Goal: Task Accomplishment & Management: Use online tool/utility

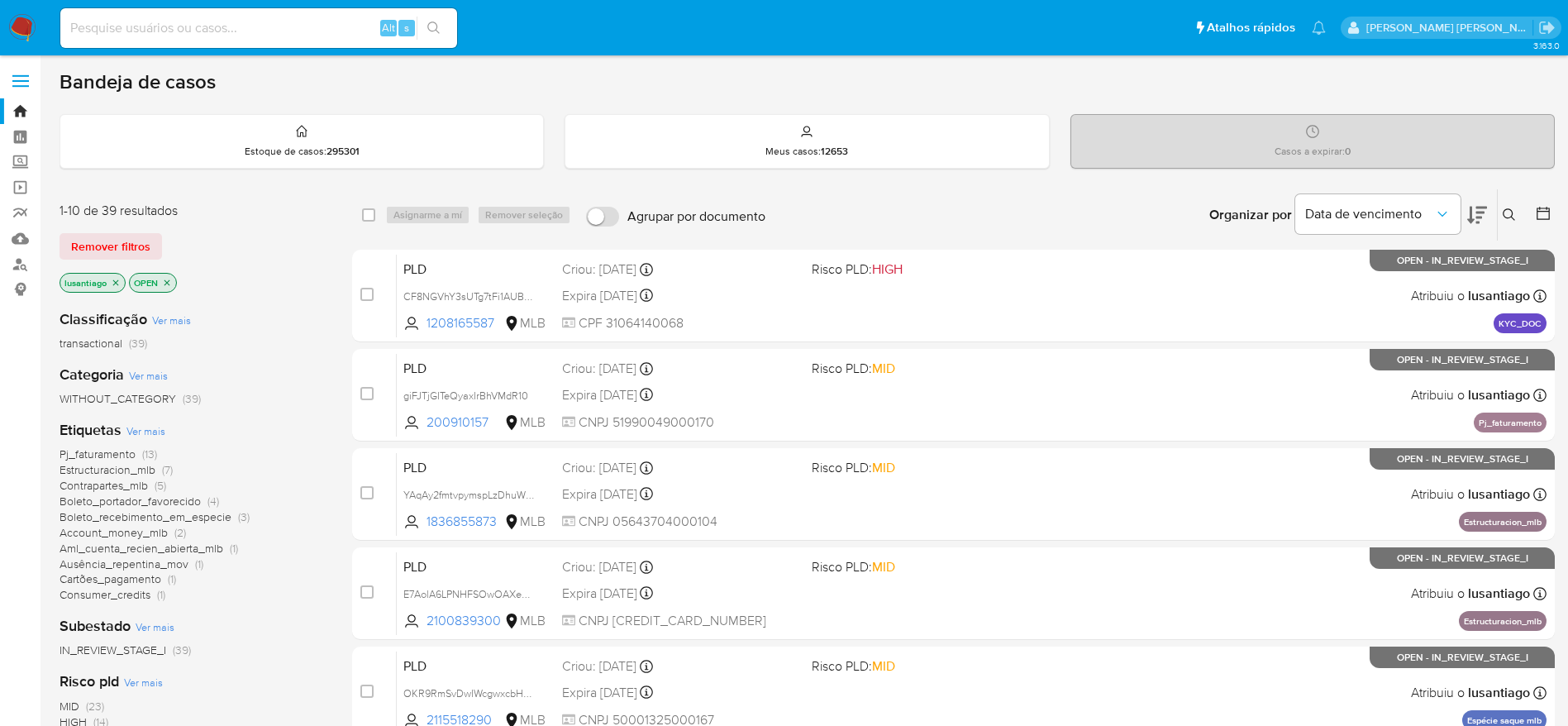
scroll to position [124, 0]
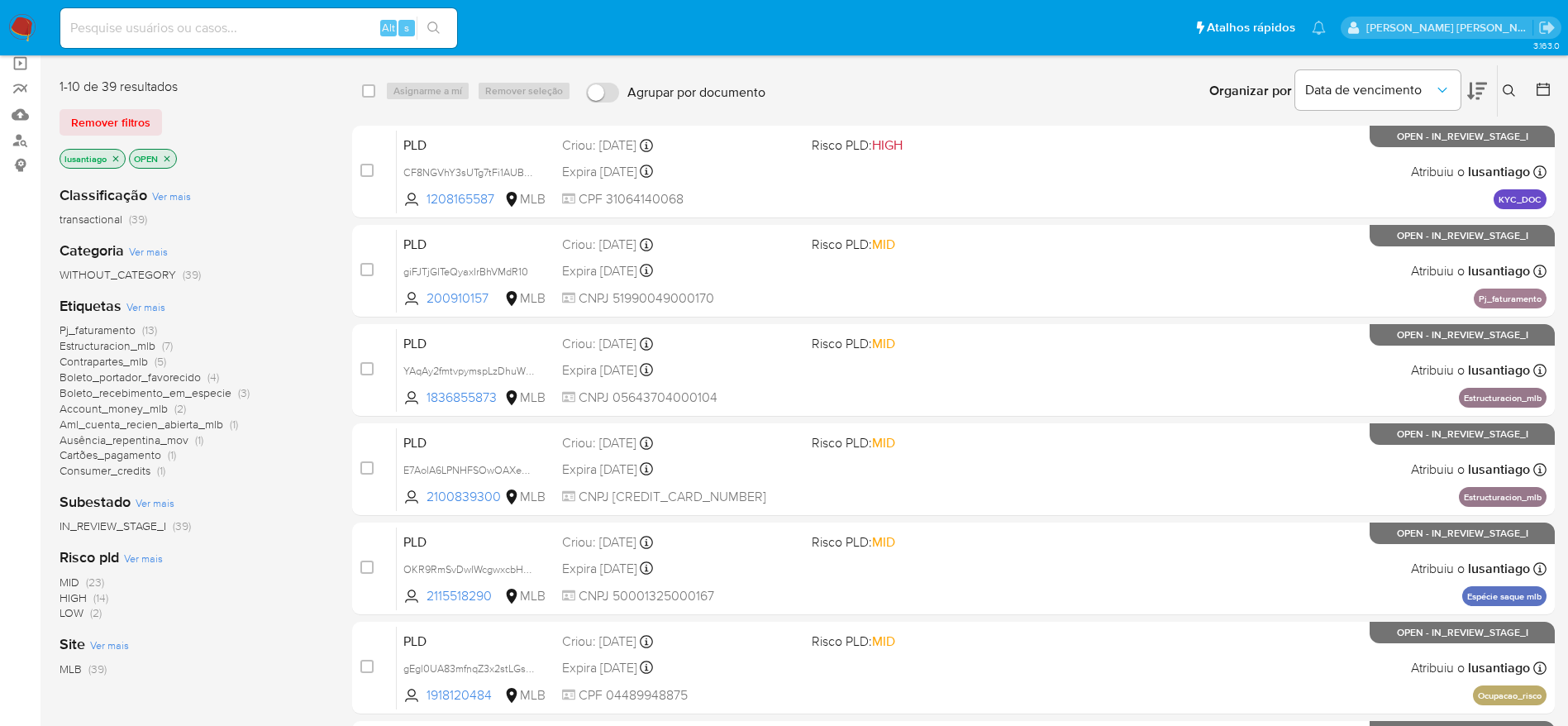
click at [93, 346] on span "Estructuracion_mlb" at bounding box center [107, 345] width 96 height 16
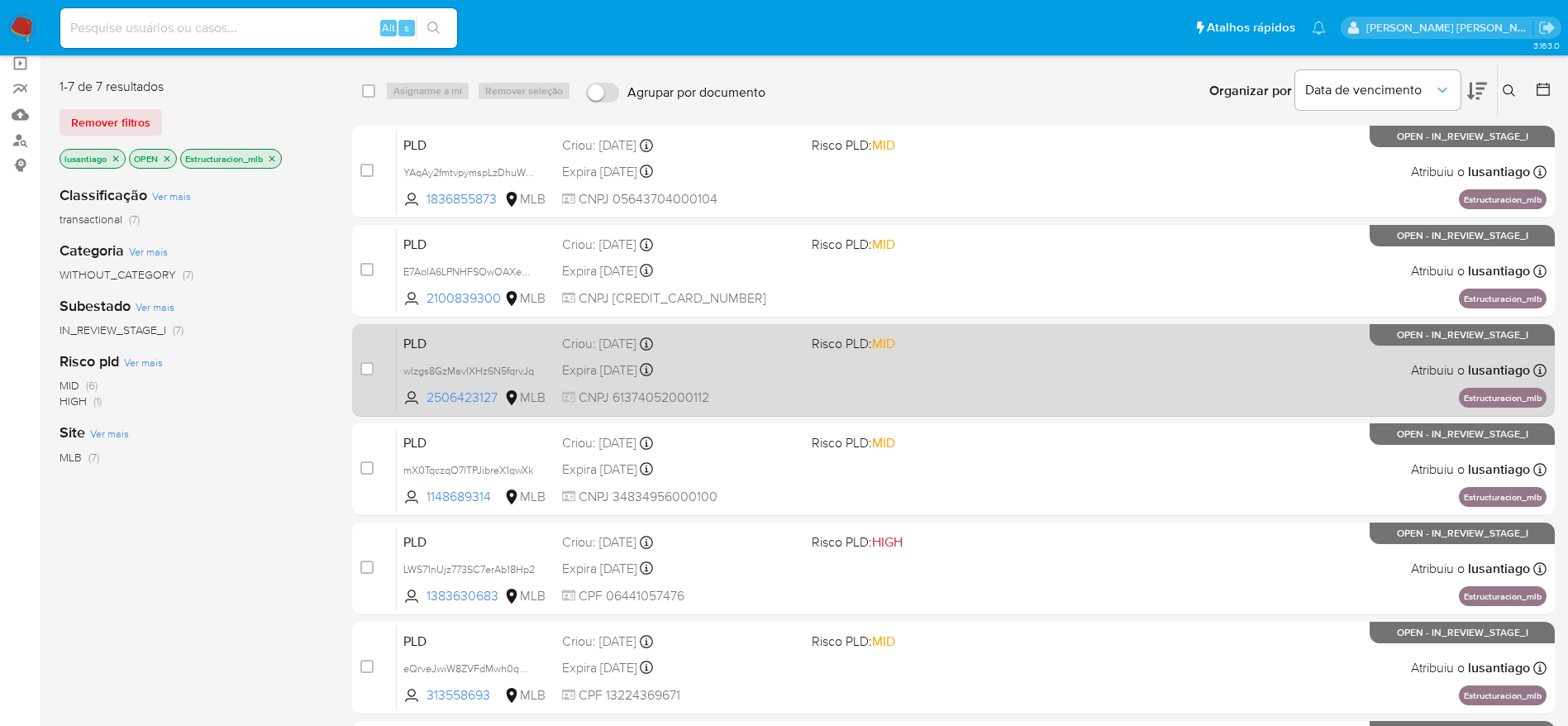
scroll to position [341, 0]
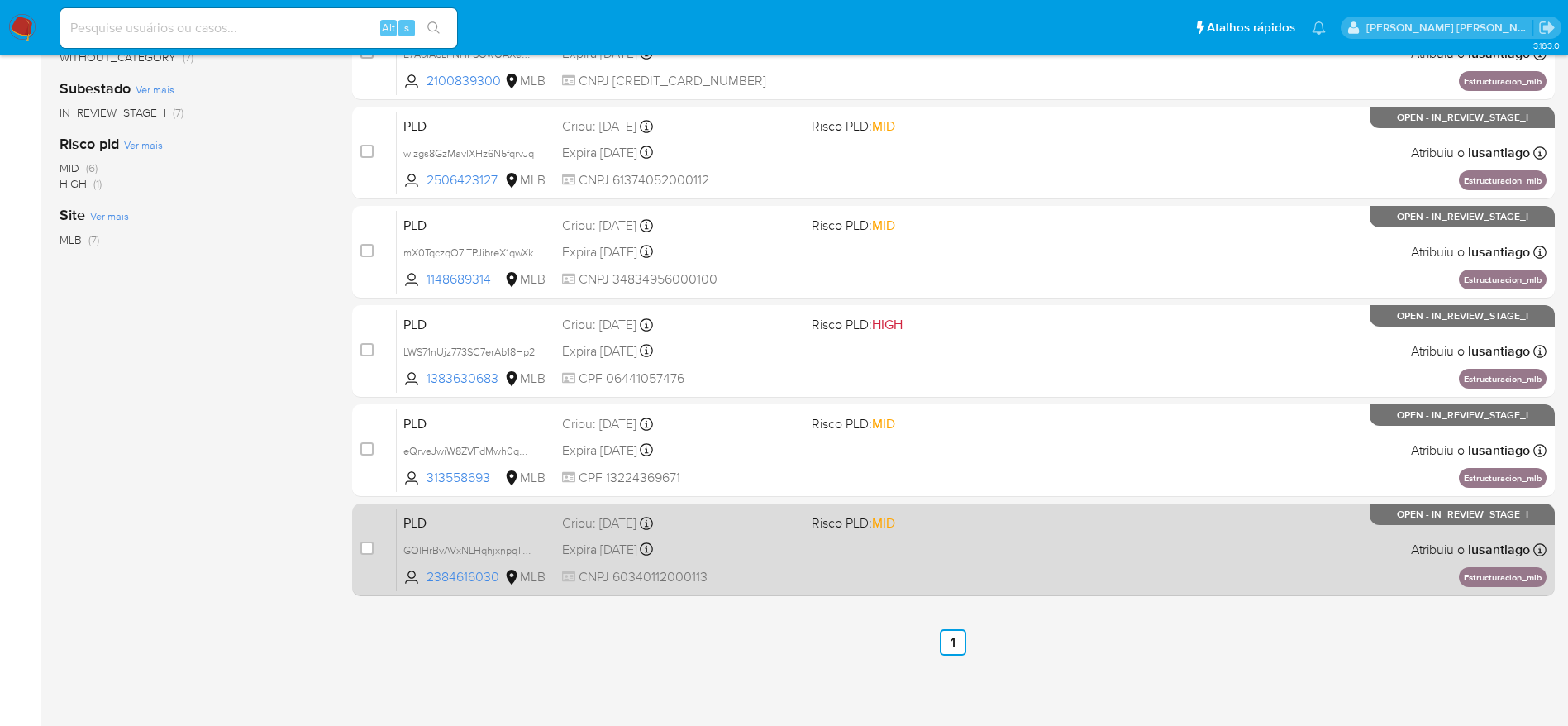
click at [736, 553] on div "Expira in 14 days Expira em 27/10/2025 00:13:56" at bounding box center [680, 549] width 236 height 22
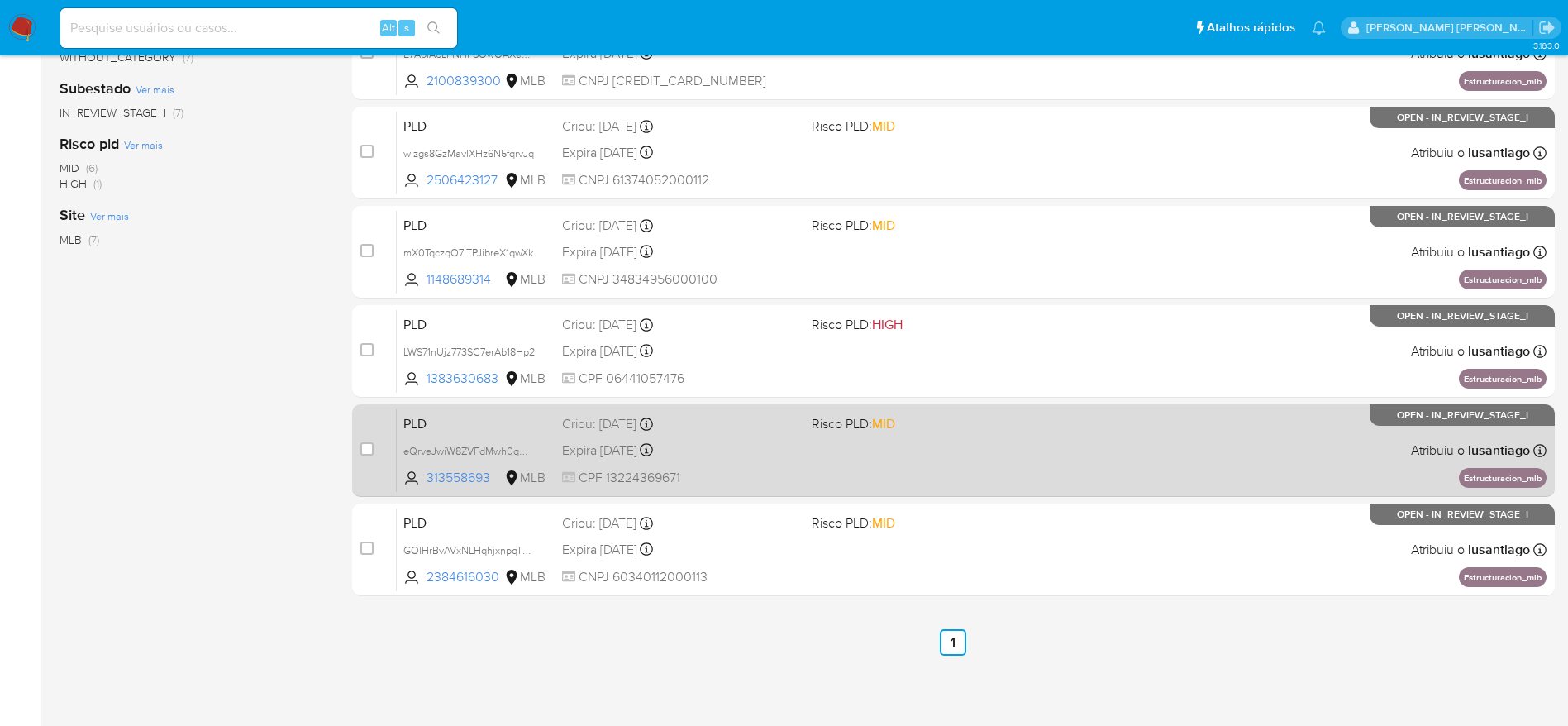
click at [754, 449] on div "Expira in 14 days Expira em 27/10/2025 00:15:20" at bounding box center [680, 449] width 236 height 22
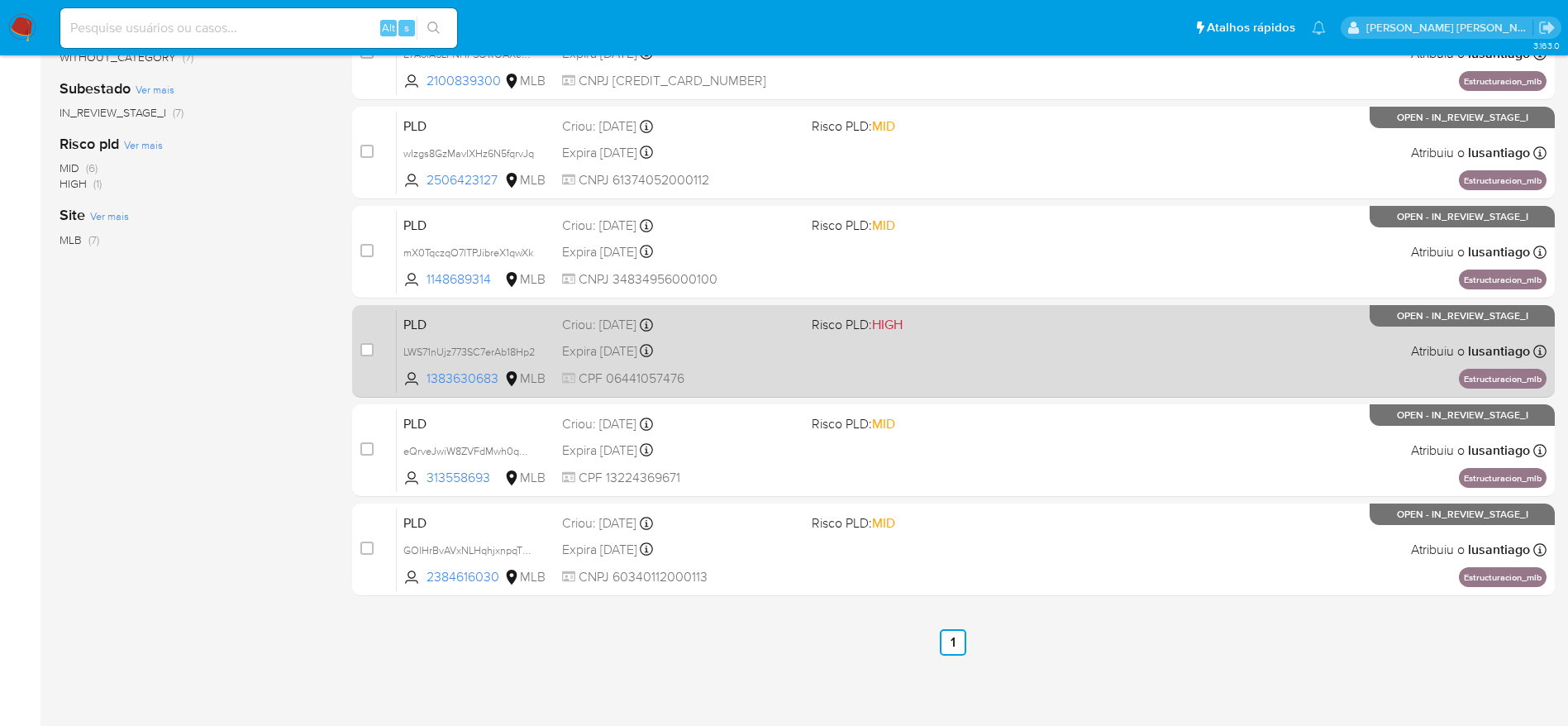
click at [751, 367] on div "PLD LWS71nUjz773SC7erAb18Hp2 1383630683 MLB Risco PLD: HIGH Criou: 12/09/2025 C…" at bounding box center [972, 350] width 1150 height 84
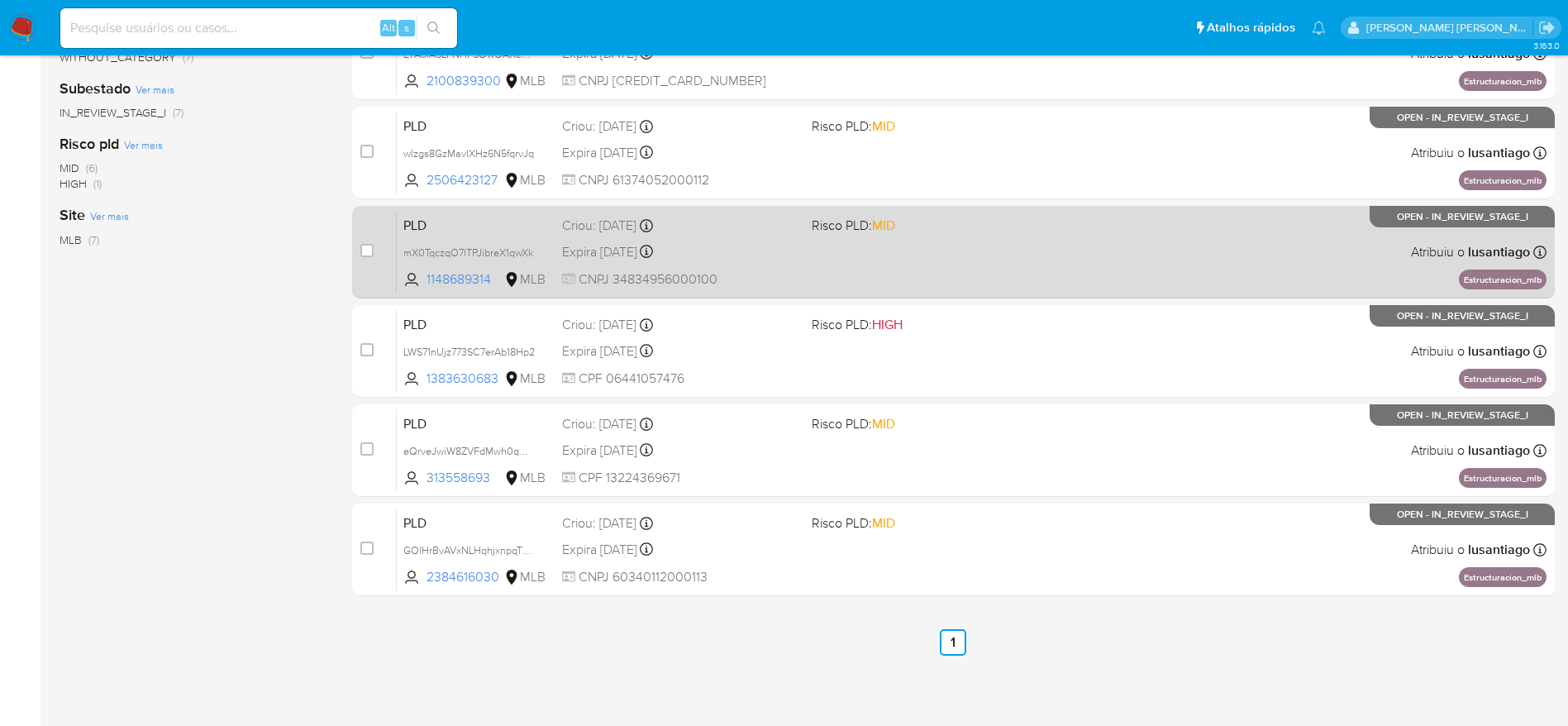
click at [783, 257] on div "Expira in 14 days Expira em 27/10/2025 00:18:53" at bounding box center [680, 252] width 236 height 22
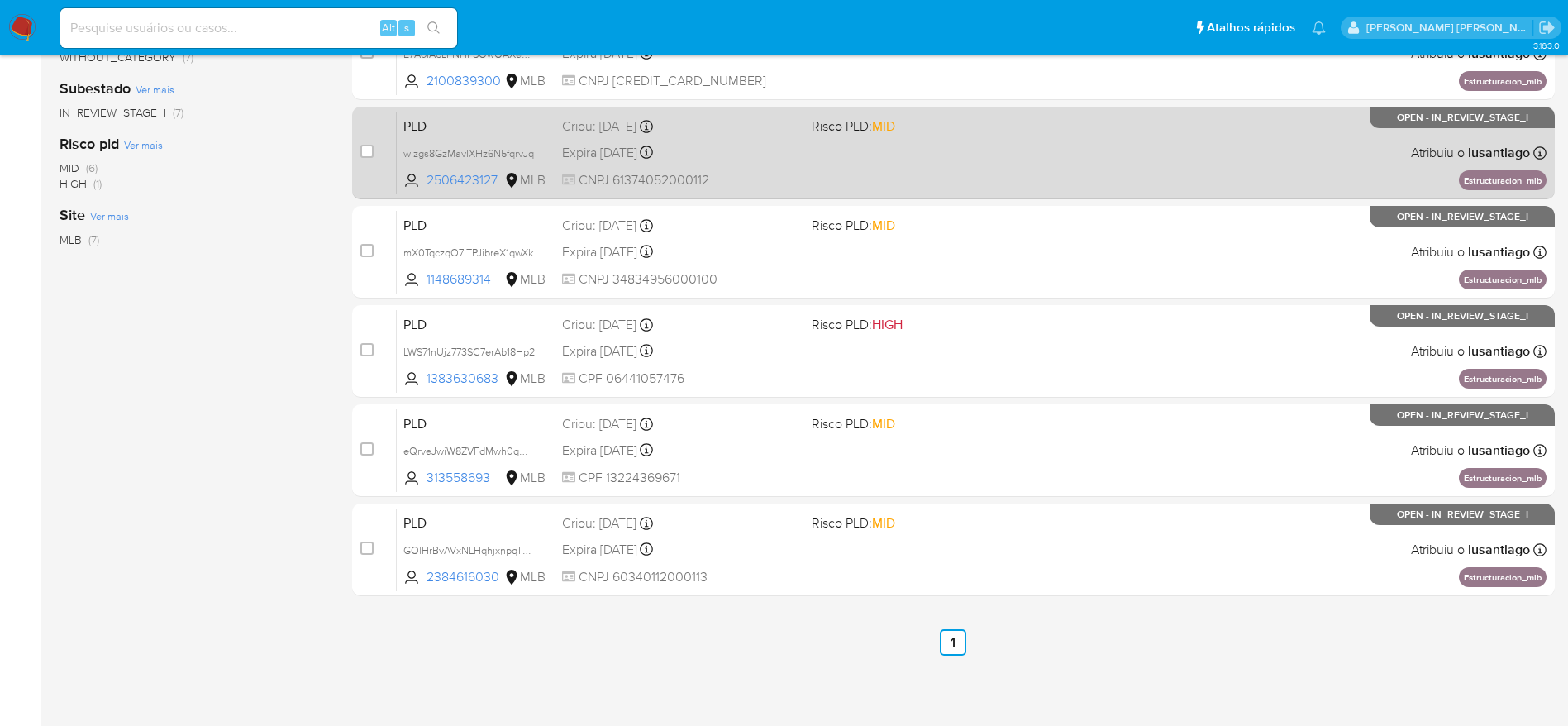
click at [757, 162] on div "Expira in 14 days Expira em 27/10/2025 00:35:59" at bounding box center [680, 152] width 236 height 22
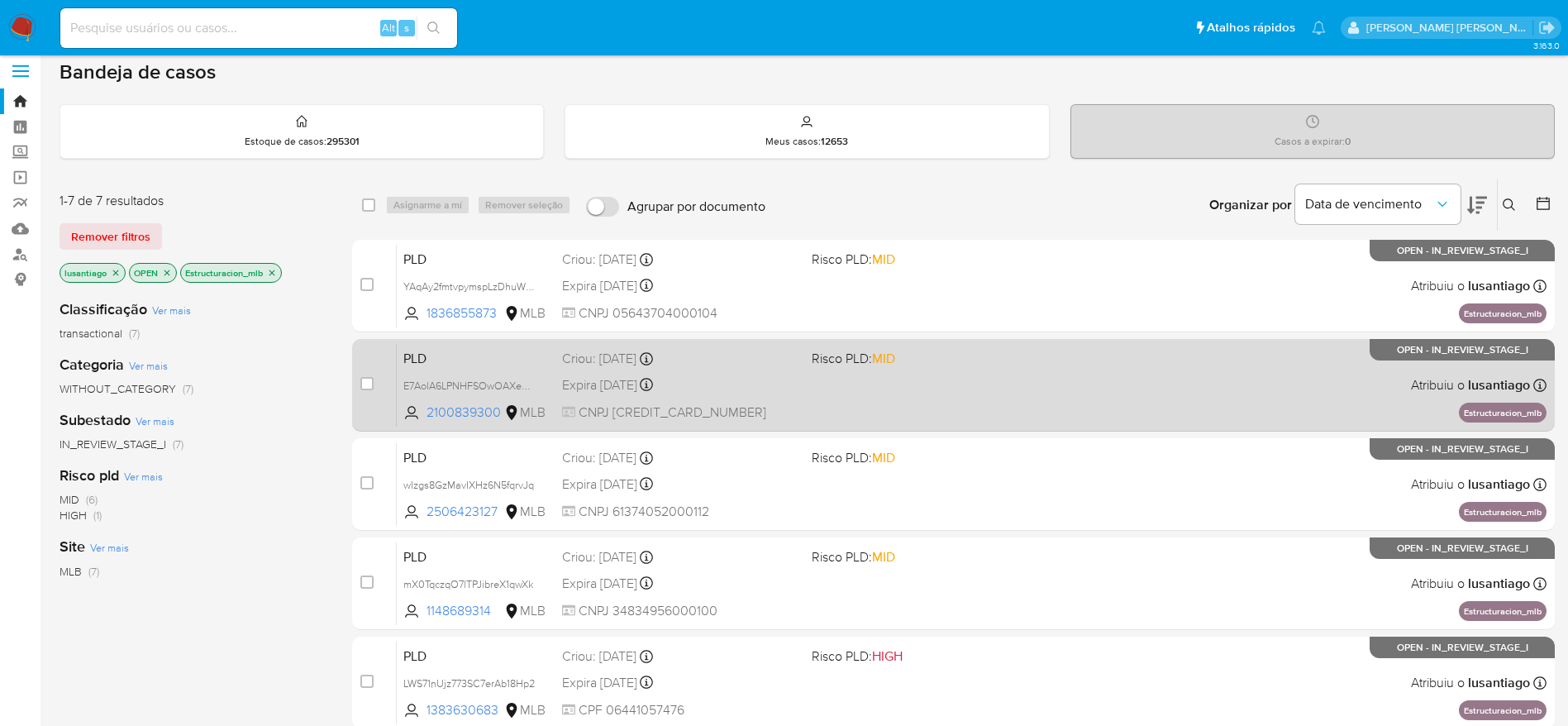
scroll to position [0, 0]
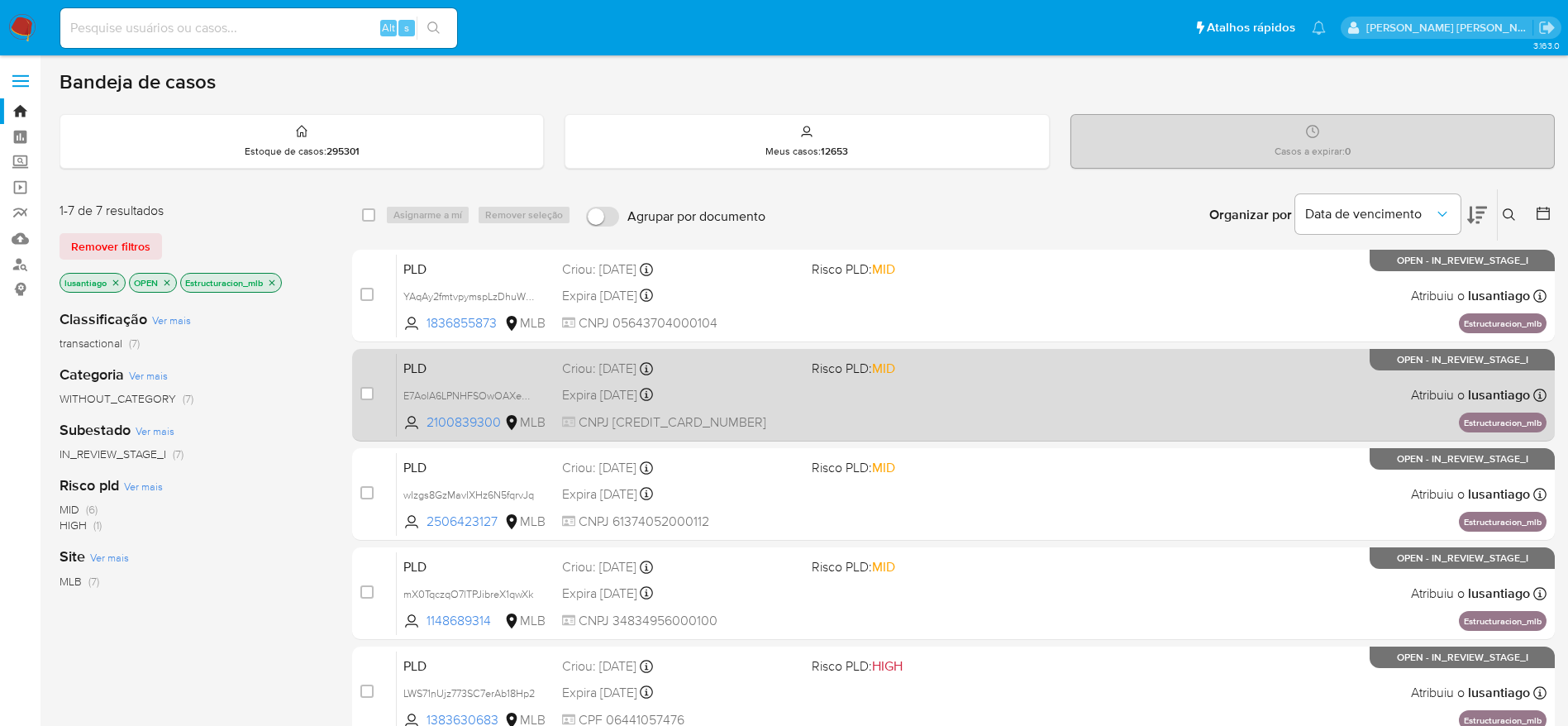
click at [757, 399] on div "Expira in 14 days Expira em 27/10/2025 00:39:44" at bounding box center [680, 394] width 236 height 22
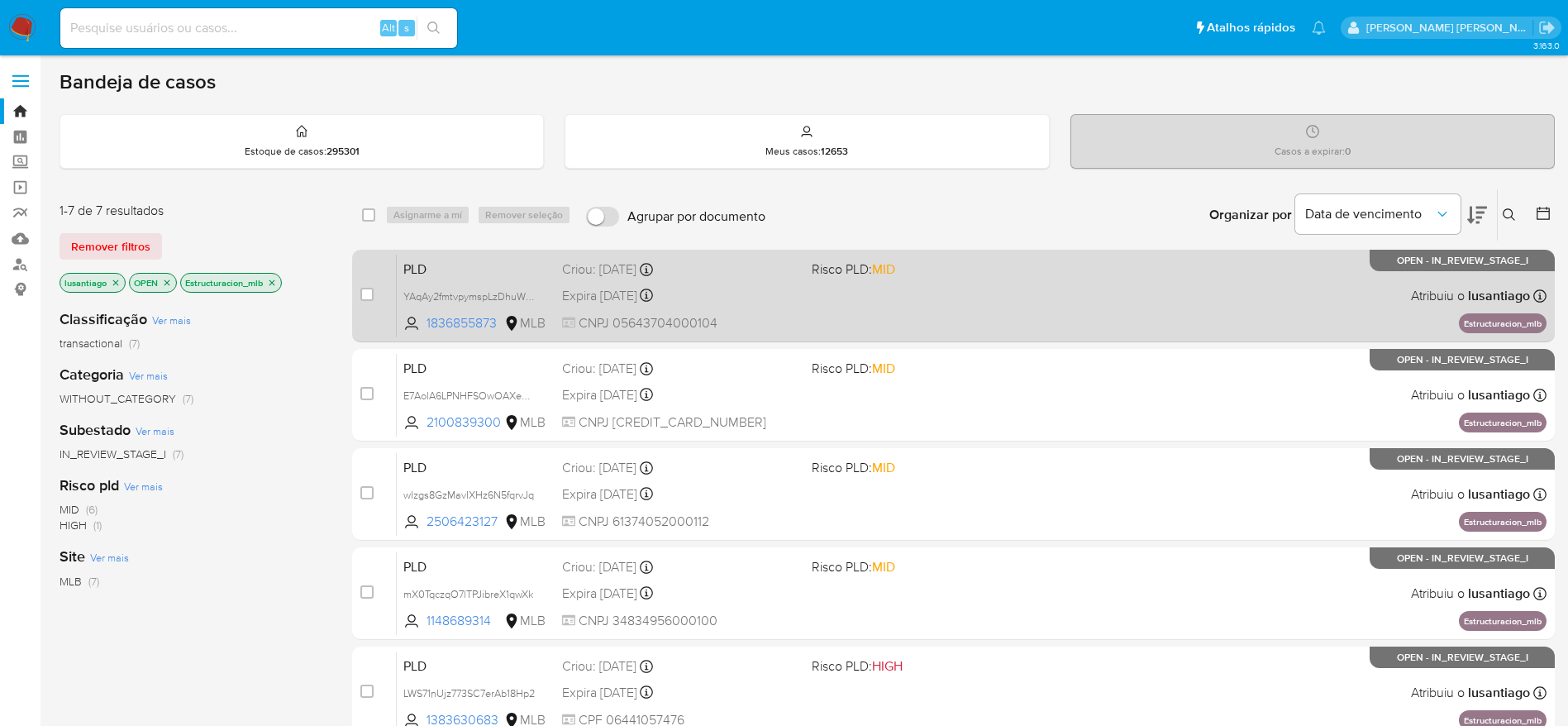
click at [758, 287] on div "Expira in 14 days Expira em 27/10/2025 00:39:47" at bounding box center [680, 295] width 236 height 22
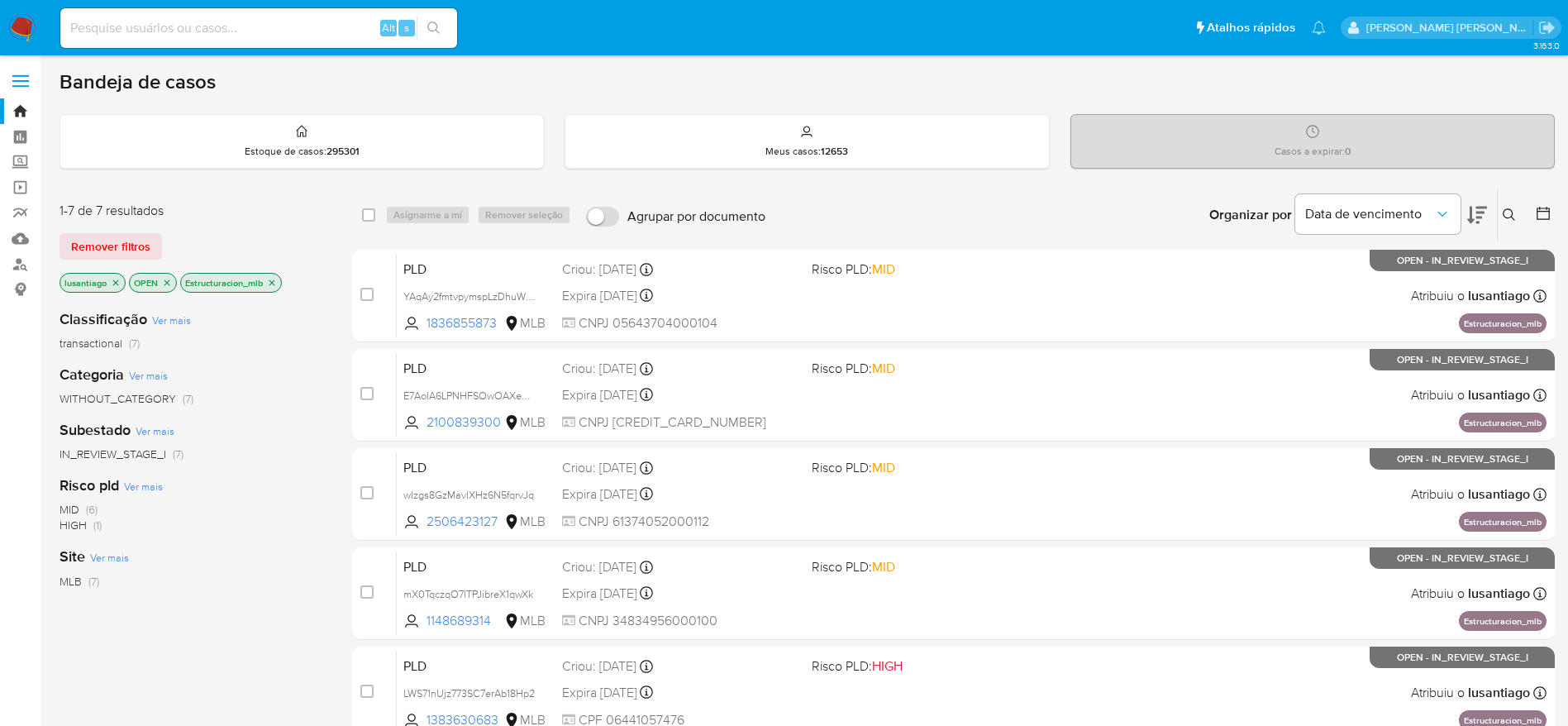
click at [273, 33] on input at bounding box center [259, 28] width 397 height 22
paste input "429809430"
type input "429809430"
click at [443, 29] on button "search-icon" at bounding box center [434, 28] width 34 height 23
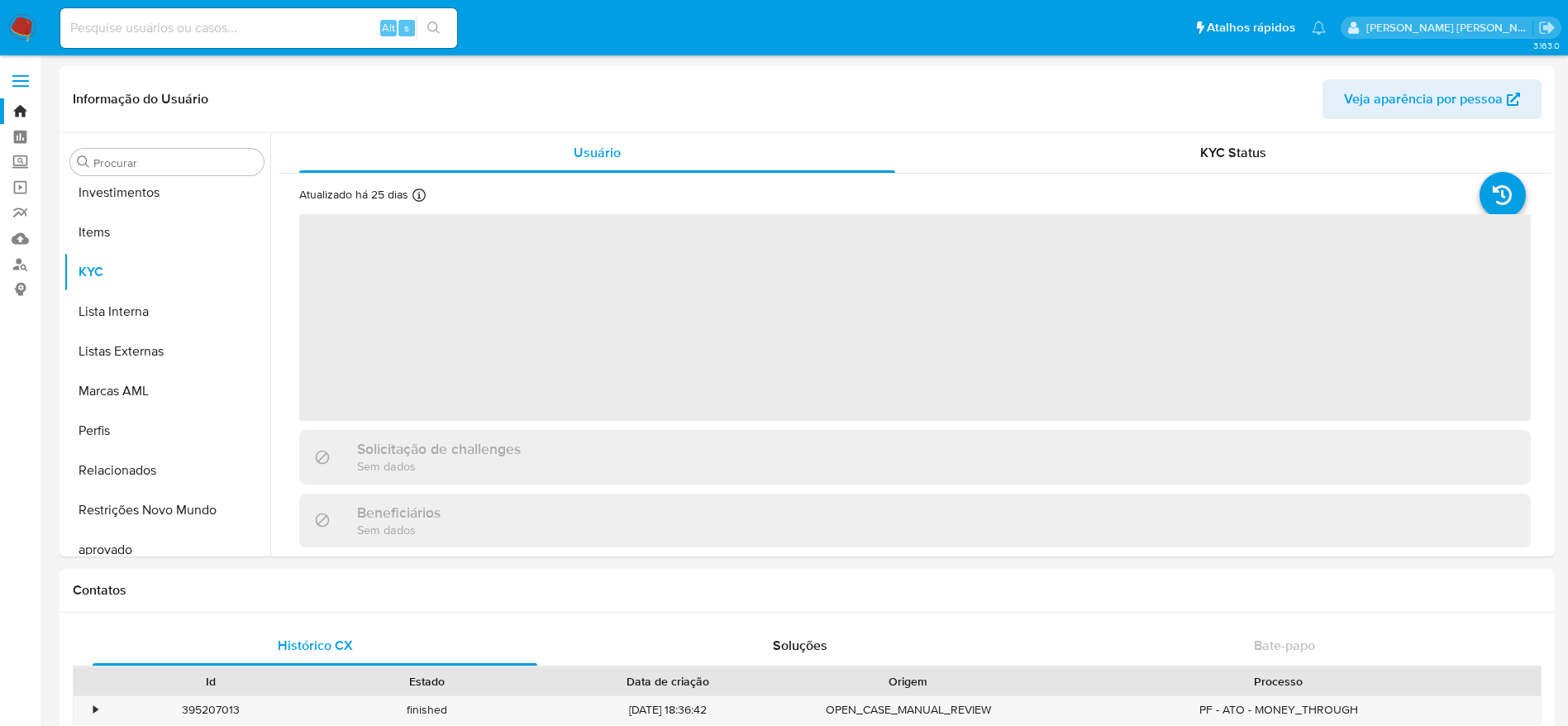
scroll to position [897, 0]
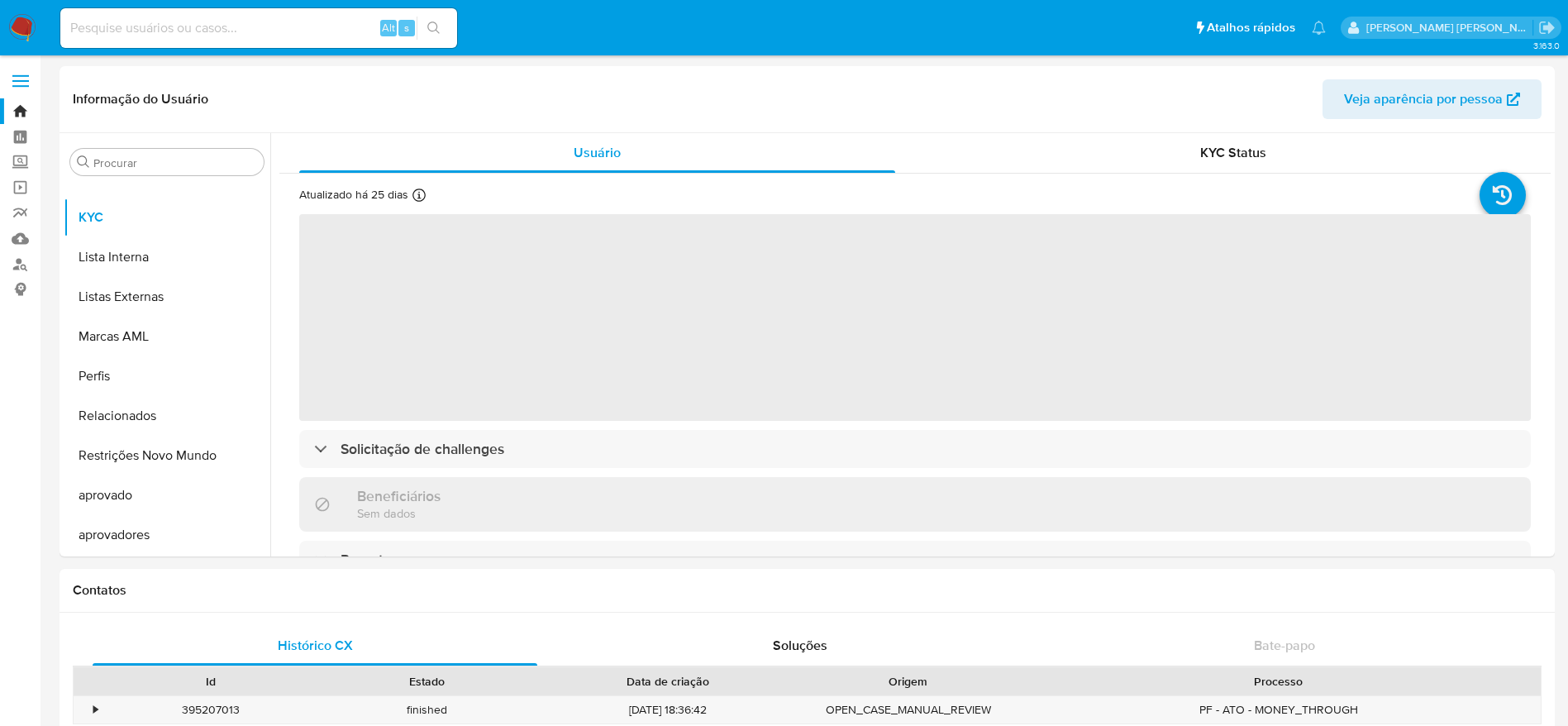
select select "10"
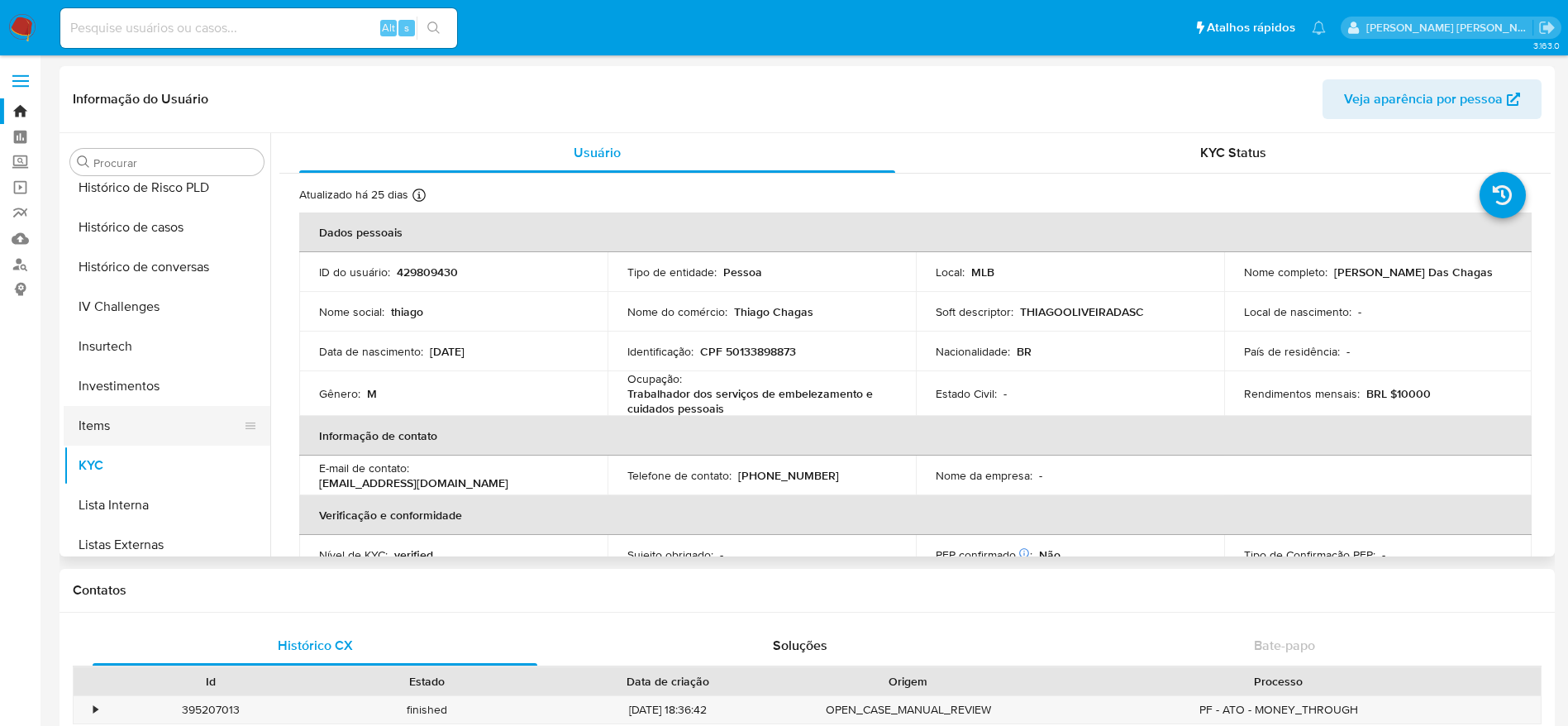
scroll to position [525, 0]
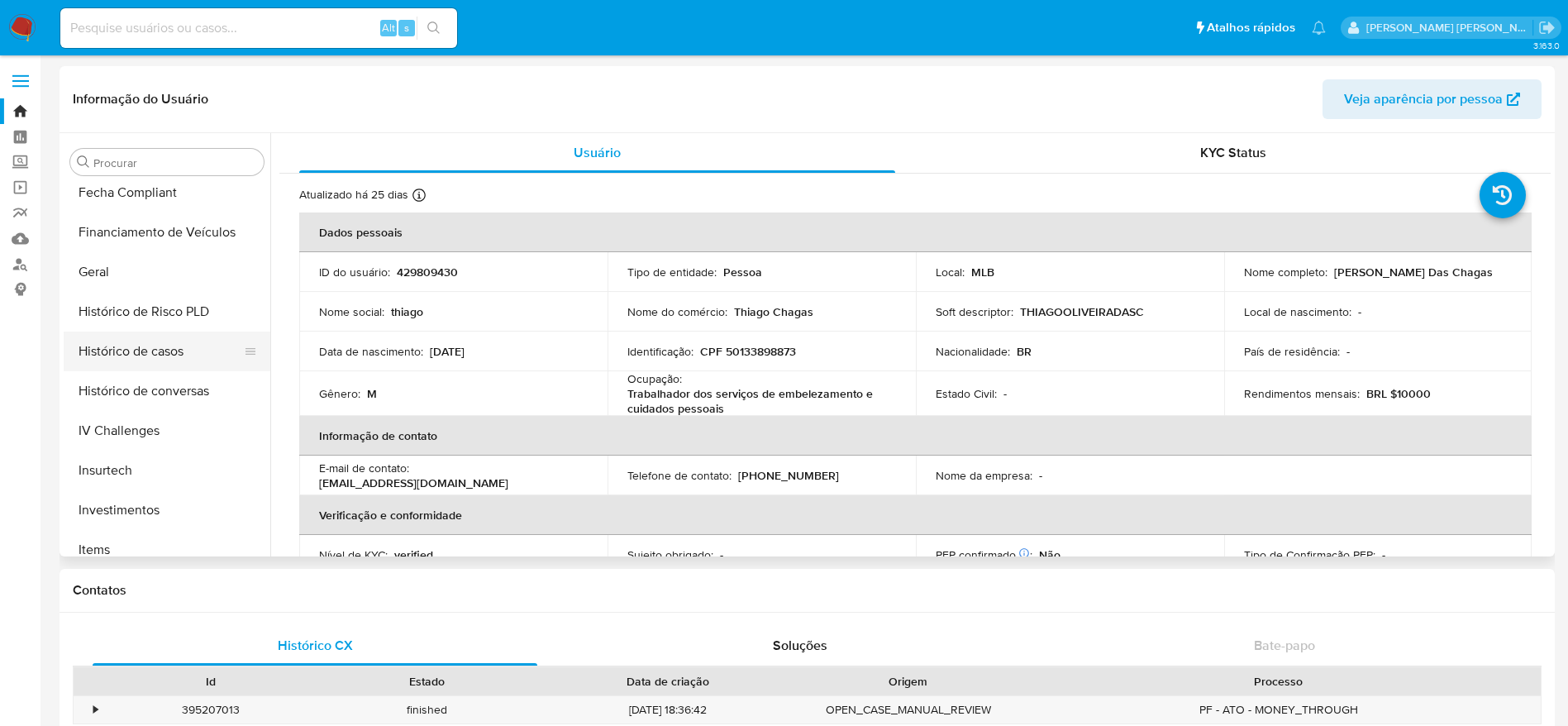
click at [142, 352] on button "Histórico de casos" at bounding box center [160, 351] width 193 height 40
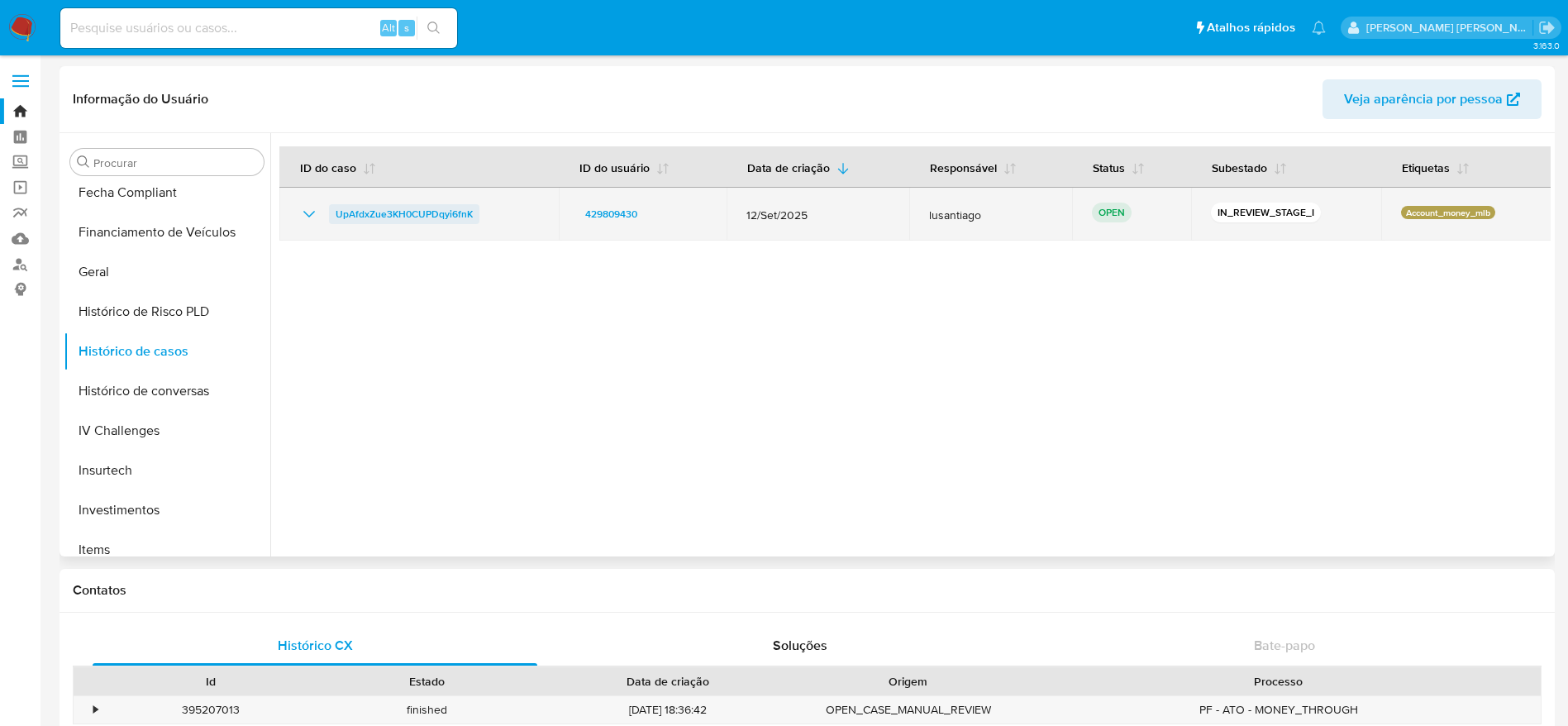
click at [425, 215] on span "UpAfdxZue3KH0CUPDqyi6fnK" at bounding box center [403, 214] width 137 height 20
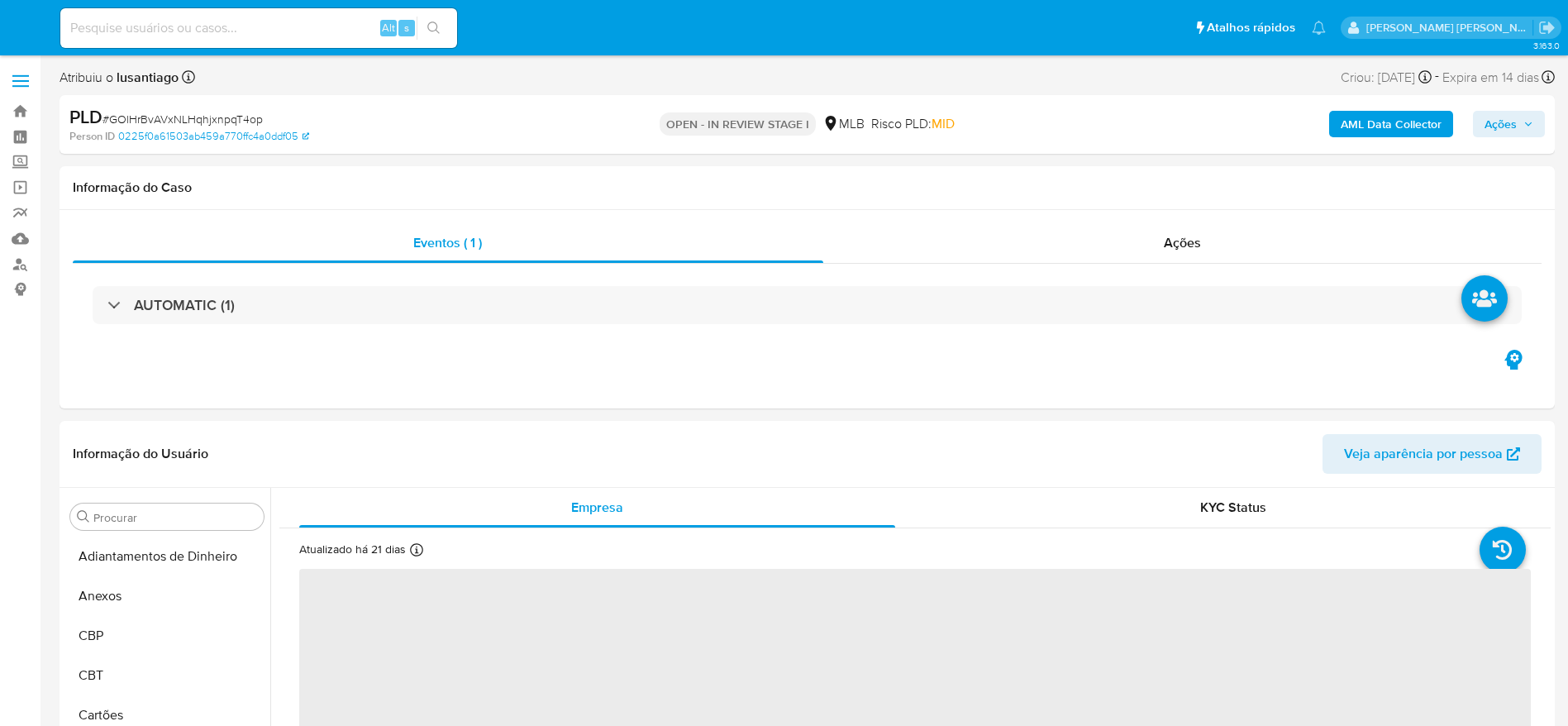
select select "10"
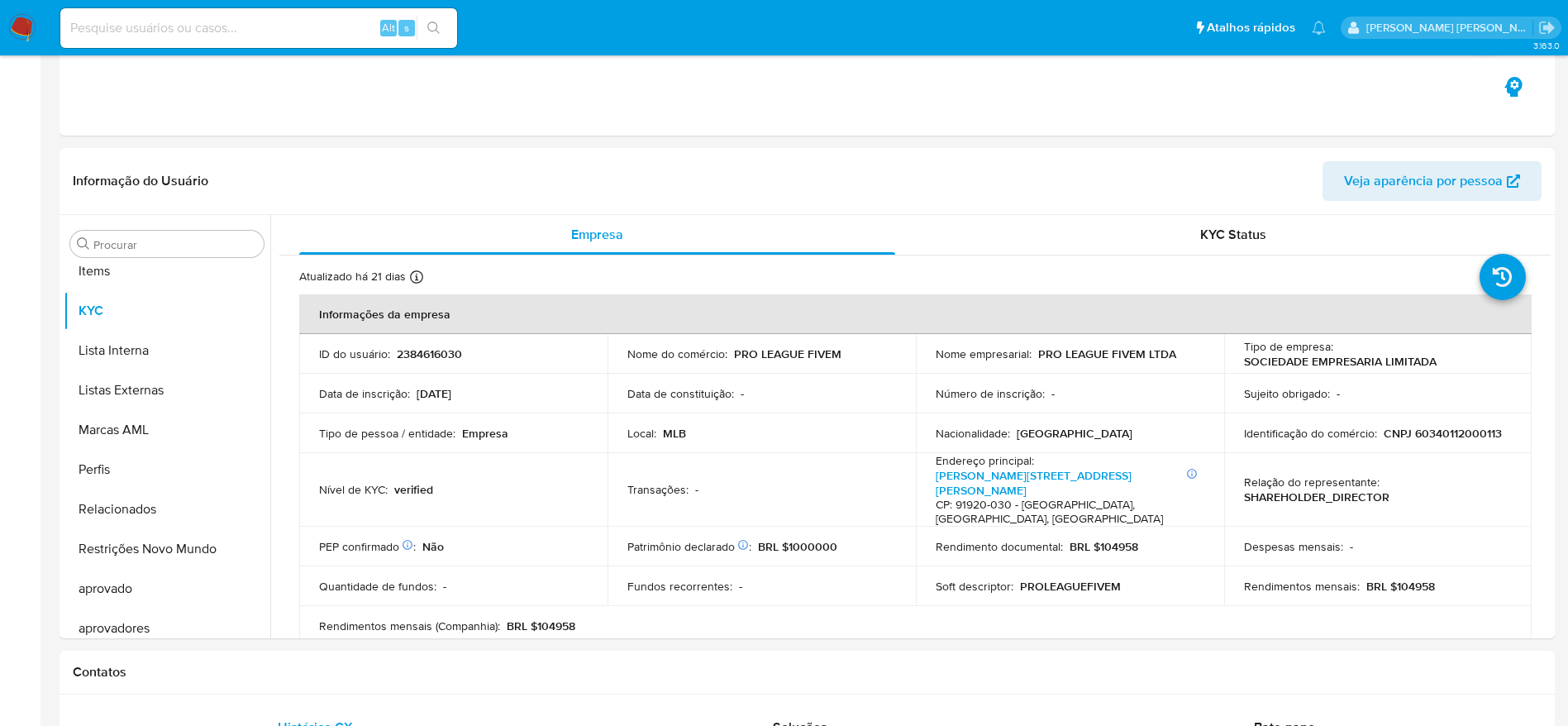
scroll to position [897, 0]
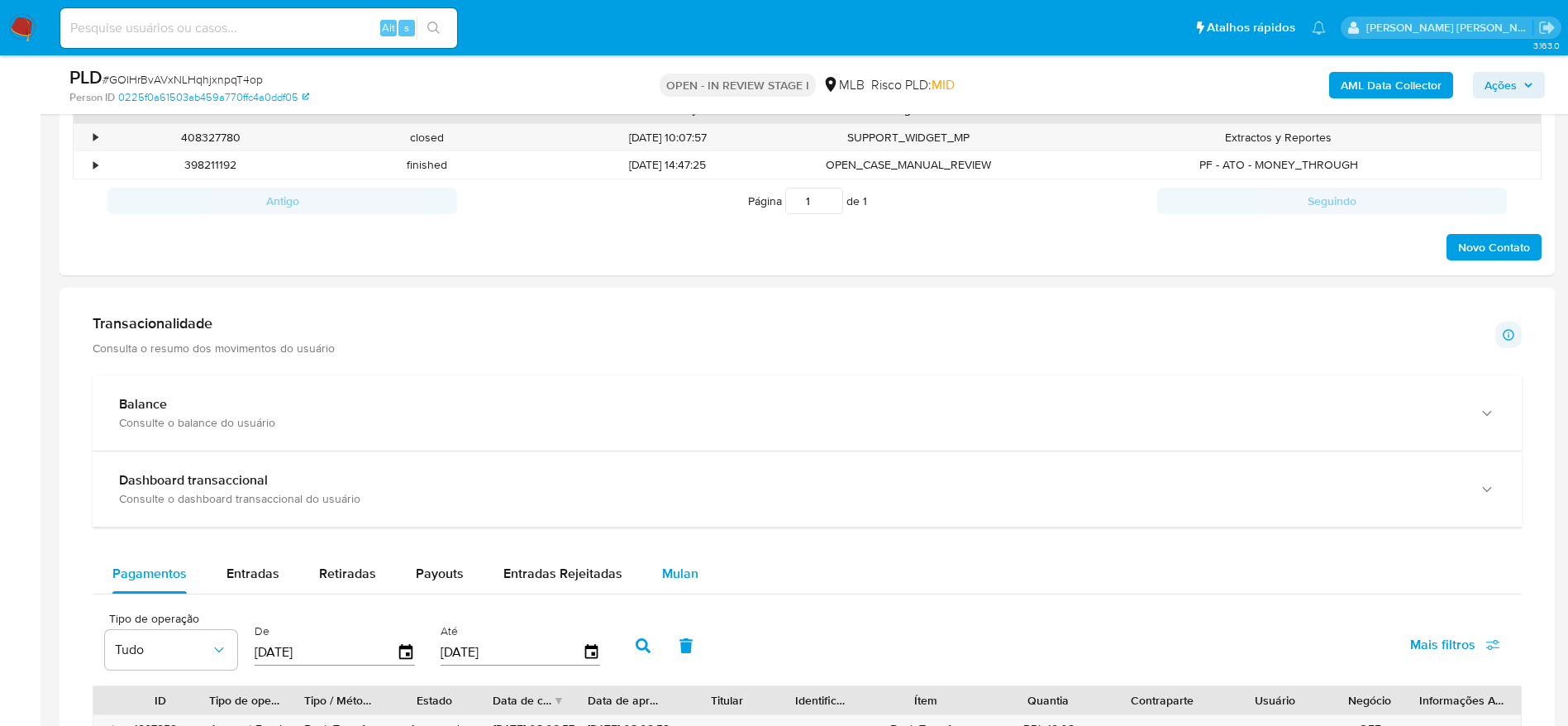
click at [687, 580] on span "Mulan" at bounding box center [680, 572] width 36 height 19
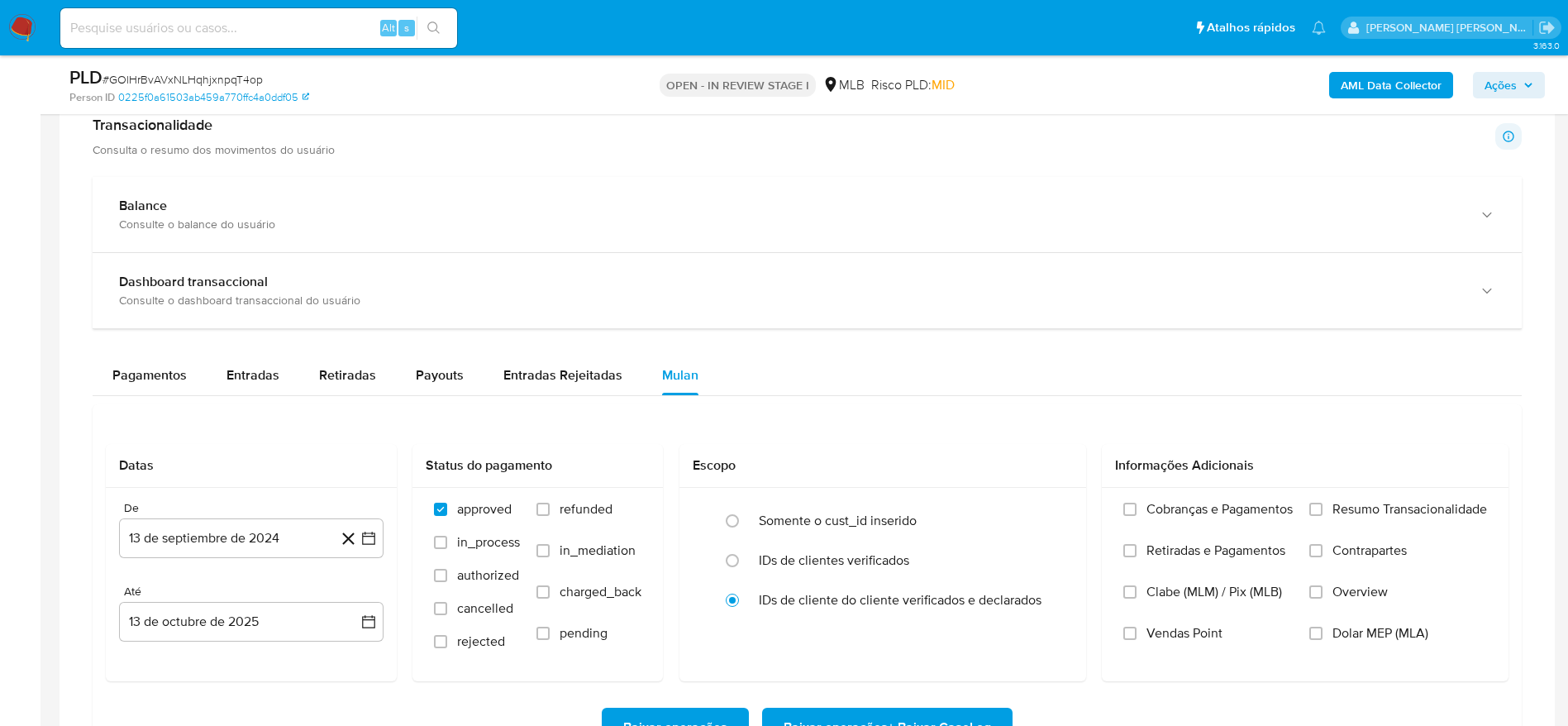
scroll to position [1364, 0]
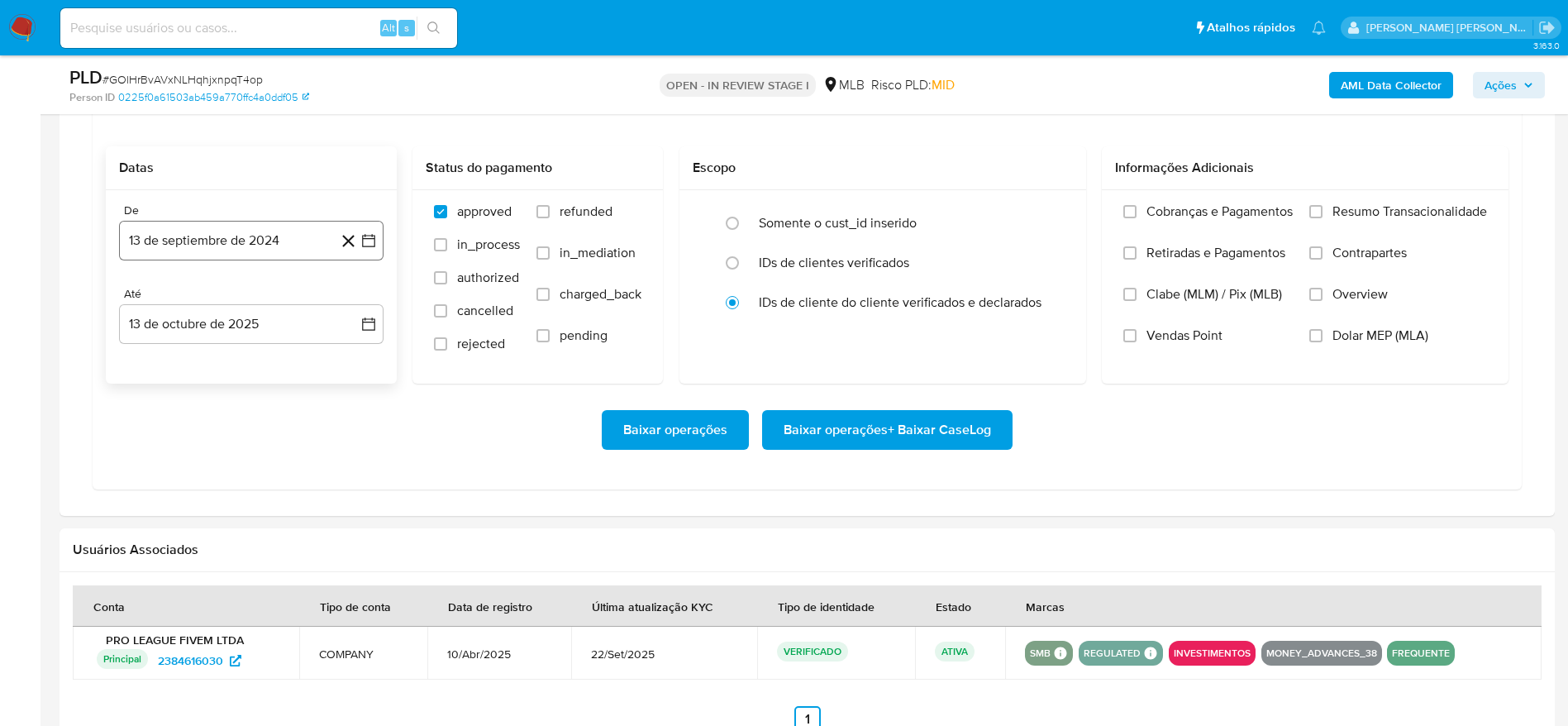
click at [225, 249] on button "13 de septiembre de 2024" at bounding box center [251, 241] width 264 height 40
click at [222, 299] on span "septiembre 2024" at bounding box center [243, 300] width 101 height 16
drag, startPoint x: 354, startPoint y: 300, endPoint x: 326, endPoint y: 389, distance: 93.3
click at [353, 300] on icon "Año siguiente" at bounding box center [350, 299] width 6 height 12
click at [252, 459] on button "ago" at bounding box center [250, 452] width 47 height 26
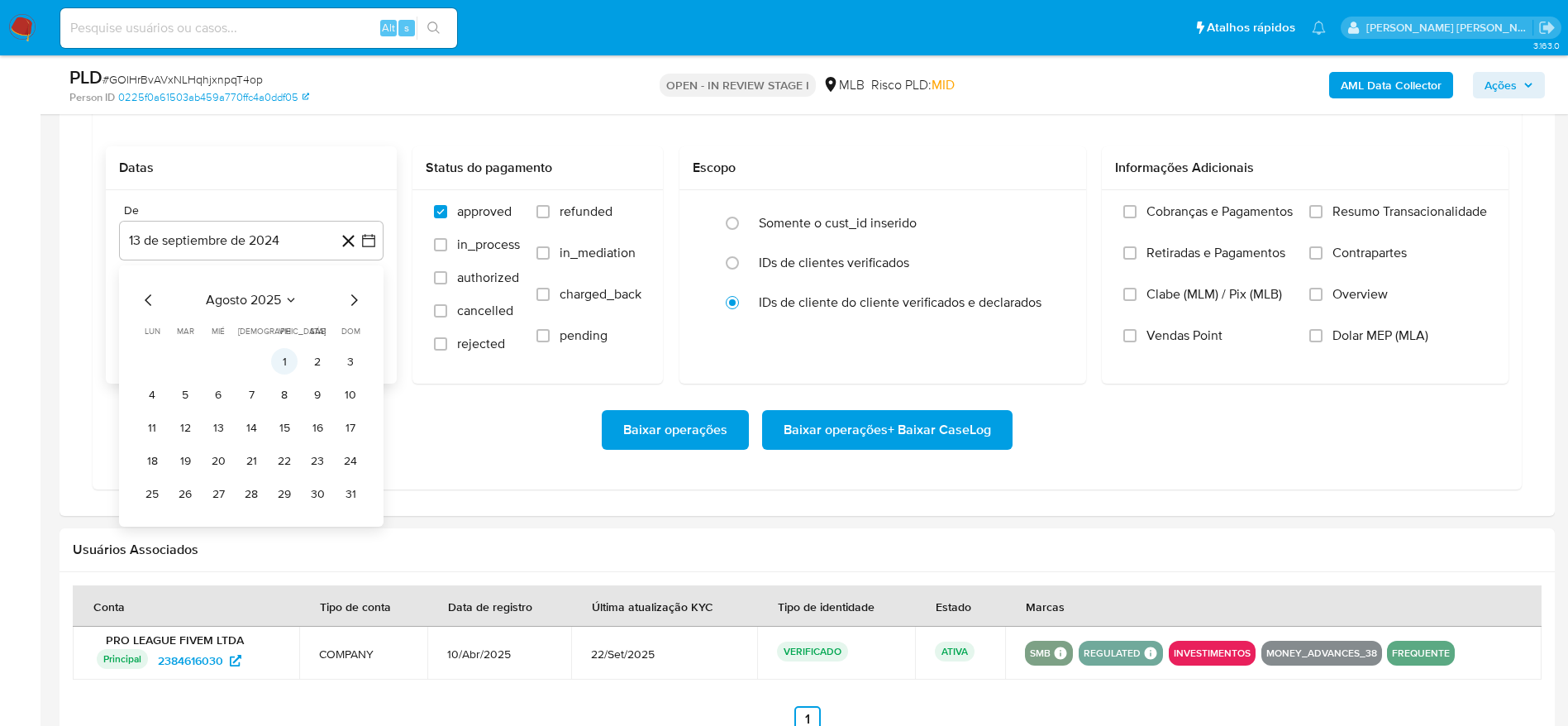
click at [289, 360] on button "1" at bounding box center [284, 360] width 26 height 26
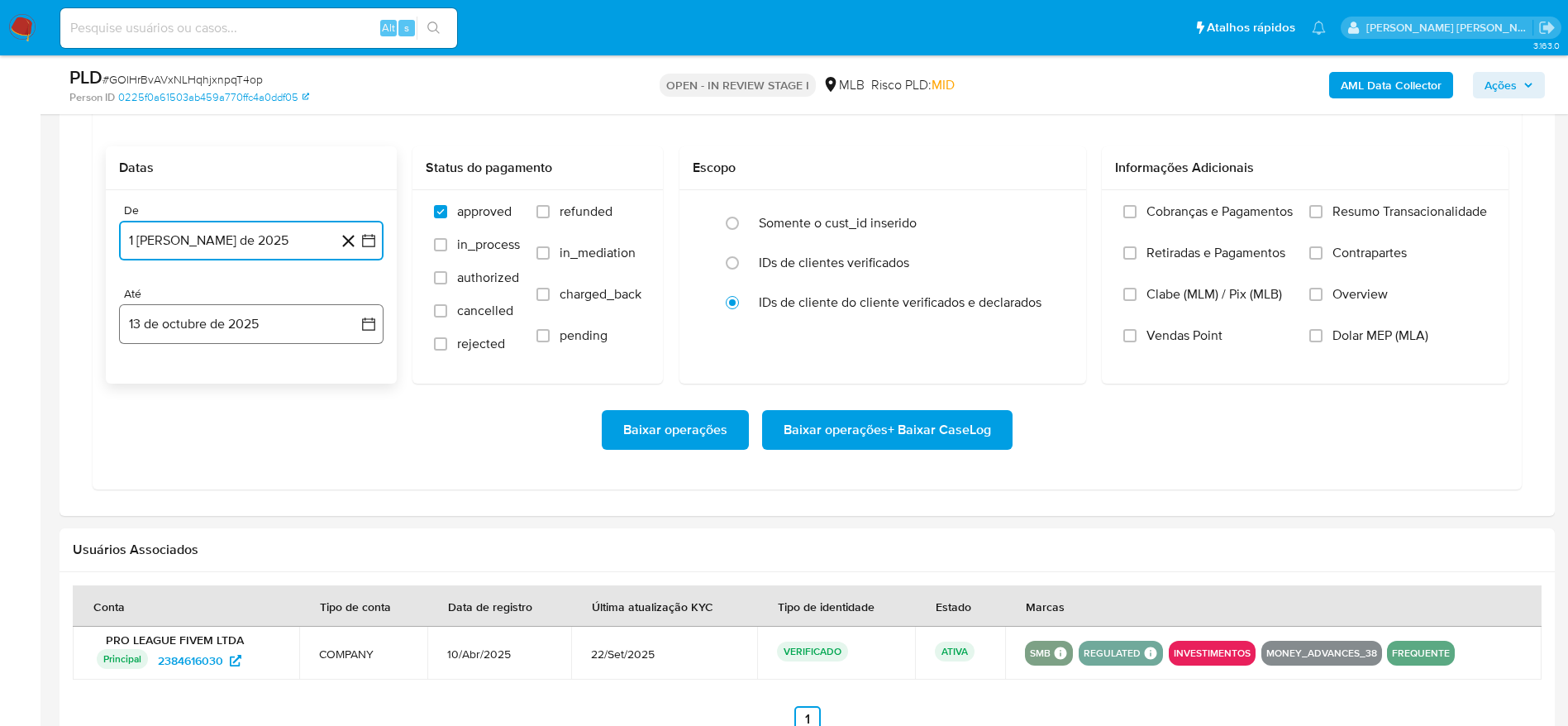
click at [268, 321] on button "13 de octubre de 2025" at bounding box center [251, 324] width 264 height 40
click at [352, 475] on button "12" at bounding box center [350, 477] width 26 height 26
click at [1376, 211] on span "Resumo Transacionalidade" at bounding box center [1410, 211] width 155 height 16
click at [1323, 211] on input "Resumo Transacionalidade" at bounding box center [1316, 211] width 13 height 13
click at [918, 429] on span "Baixar operações + Baixar CaseLog" at bounding box center [887, 429] width 208 height 36
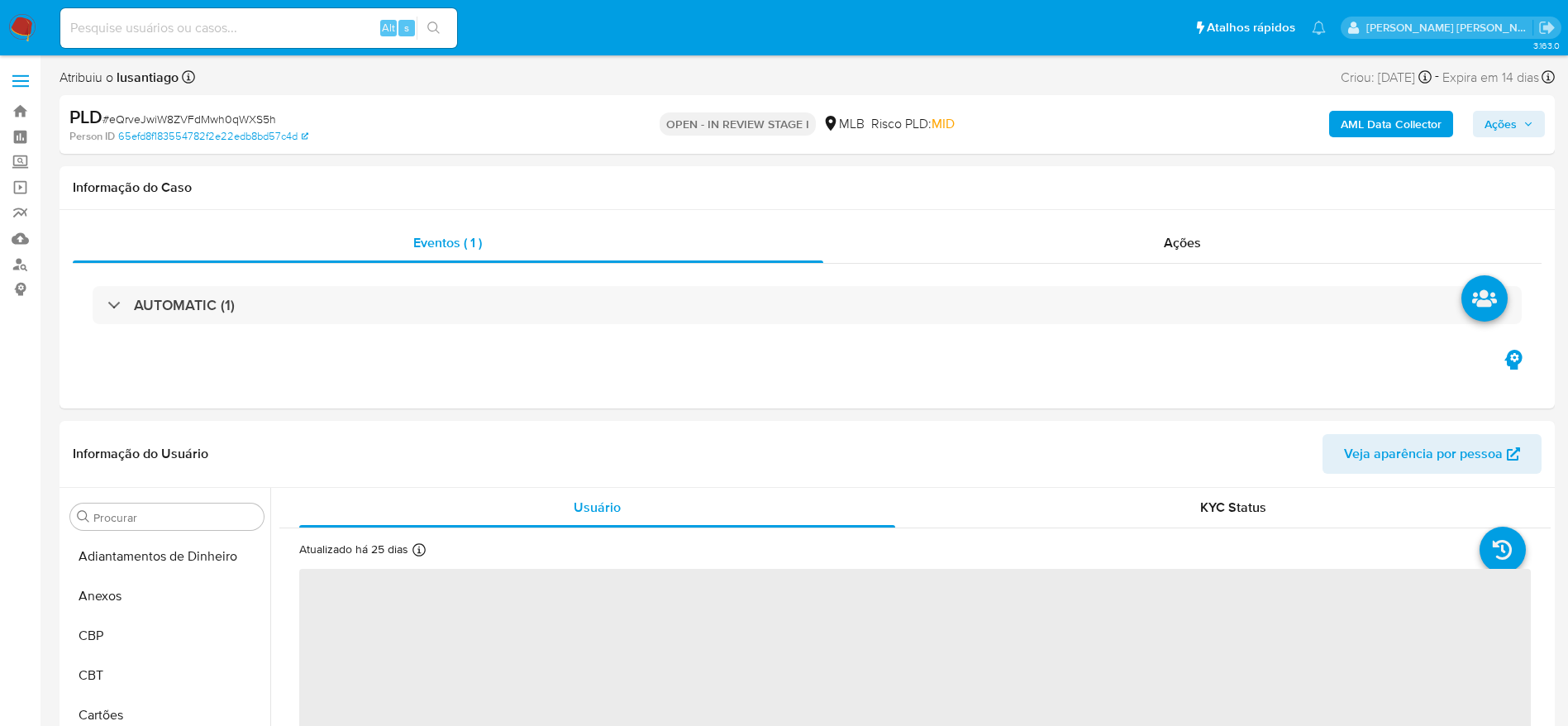
select select "10"
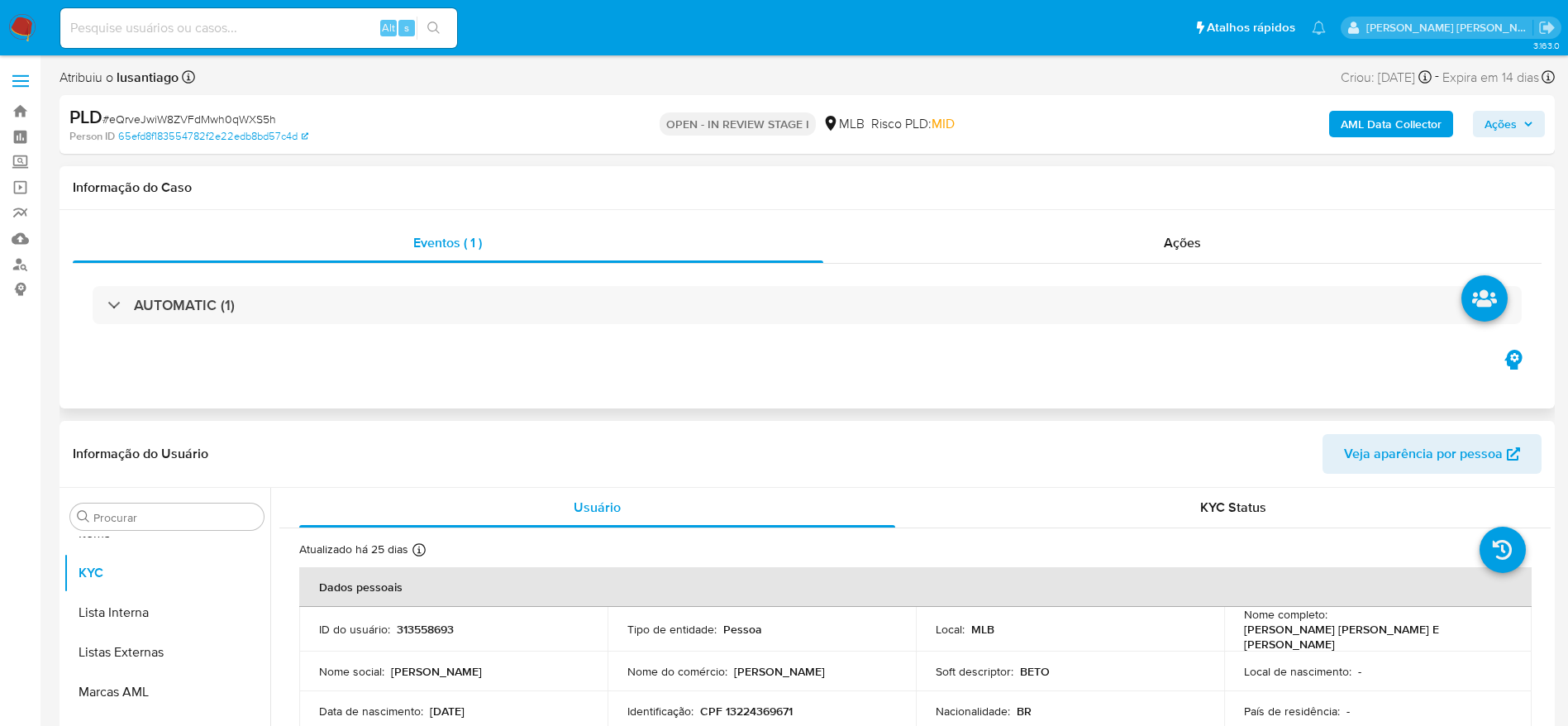
scroll to position [897, 0]
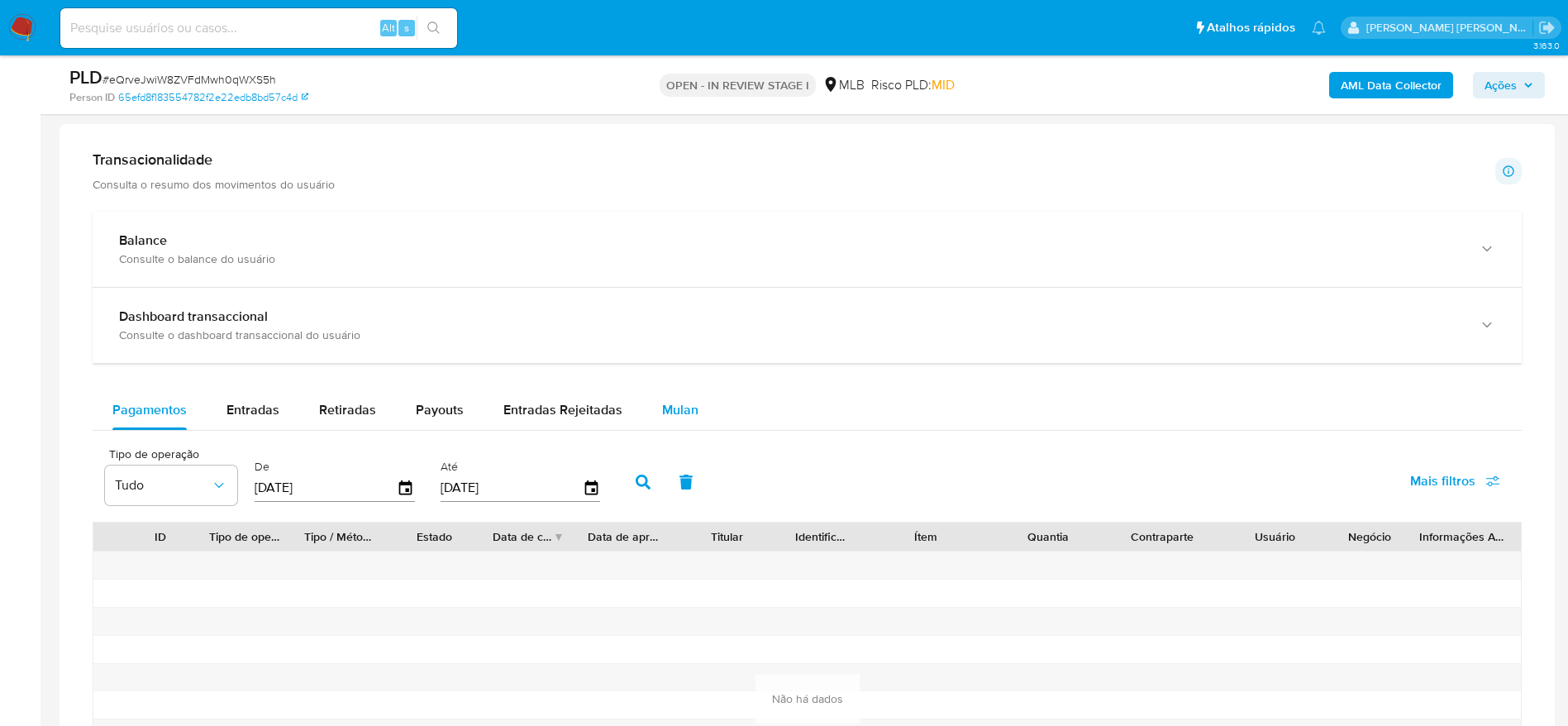
click at [675, 412] on span "Mulan" at bounding box center [680, 409] width 36 height 19
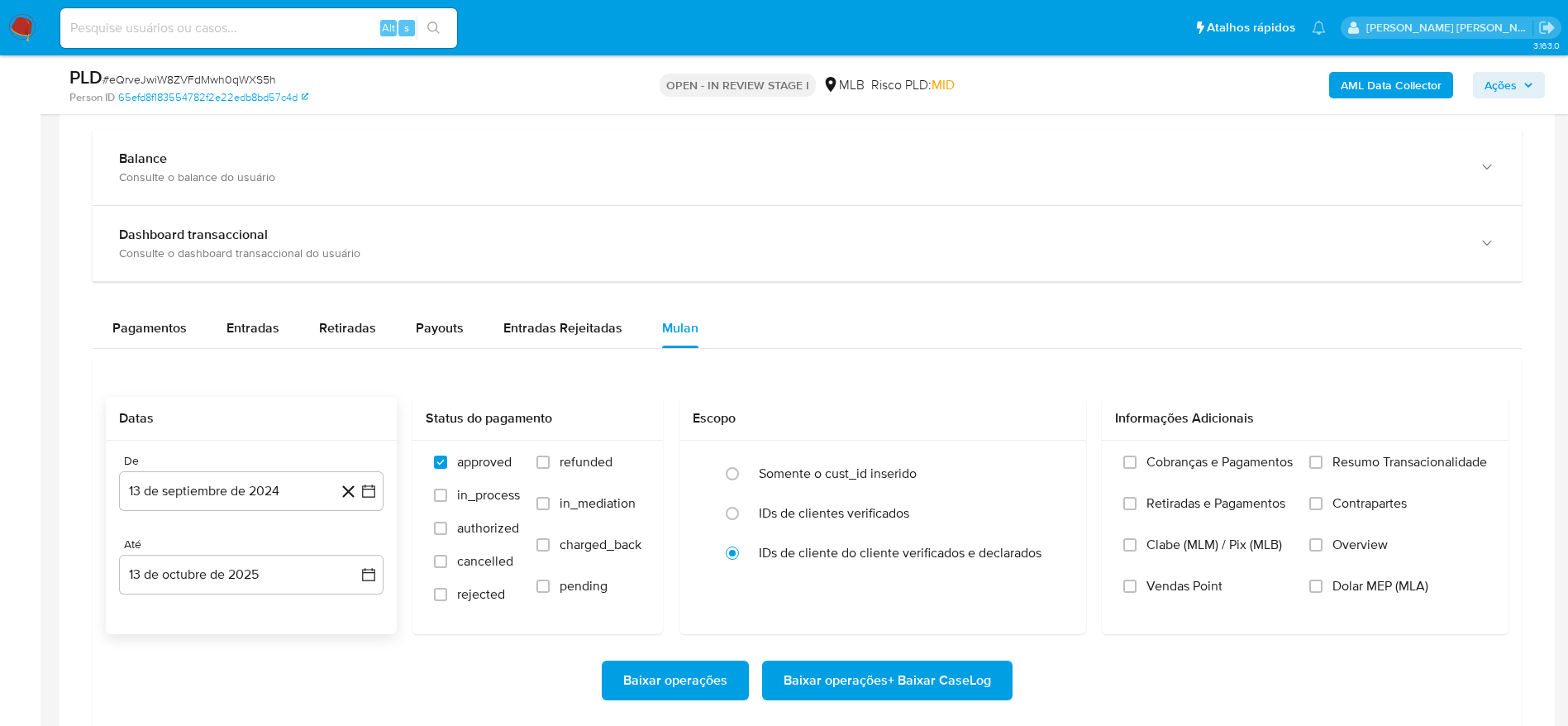
scroll to position [1364, 0]
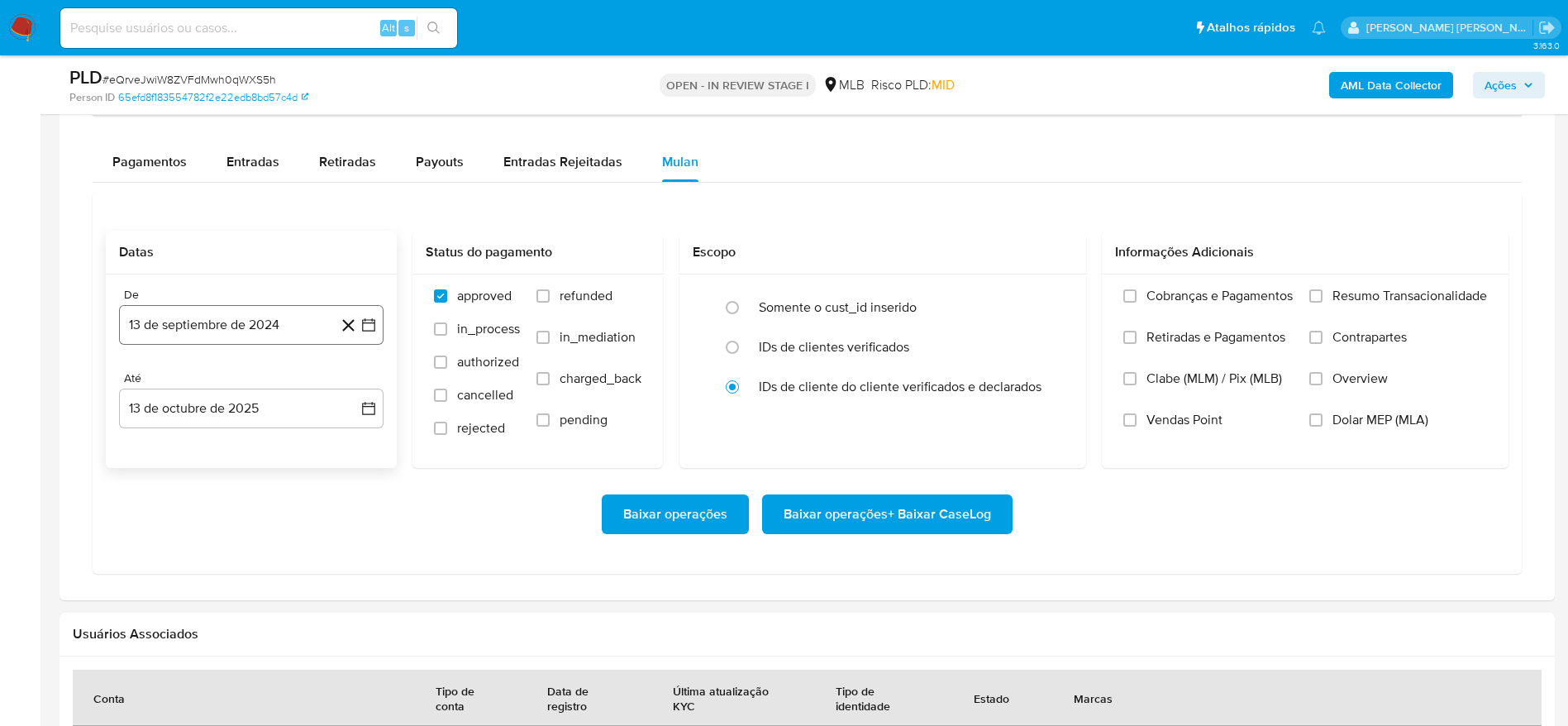
click at [265, 329] on button "13 de septiembre de 2024" at bounding box center [251, 324] width 264 height 40
click at [258, 389] on span "septiembre 2024" at bounding box center [243, 385] width 101 height 16
click at [355, 376] on icon "Año siguiente" at bounding box center [350, 385] width 20 height 20
click at [252, 543] on span "ago" at bounding box center [250, 537] width 21 height 13
click at [283, 441] on button "1" at bounding box center [284, 445] width 26 height 26
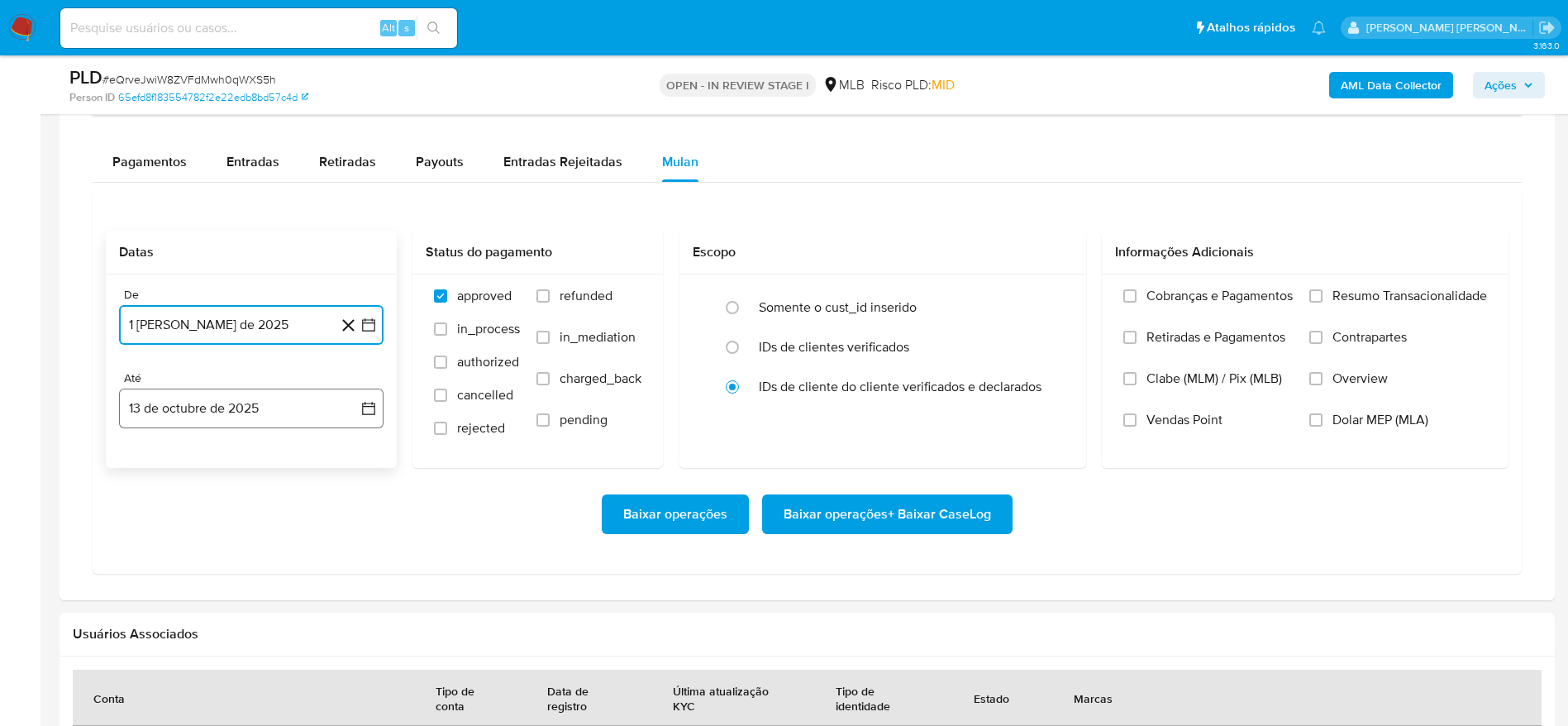
click at [221, 408] on button "13 de octubre de 2025" at bounding box center [251, 408] width 264 height 40
drag, startPoint x: 344, startPoint y: 563, endPoint x: 411, endPoint y: 544, distance: 69.6
click at [345, 562] on button "12" at bounding box center [350, 562] width 26 height 26
click at [1366, 297] on span "Resumo Transacionalidade" at bounding box center [1410, 296] width 155 height 16
click at [1323, 297] on input "Resumo Transacionalidade" at bounding box center [1316, 296] width 13 height 13
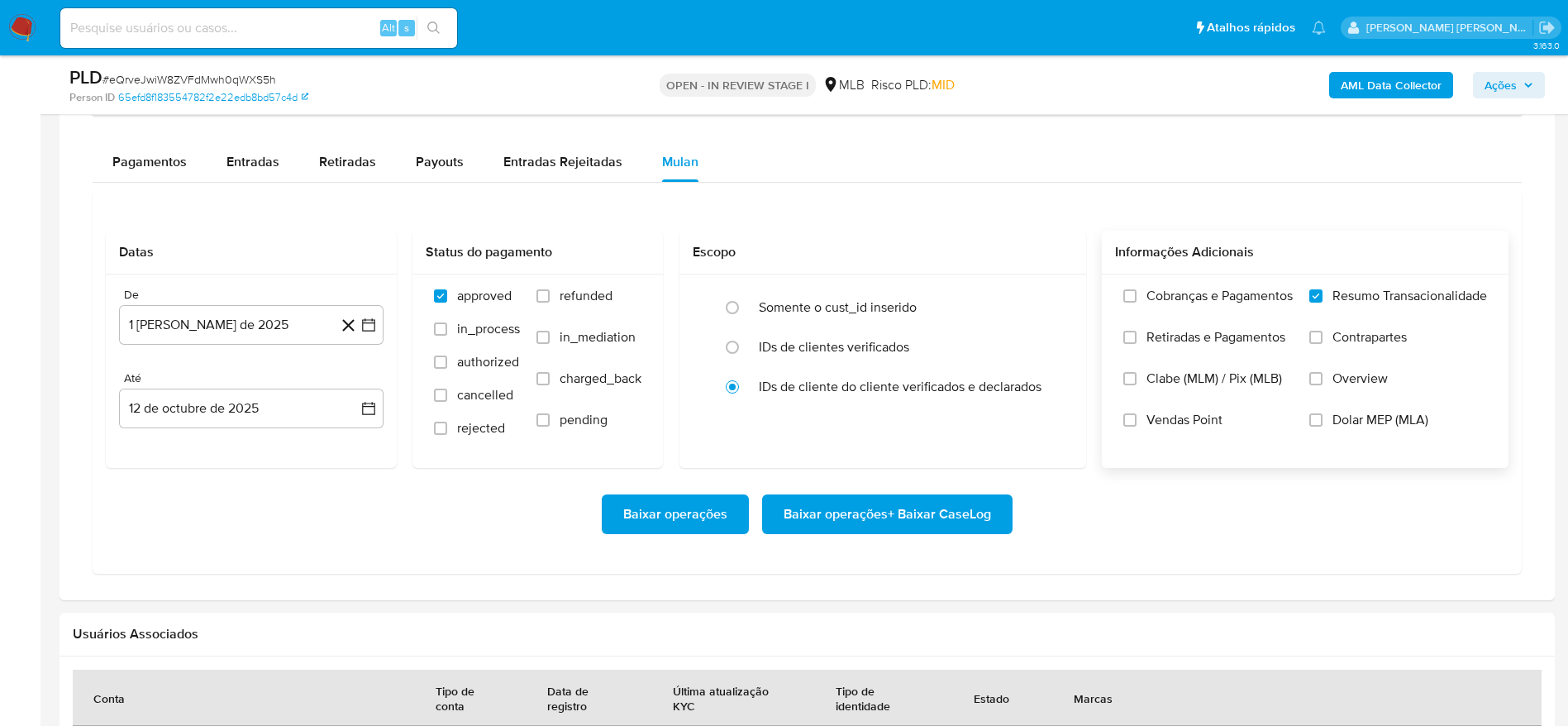
click at [939, 520] on span "Baixar operações + Baixar CaseLog" at bounding box center [887, 514] width 208 height 36
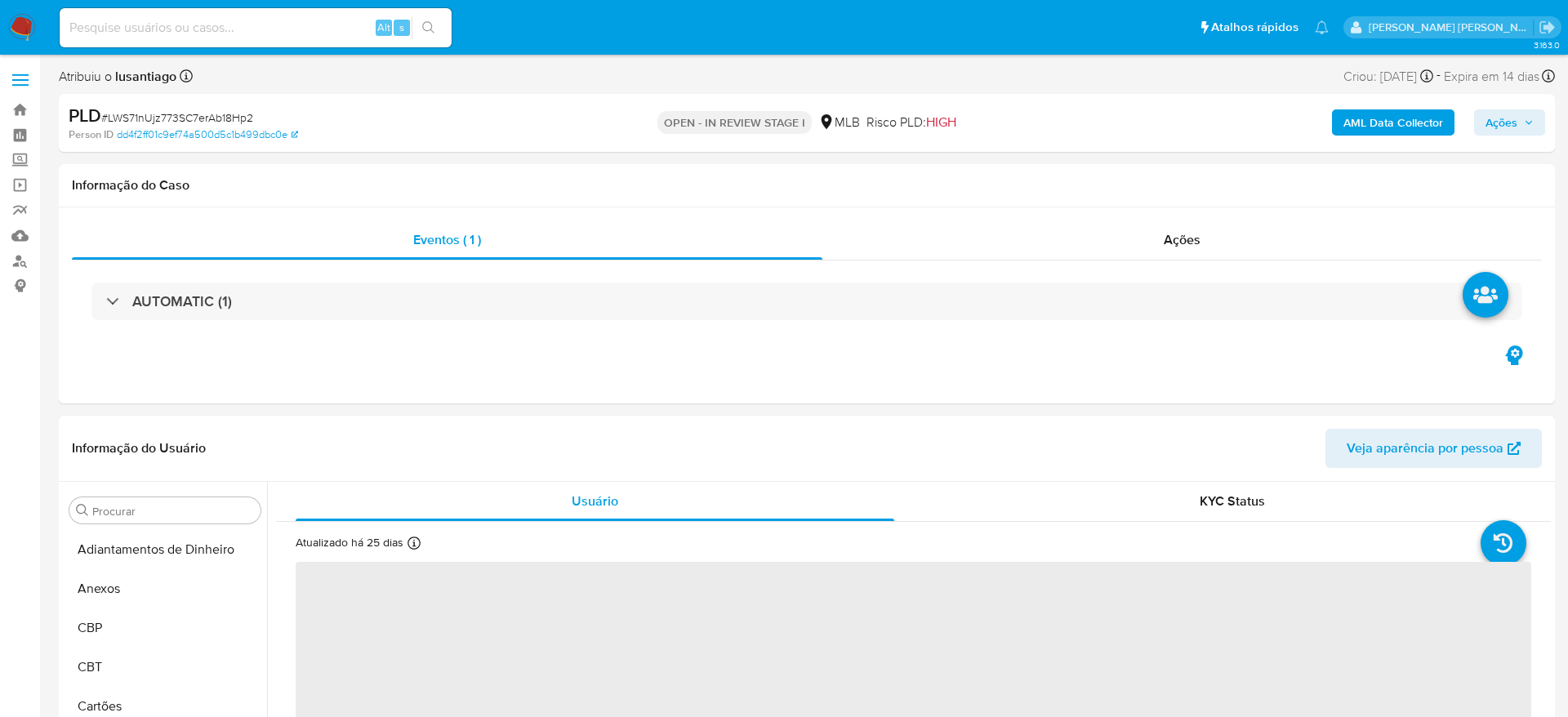
select select "10"
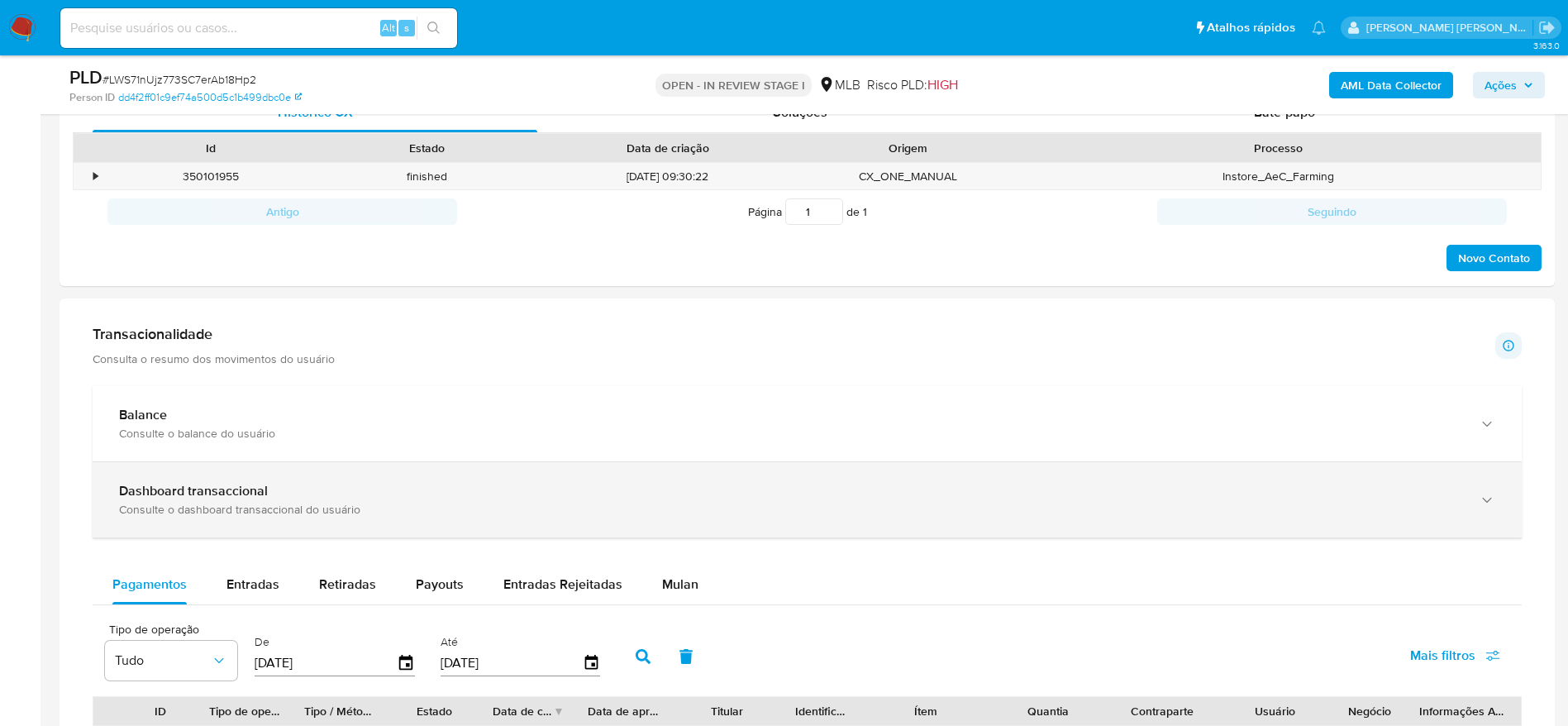
scroll to position [868, 0]
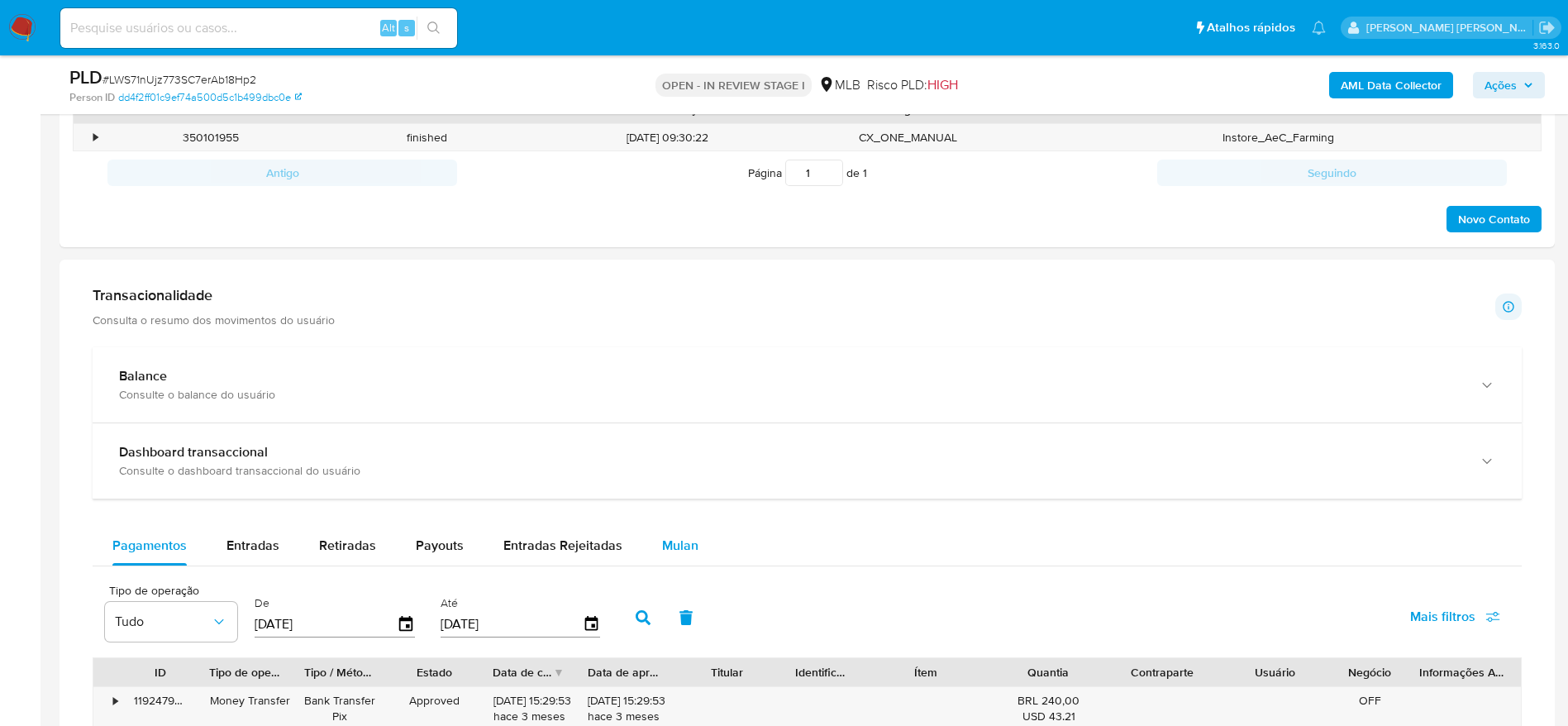
drag, startPoint x: 662, startPoint y: 539, endPoint x: 639, endPoint y: 533, distance: 23.8
click at [662, 539] on span "Mulan" at bounding box center [680, 544] width 36 height 19
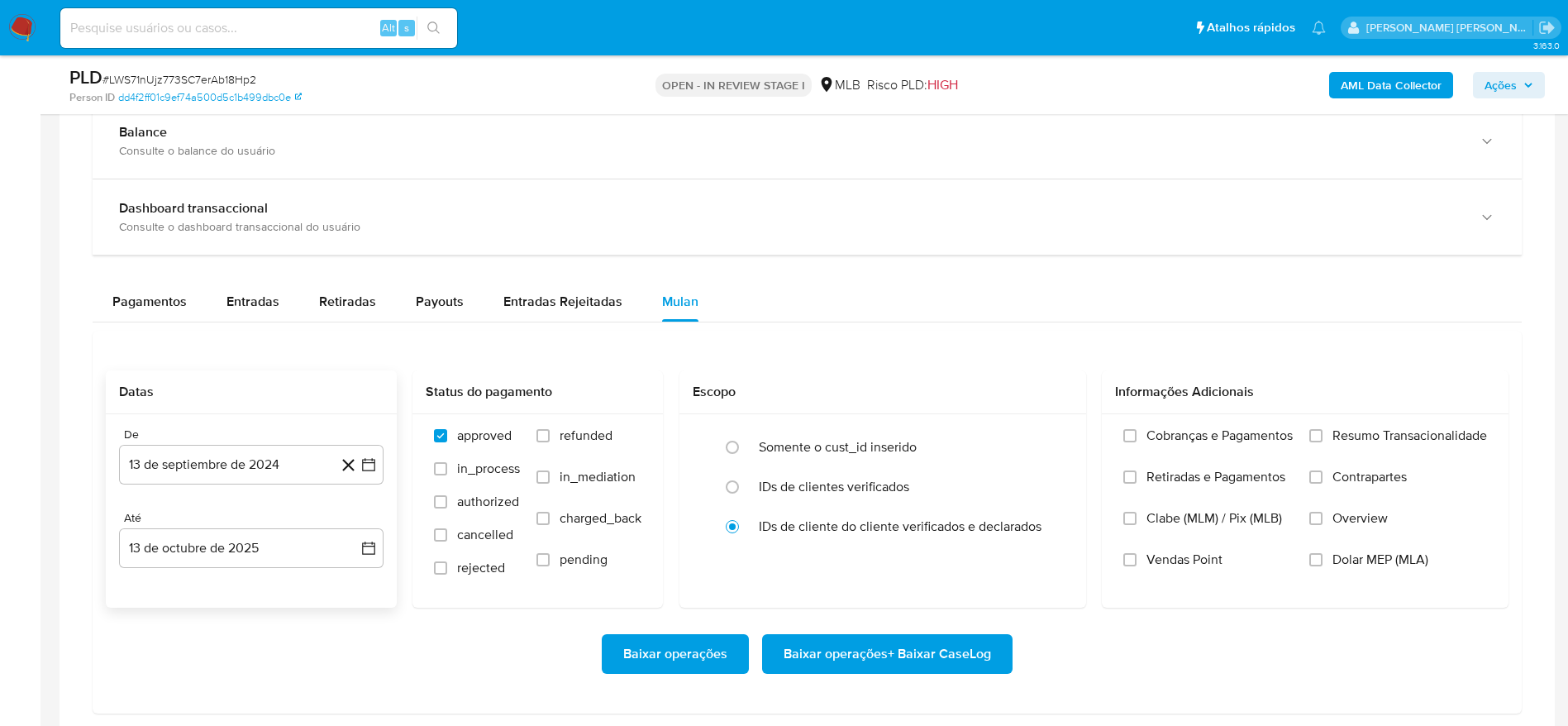
scroll to position [1116, 0]
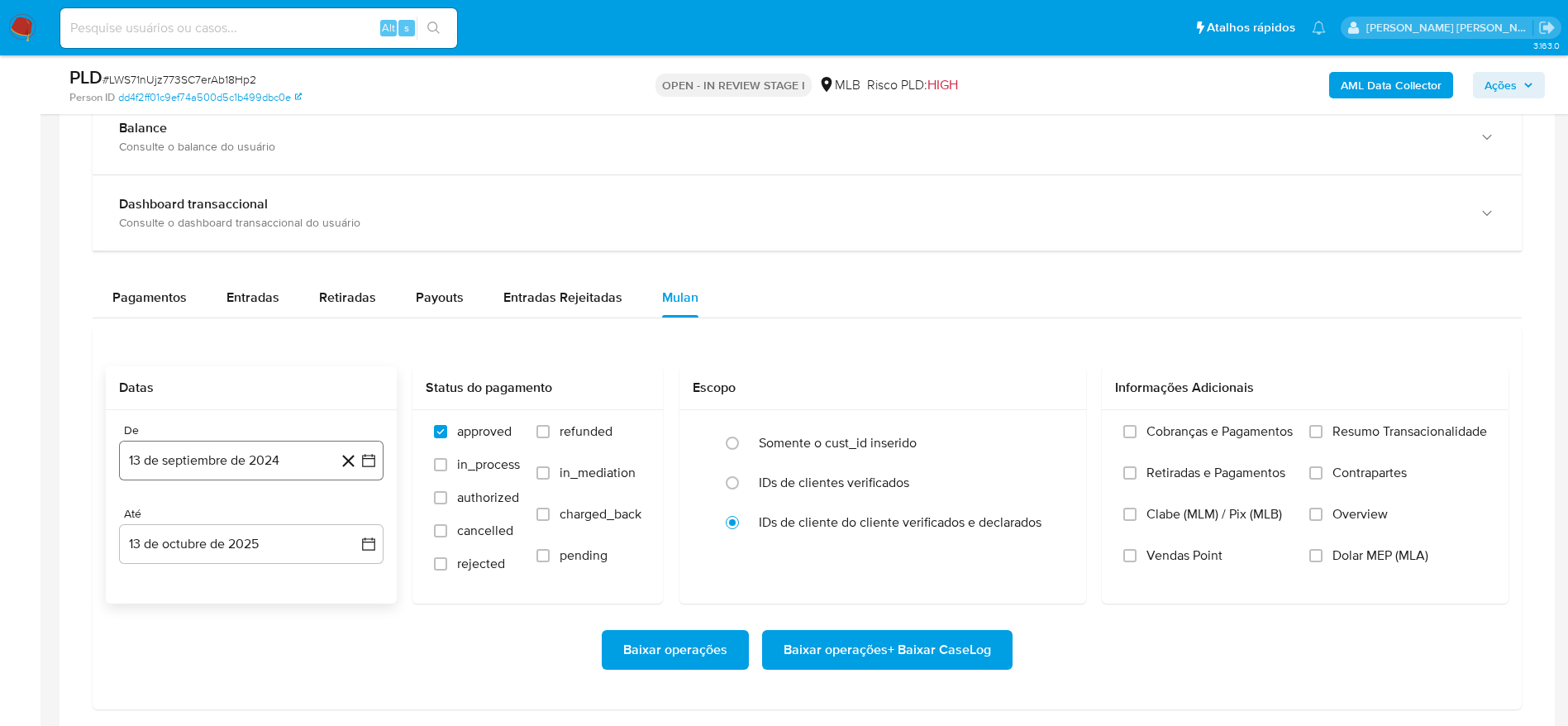
click at [229, 458] on button "13 de septiembre de 2024" at bounding box center [251, 460] width 264 height 40
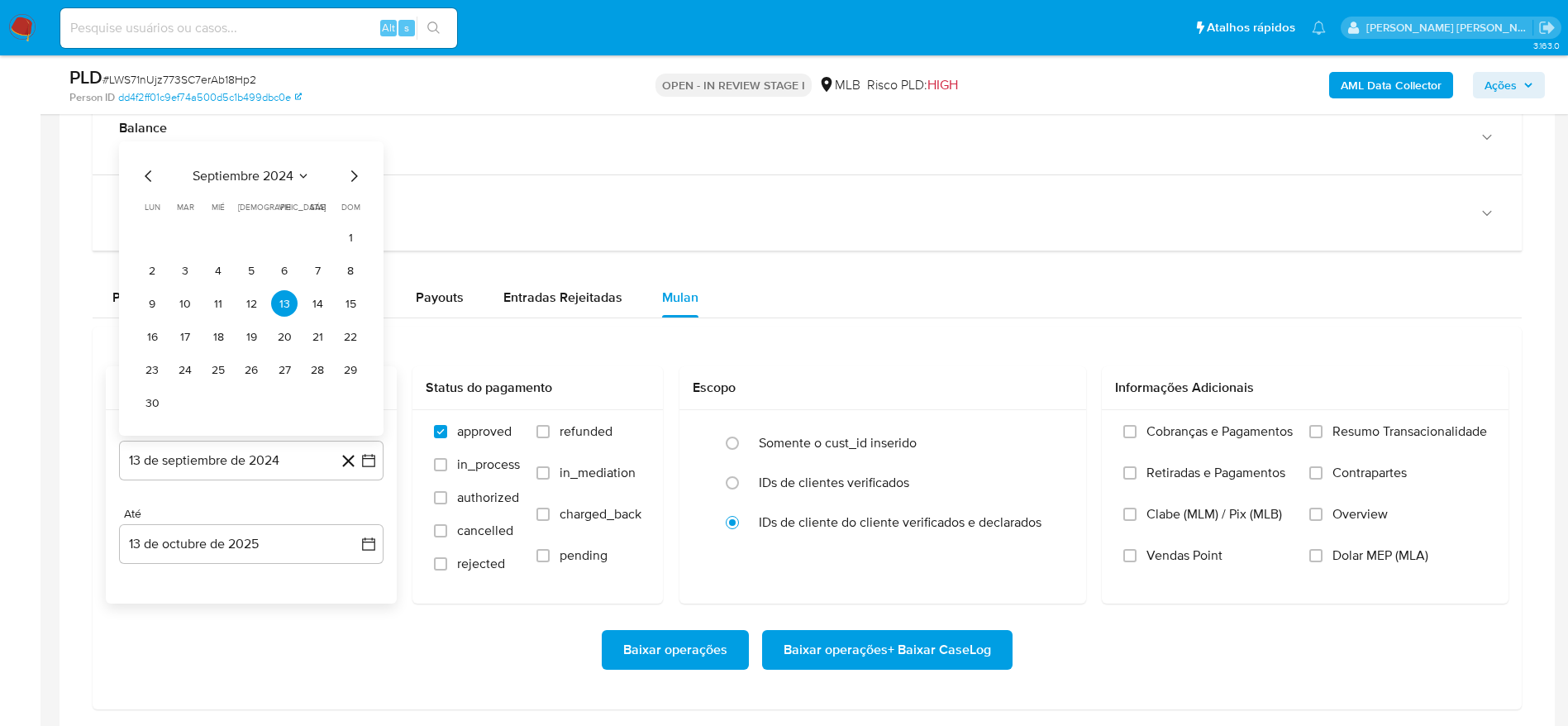
click at [265, 181] on span "septiembre 2024" at bounding box center [243, 176] width 101 height 16
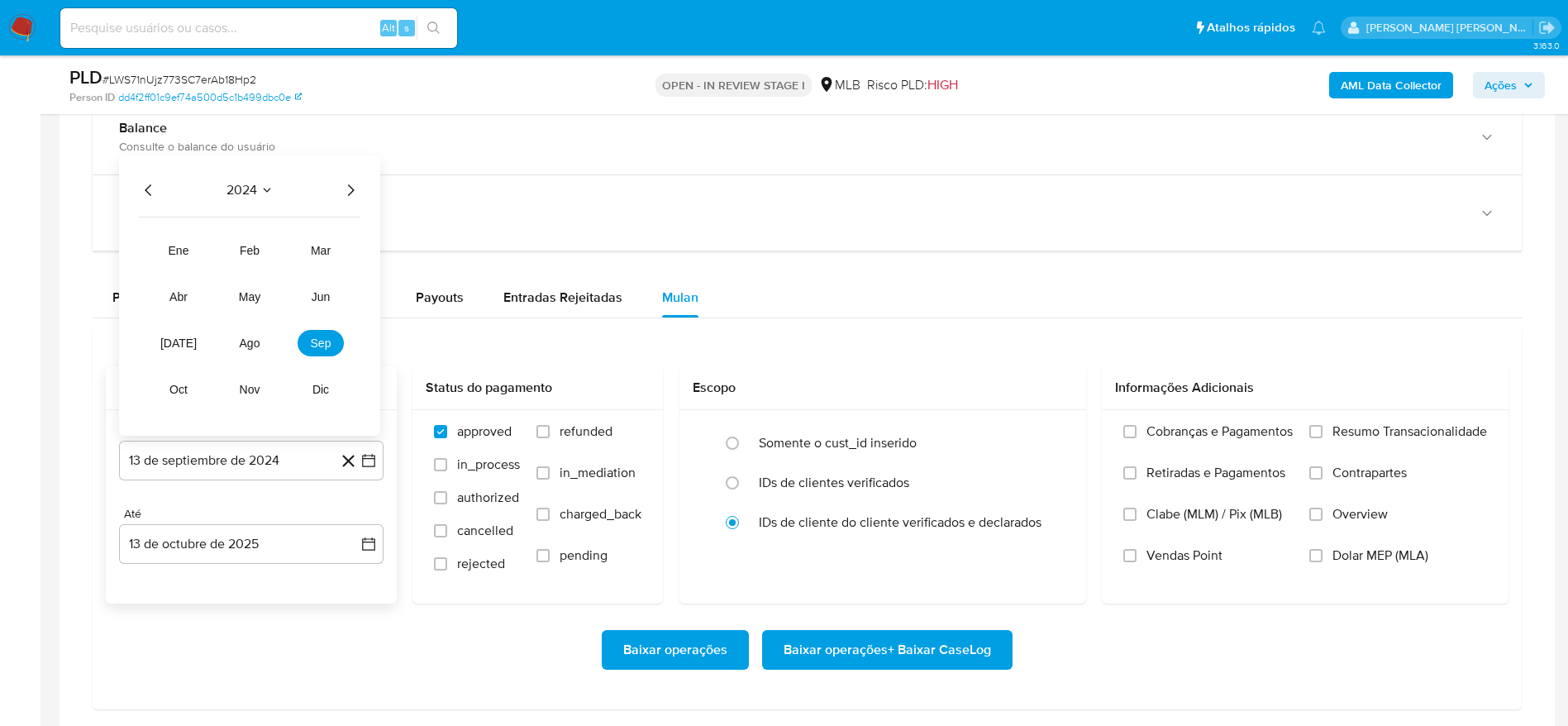
click at [351, 190] on icon "Año siguiente" at bounding box center [350, 190] width 20 height 20
click at [251, 347] on span "ago" at bounding box center [250, 342] width 21 height 13
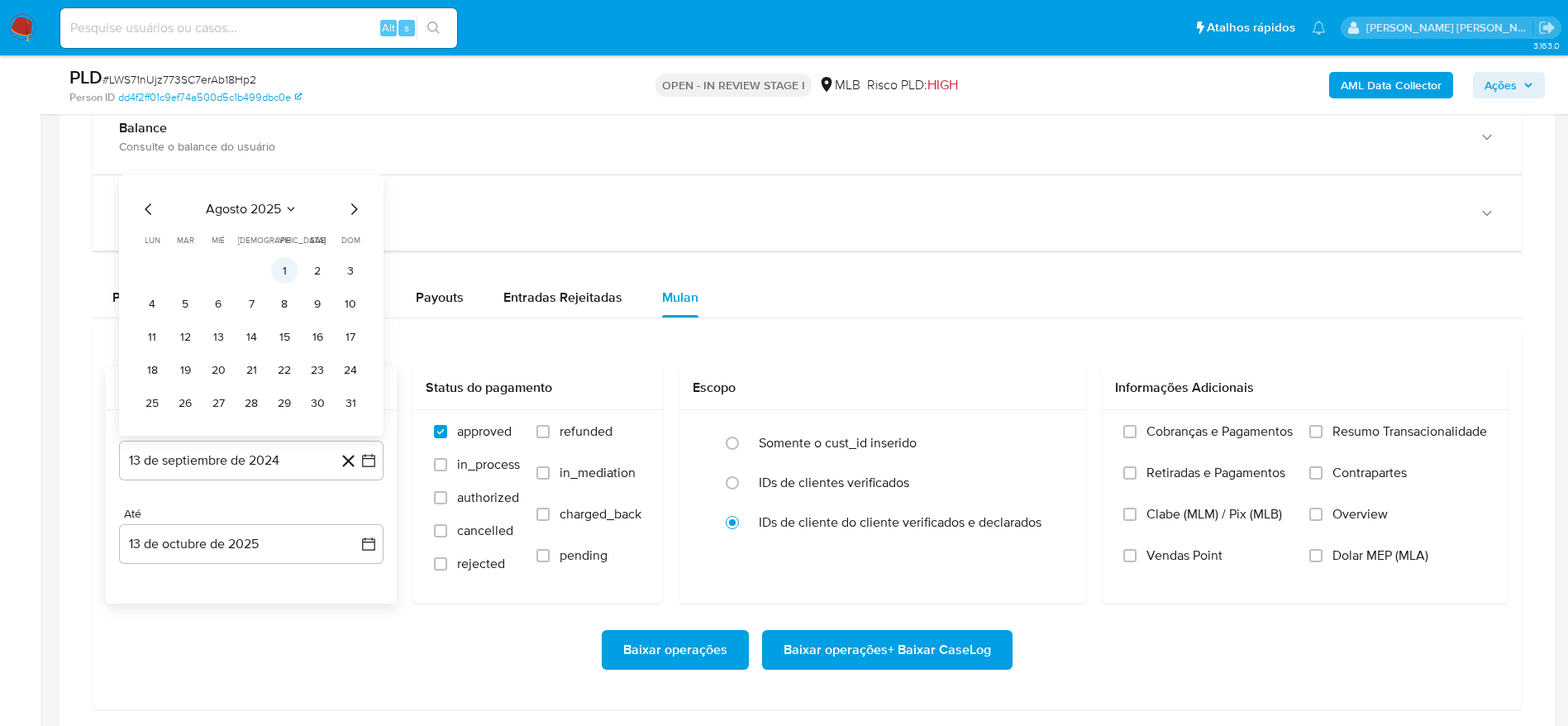
click at [284, 271] on button "1" at bounding box center [284, 270] width 26 height 26
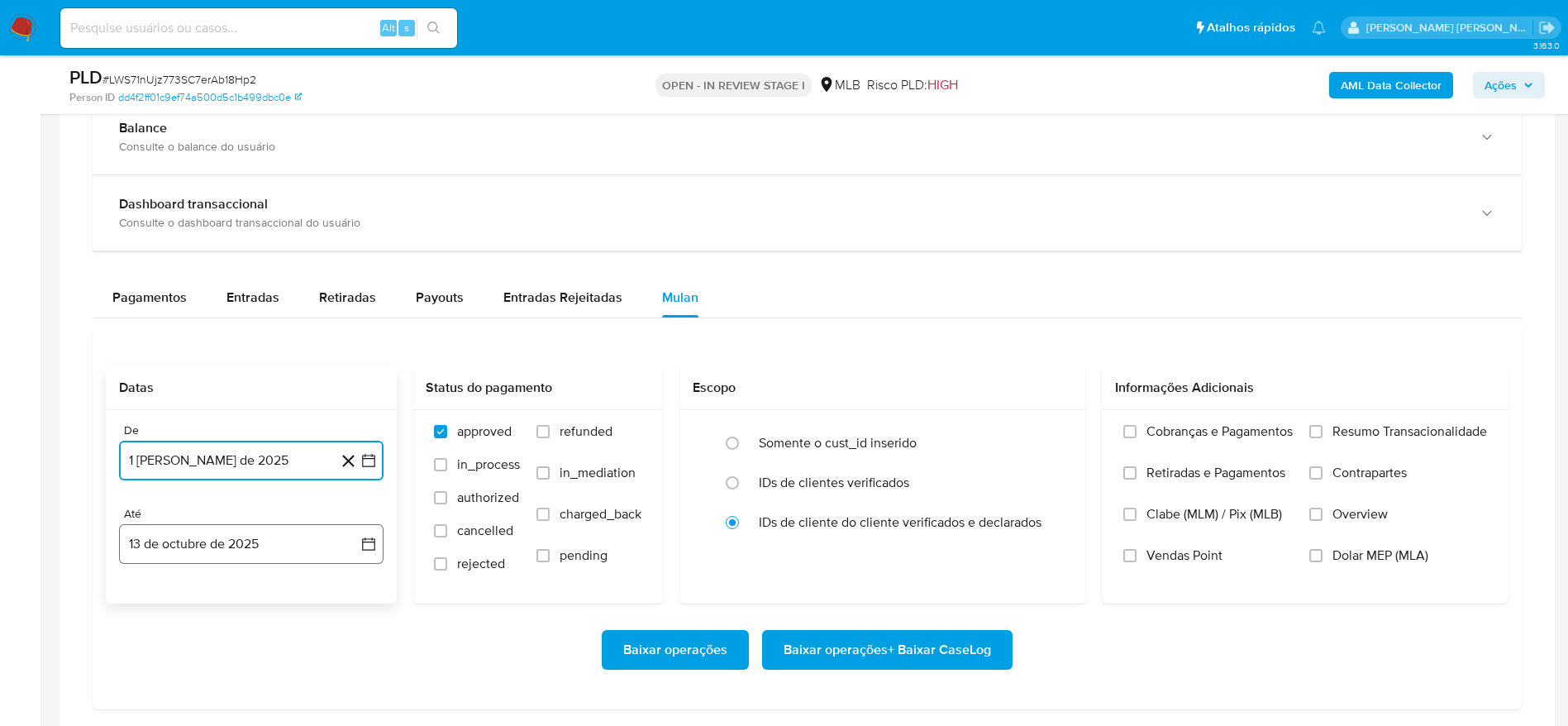
click at [201, 541] on button "13 de octubre de 2025" at bounding box center [251, 544] width 264 height 40
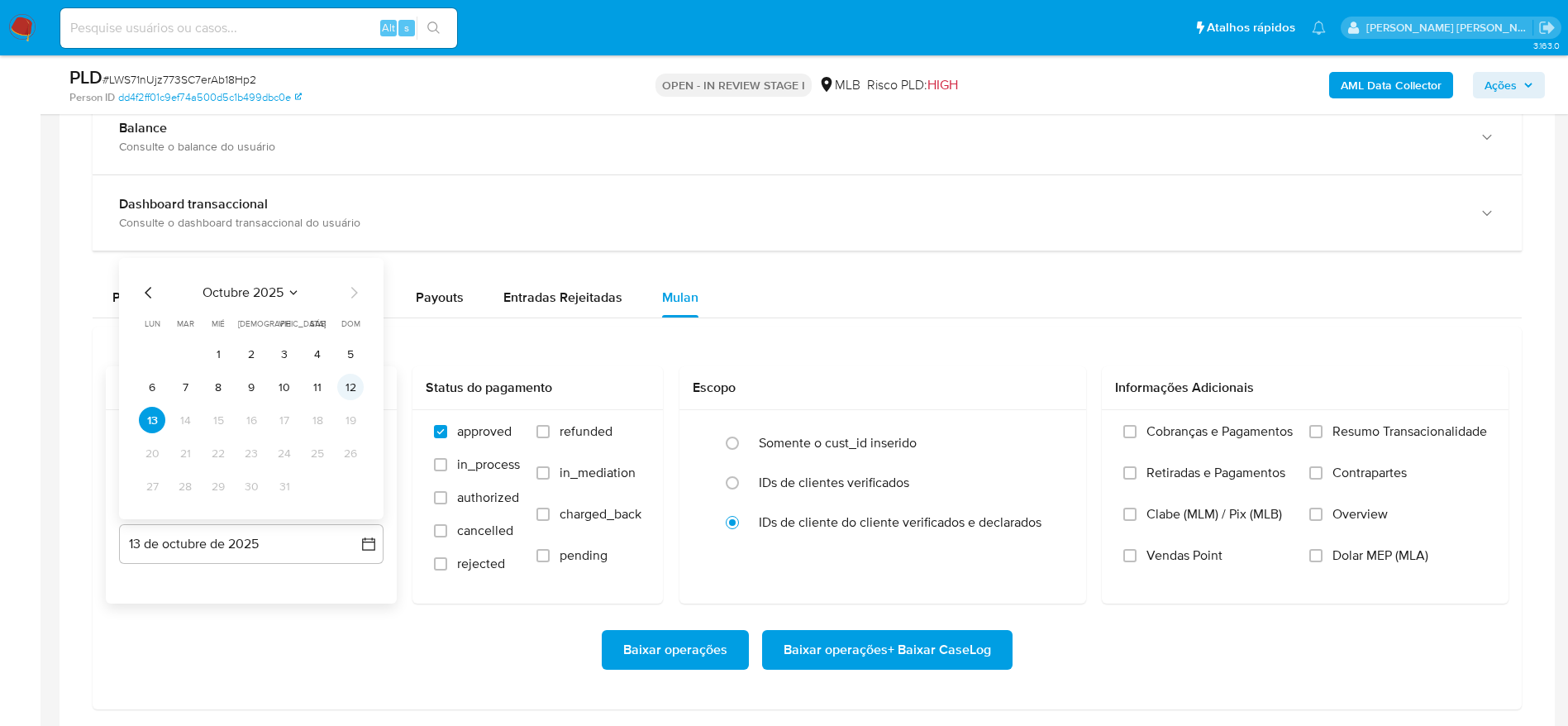
click at [349, 396] on button "12" at bounding box center [350, 386] width 26 height 26
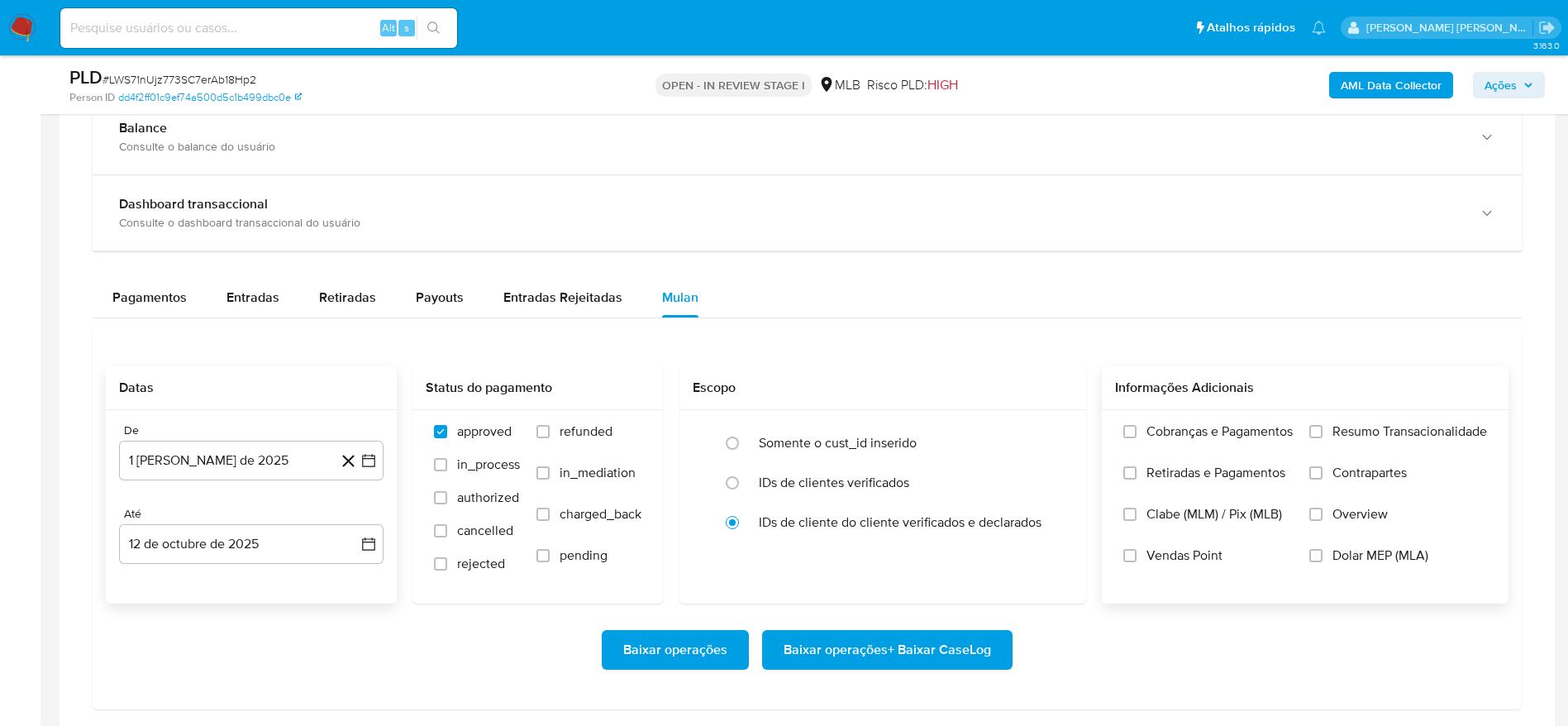
click at [1406, 424] on span "Resumo Transacionalidade" at bounding box center [1410, 431] width 155 height 16
click at [1323, 425] on input "Resumo Transacionalidade" at bounding box center [1316, 431] width 13 height 13
click at [863, 658] on span "Baixar operações + Baixar CaseLog" at bounding box center [887, 650] width 208 height 36
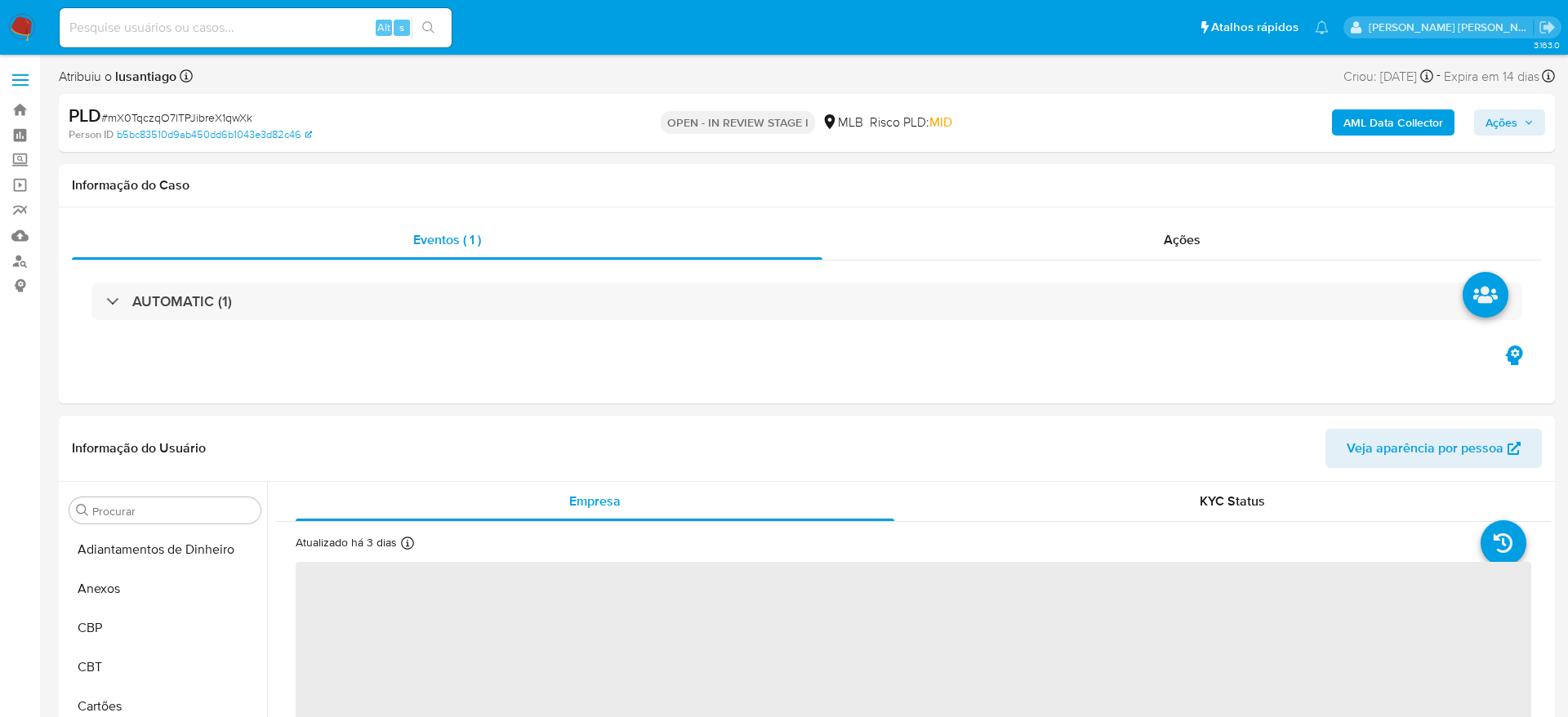
select select "10"
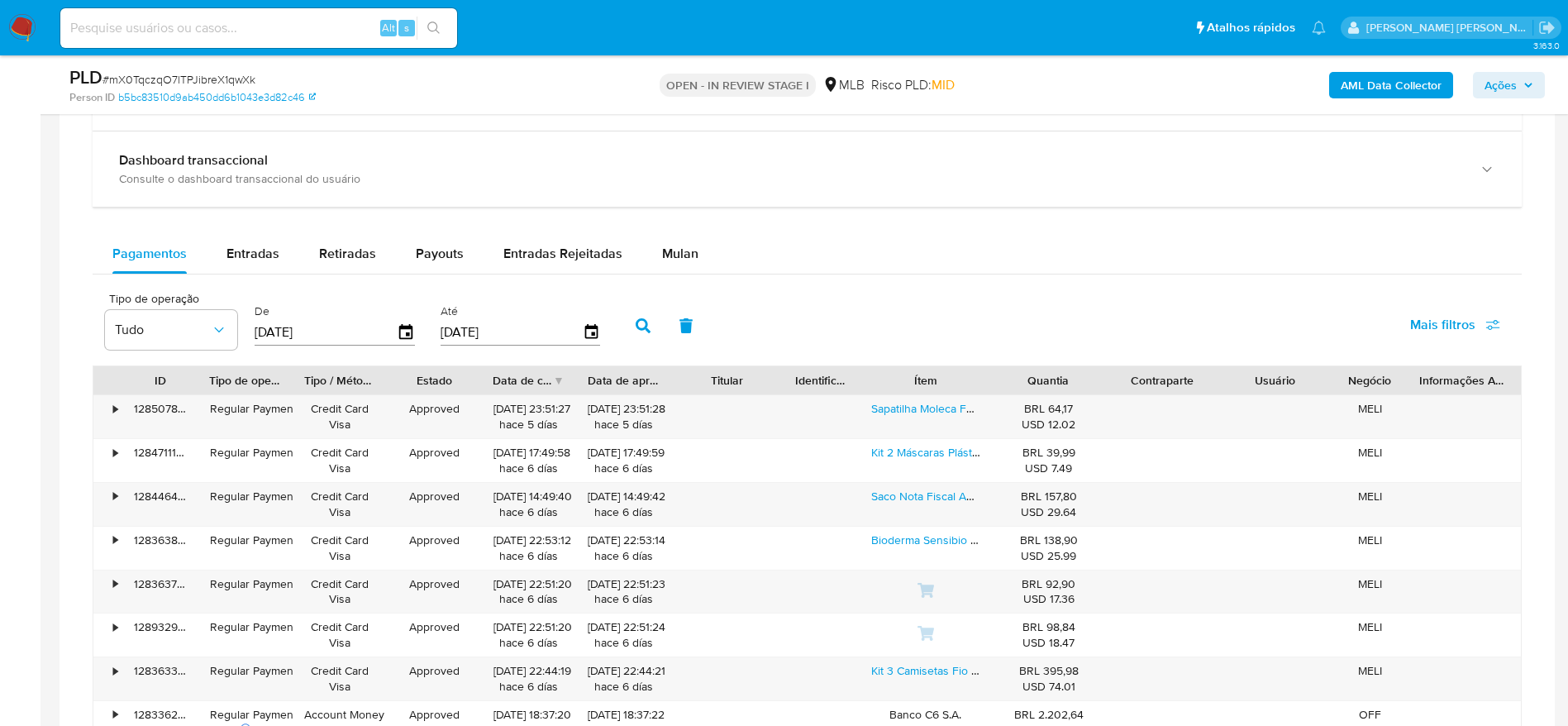
scroll to position [1240, 0]
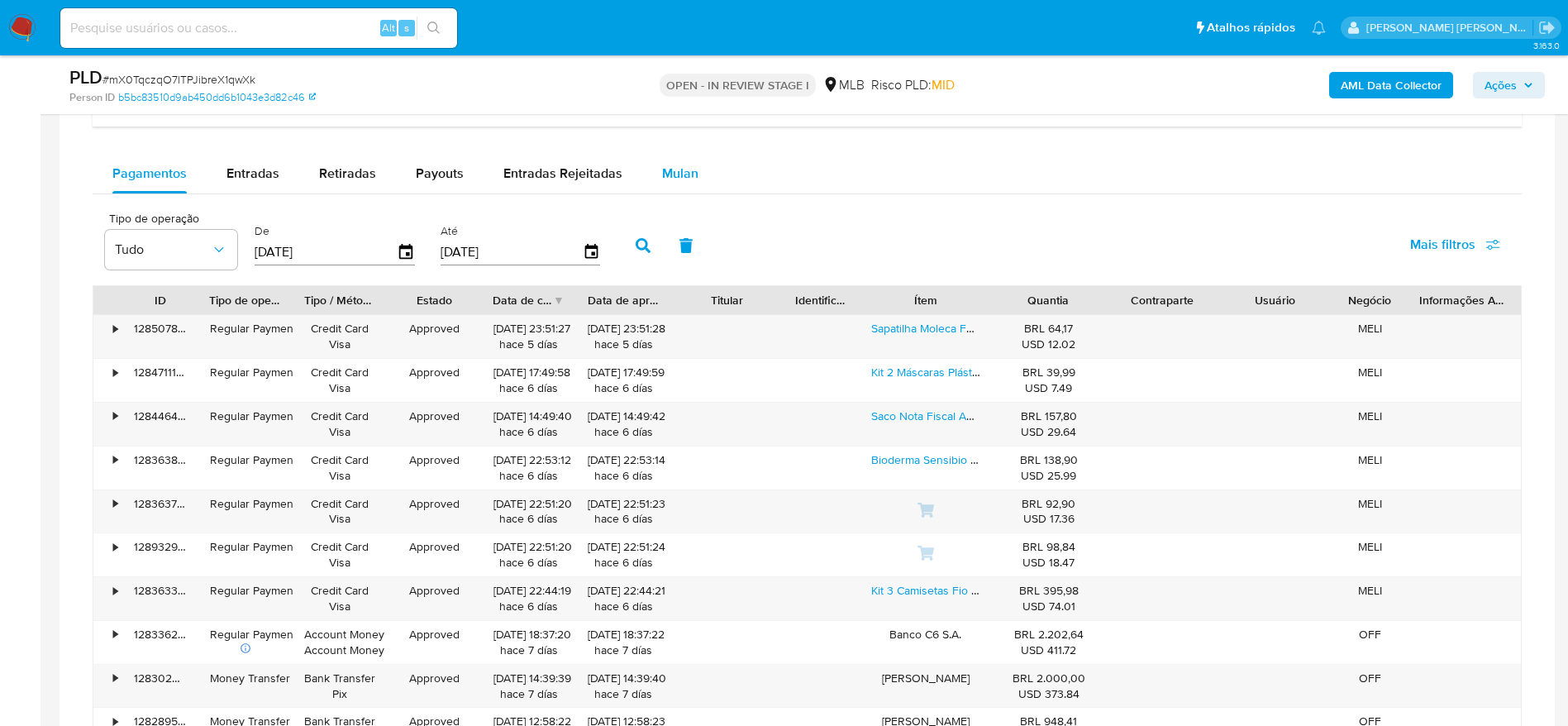
click at [662, 190] on div "Mulan" at bounding box center [680, 173] width 36 height 40
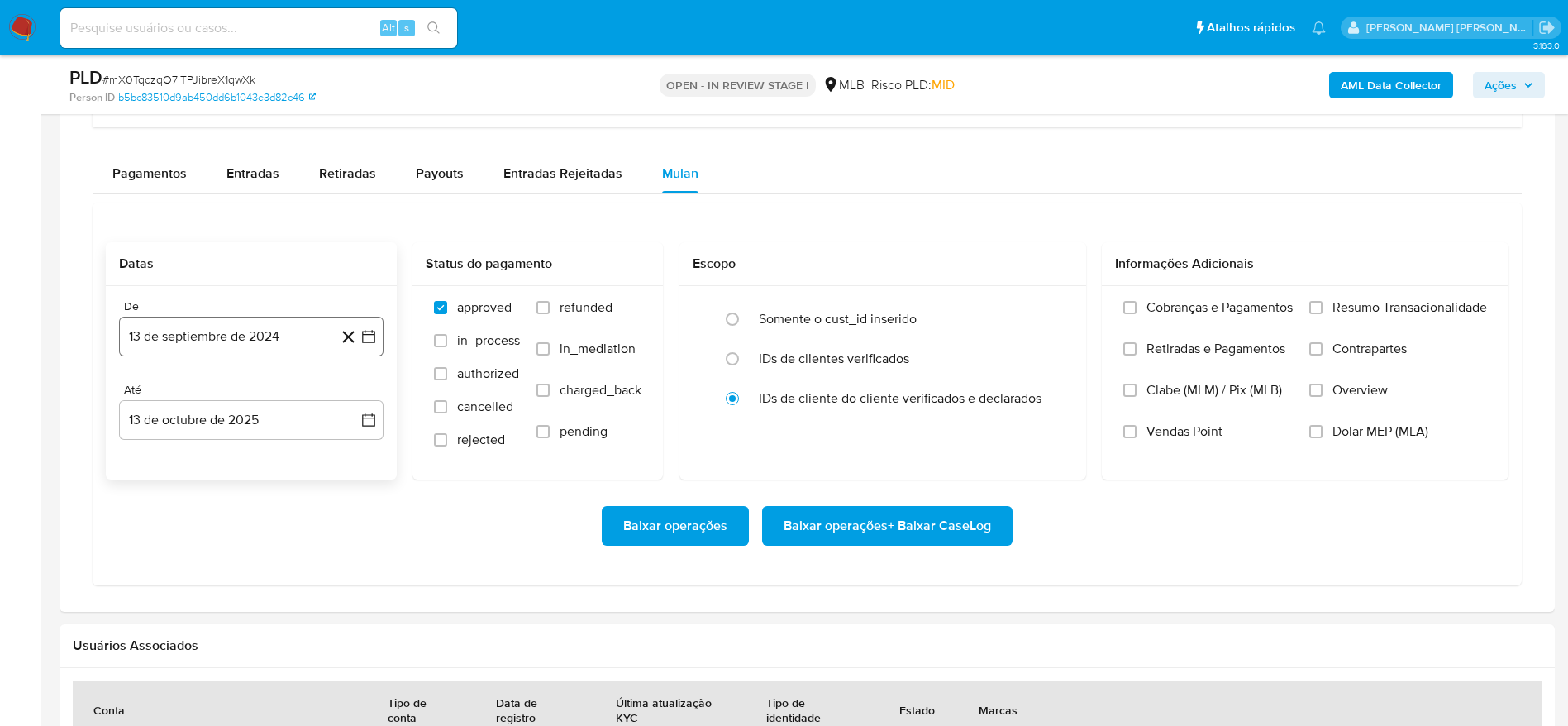
click at [235, 331] on button "13 de septiembre de 2024" at bounding box center [251, 336] width 264 height 40
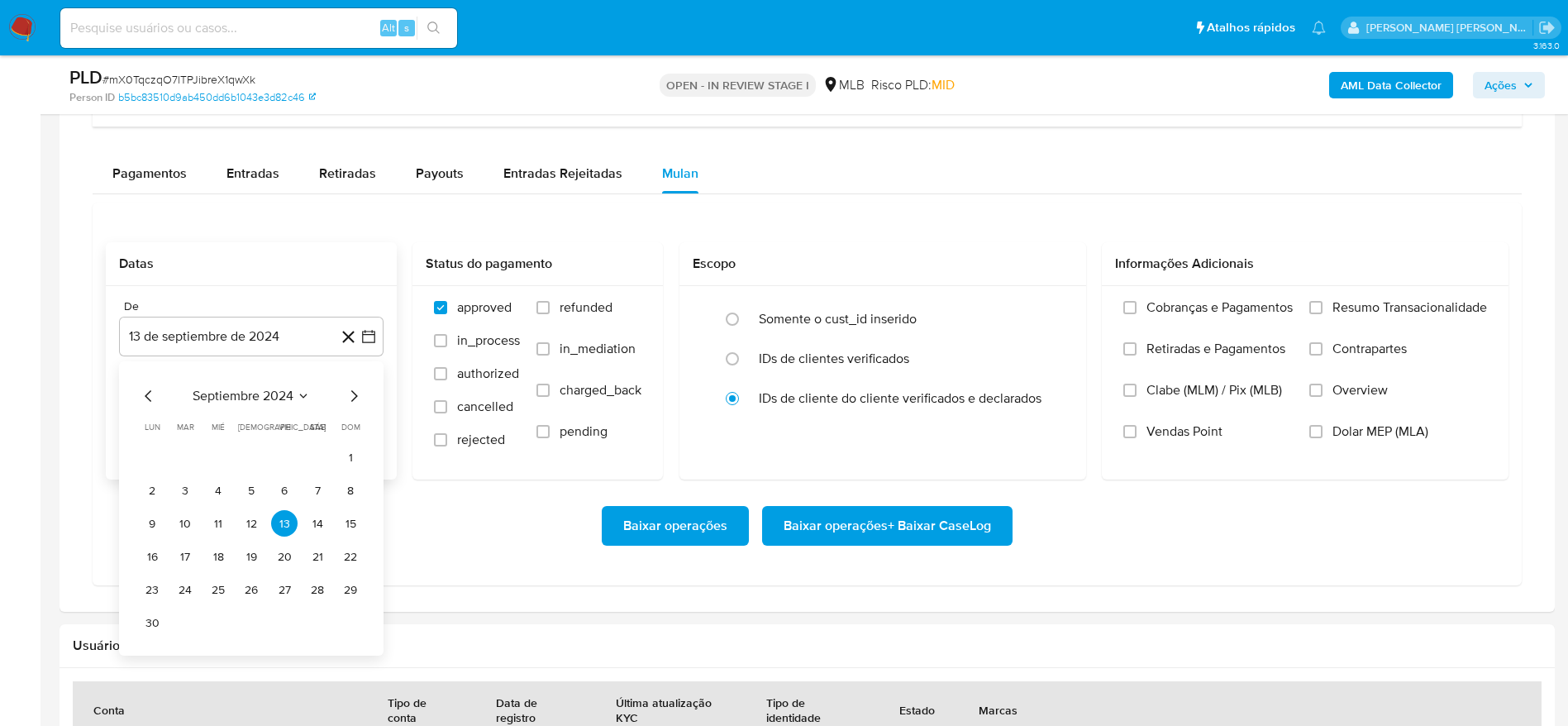
click at [271, 401] on span "septiembre 2024" at bounding box center [243, 395] width 101 height 16
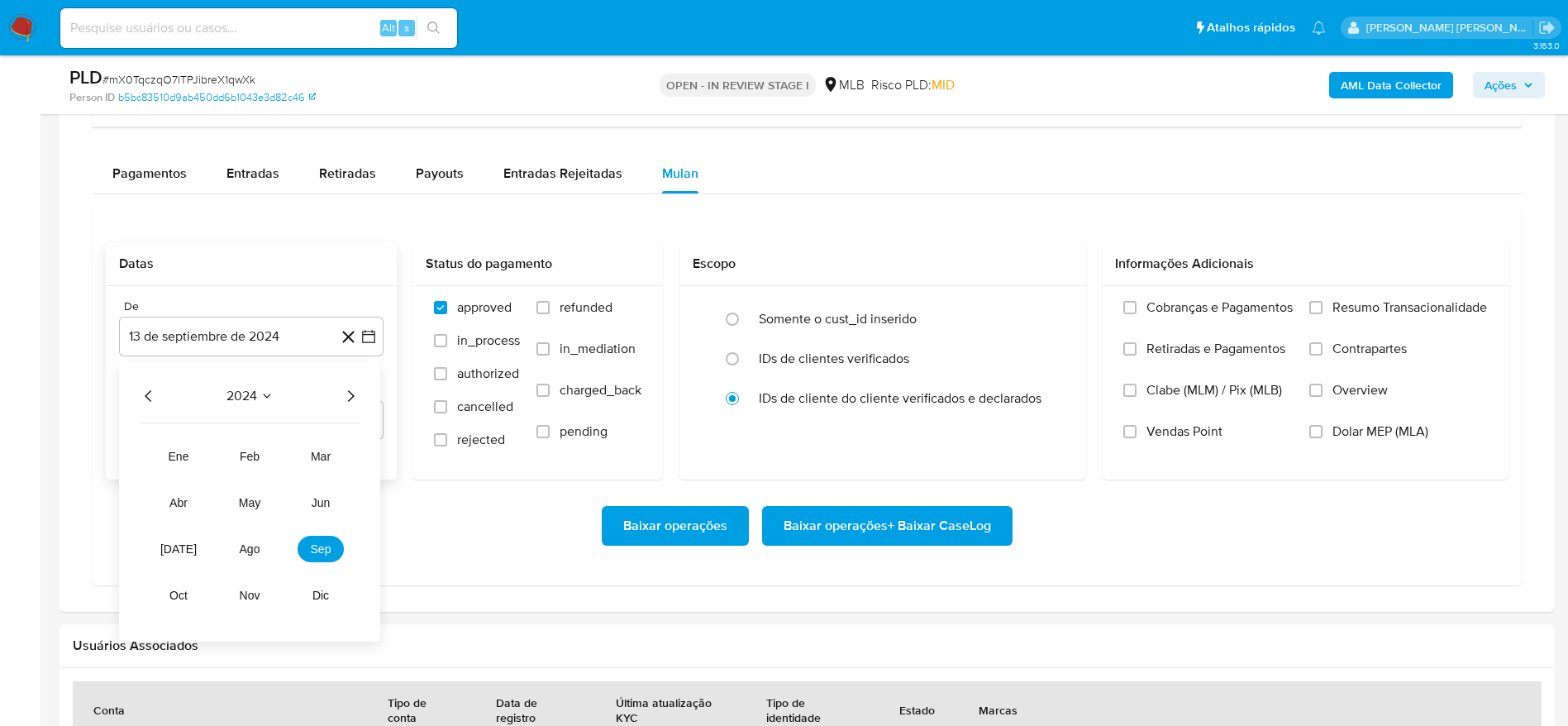
click at [359, 391] on icon "Año siguiente" at bounding box center [350, 396] width 20 height 20
click at [261, 546] on button "ago" at bounding box center [250, 548] width 47 height 26
click at [293, 454] on button "1" at bounding box center [284, 456] width 26 height 26
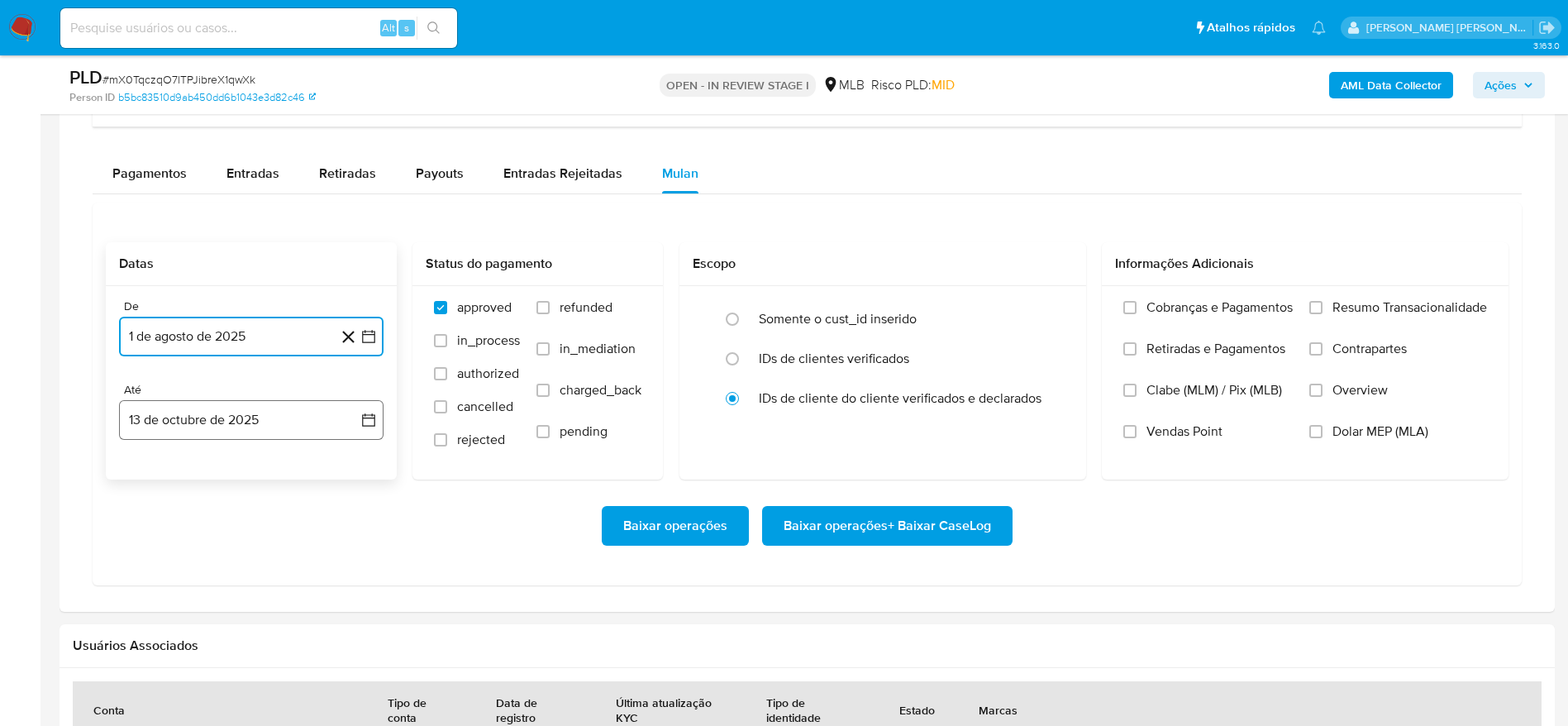
click at [203, 416] on button "13 de octubre de 2025" at bounding box center [251, 420] width 264 height 40
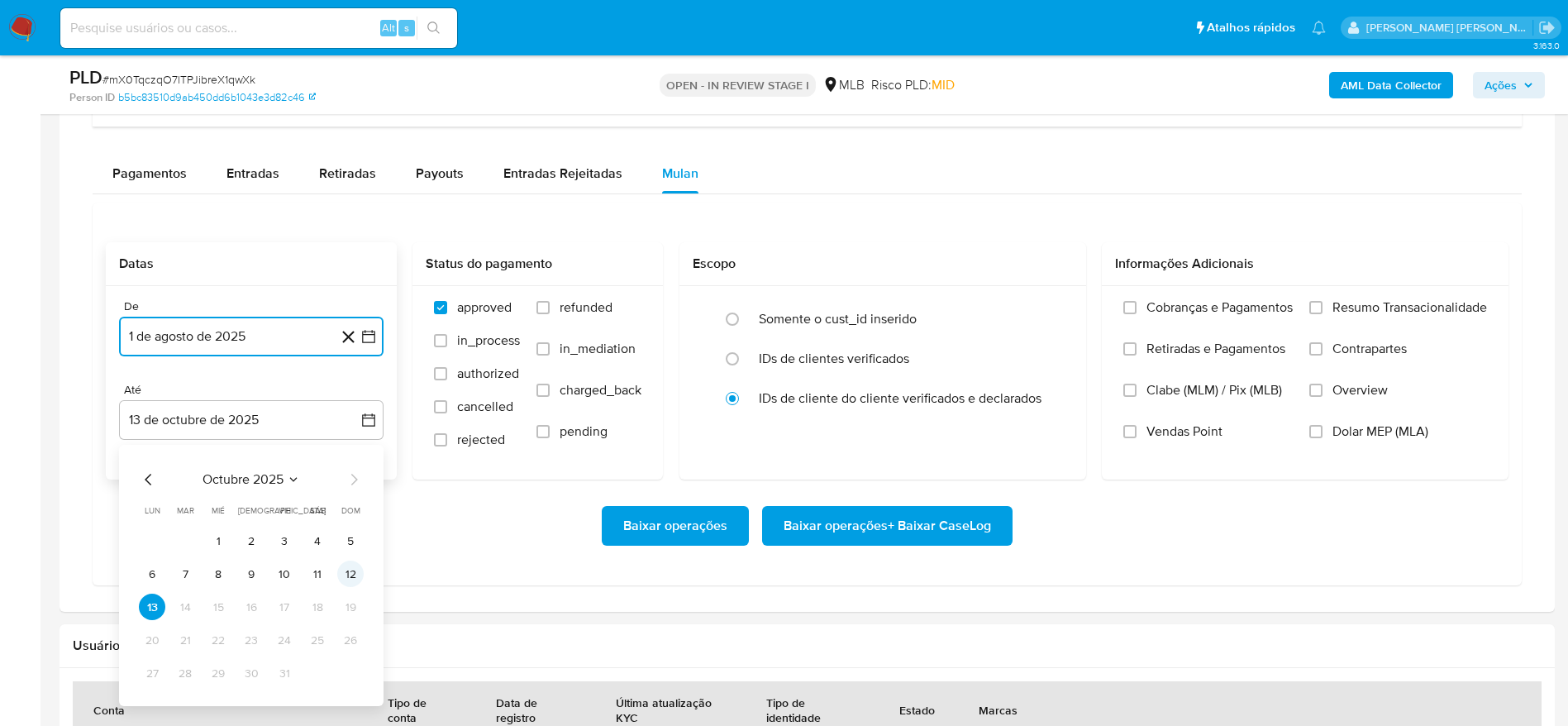
click at [354, 565] on button "12" at bounding box center [350, 573] width 26 height 26
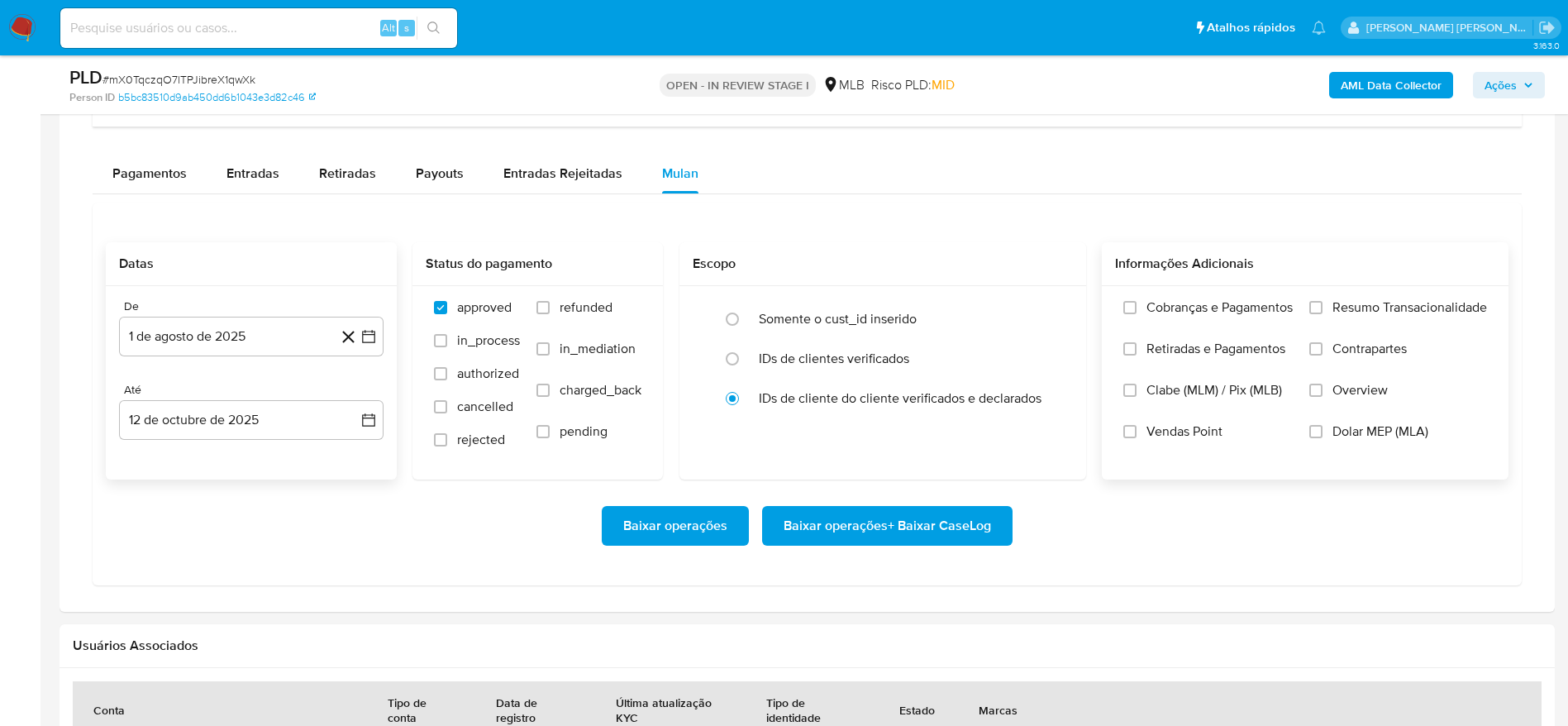
click at [1356, 311] on span "Resumo Transacionalidade" at bounding box center [1410, 307] width 155 height 16
click at [1323, 311] on input "Resumo Transacionalidade" at bounding box center [1316, 307] width 13 height 13
click at [879, 524] on span "Baixar operações + Baixar CaseLog" at bounding box center [887, 526] width 208 height 36
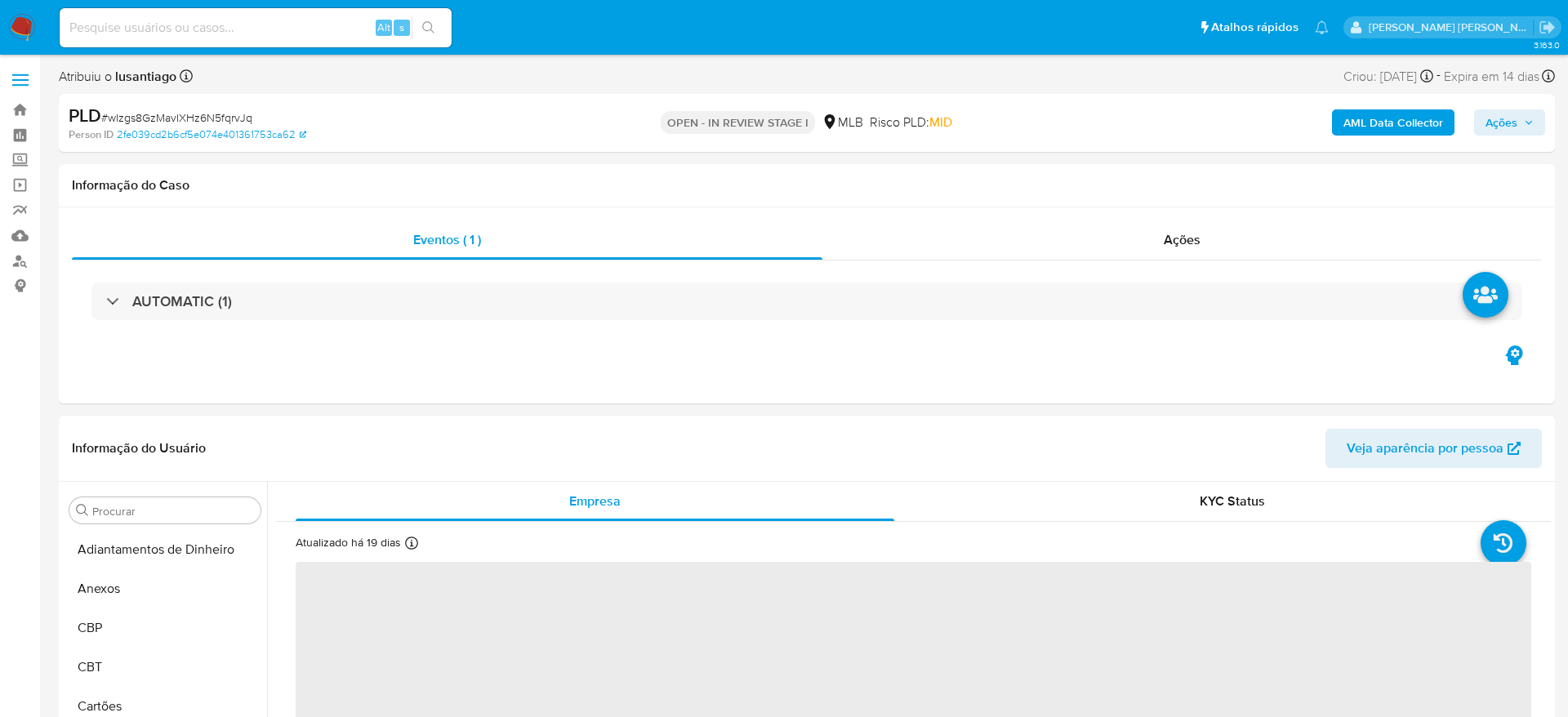
select select "10"
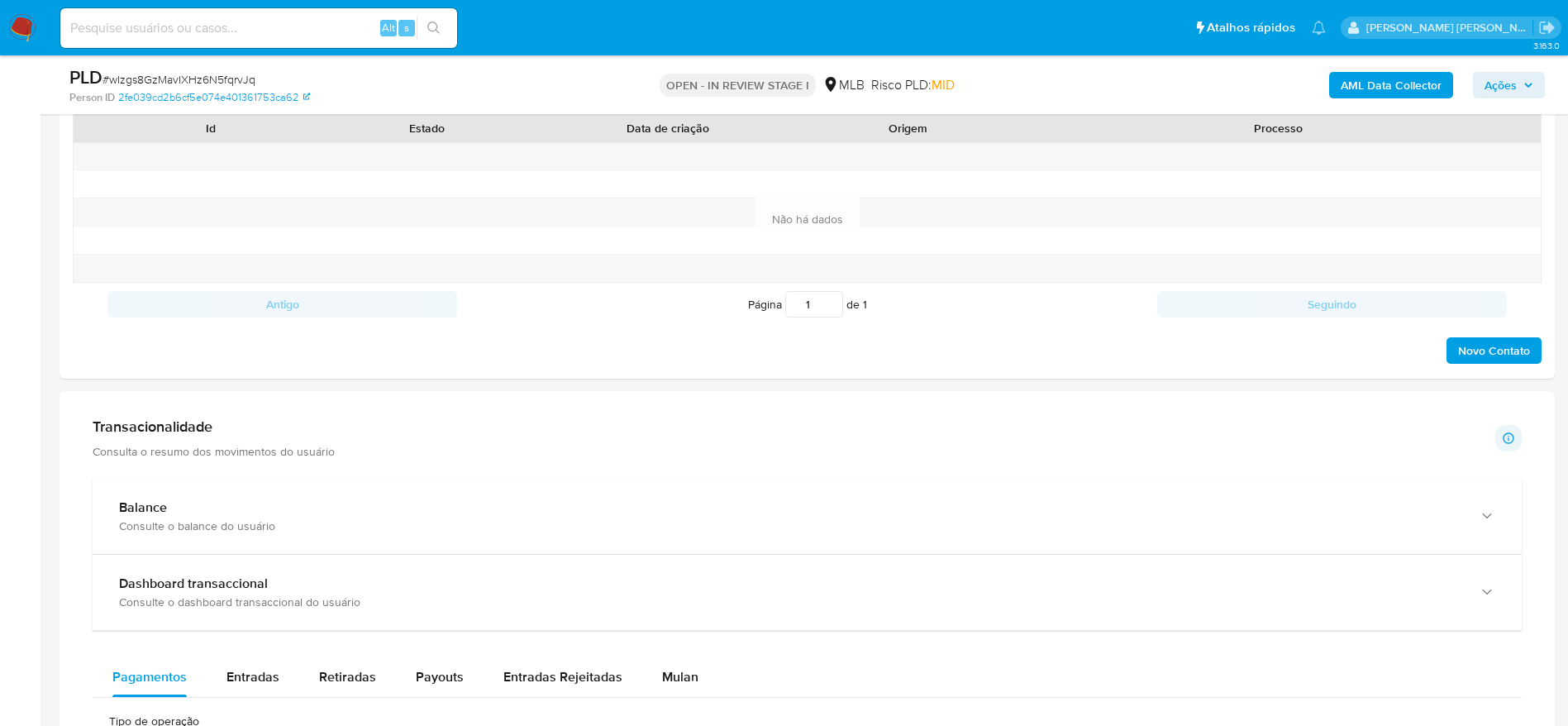
scroll to position [868, 0]
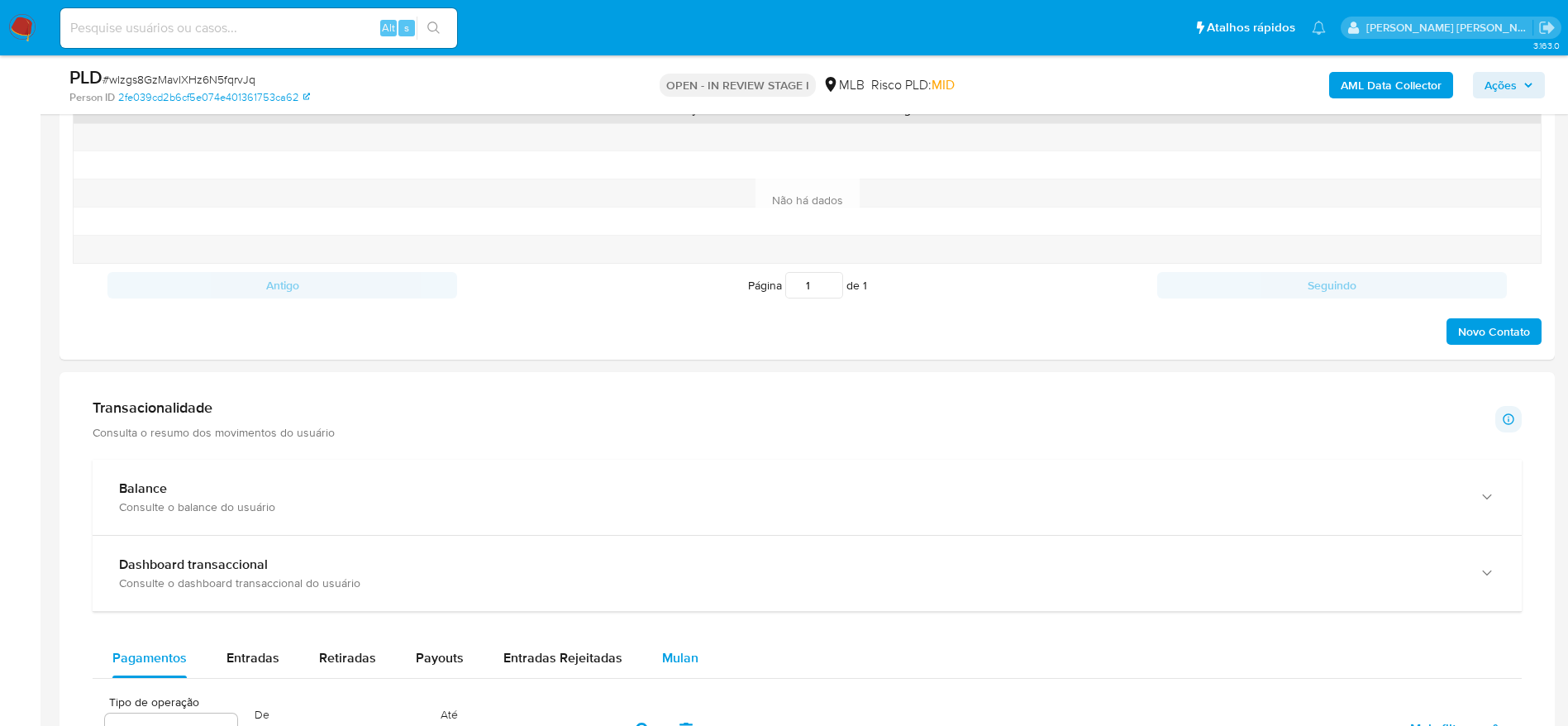
drag, startPoint x: 659, startPoint y: 659, endPoint x: 638, endPoint y: 648, distance: 23.7
click at [662, 659] on span "Mulan" at bounding box center [680, 657] width 36 height 19
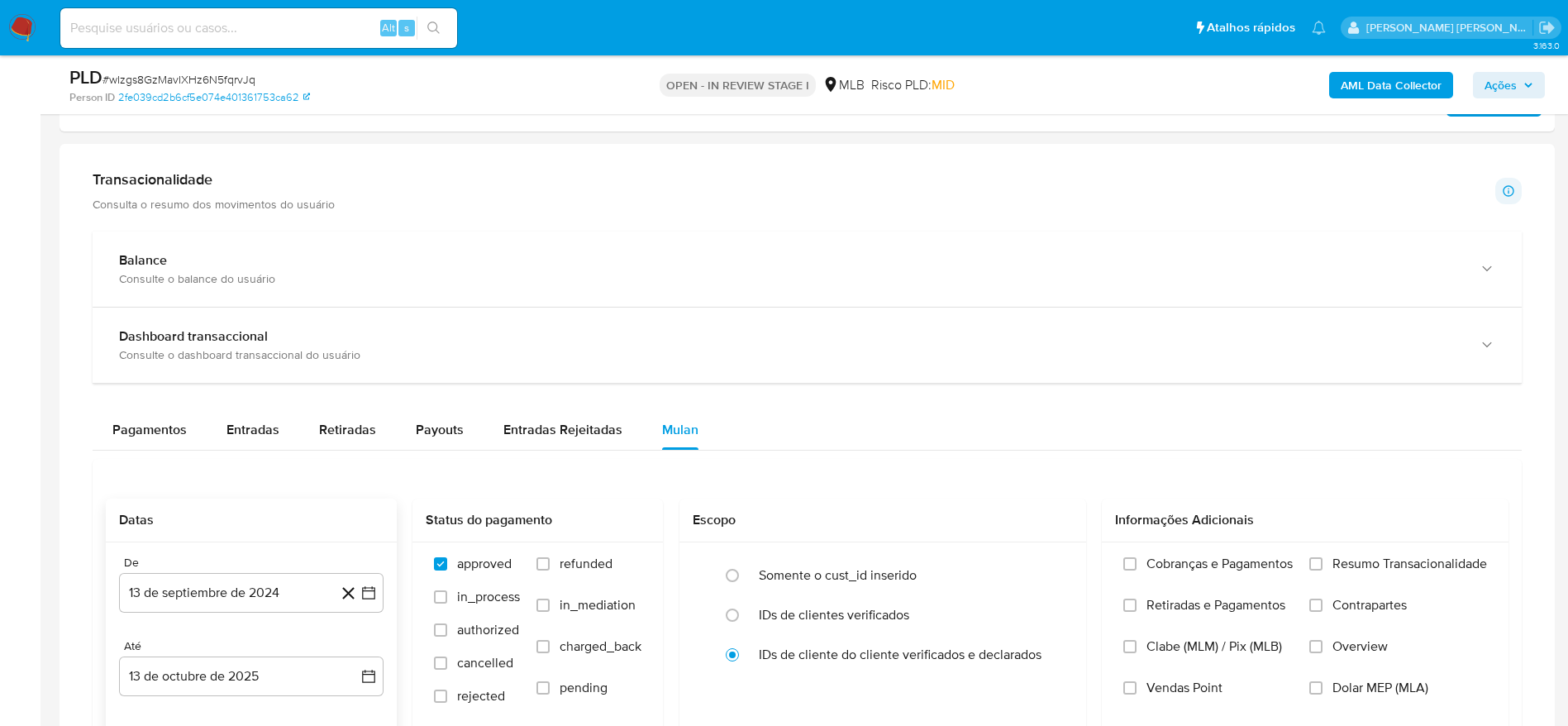
scroll to position [1364, 0]
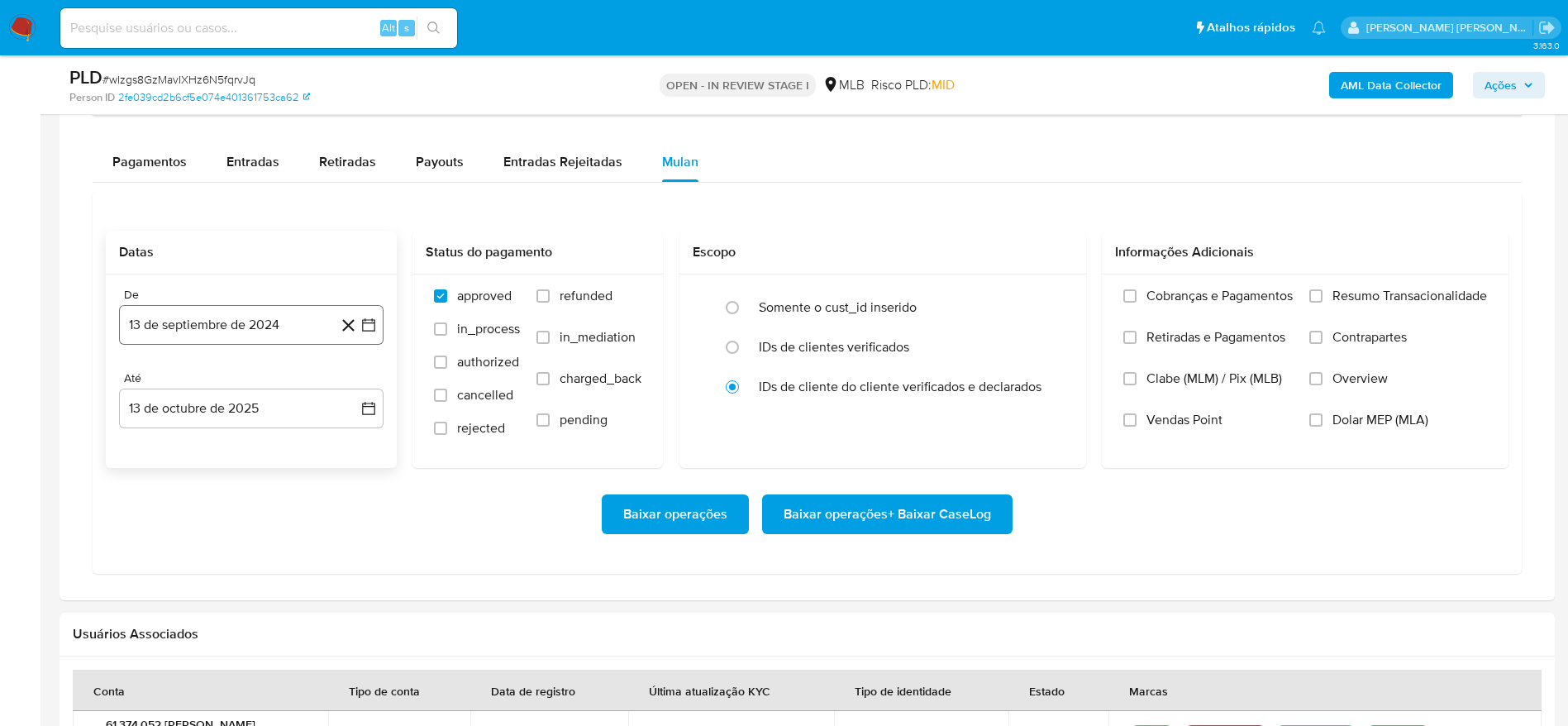
click at [245, 330] on button "13 de septiembre de 2024" at bounding box center [251, 324] width 264 height 40
click at [279, 387] on span "septiembre 2024" at bounding box center [243, 385] width 101 height 16
click at [354, 385] on icon "Año siguiente" at bounding box center [350, 385] width 20 height 20
click at [232, 544] on button "ago" at bounding box center [250, 536] width 47 height 26
click at [284, 442] on button "1" at bounding box center [284, 445] width 26 height 26
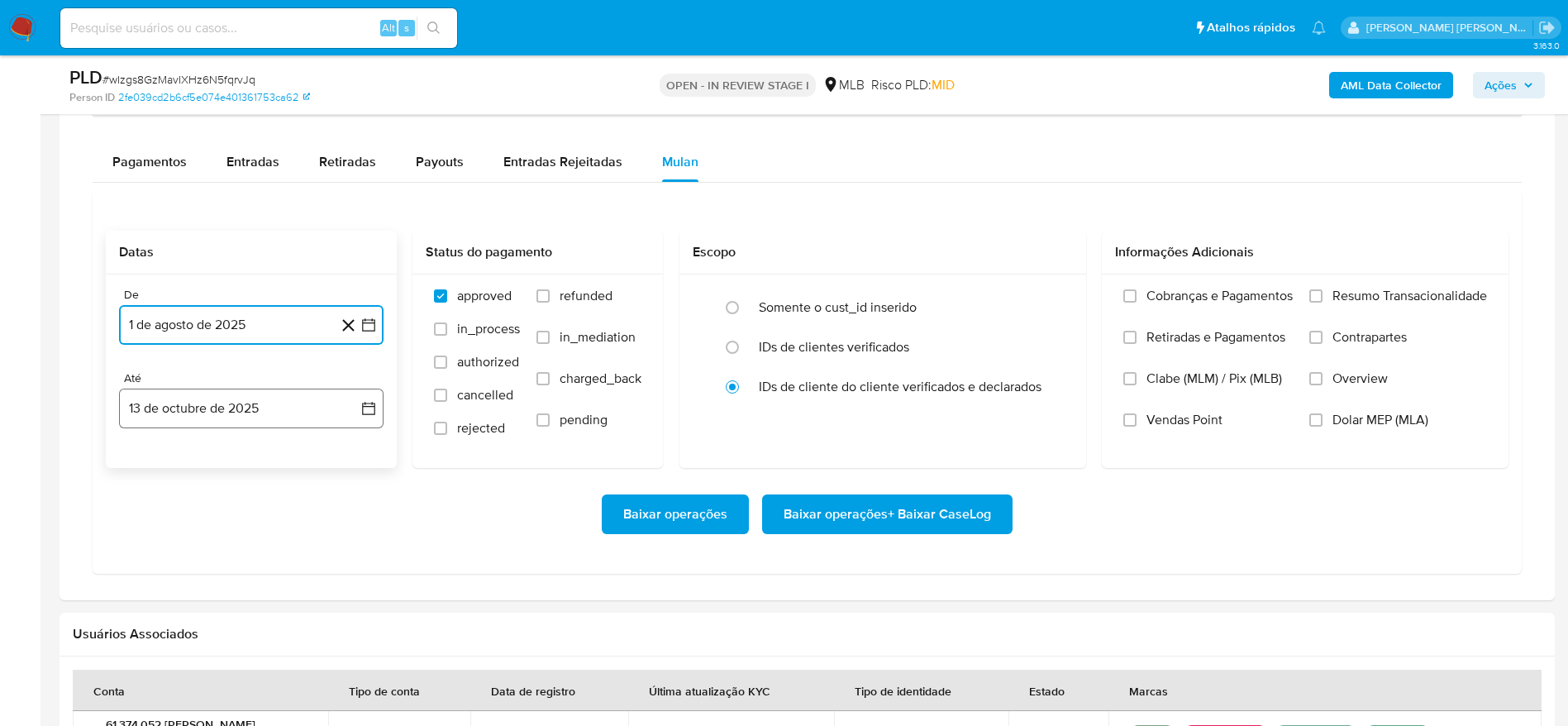
click at [226, 418] on button "13 de octubre de 2025" at bounding box center [251, 408] width 264 height 40
click at [349, 561] on button "12" at bounding box center [350, 562] width 26 height 26
click at [1349, 304] on span "Resumo Transacionalidade" at bounding box center [1410, 296] width 155 height 16
click at [1323, 303] on input "Resumo Transacionalidade" at bounding box center [1316, 296] width 13 height 13
click at [915, 517] on span "Baixar operações + Baixar CaseLog" at bounding box center [887, 514] width 208 height 36
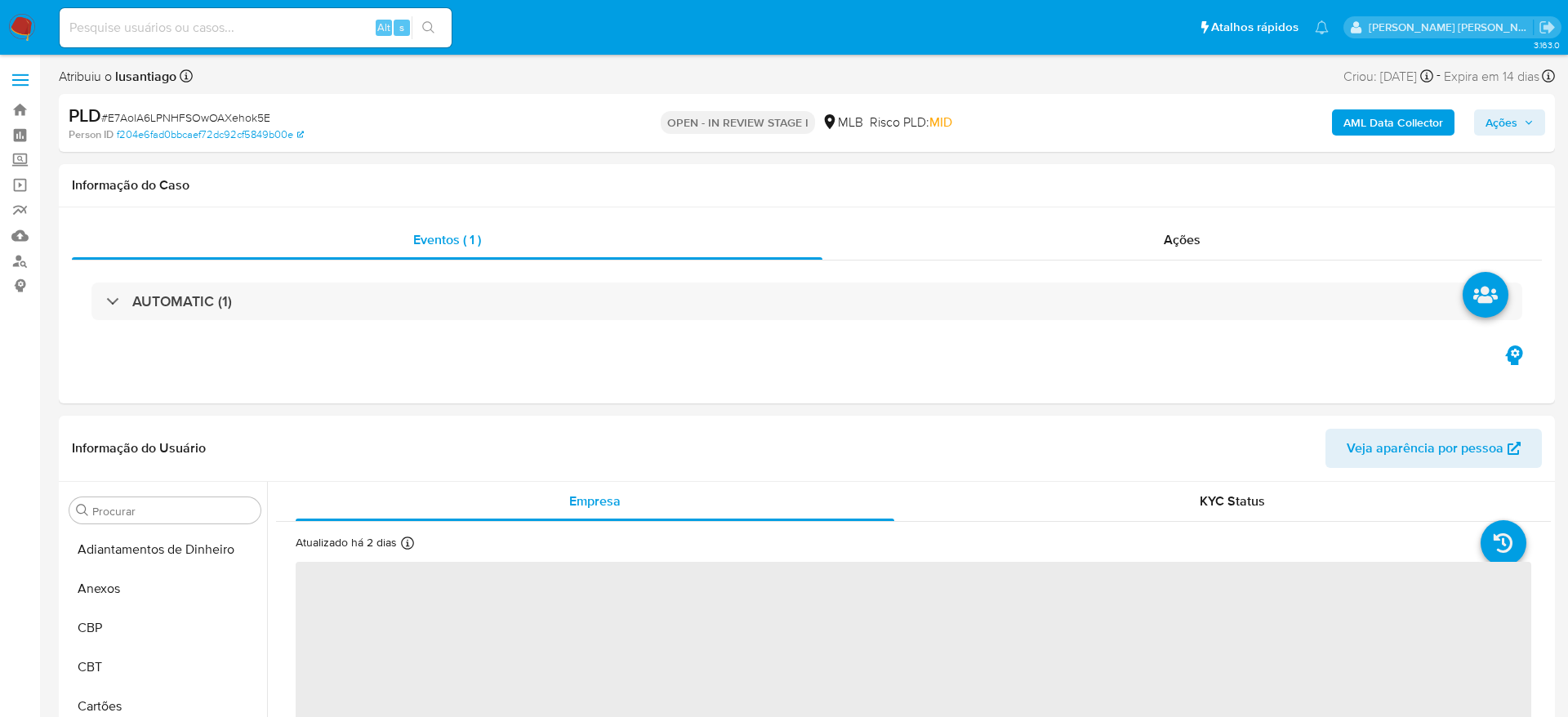
select select "10"
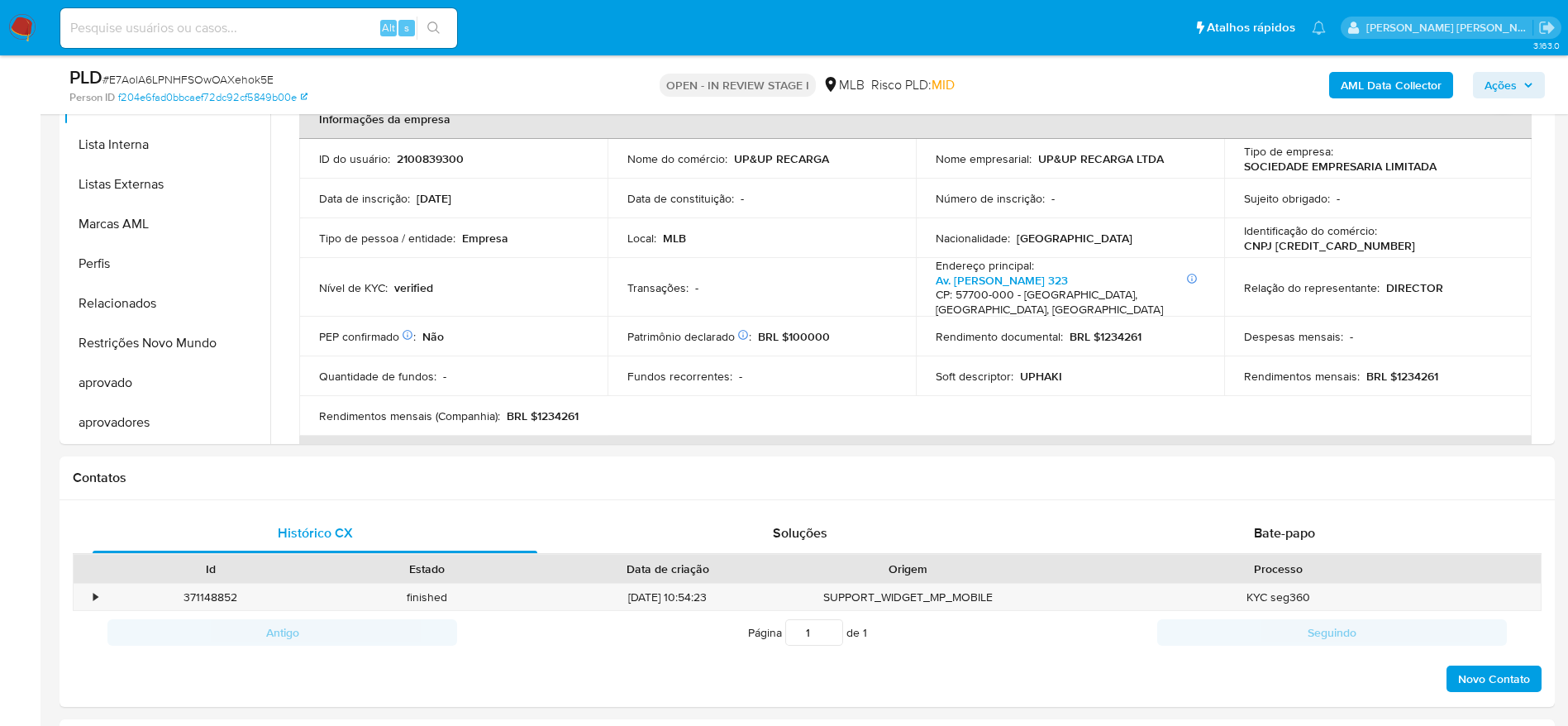
scroll to position [868, 0]
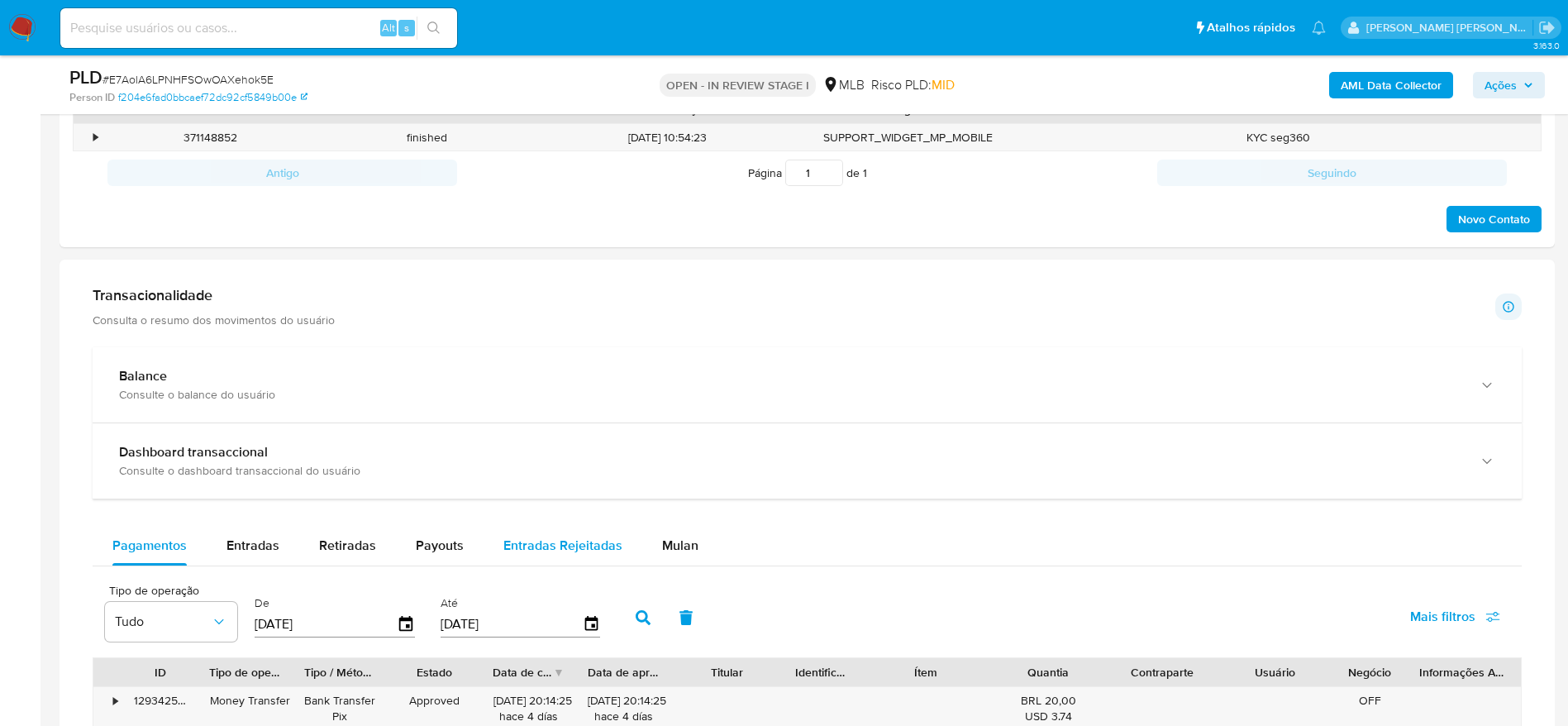
drag, startPoint x: 665, startPoint y: 542, endPoint x: 632, endPoint y: 539, distance: 33.1
click at [665, 542] on span "Mulan" at bounding box center [680, 544] width 36 height 19
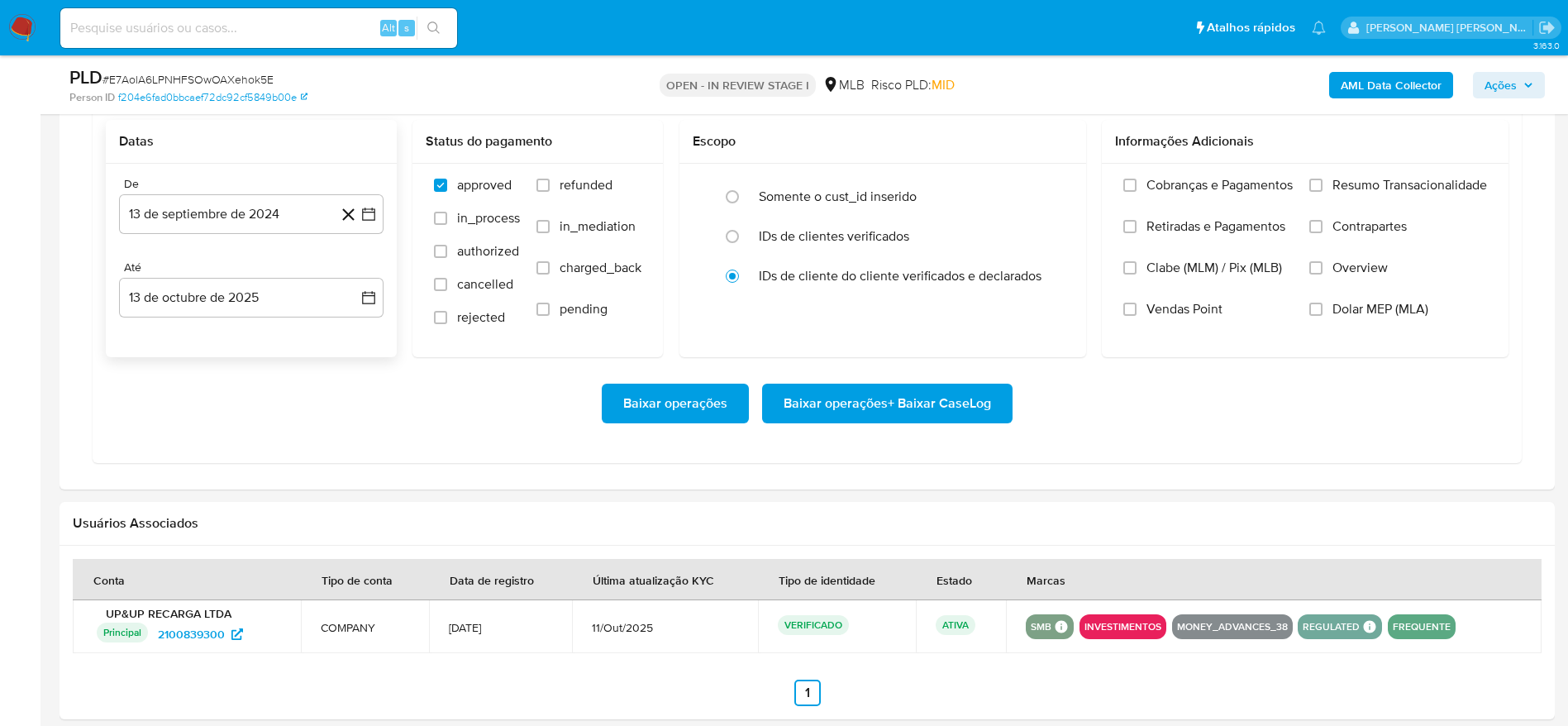
scroll to position [1364, 0]
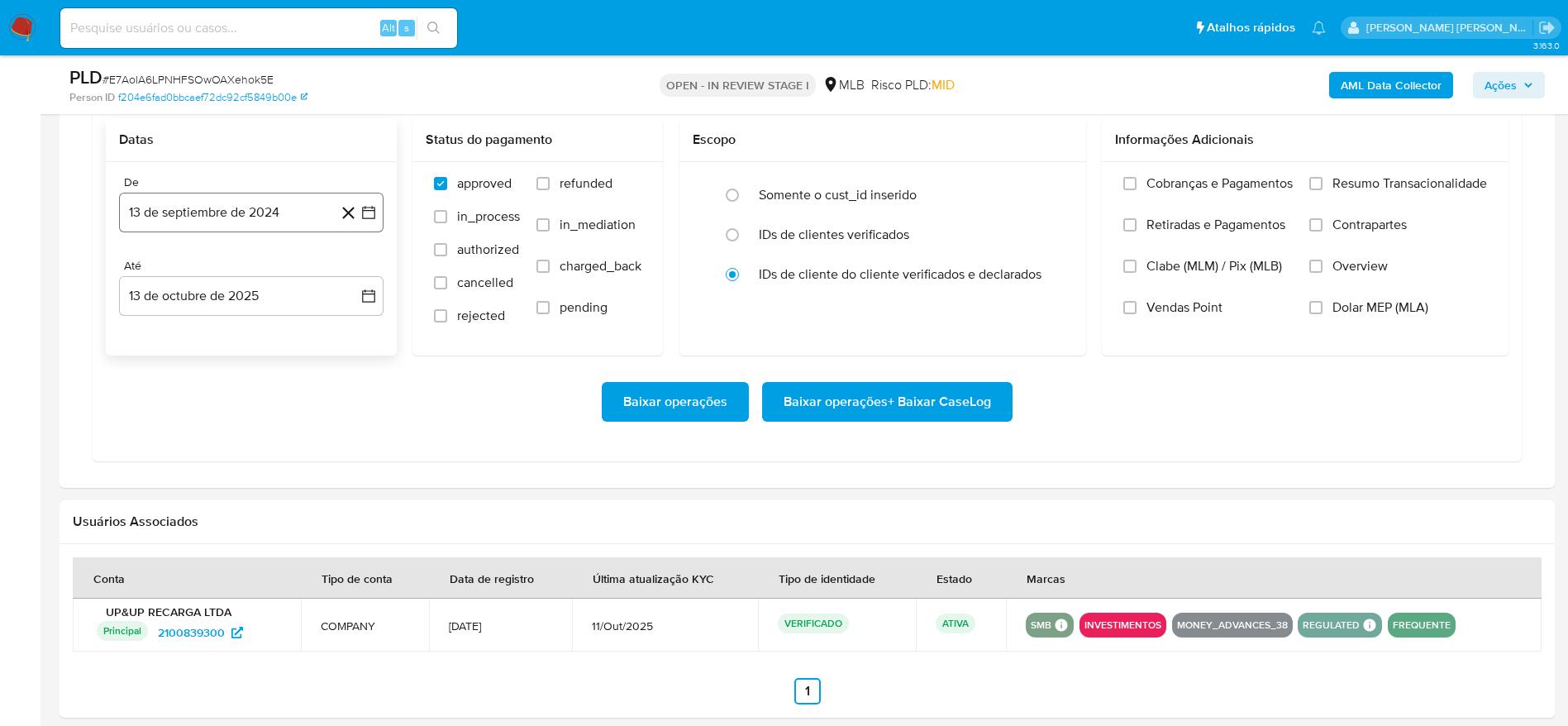
click at [204, 210] on button "13 de septiembre de 2024" at bounding box center [251, 212] width 264 height 40
click at [286, 272] on span "septiembre 2024" at bounding box center [243, 271] width 101 height 16
click at [356, 273] on icon "Año siguiente" at bounding box center [350, 272] width 20 height 20
click at [240, 418] on span "ago" at bounding box center [250, 424] width 21 height 13
click at [294, 326] on button "1" at bounding box center [284, 332] width 26 height 26
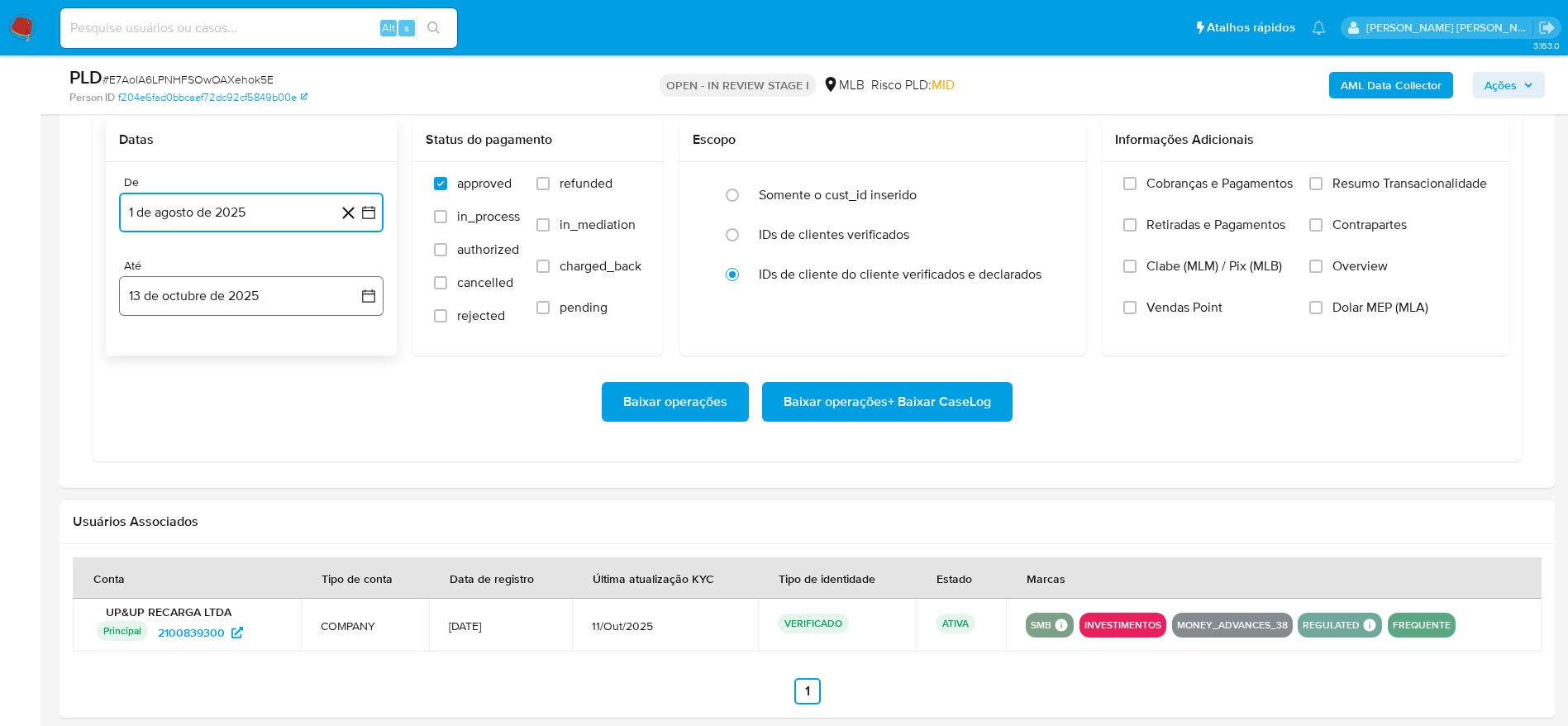
click at [188, 314] on button "13 de octubre de 2025" at bounding box center [251, 296] width 264 height 40
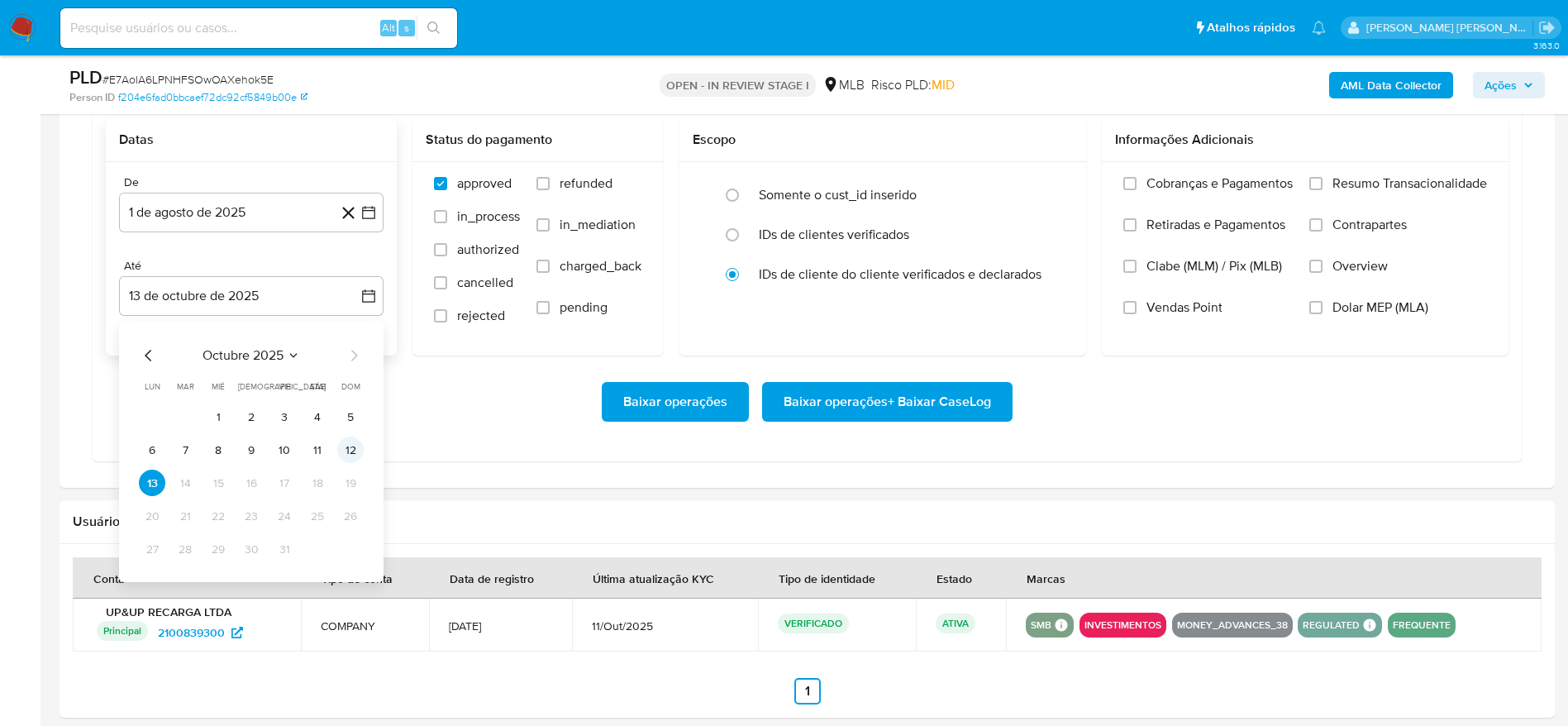
click at [337, 437] on td "12" at bounding box center [350, 449] width 26 height 26
click at [346, 446] on button "12" at bounding box center [350, 449] width 26 height 26
click at [1391, 184] on span "Resumo Transacionalidade" at bounding box center [1410, 183] width 155 height 16
click at [1323, 184] on input "Resumo Transacionalidade" at bounding box center [1316, 183] width 13 height 13
click at [864, 398] on span "Baixar operações + Baixar CaseLog" at bounding box center [887, 402] width 208 height 36
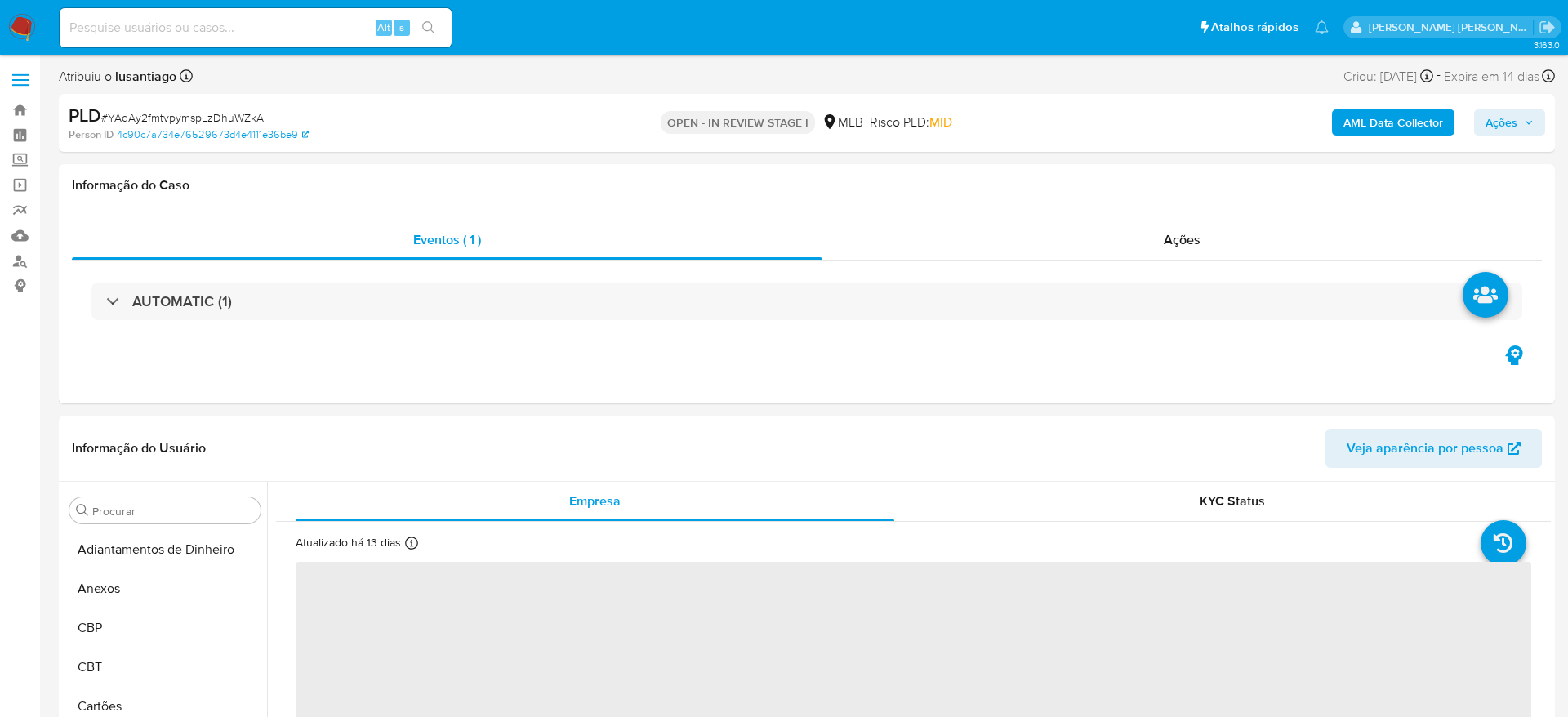
select select "10"
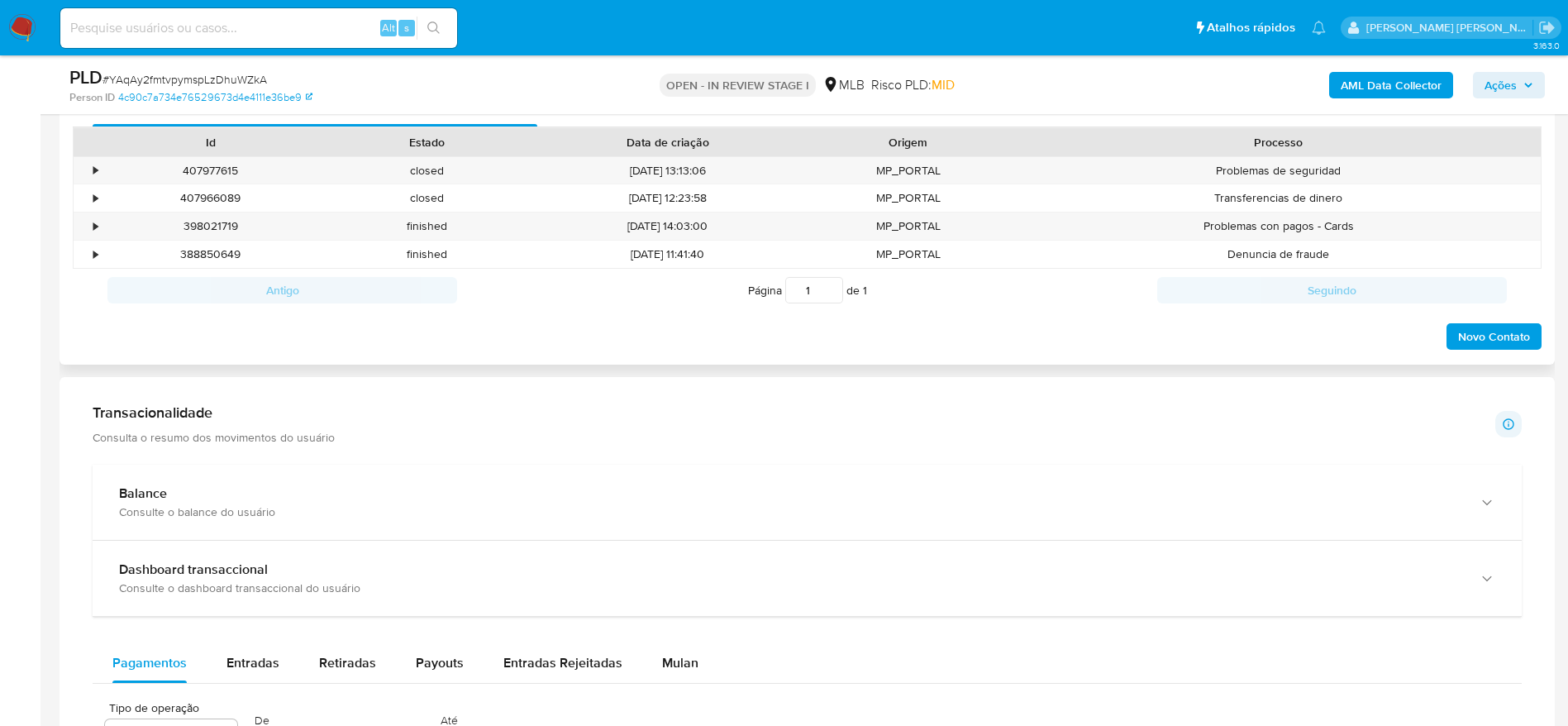
scroll to position [868, 0]
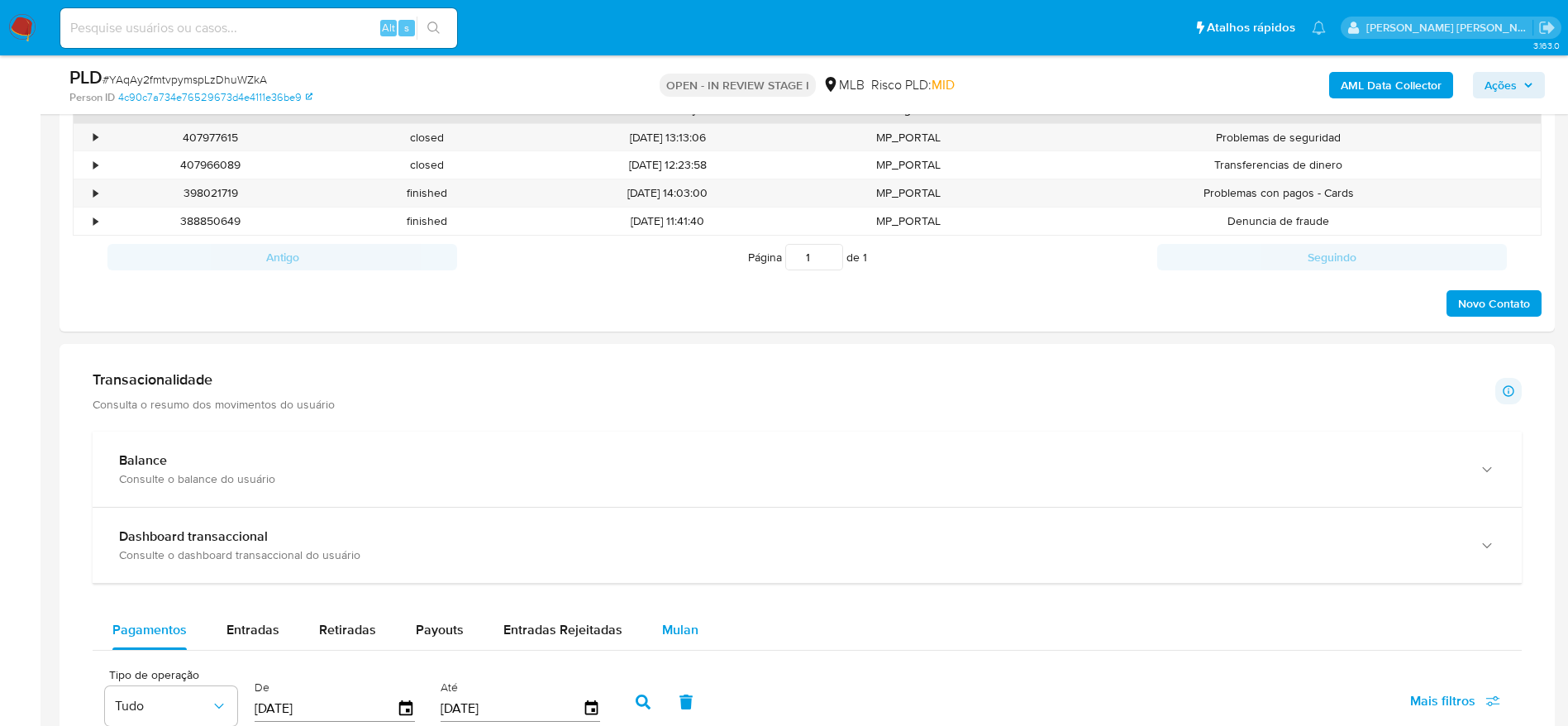
click at [662, 618] on div "Mulan" at bounding box center [680, 630] width 36 height 40
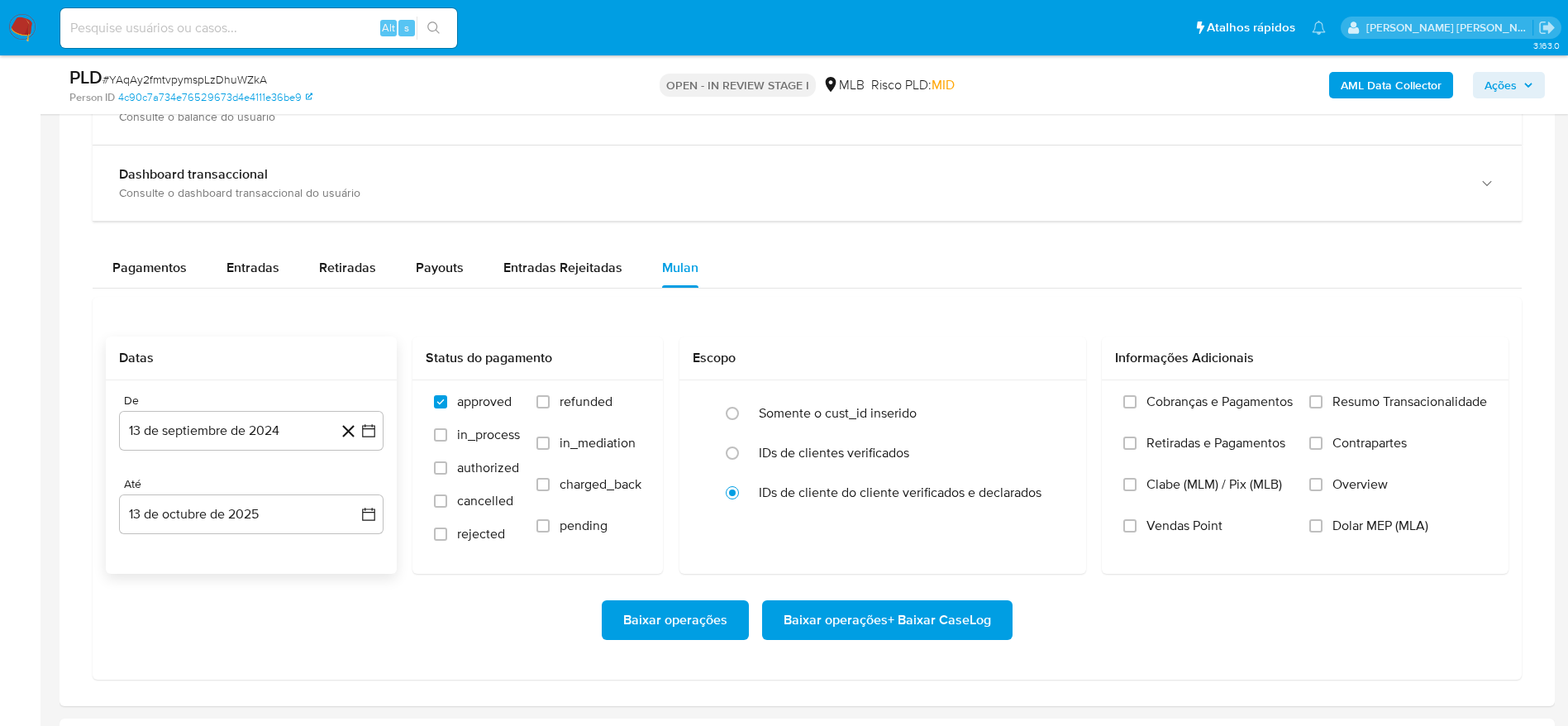
scroll to position [1240, 0]
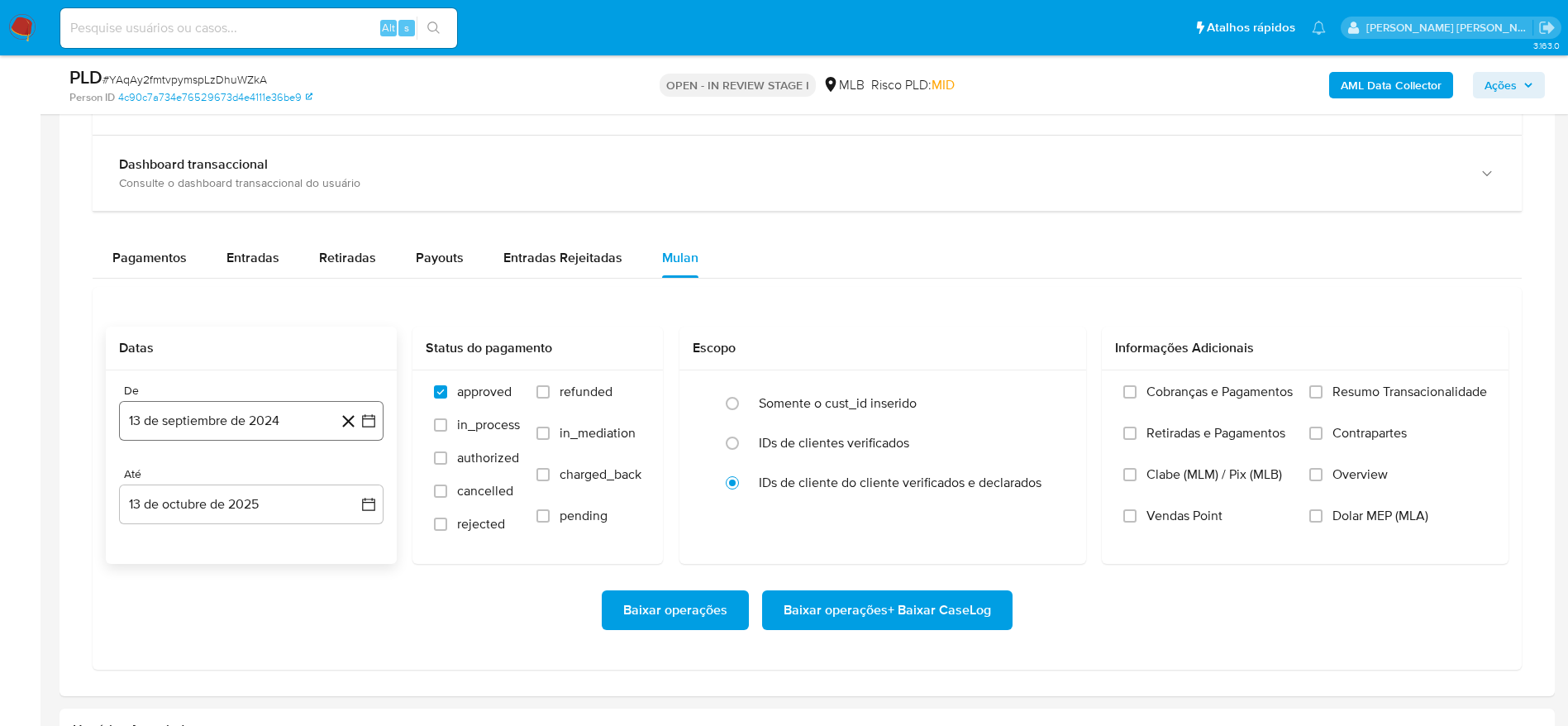
click at [226, 416] on button "13 de septiembre de 2024" at bounding box center [251, 421] width 264 height 40
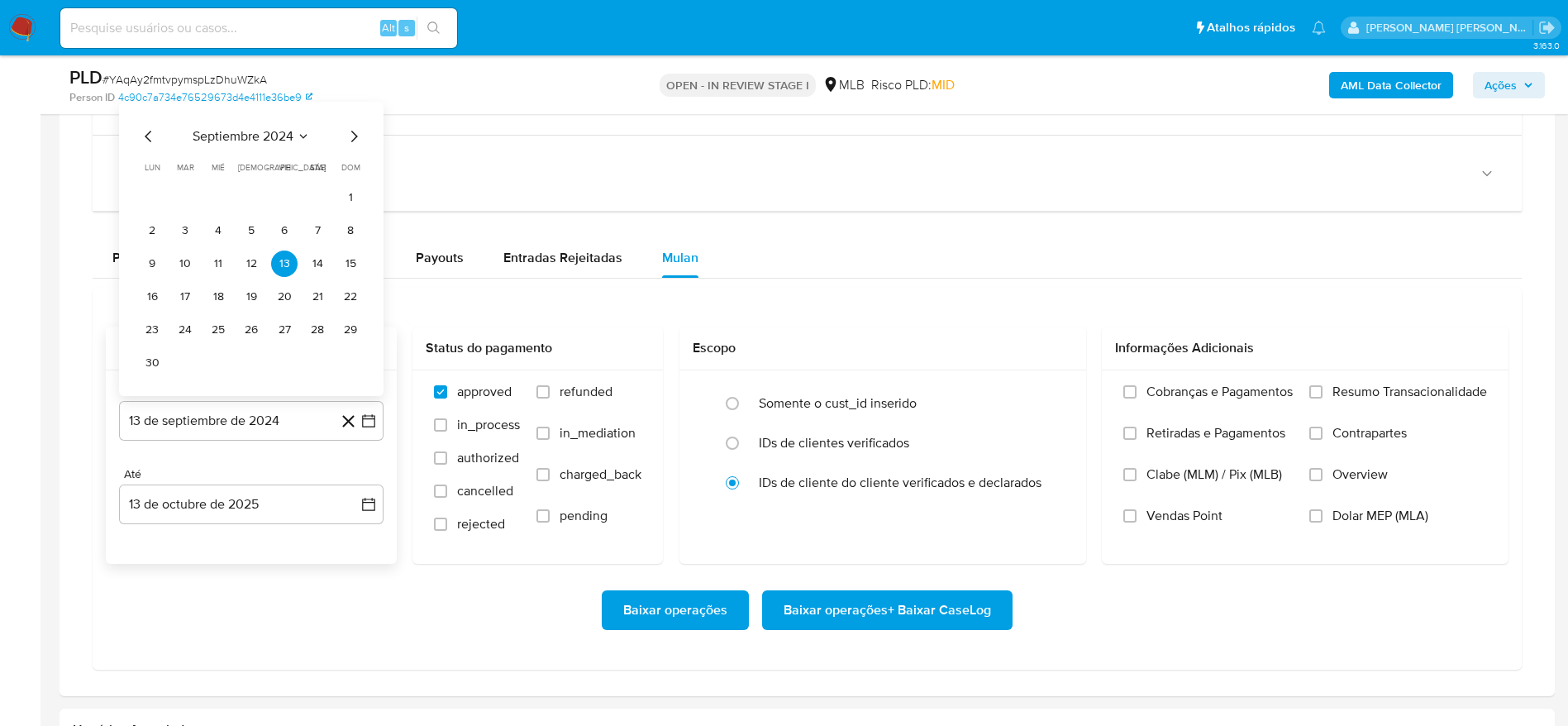
click at [271, 129] on span "septiembre 2024" at bounding box center [243, 137] width 101 height 16
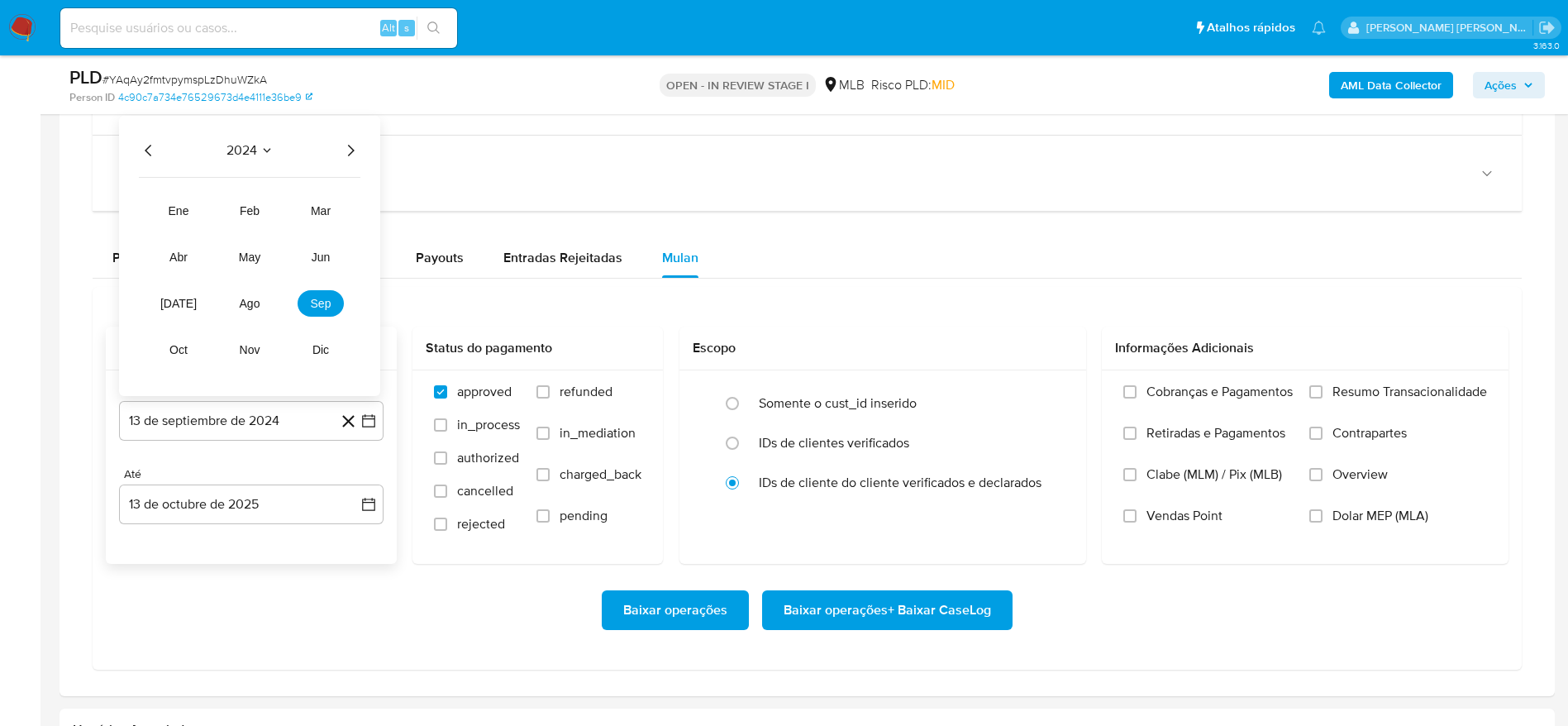
click at [355, 153] on icon "Año siguiente" at bounding box center [350, 150] width 20 height 20
click at [257, 303] on span "ago" at bounding box center [250, 303] width 21 height 13
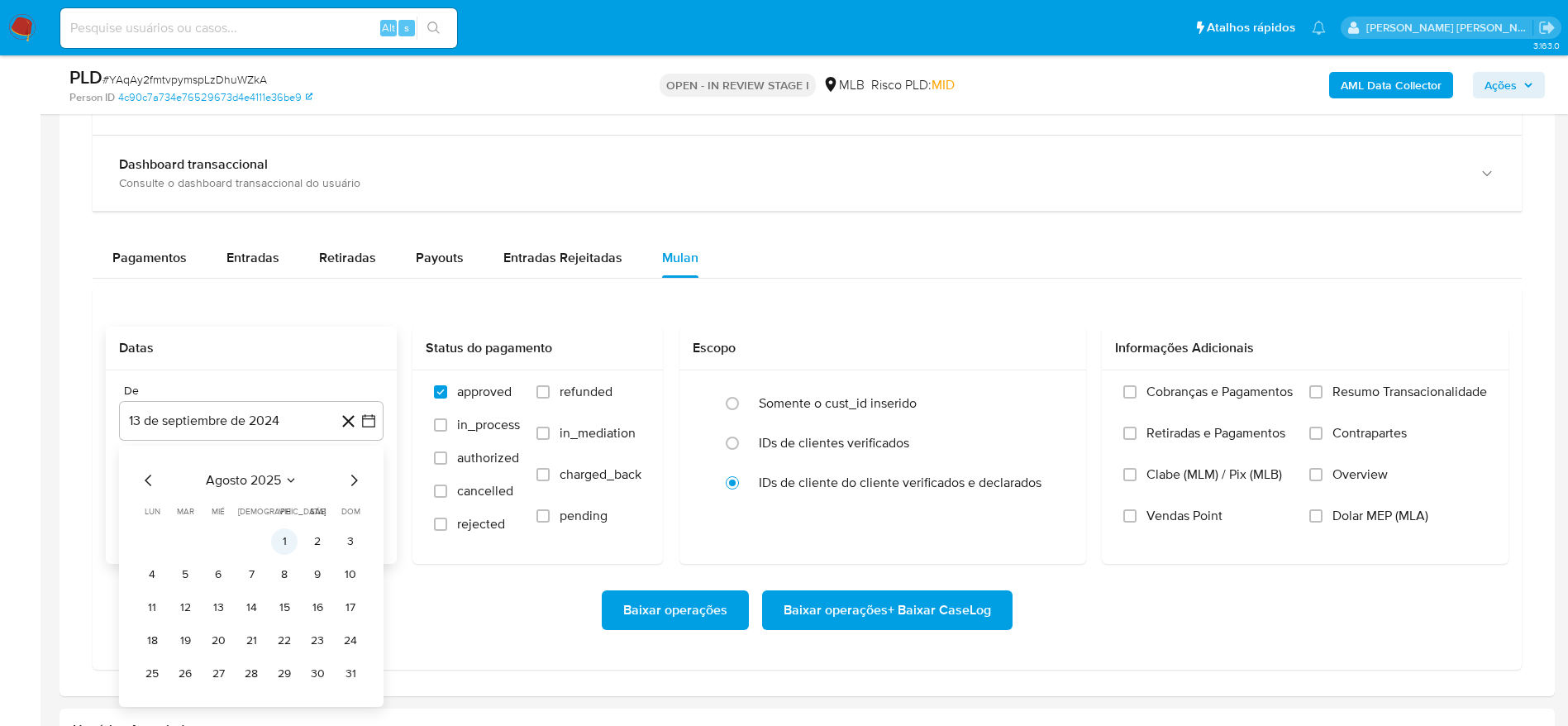
click at [286, 541] on button "1" at bounding box center [284, 541] width 26 height 26
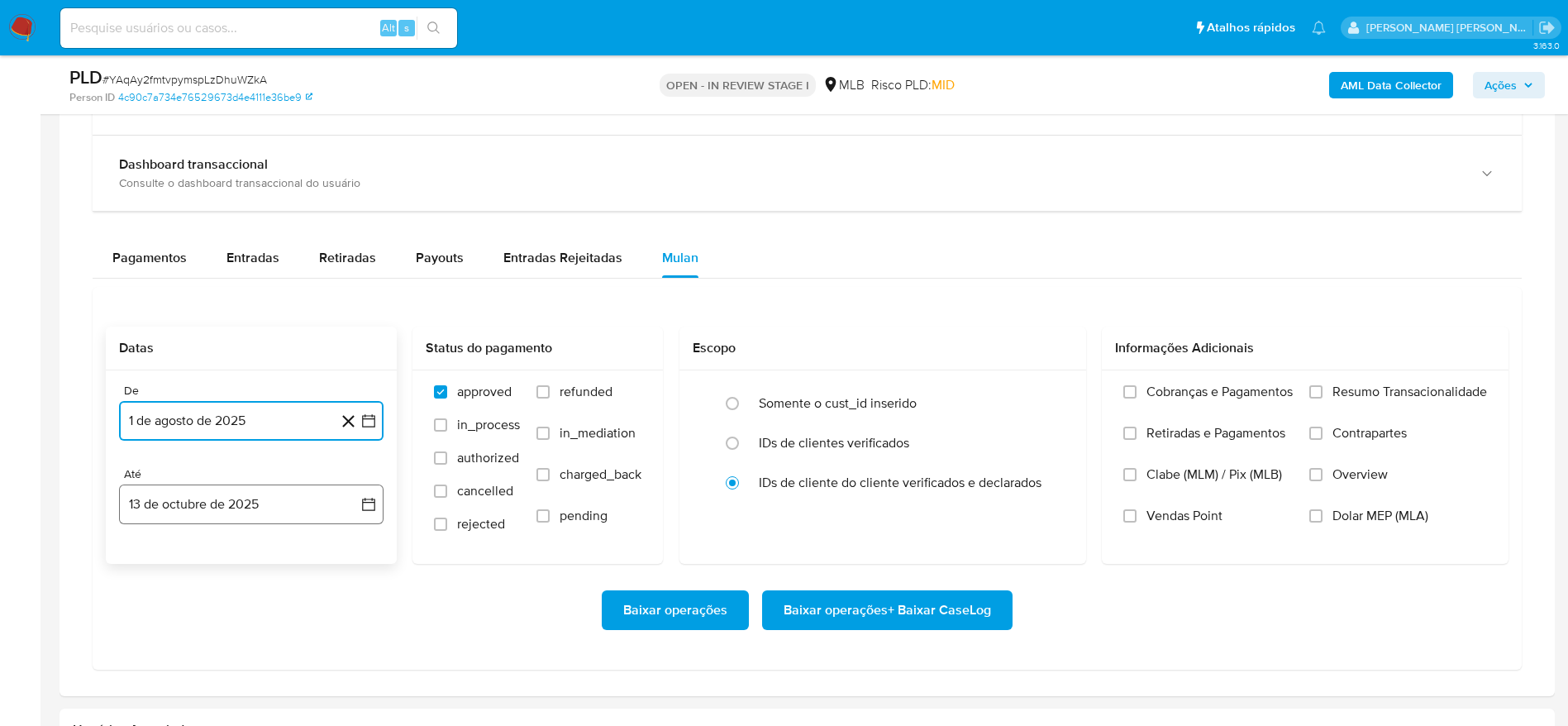
click at [185, 500] on button "13 de octubre de 2025" at bounding box center [251, 504] width 264 height 40
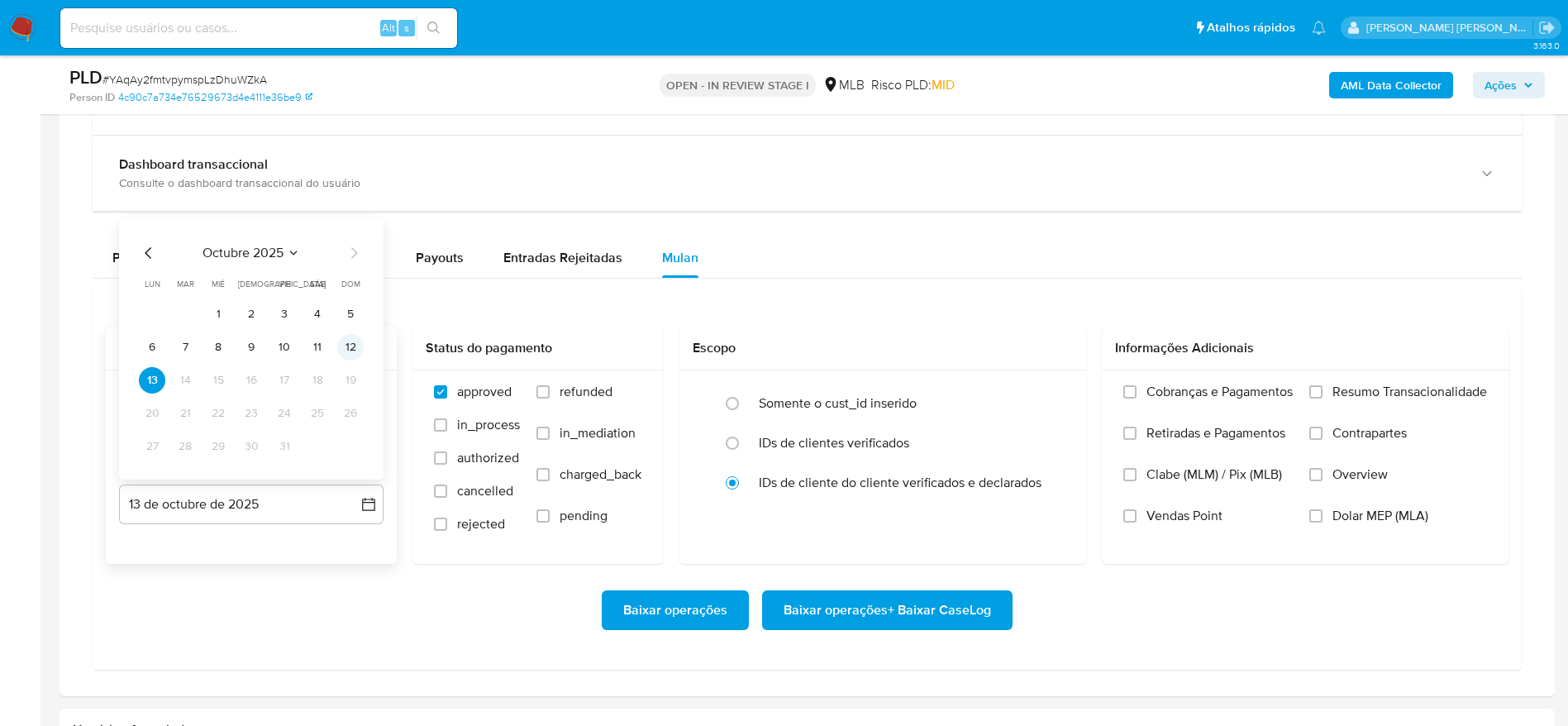
click at [353, 346] on button "12" at bounding box center [350, 347] width 26 height 26
click at [1413, 391] on span "Resumo Transacionalidade" at bounding box center [1410, 392] width 155 height 16
click at [1323, 391] on input "Resumo Transacionalidade" at bounding box center [1316, 392] width 13 height 13
click at [908, 610] on span "Baixar operações + Baixar CaseLog" at bounding box center [887, 610] width 208 height 36
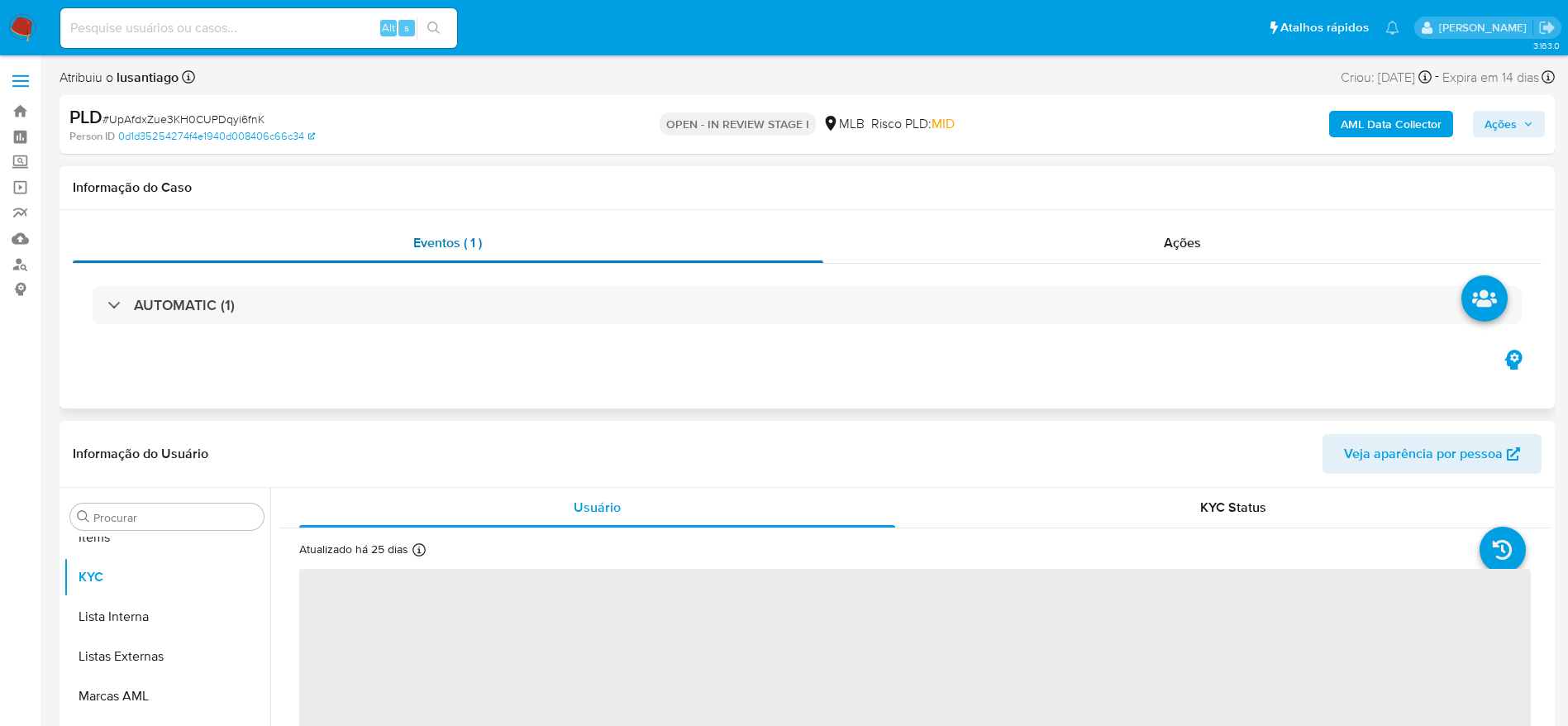
scroll to position [897, 0]
select select "10"
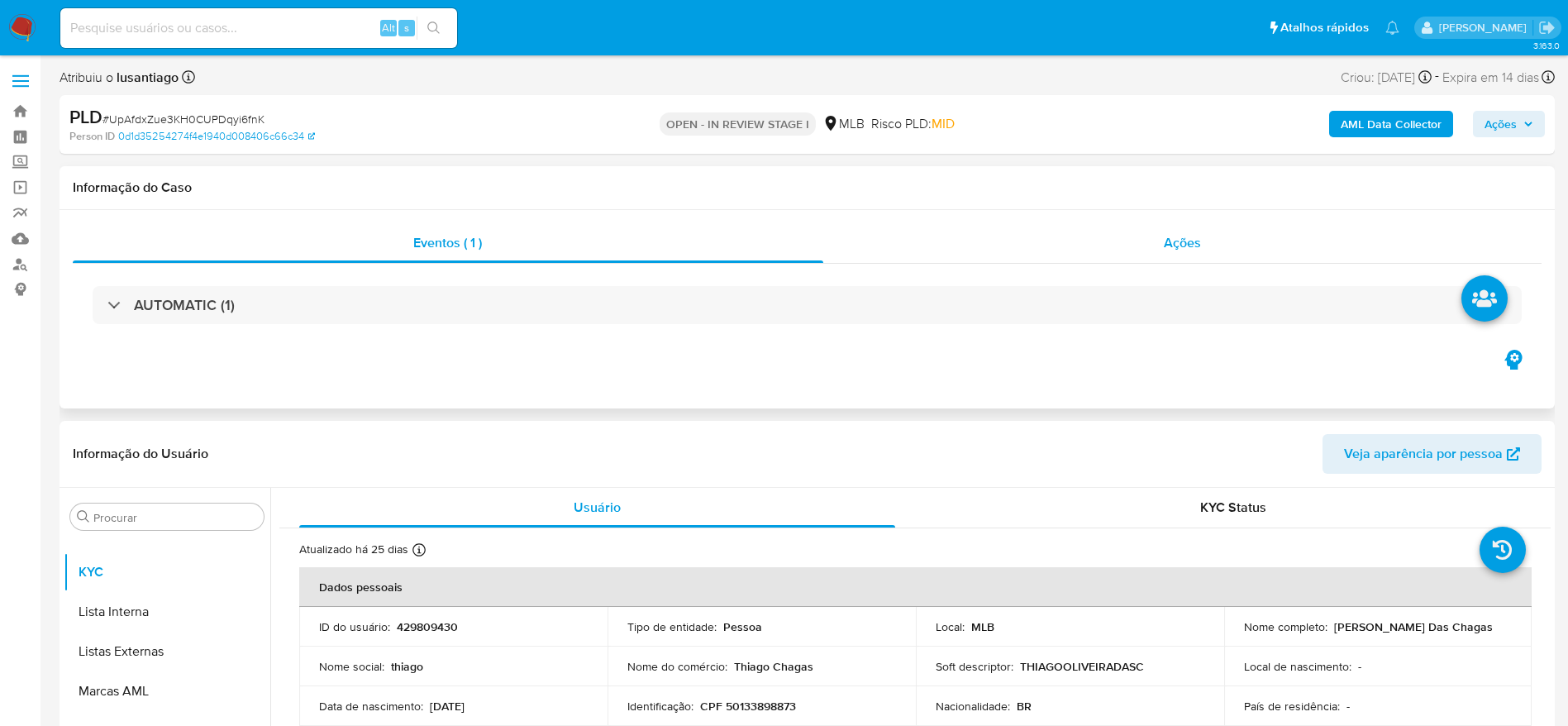
click at [1101, 243] on div "Ações" at bounding box center [1183, 243] width 719 height 40
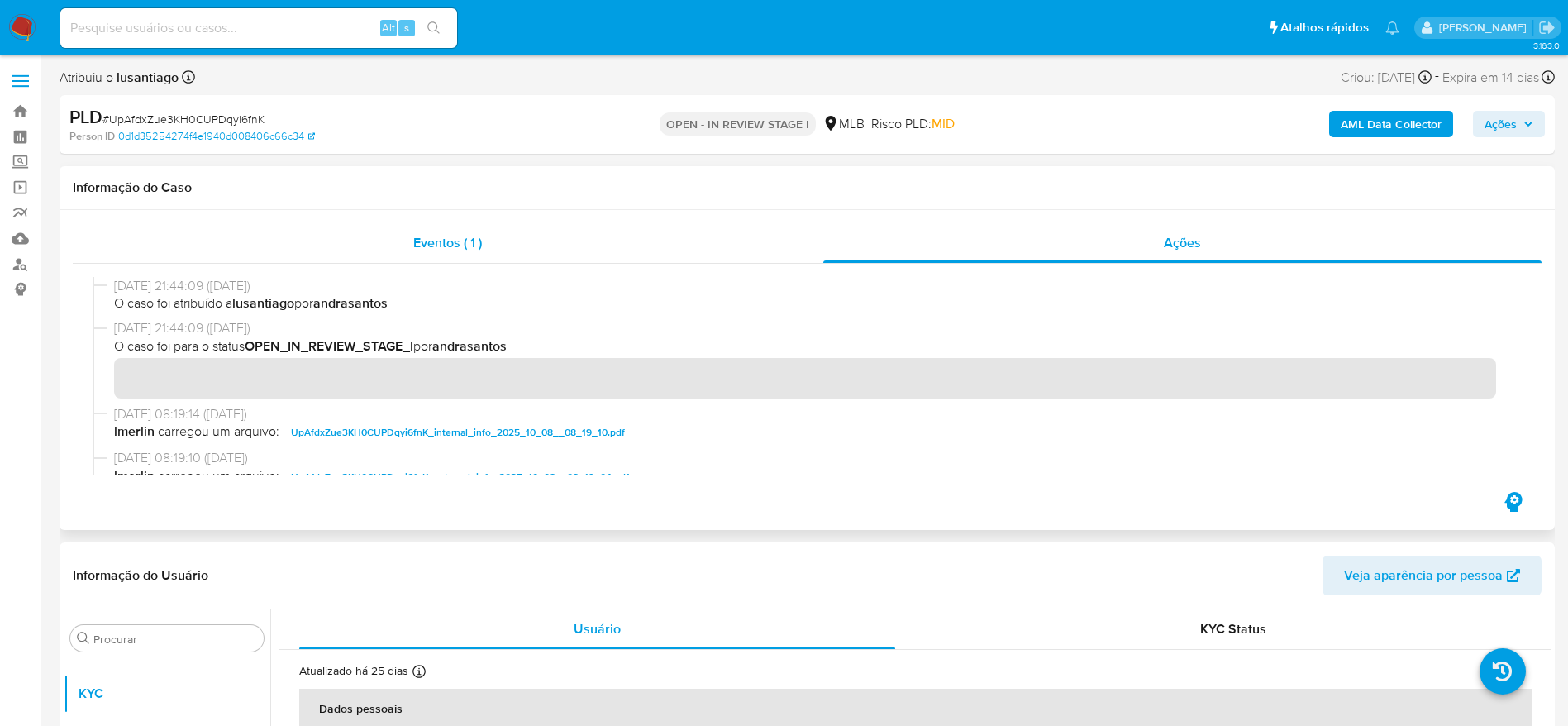
click at [565, 242] on div "Eventos ( 1 )" at bounding box center [447, 243] width 750 height 40
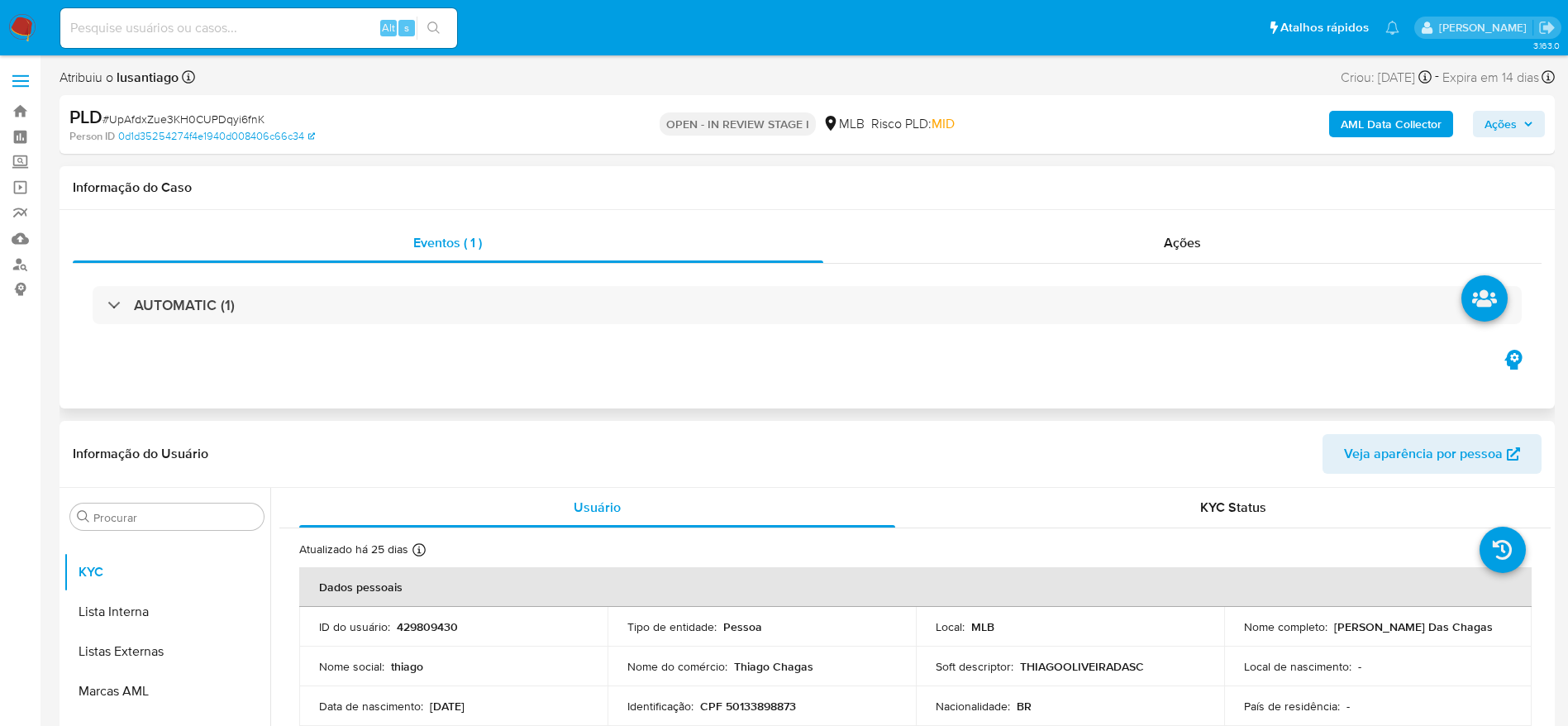
click at [943, 278] on div "AUTOMATIC (1)" at bounding box center [807, 305] width 1469 height 83
click at [944, 254] on div "Ações" at bounding box center [1183, 243] width 719 height 40
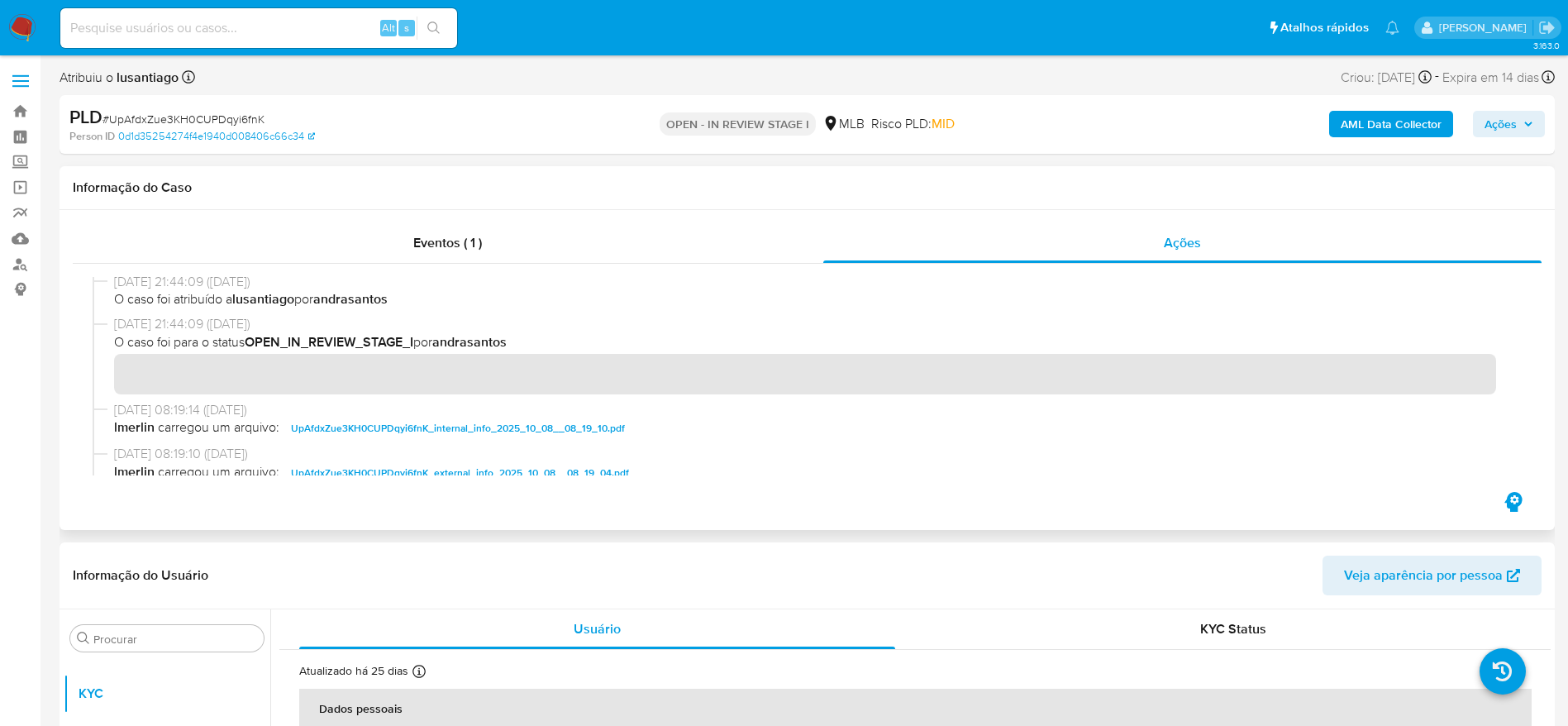
scroll to position [0, 0]
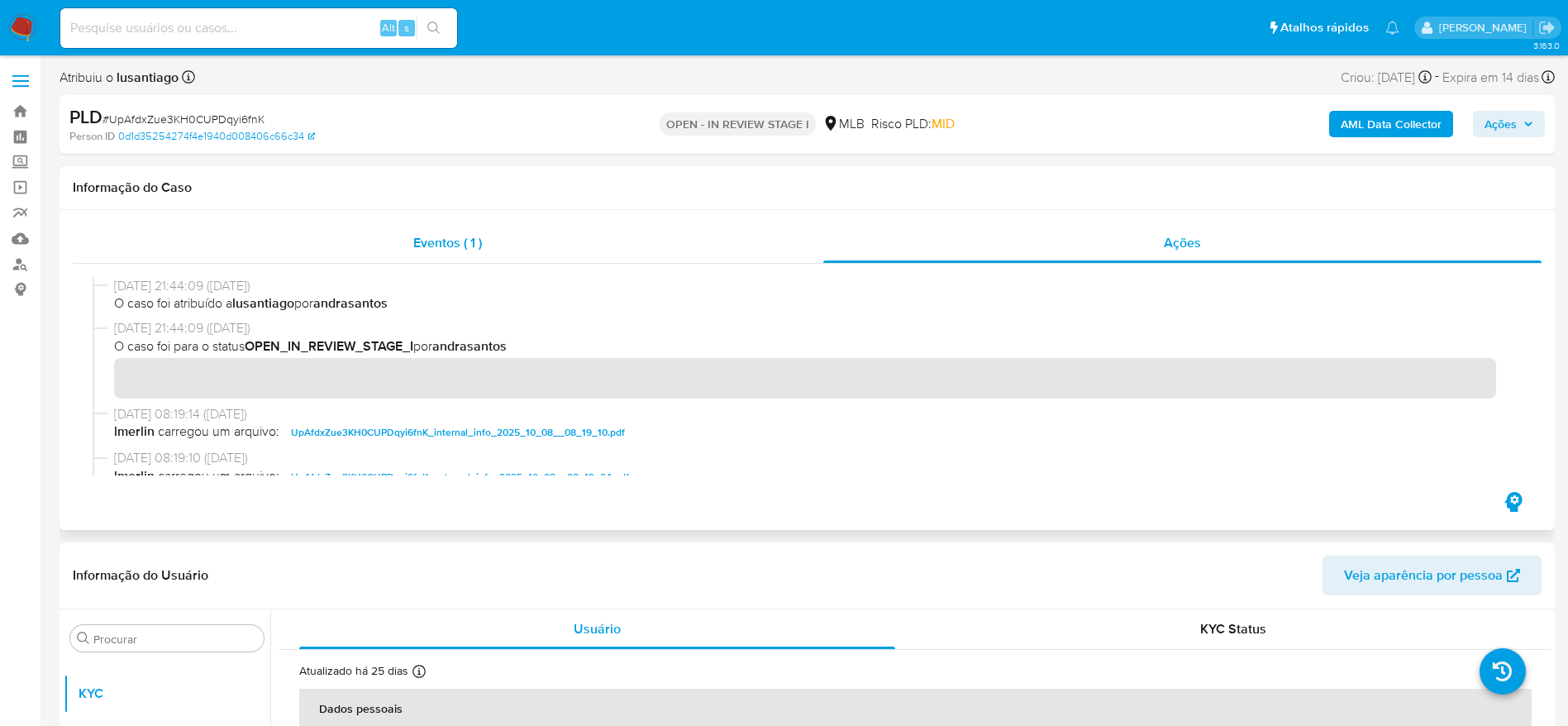
click at [544, 236] on div "Eventos ( 1 )" at bounding box center [447, 243] width 750 height 40
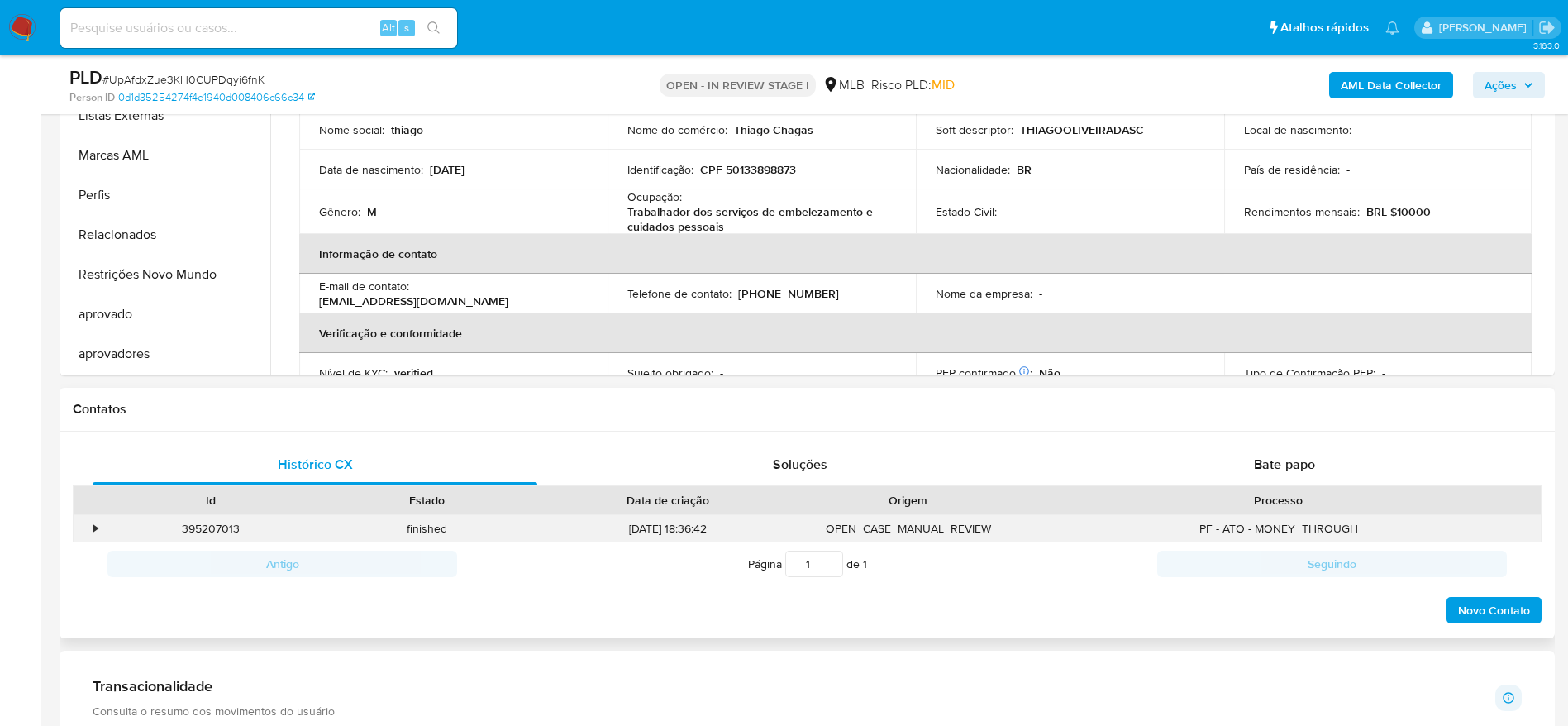
scroll to position [620, 0]
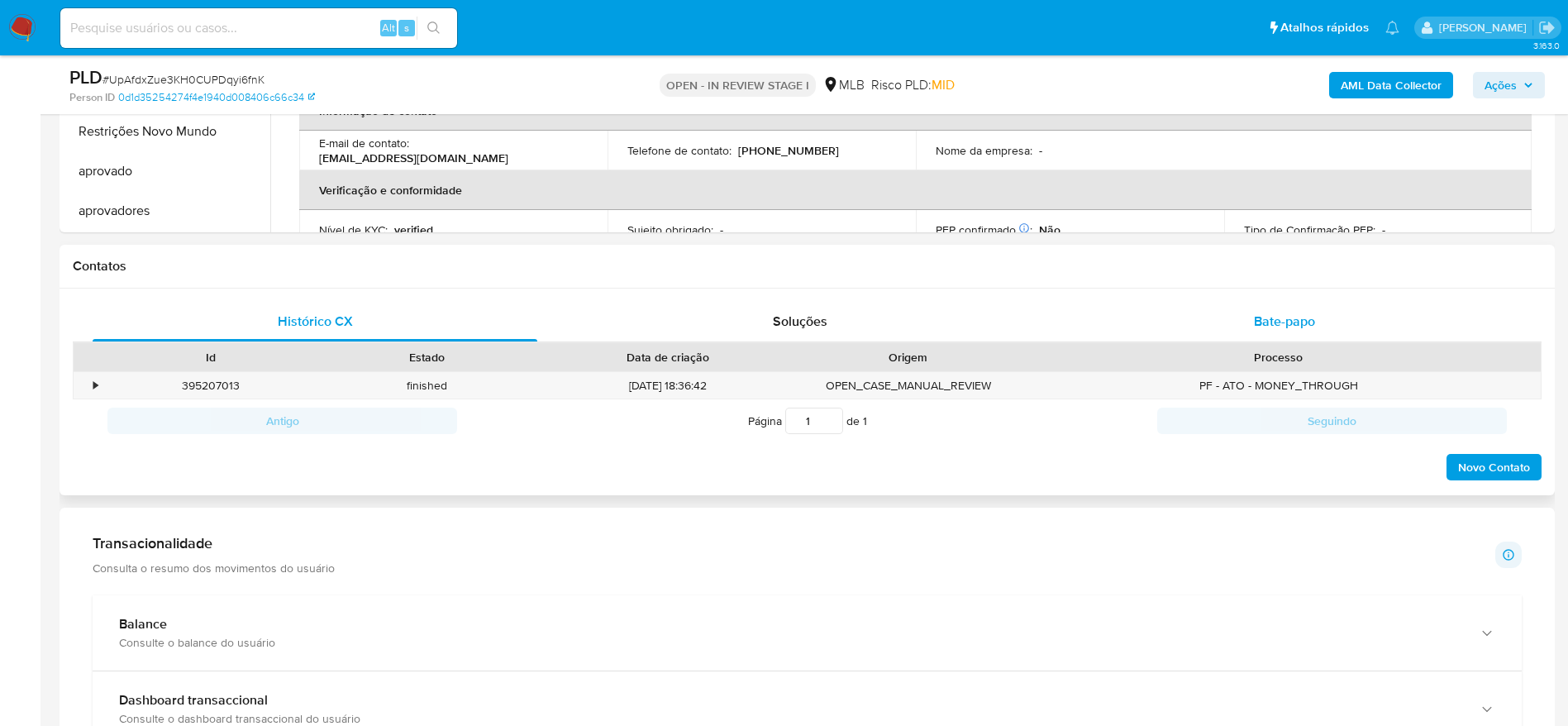
click at [1312, 327] on span "Bate-papo" at bounding box center [1284, 321] width 61 height 19
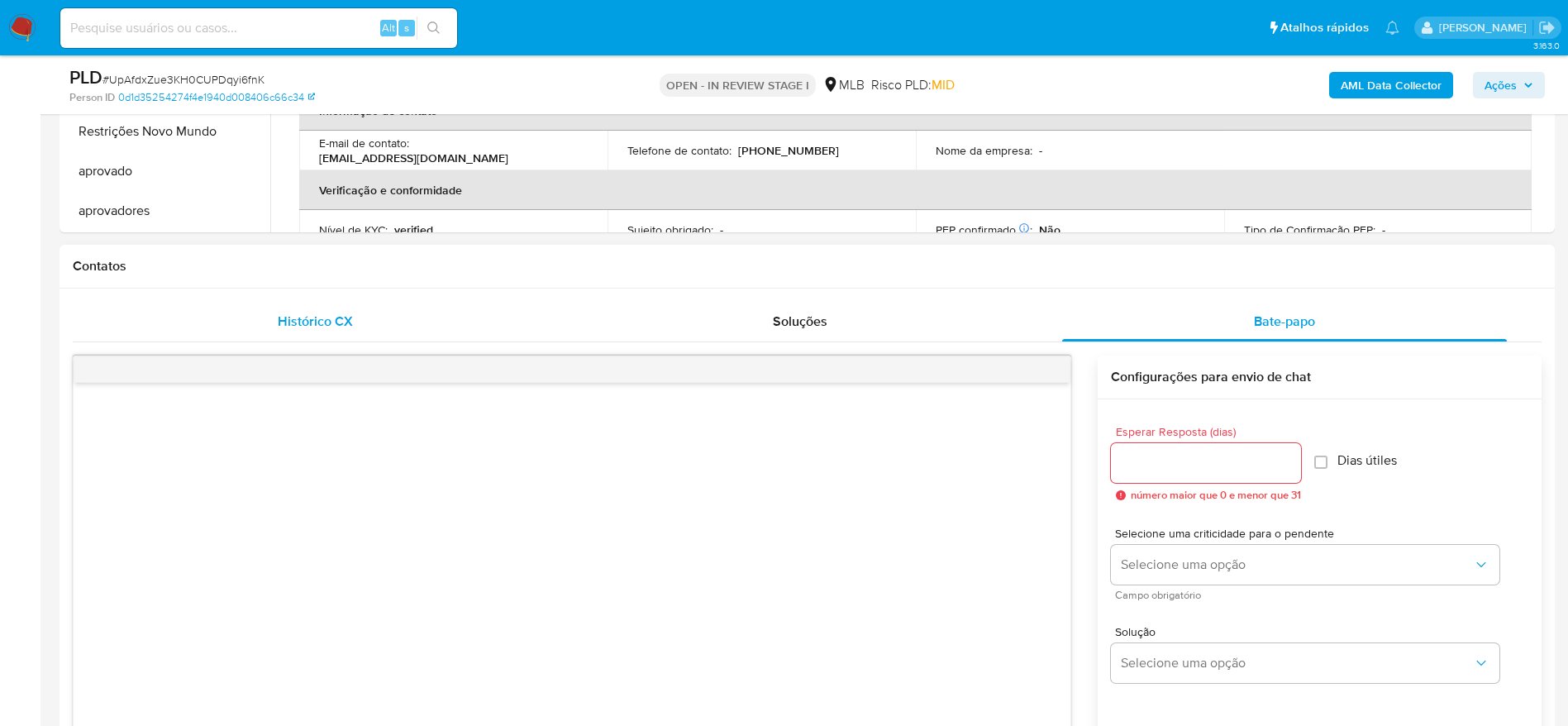
click at [427, 308] on div "Histórico CX" at bounding box center [314, 322] width 445 height 40
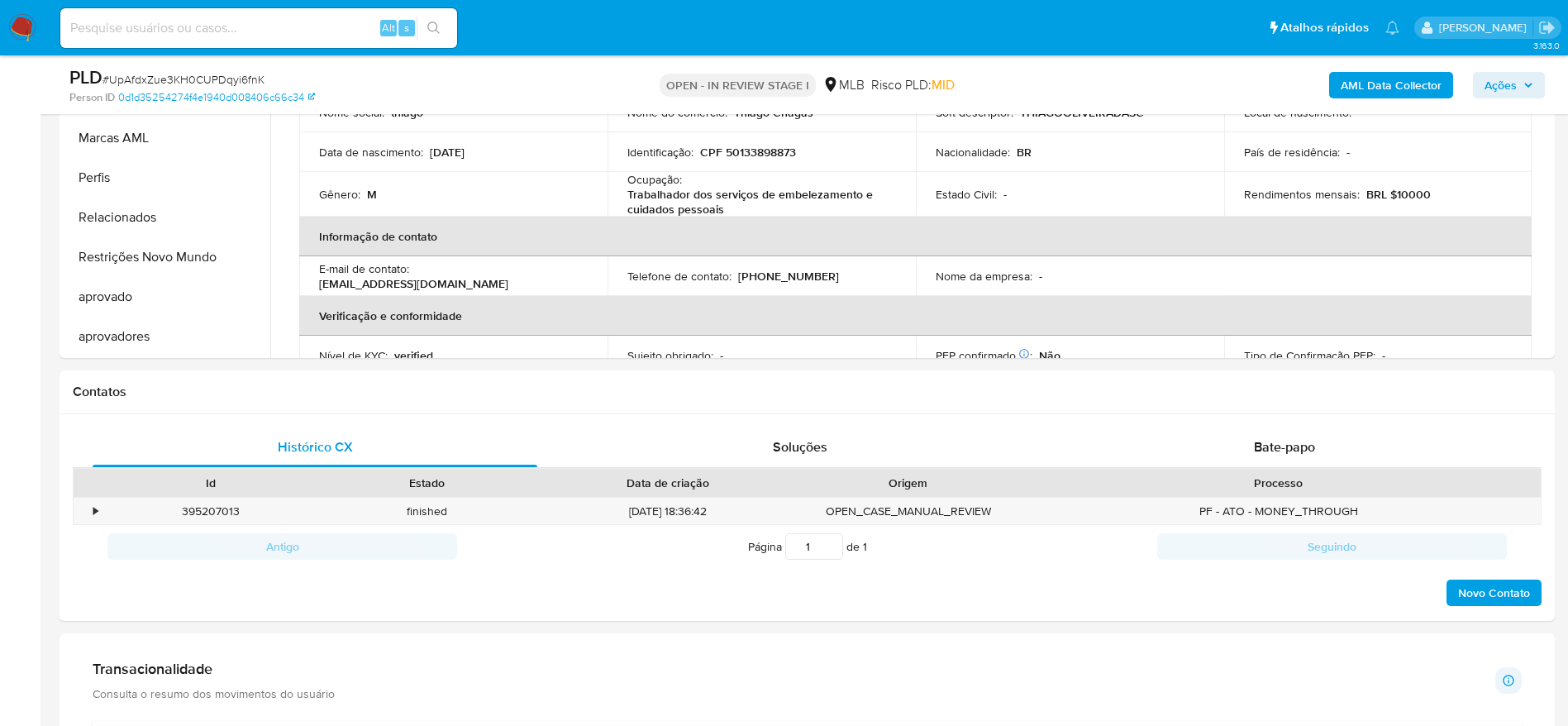
scroll to position [372, 0]
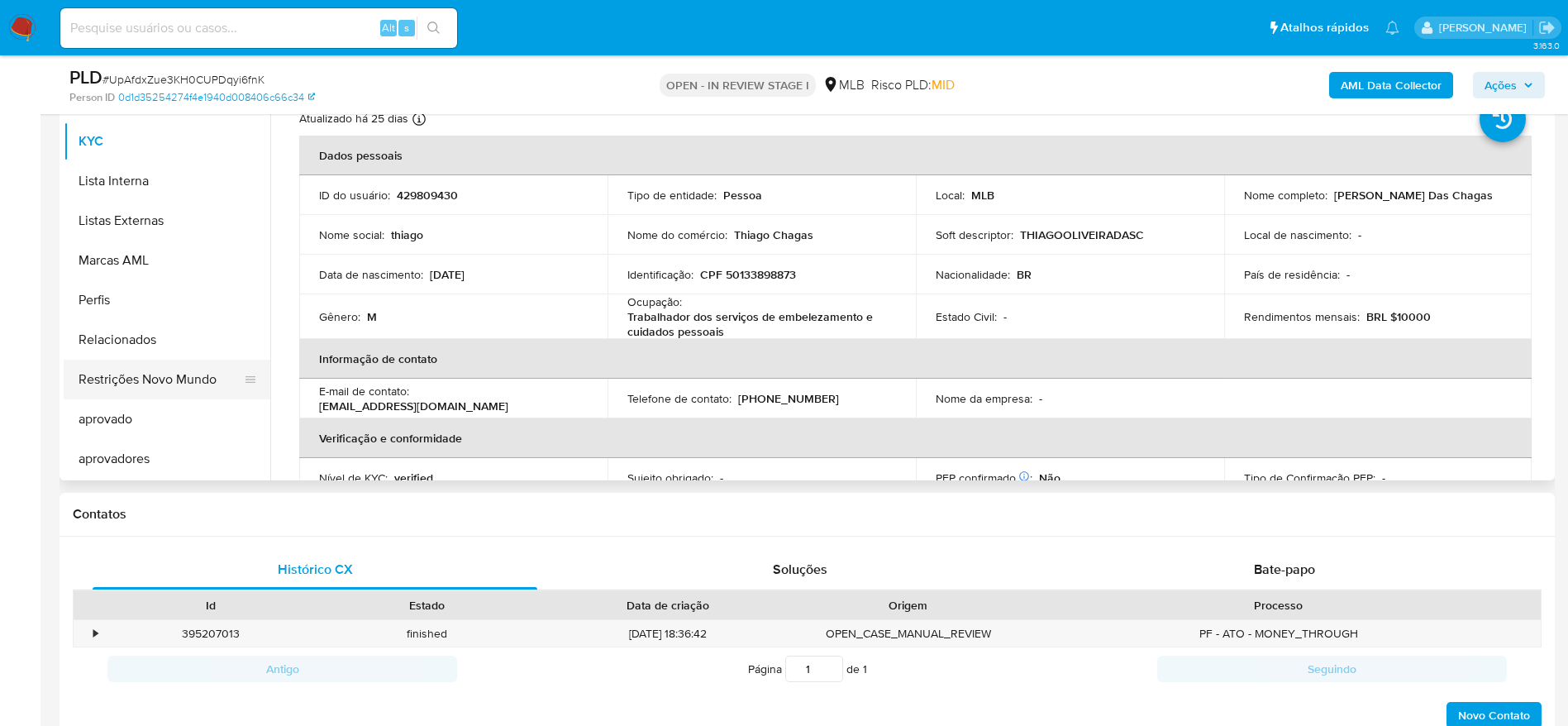
click at [178, 392] on button "Restrições Novo Mundo" at bounding box center [160, 379] width 193 height 40
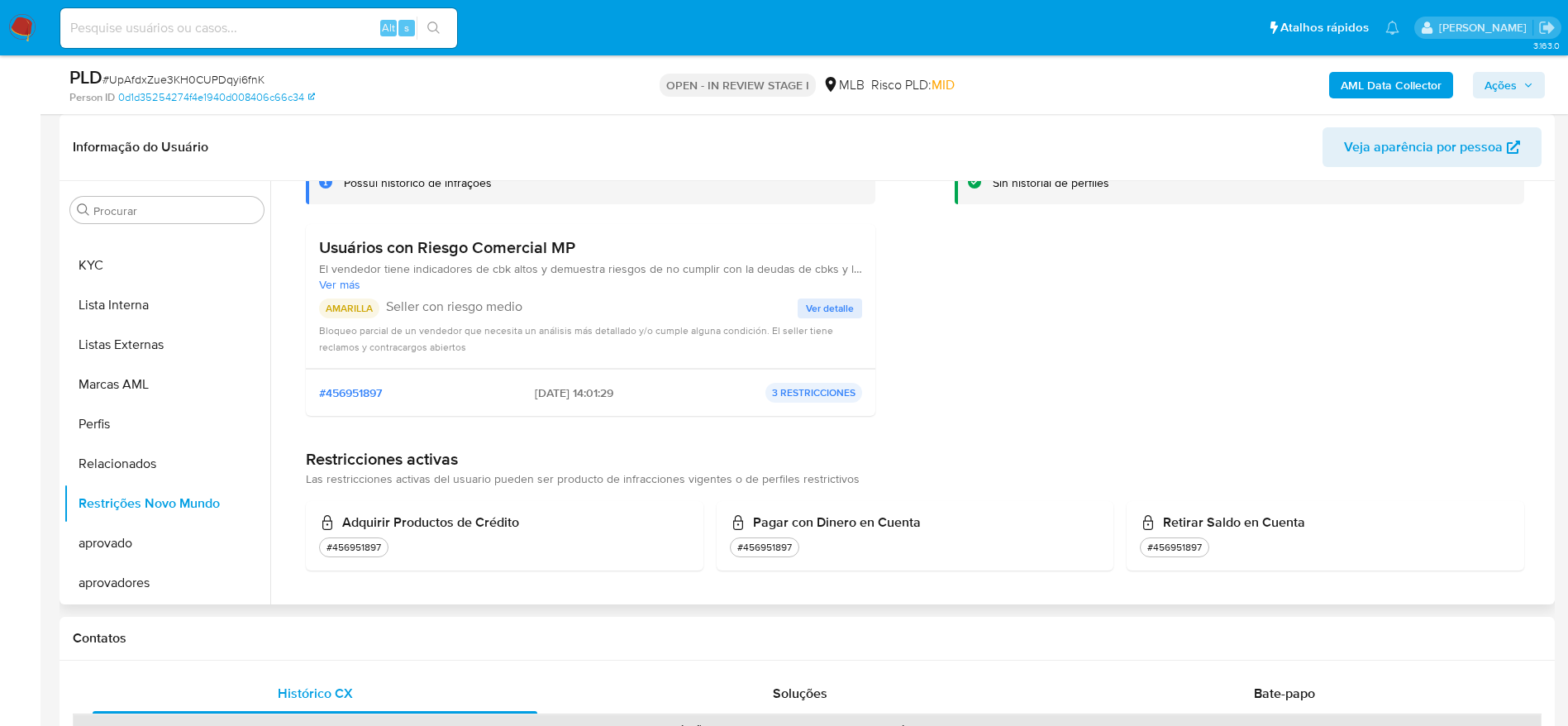
scroll to position [128, 0]
click at [798, 392] on p "3 RESTRICCIONES" at bounding box center [814, 392] width 97 height 20
click at [819, 312] on span "Ver detalle" at bounding box center [829, 307] width 48 height 16
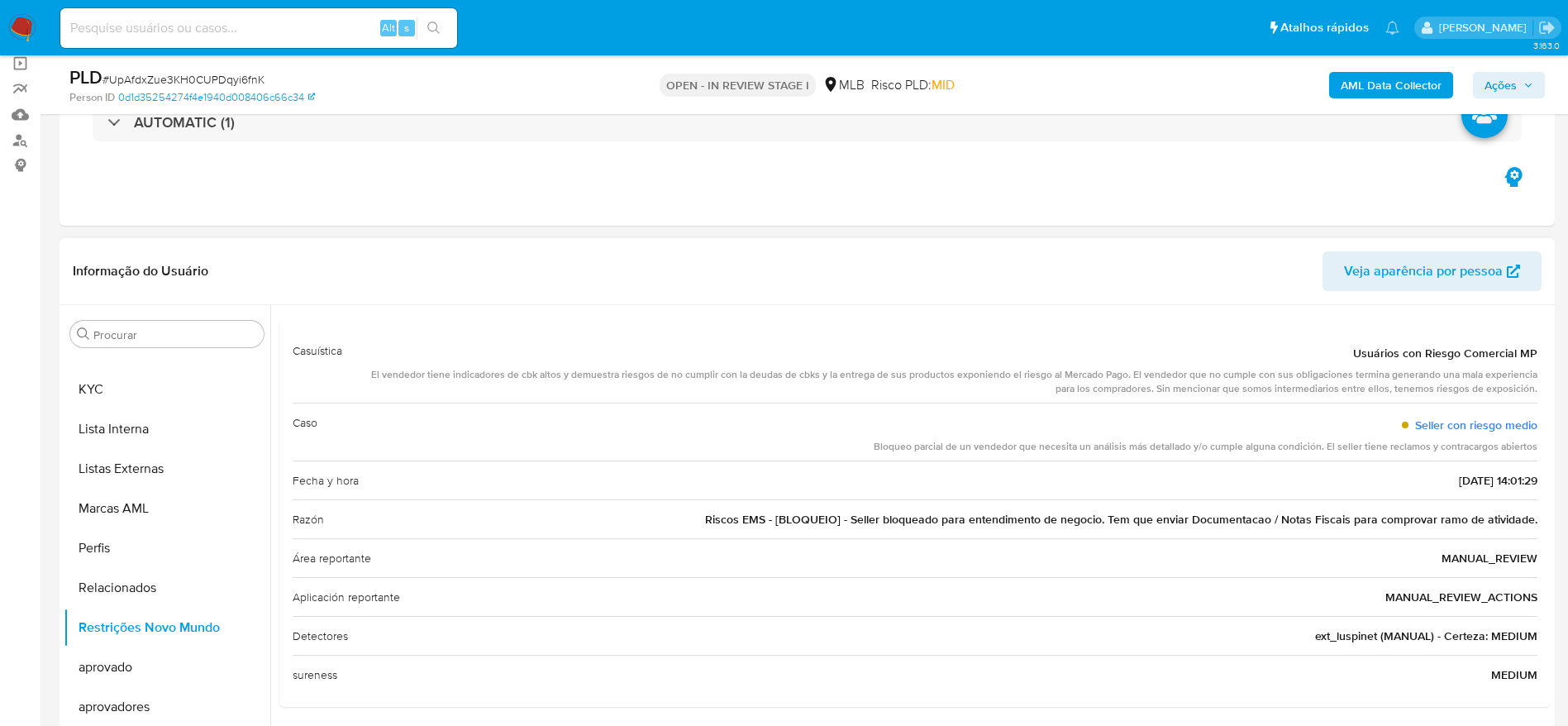
scroll to position [0, 0]
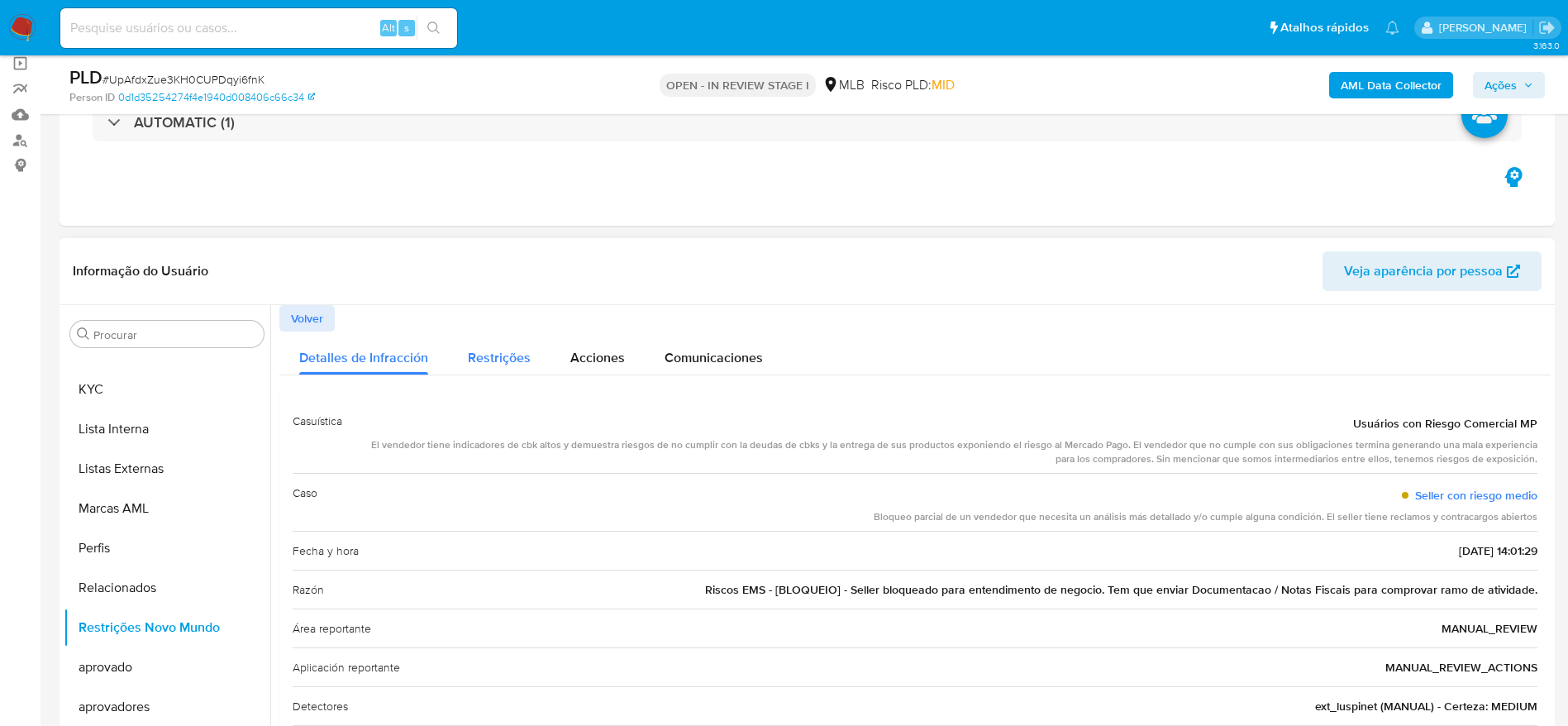
click at [492, 367] on span "Restrições" at bounding box center [500, 357] width 63 height 19
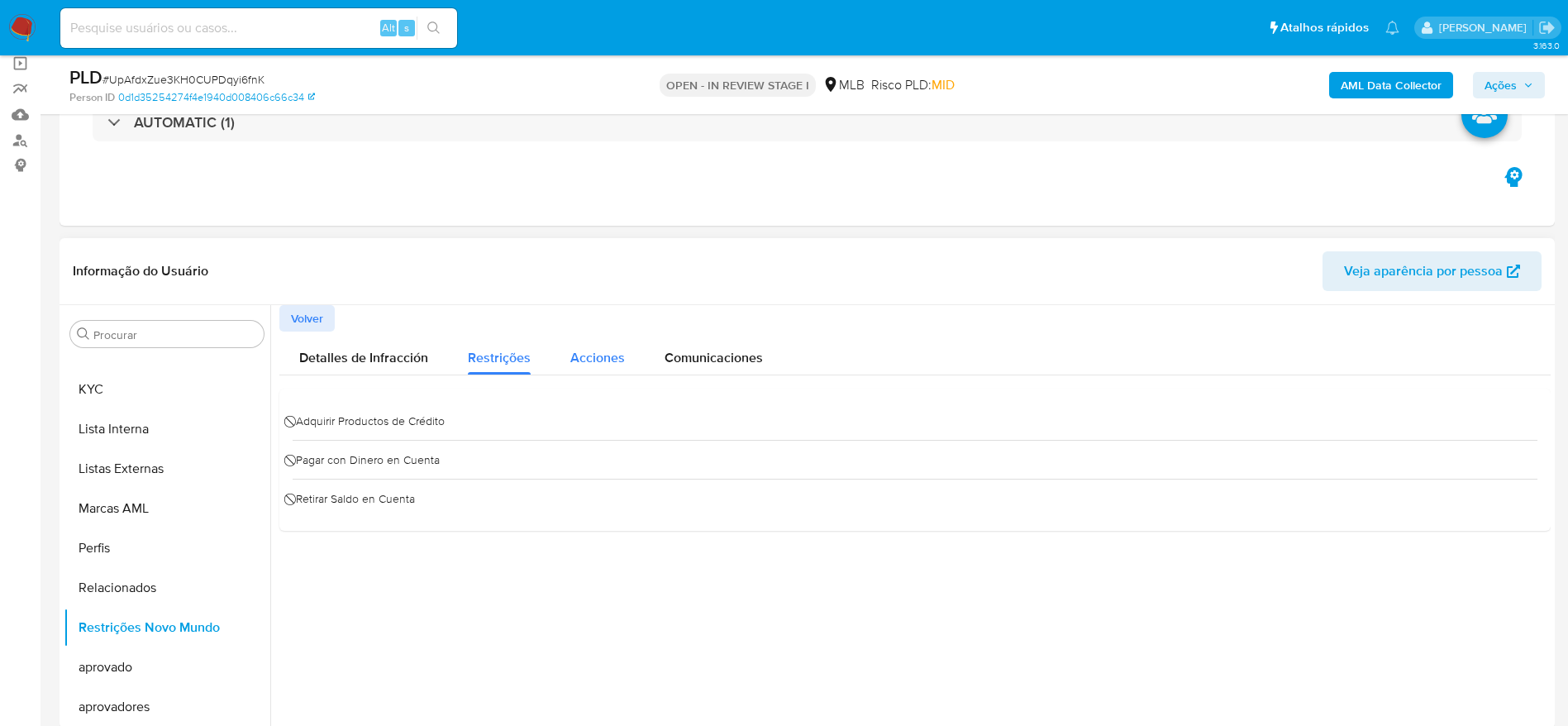
click at [596, 356] on span "Acciones" at bounding box center [598, 357] width 55 height 19
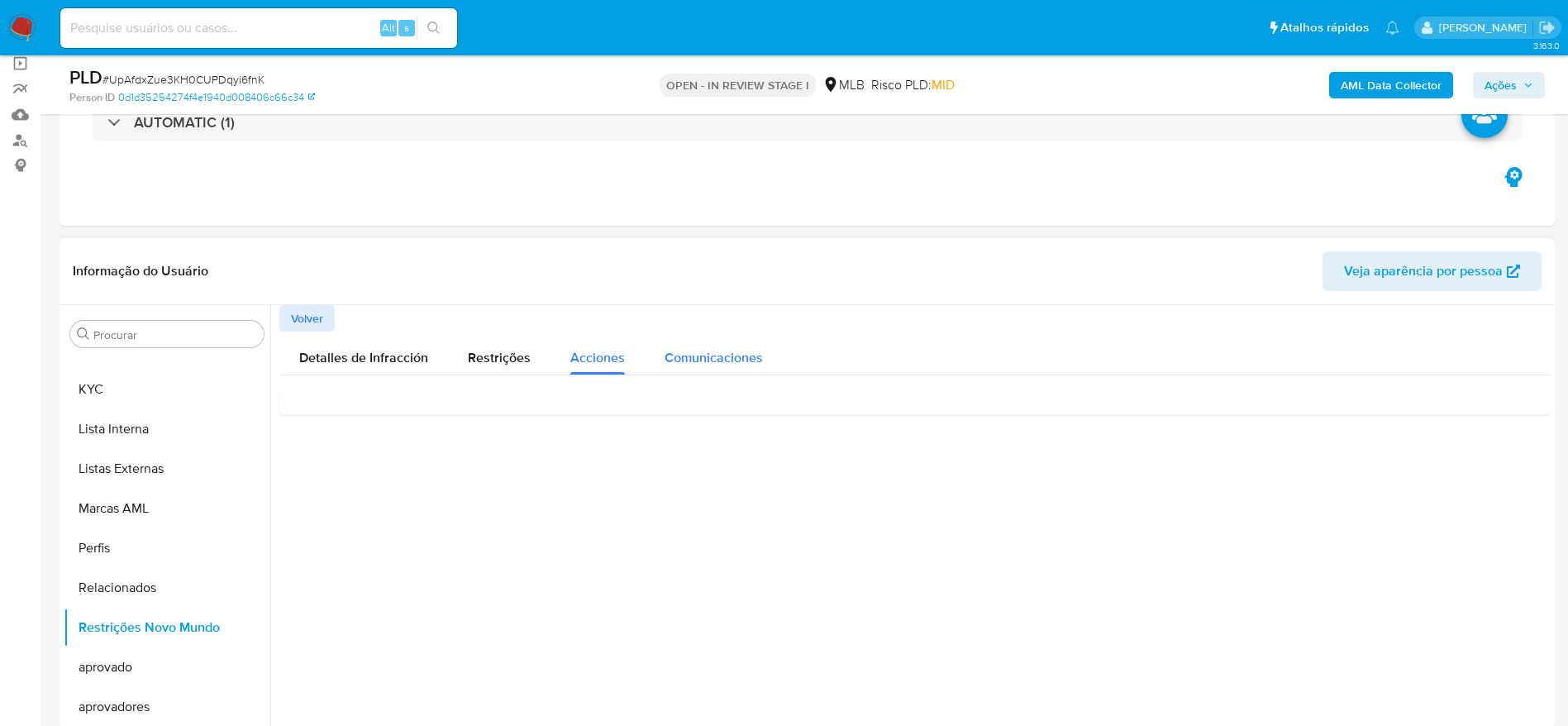
click at [710, 357] on span "Comunicaciones" at bounding box center [713, 357] width 98 height 19
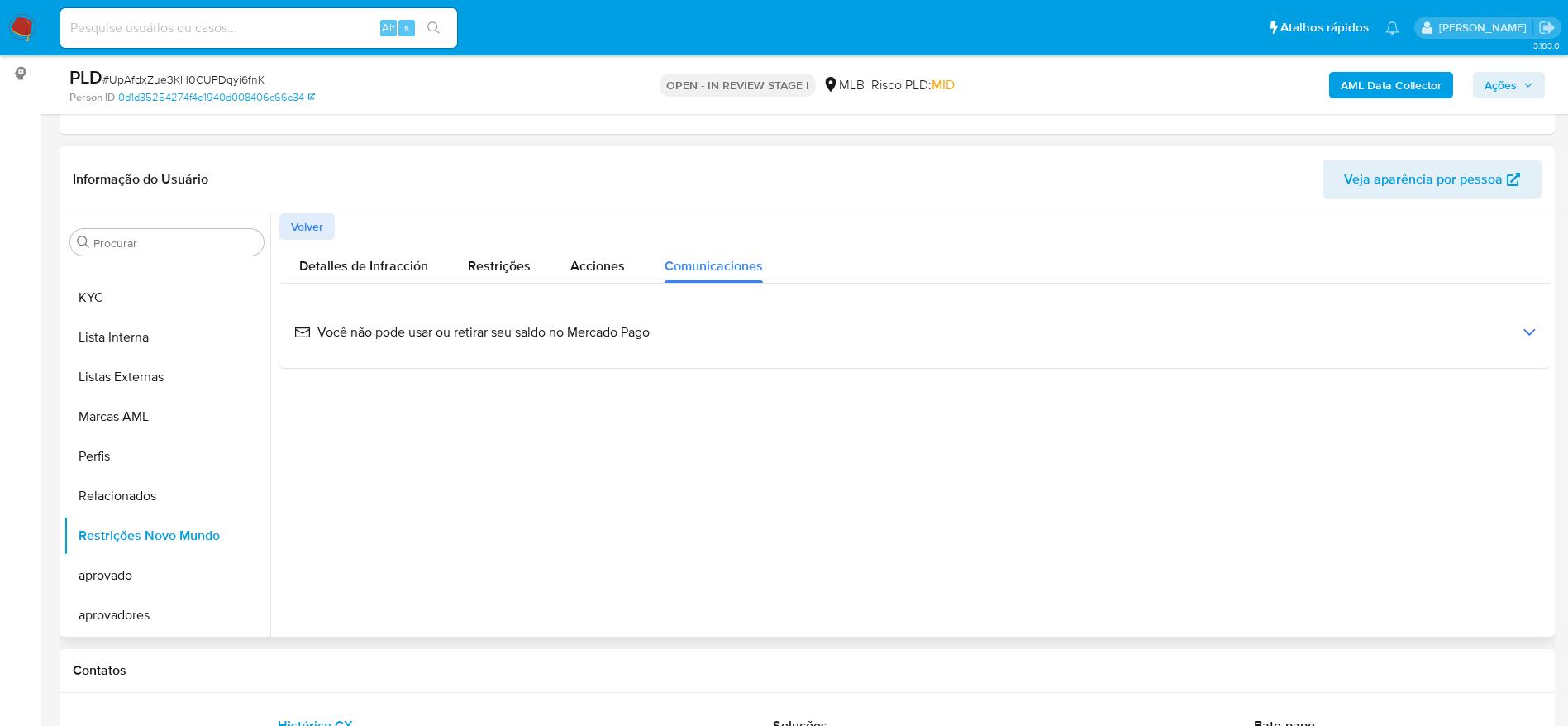
scroll to position [248, 0]
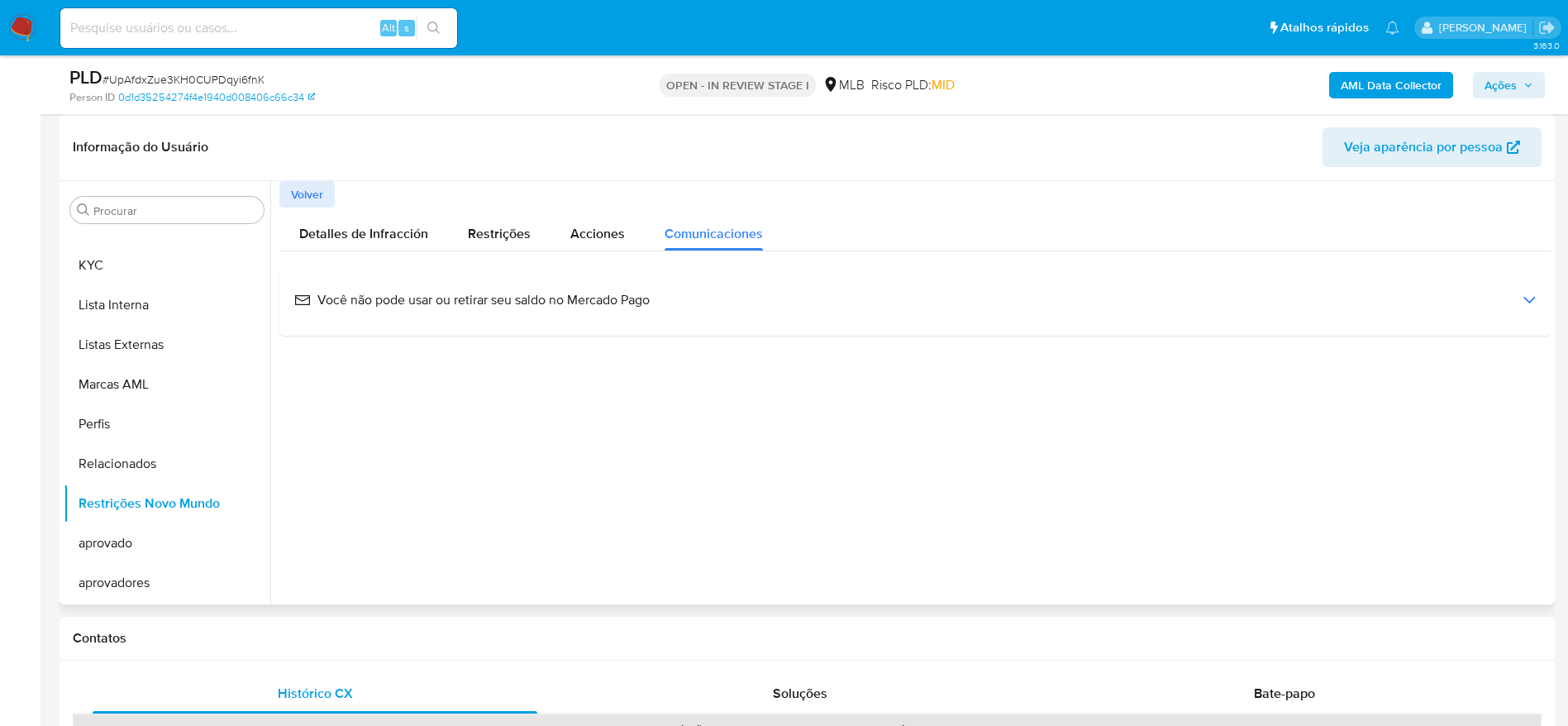
click at [501, 310] on div "Você não pode usar ou retirar seu saldo no Mercado Pago" at bounding box center [915, 300] width 1245 height 45
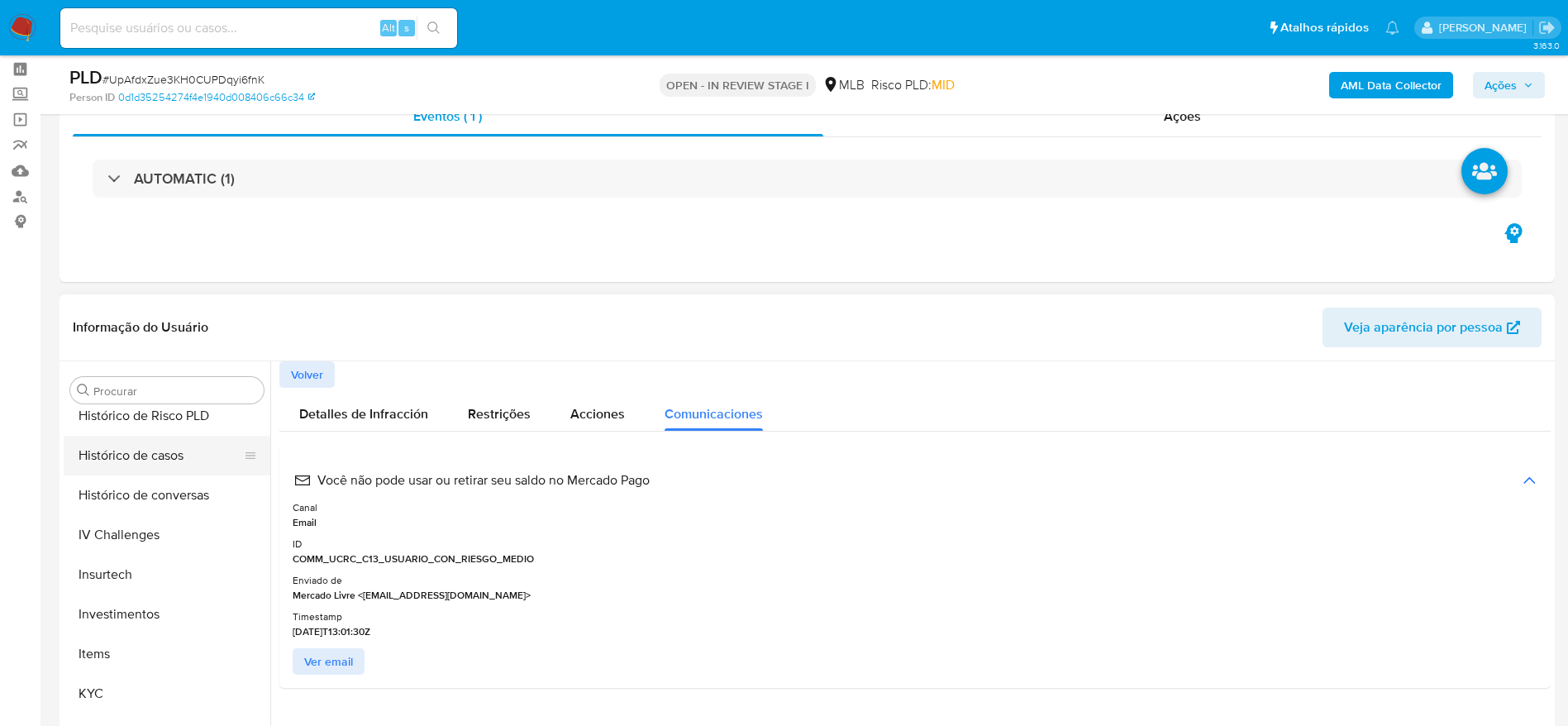
scroll to position [124, 0]
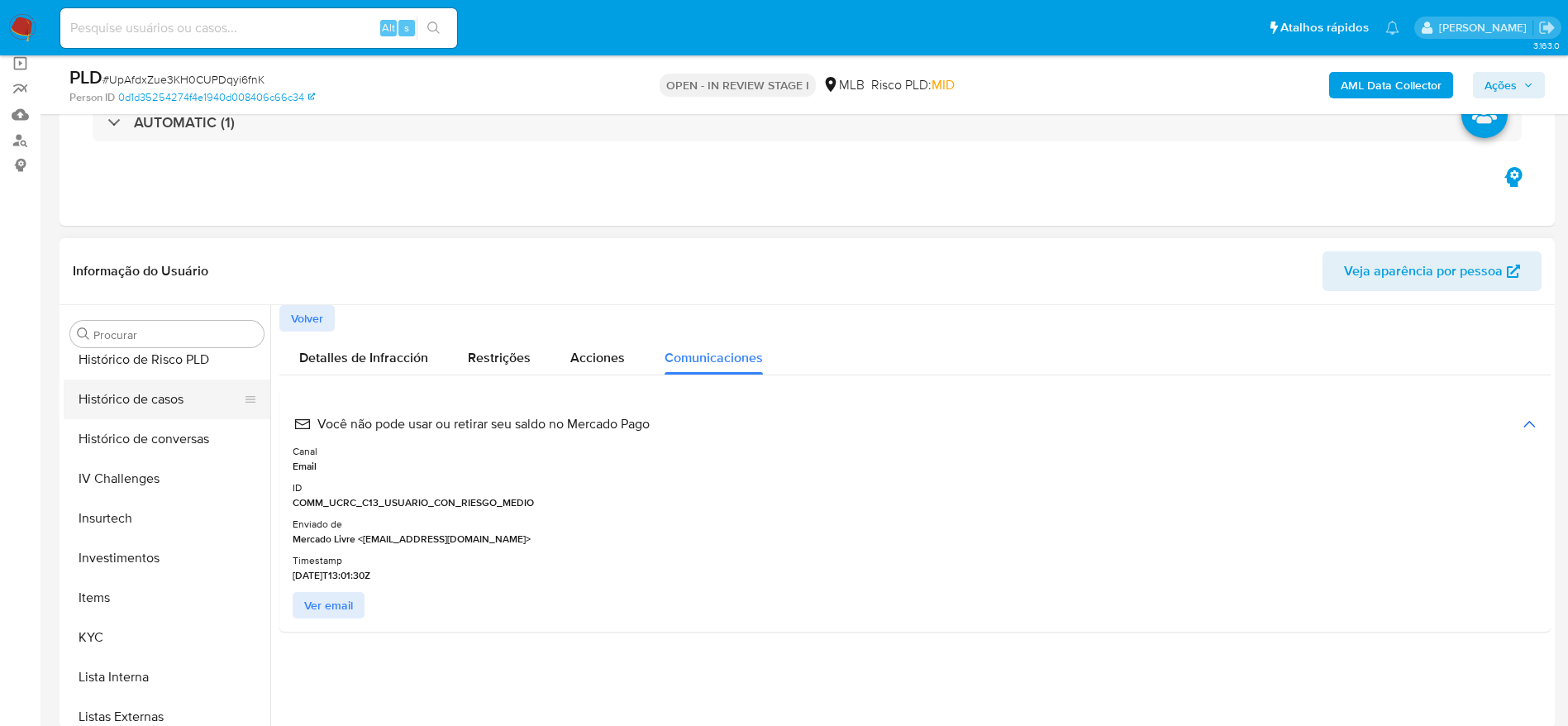
click at [134, 408] on button "Histórico de casos" at bounding box center [160, 399] width 193 height 40
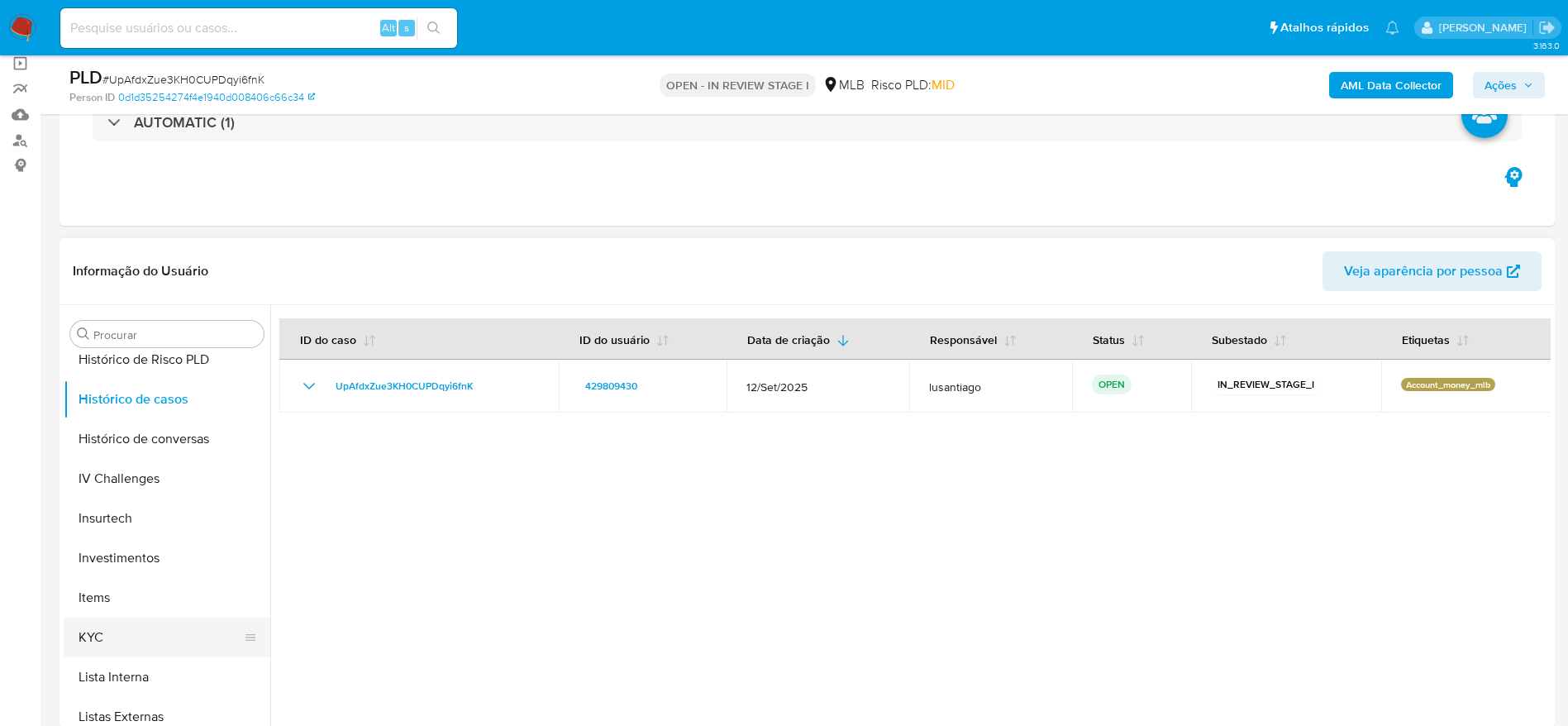
click at [117, 624] on button "KYC" at bounding box center [160, 637] width 193 height 40
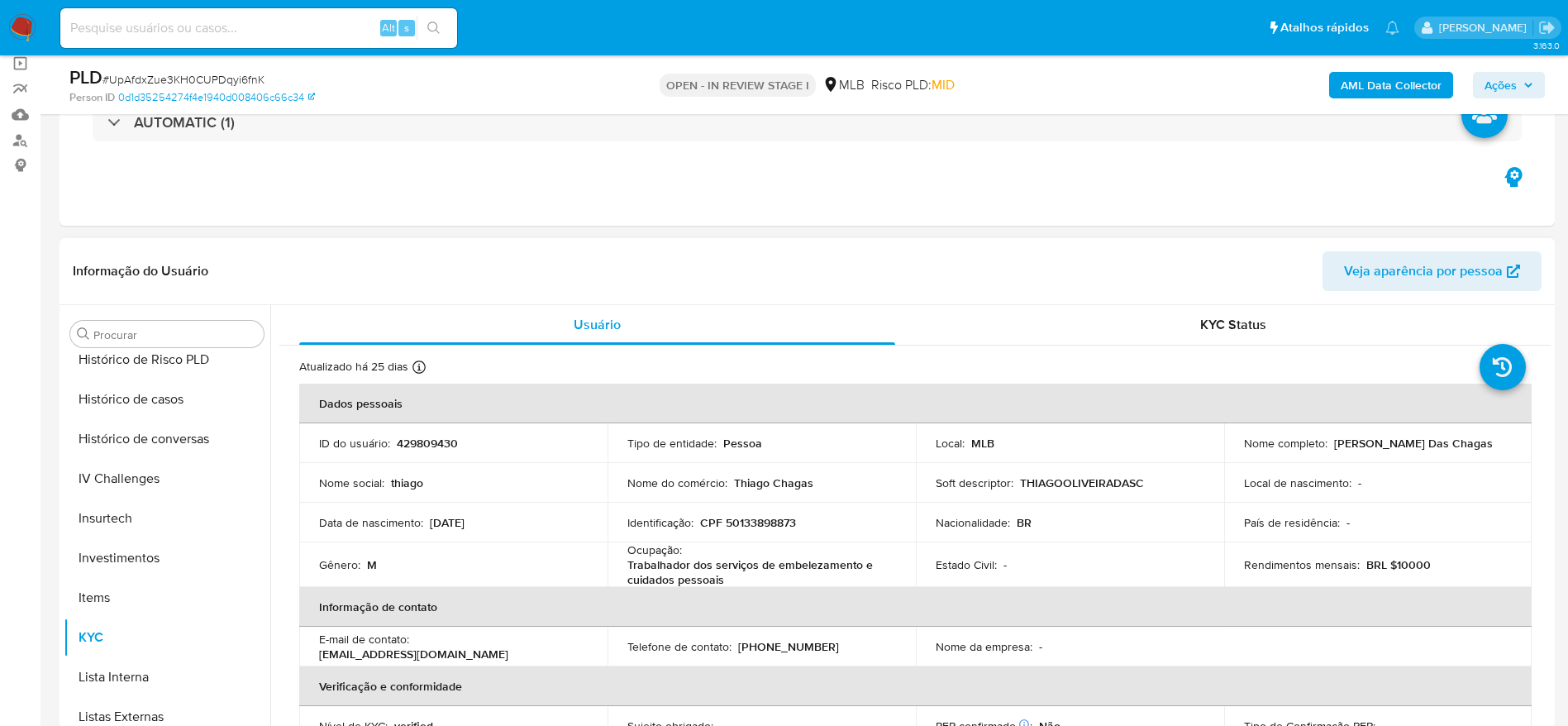
click at [766, 527] on p "CPF 50133898873" at bounding box center [748, 522] width 96 height 15
copy p "50133898873"
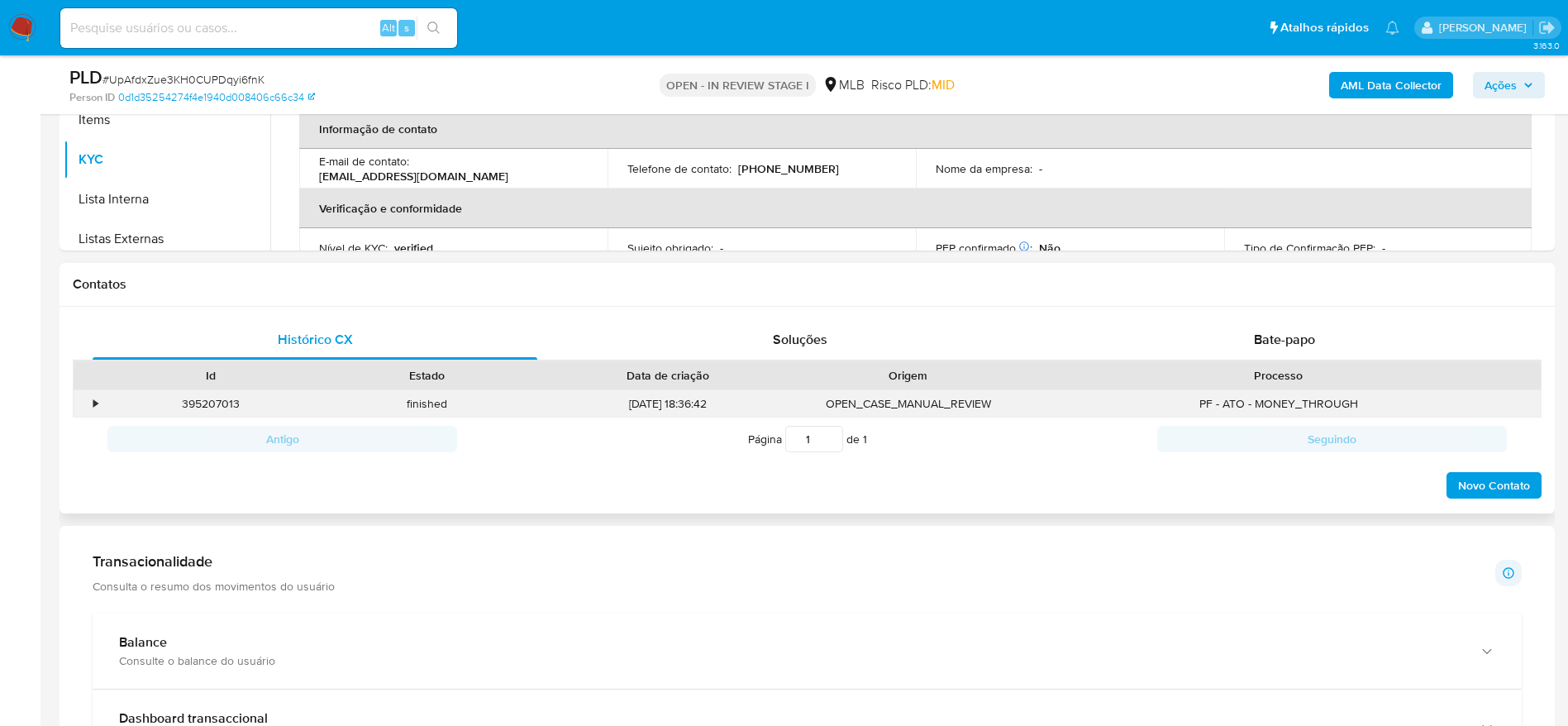
scroll to position [744, 0]
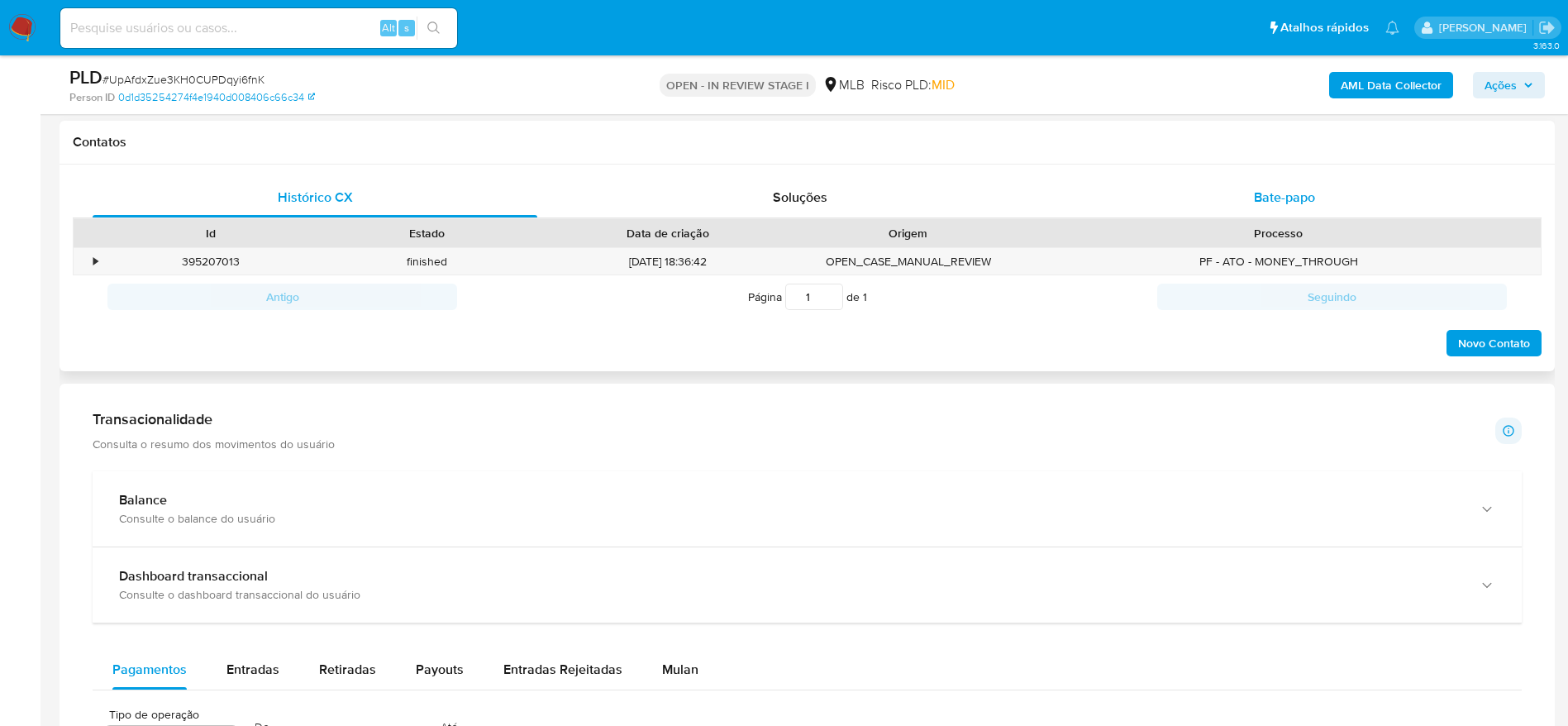
click at [1281, 202] on span "Bate-papo" at bounding box center [1284, 197] width 61 height 19
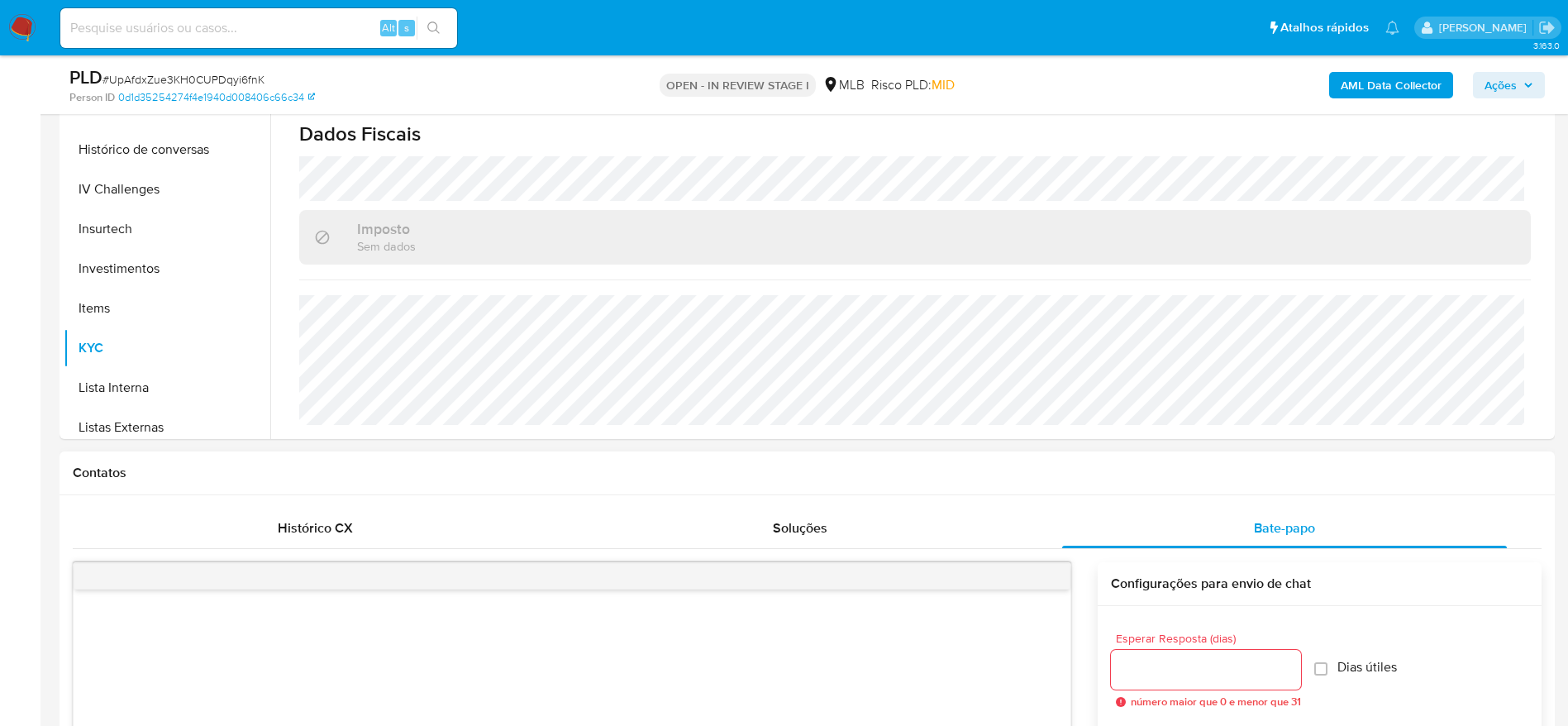
scroll to position [620, 0]
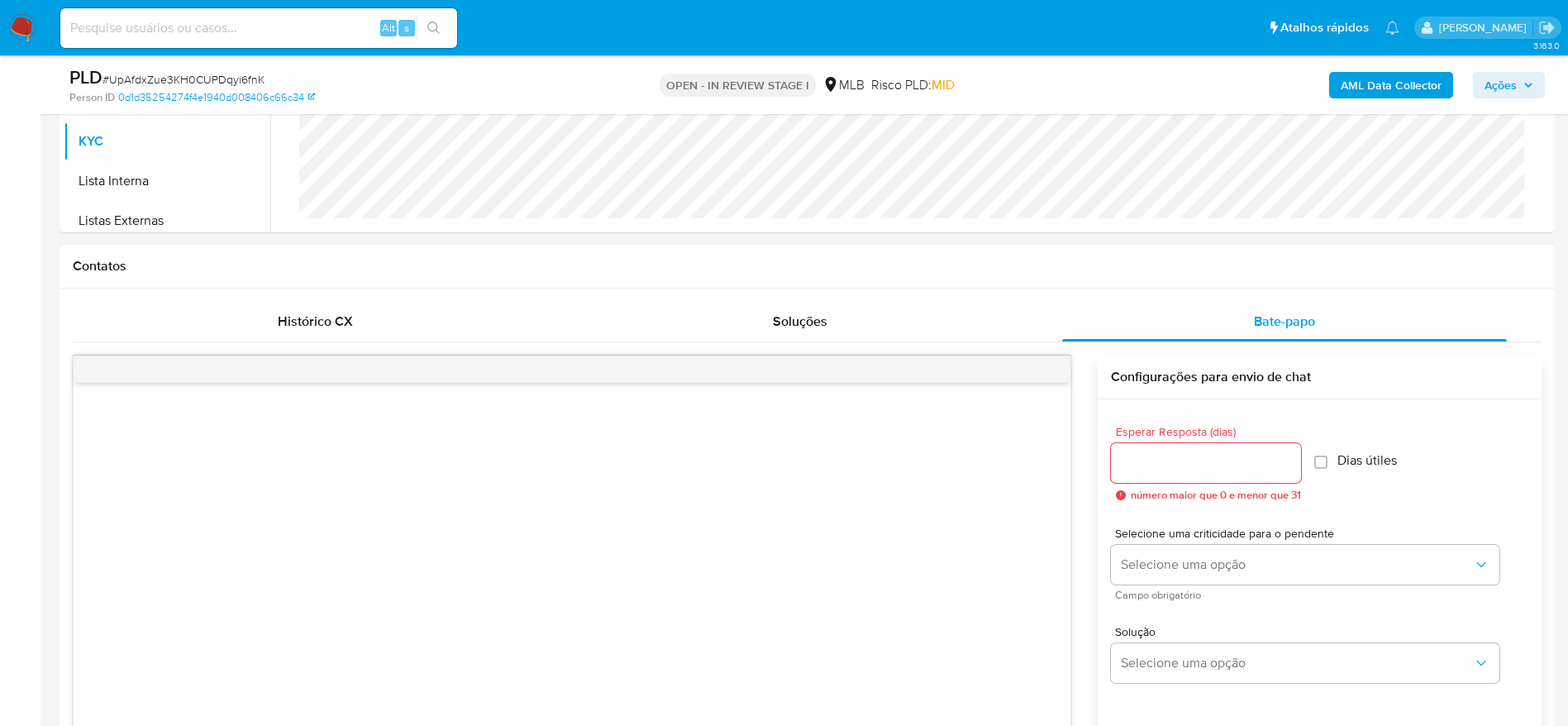
click at [1251, 472] on input "Esperar Resposta (dias)" at bounding box center [1206, 463] width 190 height 22
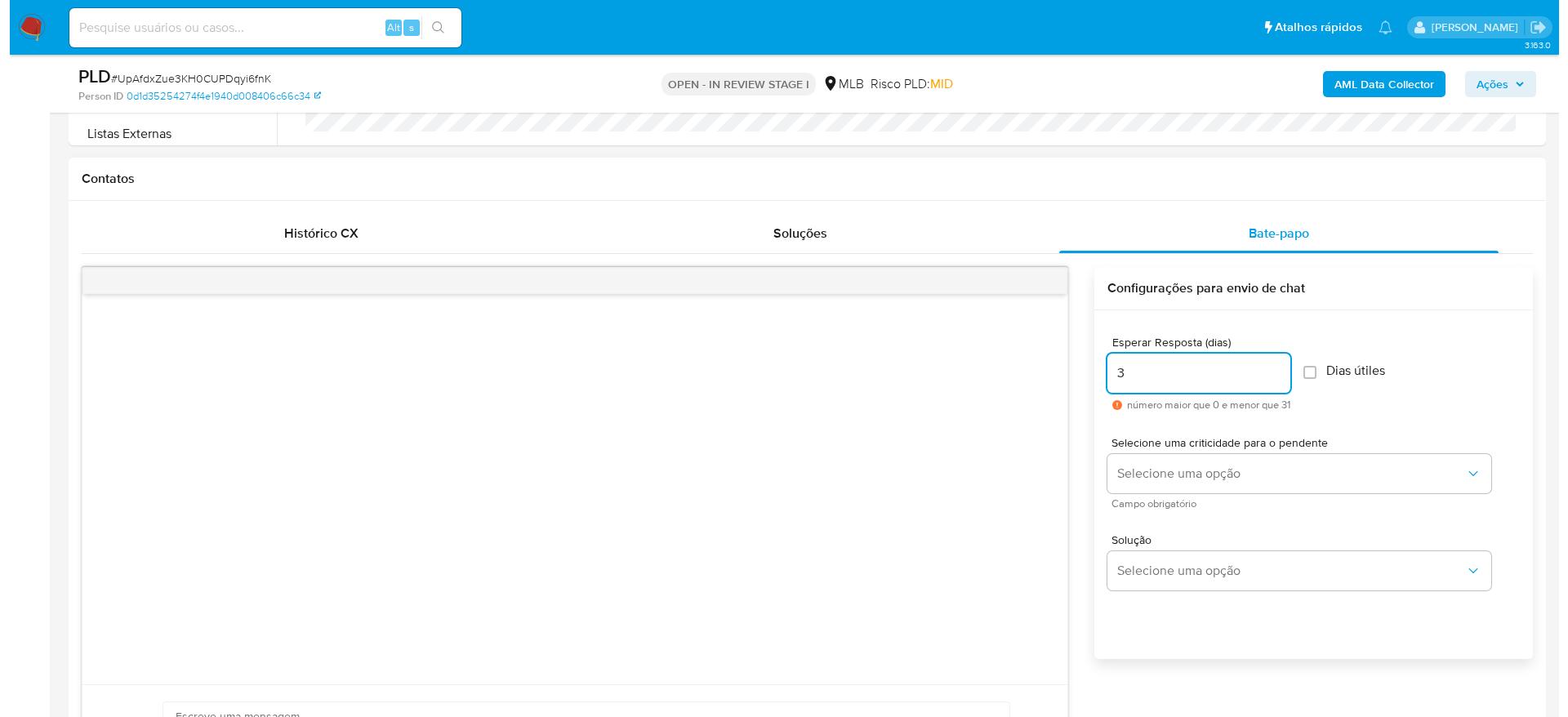
scroll to position [735, 0]
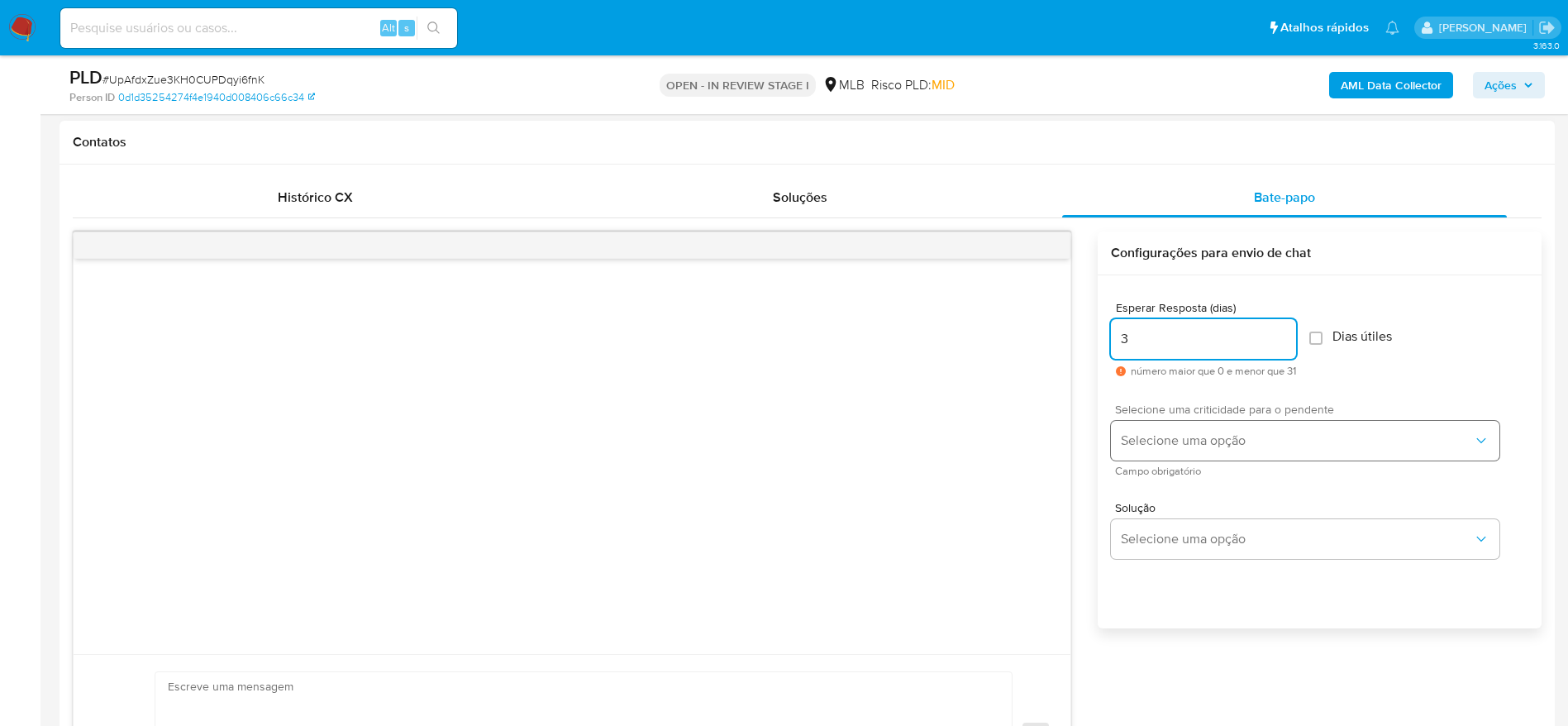
type input "3"
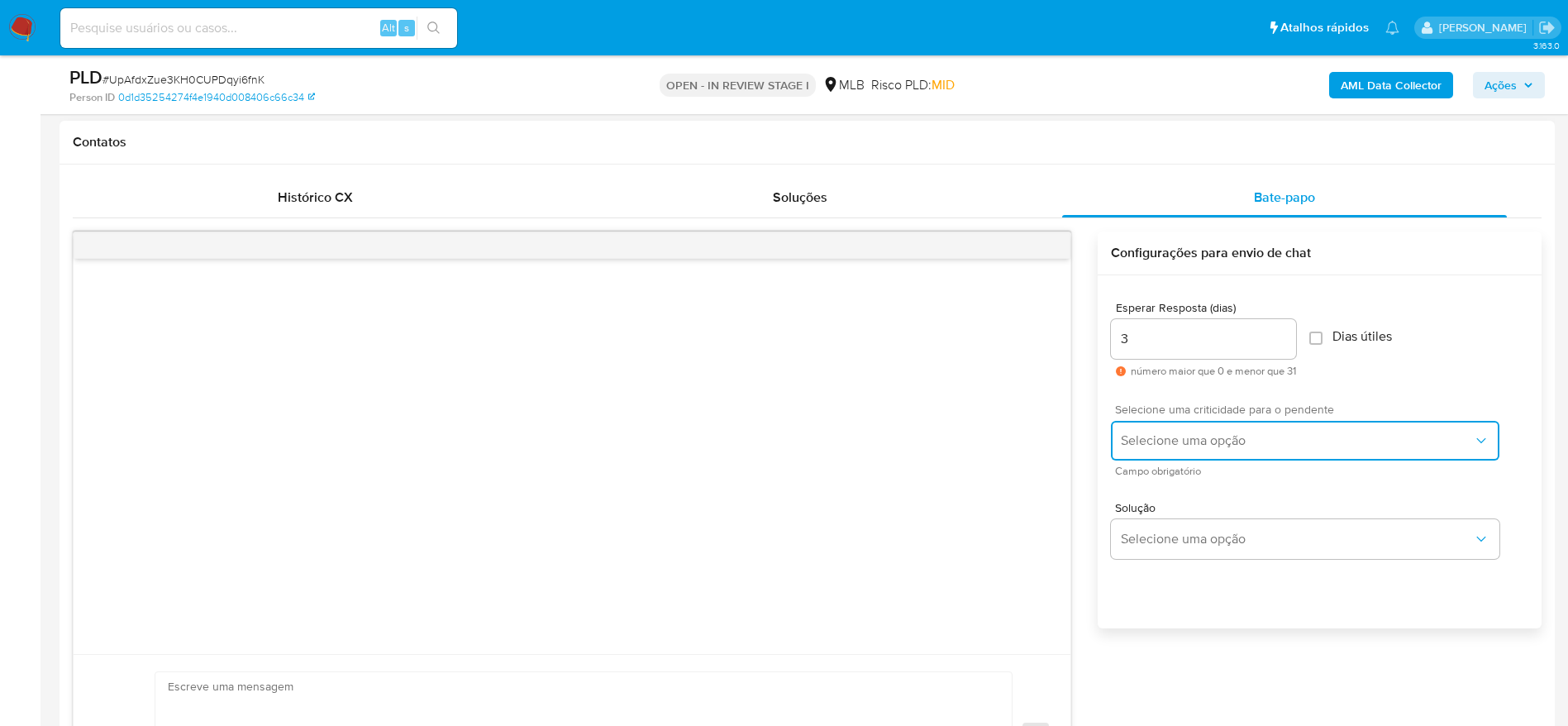
click at [1186, 449] on button "Selecione uma opção" at bounding box center [1305, 440] width 388 height 40
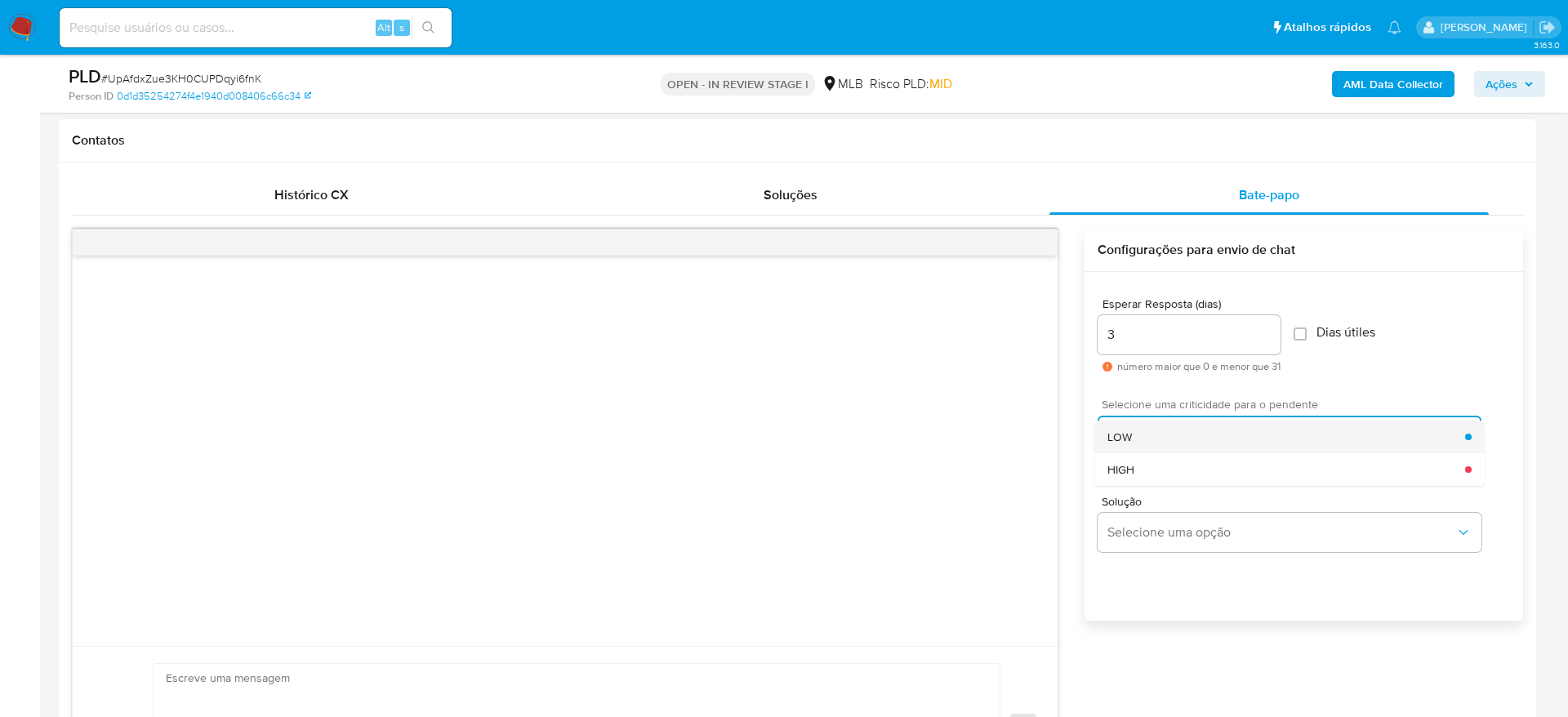
click at [1182, 440] on div "LOW" at bounding box center [1286, 437] width 358 height 33
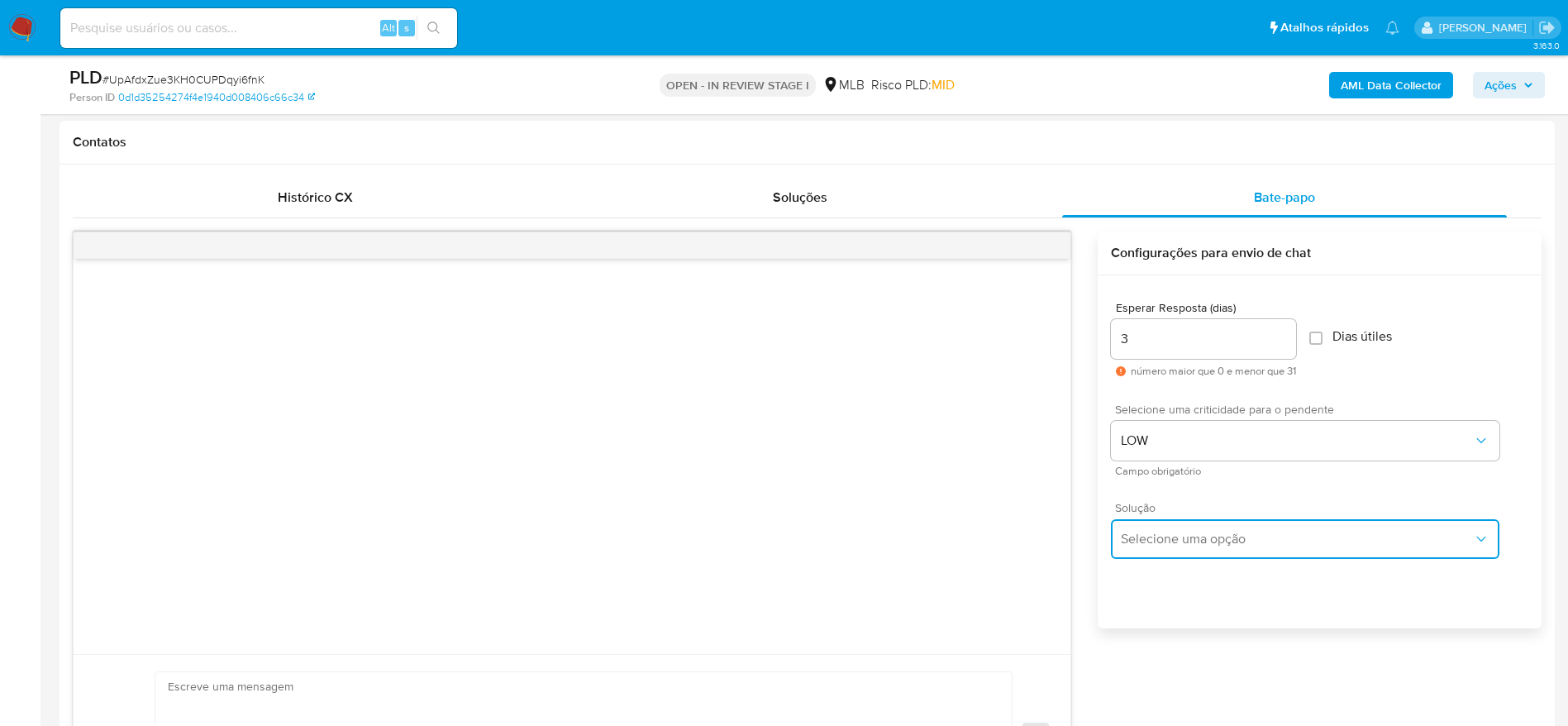
click at [1204, 531] on span "Selecione uma opção" at bounding box center [1297, 539] width 352 height 16
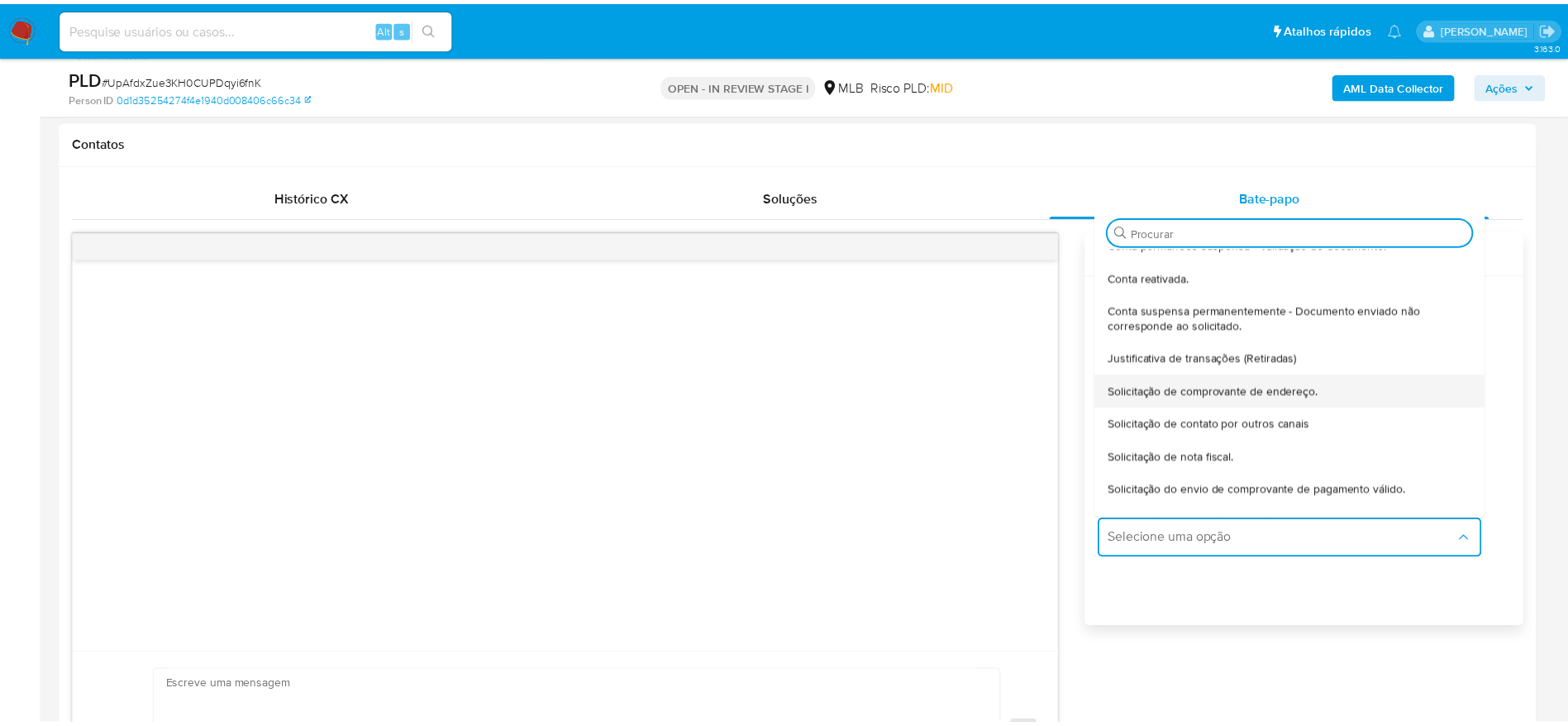
scroll to position [124, 0]
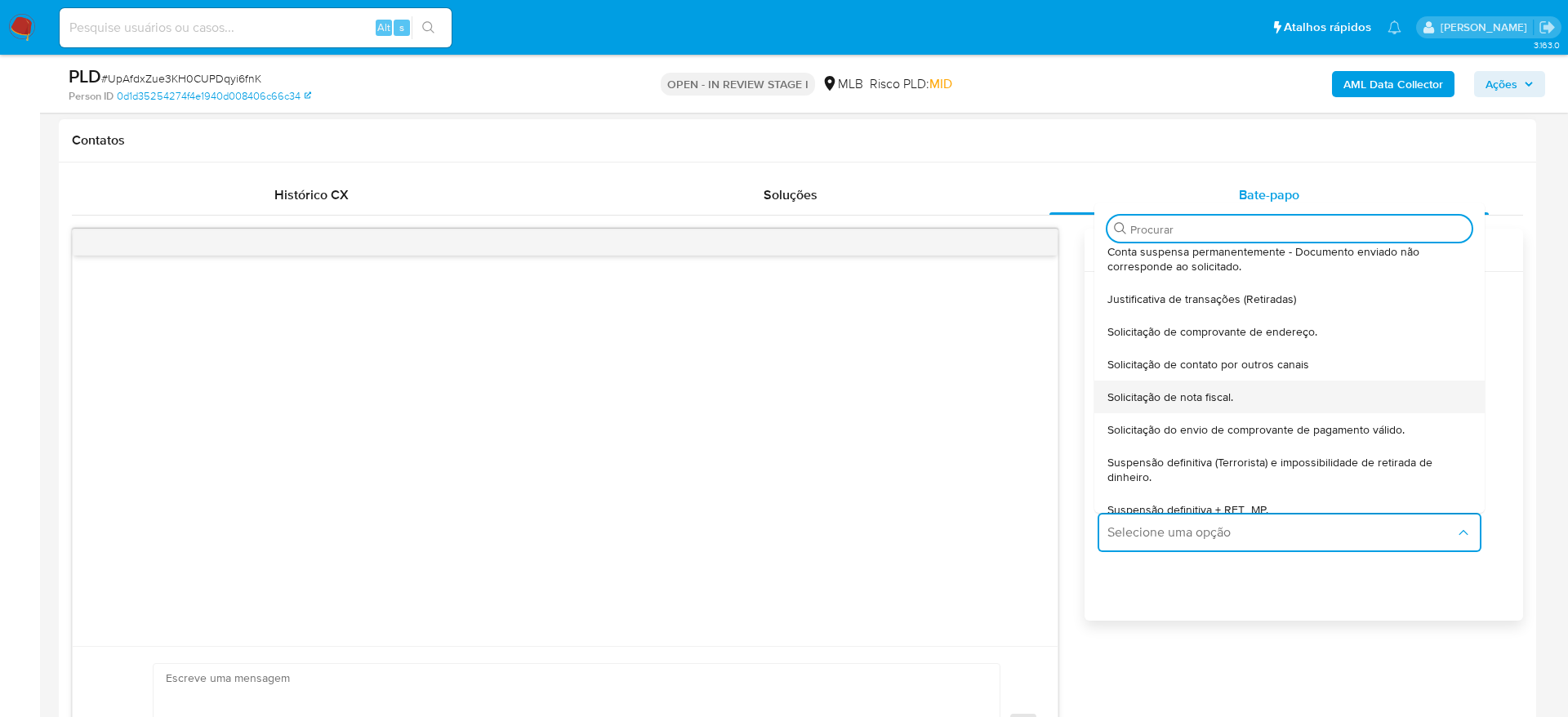
click at [1224, 398] on span "Solicitação de nota fiscal." at bounding box center [1170, 397] width 126 height 15
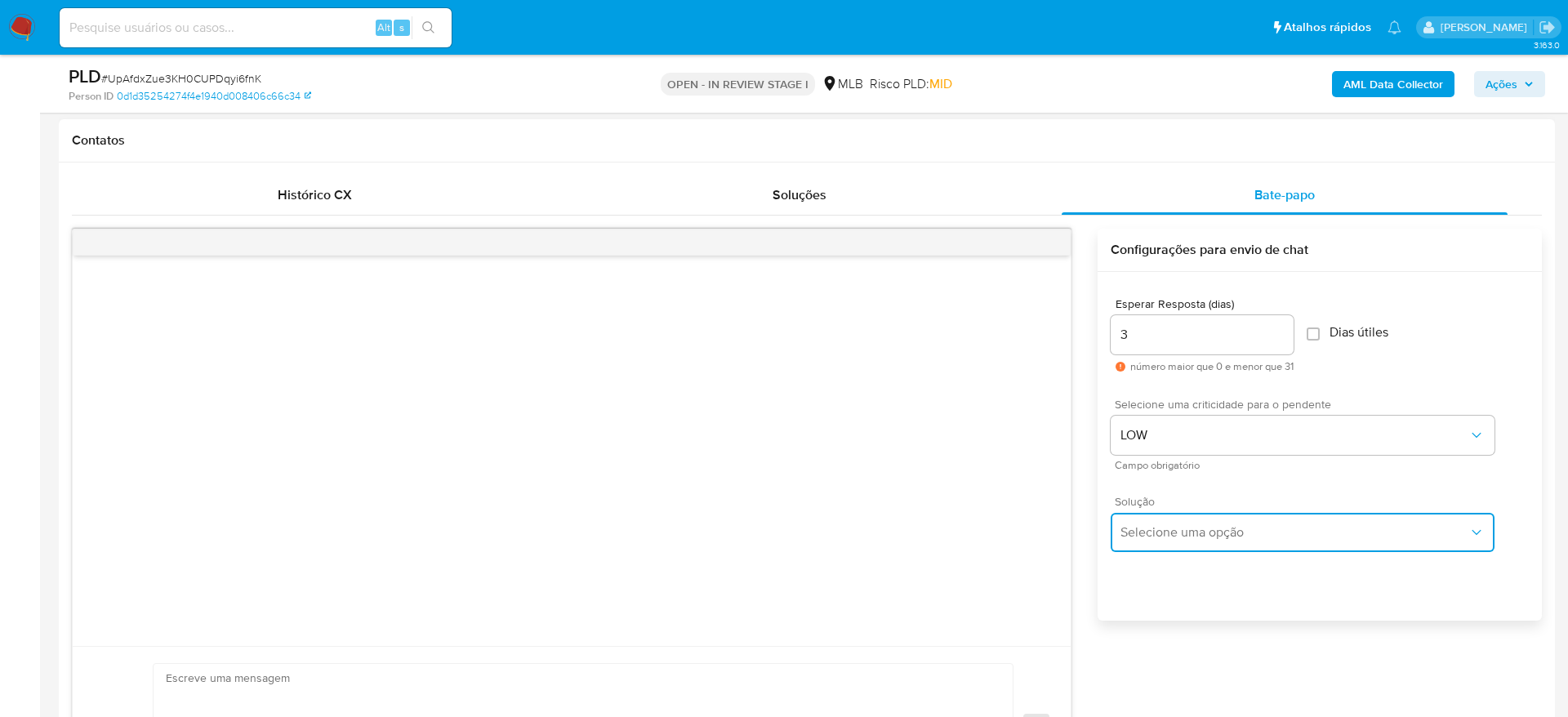
type textarea "Olá,Suspendemos a sua conta para uma verificação adicional de segurança.Por fav…"
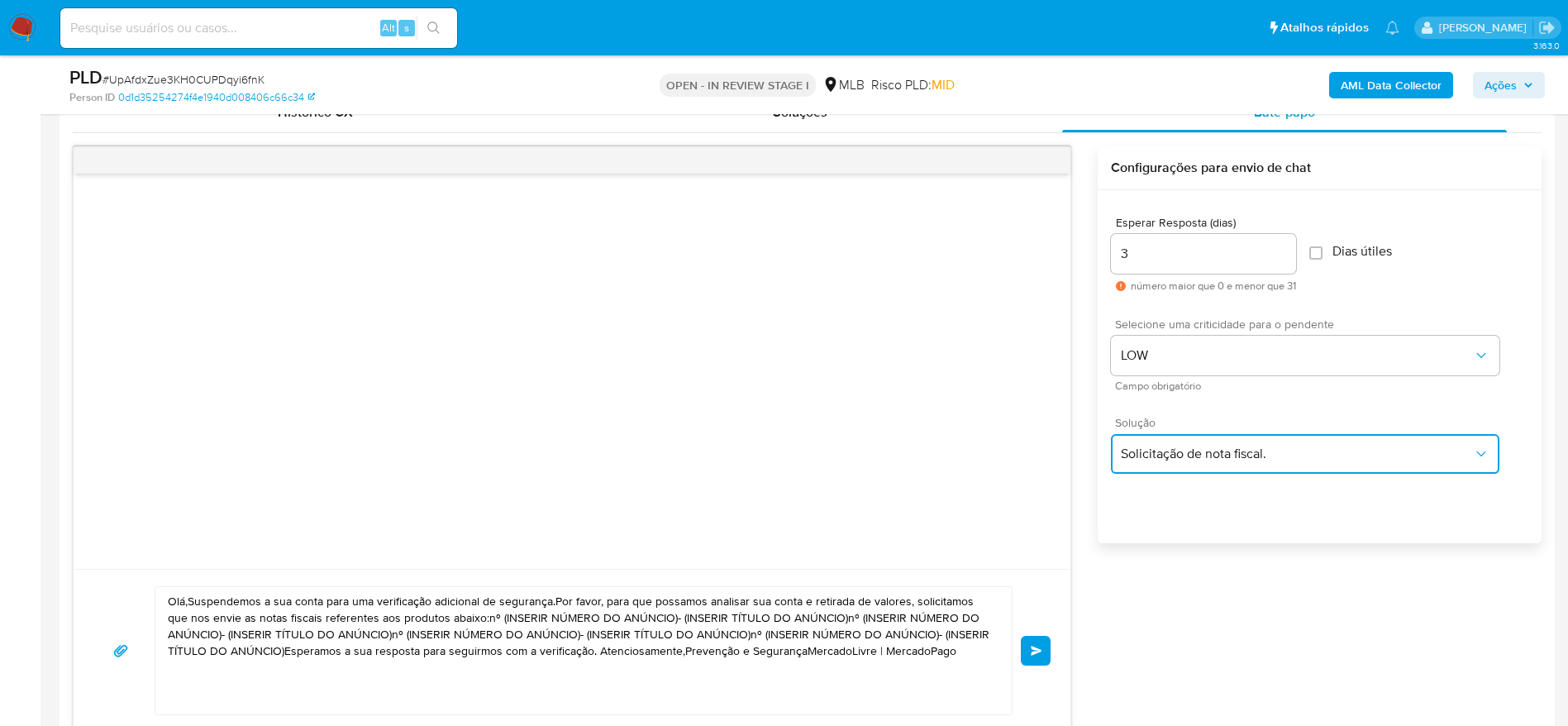
scroll to position [868, 0]
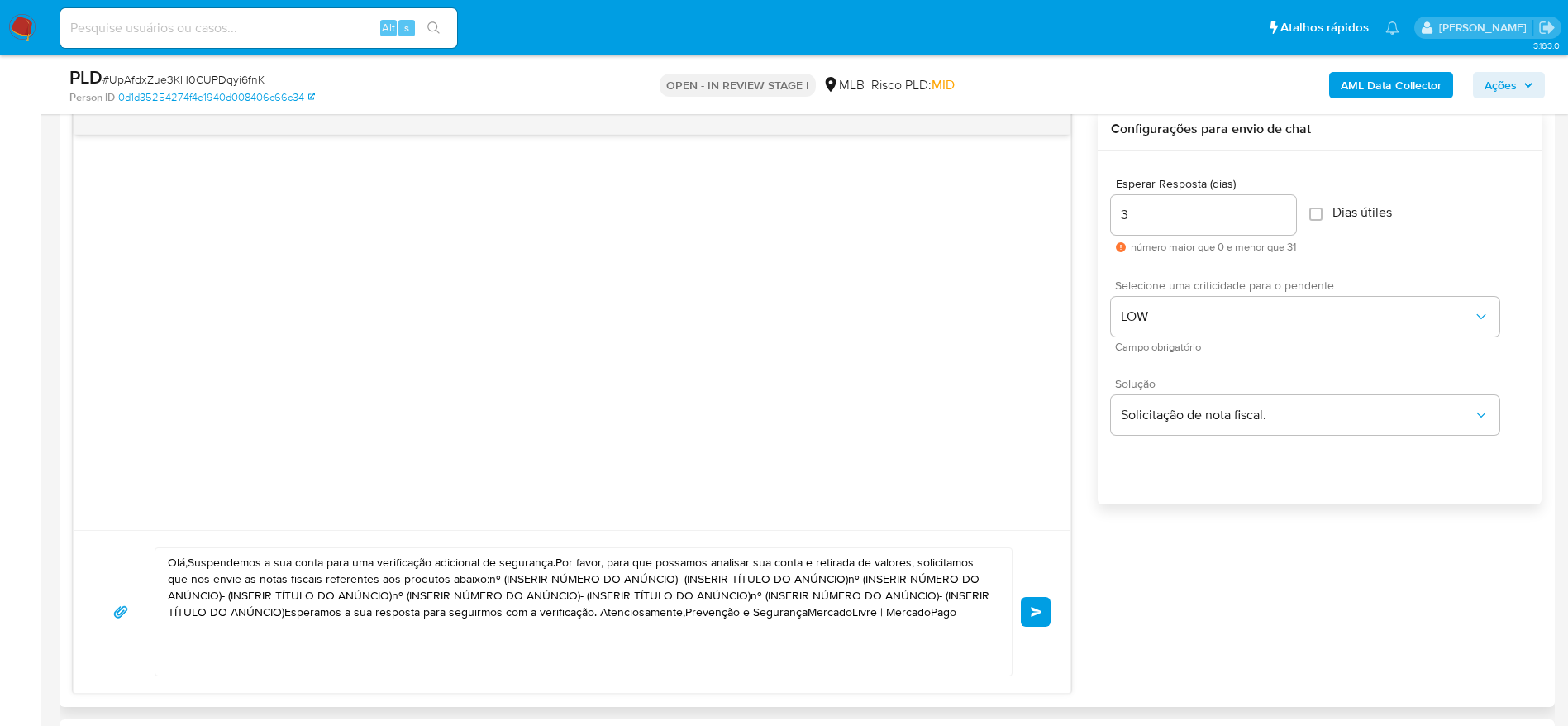
click at [447, 575] on textarea "Olá,Suspendemos a sua conta para uma verificação adicional de segurança.Por fav…" at bounding box center [580, 612] width 823 height 128
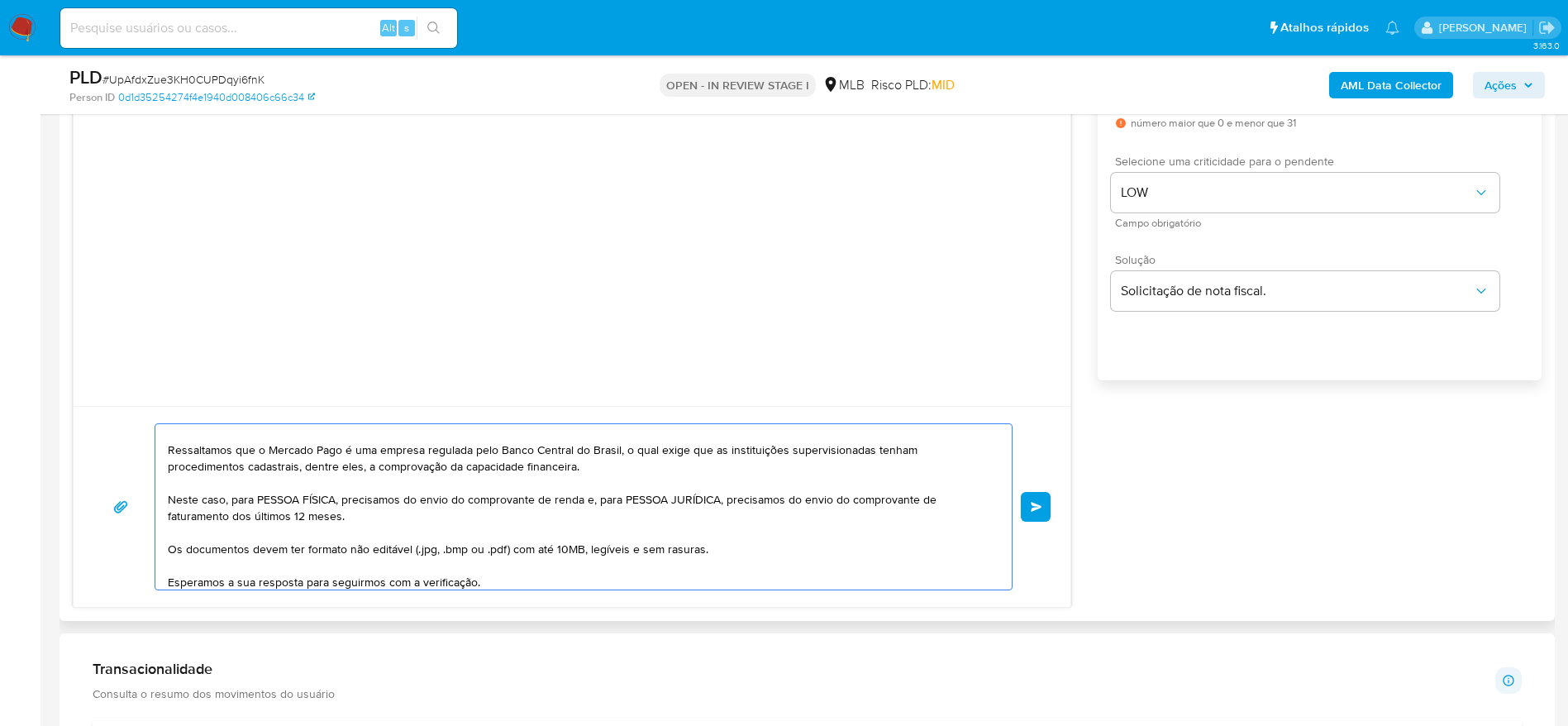
scroll to position [119, 0]
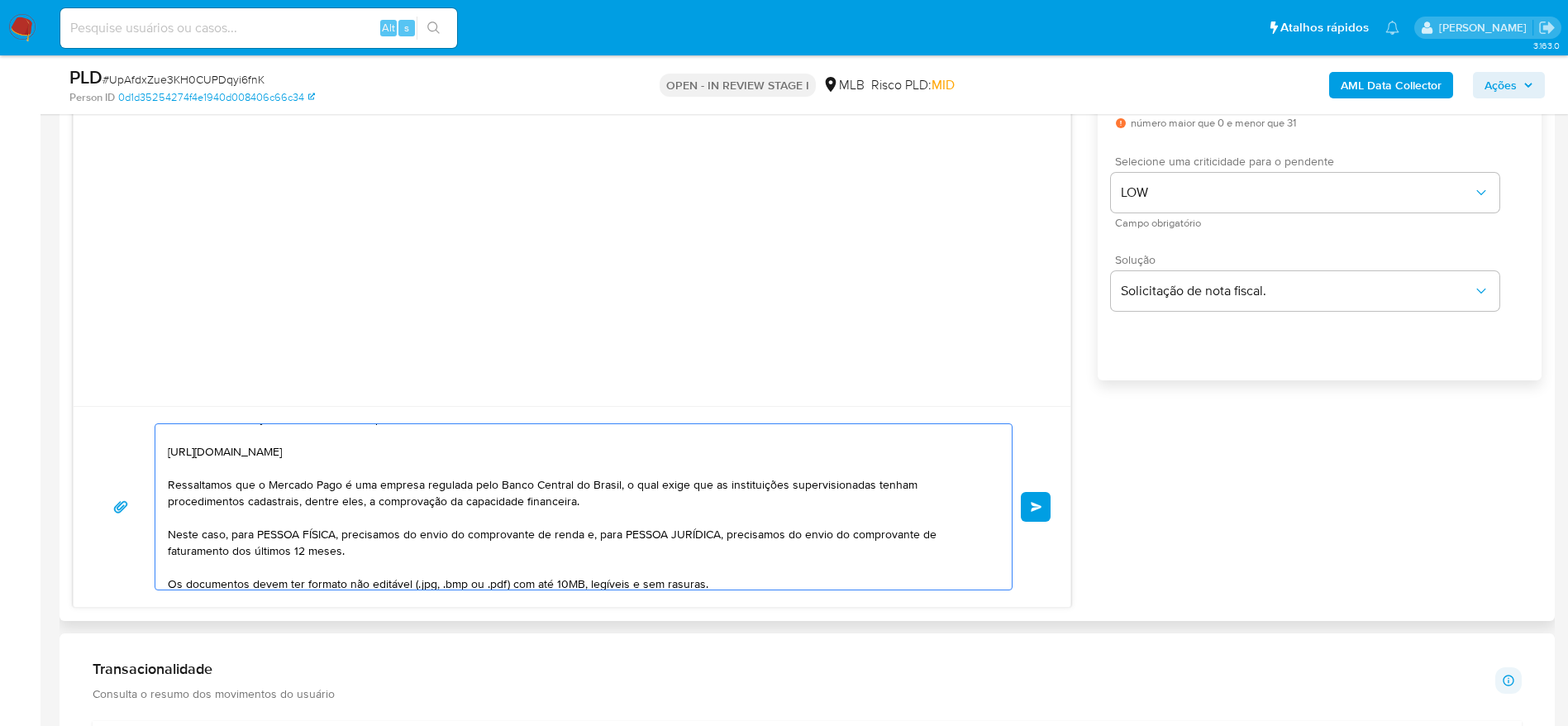
drag, startPoint x: 231, startPoint y: 538, endPoint x: 341, endPoint y: 536, distance: 110.0
click at [341, 536] on textarea "Olá! Estamos realizando uma verificação adicional de segurança em contas de usu…" at bounding box center [580, 507] width 823 height 165
drag, startPoint x: 474, startPoint y: 539, endPoint x: 492, endPoint y: 544, distance: 18.7
click at [492, 544] on textarea "Olá! Estamos realizando uma verificação adicional de segurança em contas de usu…" at bounding box center [580, 507] width 823 height 165
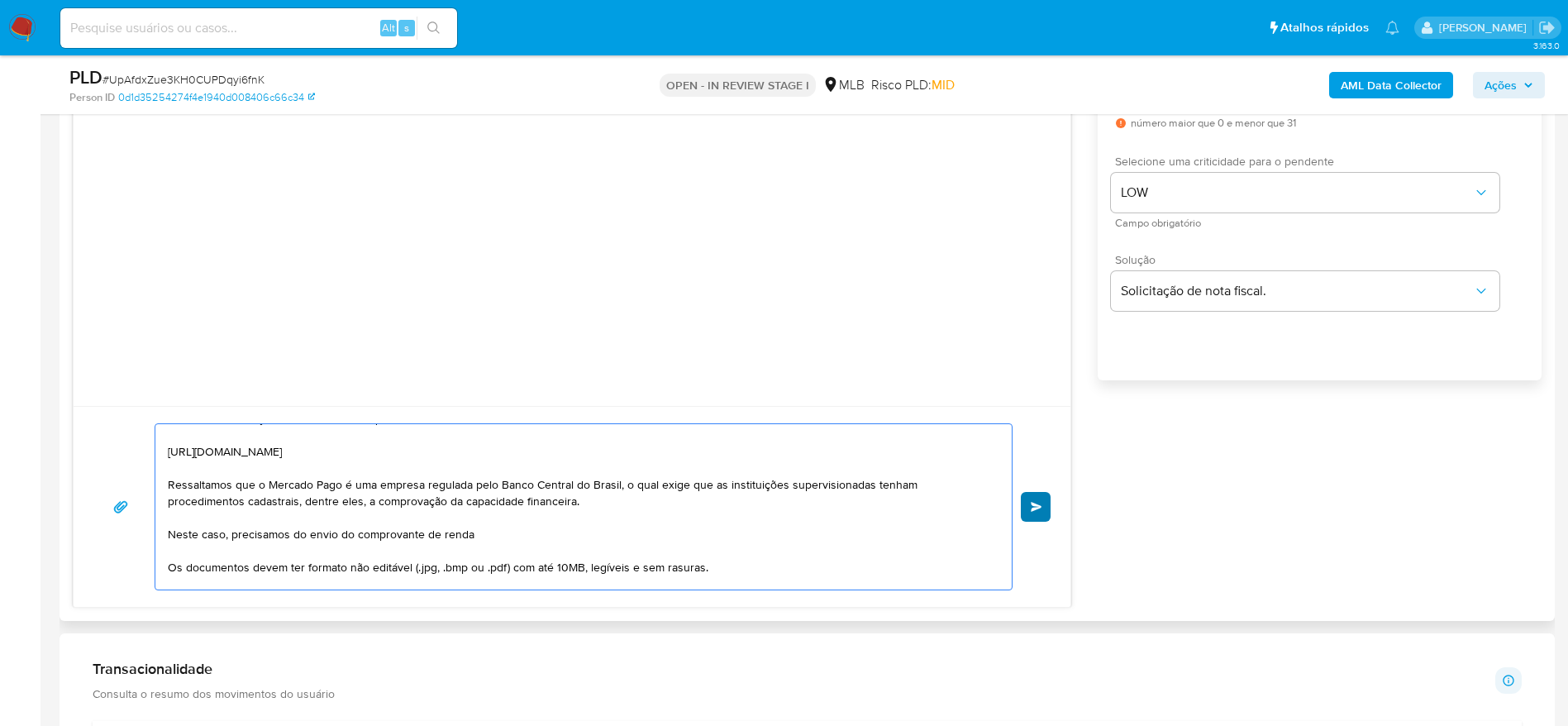
type textarea "Olá! Estamos realizando uma verificação adicional de segurança em contas de usu…"
click at [1035, 509] on span "common.send" at bounding box center [1036, 506] width 12 height 10
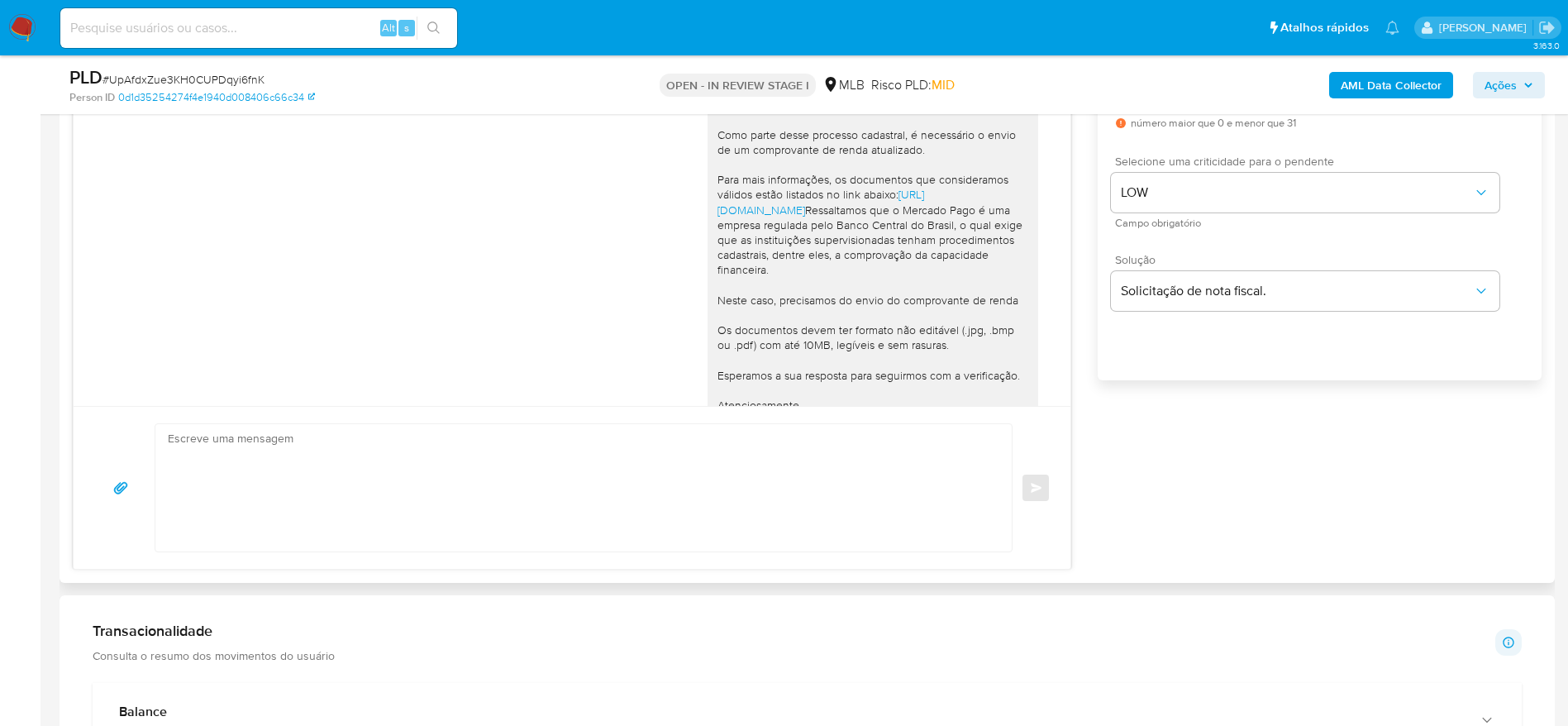
scroll to position [106, 0]
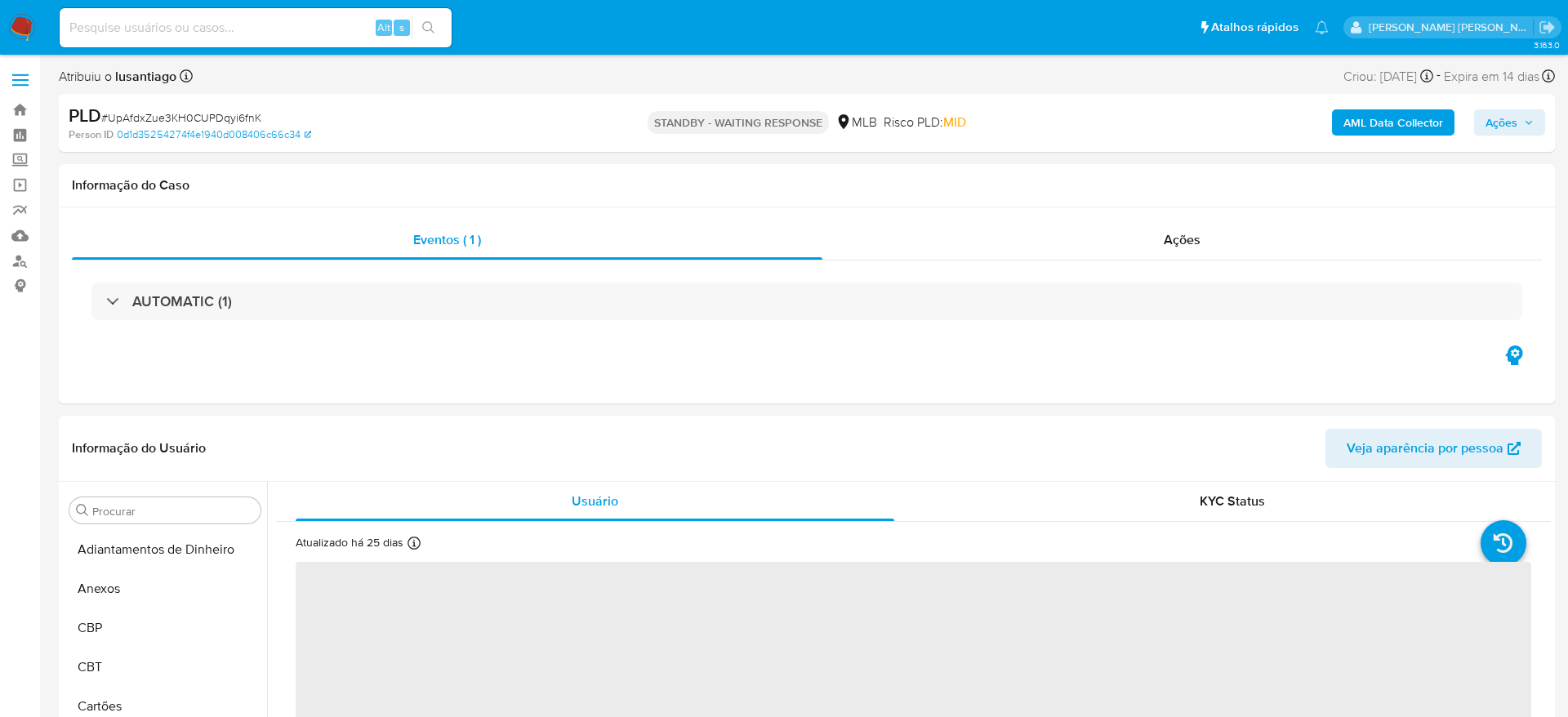
select select "10"
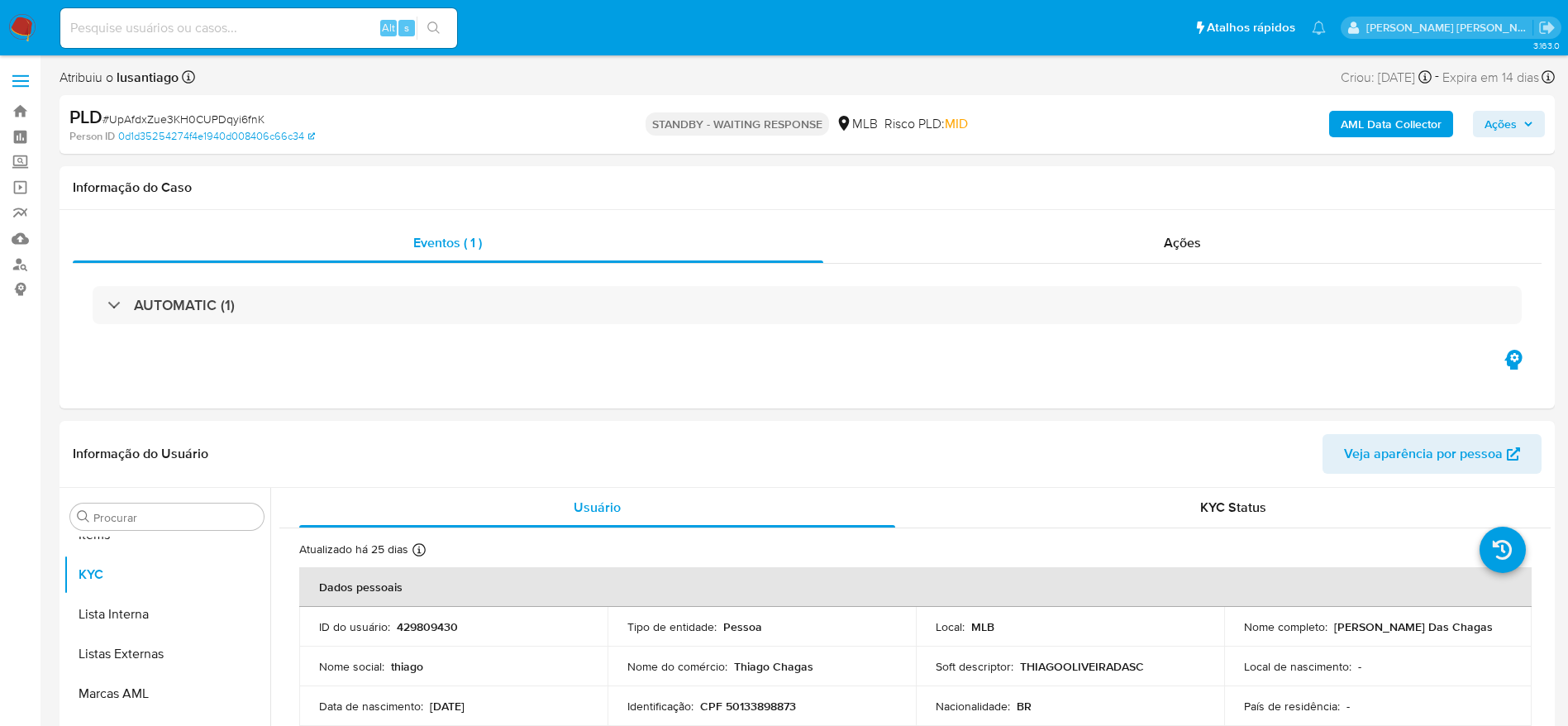
scroll to position [897, 0]
click at [223, 23] on input at bounding box center [259, 28] width 397 height 22
paste input "2578279714"
type input "2578279714"
click at [439, 29] on icon "search-icon" at bounding box center [434, 28] width 13 height 13
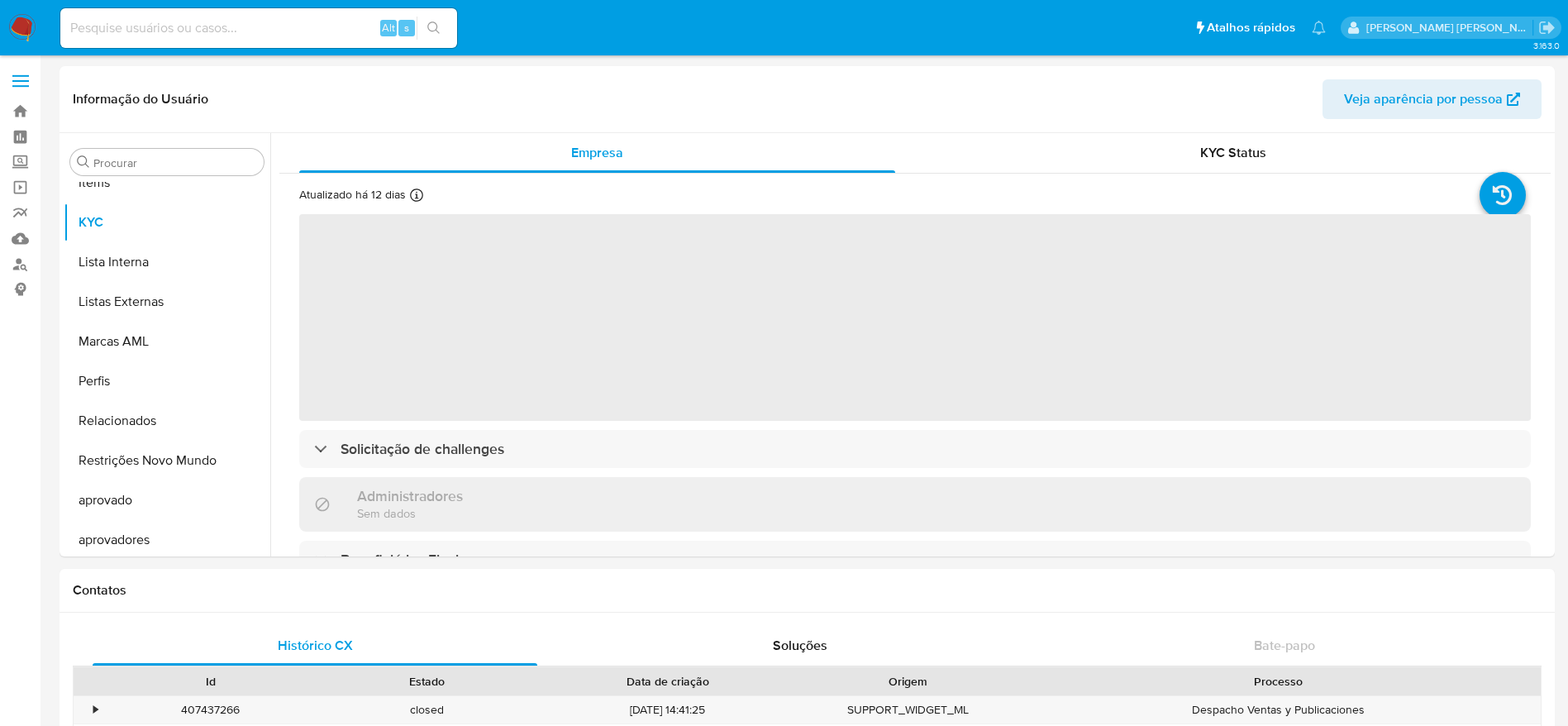
scroll to position [897, 0]
select select "10"
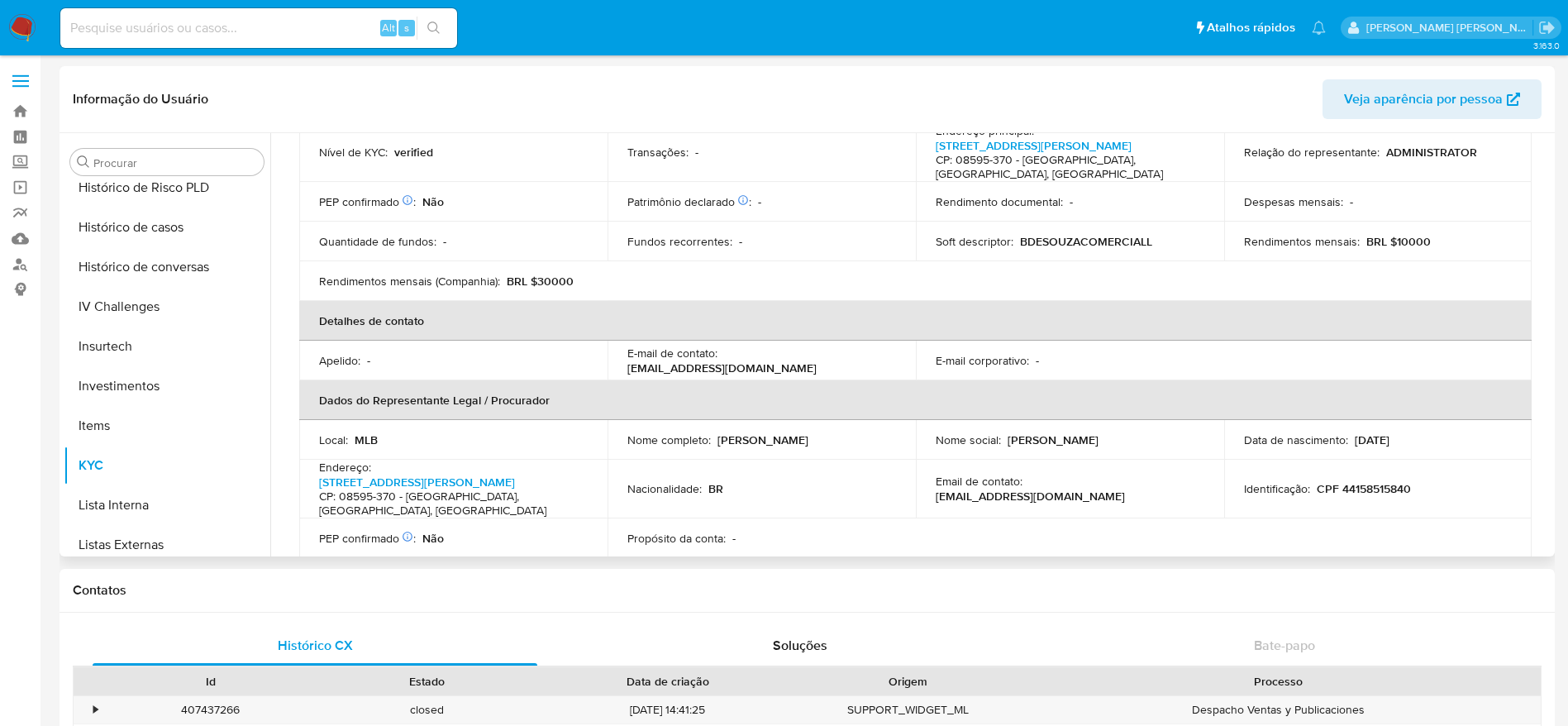
scroll to position [124, 0]
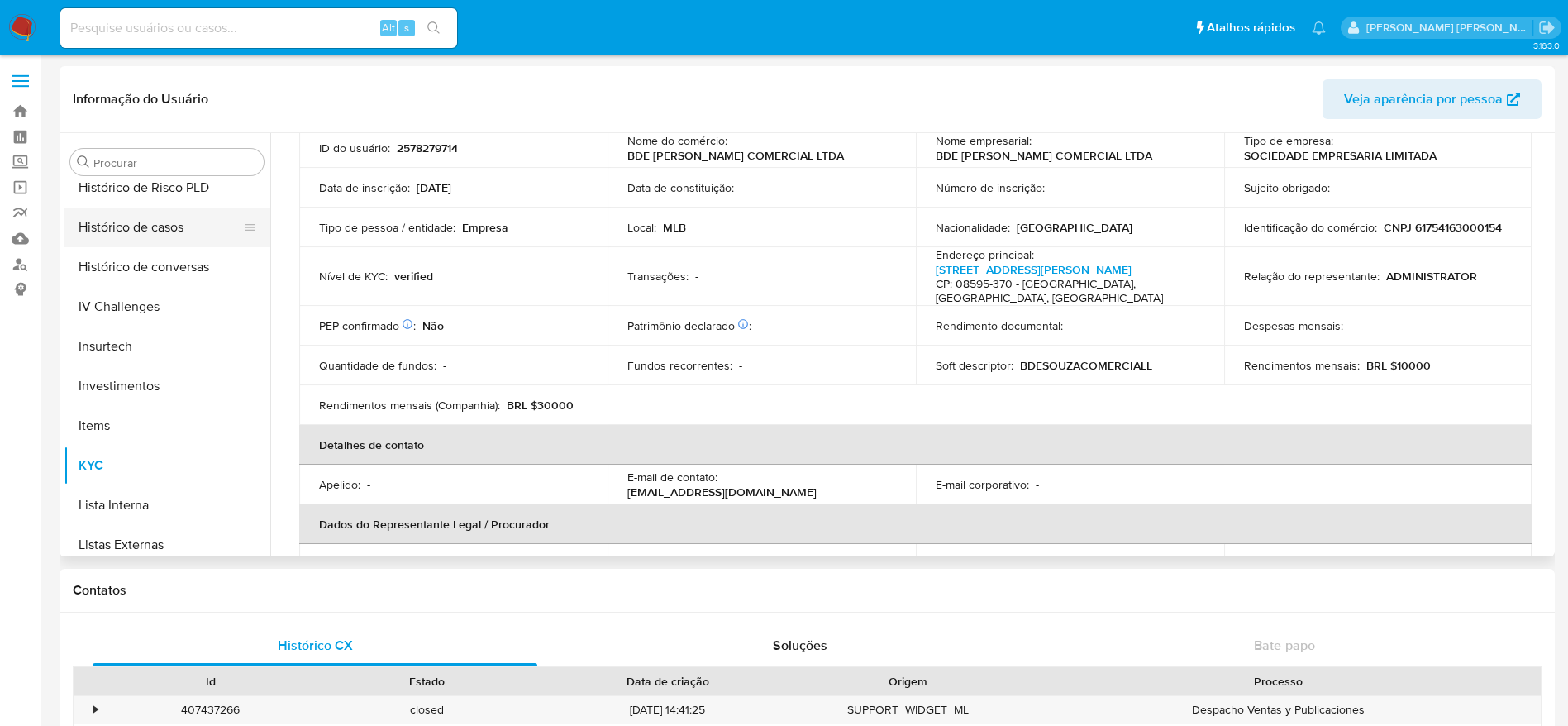
click at [111, 244] on button "Histórico de casos" at bounding box center [160, 227] width 193 height 40
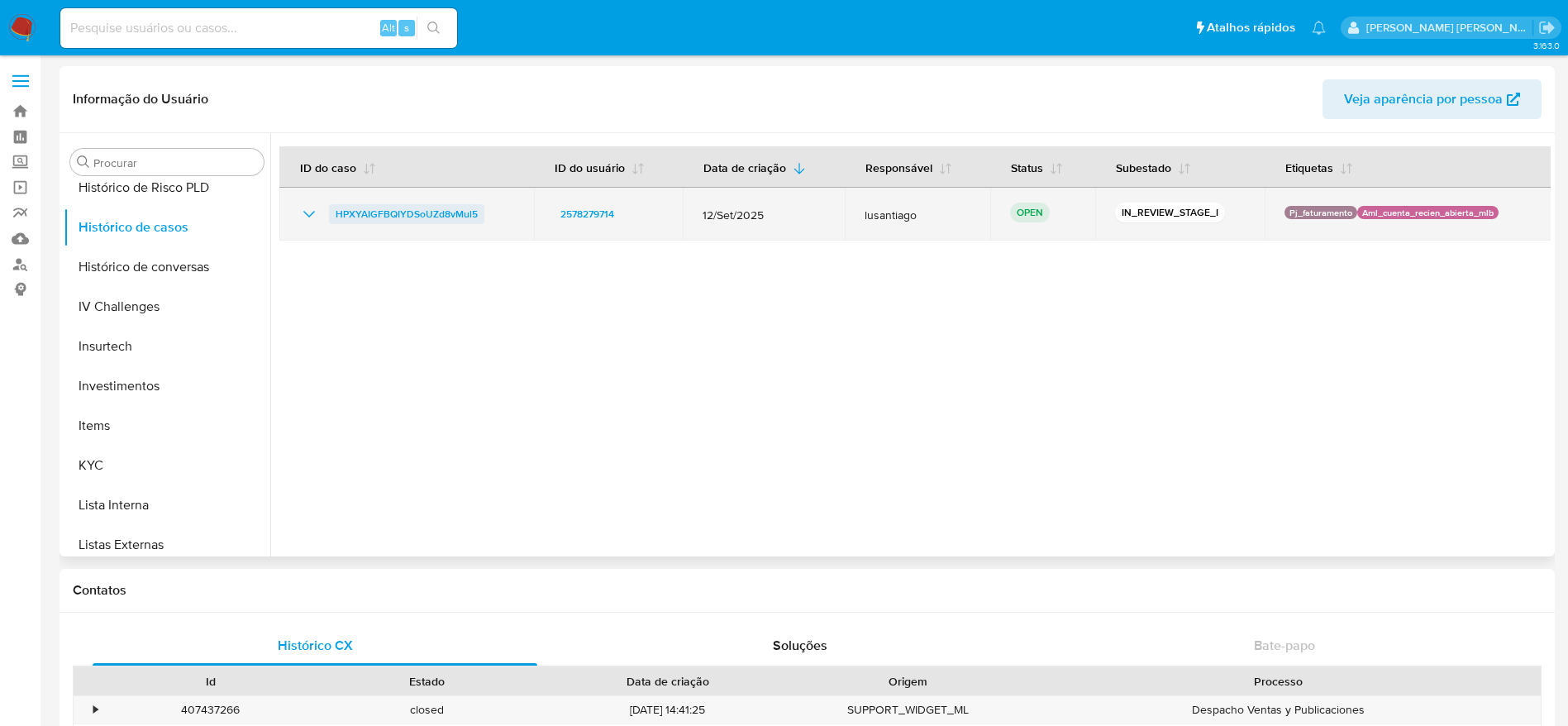
click at [428, 211] on span "HPXYAIGFBQIYDSoUZd8vMul5" at bounding box center [406, 214] width 142 height 20
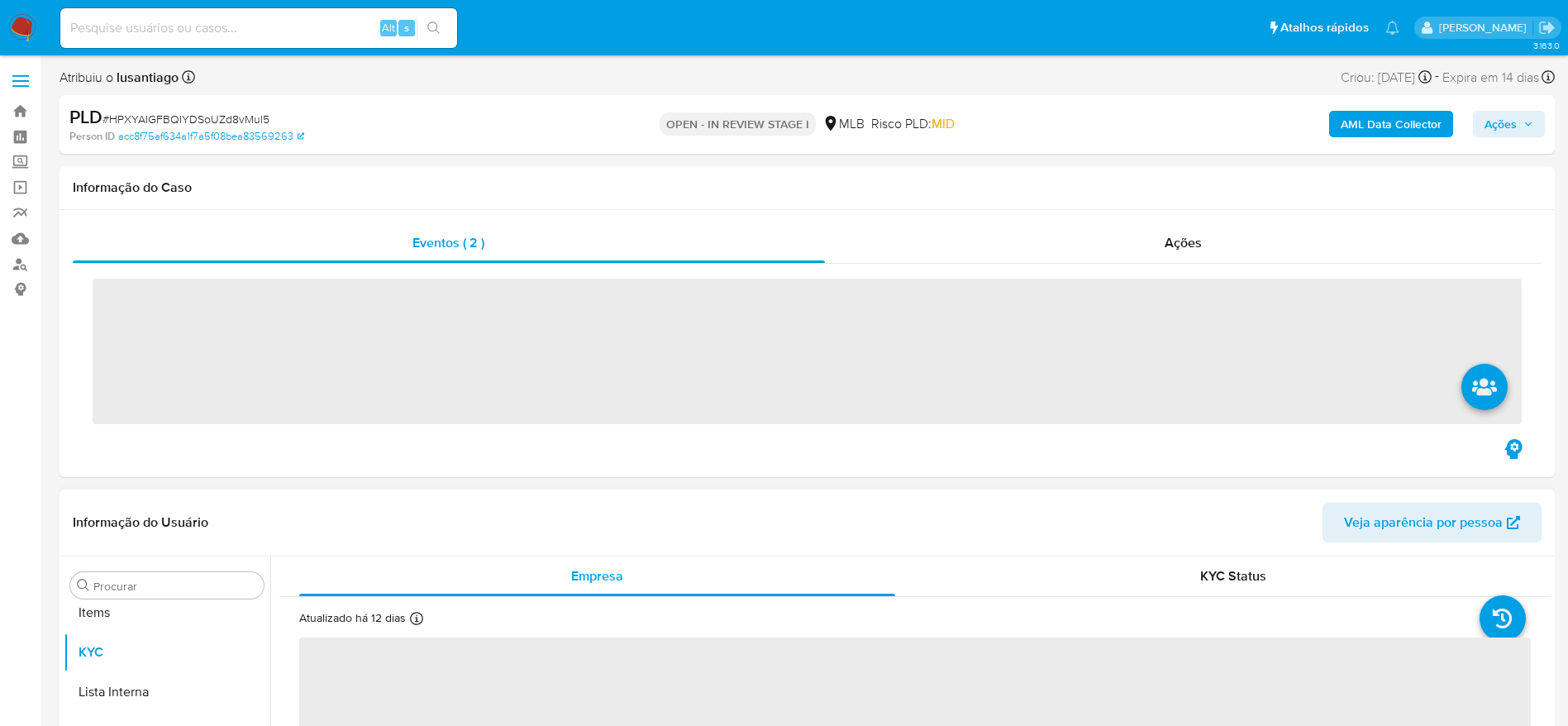
scroll to position [897, 0]
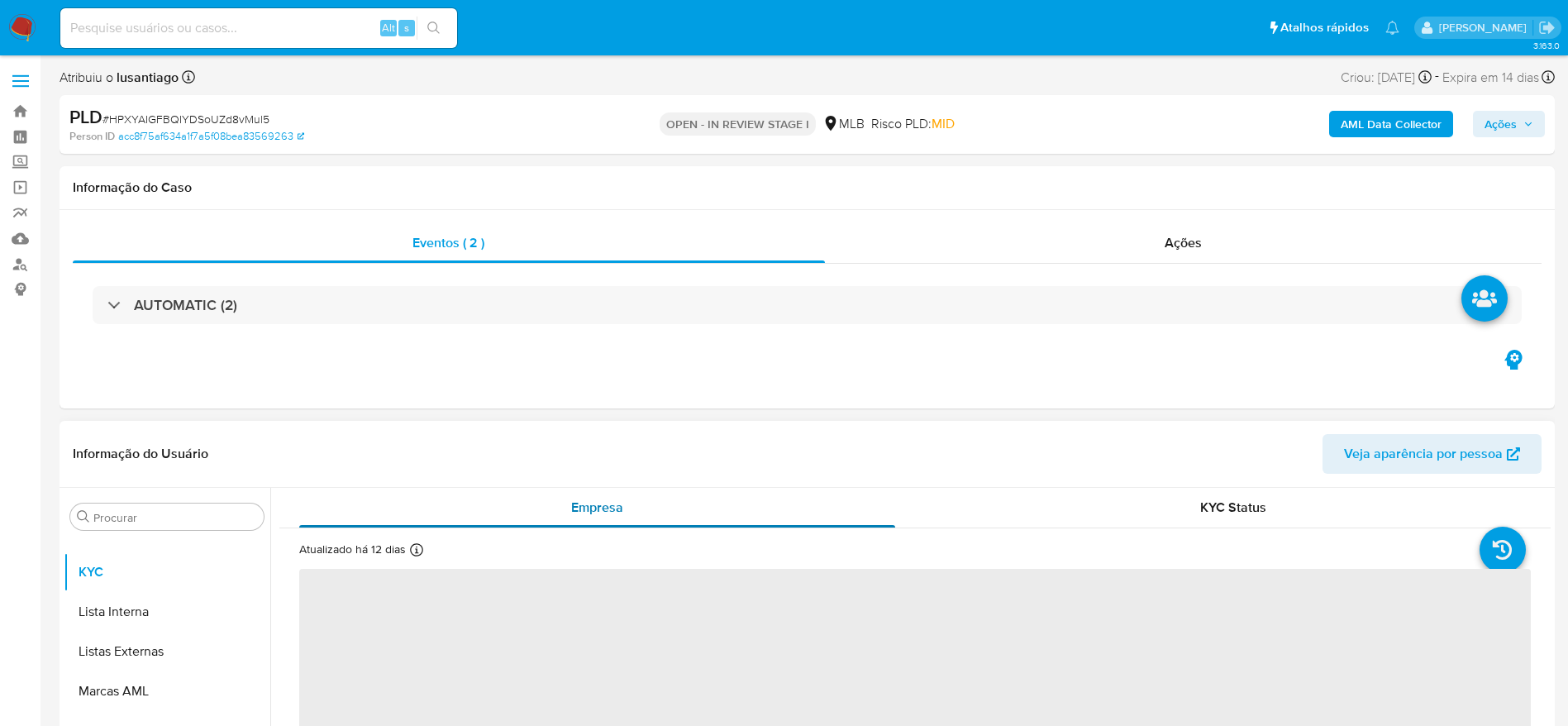
select select "10"
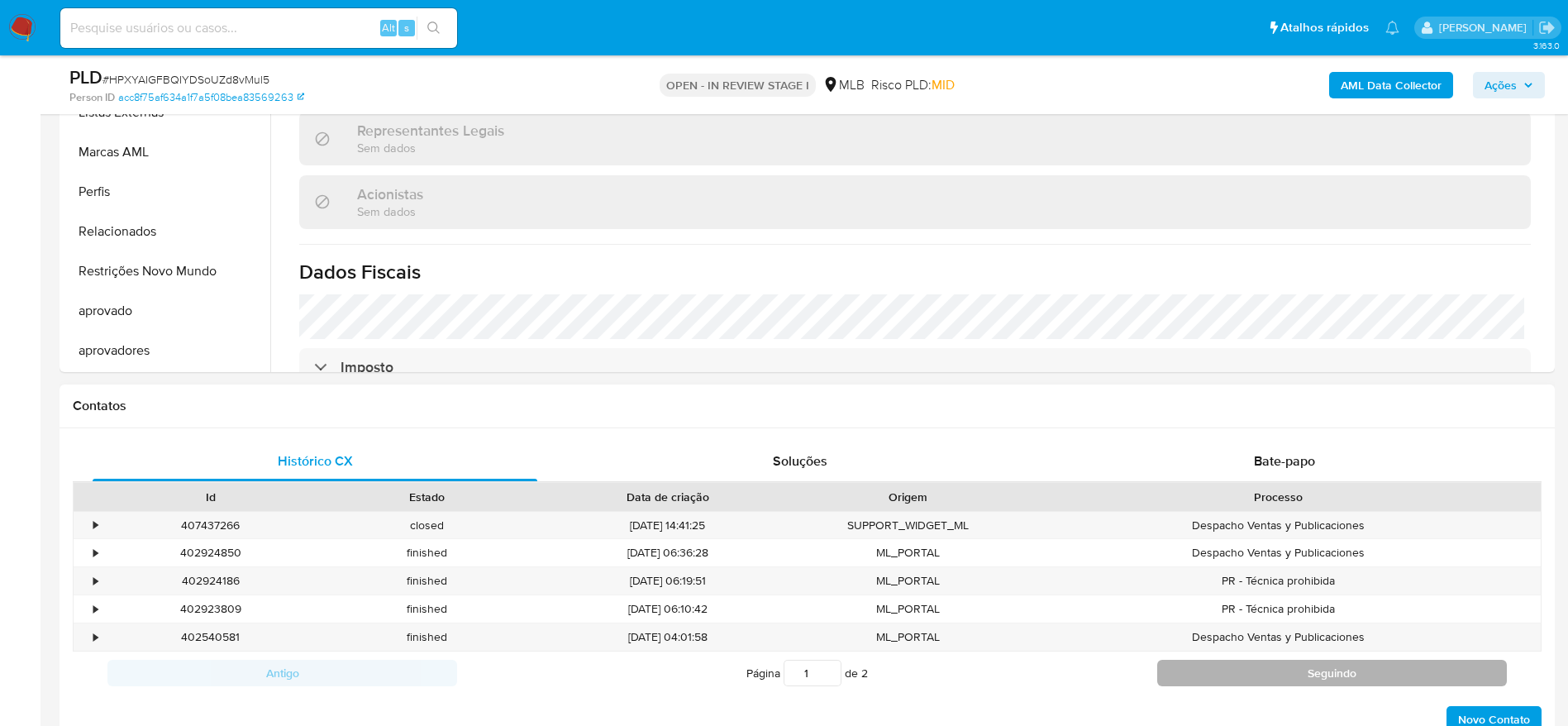
scroll to position [620, 0]
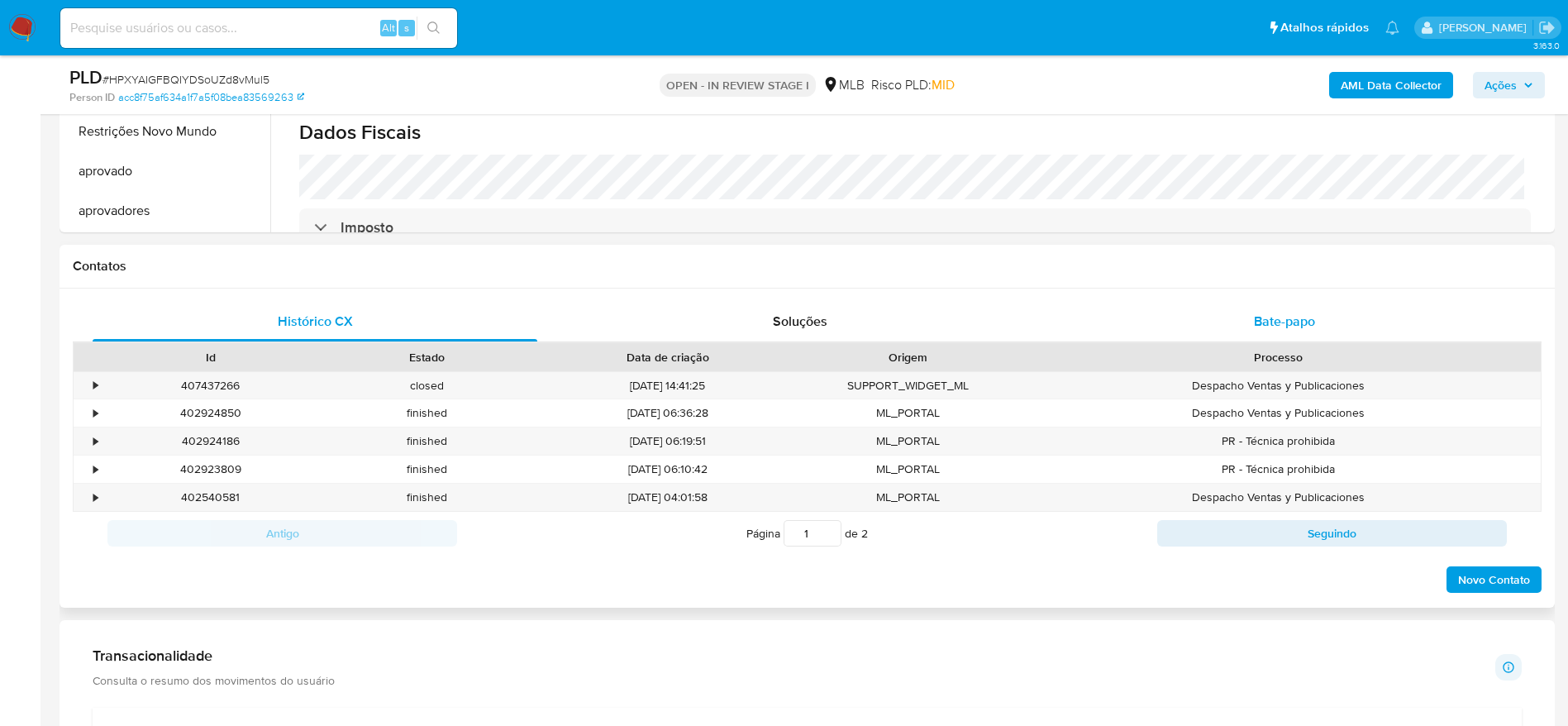
click at [1312, 330] on span "Bate-papo" at bounding box center [1284, 321] width 61 height 19
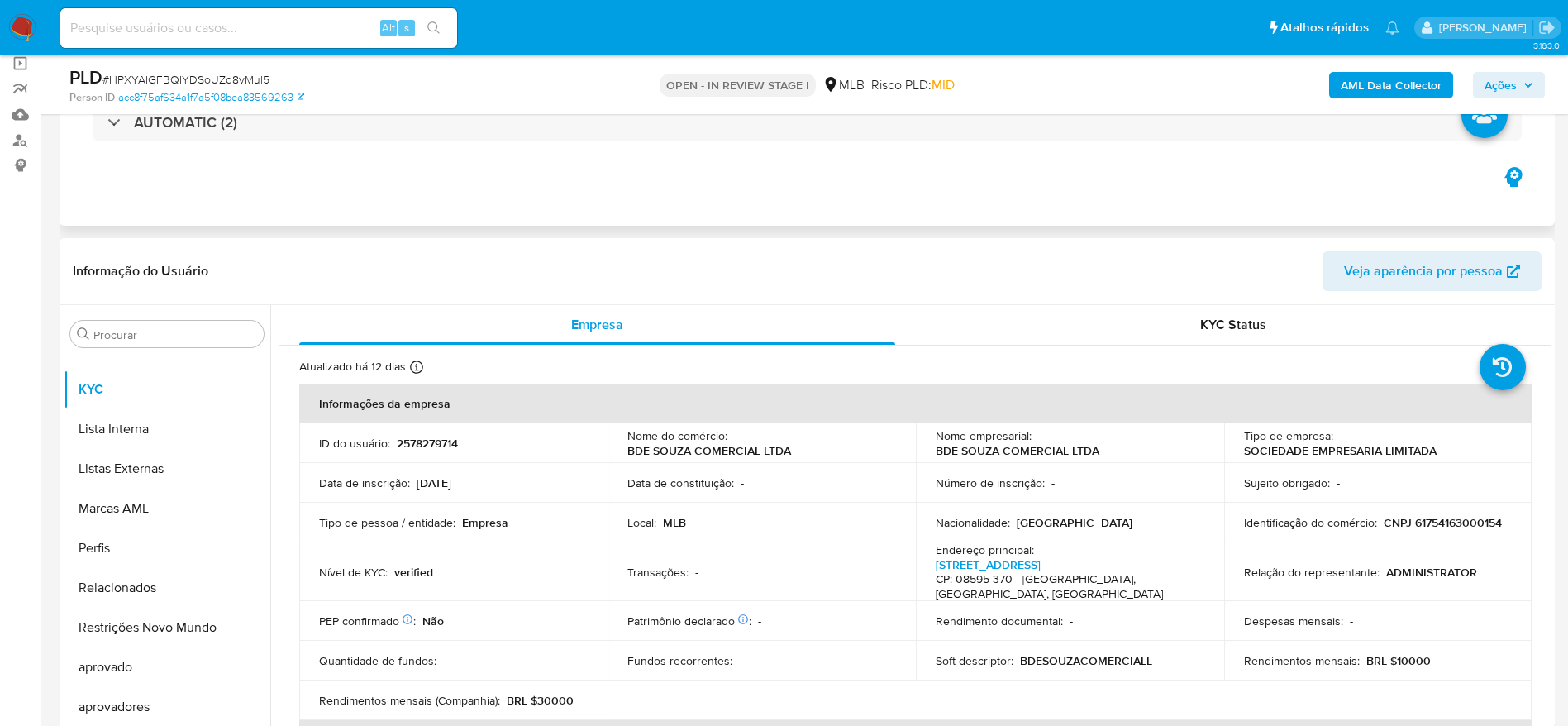
scroll to position [0, 0]
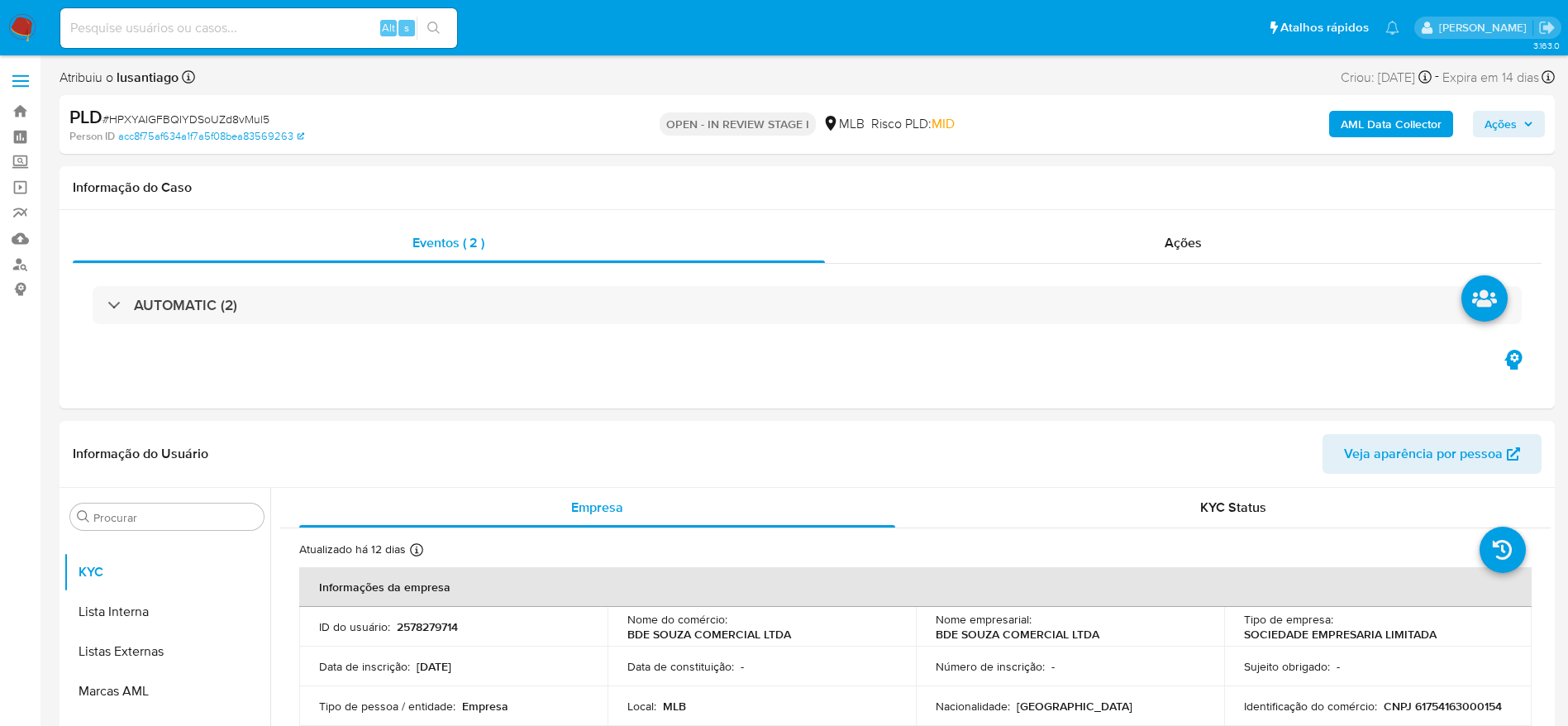
click at [1525, 133] on span "Ações" at bounding box center [1509, 124] width 49 height 23
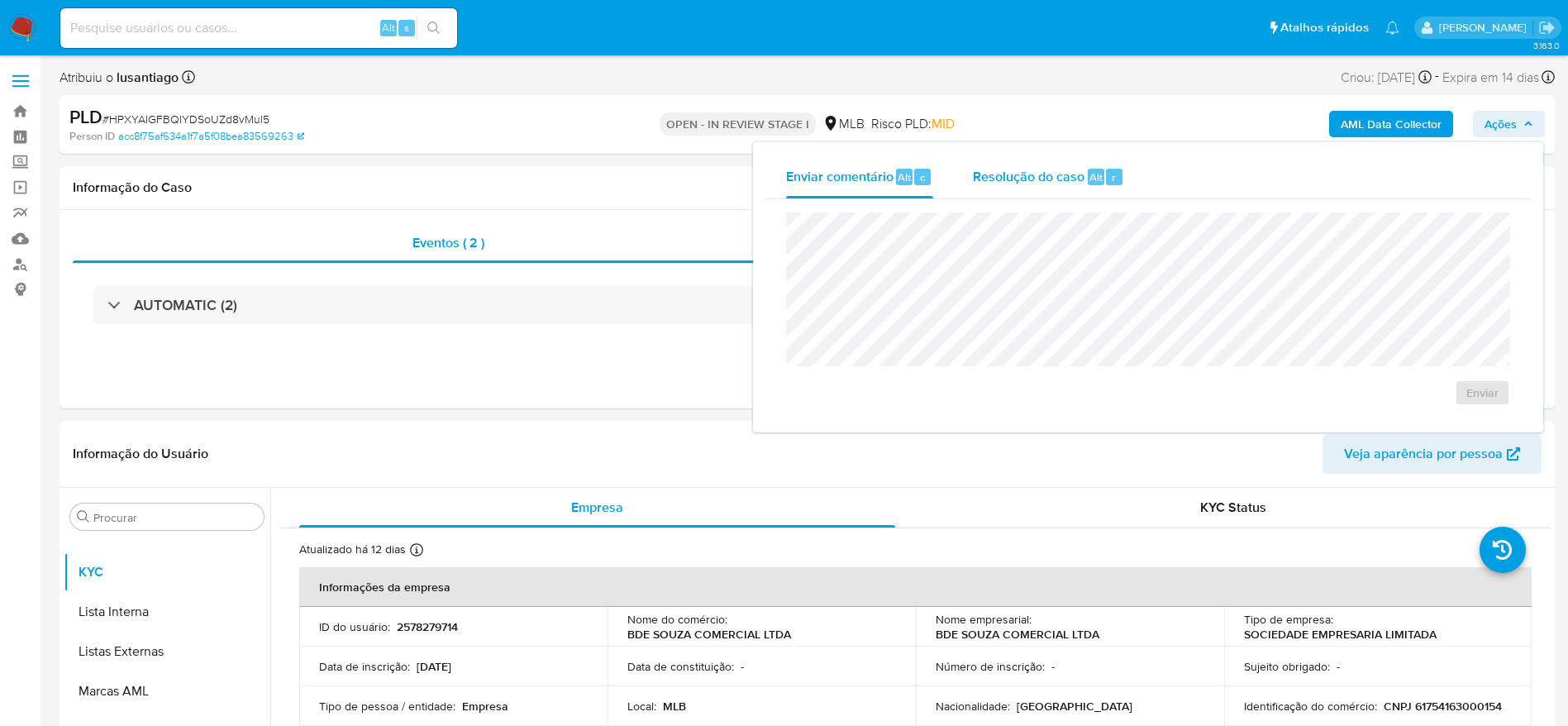
click at [1010, 175] on span "Resolução do caso" at bounding box center [1029, 176] width 111 height 19
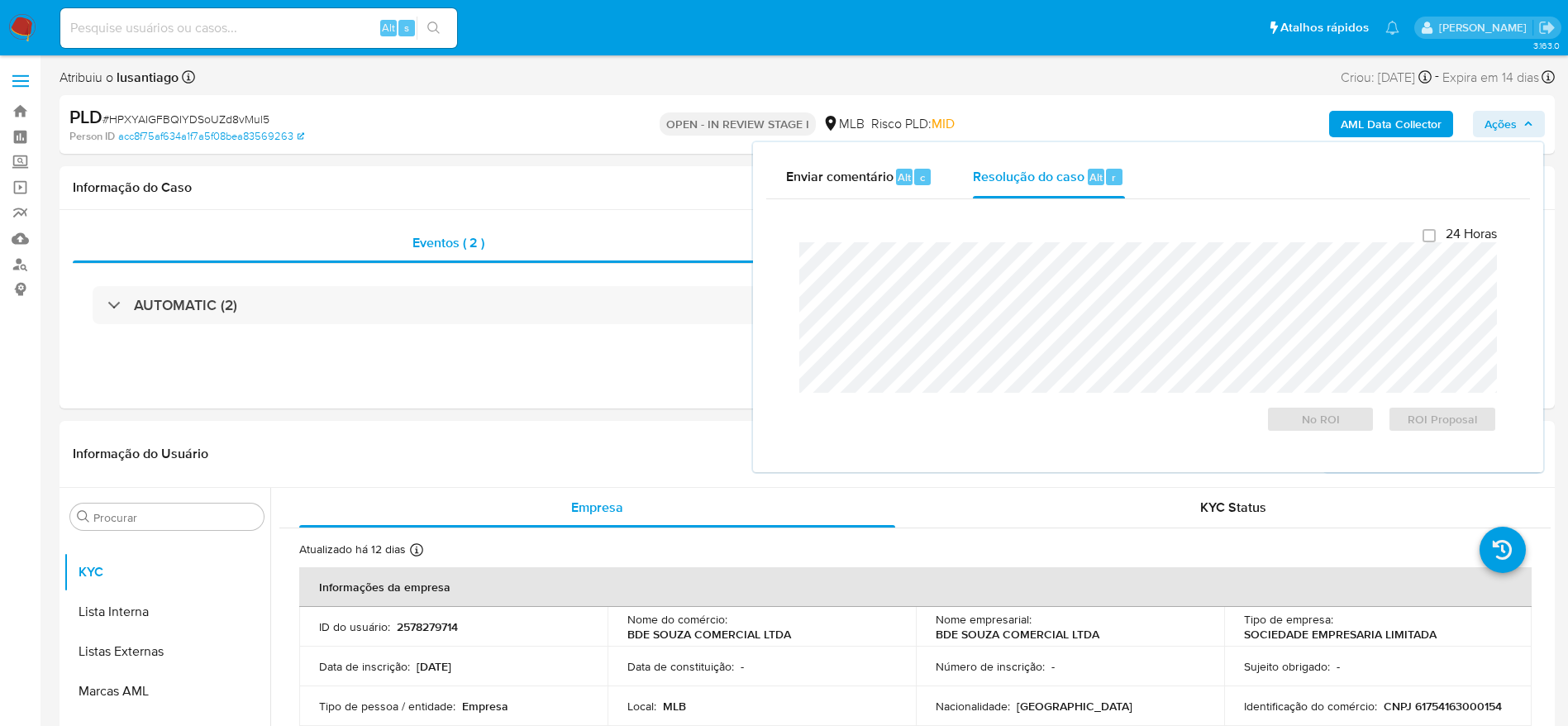
click at [1529, 120] on icon "button" at bounding box center [1528, 123] width 10 height 10
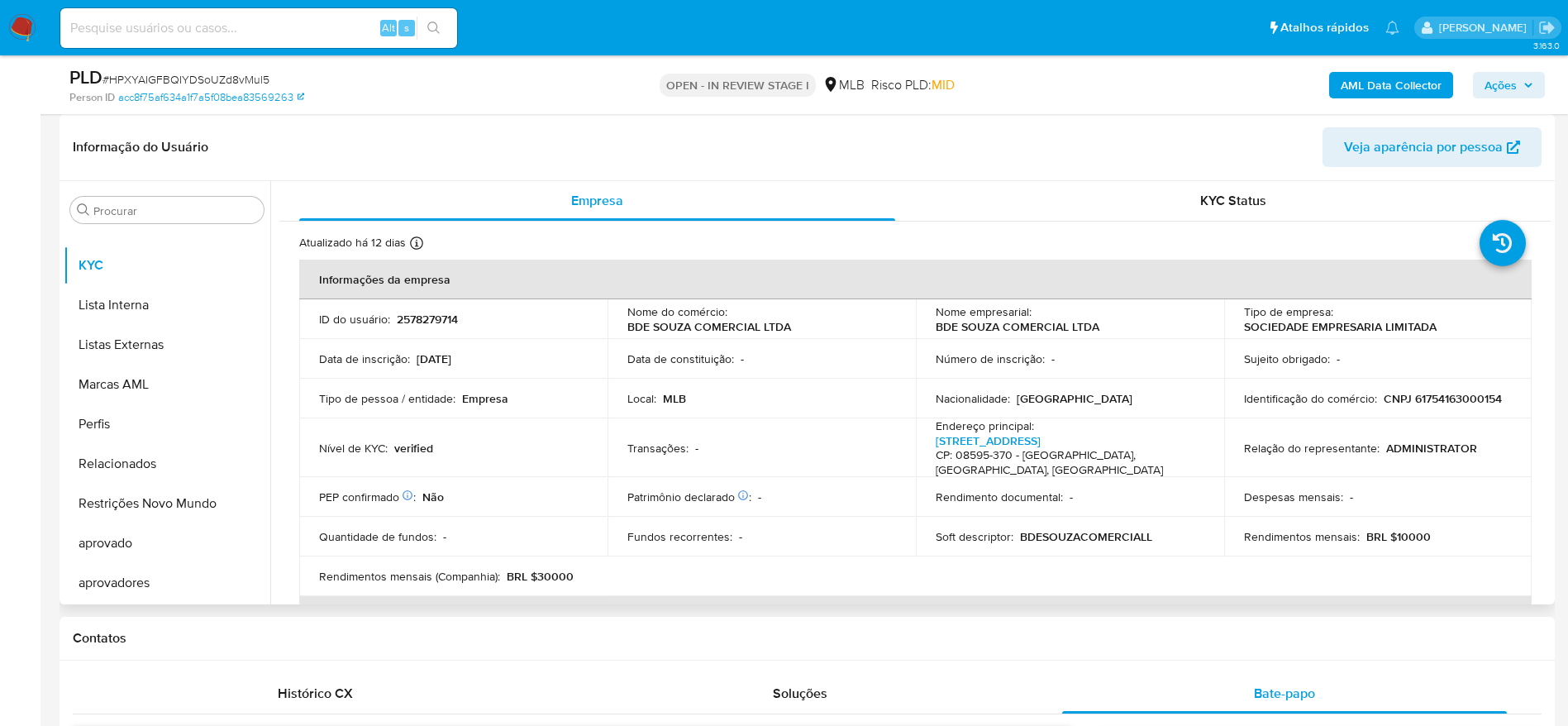
scroll to position [124, 0]
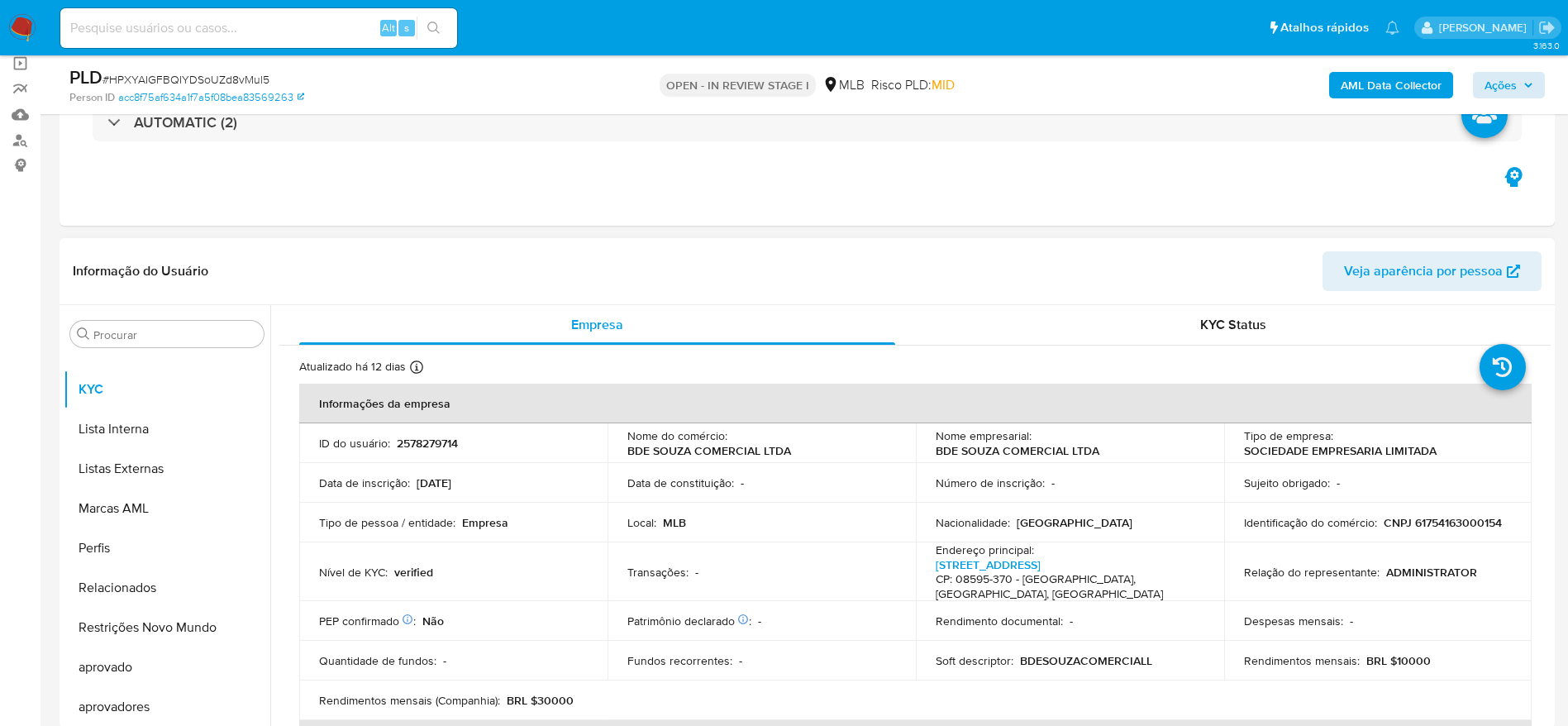
click at [1469, 526] on p "CNPJ 61754163000154" at bounding box center [1443, 522] width 119 height 15
copy p "61754163000154"
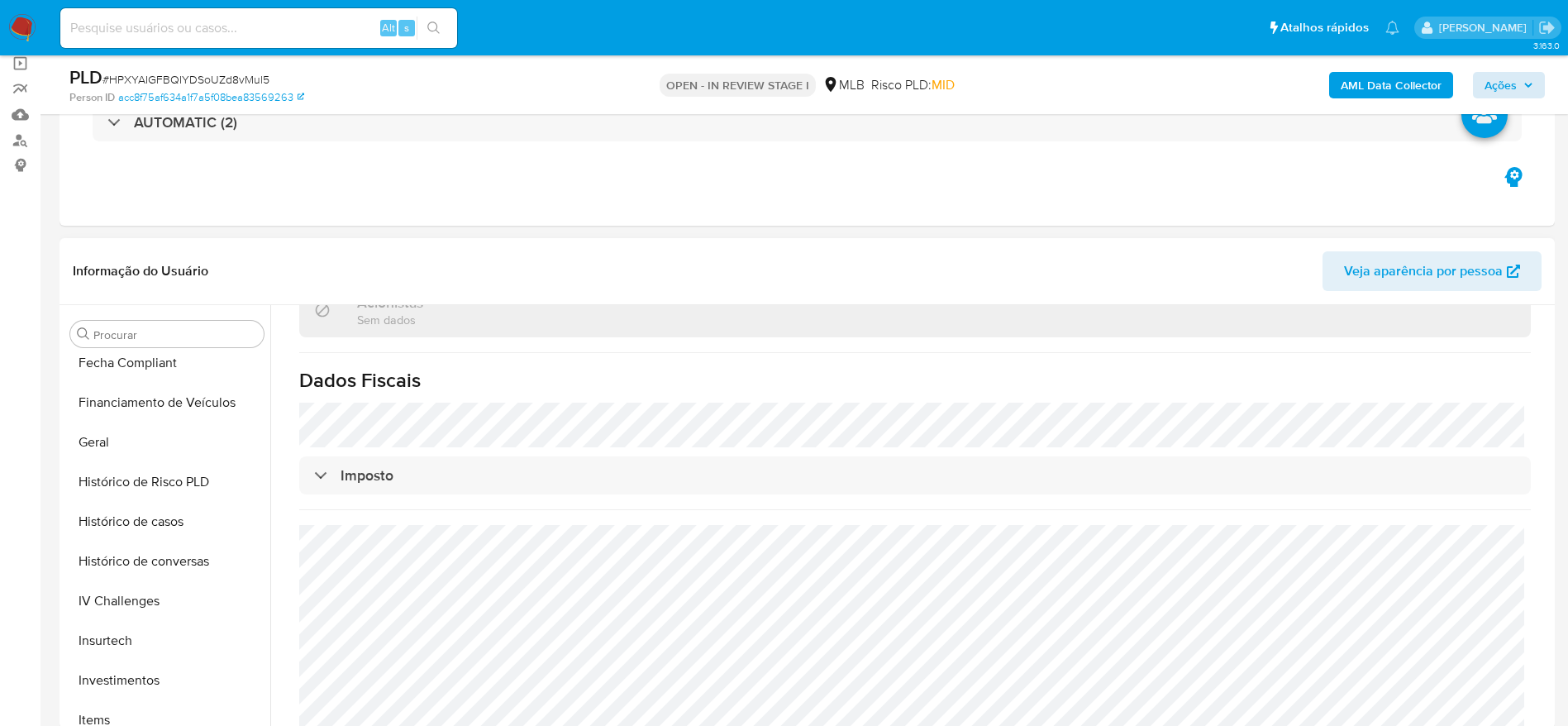
scroll to position [525, 0]
click at [124, 436] on button "Geral" at bounding box center [160, 444] width 193 height 40
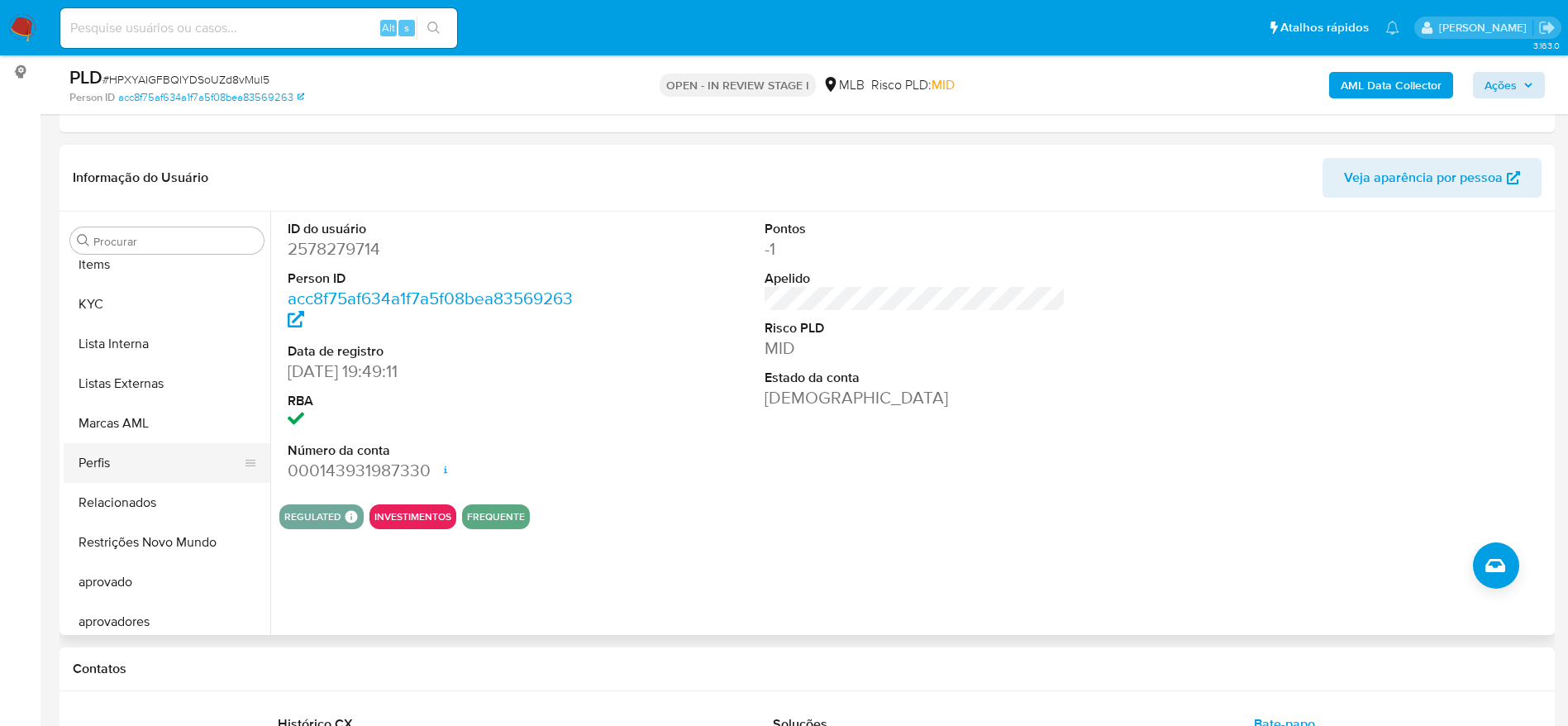
scroll to position [897, 0]
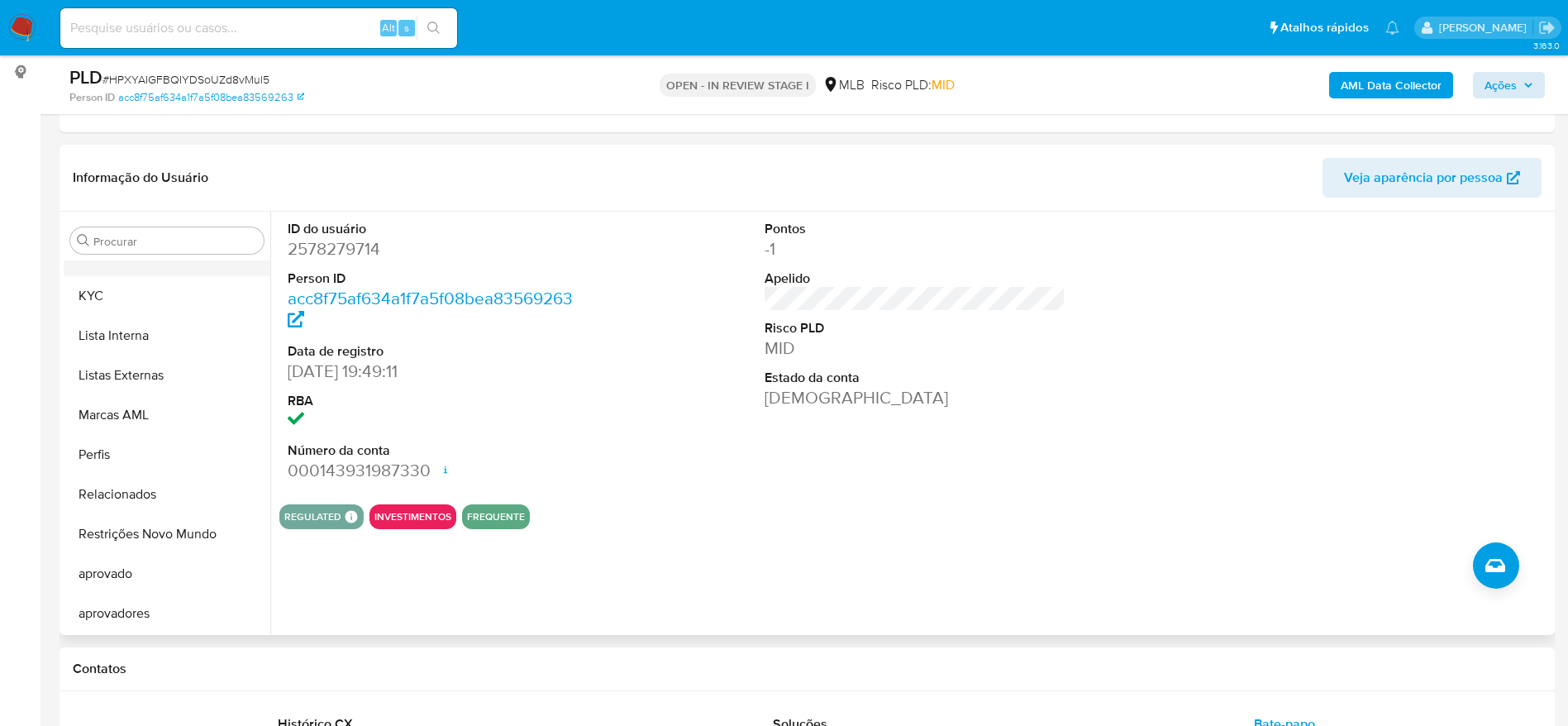
click at [102, 267] on button "Items" at bounding box center [160, 256] width 193 height 40
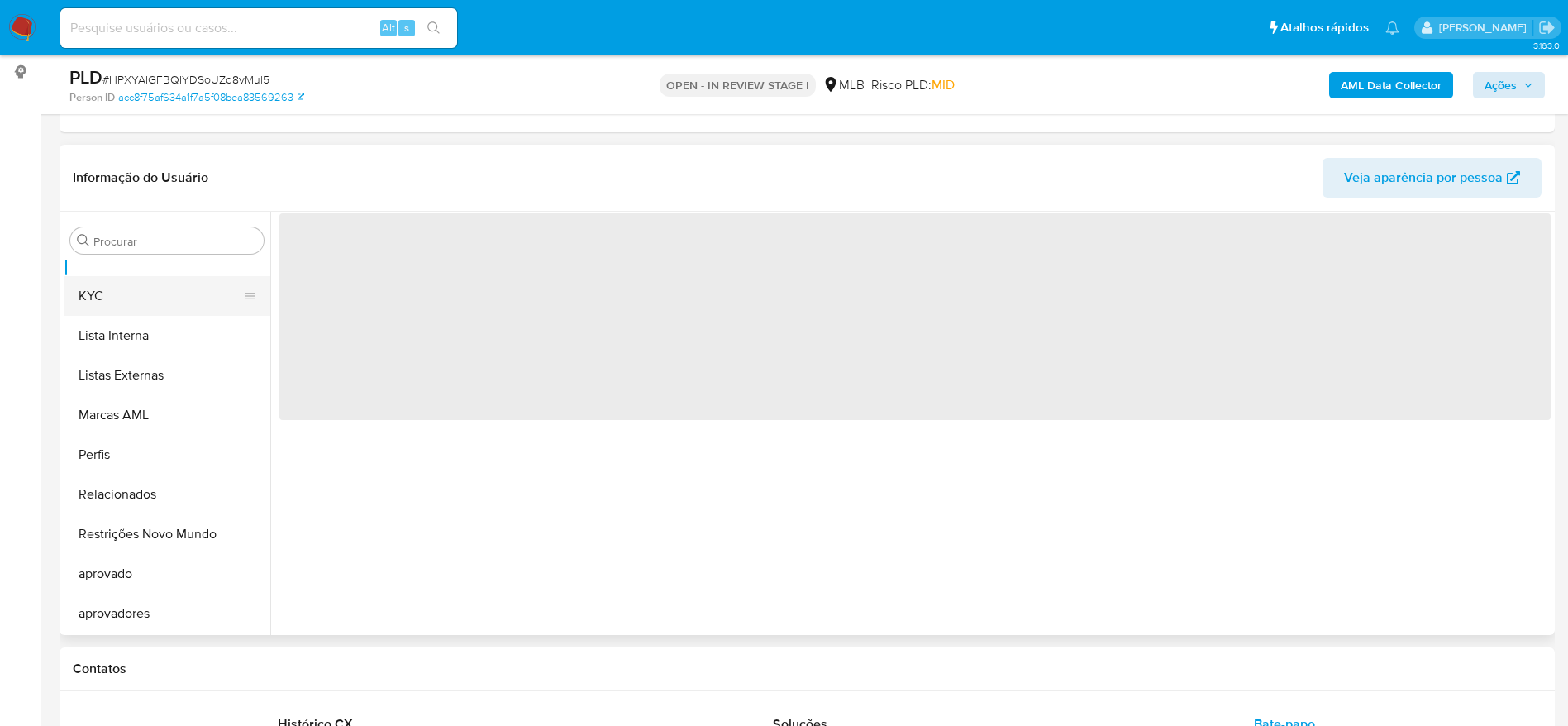
click at [102, 285] on button "KYC" at bounding box center [160, 296] width 193 height 40
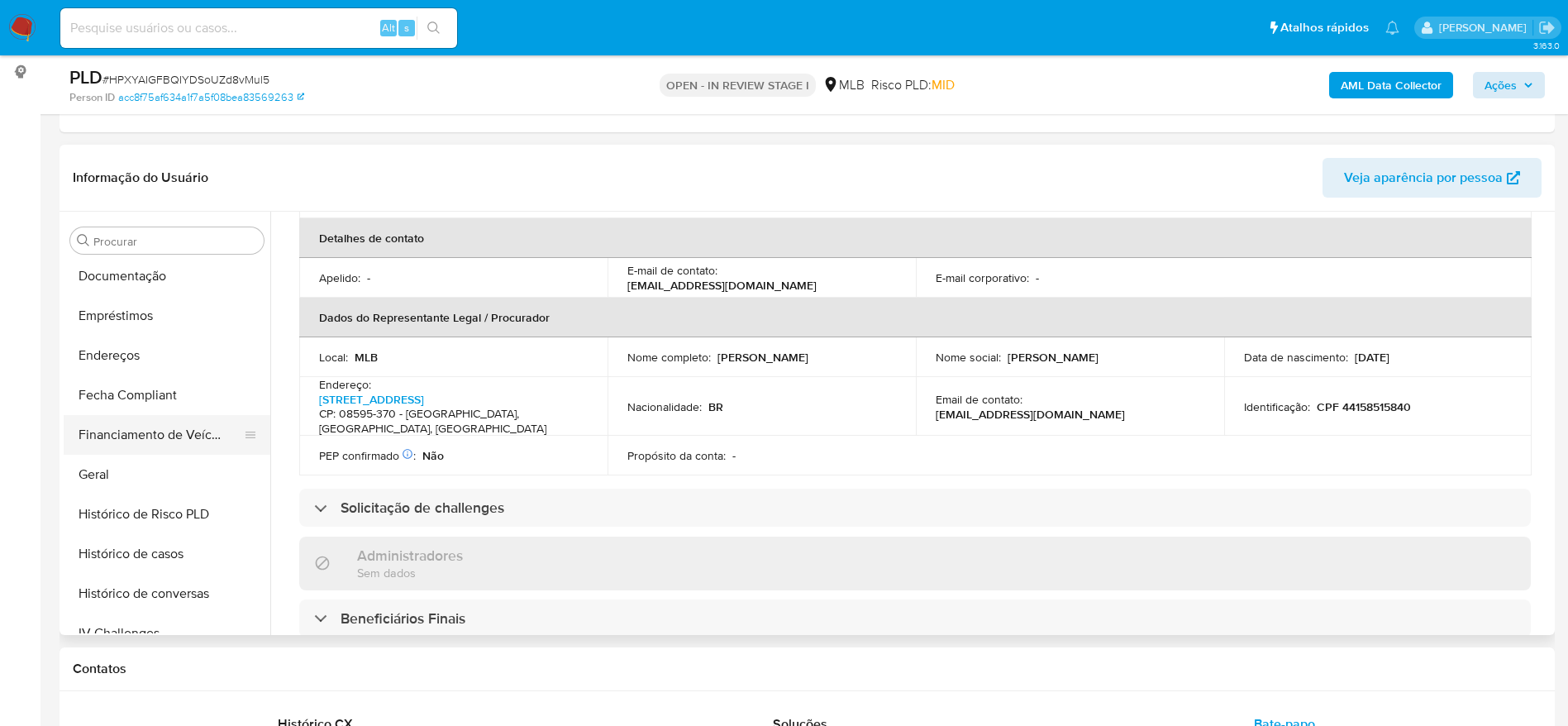
scroll to position [277, 0]
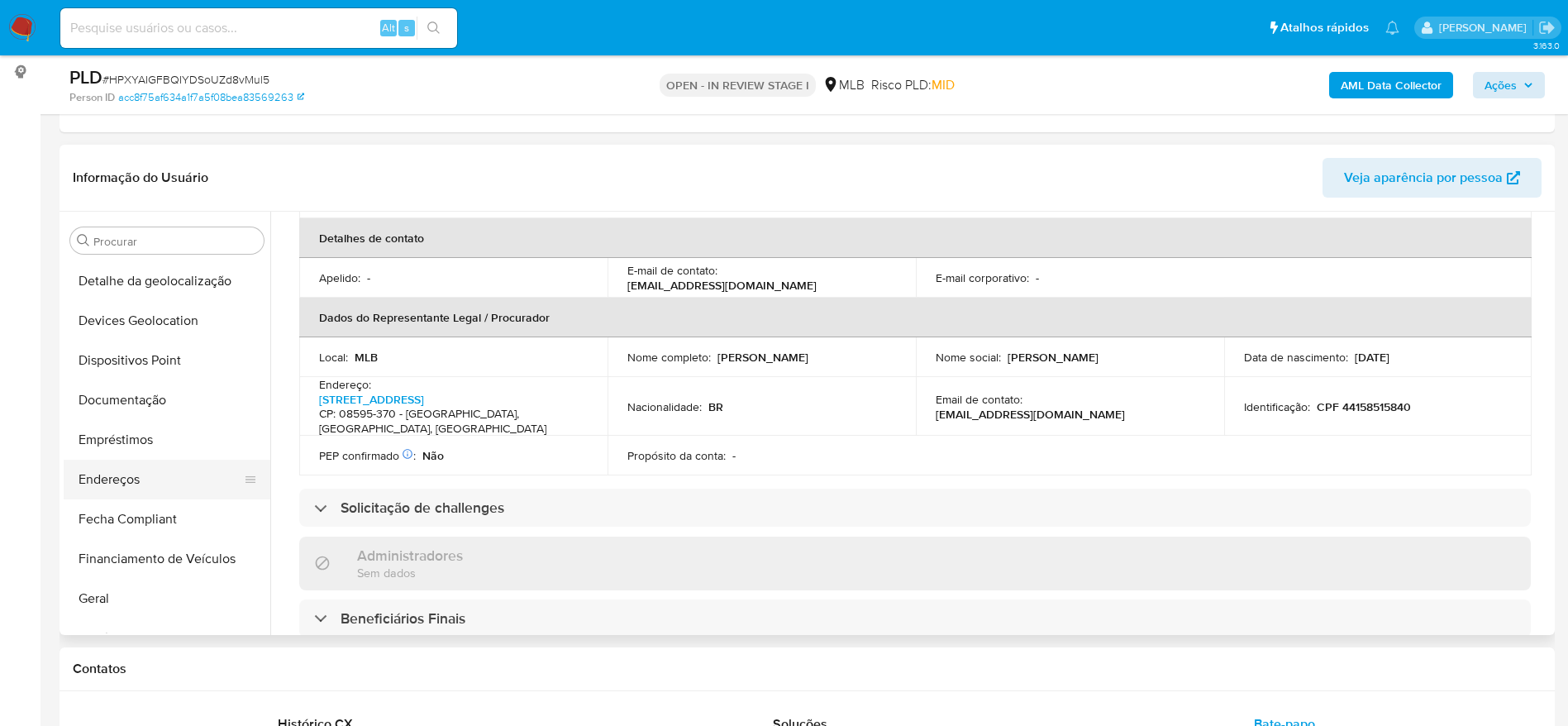
drag, startPoint x: 137, startPoint y: 467, endPoint x: 197, endPoint y: 480, distance: 61.4
click at [137, 468] on button "Endereços" at bounding box center [160, 479] width 193 height 40
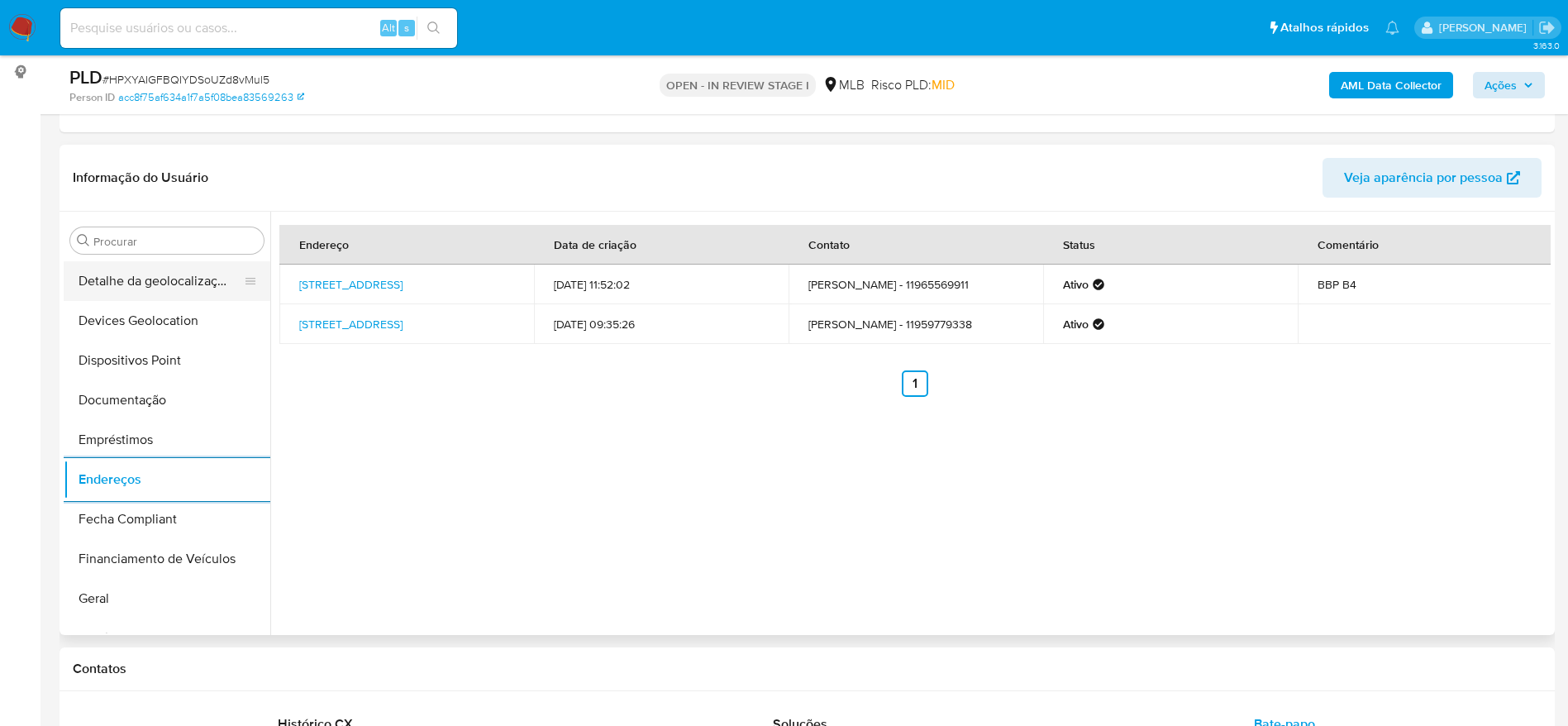
click at [134, 275] on button "Detalhe da geolocalização" at bounding box center [160, 281] width 193 height 40
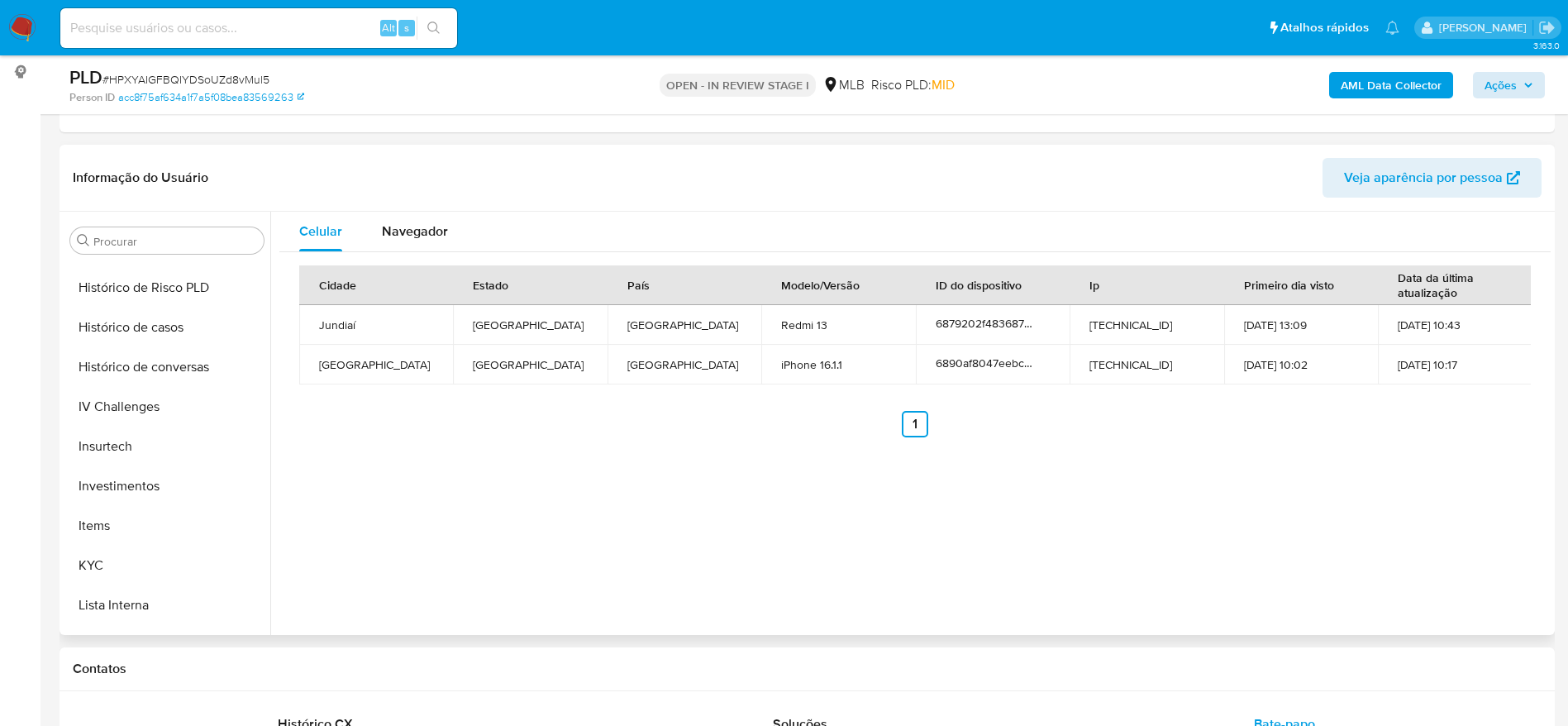
scroll to position [897, 0]
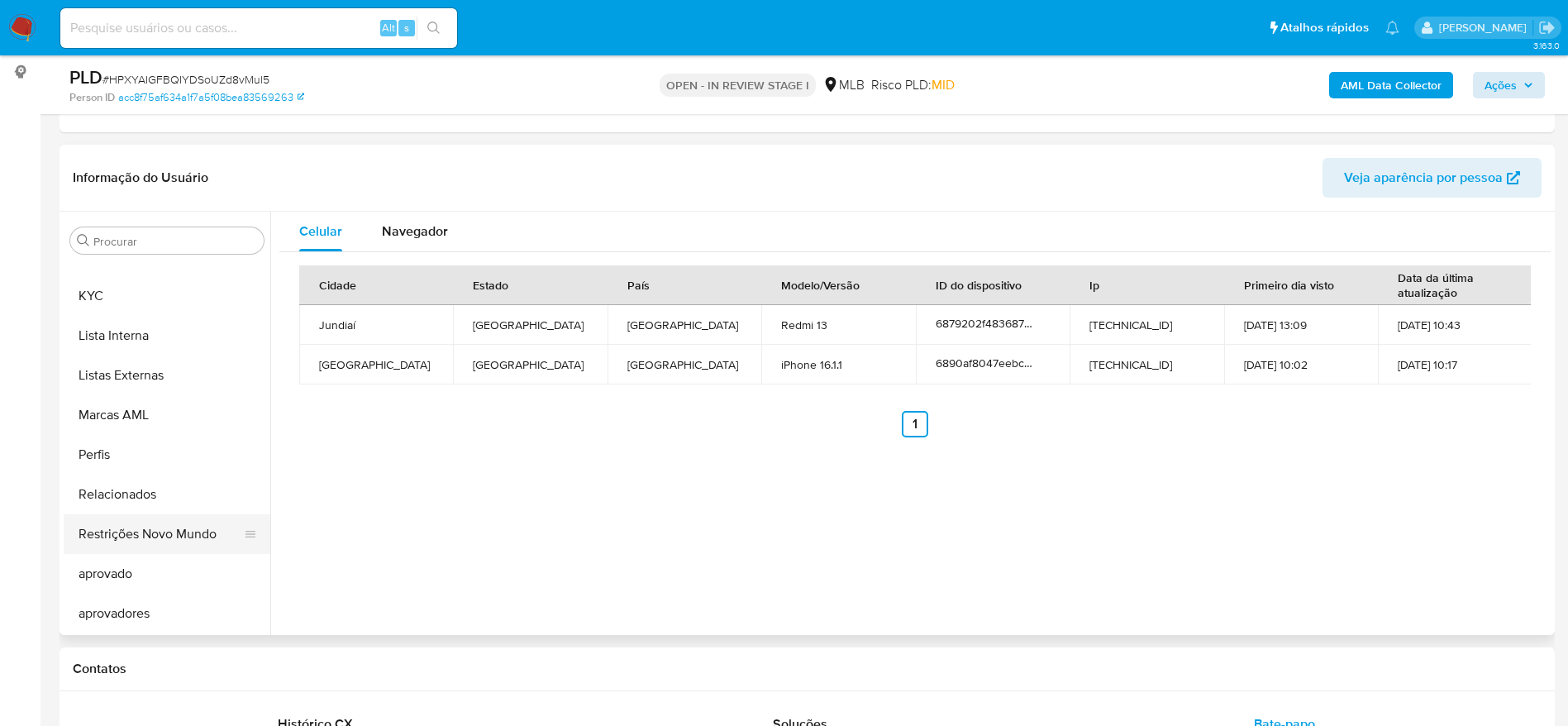
click at [152, 537] on button "Restrições Novo Mundo" at bounding box center [160, 534] width 193 height 40
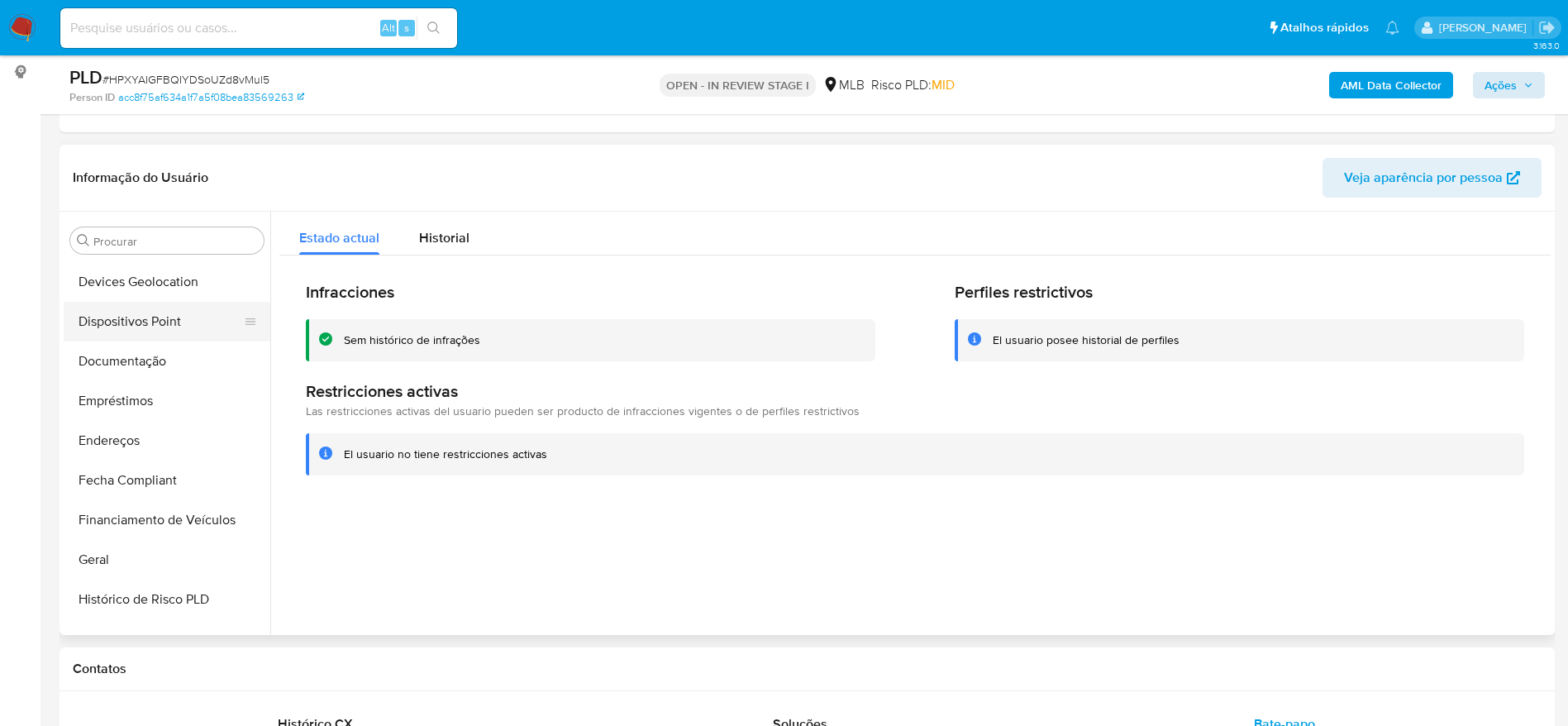
scroll to position [277, 0]
click at [126, 357] on button "Dispositivos Point" at bounding box center [160, 360] width 193 height 40
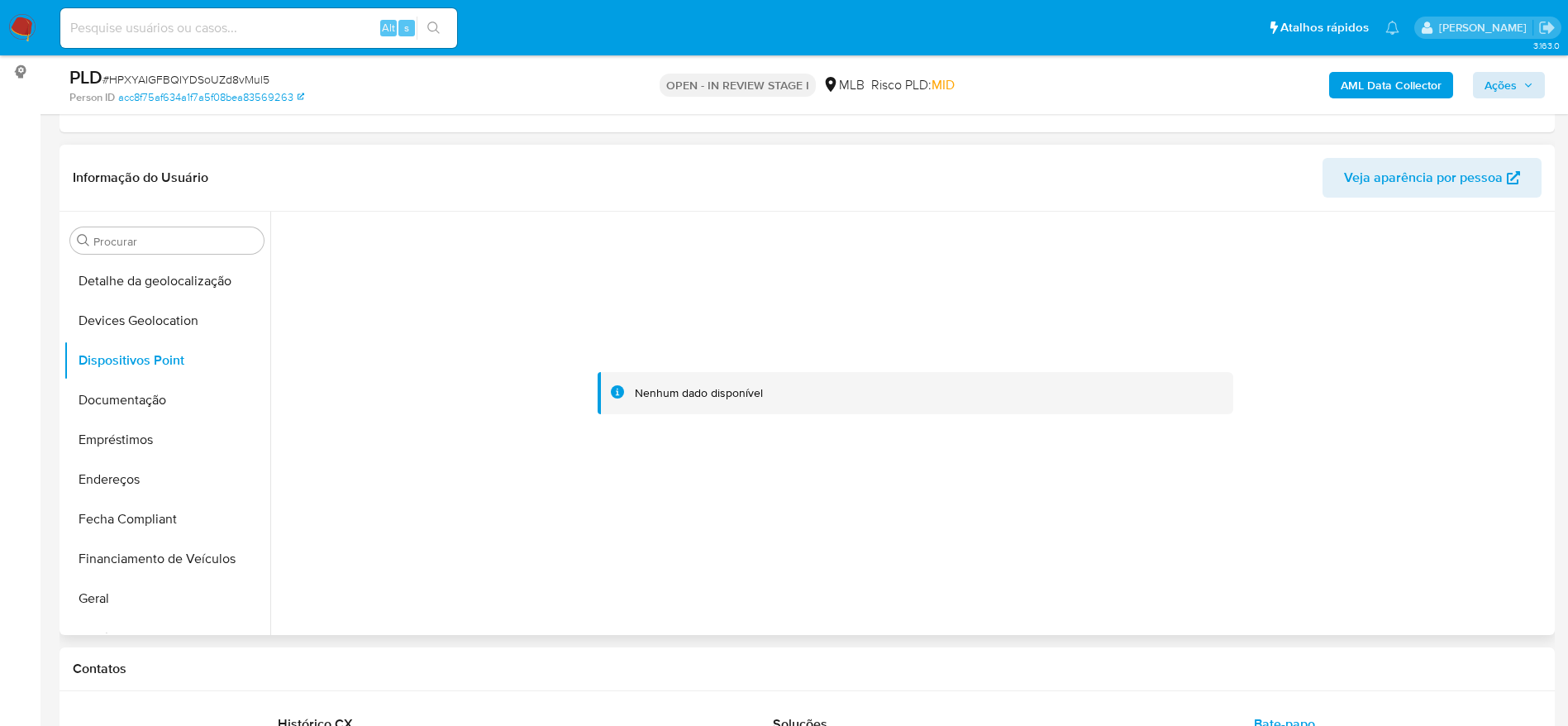
click at [789, 530] on div at bounding box center [915, 393] width 1271 height 364
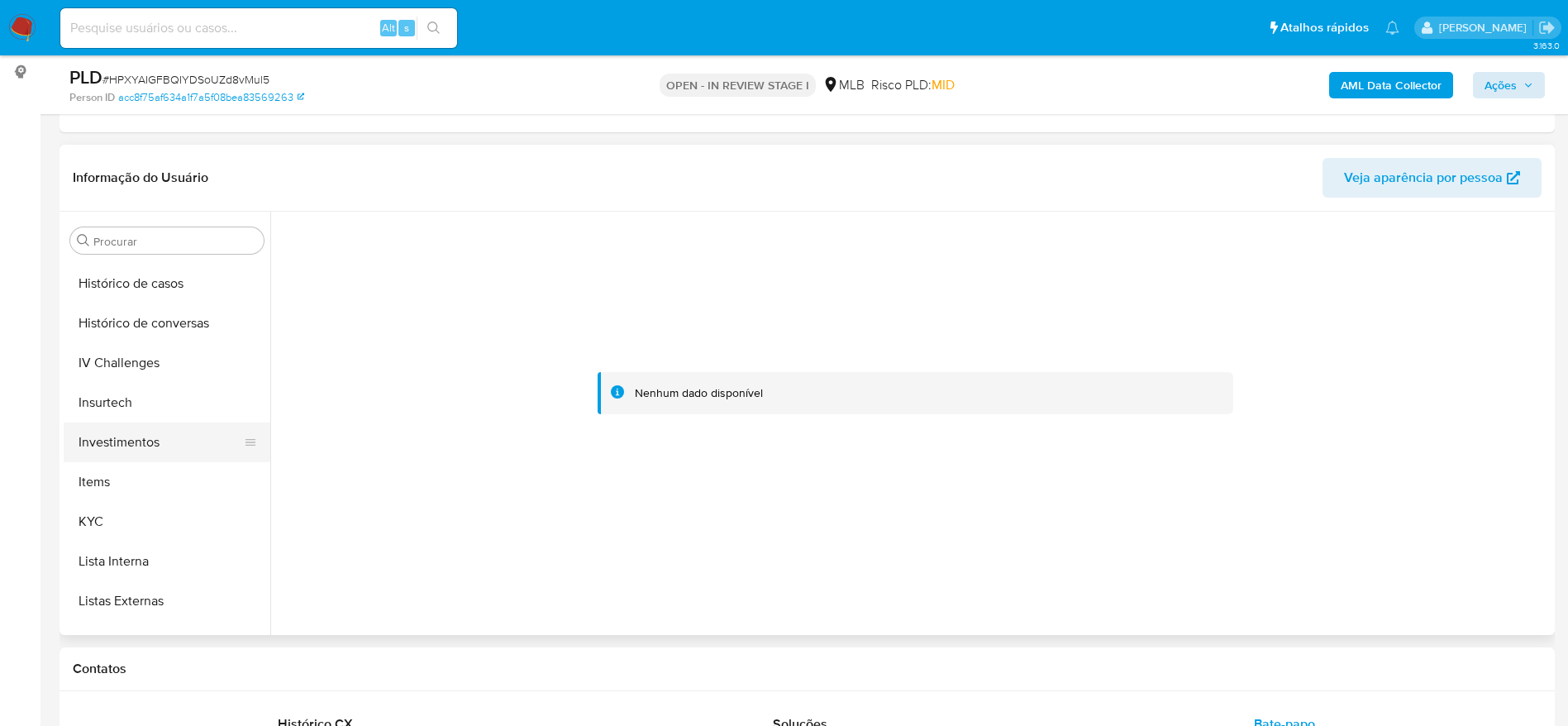
scroll to position [773, 0]
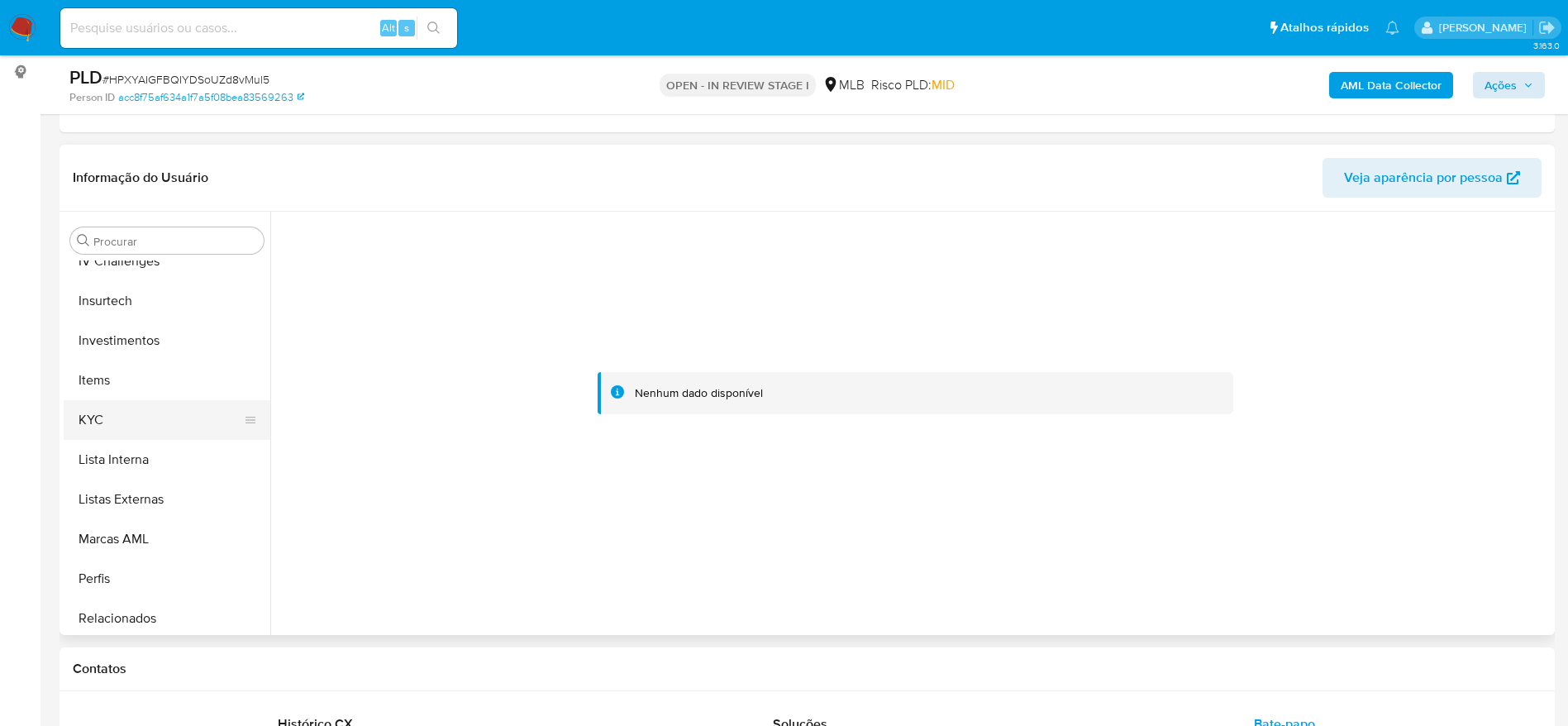
click at [126, 421] on button "KYC" at bounding box center [160, 420] width 193 height 40
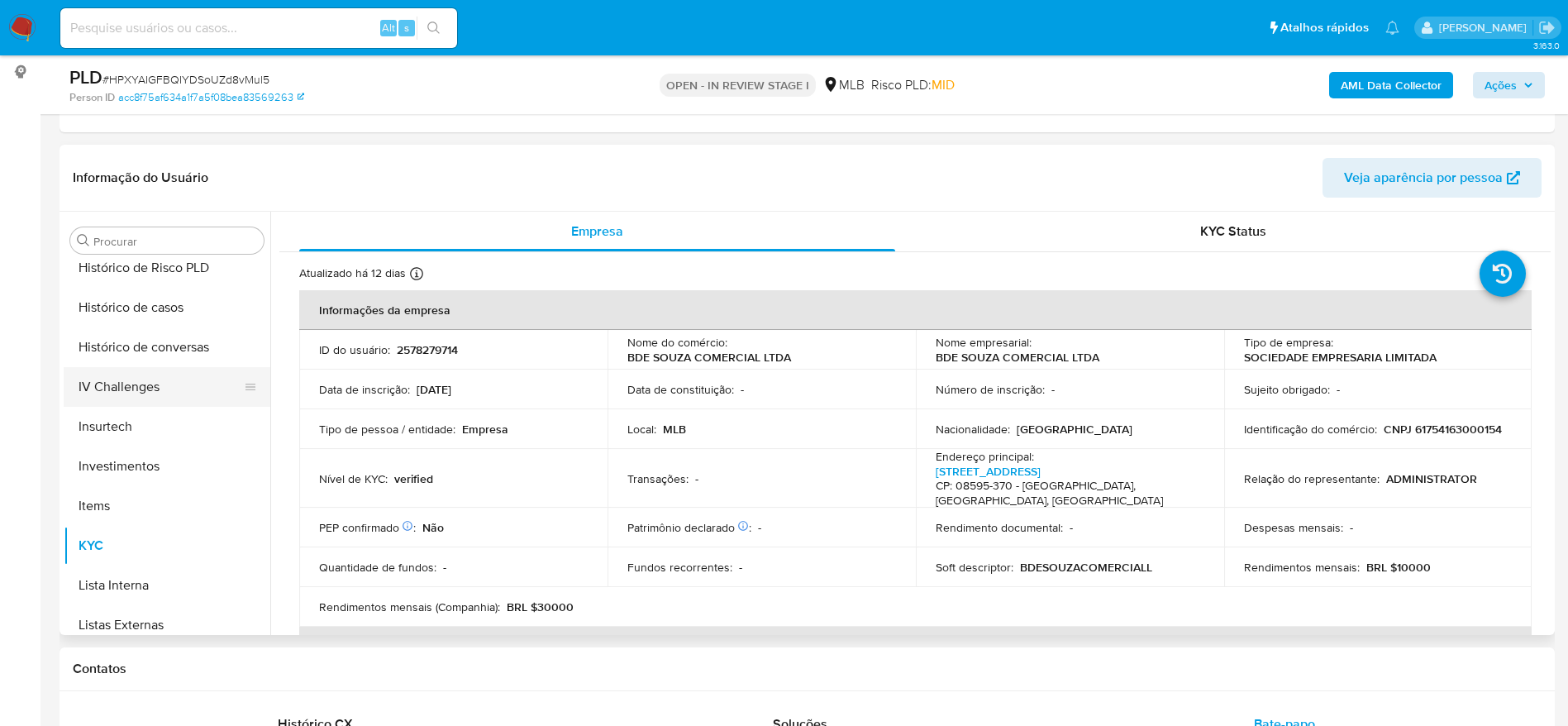
scroll to position [525, 0]
click at [121, 357] on button "Geral" at bounding box center [160, 350] width 193 height 40
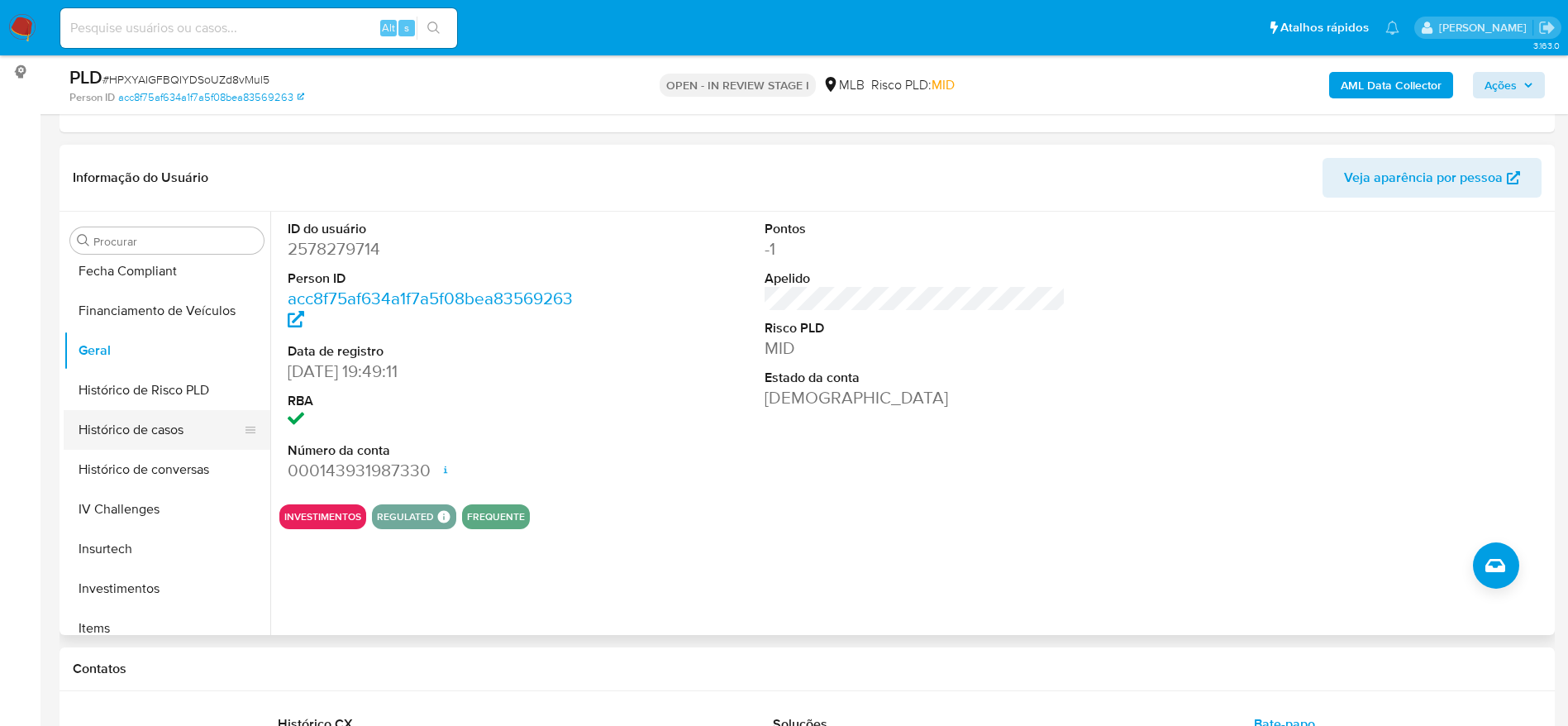
scroll to position [773, 0]
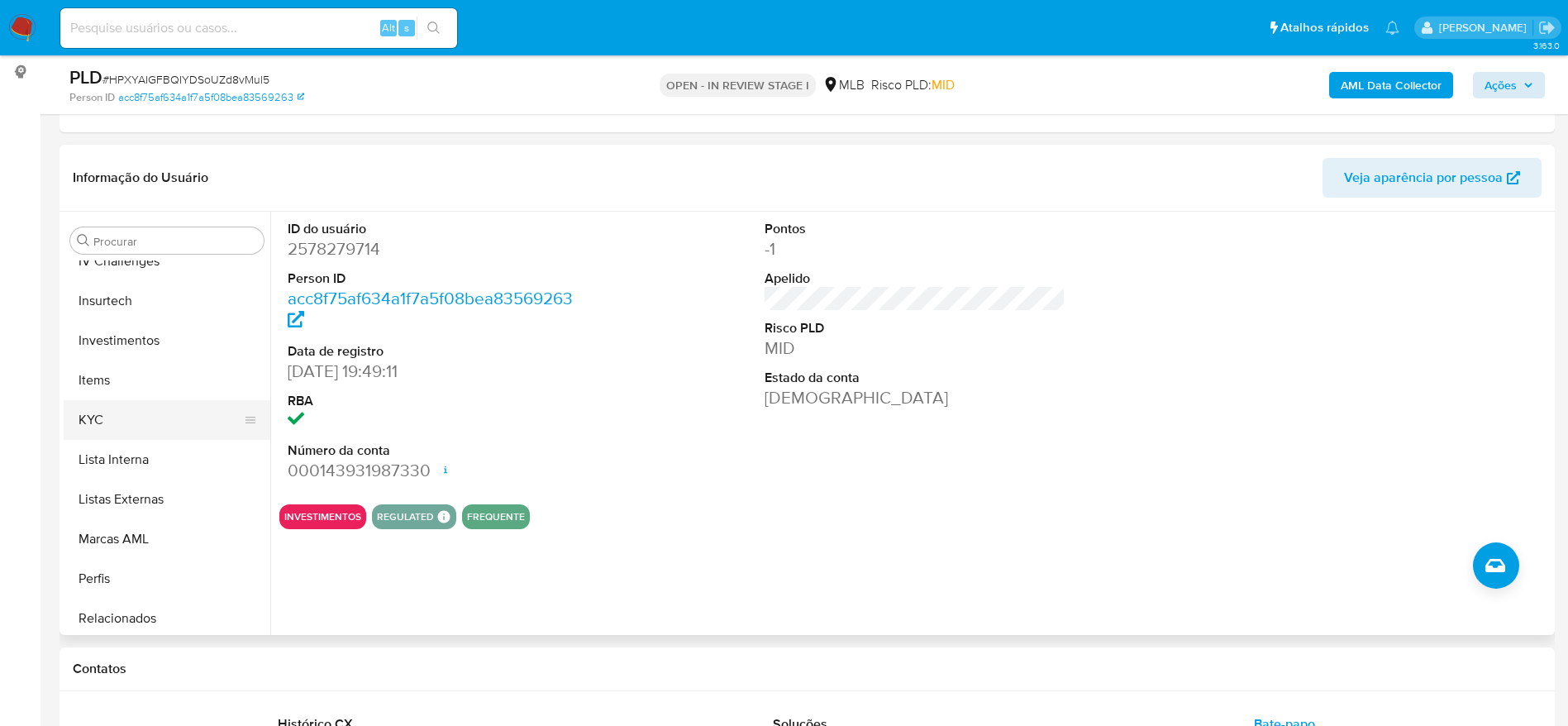
click at [113, 418] on button "KYC" at bounding box center [160, 420] width 193 height 40
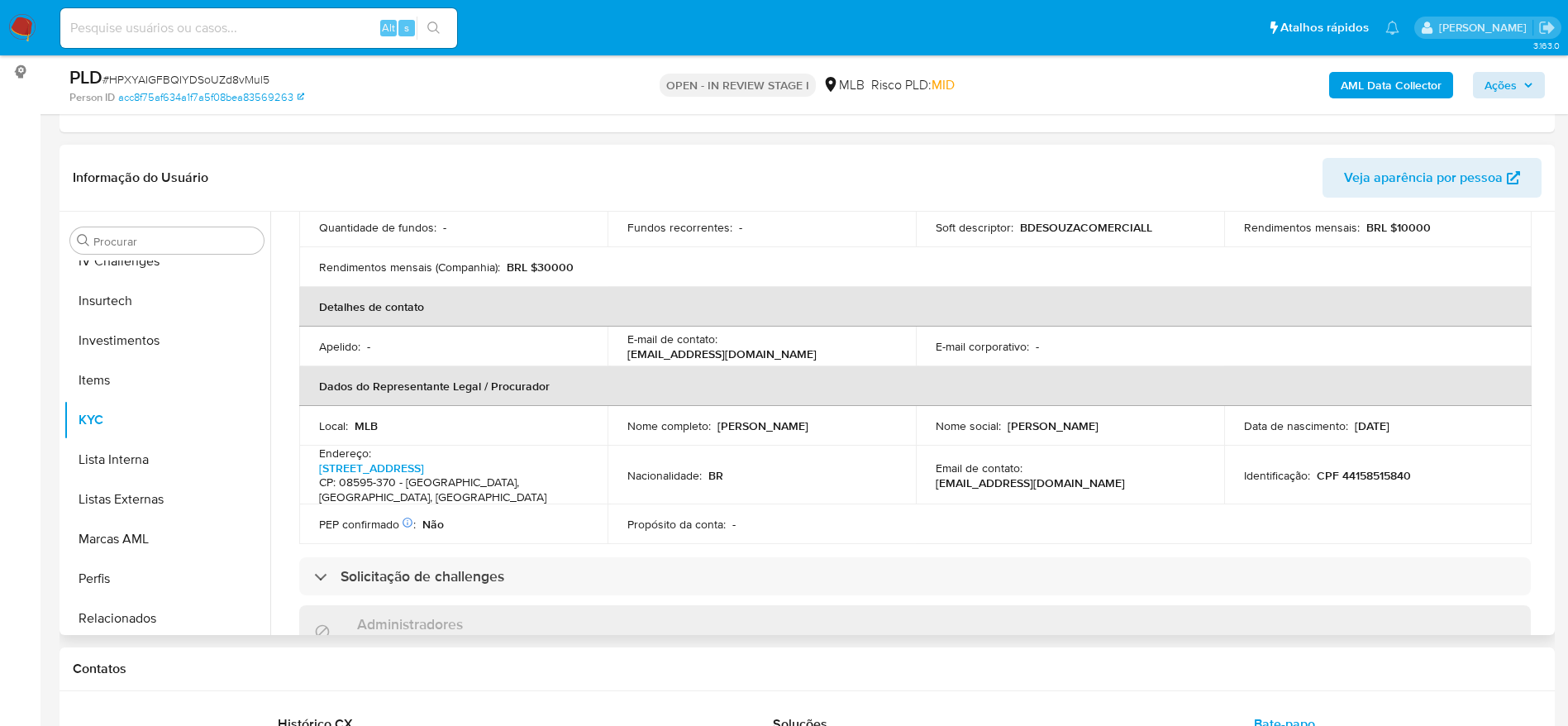
scroll to position [372, 0]
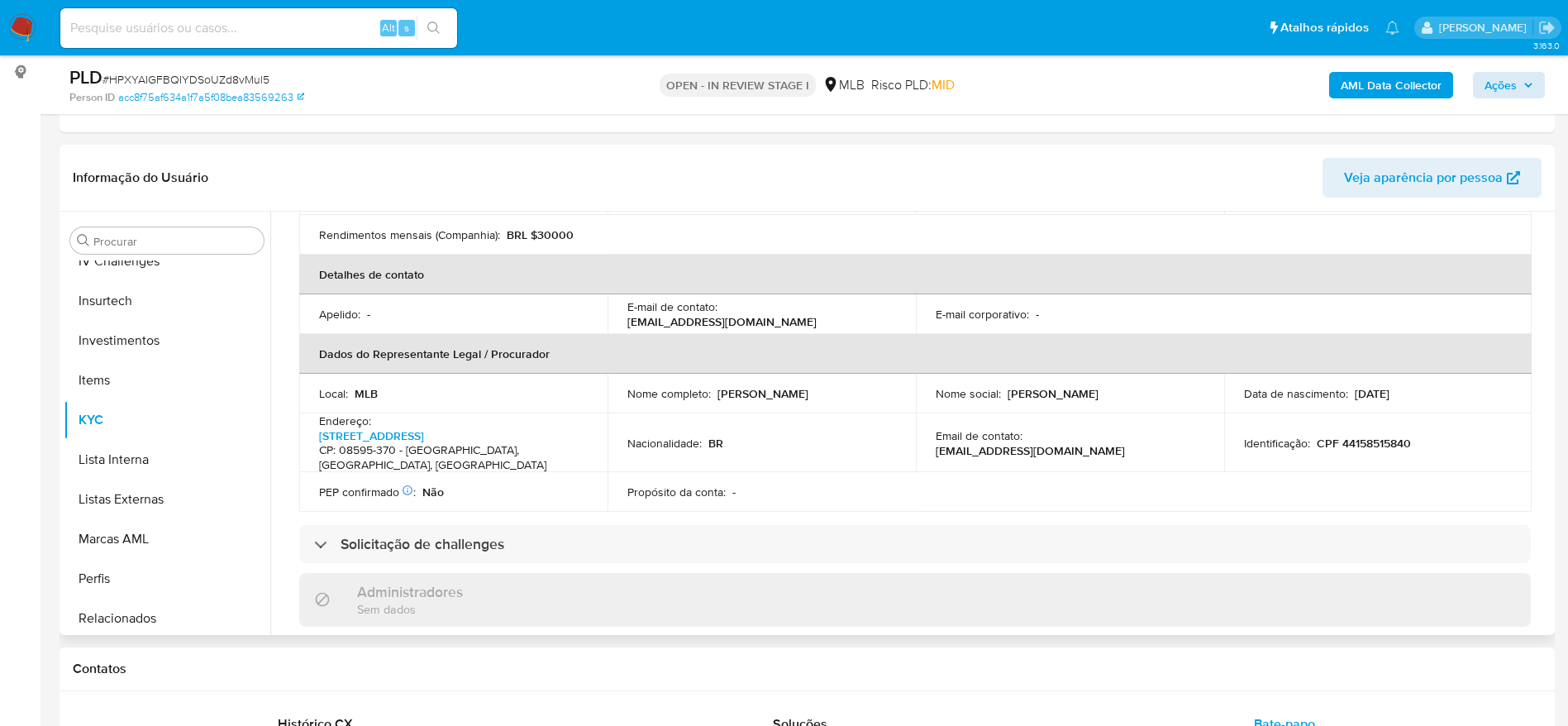
click at [1383, 442] on p "CPF 44158515840" at bounding box center [1363, 443] width 94 height 15
copy p "44158515840"
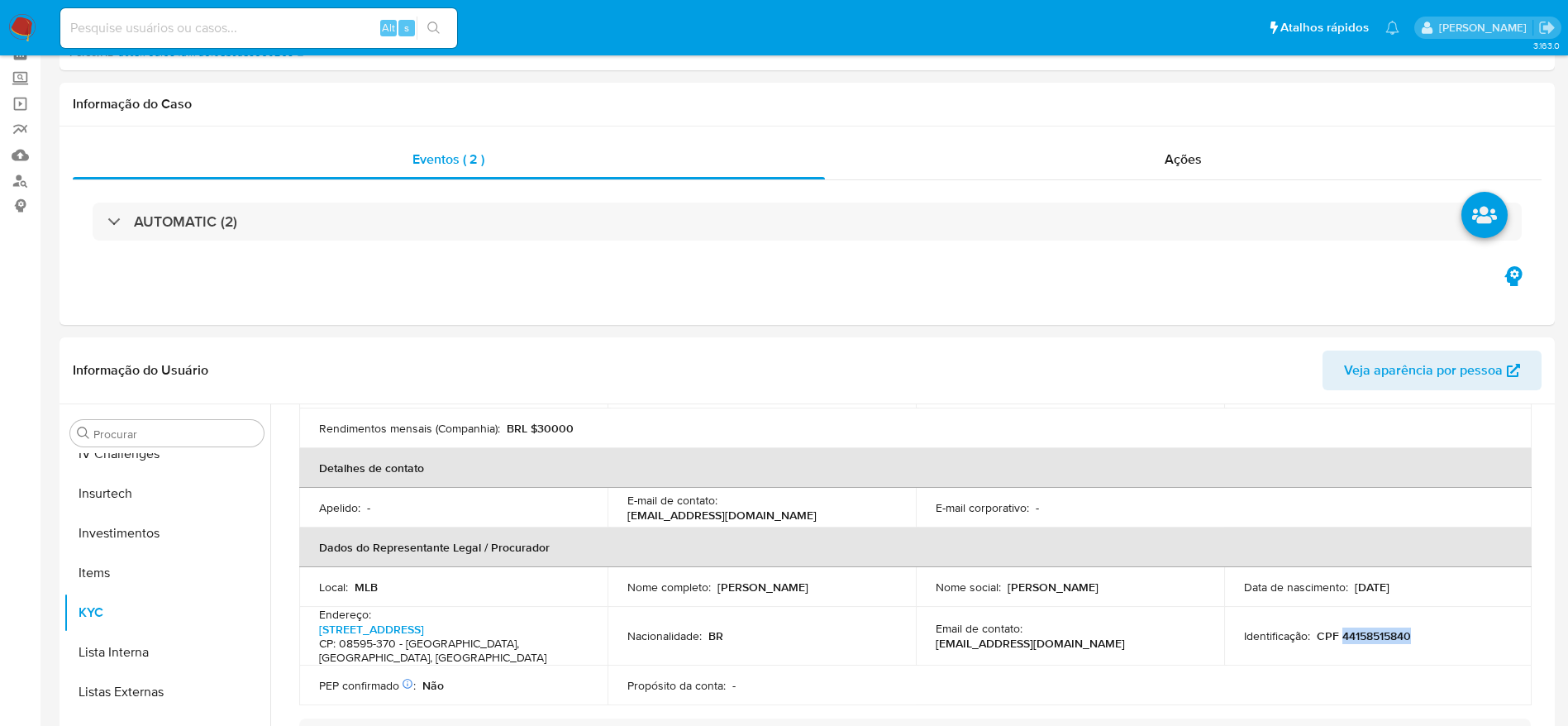
scroll to position [0, 0]
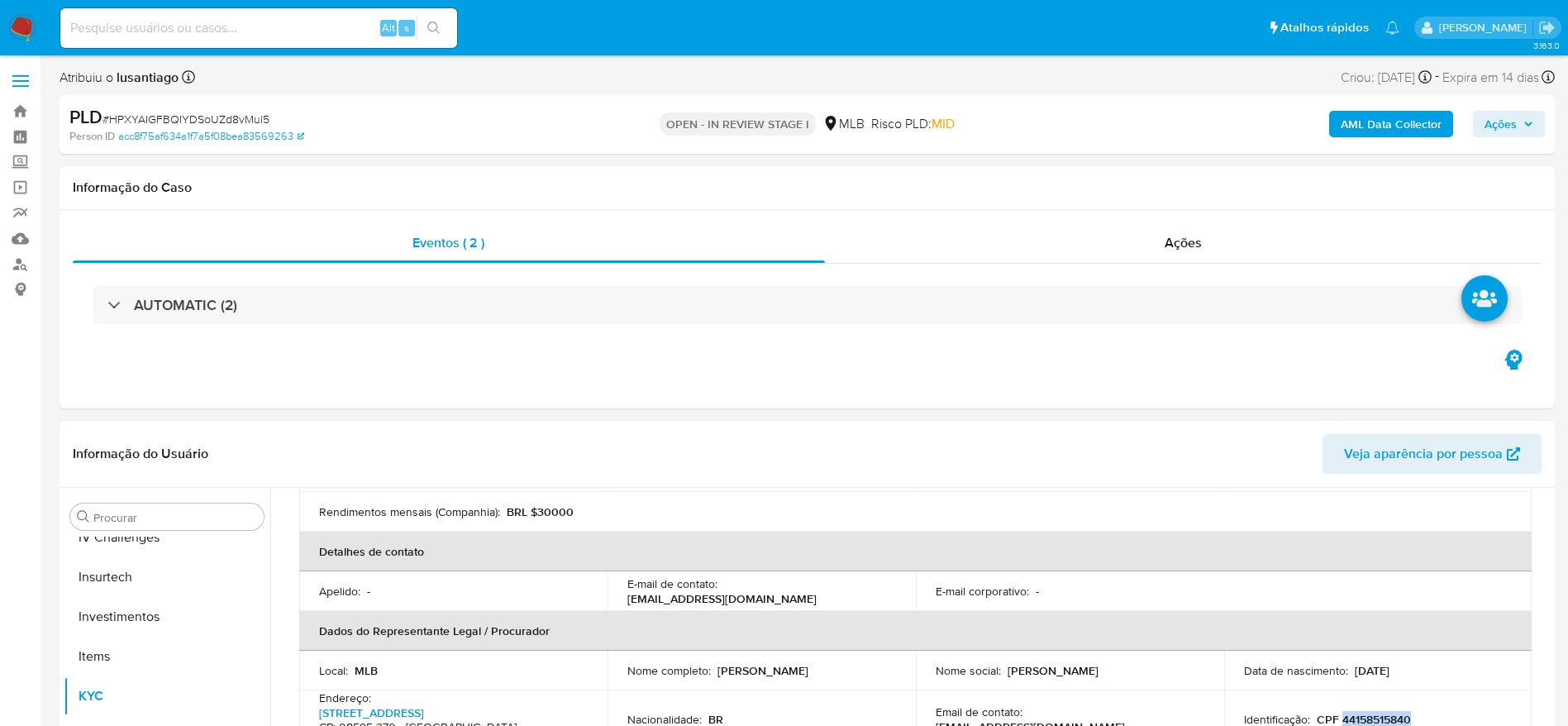
click at [1507, 131] on span "Ações" at bounding box center [1501, 123] width 32 height 26
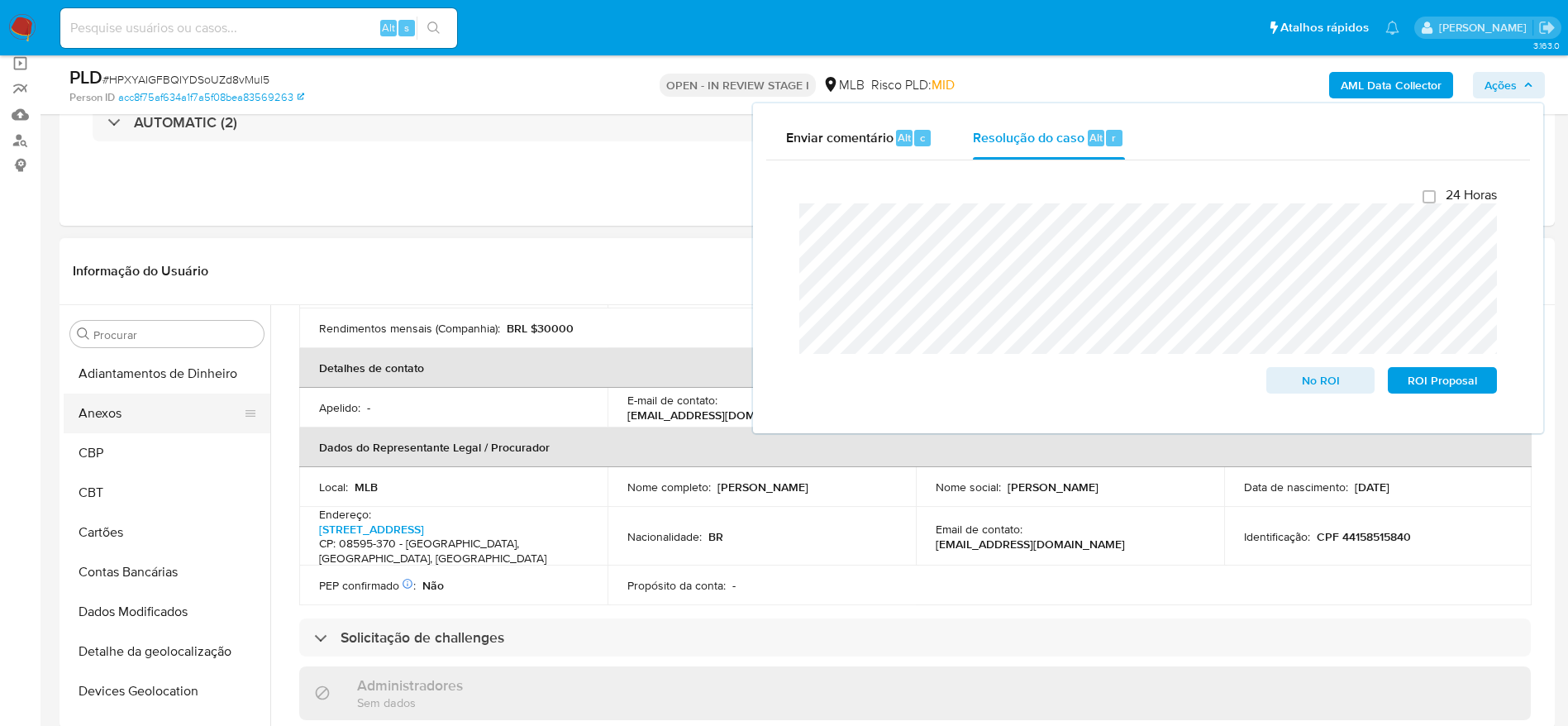
click at [117, 422] on button "Anexos" at bounding box center [160, 413] width 193 height 40
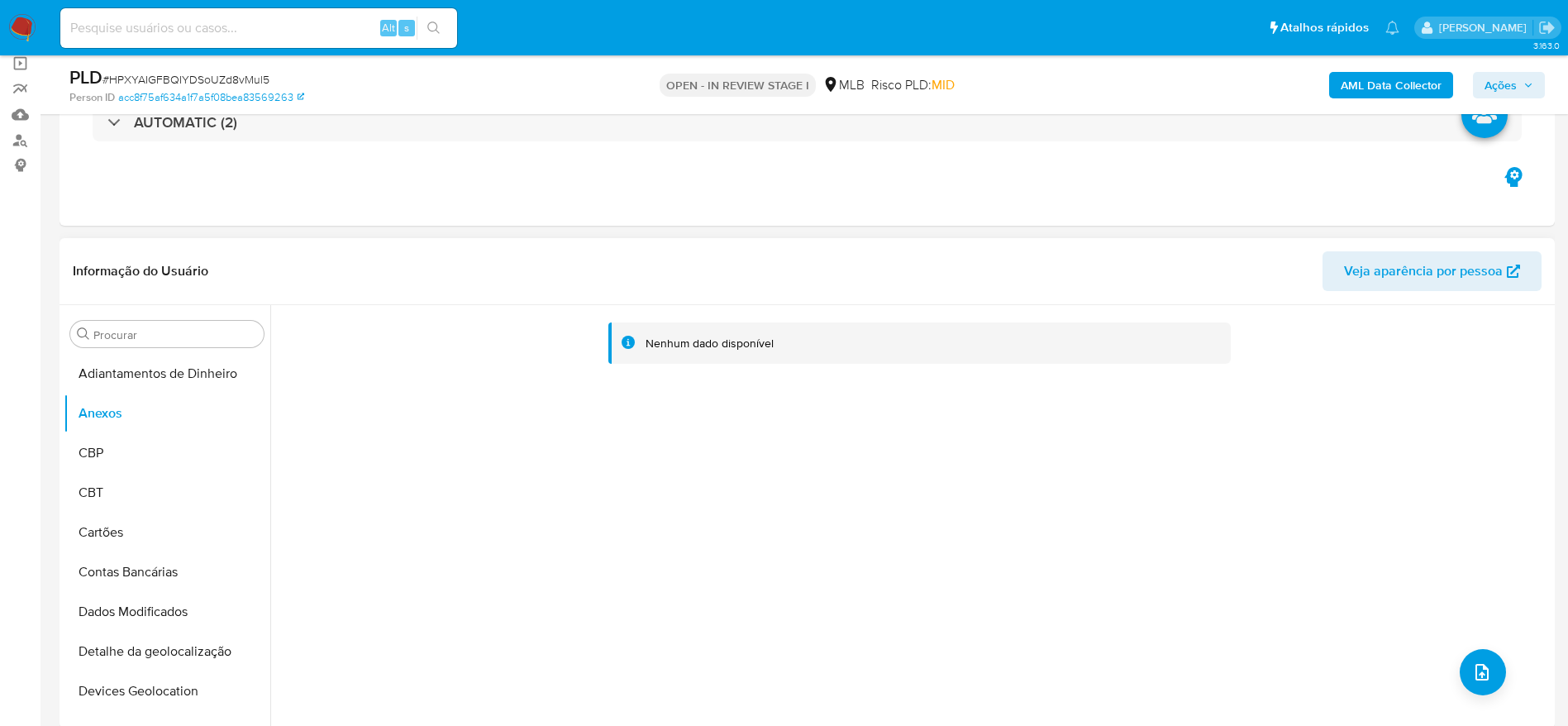
click at [1374, 79] on b "AML Data Collector" at bounding box center [1391, 84] width 101 height 26
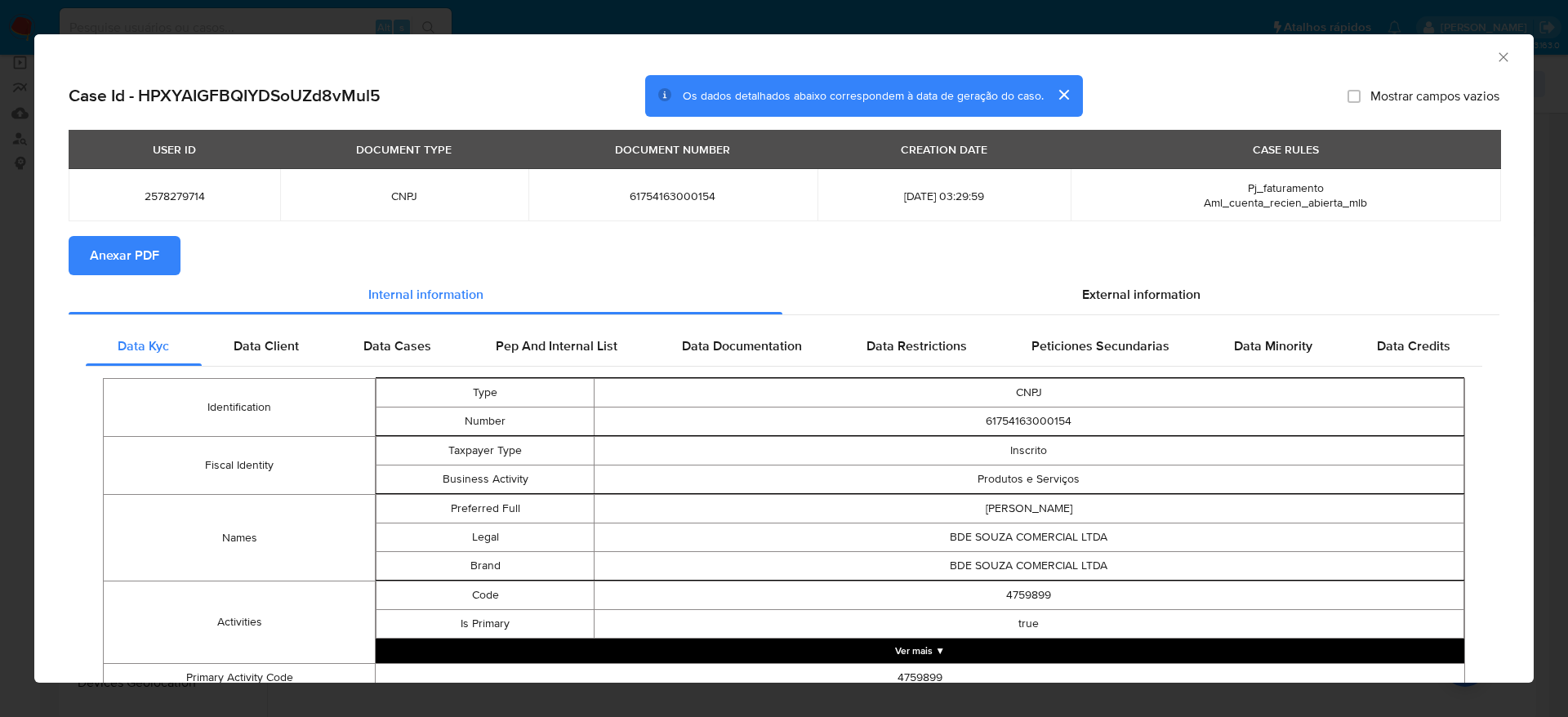
click at [126, 252] on span "Anexar PDF" at bounding box center [124, 256] width 69 height 35
click at [1495, 51] on icon "Fechar a janela" at bounding box center [1503, 57] width 16 height 16
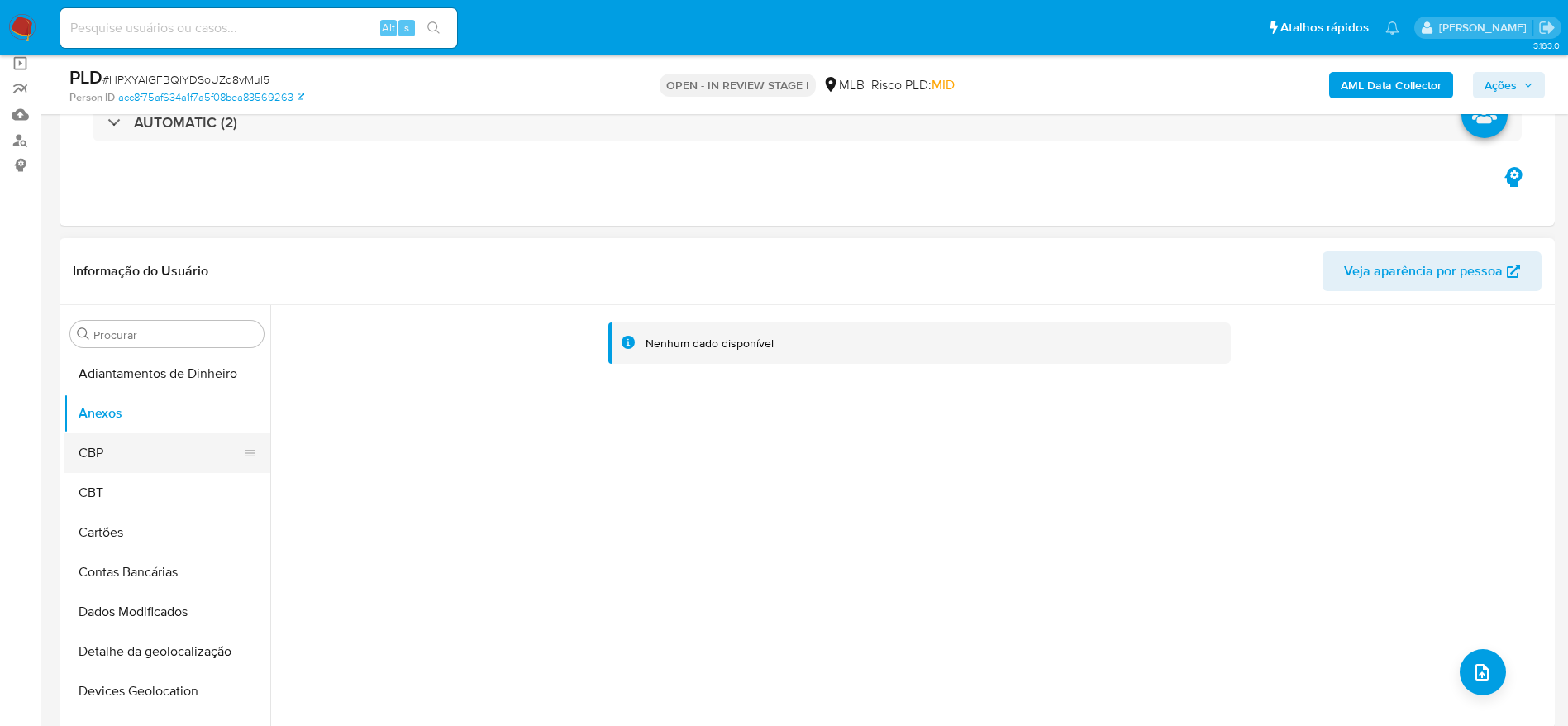
drag, startPoint x: 149, startPoint y: 464, endPoint x: 149, endPoint y: 440, distance: 24.0
click at [149, 463] on button "CBP" at bounding box center [160, 453] width 193 height 40
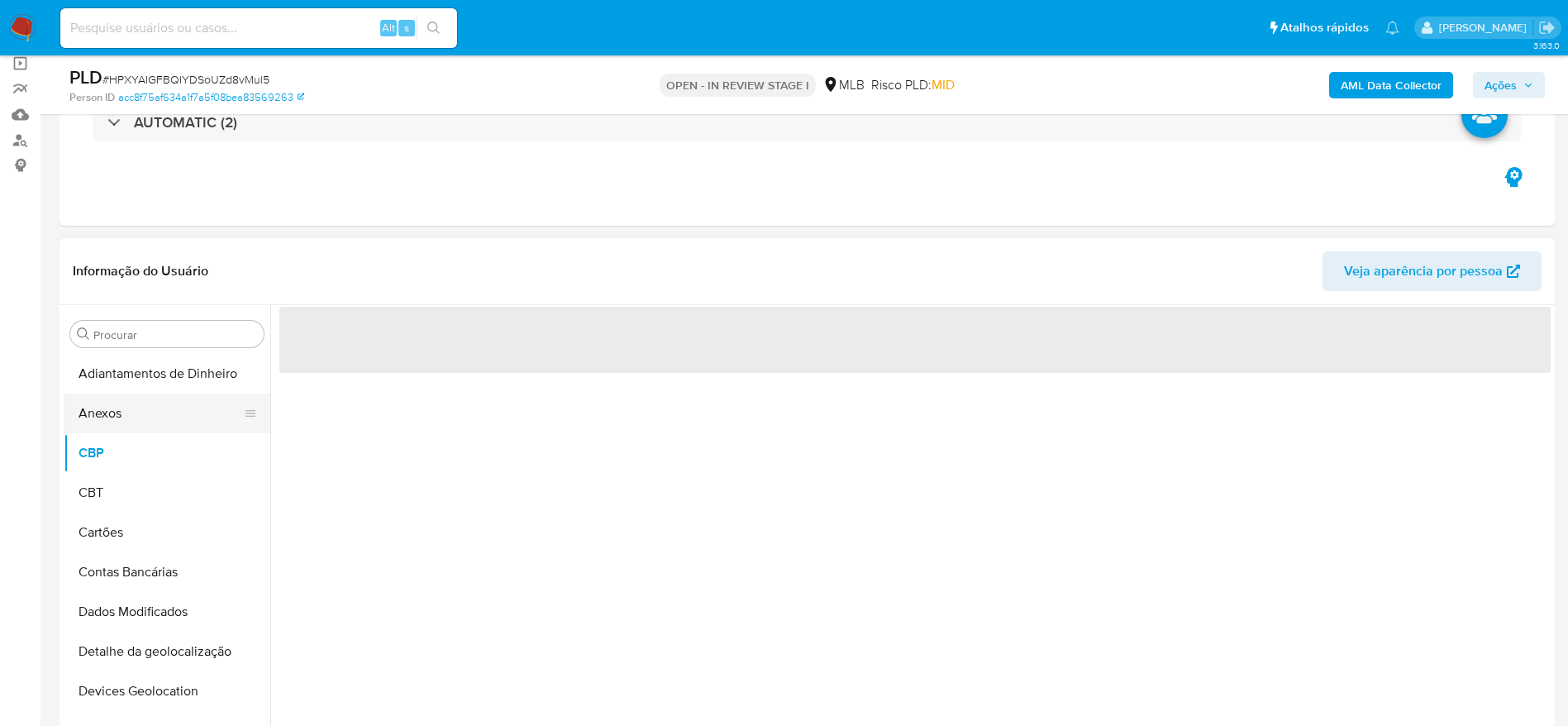
click at [149, 421] on button "Anexos" at bounding box center [160, 413] width 193 height 40
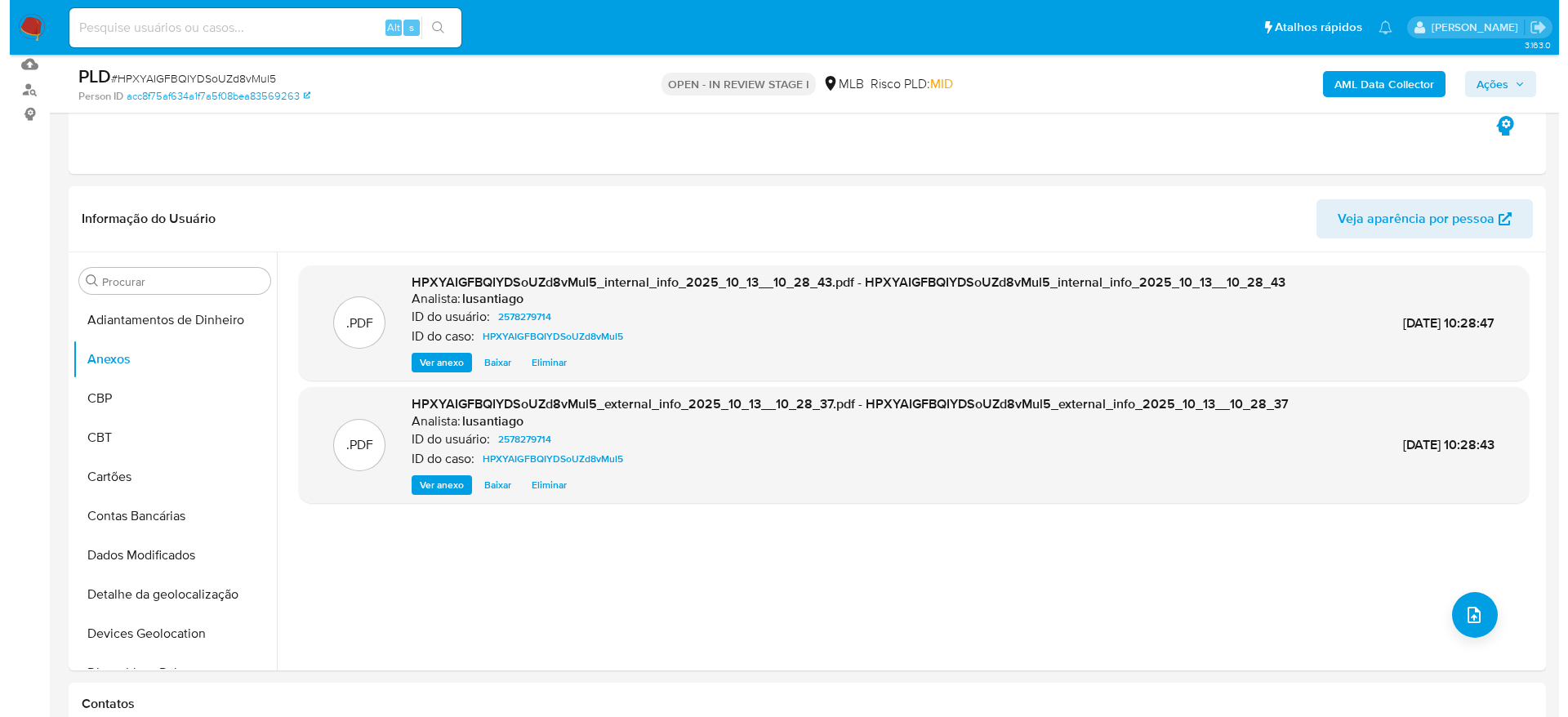
scroll to position [245, 0]
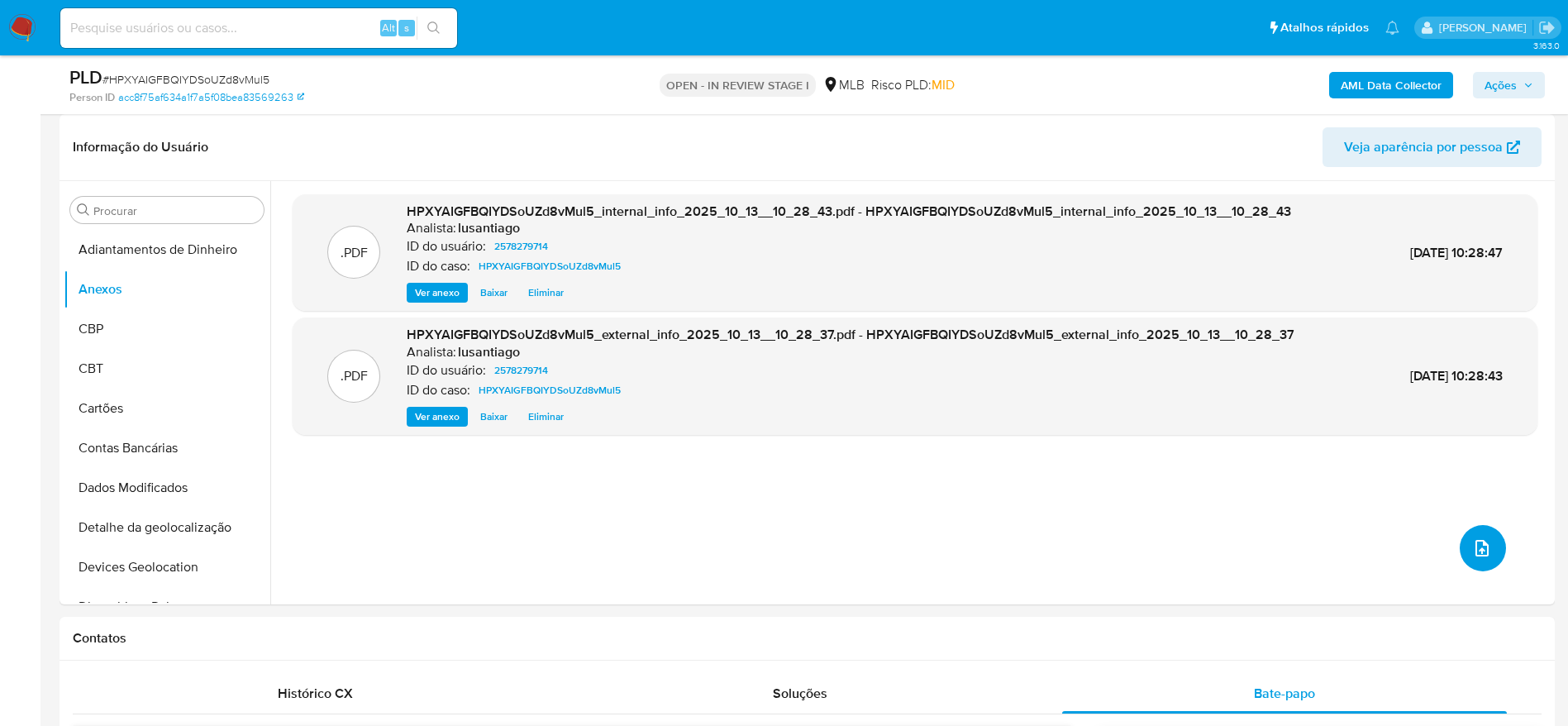
click at [1493, 555] on button "upload-file" at bounding box center [1484, 548] width 47 height 47
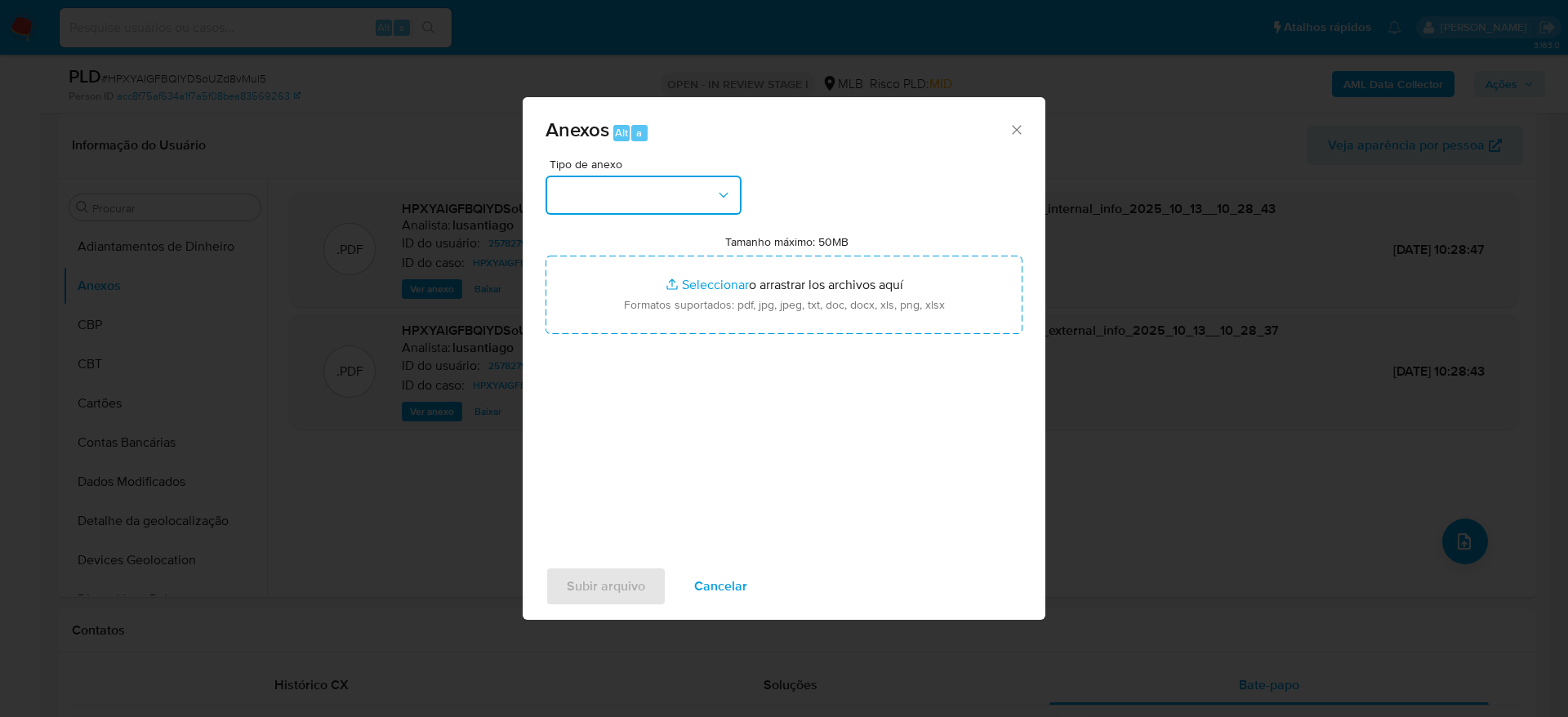
drag, startPoint x: 669, startPoint y: 188, endPoint x: 668, endPoint y: 201, distance: 13.0
click at [669, 189] on button "button" at bounding box center [643, 195] width 196 height 39
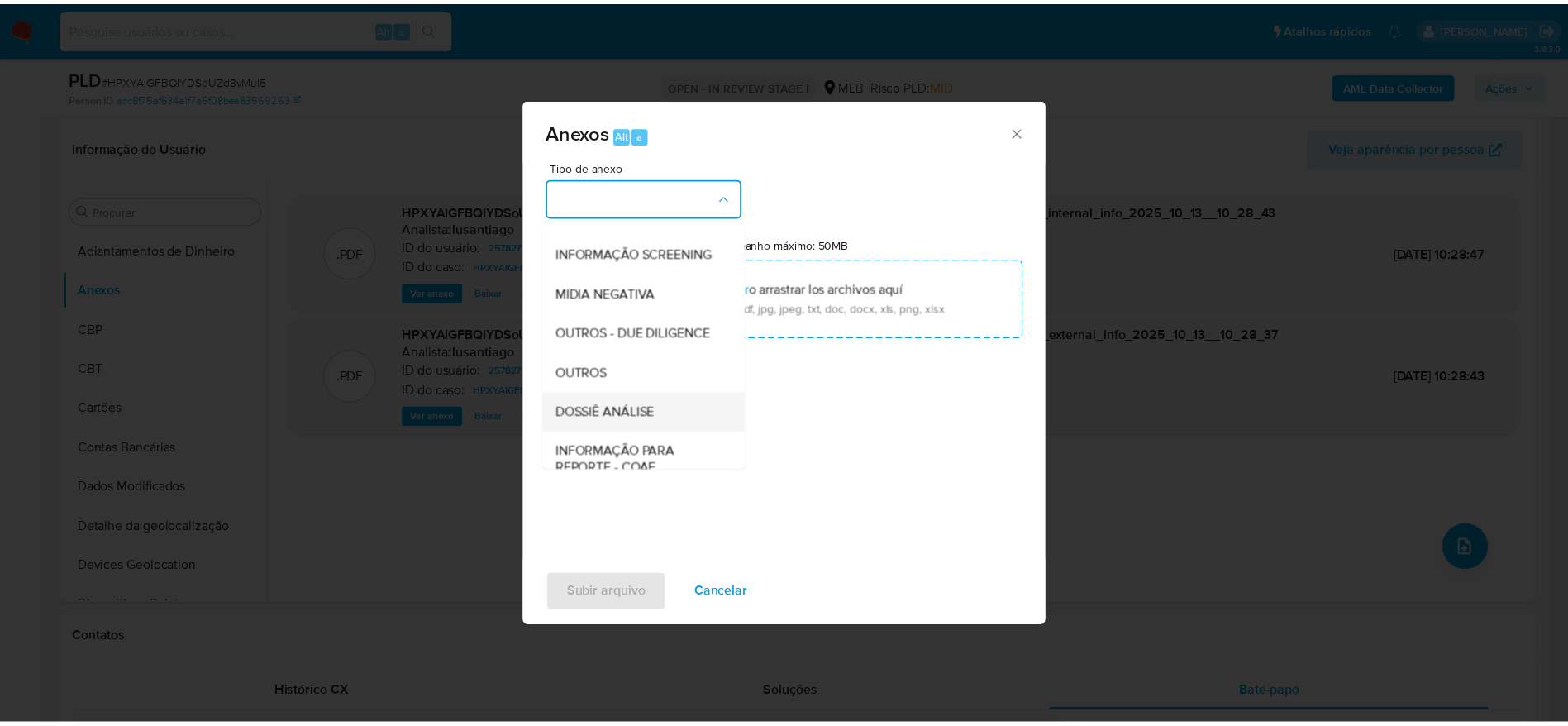
scroll to position [254, 0]
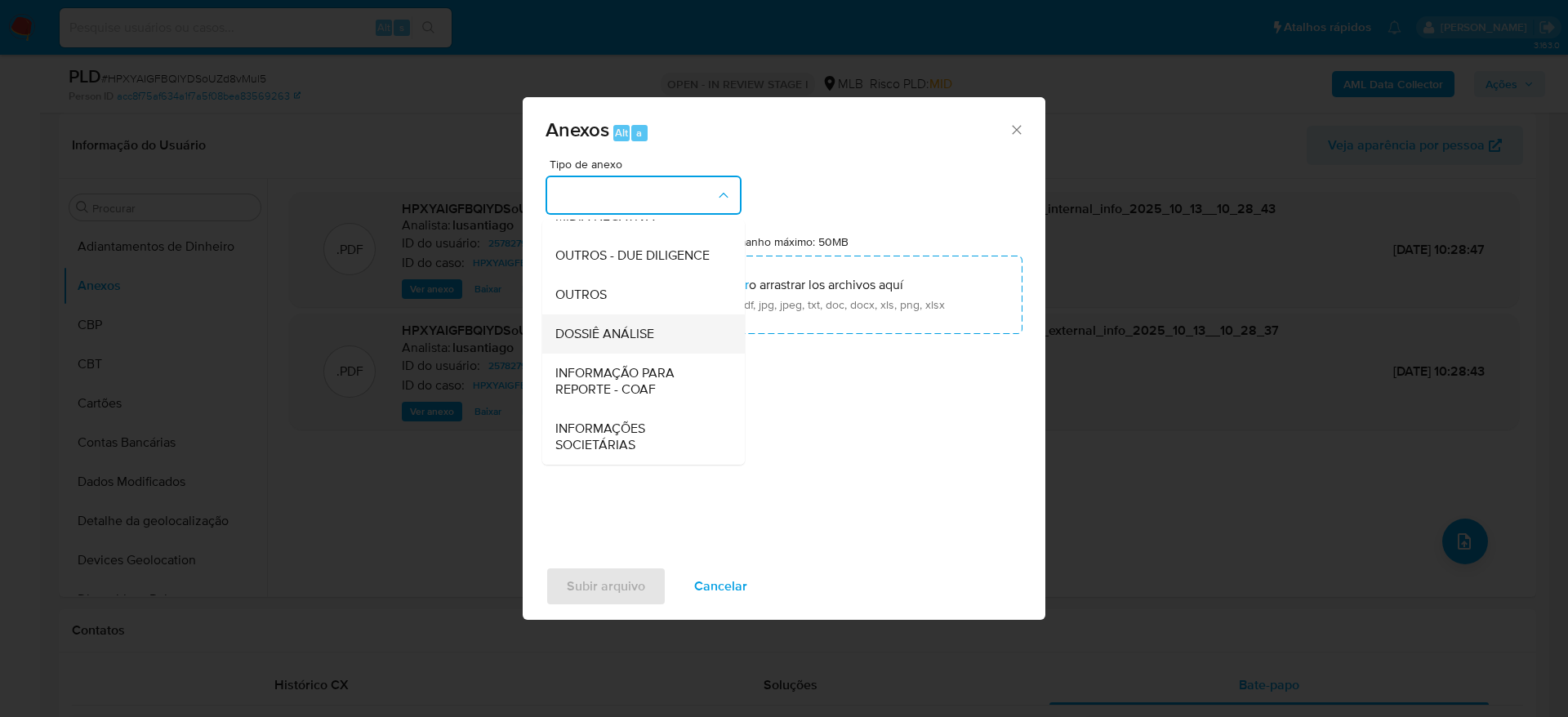
click at [628, 330] on span "DOSSIÊ ANÁLISE" at bounding box center [605, 334] width 99 height 16
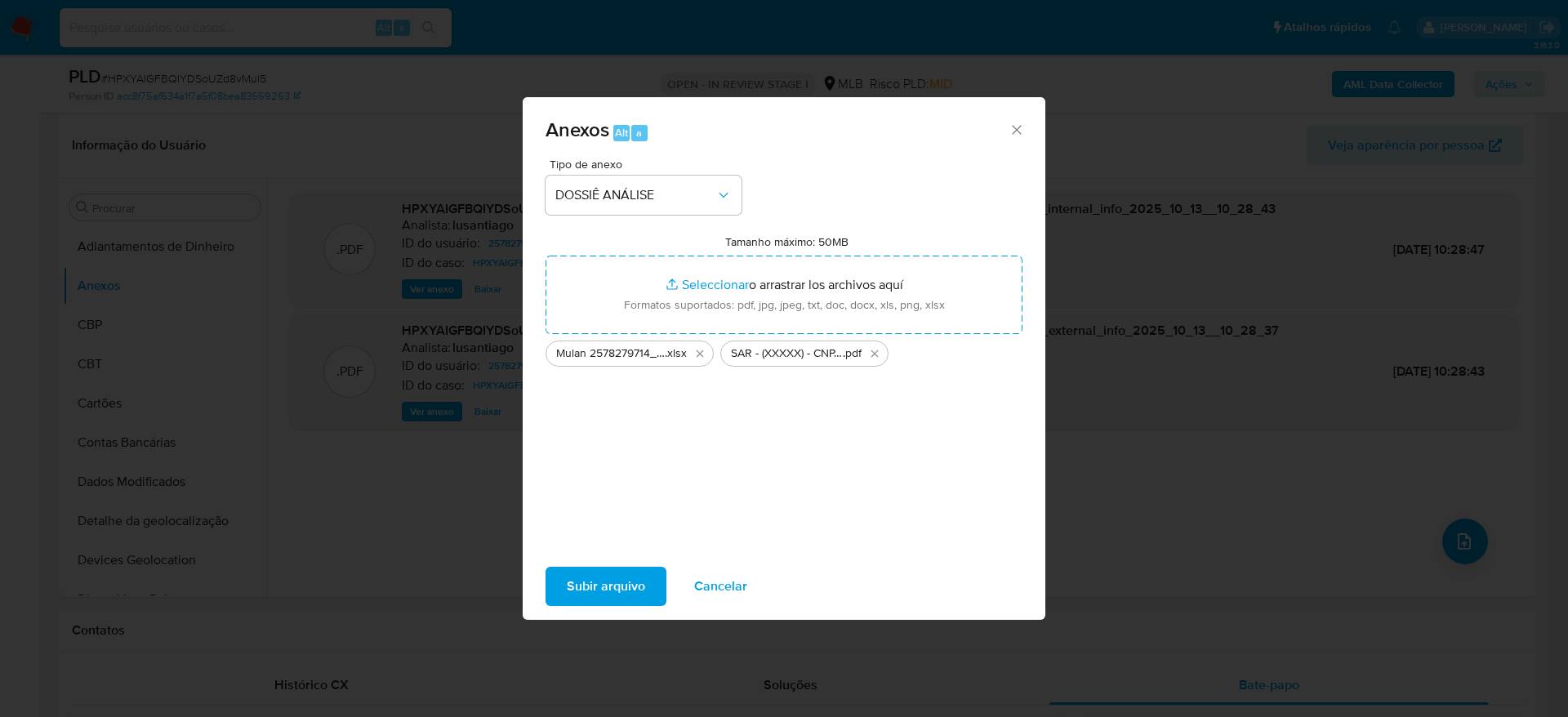
click at [605, 586] on span "Subir arquivo" at bounding box center [606, 586] width 78 height 35
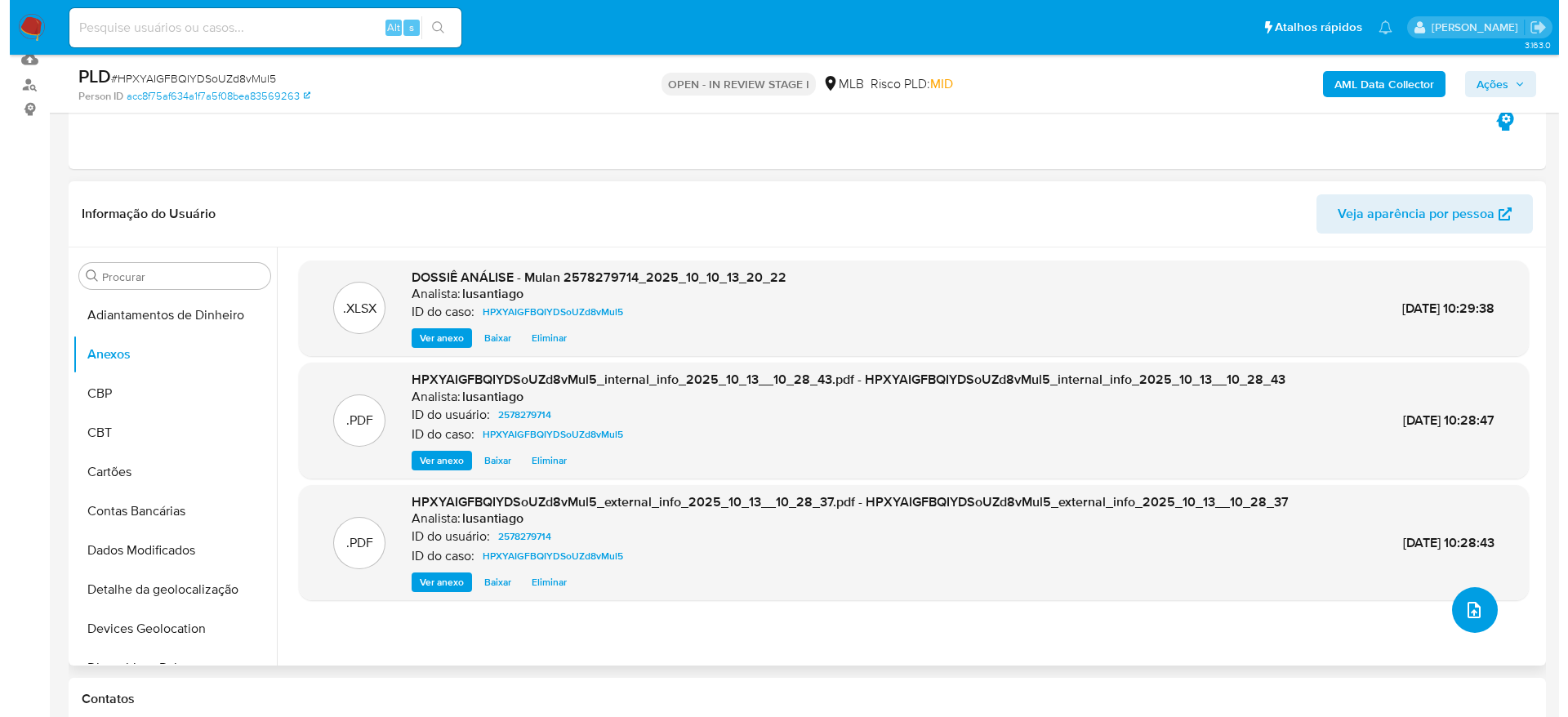
scroll to position [122, 0]
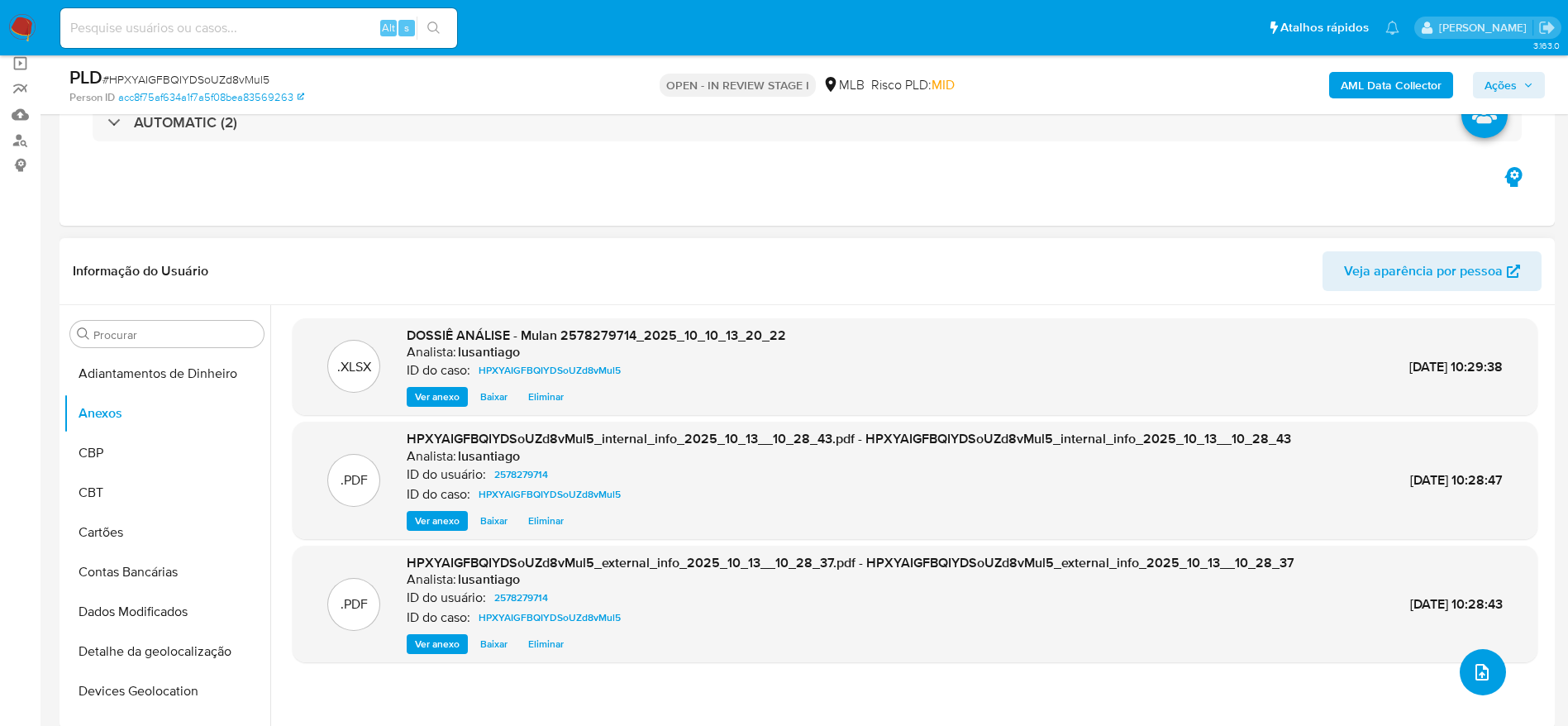
click at [1472, 664] on icon "upload-file" at bounding box center [1482, 672] width 20 height 20
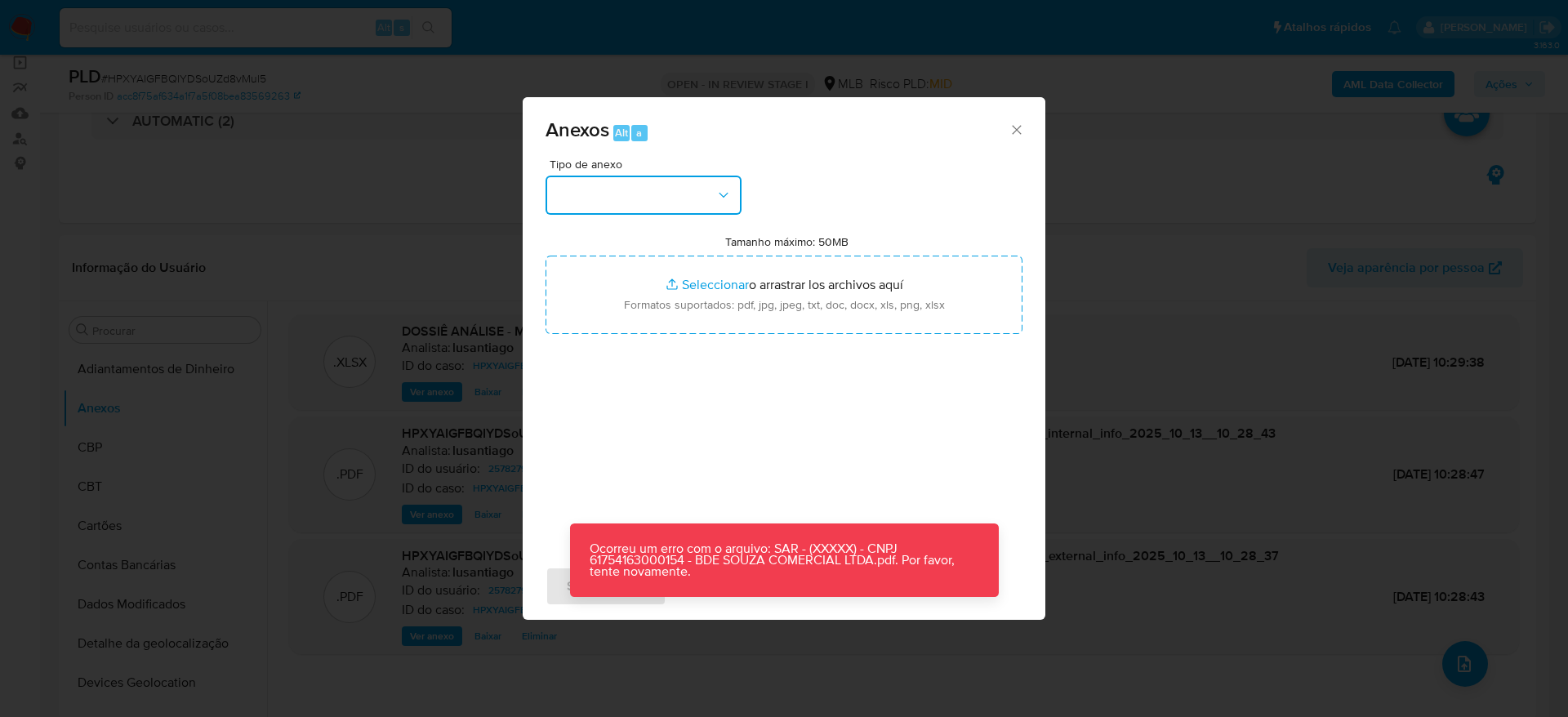
click at [647, 195] on button "button" at bounding box center [643, 195] width 196 height 39
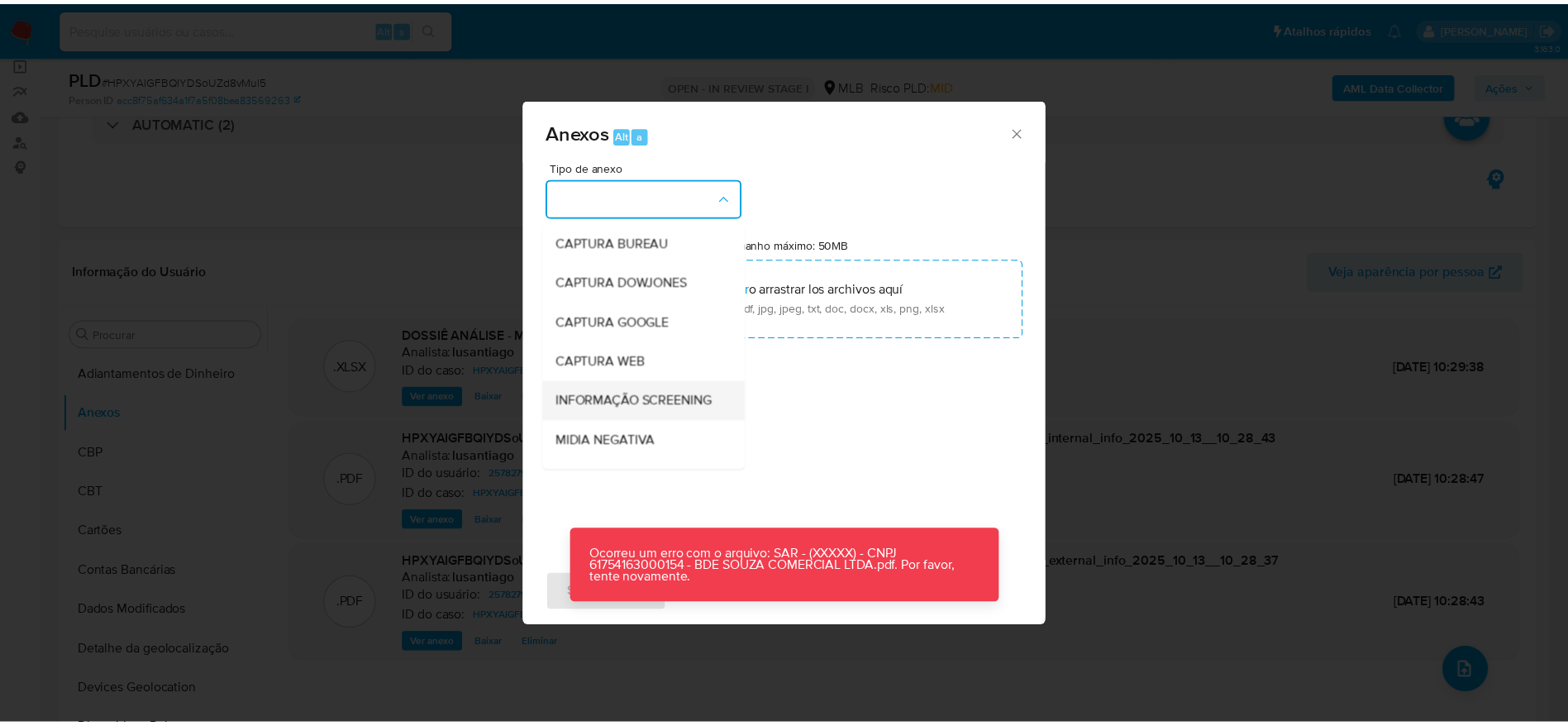
scroll to position [254, 0]
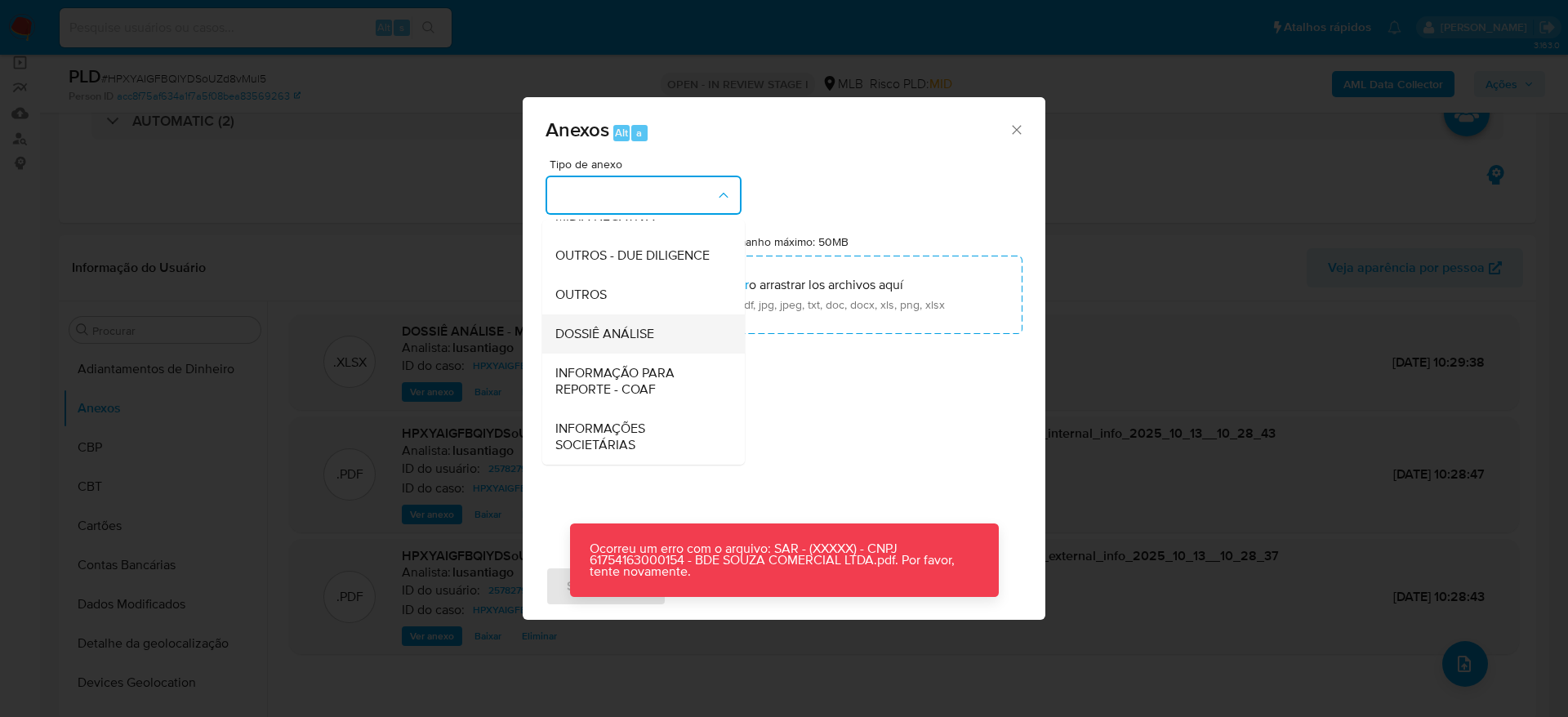
click at [634, 320] on div "DOSSIÊ ANÁLISE" at bounding box center [639, 334] width 167 height 39
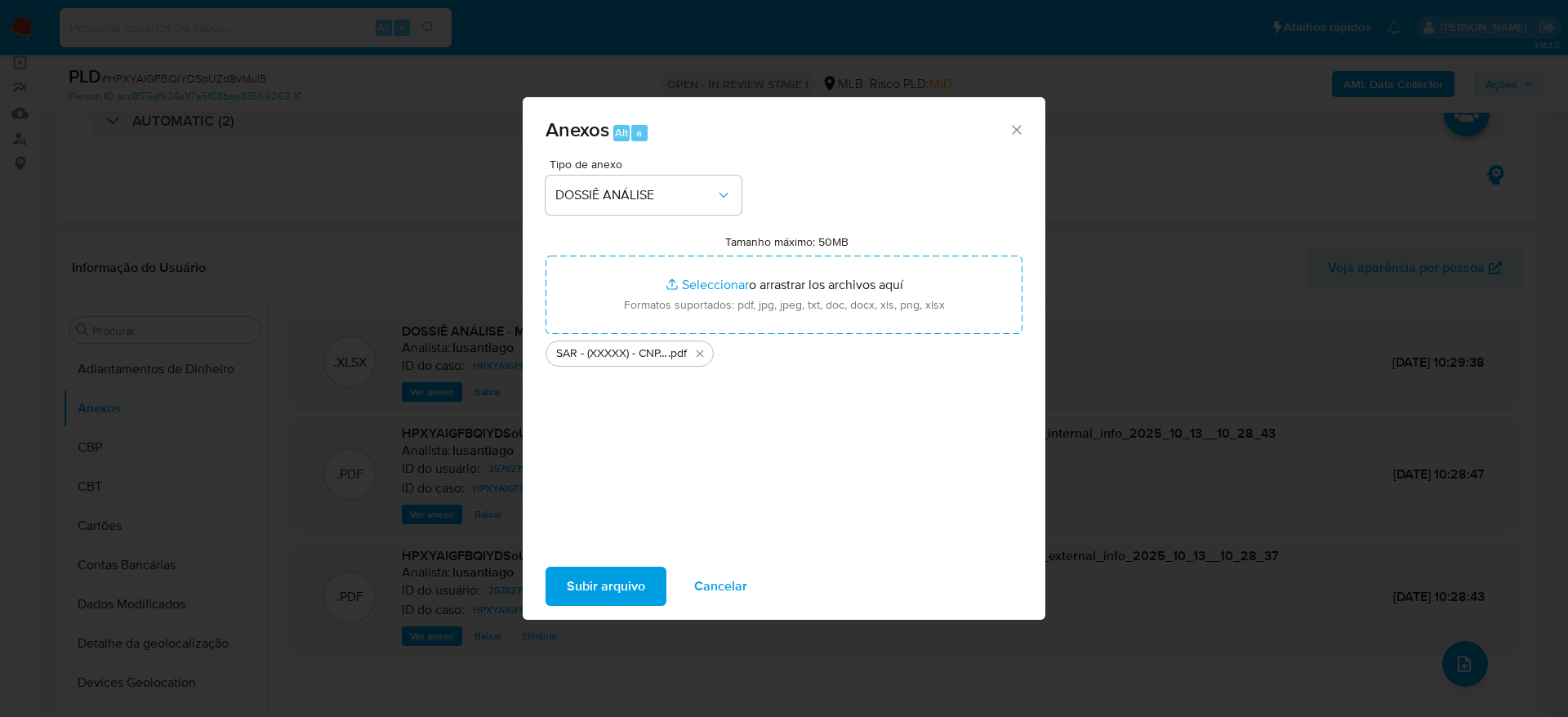
click at [605, 596] on span "Subir arquivo" at bounding box center [606, 586] width 78 height 35
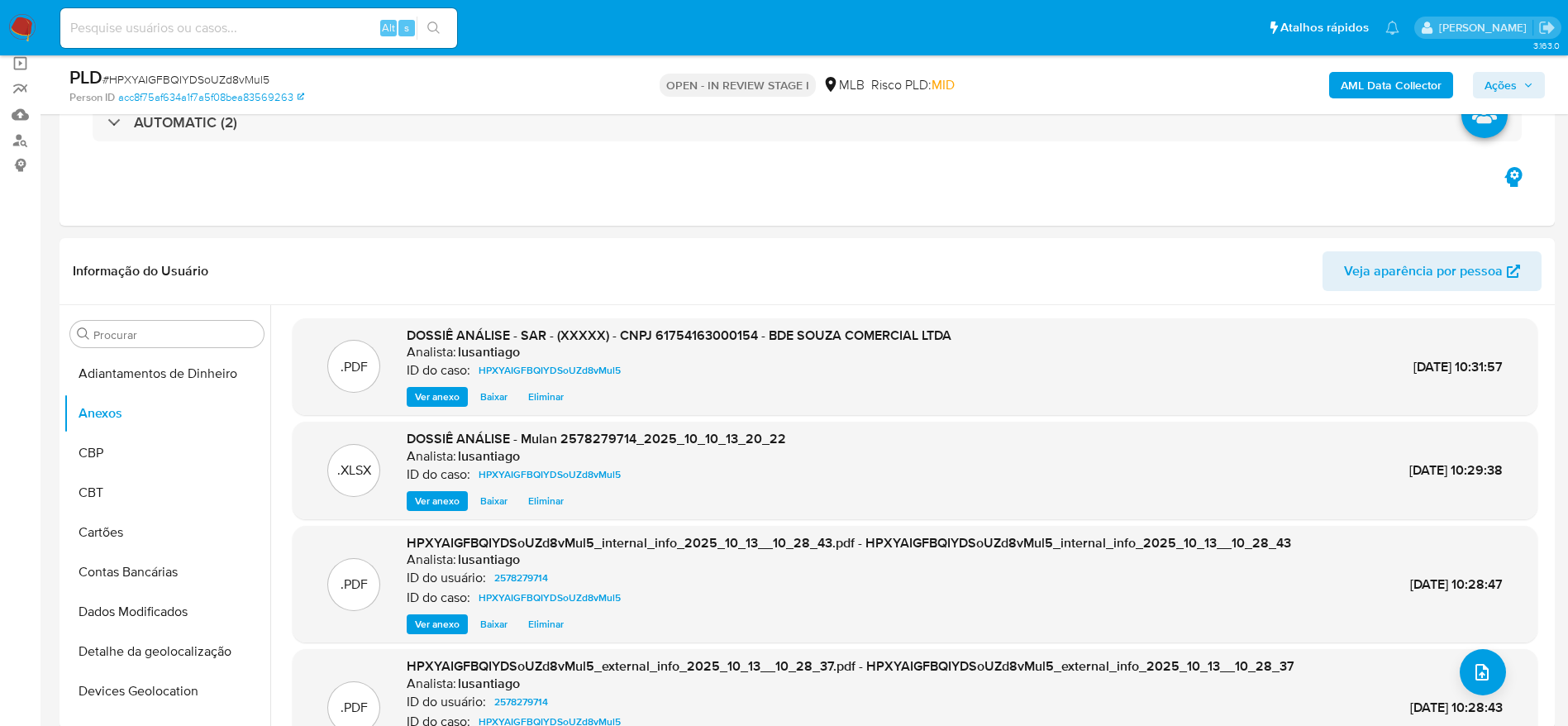
click at [1494, 77] on span "Ações" at bounding box center [1501, 84] width 32 height 26
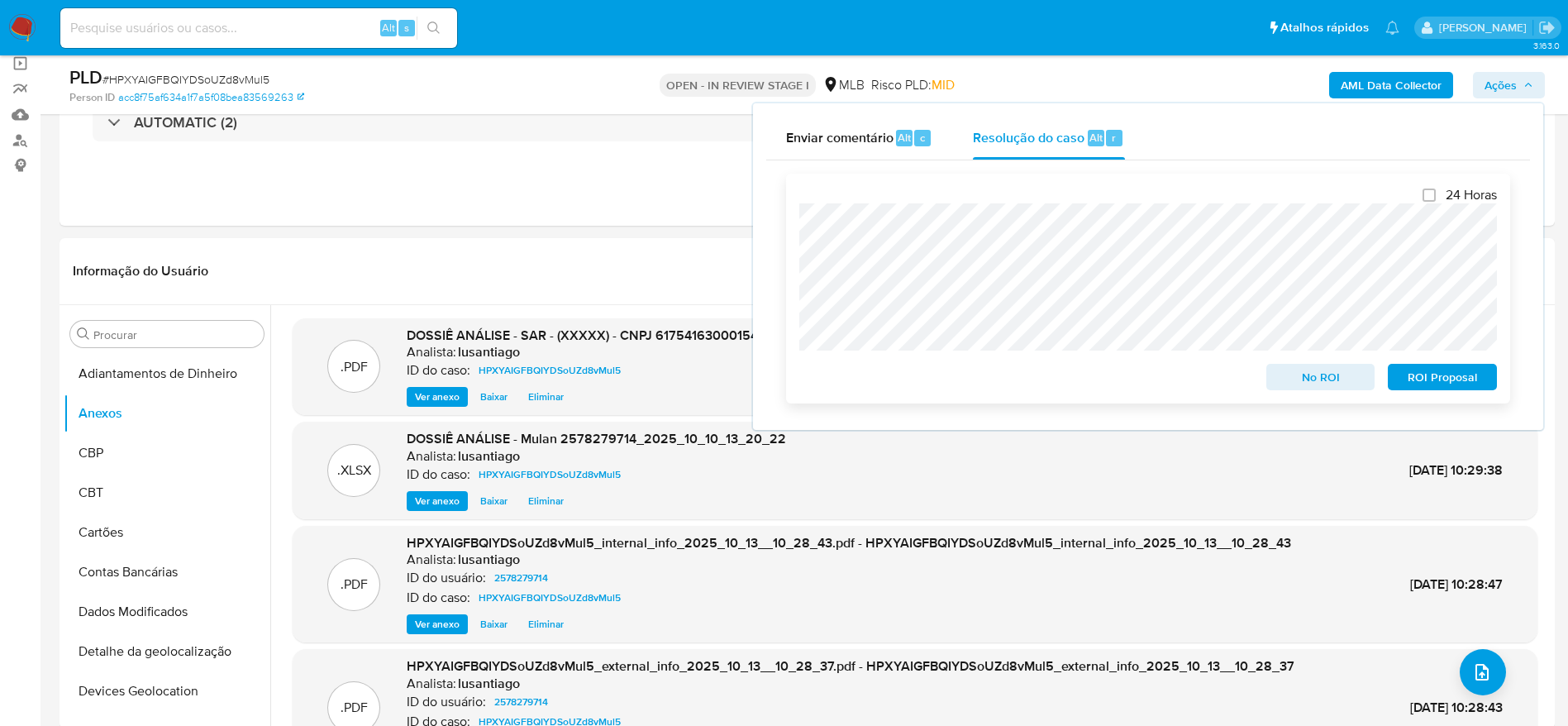
click at [1444, 385] on span "ROI Proposal" at bounding box center [1442, 377] width 86 height 23
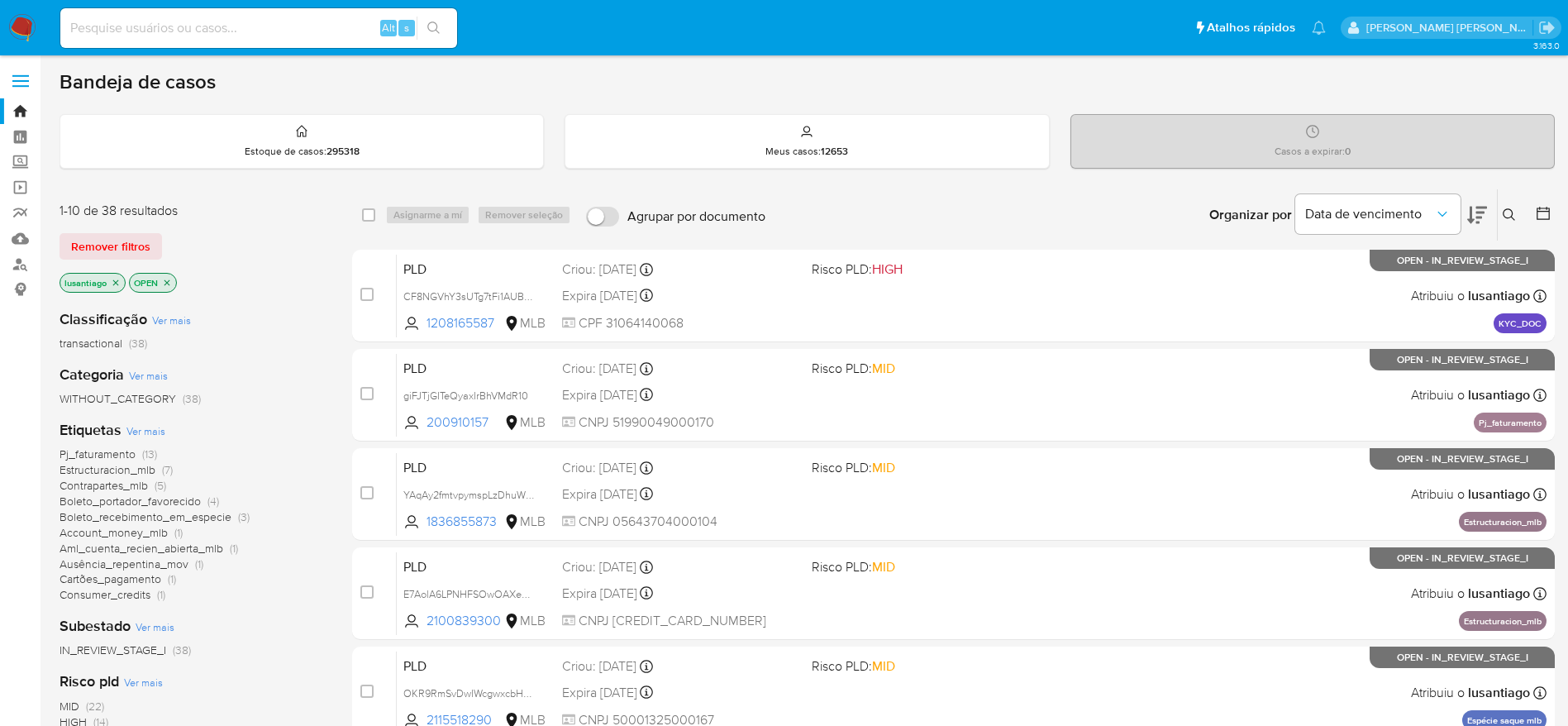
click at [240, 35] on input at bounding box center [259, 28] width 397 height 22
paste input "2166968659"
type input "2166968659"
click at [438, 33] on icon "search-icon" at bounding box center [434, 28] width 13 height 13
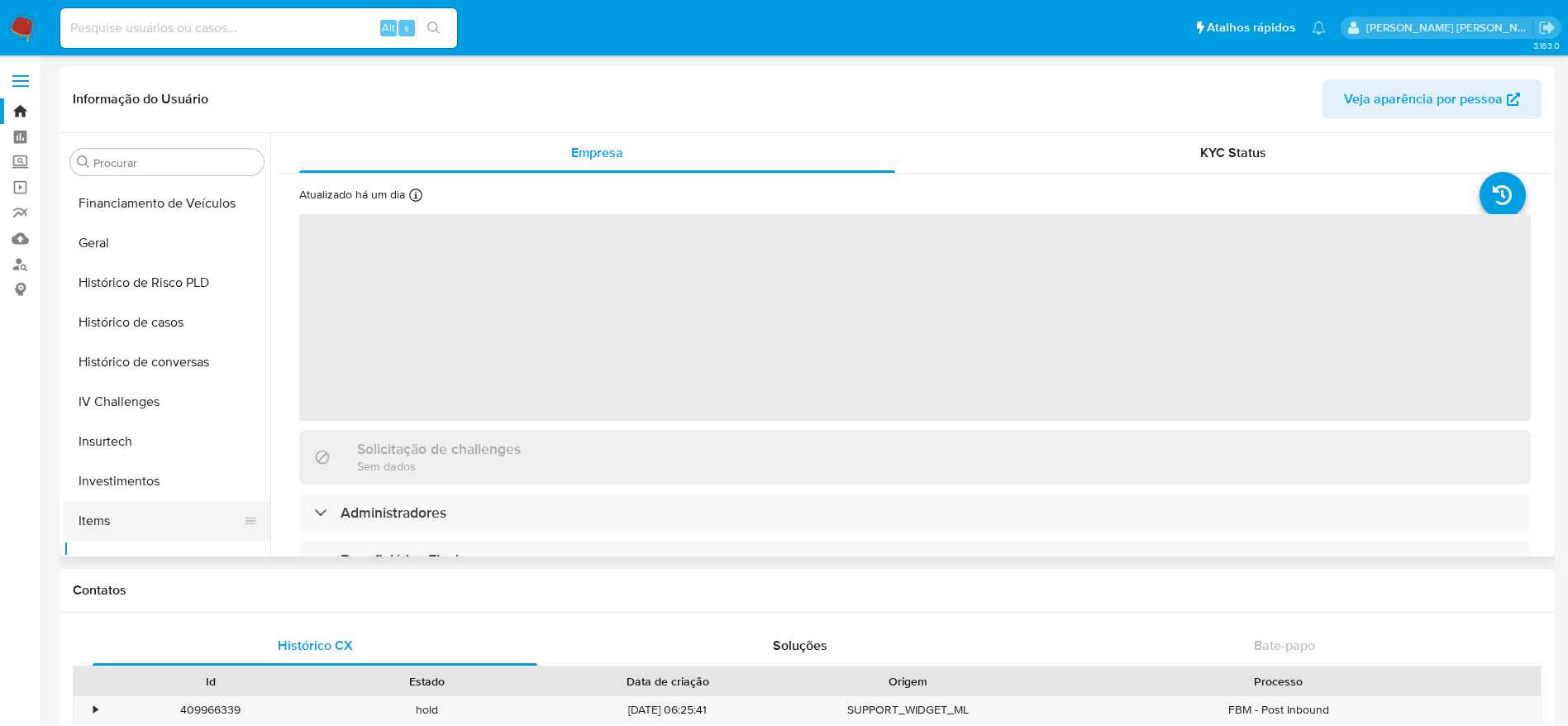
scroll to position [525, 0]
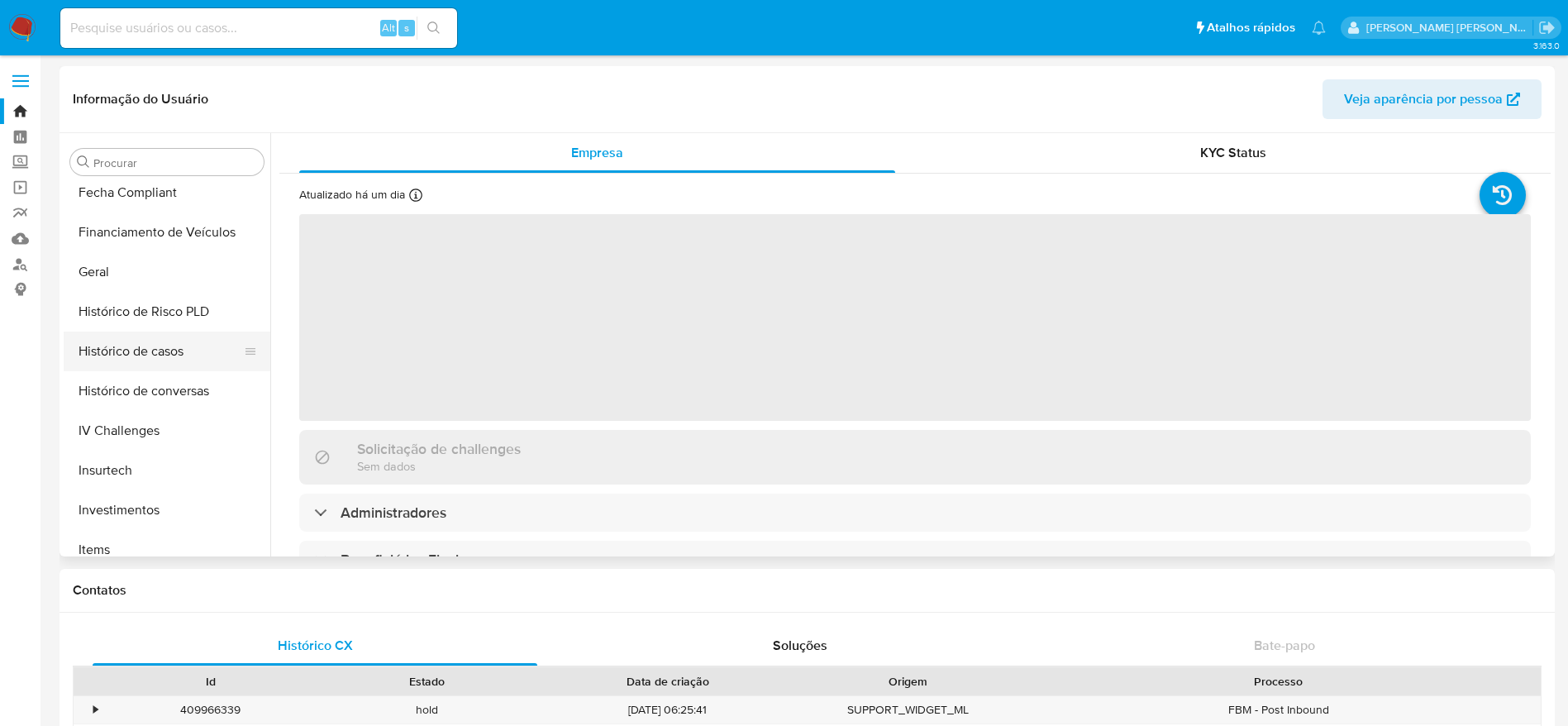
click at [155, 359] on button "Histórico de casos" at bounding box center [160, 351] width 193 height 40
select select "10"
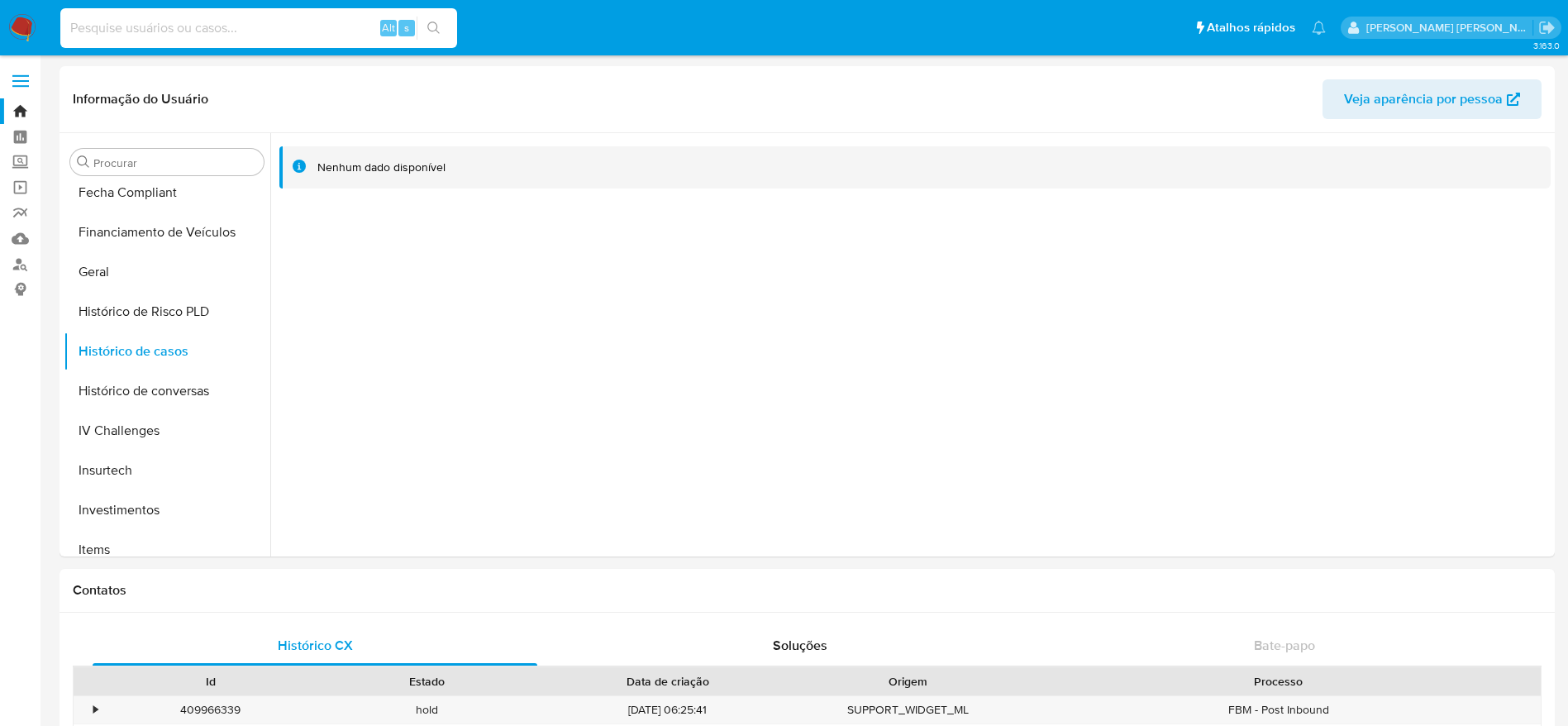
click at [260, 23] on input at bounding box center [259, 28] width 397 height 22
paste input "2214919477"
type input "2214919477"
click at [438, 35] on button "search-icon" at bounding box center [434, 28] width 34 height 23
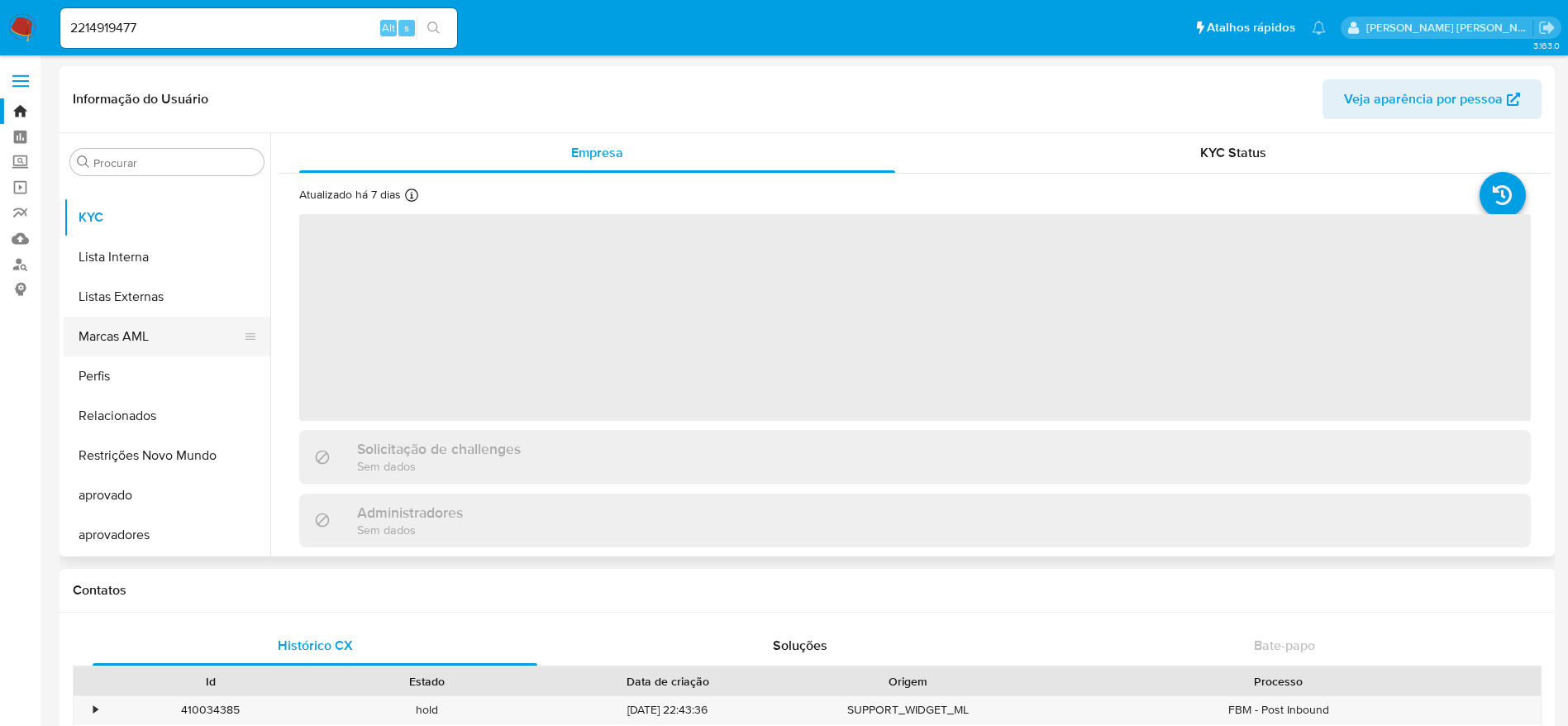
select select "10"
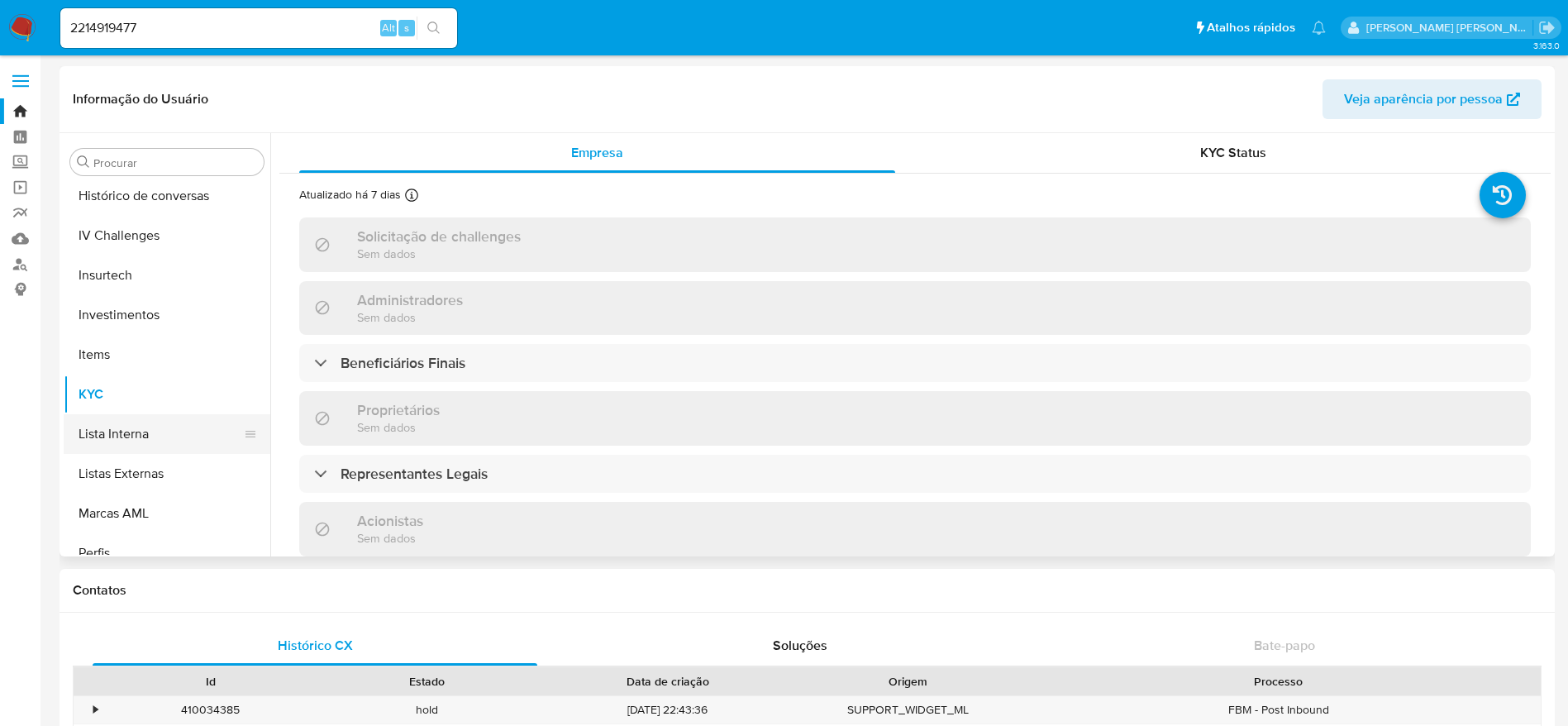
scroll to position [525, 0]
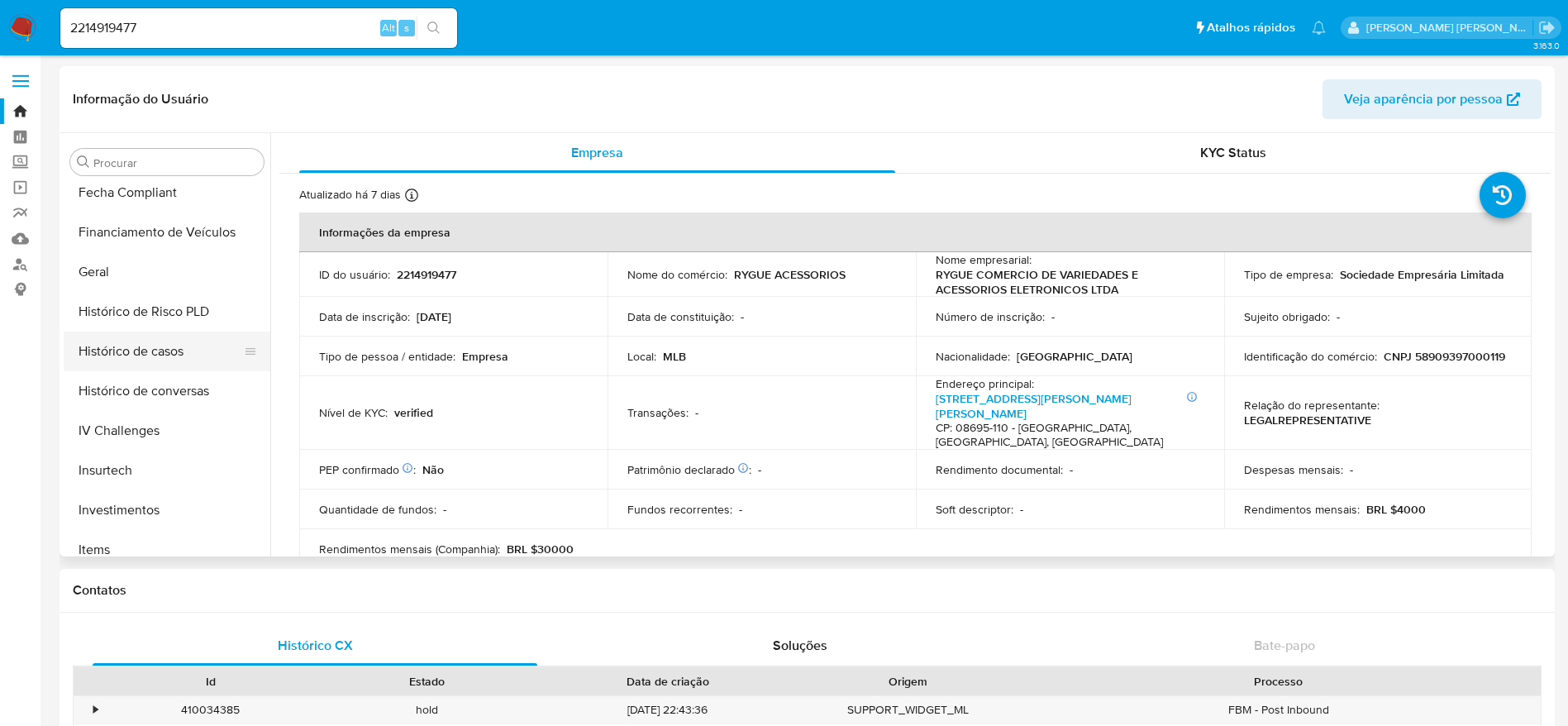
click at [134, 348] on button "Histórico de casos" at bounding box center [160, 351] width 193 height 40
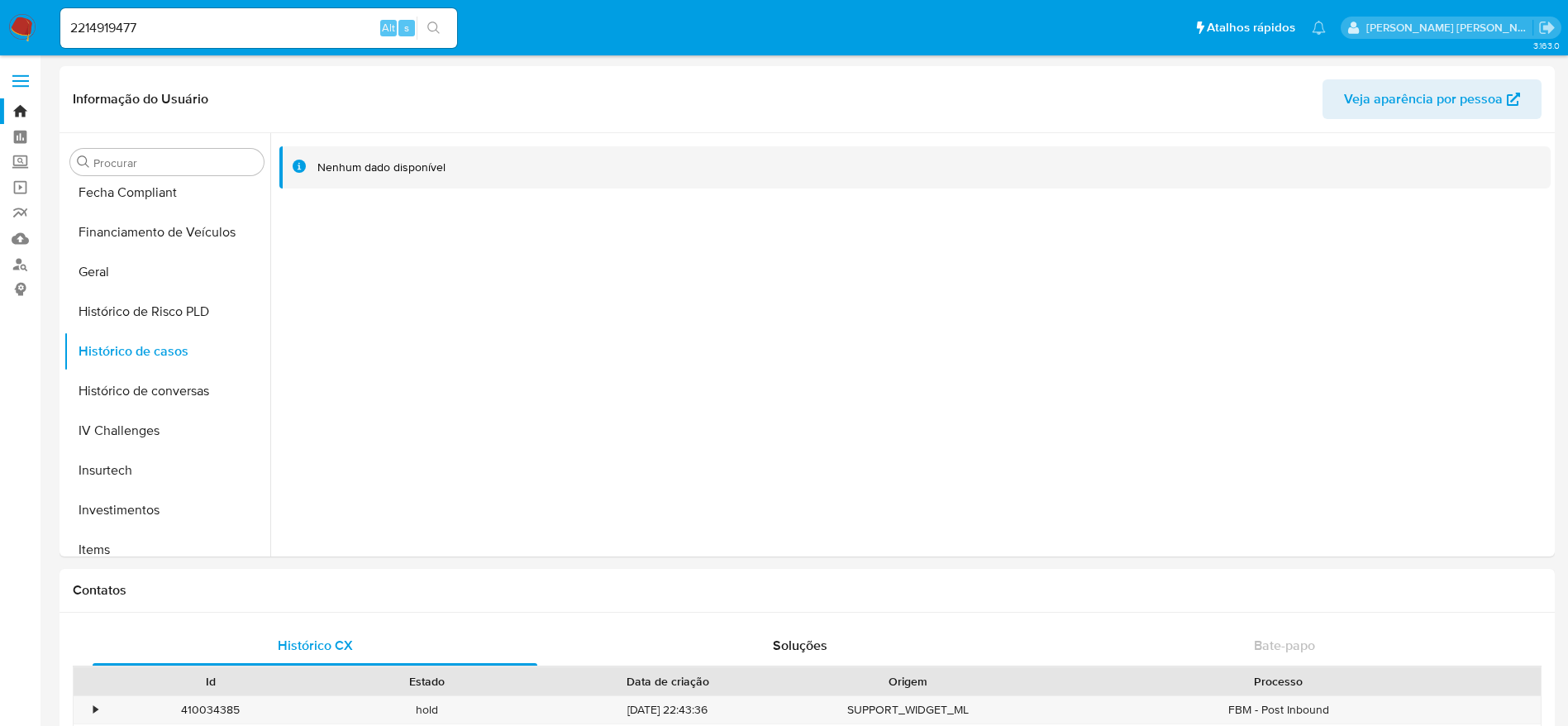
click at [302, 15] on div "2214919477 Alt s" at bounding box center [259, 28] width 397 height 40
click at [300, 20] on input "2214919477" at bounding box center [259, 28] width 397 height 22
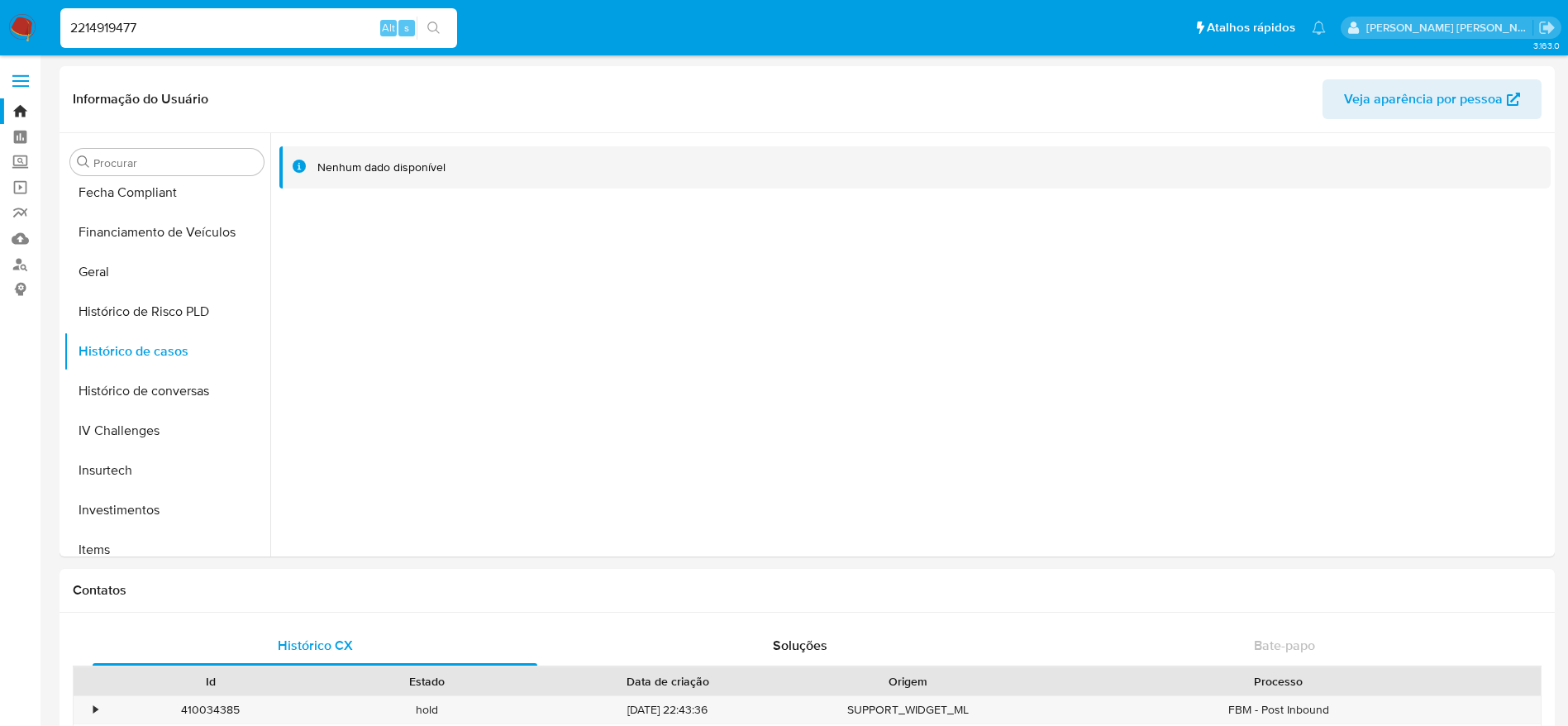
paste input "2167014079"
click at [300, 20] on input "22149194772167014079" at bounding box center [259, 28] width 397 height 22
paste input
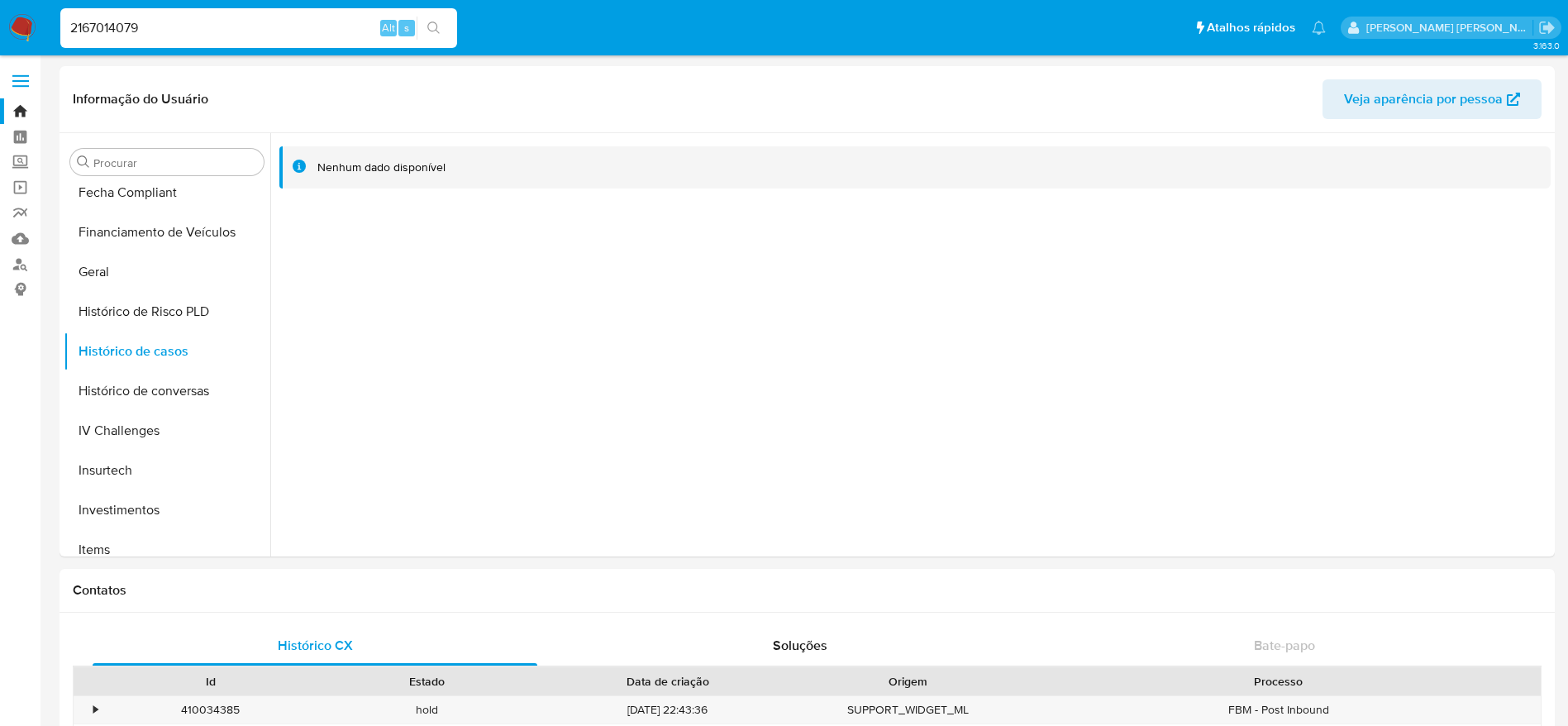
type input "2167014079"
click at [436, 32] on icon "search-icon" at bounding box center [434, 28] width 13 height 13
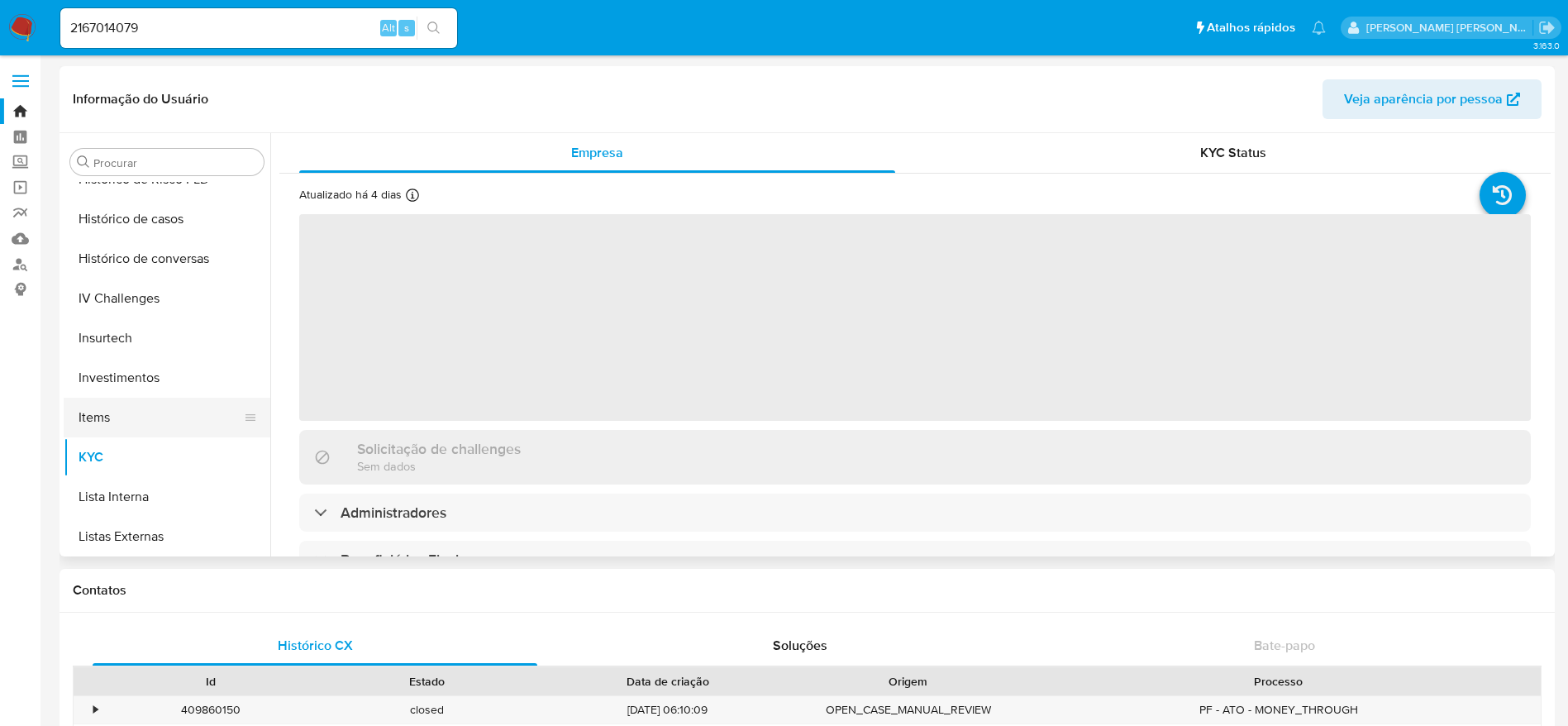
select select "10"
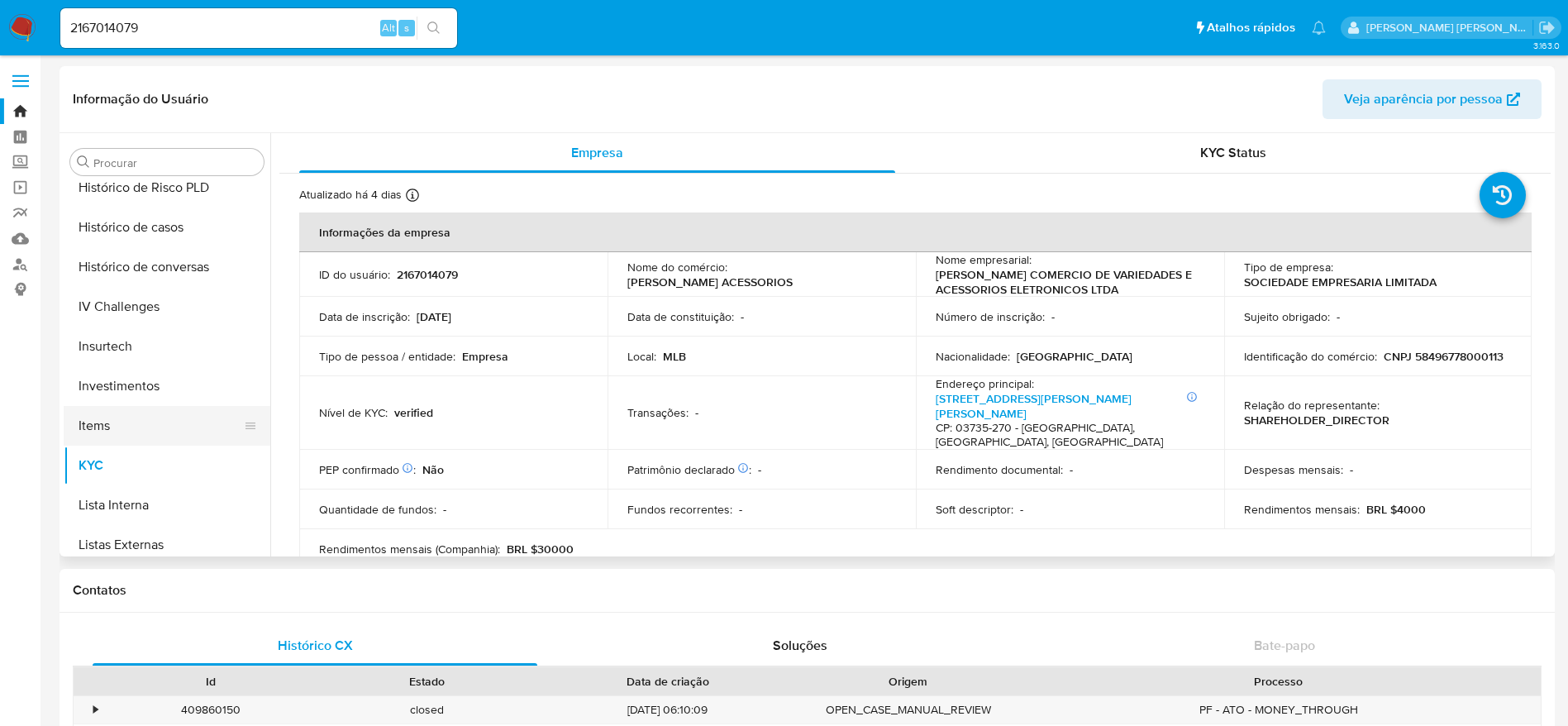
scroll to position [525, 0]
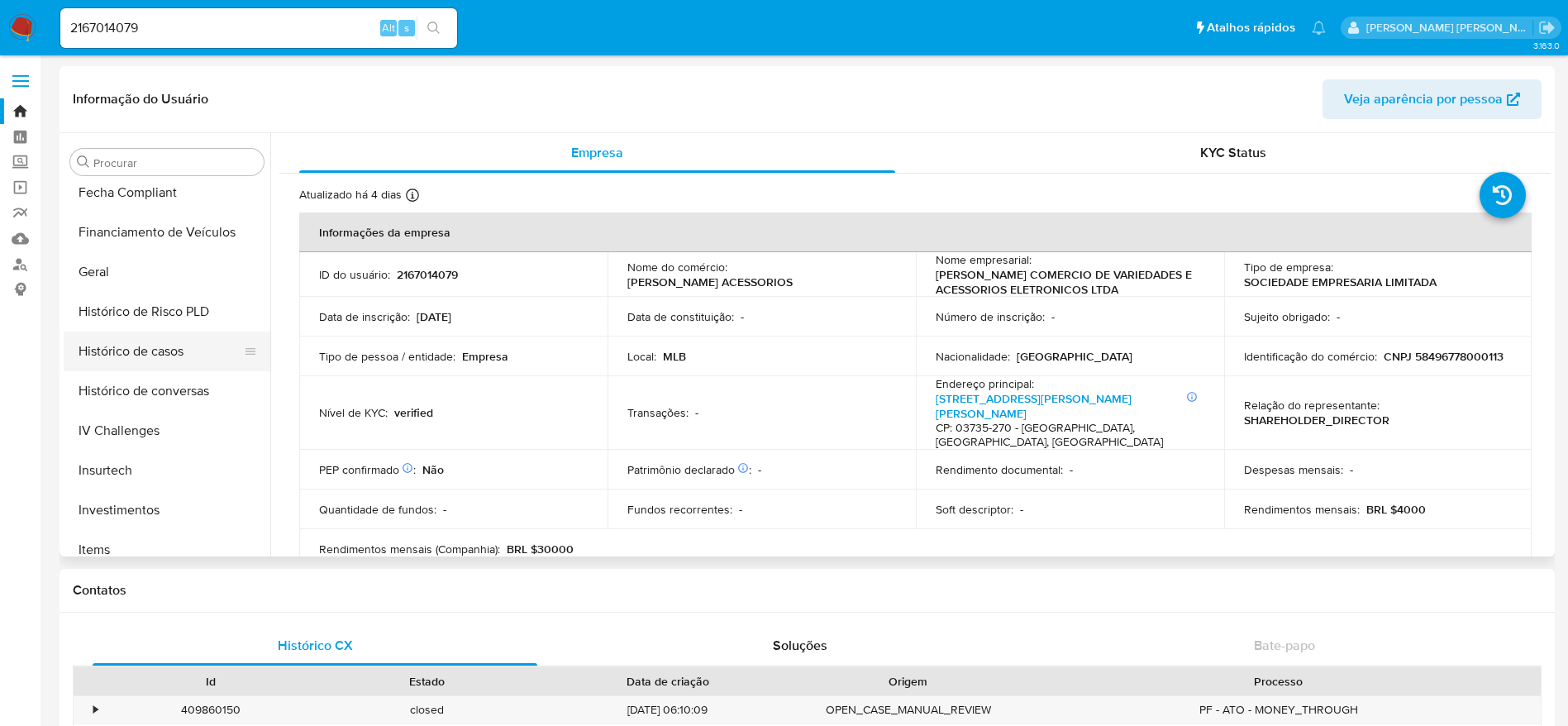
click at [153, 350] on button "Histórico de casos" at bounding box center [160, 351] width 193 height 40
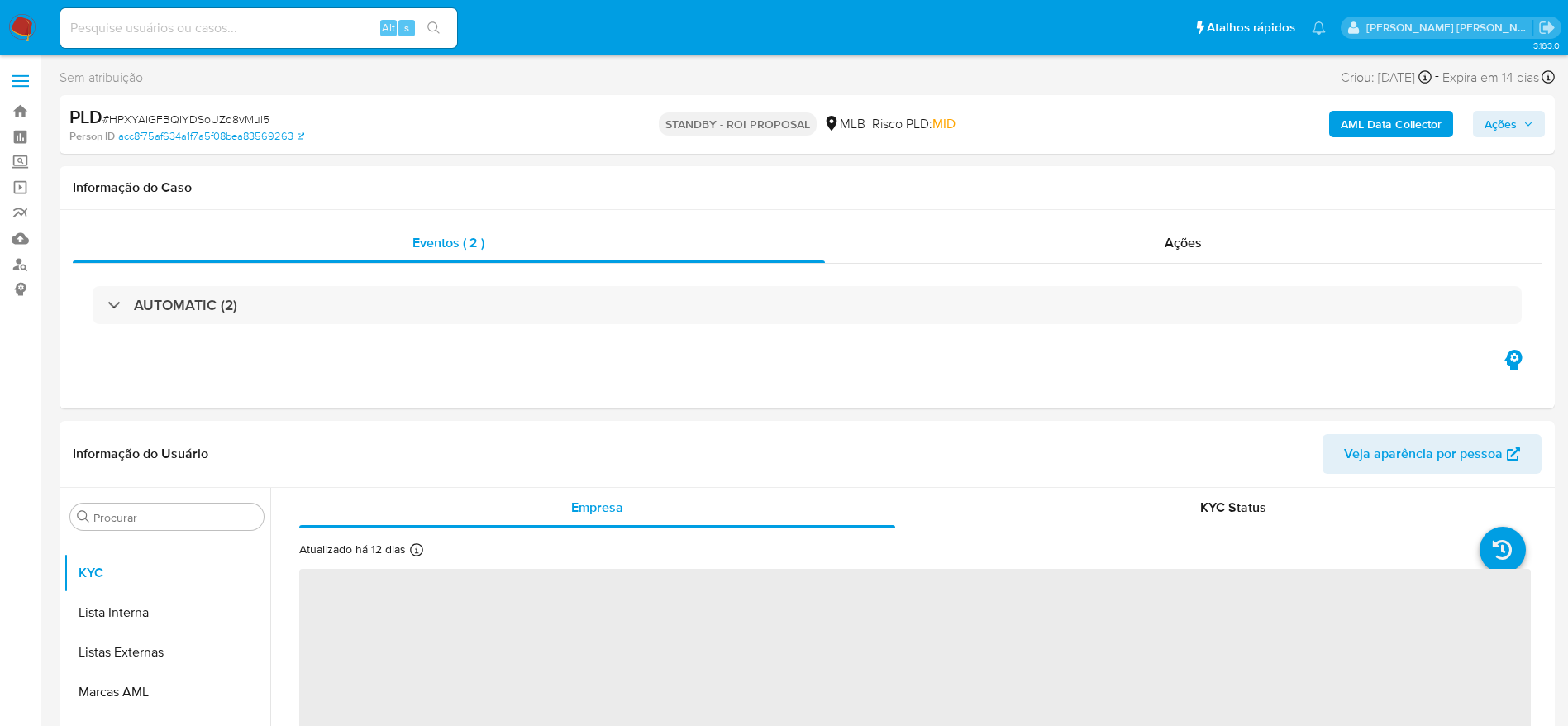
scroll to position [897, 0]
select select "10"
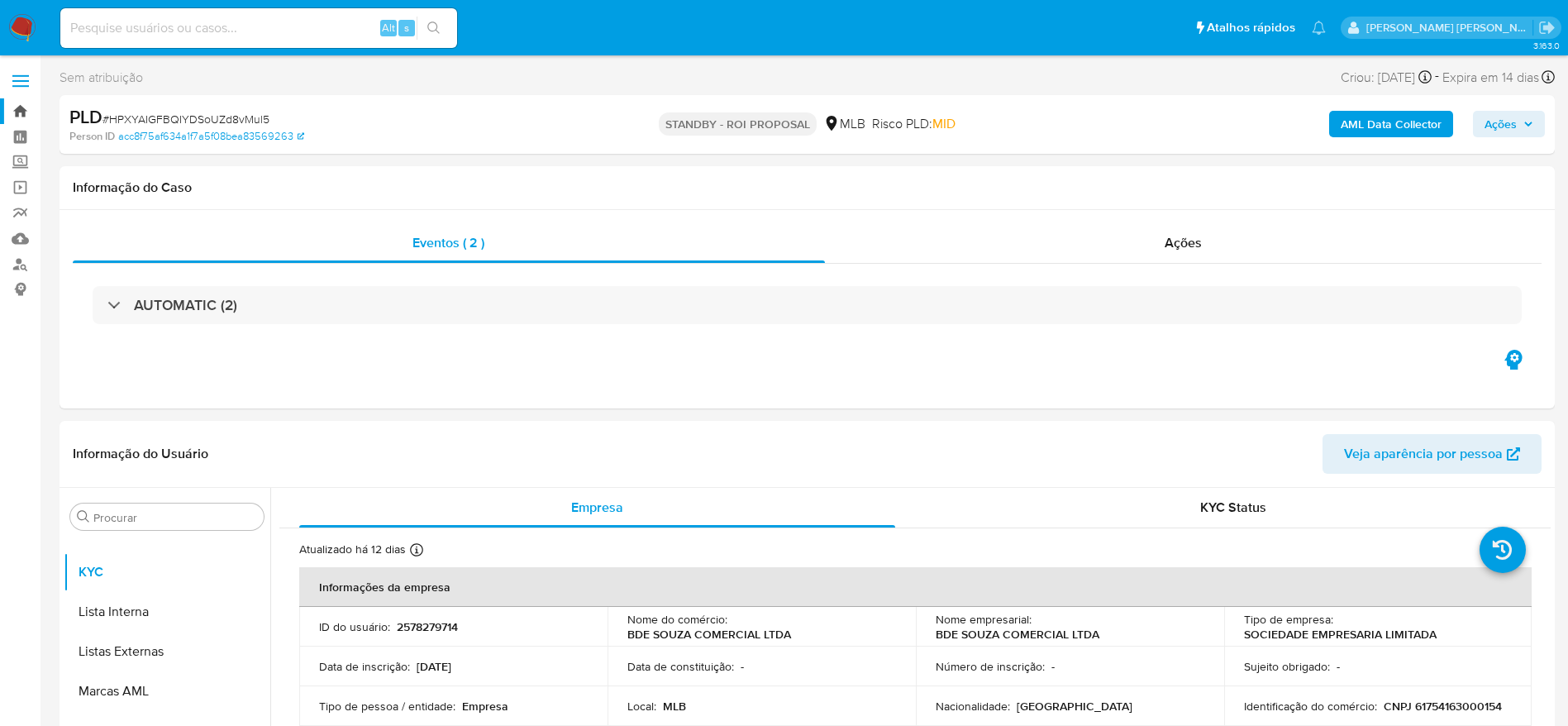
click at [17, 110] on link "Bandeja" at bounding box center [98, 111] width 197 height 26
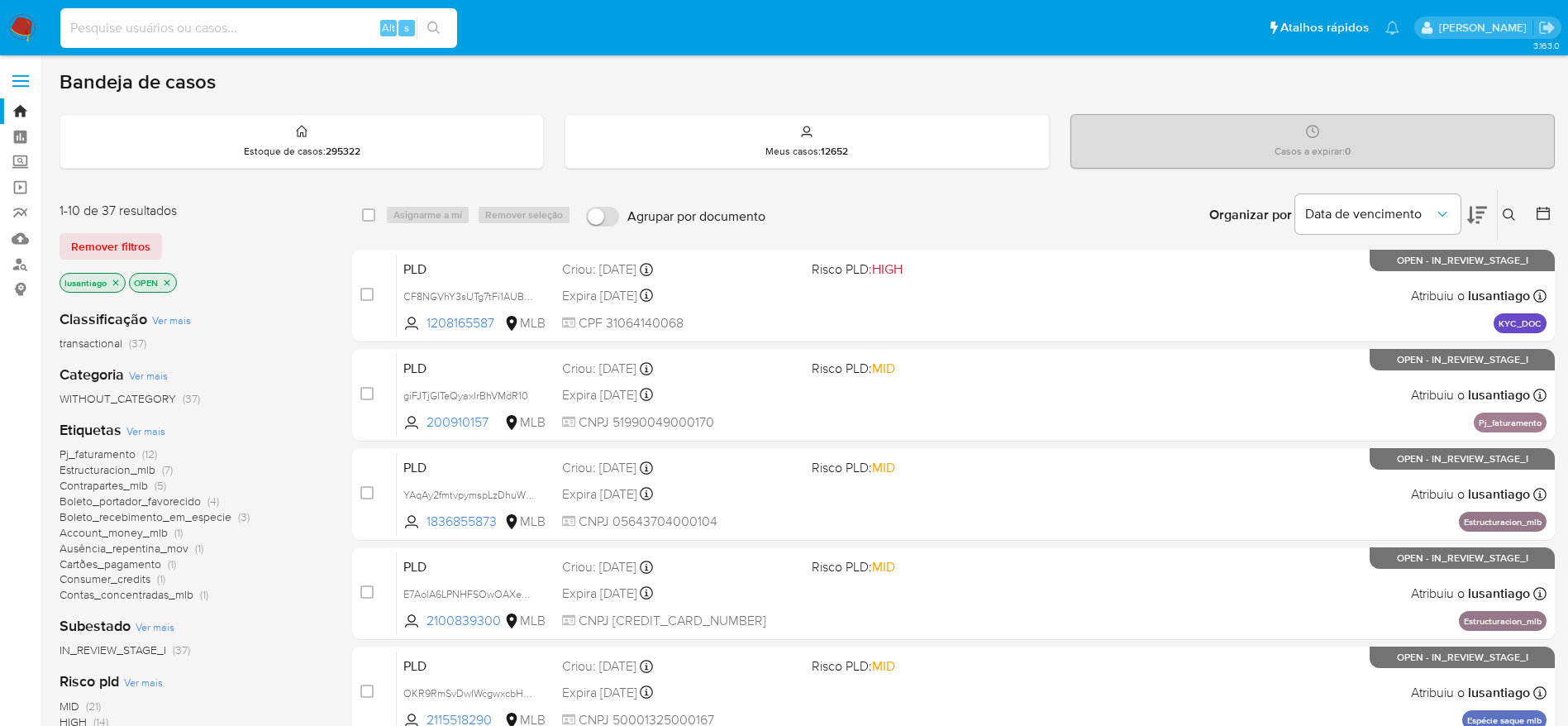
click at [286, 26] on input at bounding box center [259, 28] width 397 height 22
paste input "2181757251"
type input "2181757251"
click at [429, 27] on icon "search-icon" at bounding box center [434, 28] width 13 height 13
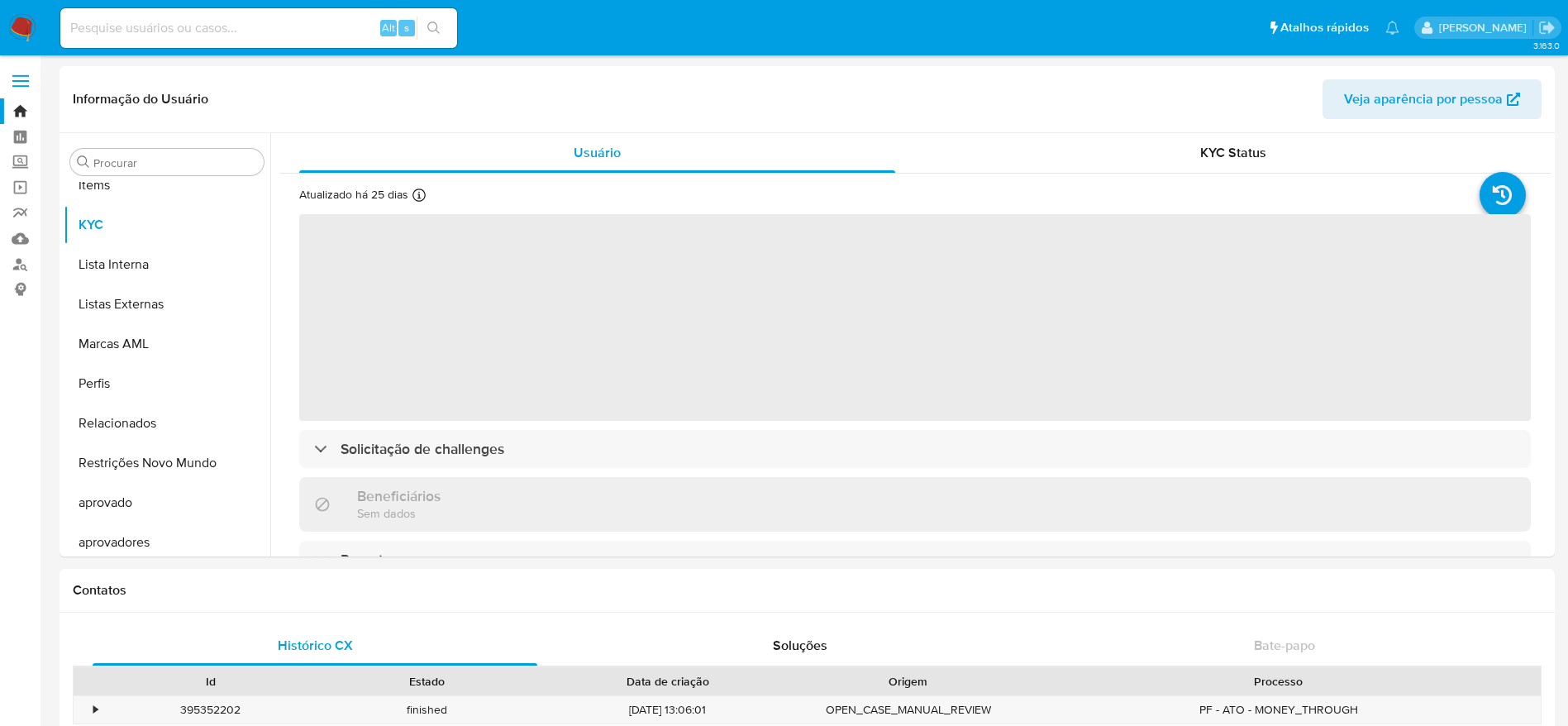
scroll to position [897, 0]
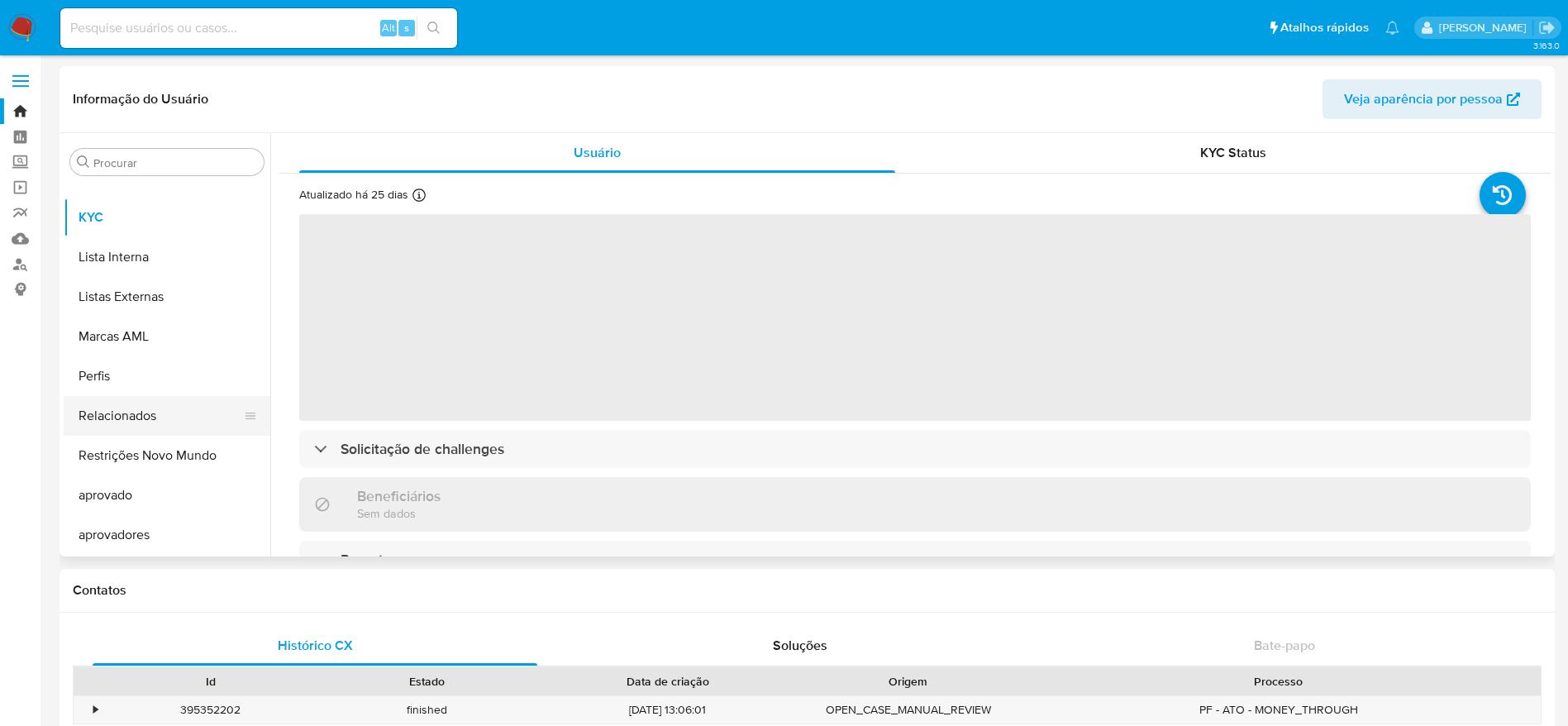
select select "10"
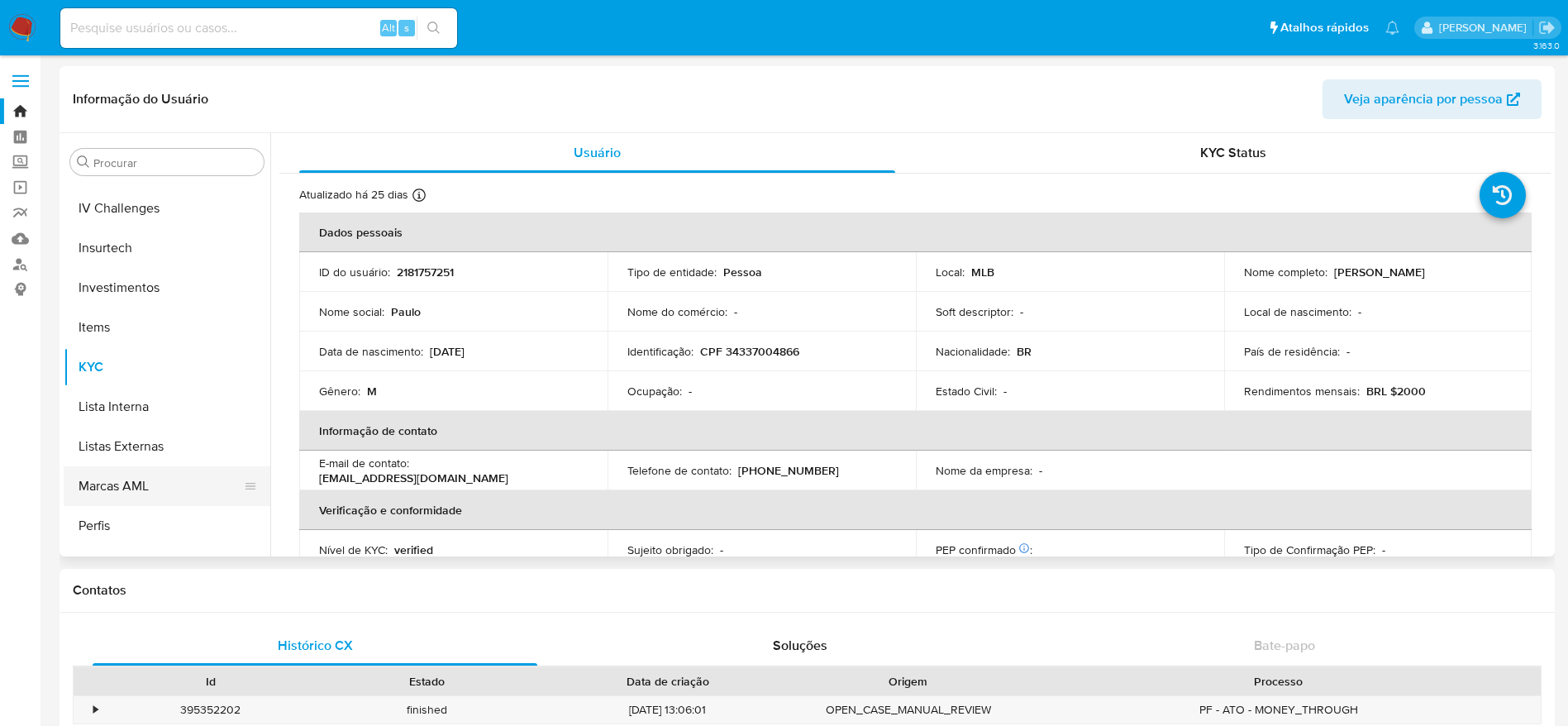
scroll to position [649, 0]
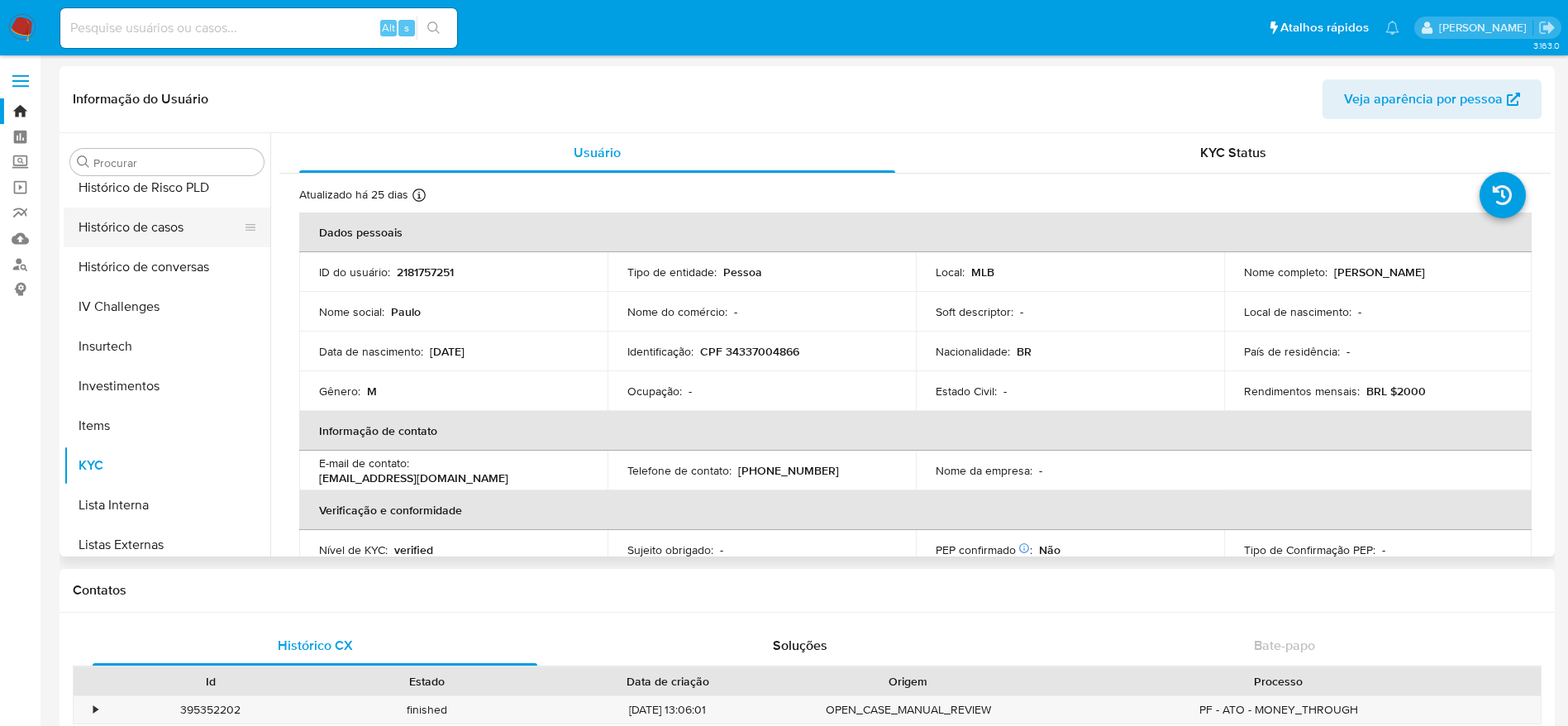
click at [156, 232] on button "Histórico de casos" at bounding box center [160, 227] width 193 height 40
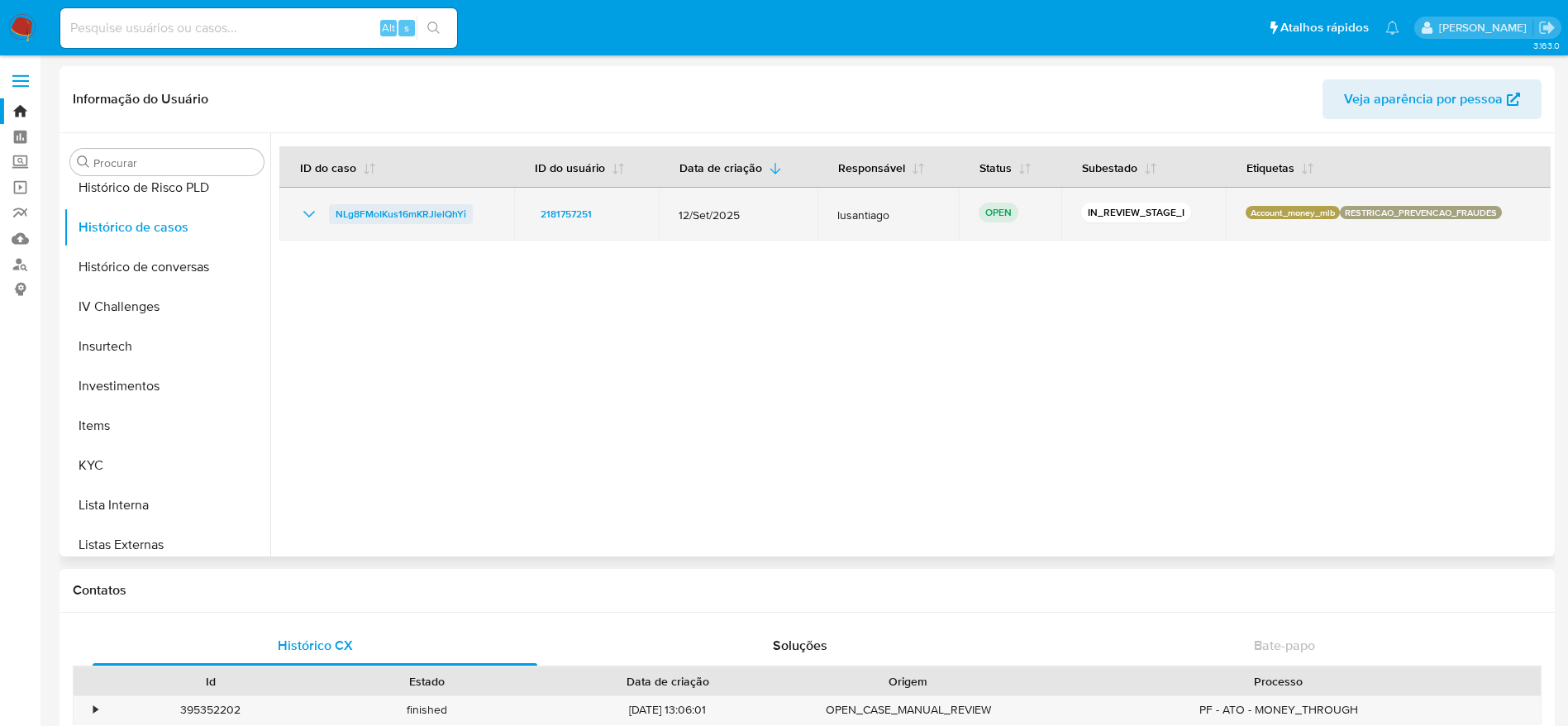
click at [350, 217] on span "NLg8FMoIKus16mKRJlelQhYi" at bounding box center [400, 214] width 130 height 20
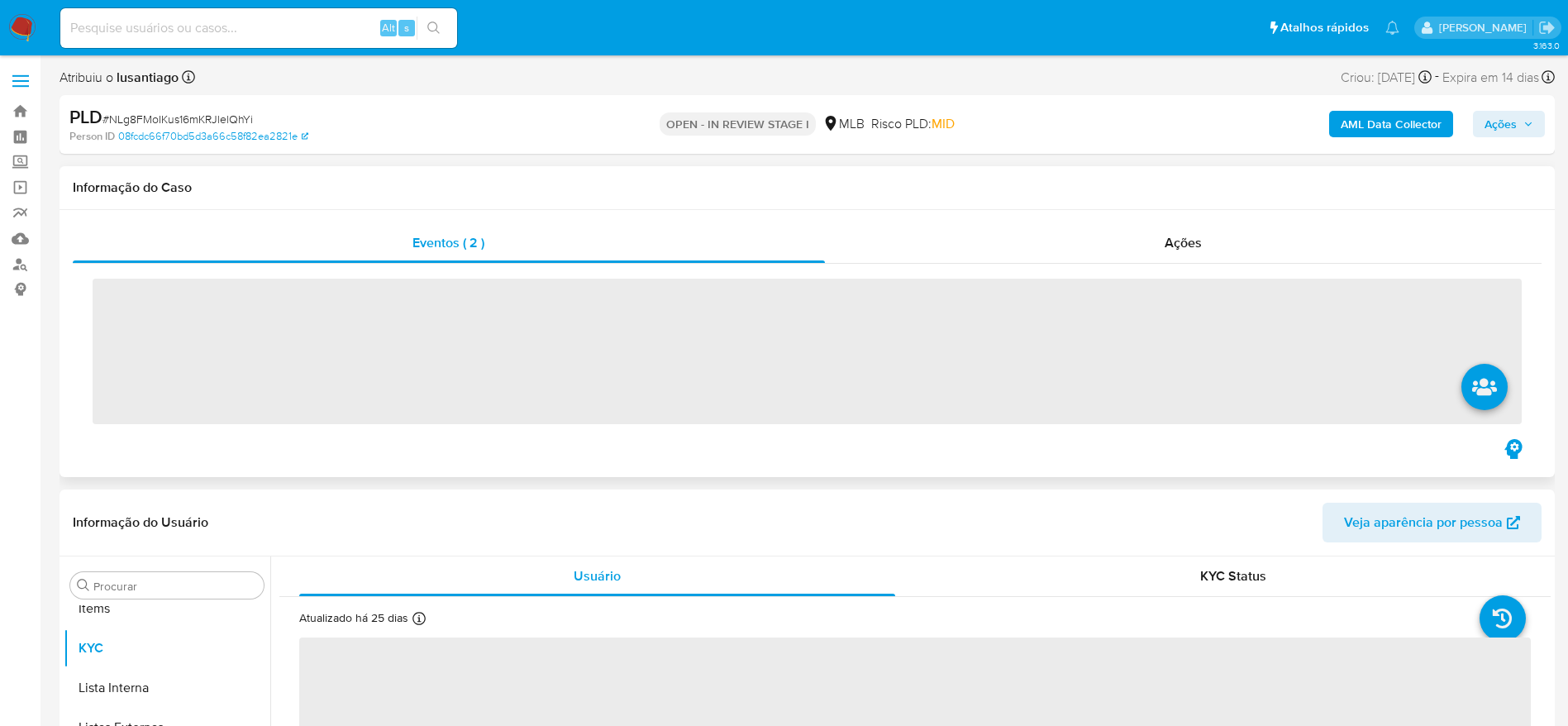
scroll to position [897, 0]
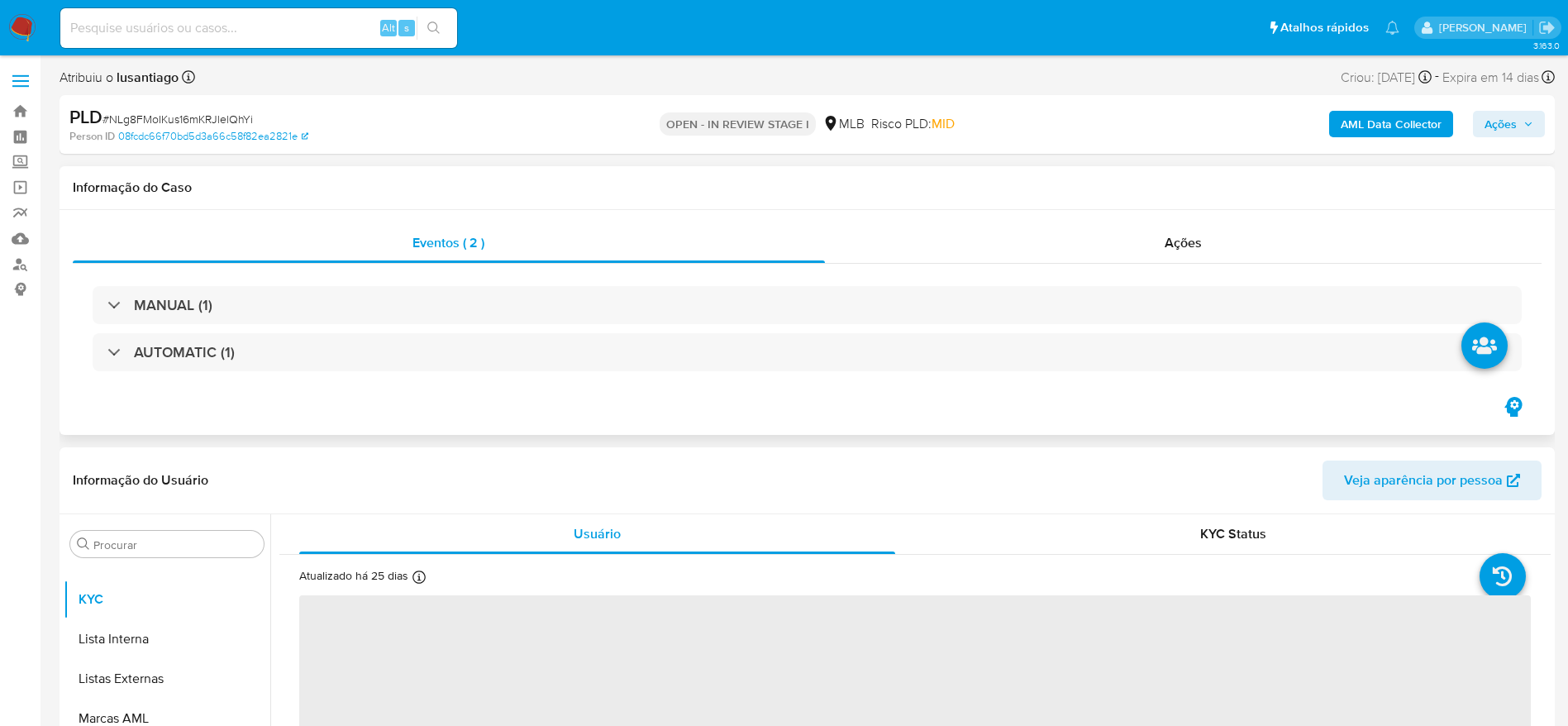
select select "10"
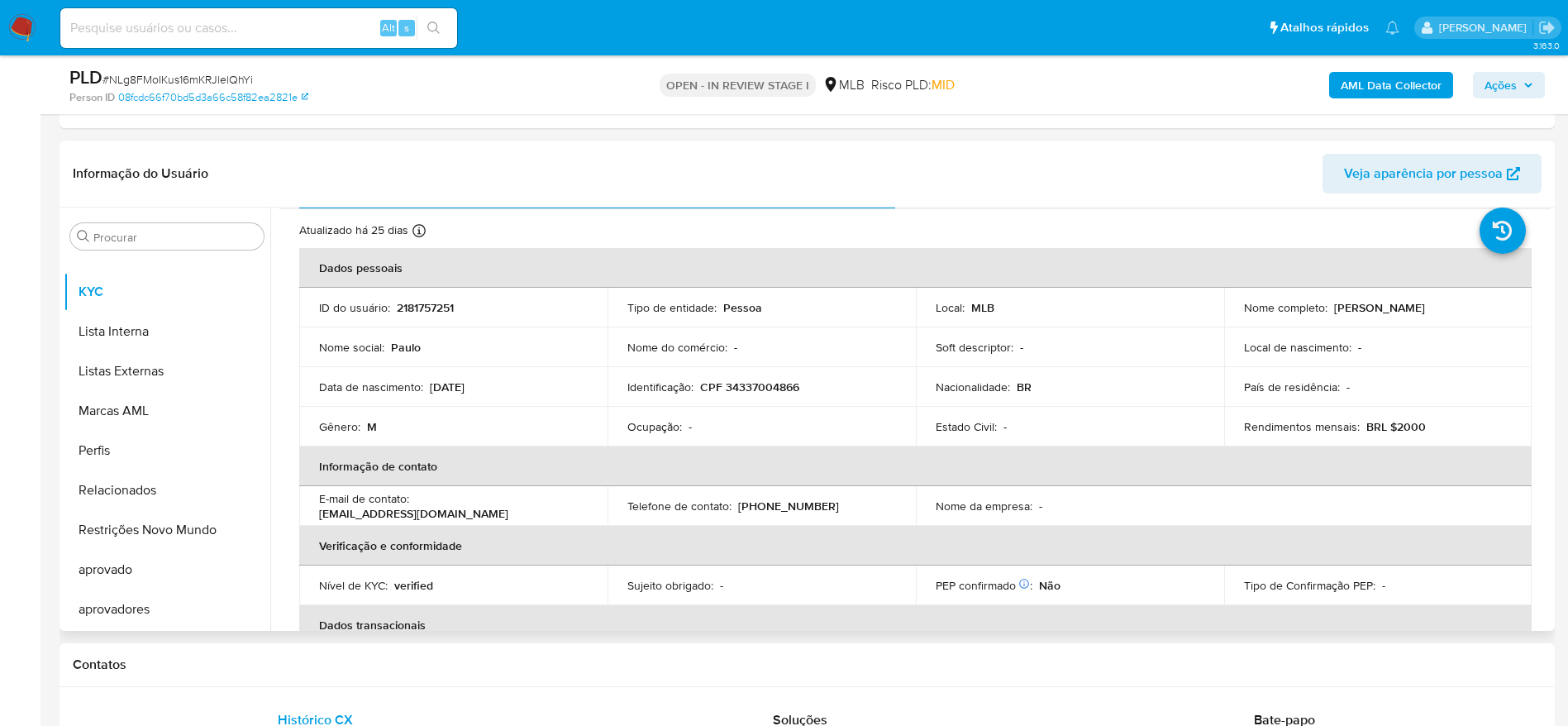
scroll to position [0, 0]
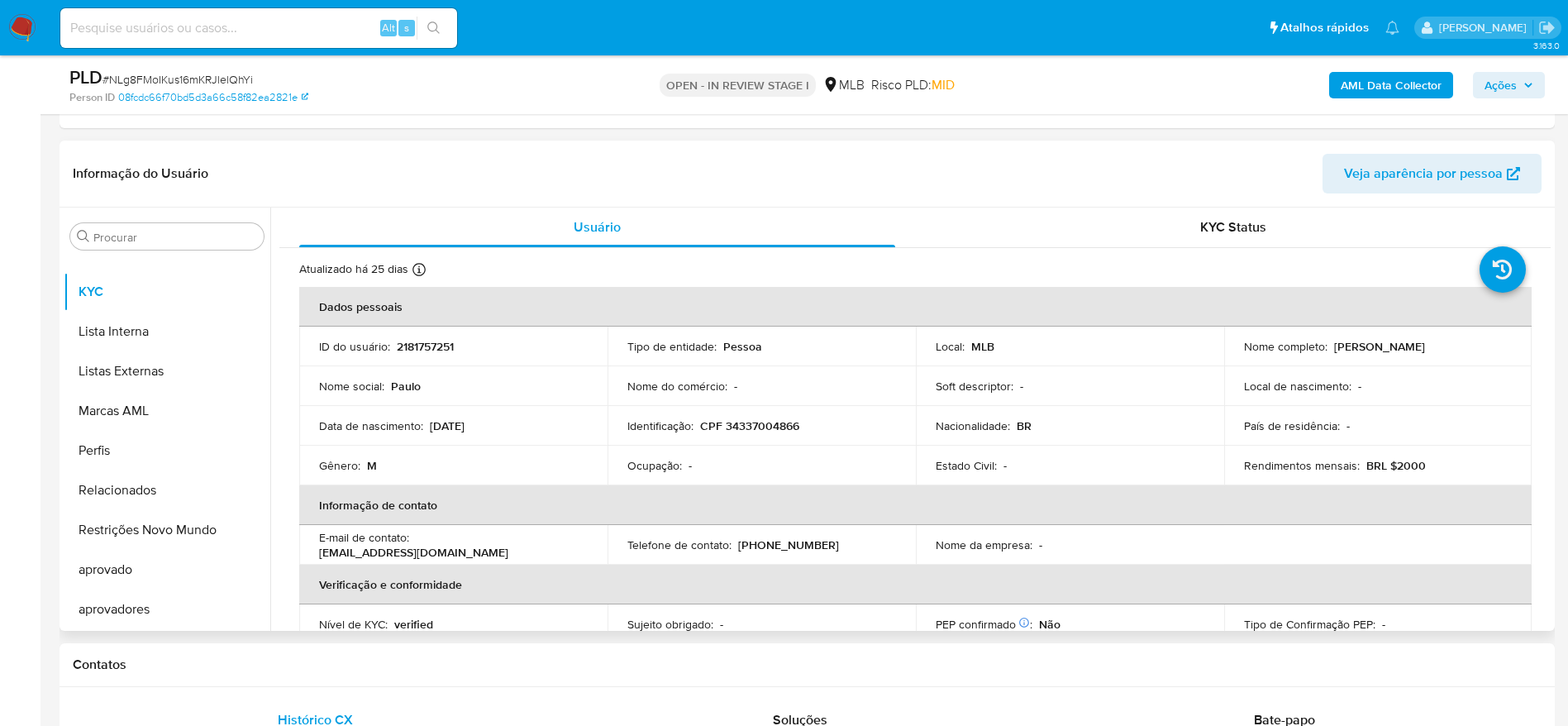
click at [749, 433] on p "CPF 34337004866" at bounding box center [749, 425] width 99 height 15
copy p "34337004866"
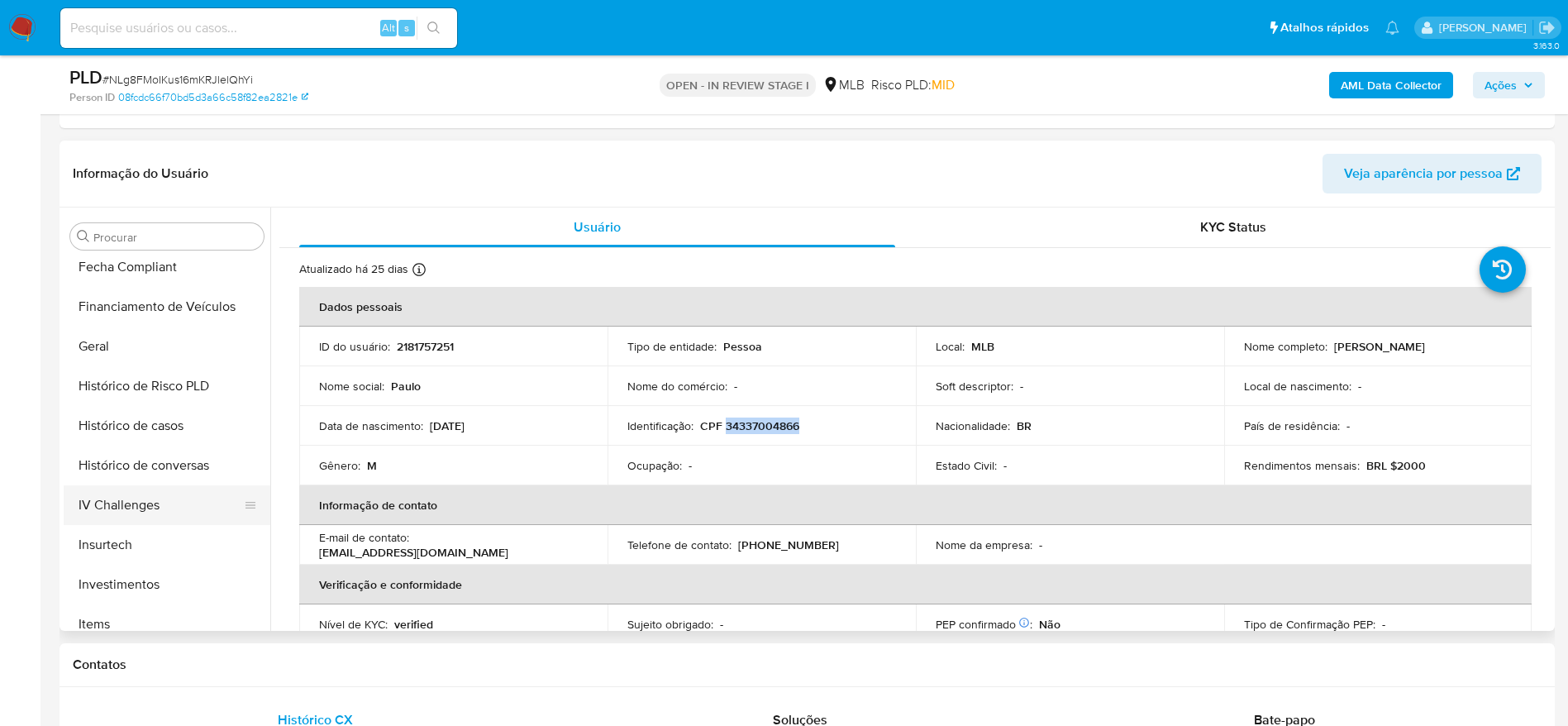
scroll to position [401, 0]
click at [139, 465] on button "Geral" at bounding box center [160, 470] width 193 height 40
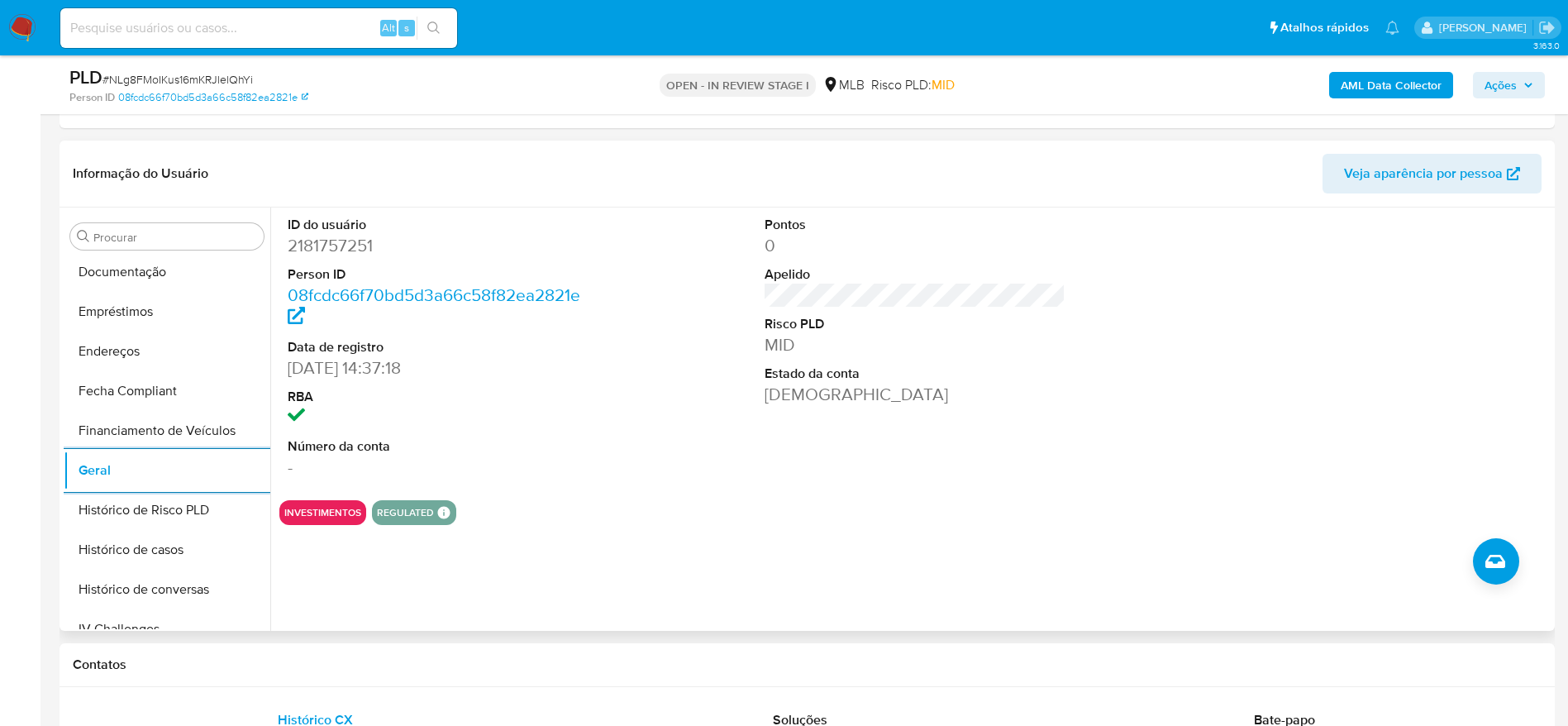
scroll to position [897, 0]
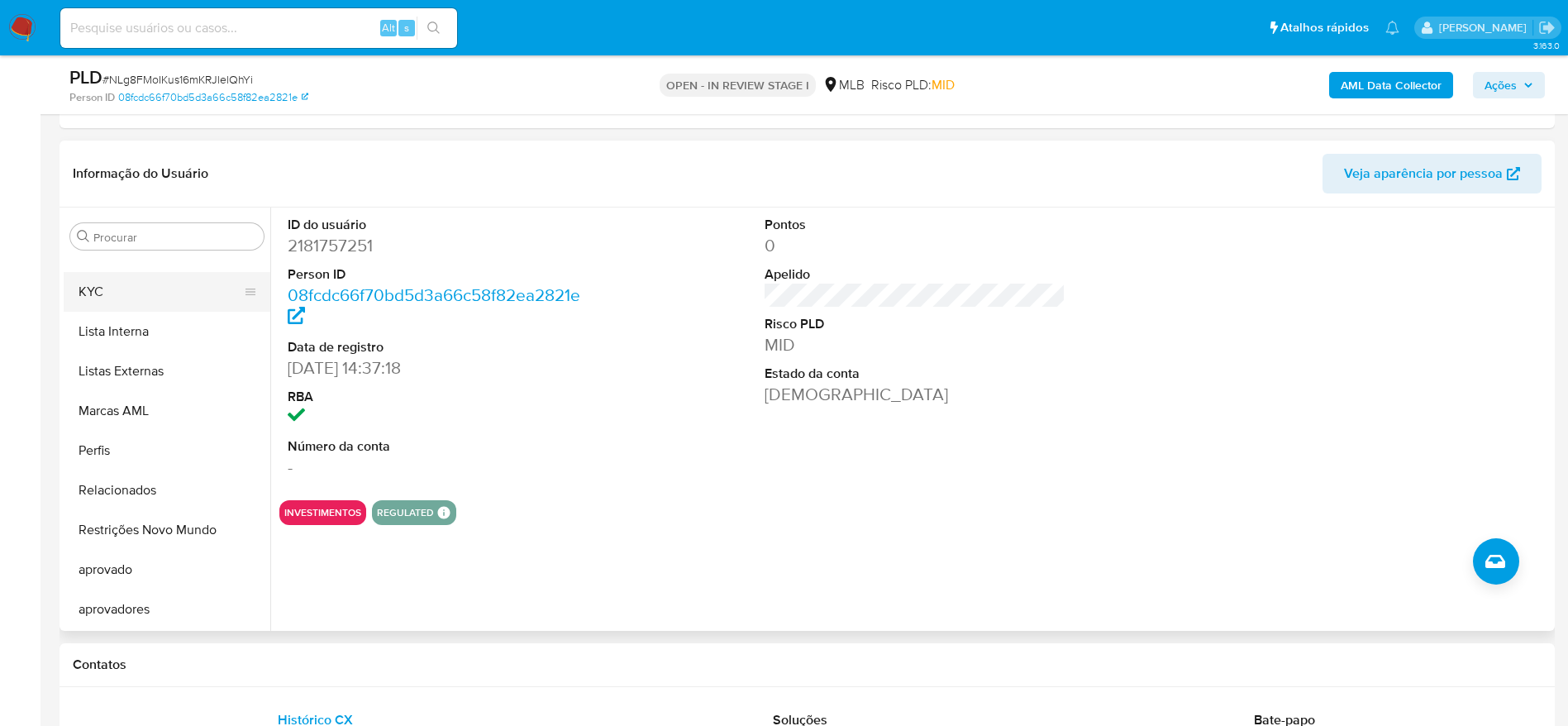
click at [144, 294] on button "KYC" at bounding box center [160, 292] width 193 height 40
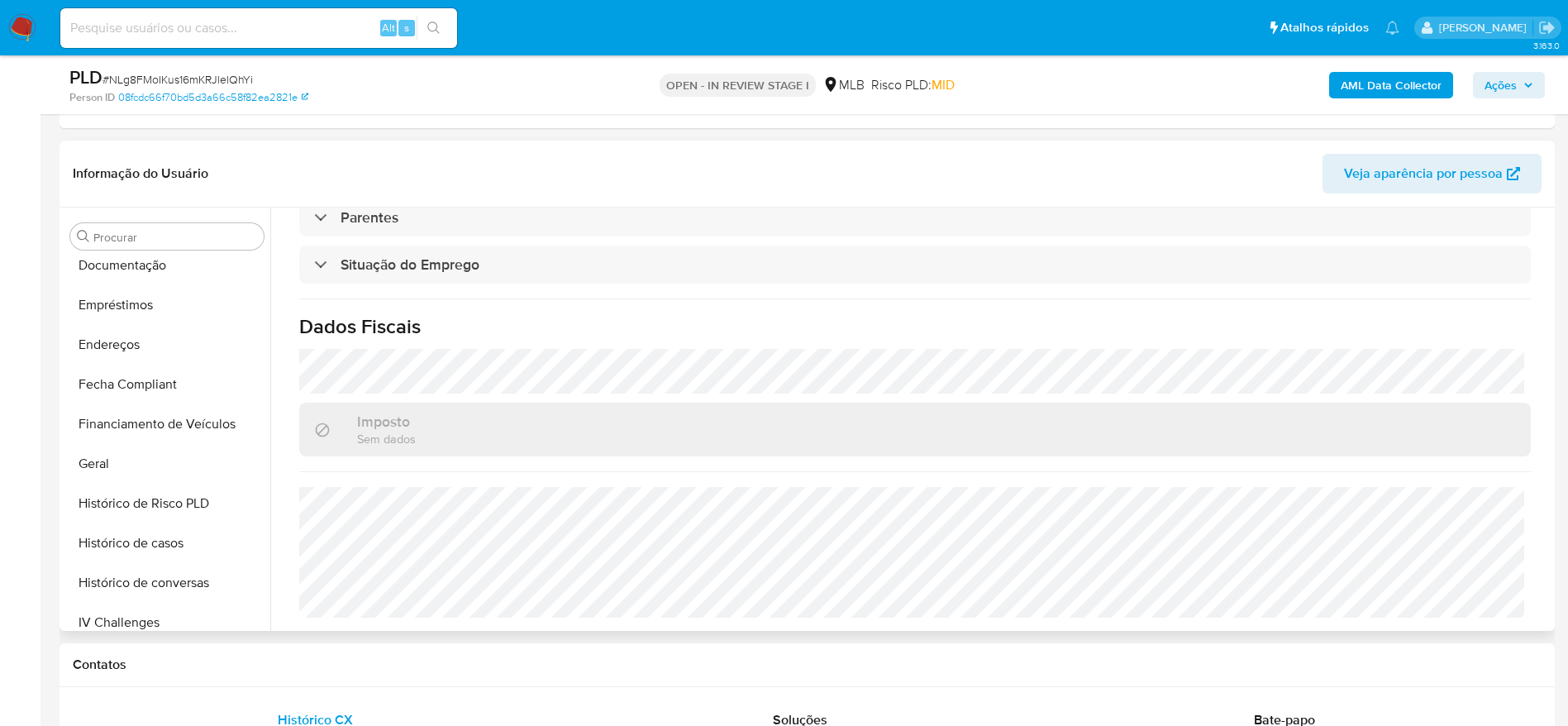
scroll to position [401, 0]
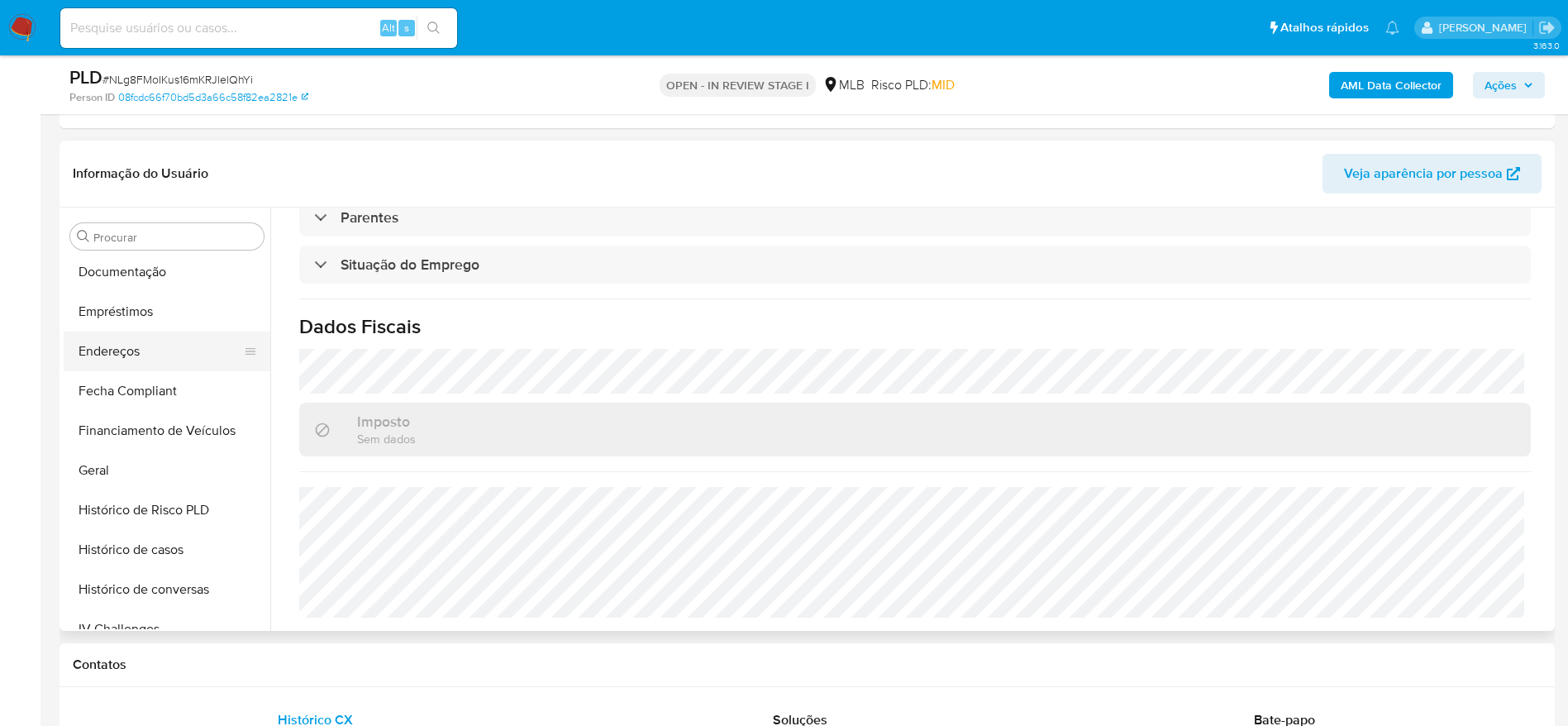
click at [146, 354] on button "Endereços" at bounding box center [160, 351] width 193 height 40
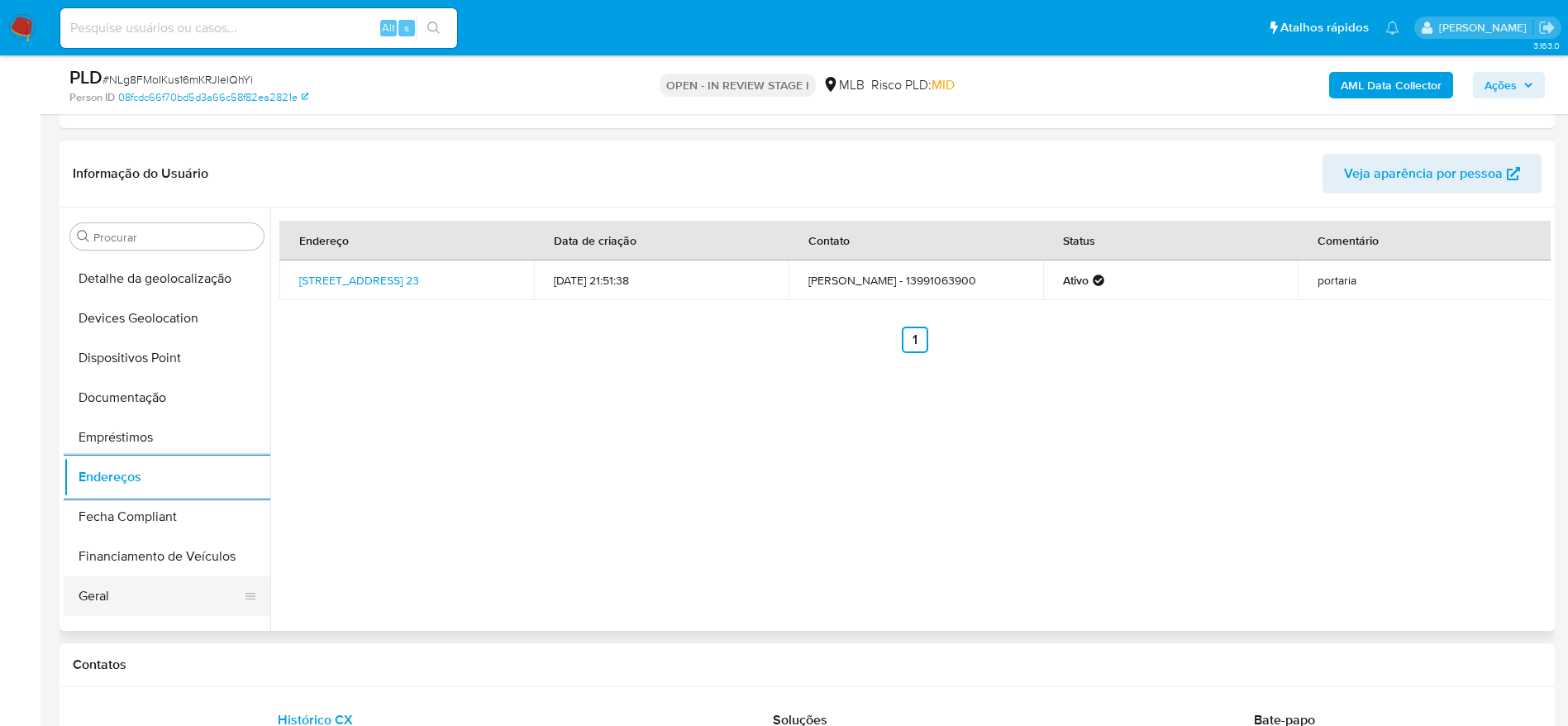
scroll to position [153, 0]
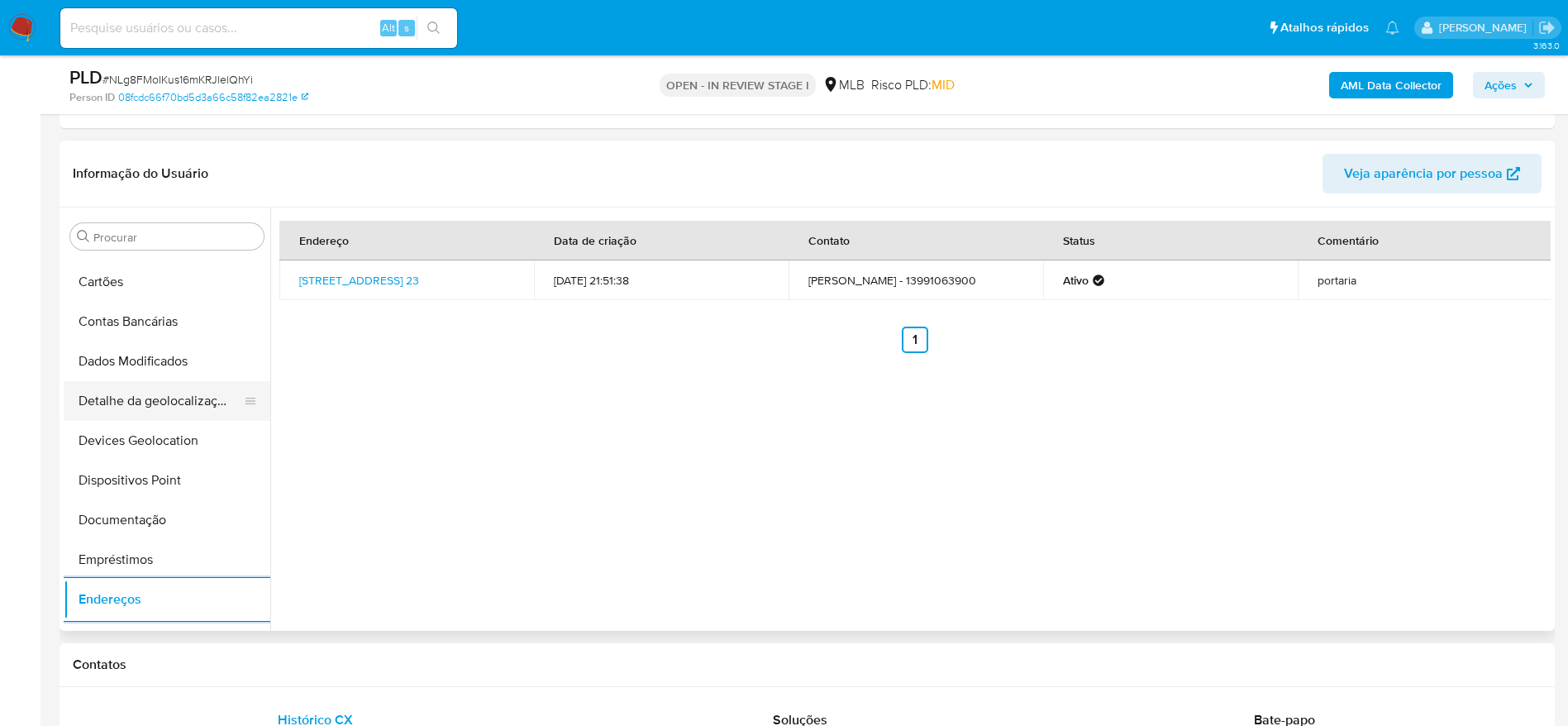
click at [130, 409] on button "Detalhe da geolocalização" at bounding box center [160, 401] width 193 height 40
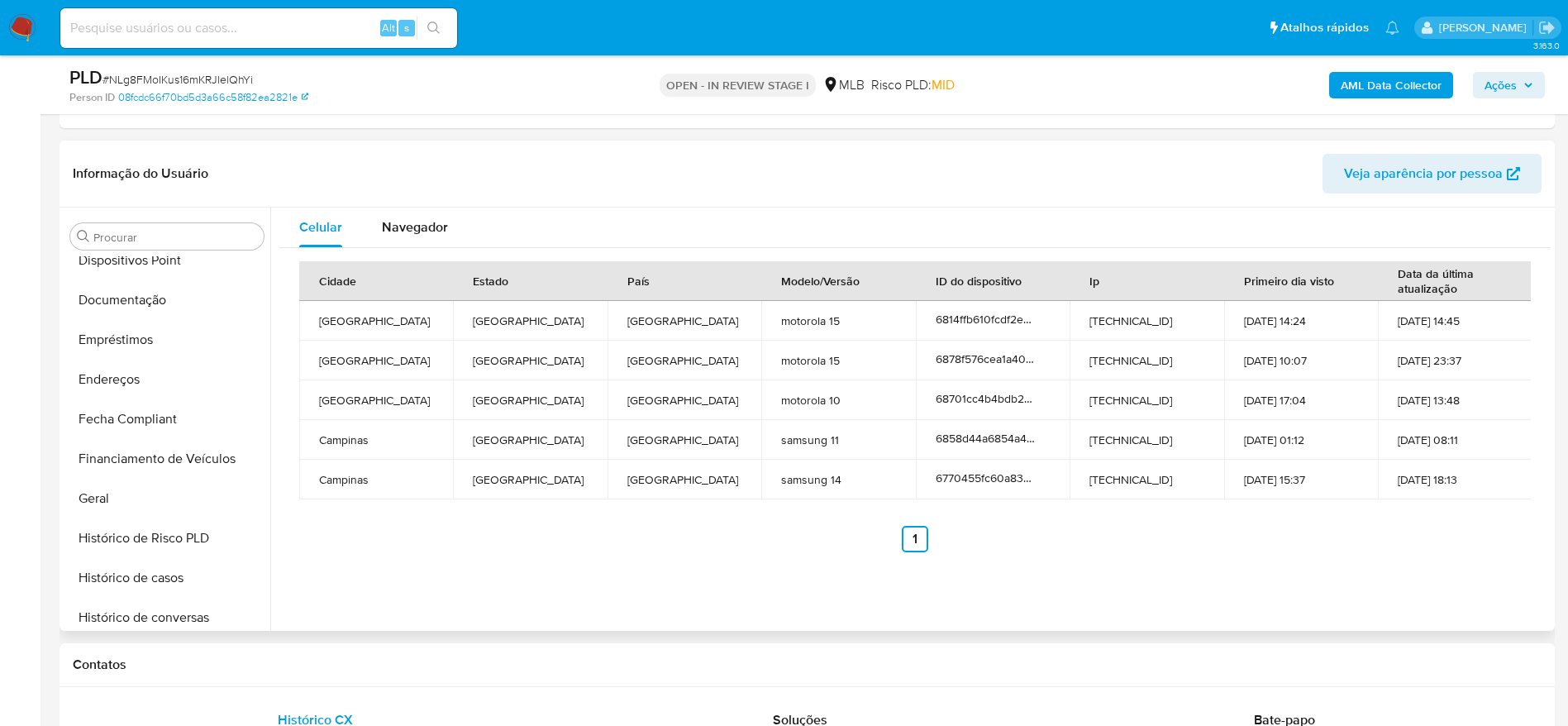
scroll to position [897, 0]
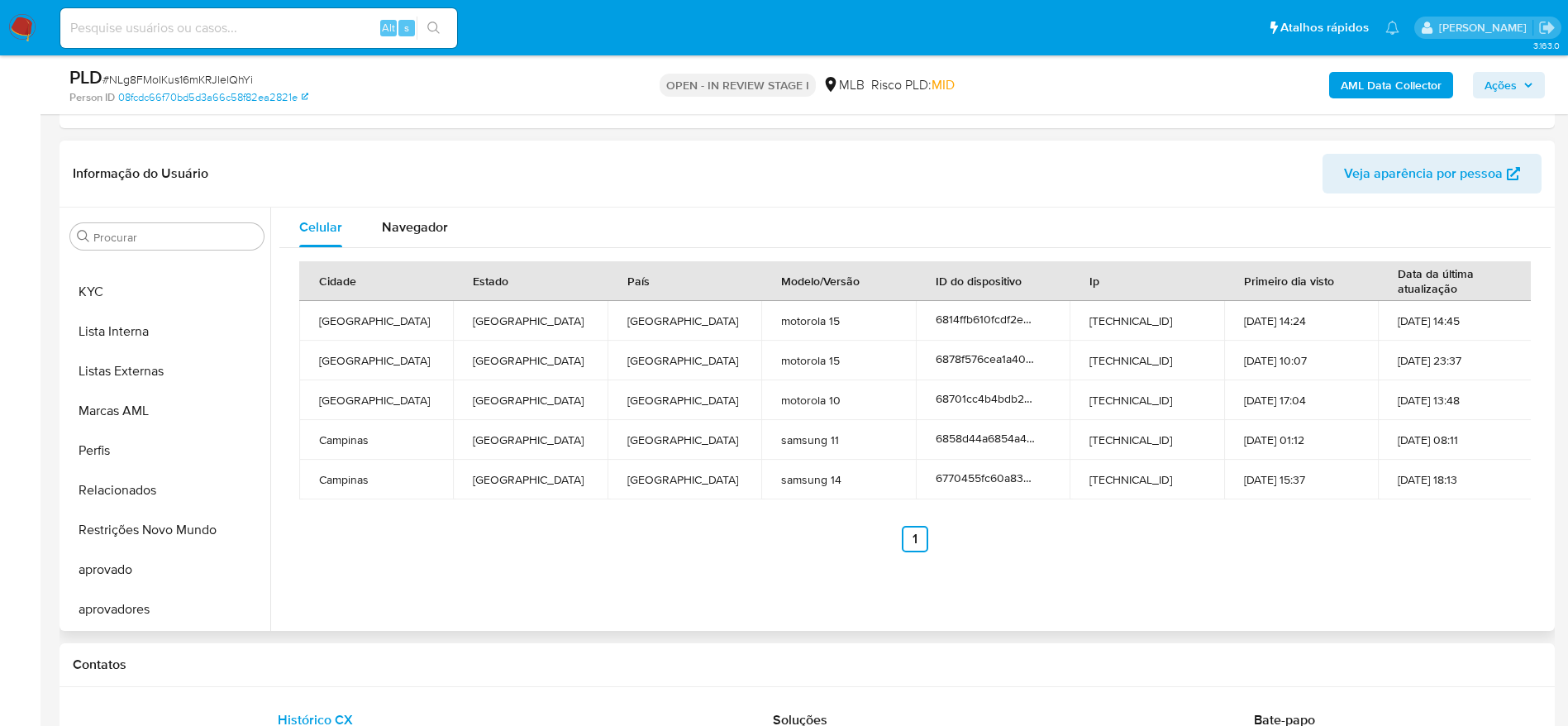
drag, startPoint x: 98, startPoint y: 537, endPoint x: 753, endPoint y: 553, distance: 655.2
click at [104, 536] on button "Restrições Novo Mundo" at bounding box center [167, 530] width 207 height 40
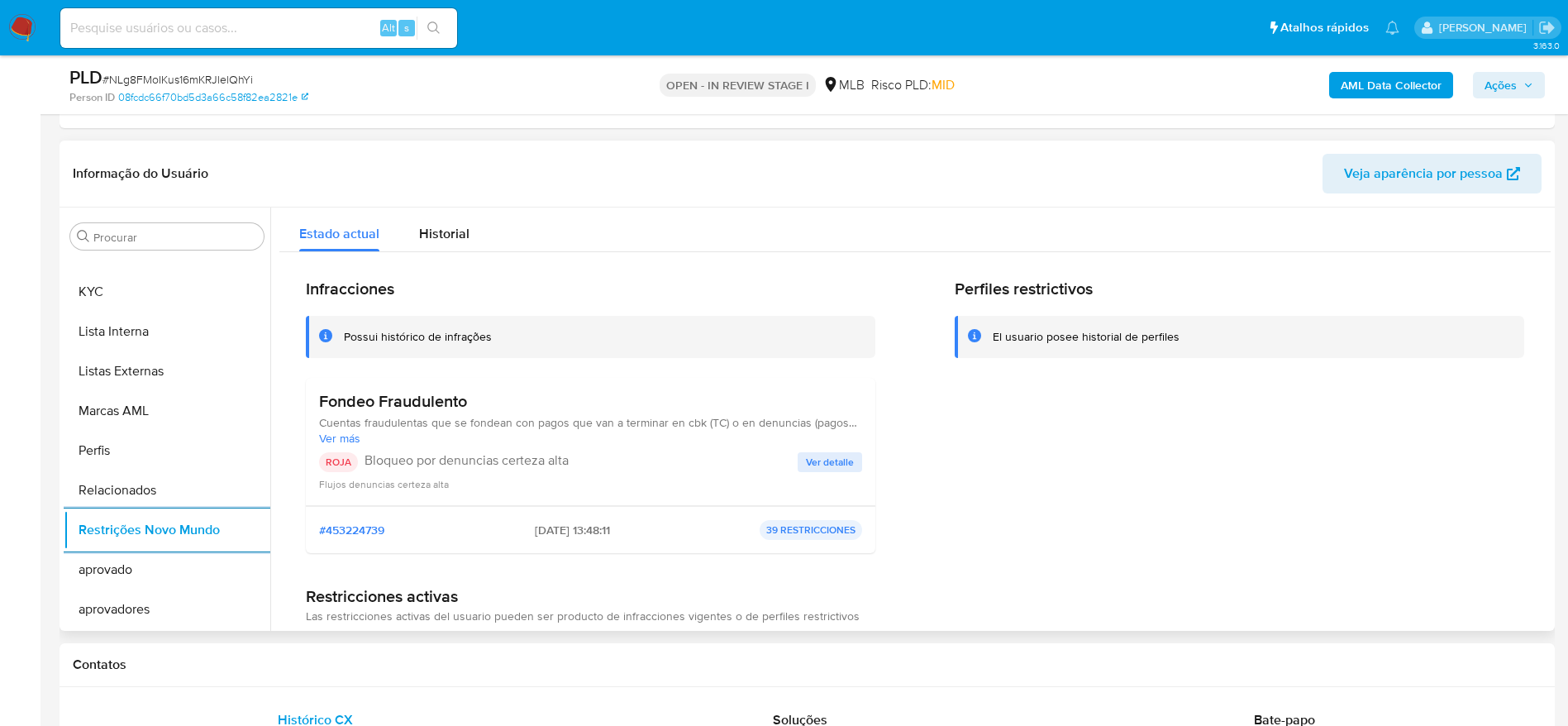
click at [828, 457] on span "Ver detalle" at bounding box center [829, 462] width 48 height 16
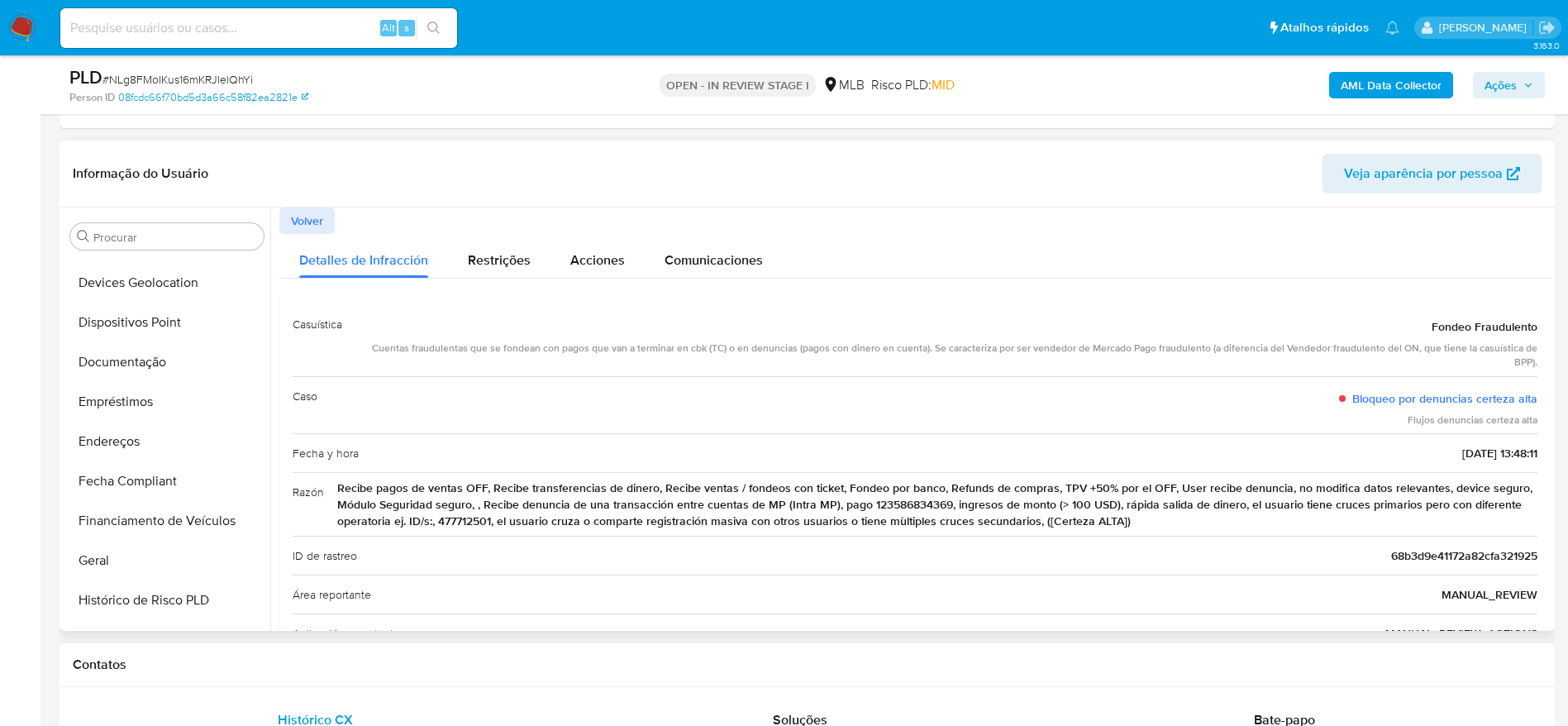
scroll to position [277, 0]
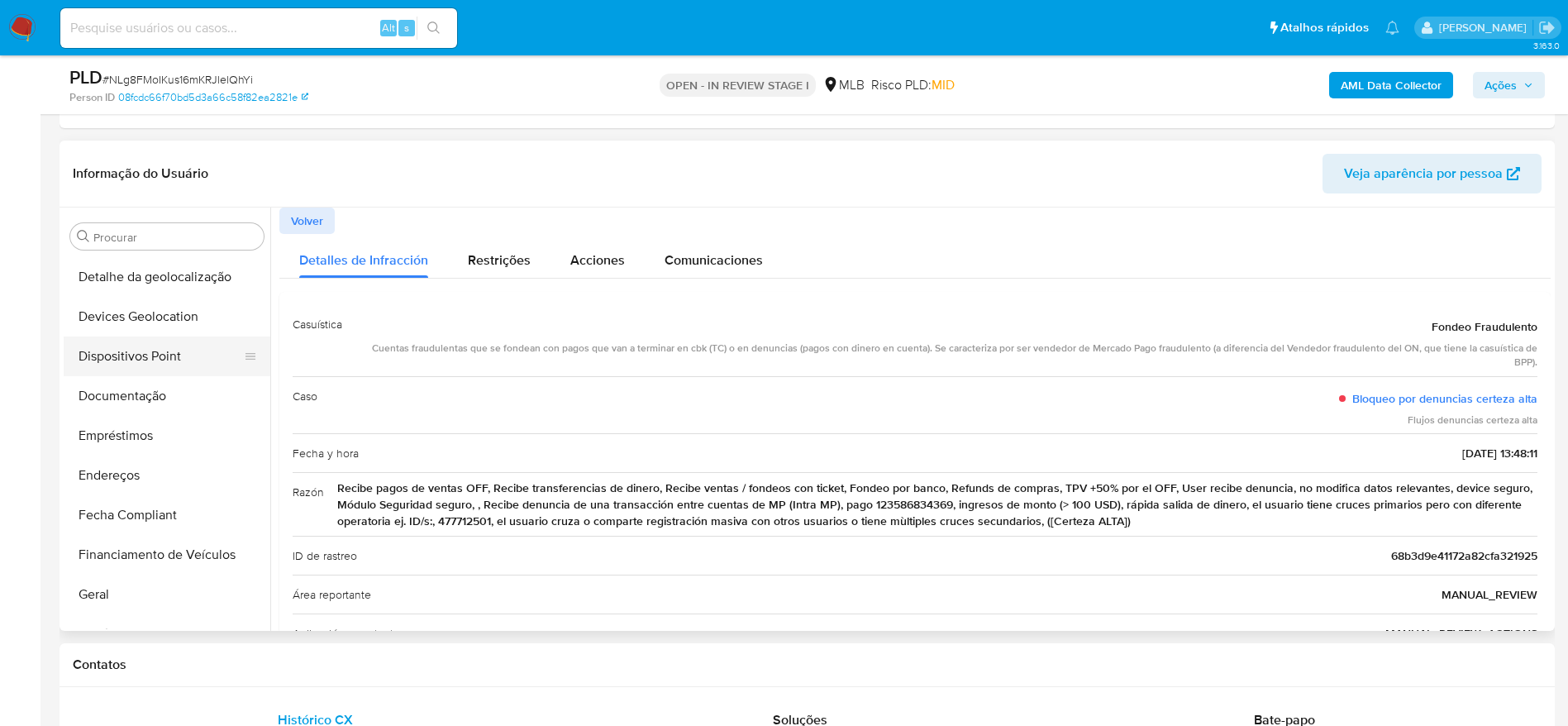
click at [138, 359] on button "Dispositivos Point" at bounding box center [160, 356] width 193 height 40
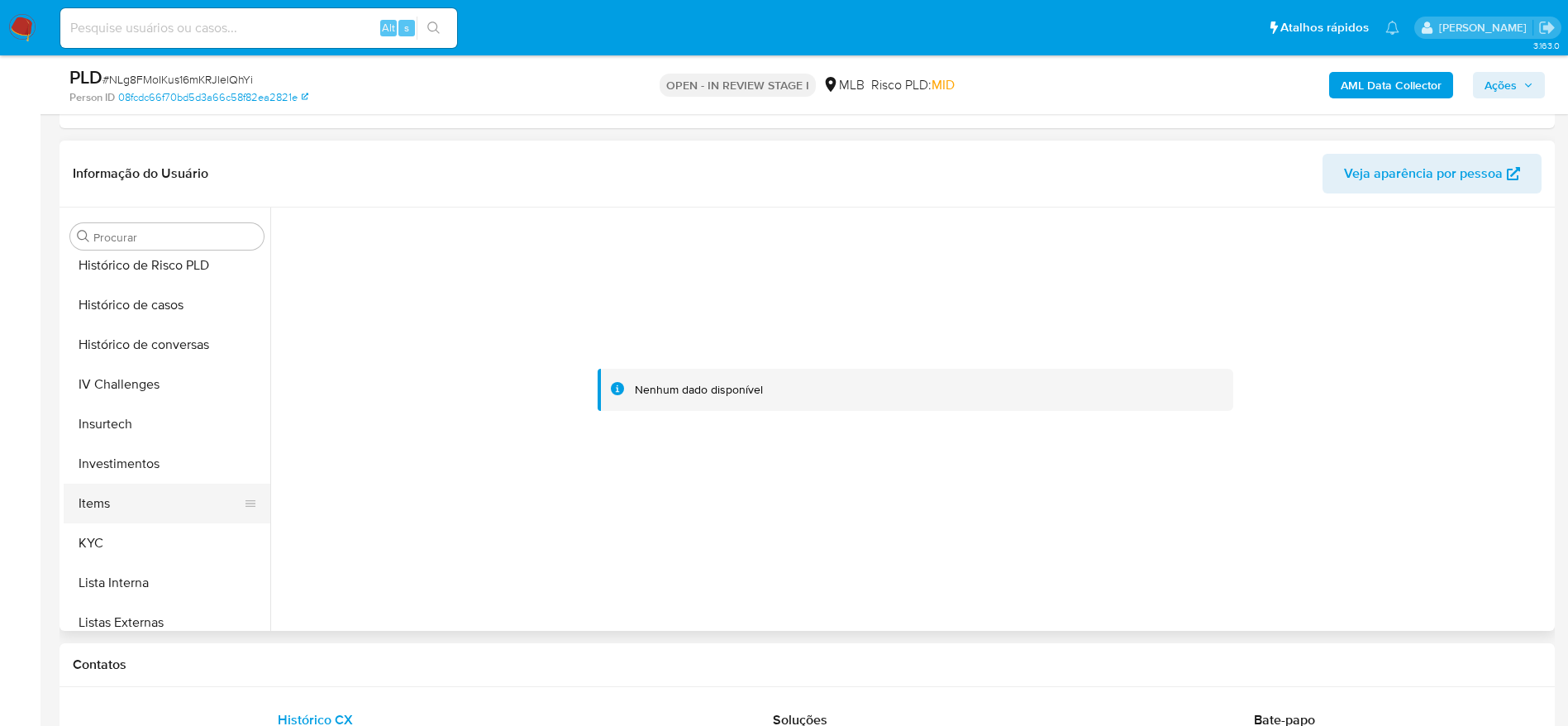
scroll to position [649, 0]
click at [137, 547] on button "KYC" at bounding box center [160, 540] width 193 height 40
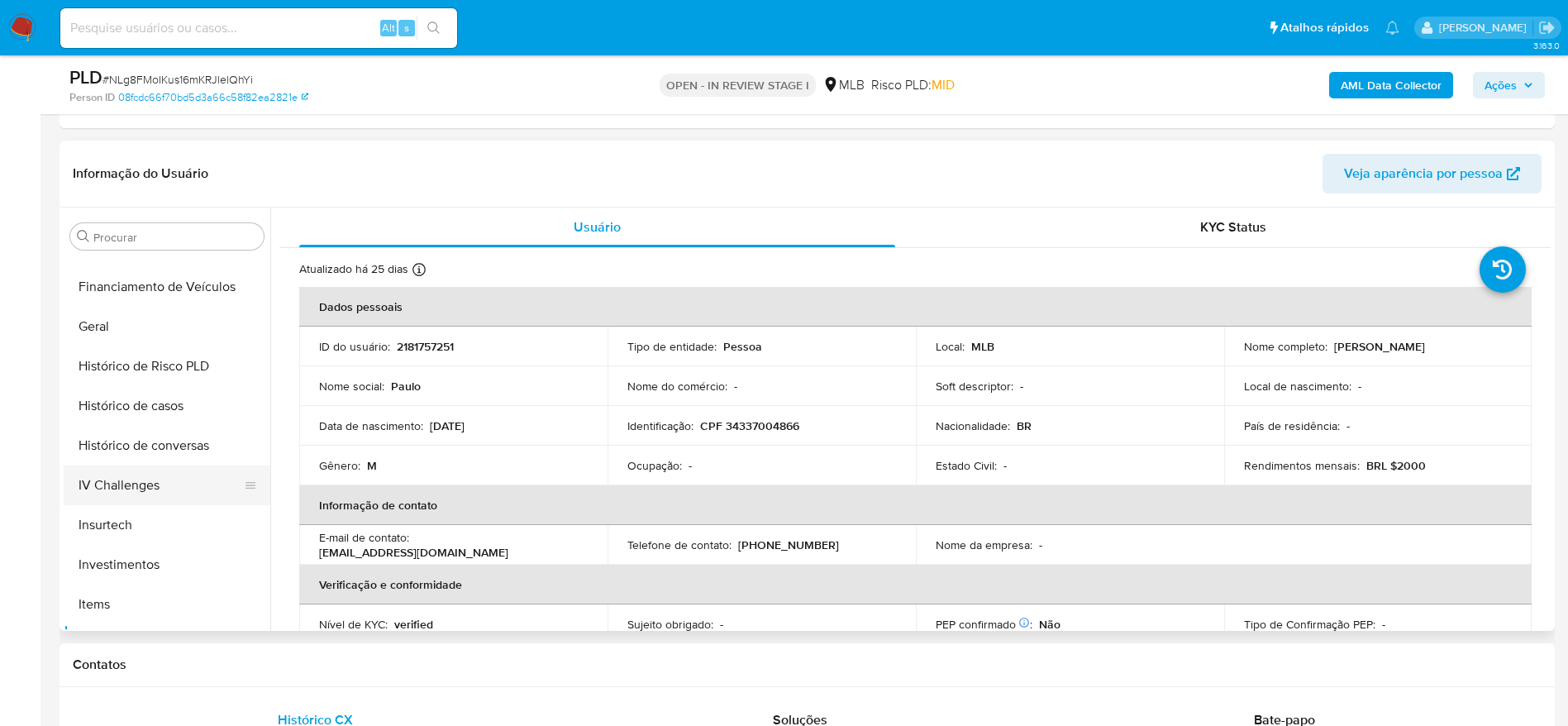
scroll to position [401, 0]
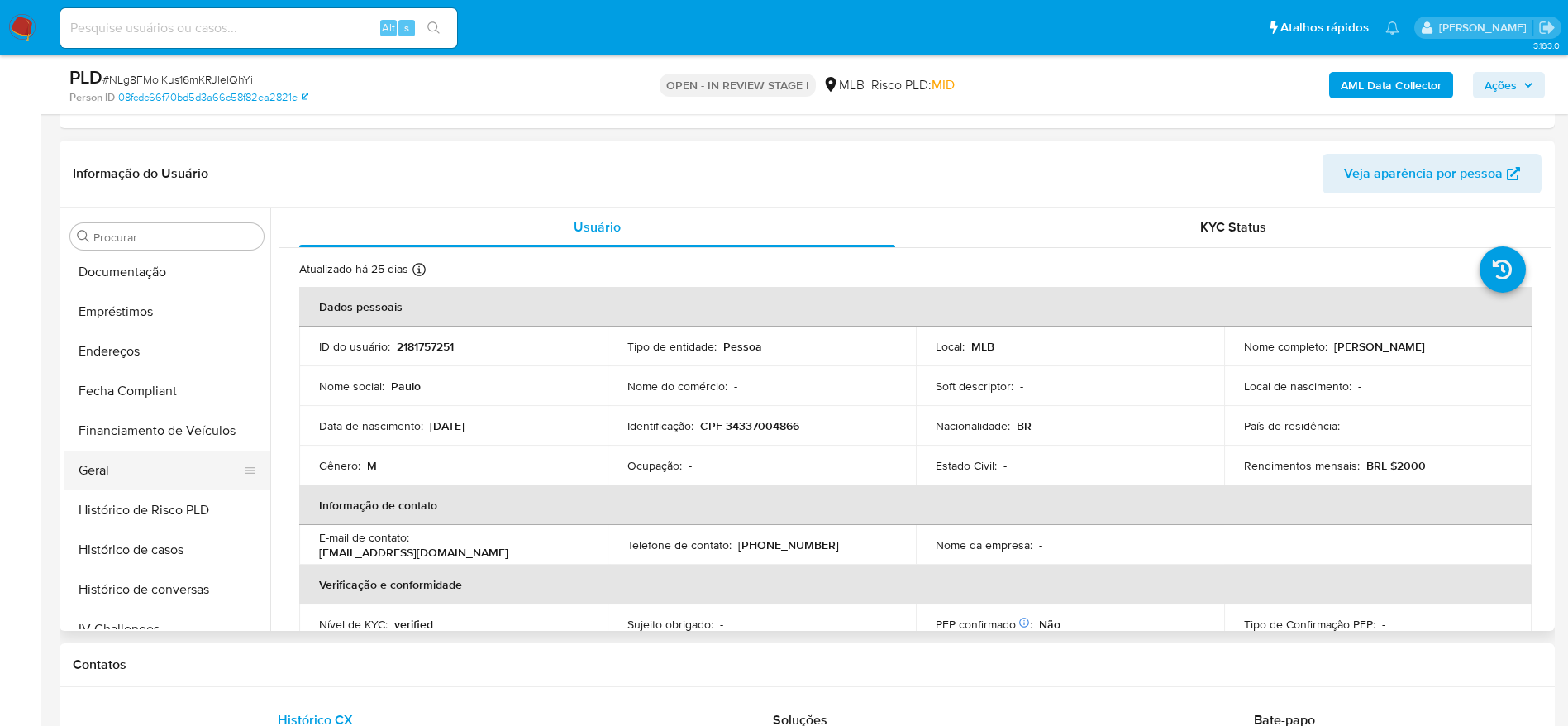
click at [120, 476] on button "Geral" at bounding box center [160, 470] width 193 height 40
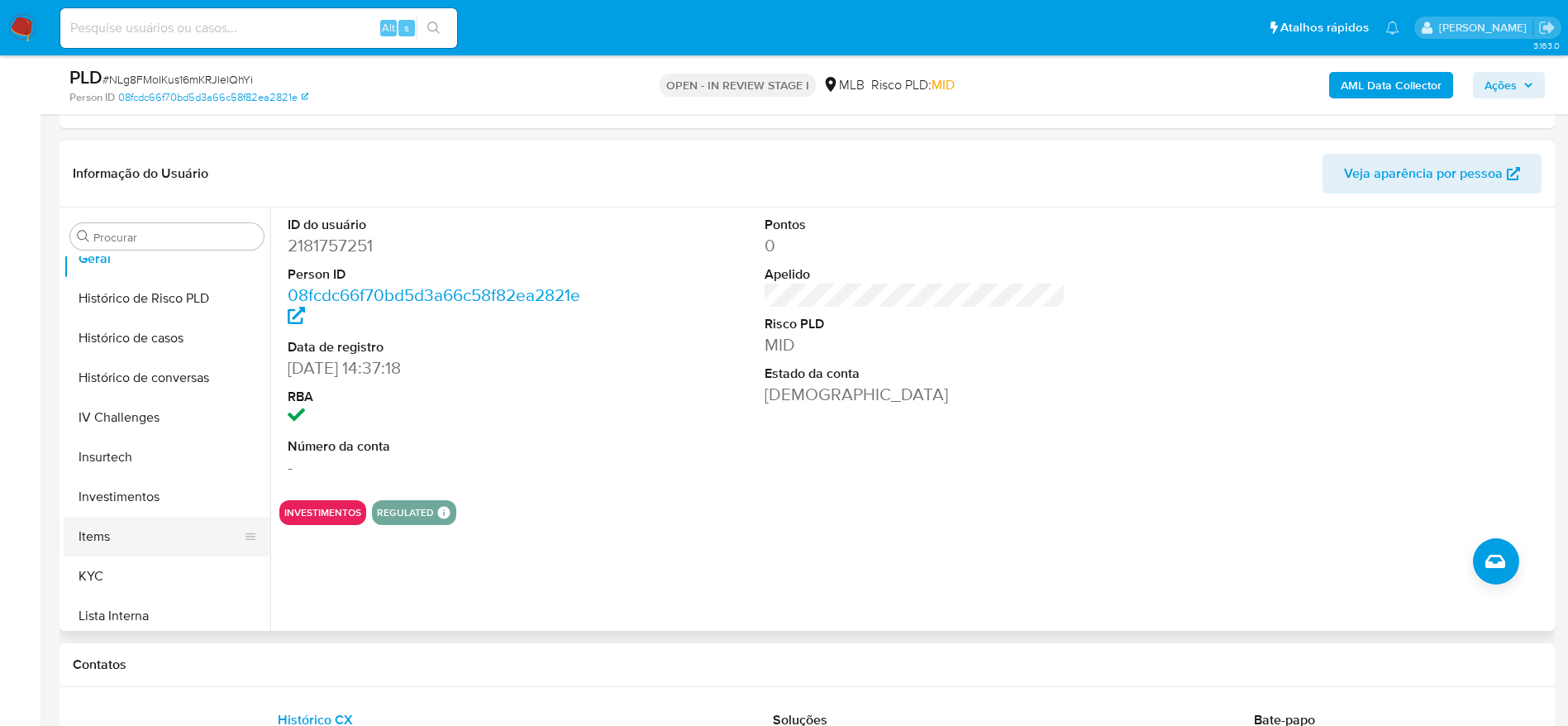
scroll to position [649, 0]
click at [112, 546] on button "KYC" at bounding box center [160, 540] width 193 height 40
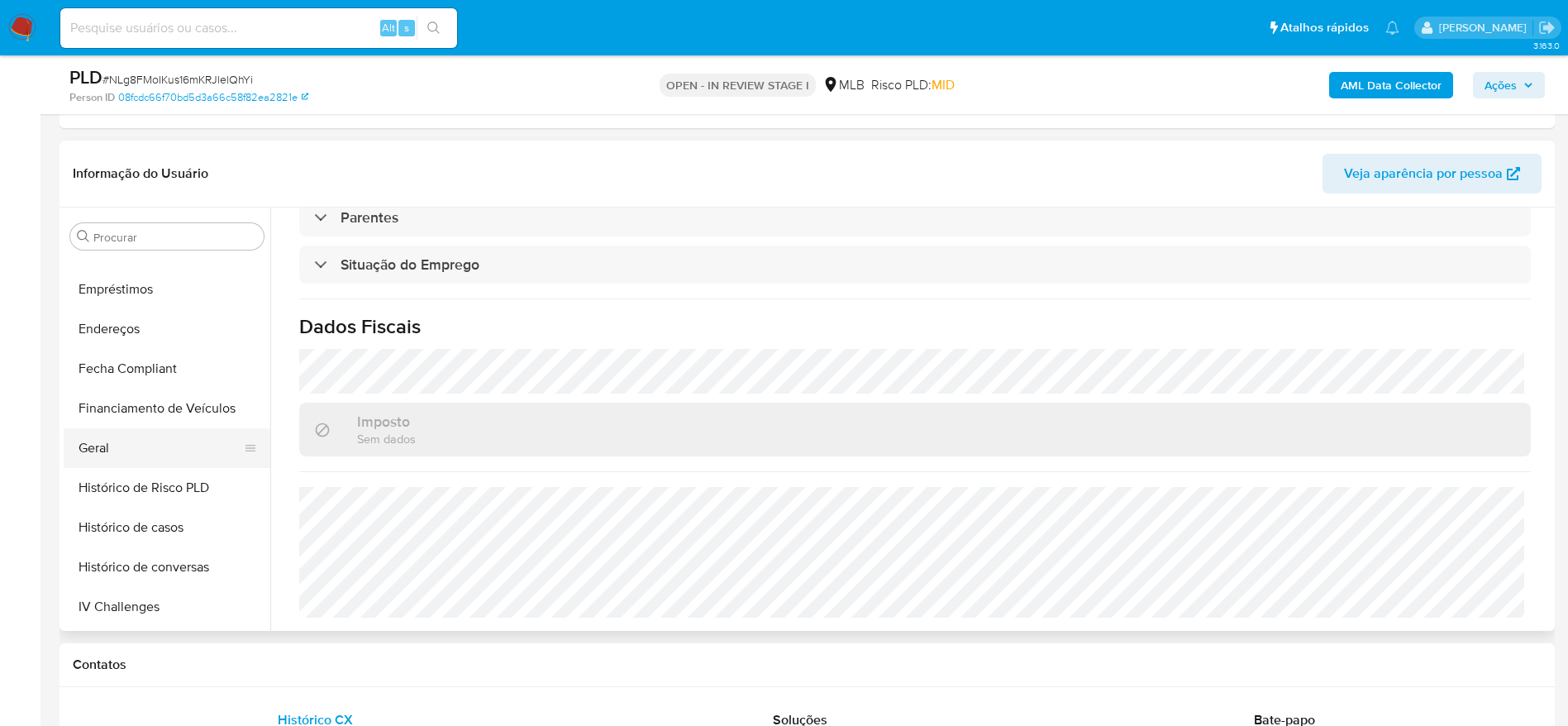
scroll to position [401, 0]
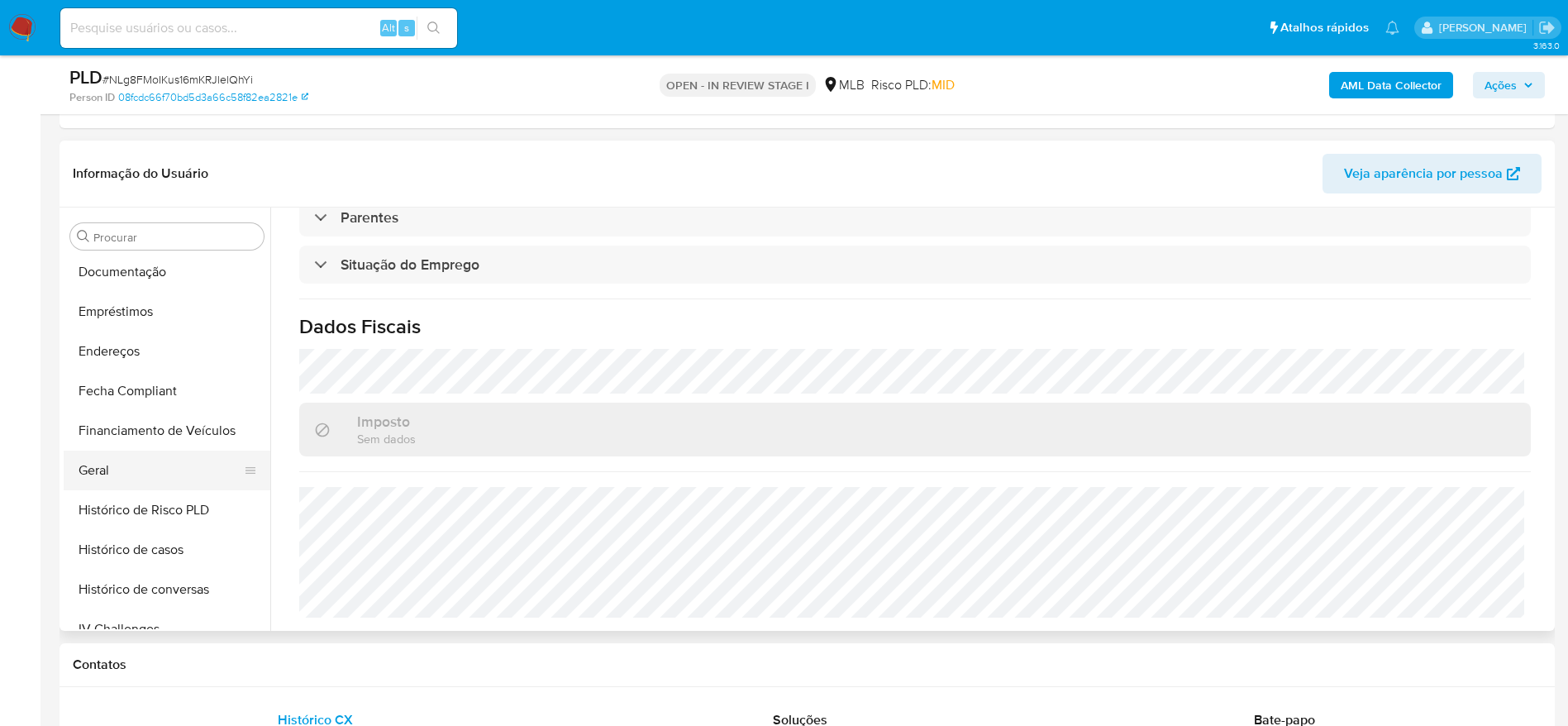
click at [120, 475] on button "Geral" at bounding box center [160, 470] width 193 height 40
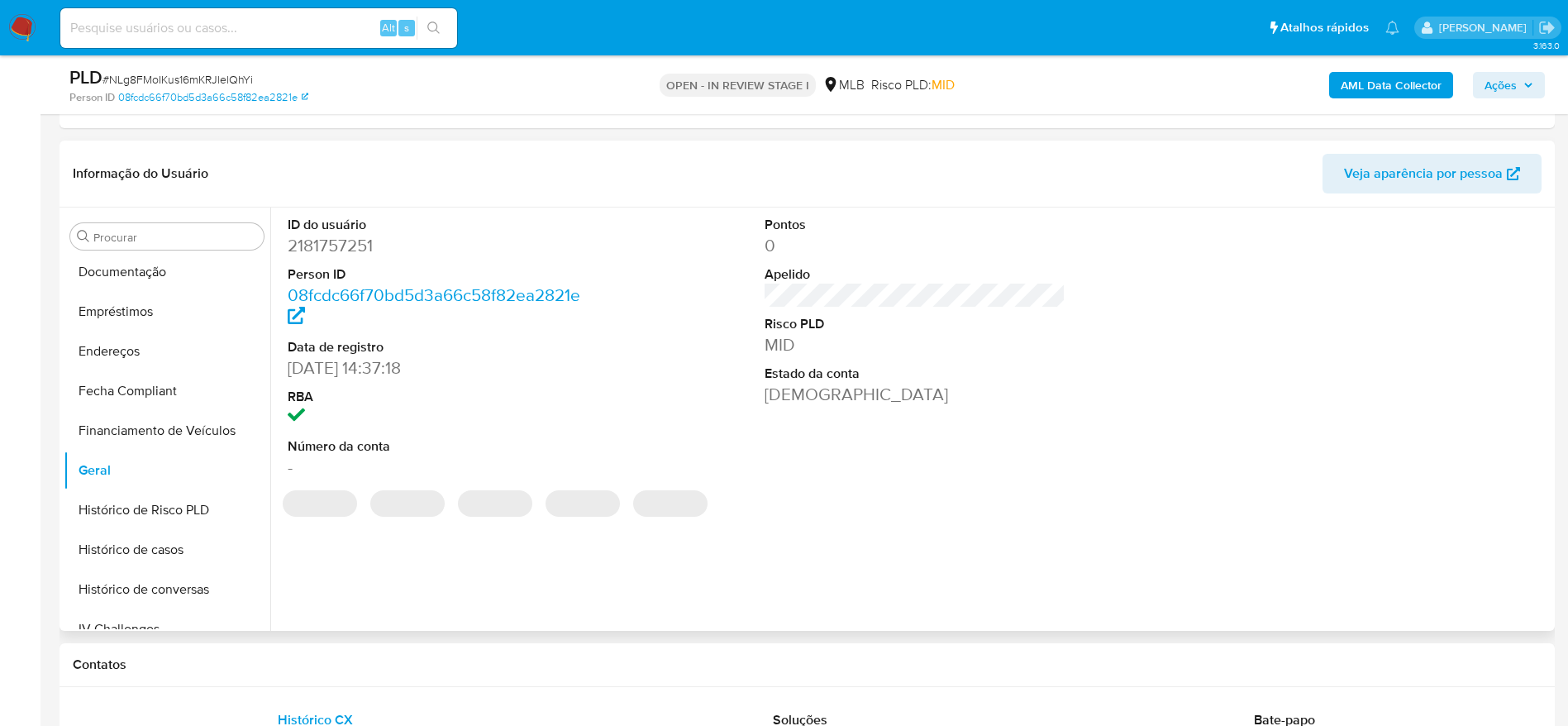
click at [335, 252] on dd "2181757251" at bounding box center [439, 245] width 302 height 23
copy dd "2181757251"
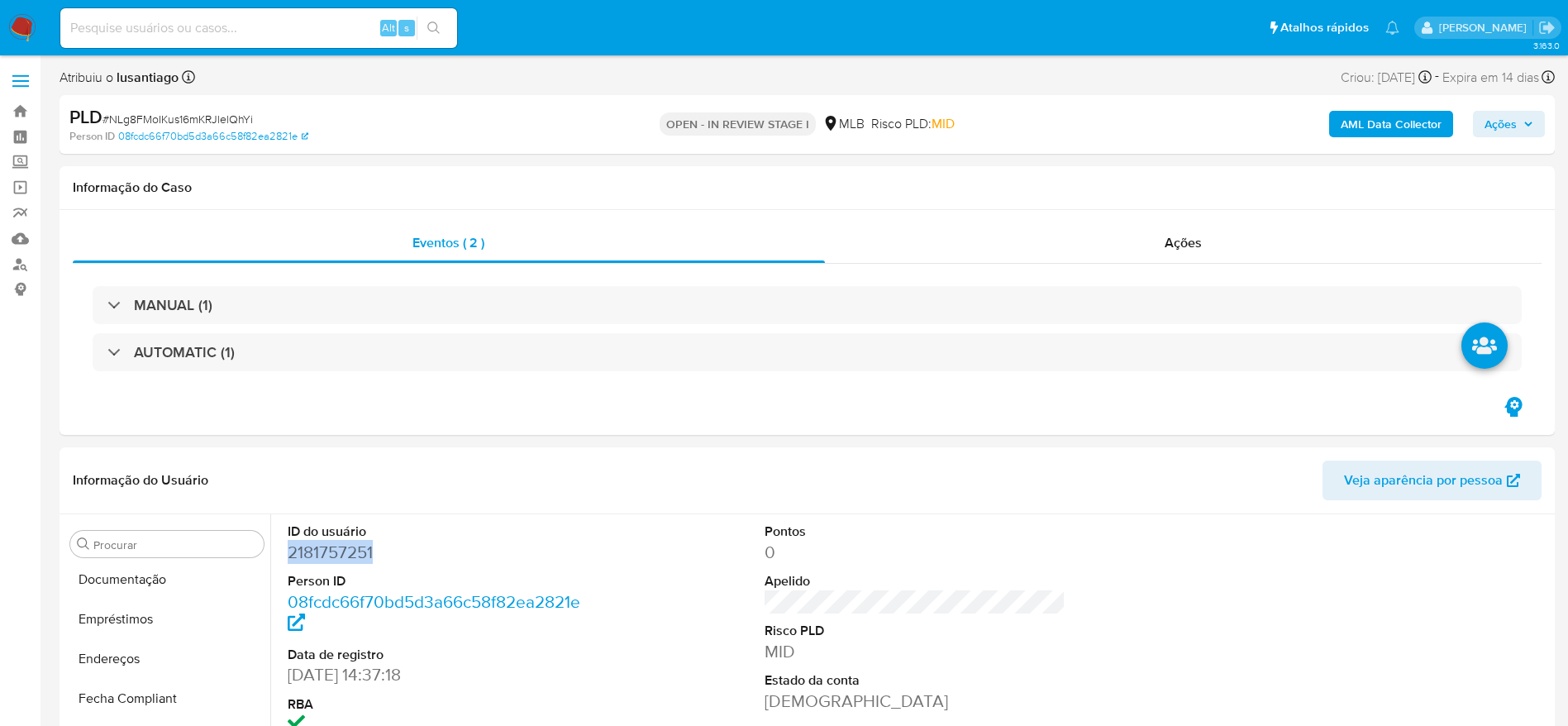
click at [1428, 122] on b "AML Data Collector" at bounding box center [1391, 123] width 101 height 26
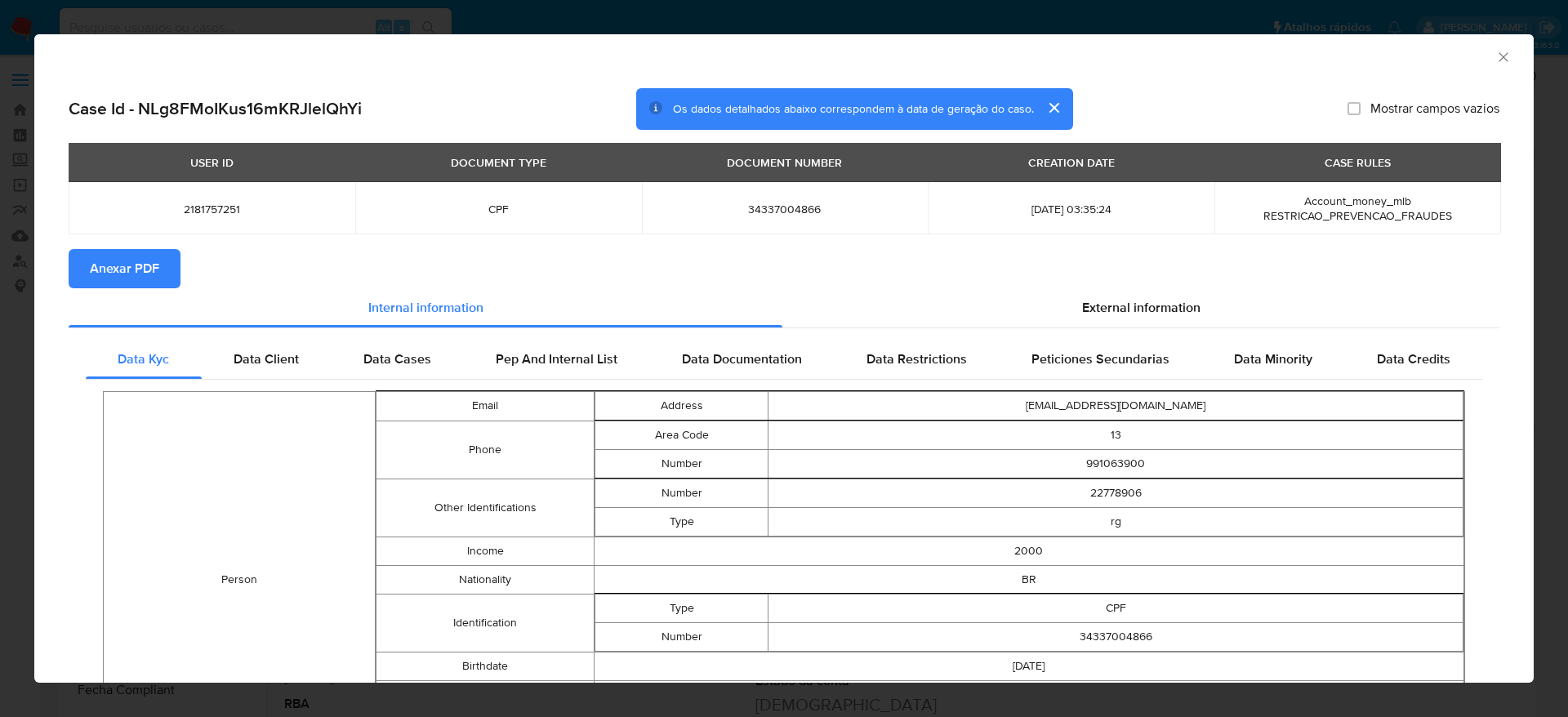
click at [113, 278] on span "Anexar PDF" at bounding box center [124, 268] width 69 height 35
click at [1495, 59] on icon "Fechar a janela" at bounding box center [1503, 57] width 16 height 16
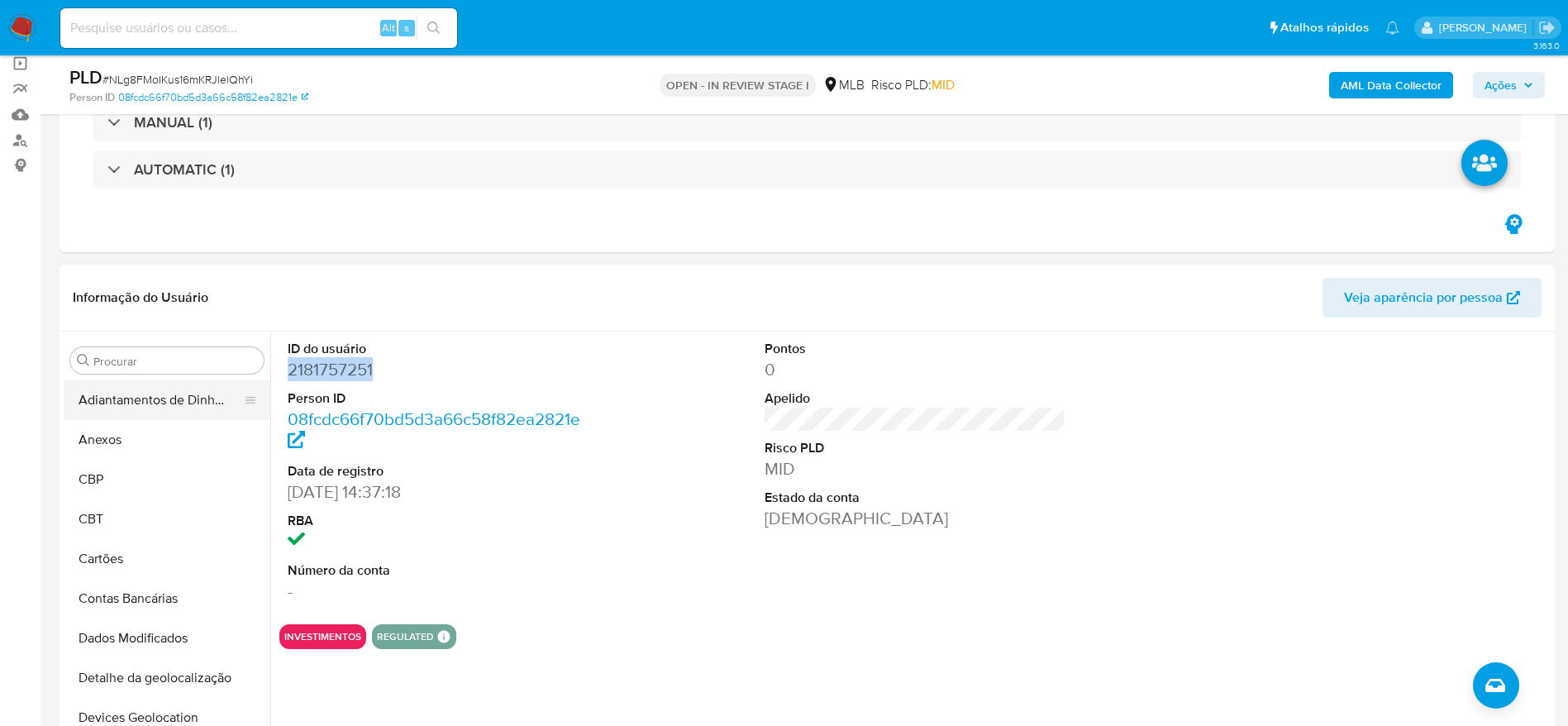
drag, startPoint x: 136, startPoint y: 435, endPoint x: 244, endPoint y: 410, distance: 110.9
click at [135, 435] on button "Anexos" at bounding box center [167, 439] width 207 height 40
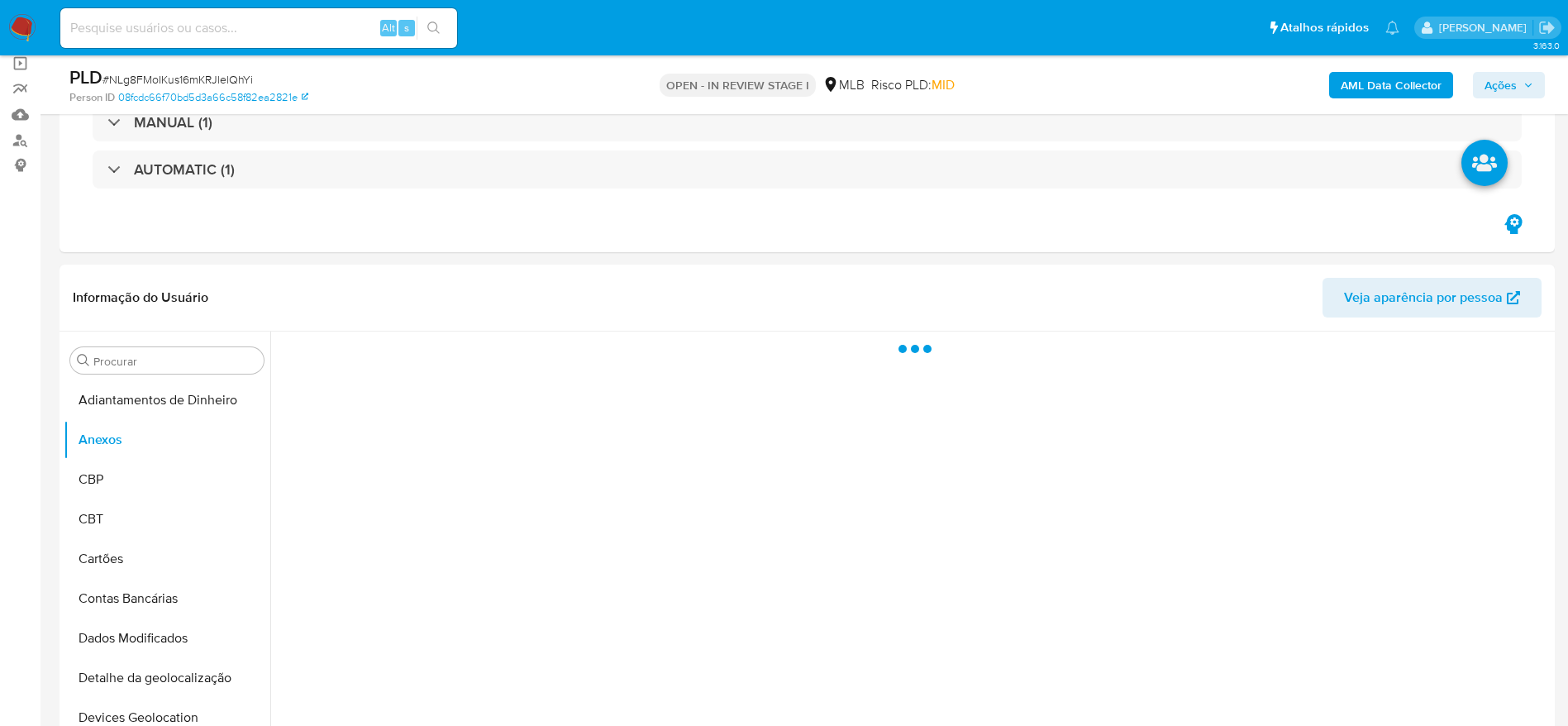
click at [1511, 85] on span "Ações" at bounding box center [1501, 84] width 32 height 26
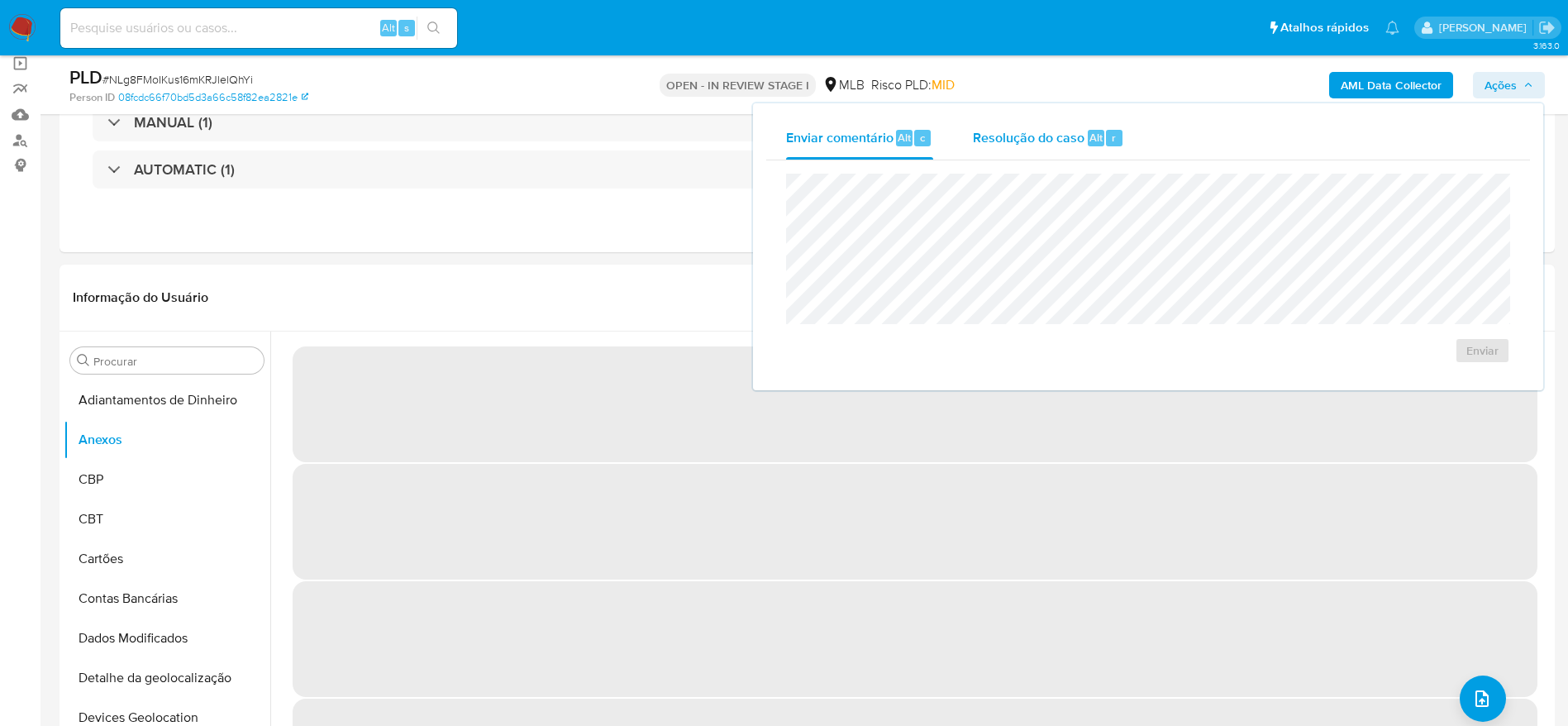
click at [1075, 133] on span "Resolução do caso" at bounding box center [1029, 137] width 111 height 19
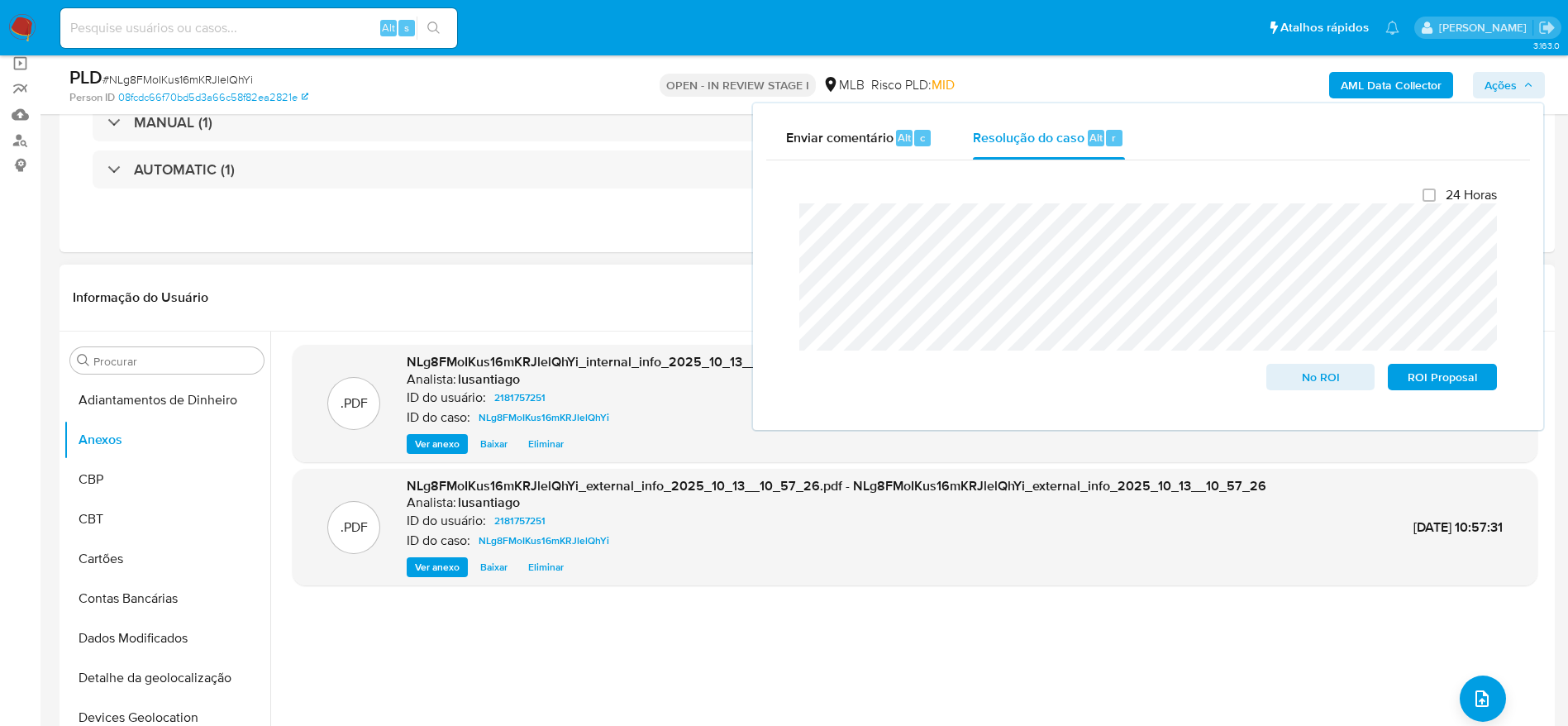
drag, startPoint x: 535, startPoint y: 635, endPoint x: 646, endPoint y: 658, distance: 113.4
click at [536, 635] on div ".PDF NLg8FMoIKus16mKRJlelQhYi_internal_info_2025_10_13__10_57_31.pdf - NLg8FMoI…" at bounding box center [915, 544] width 1245 height 397
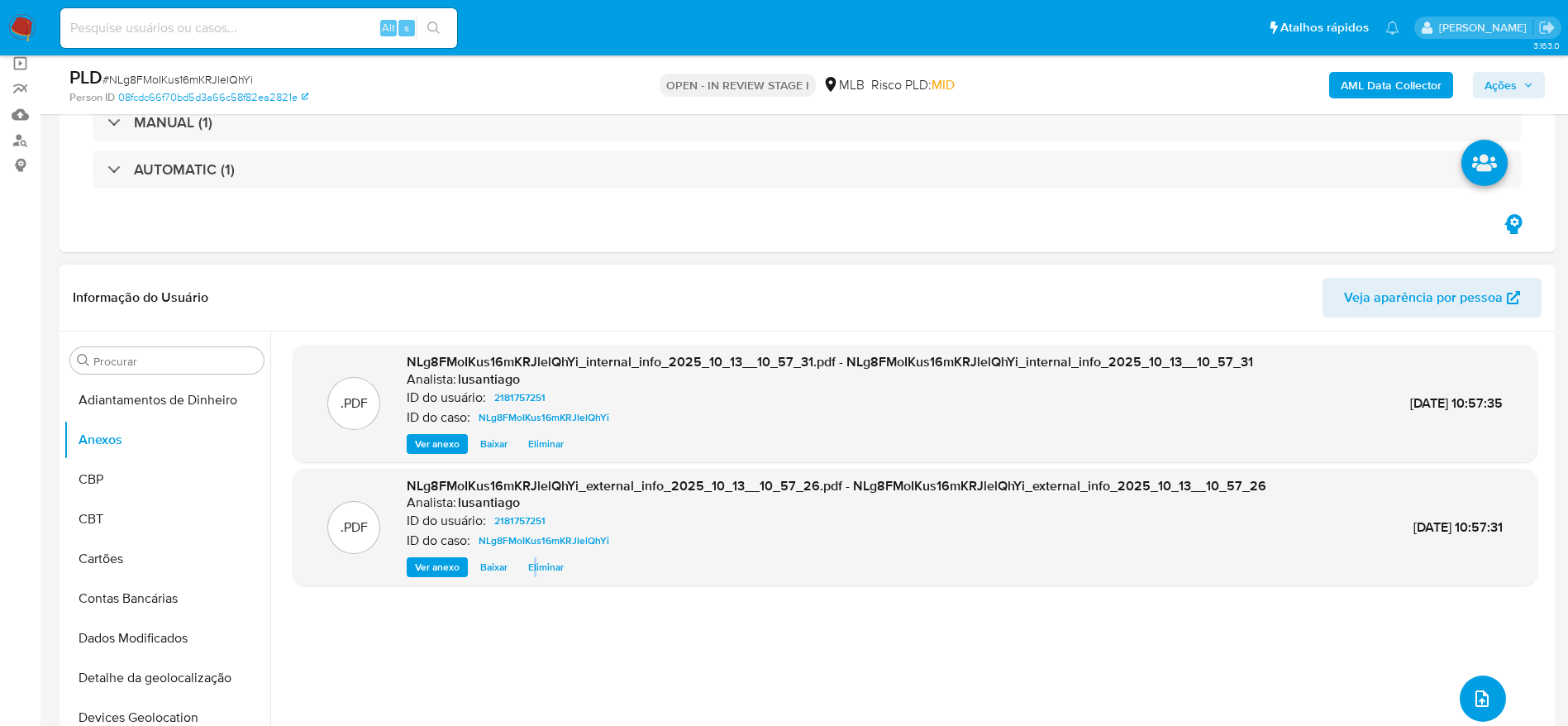
click at [1475, 696] on icon "upload-file" at bounding box center [1482, 698] width 20 height 20
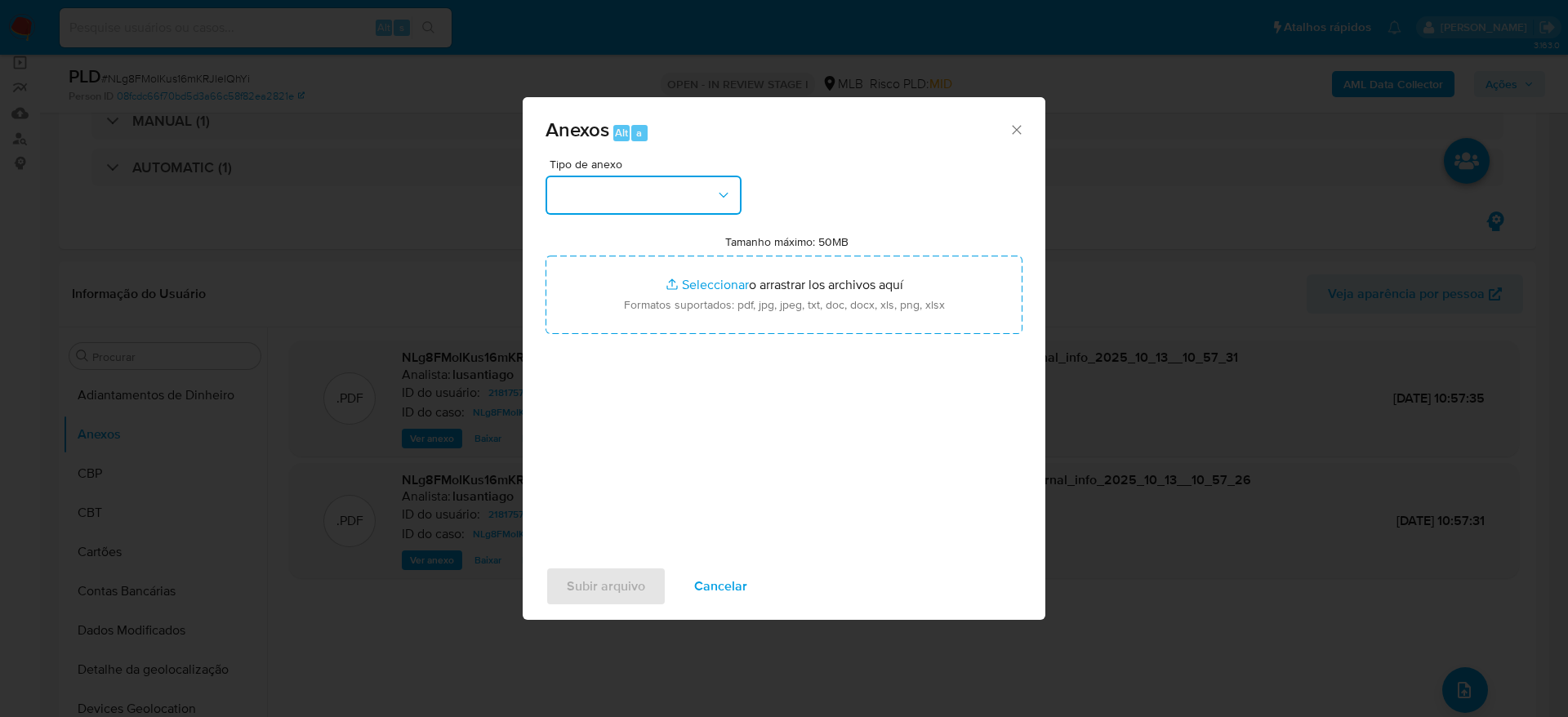
click at [637, 198] on button "button" at bounding box center [643, 195] width 196 height 39
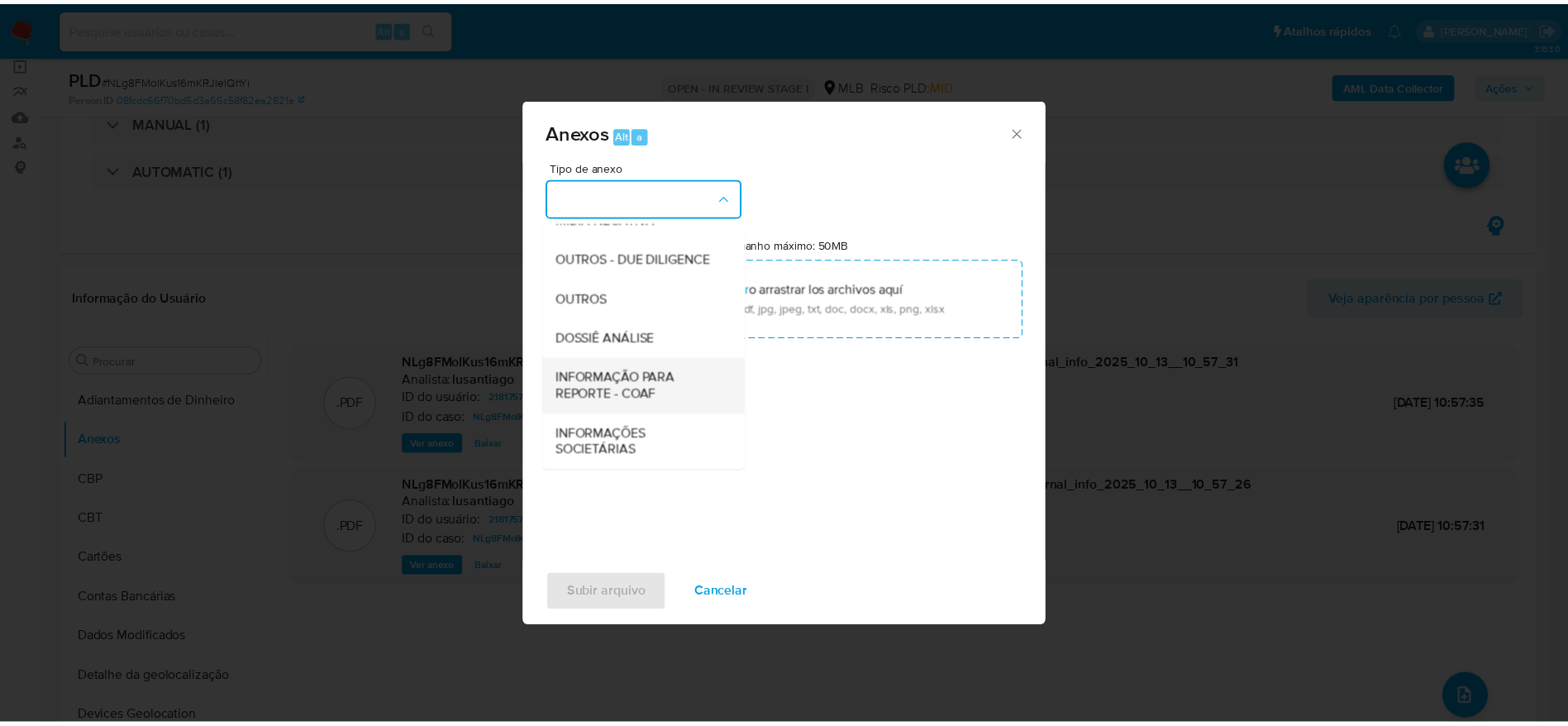
scroll to position [254, 0]
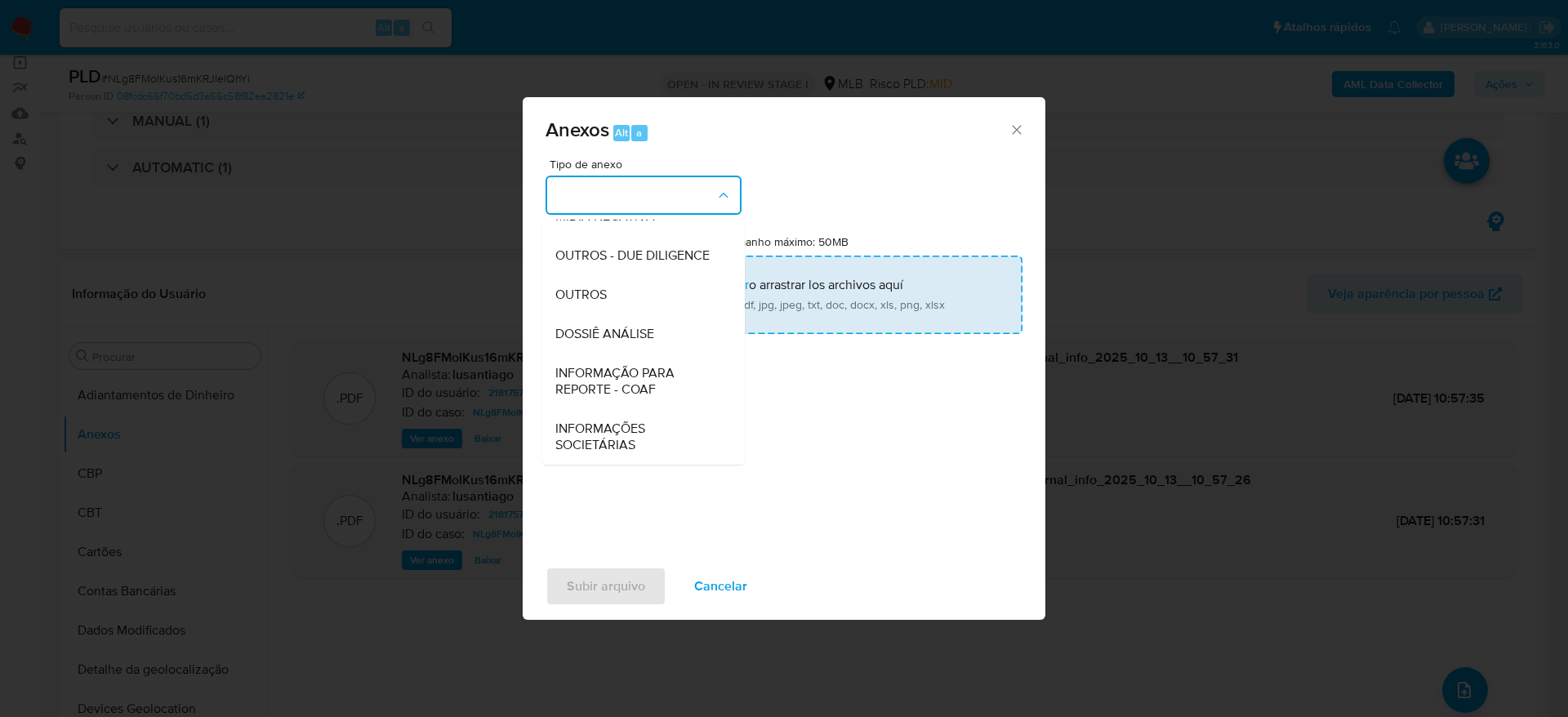
click at [634, 331] on span "DOSSIÊ ANÁLISE" at bounding box center [605, 334] width 99 height 16
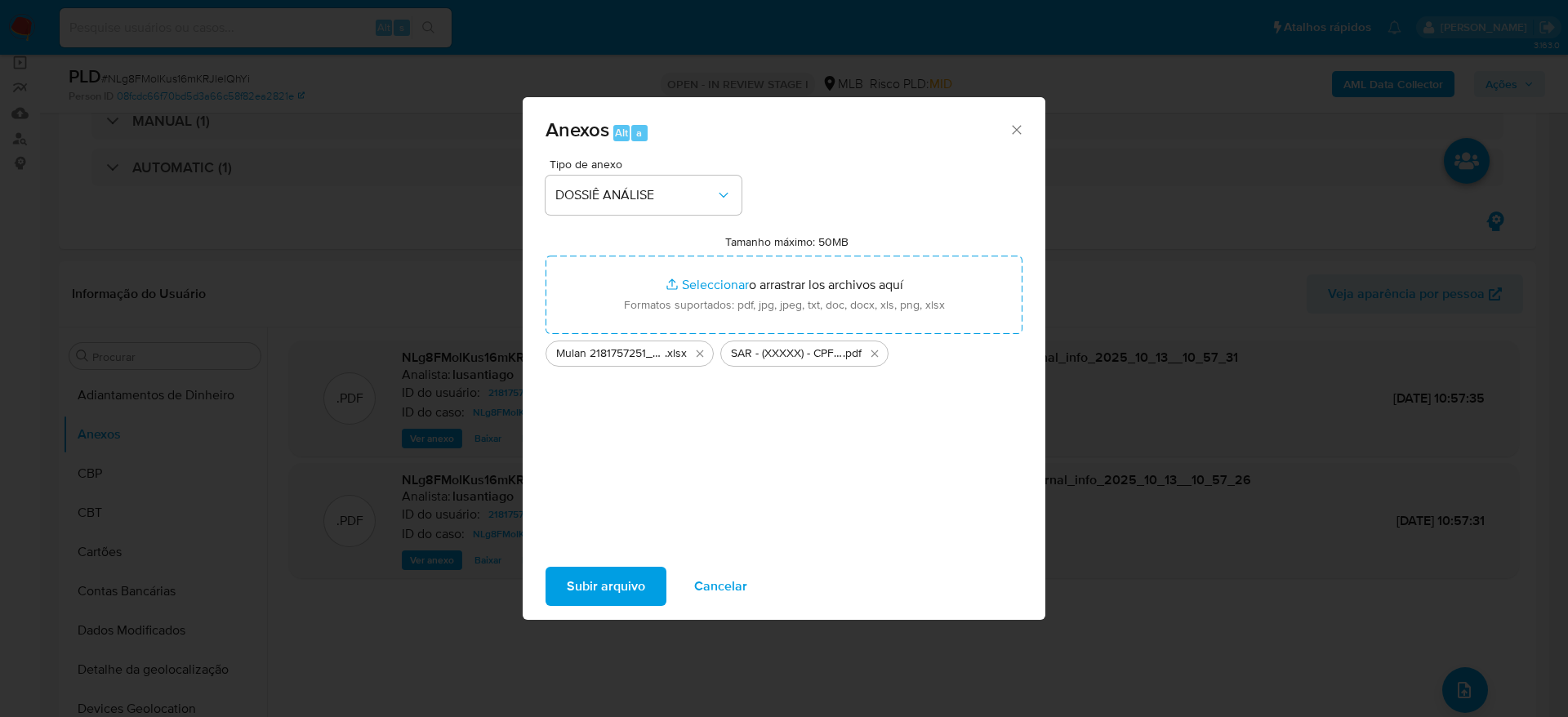
click at [622, 578] on span "Subir arquivo" at bounding box center [606, 586] width 78 height 35
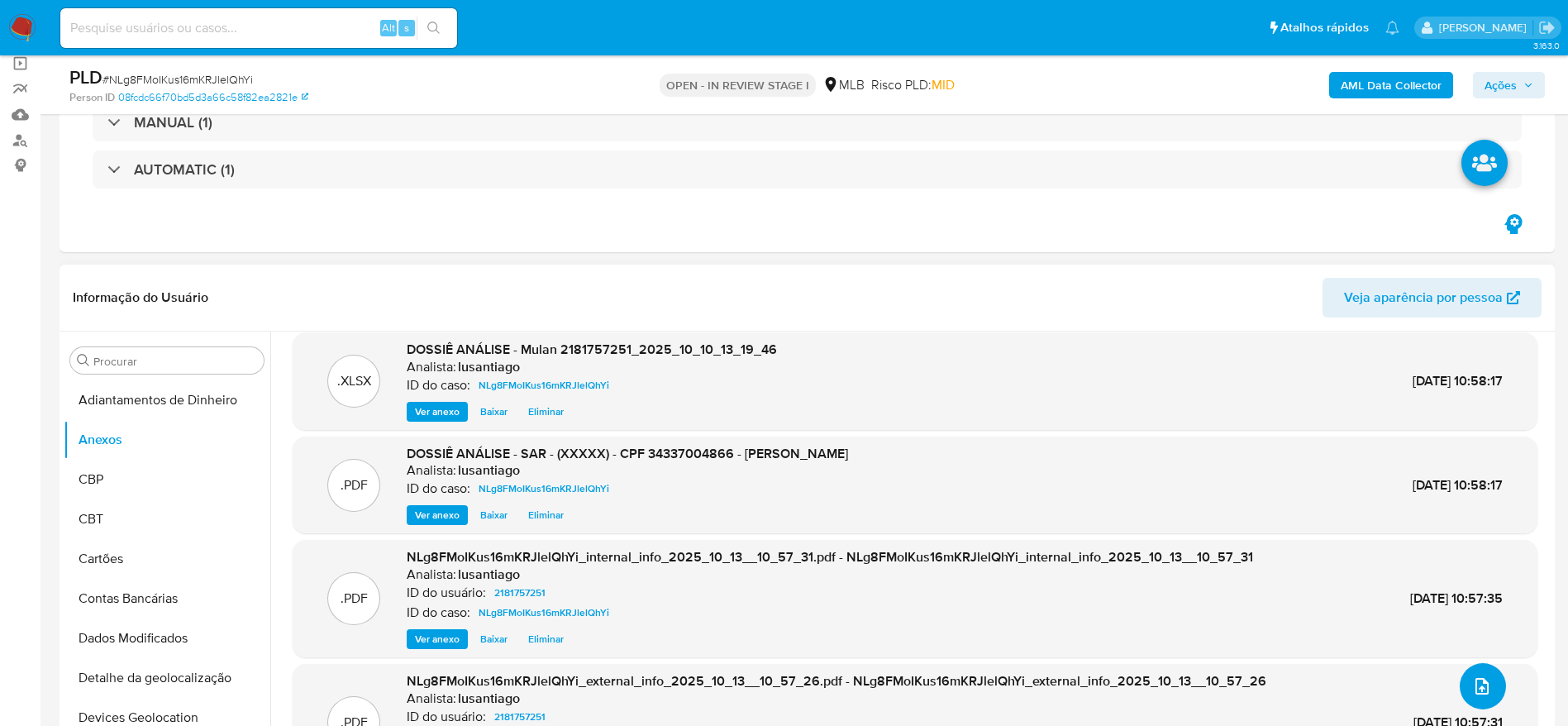
scroll to position [0, 0]
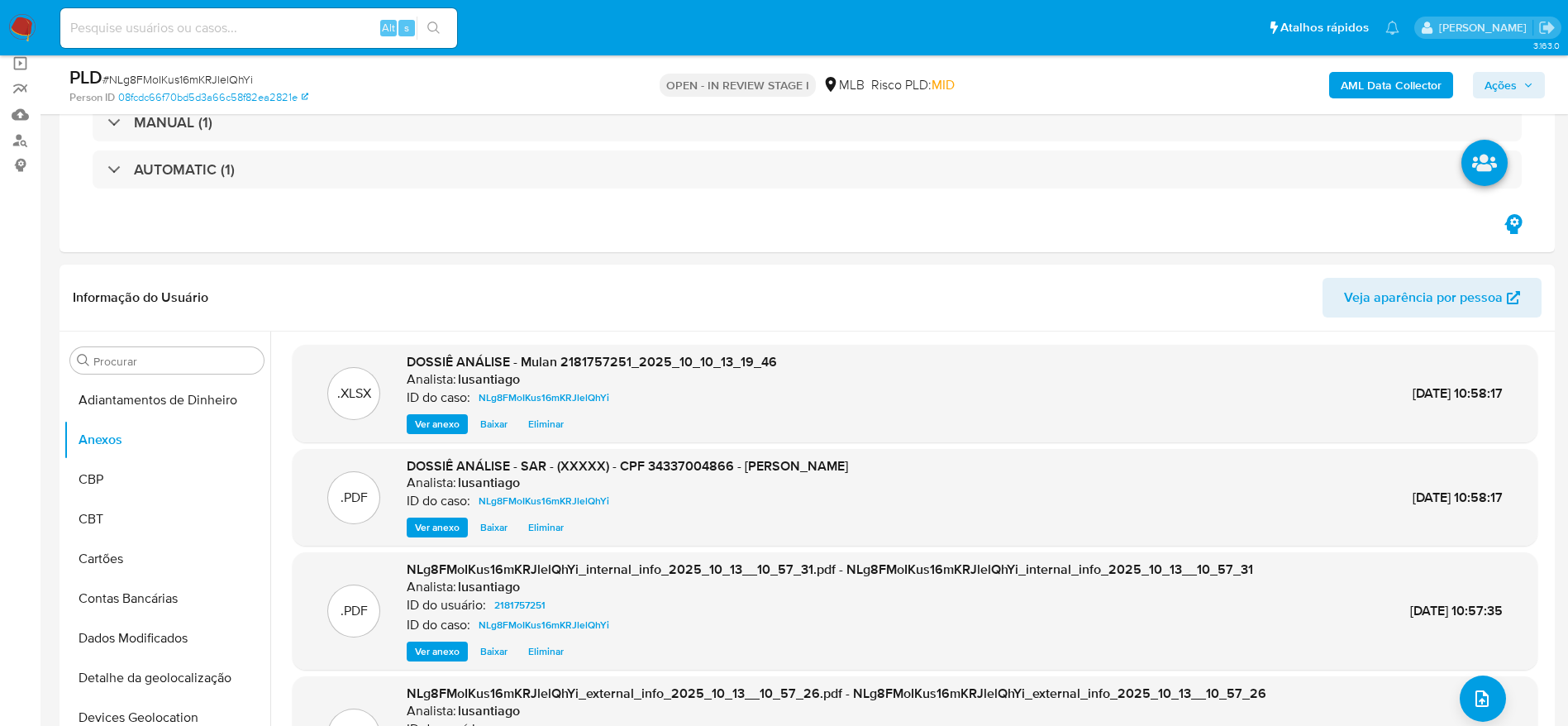
click at [1528, 81] on icon "button" at bounding box center [1528, 84] width 10 height 10
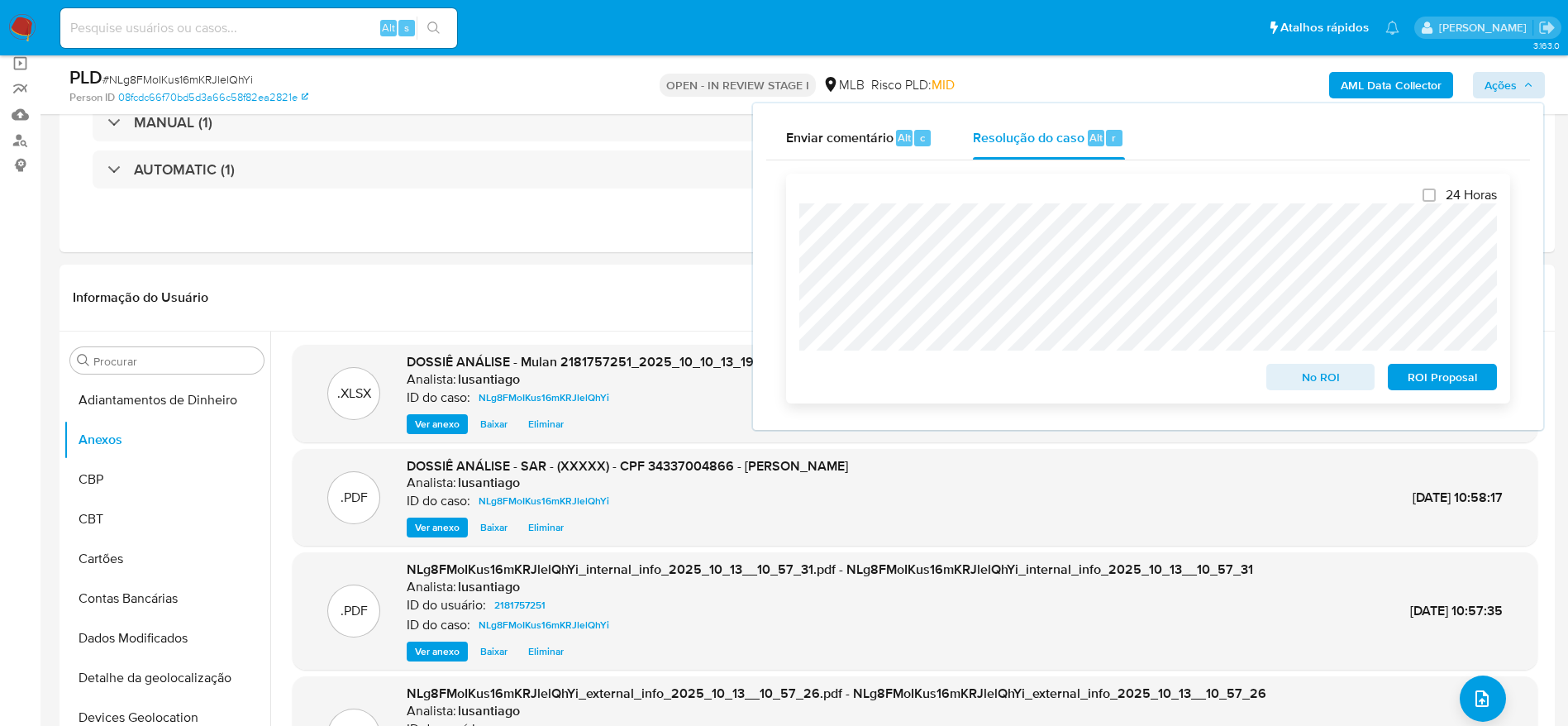
click at [1415, 378] on span "ROI Proposal" at bounding box center [1442, 377] width 86 height 23
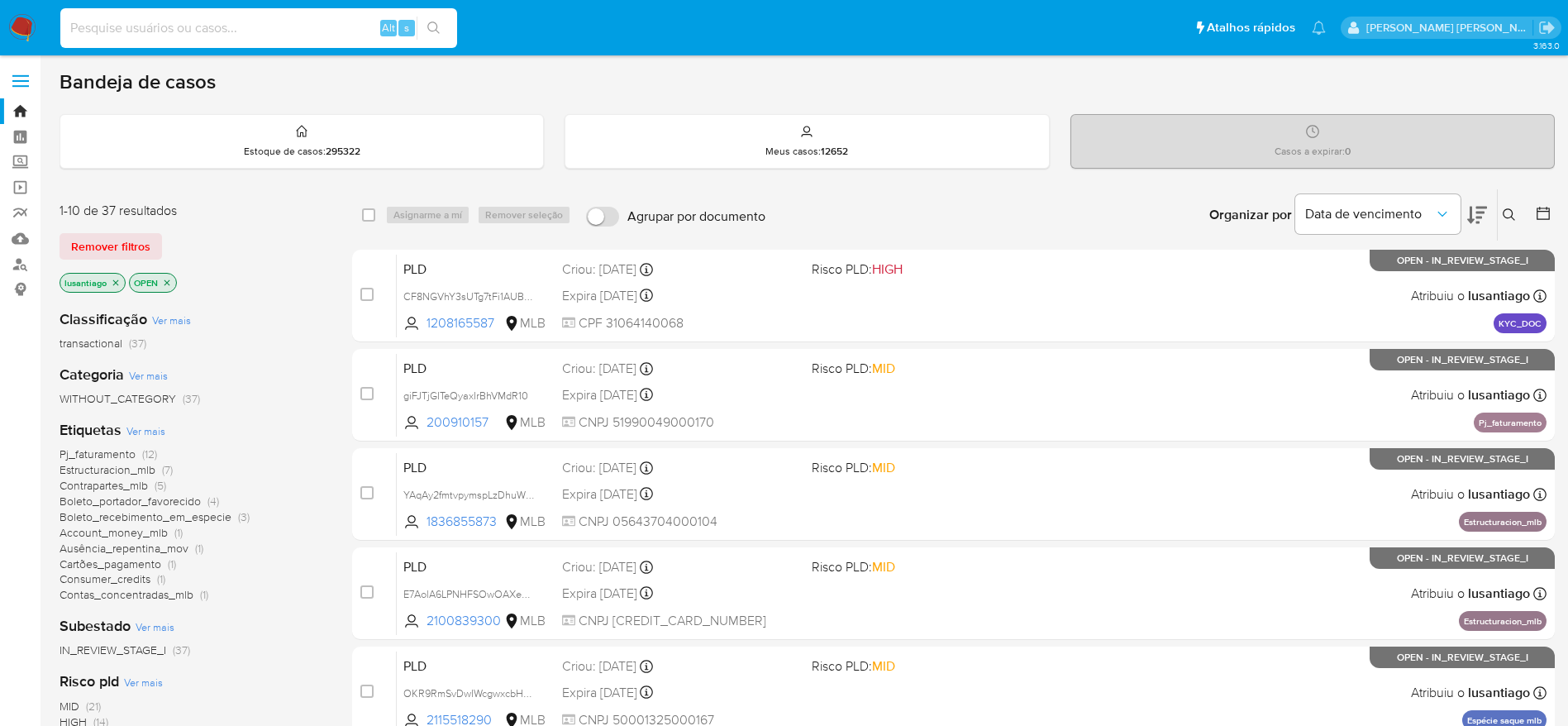
click at [189, 26] on input at bounding box center [259, 28] width 397 height 22
paste input "2249588523"
type input "2249588523"
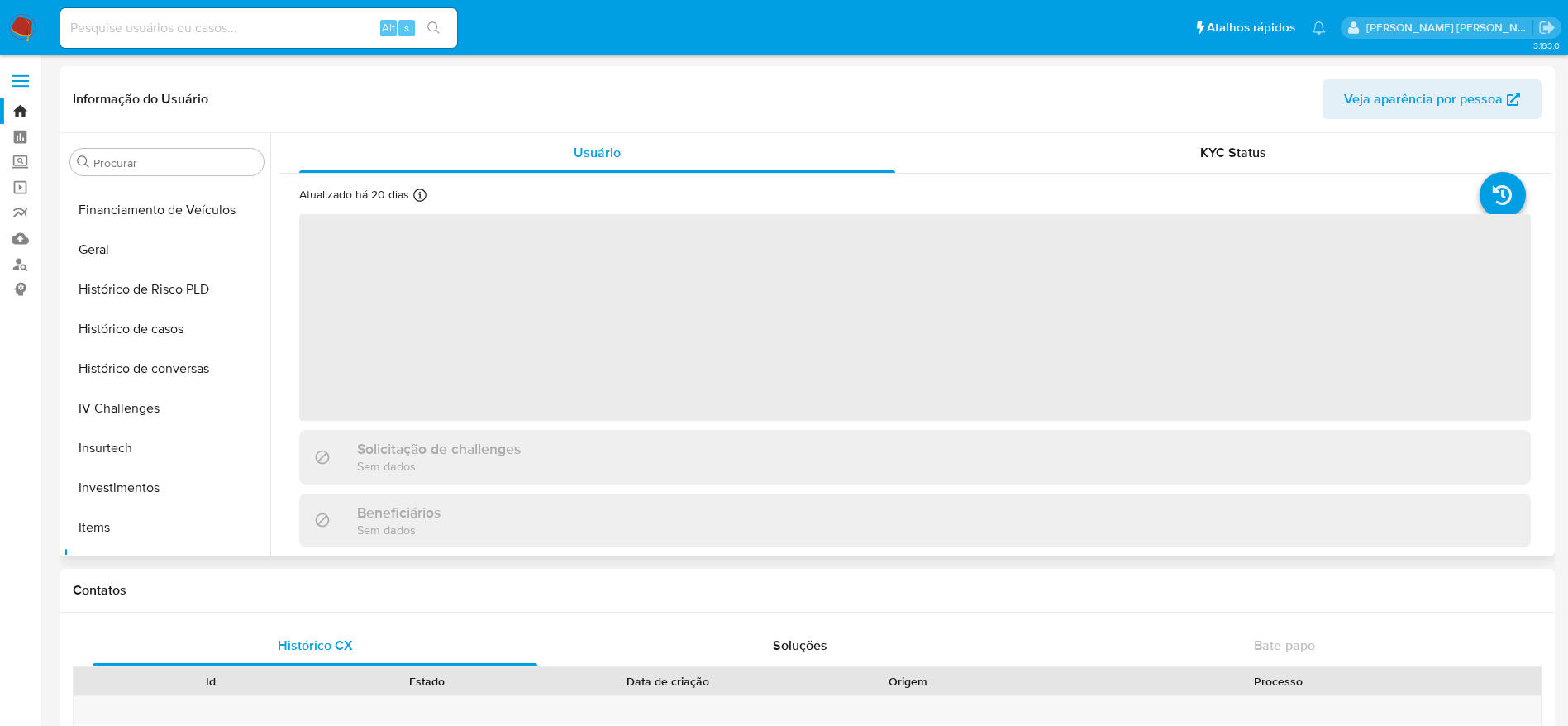
select select "10"
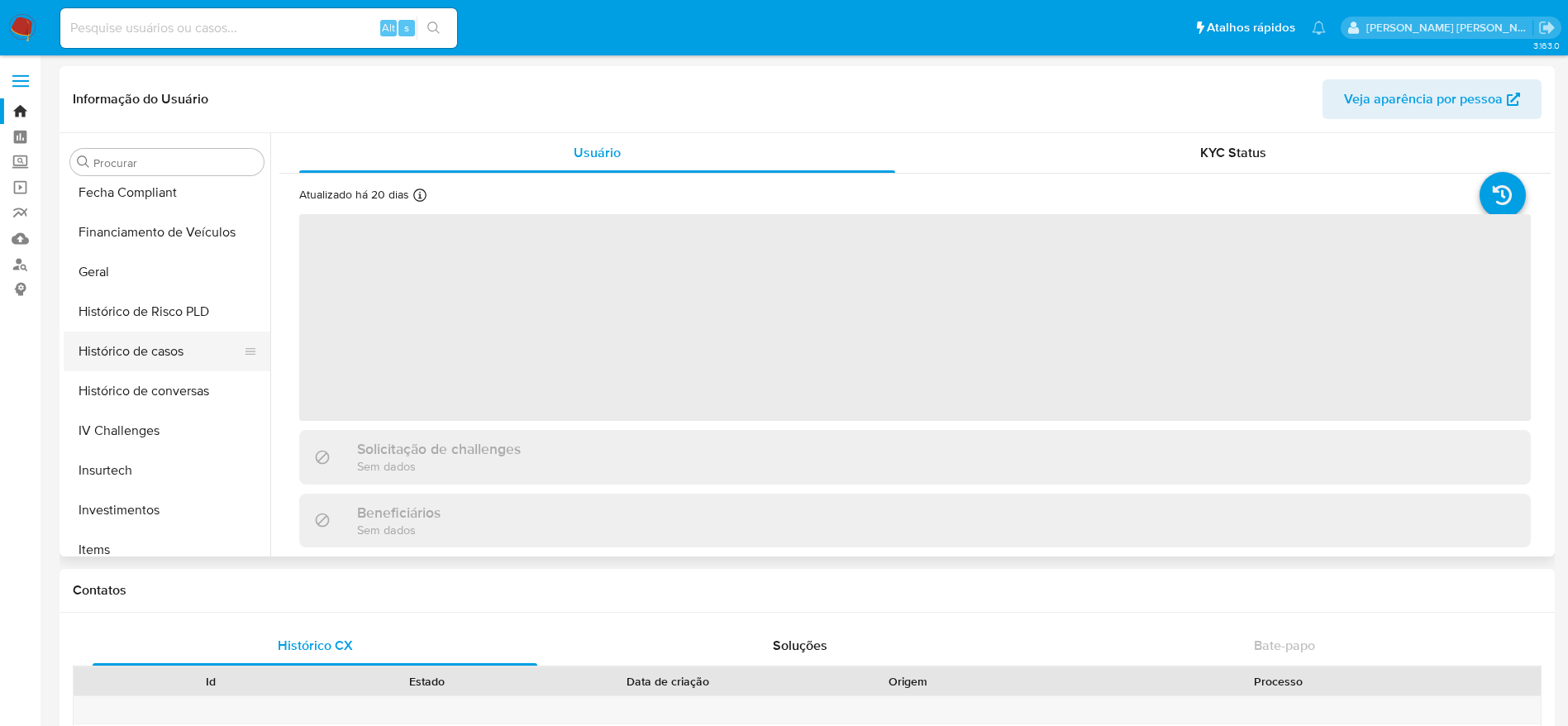
click at [162, 364] on button "Histórico de casos" at bounding box center [160, 351] width 193 height 40
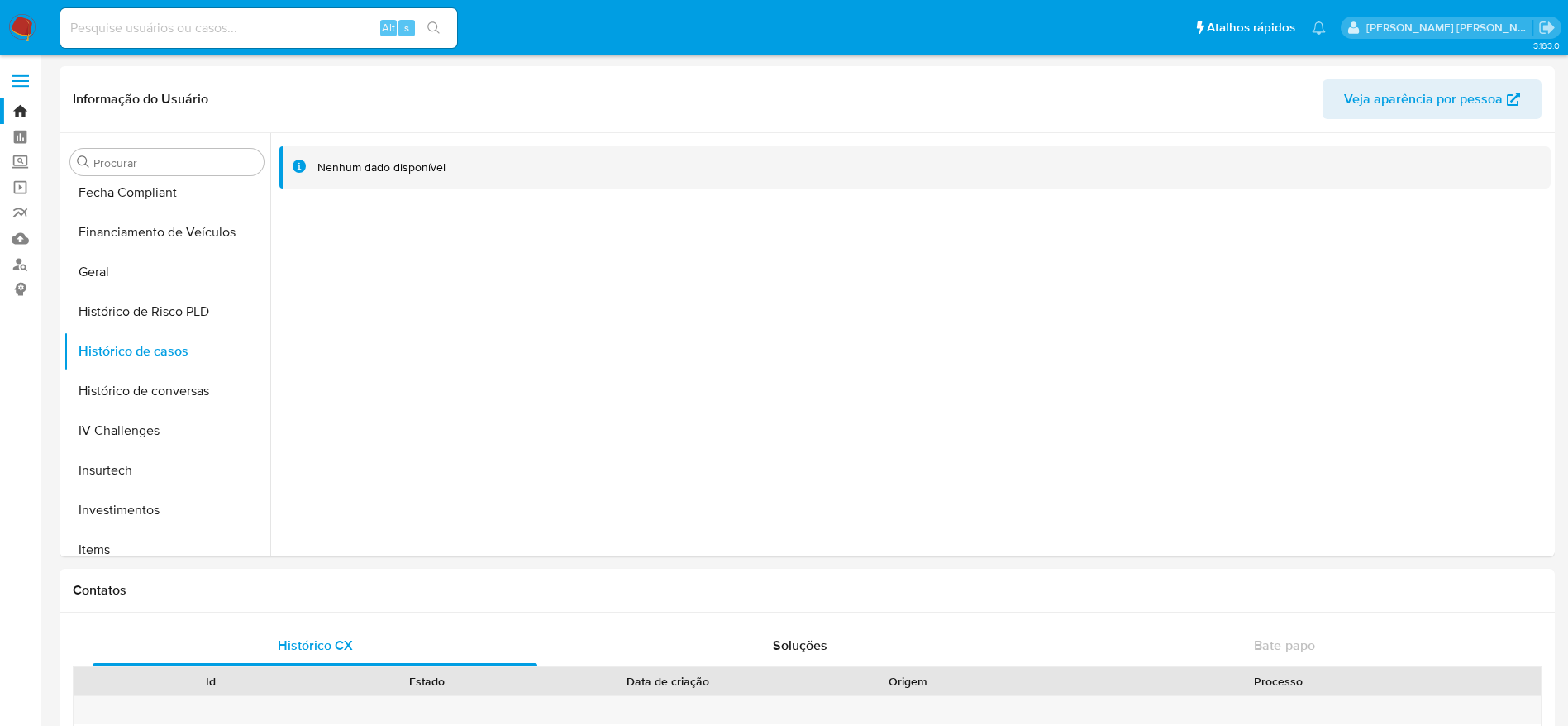
click at [297, 31] on input at bounding box center [259, 28] width 397 height 22
paste input "2245520447"
type input "2245520447"
click at [427, 33] on button "search-icon" at bounding box center [434, 28] width 34 height 23
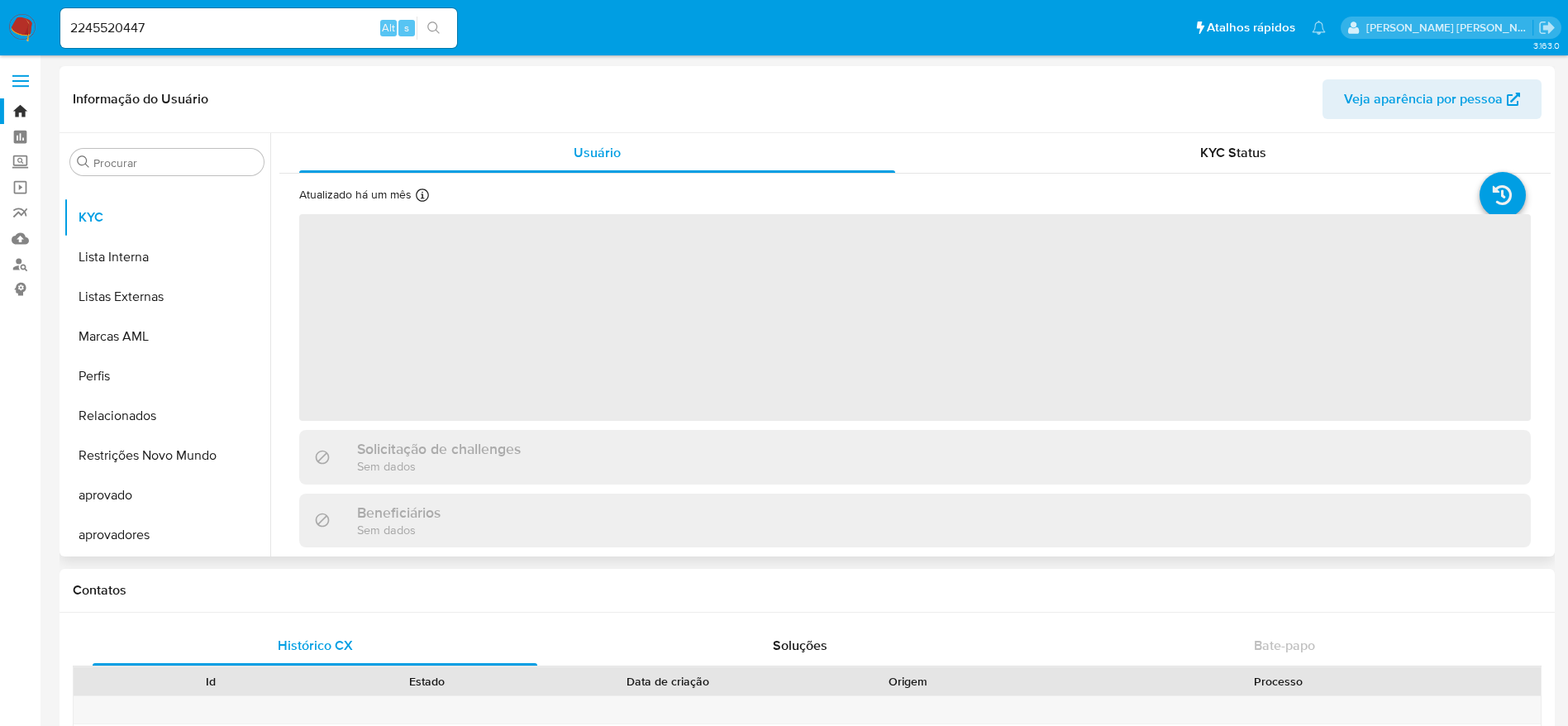
scroll to position [649, 0]
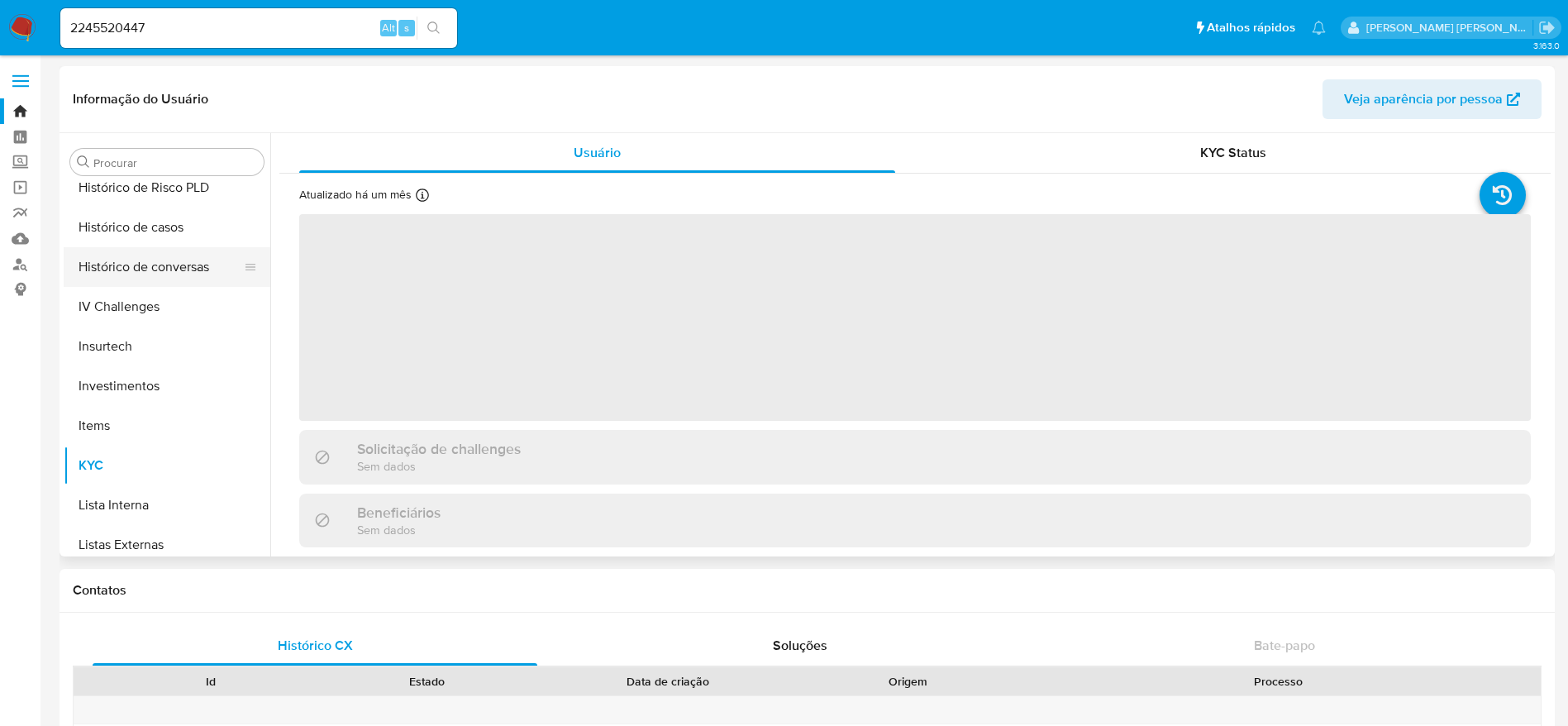
select select "10"
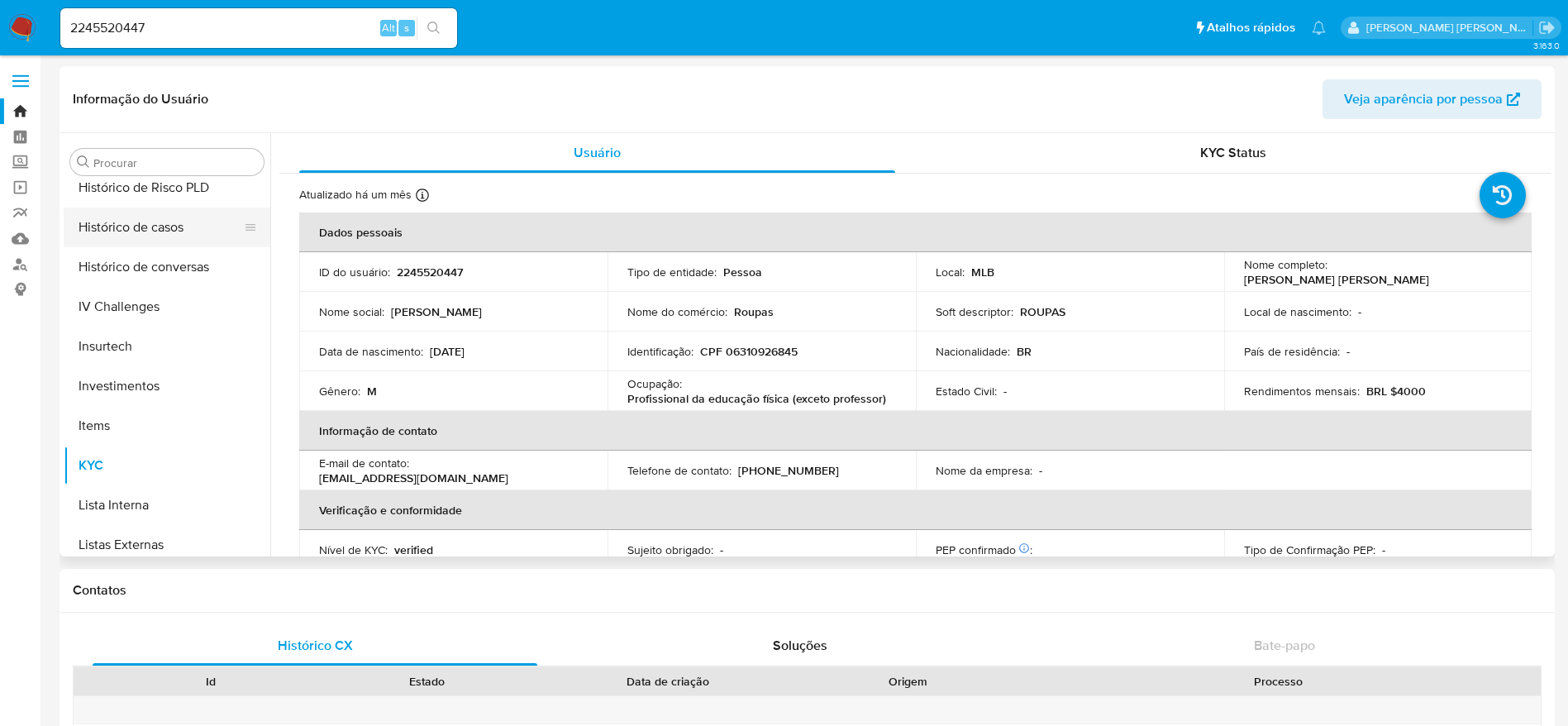
click at [153, 225] on button "Histórico de casos" at bounding box center [160, 227] width 193 height 40
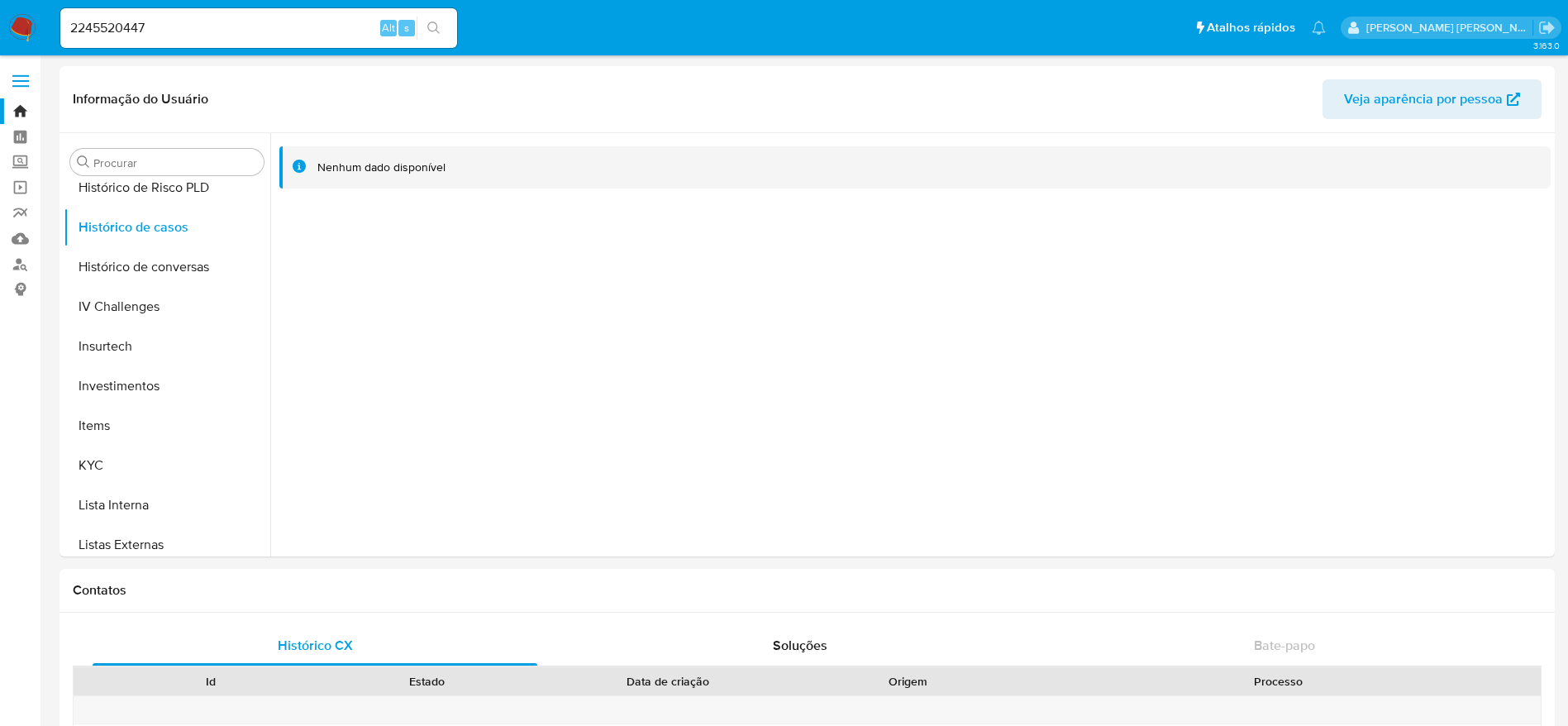
click at [263, 24] on input "2245520447" at bounding box center [259, 28] width 397 height 22
paste input "540754614"
type input "2540754614"
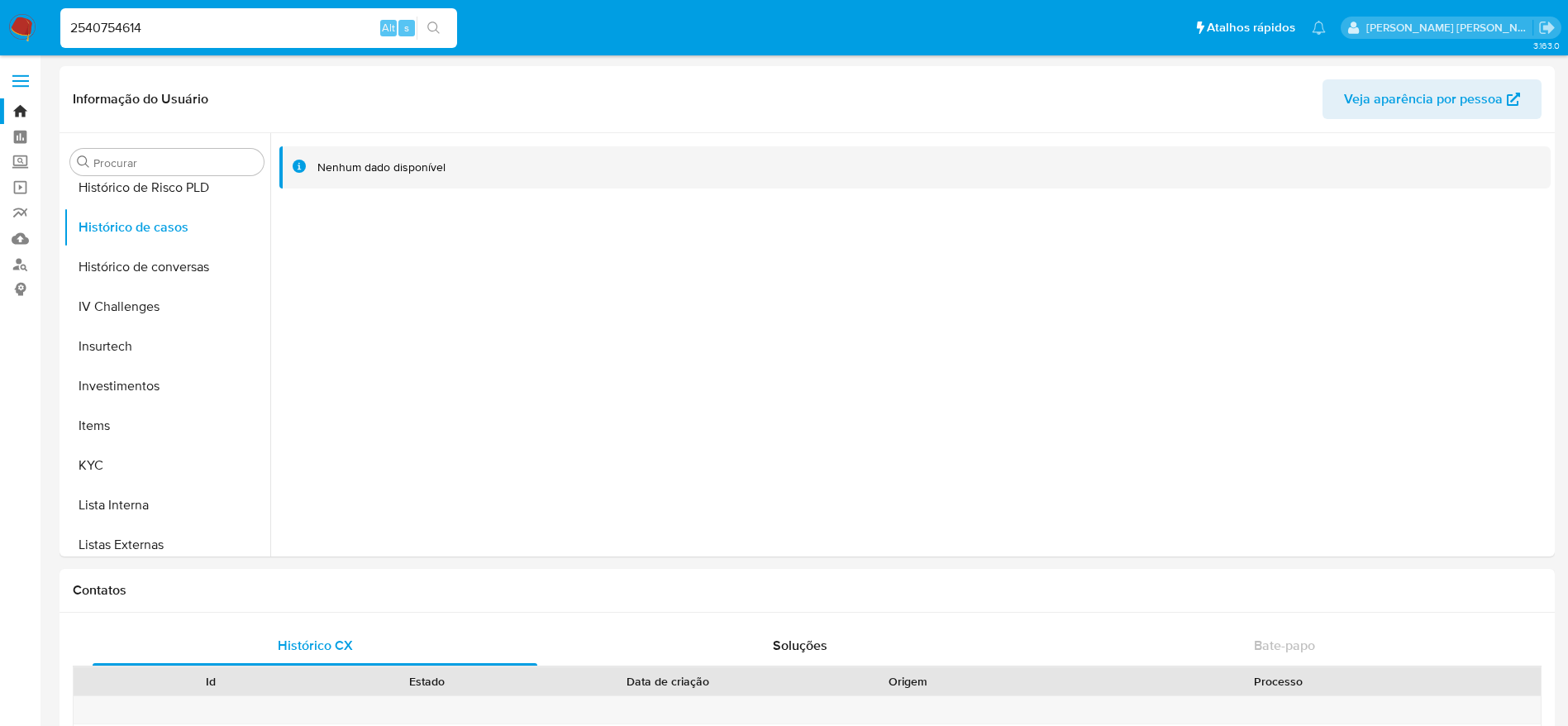
click at [434, 29] on icon "search-icon" at bounding box center [434, 28] width 13 height 13
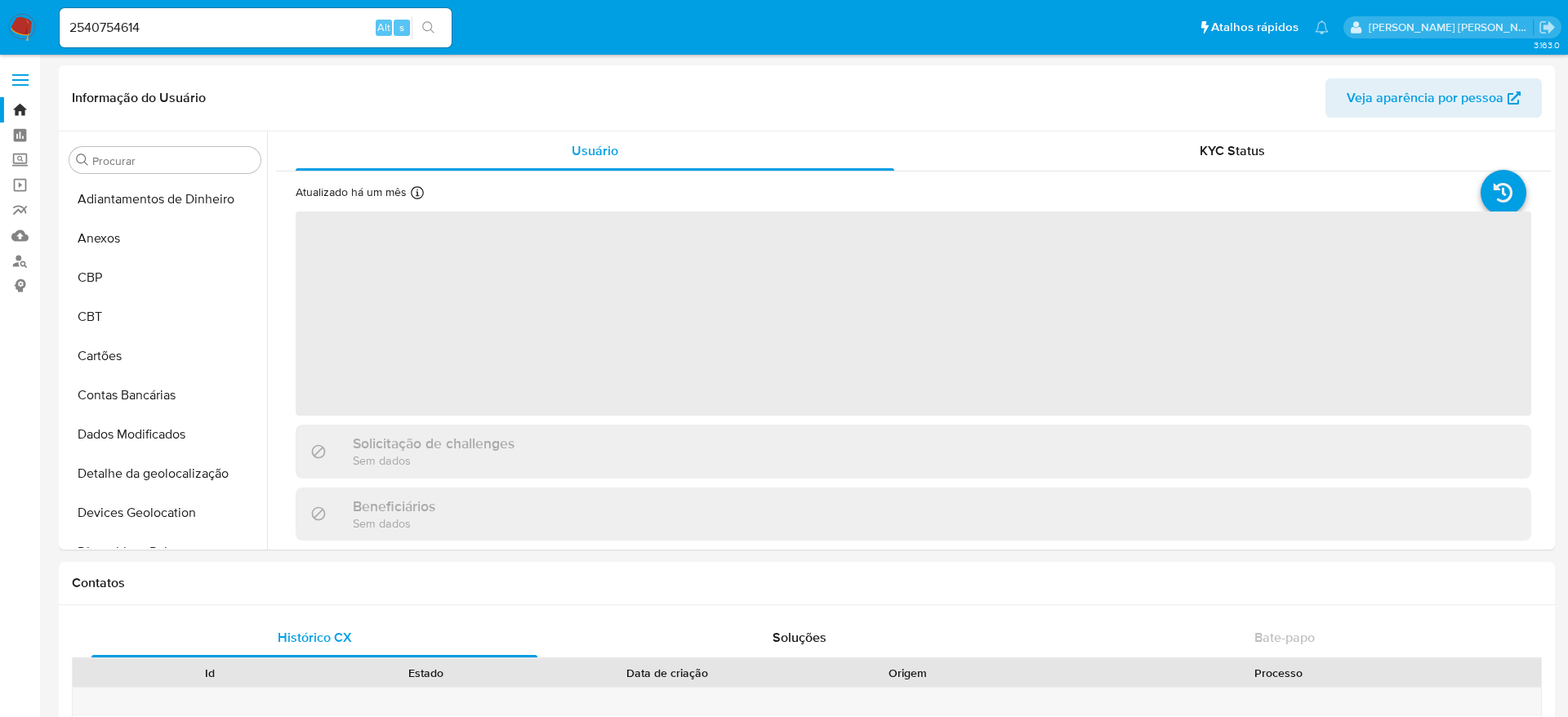
select select "10"
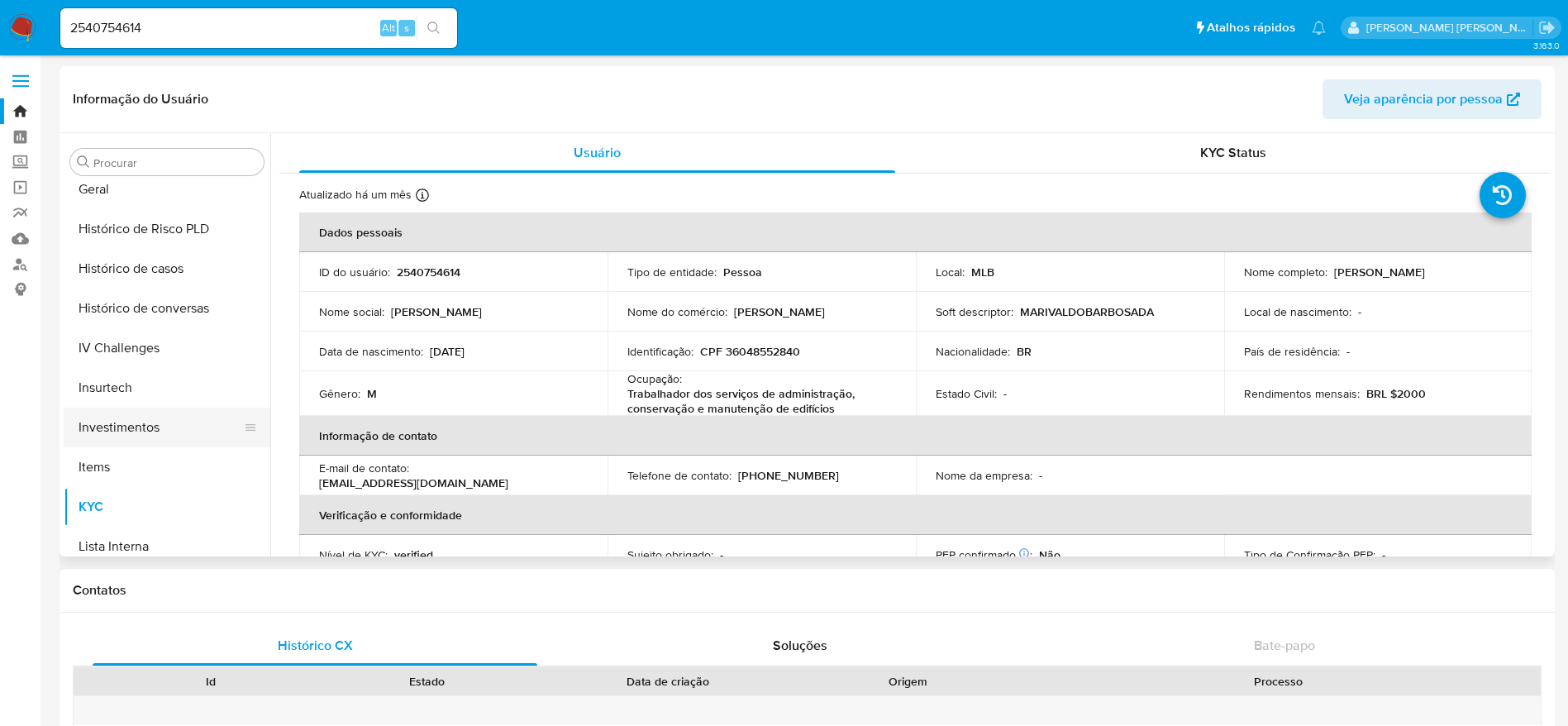
scroll to position [525, 0]
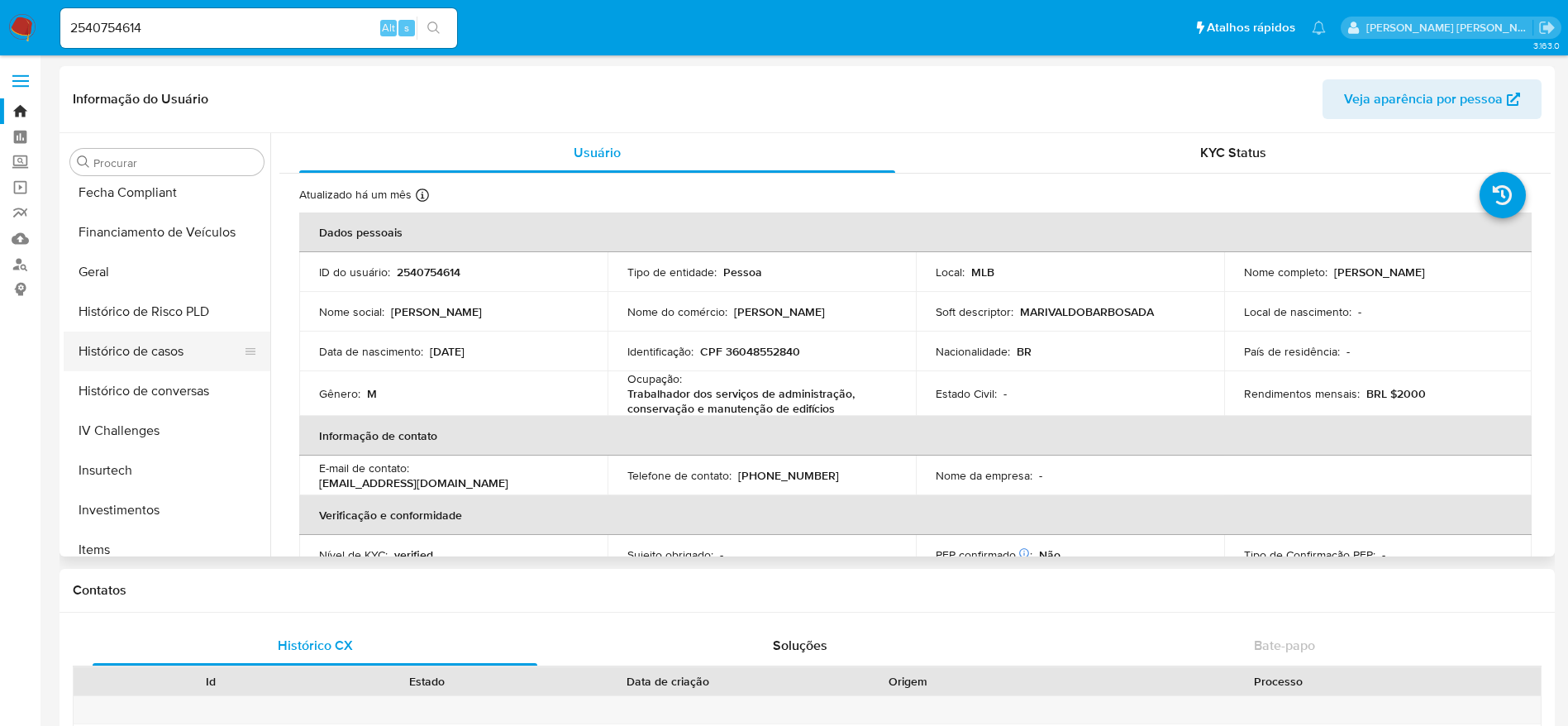
click at [144, 345] on button "Histórico de casos" at bounding box center [160, 351] width 193 height 40
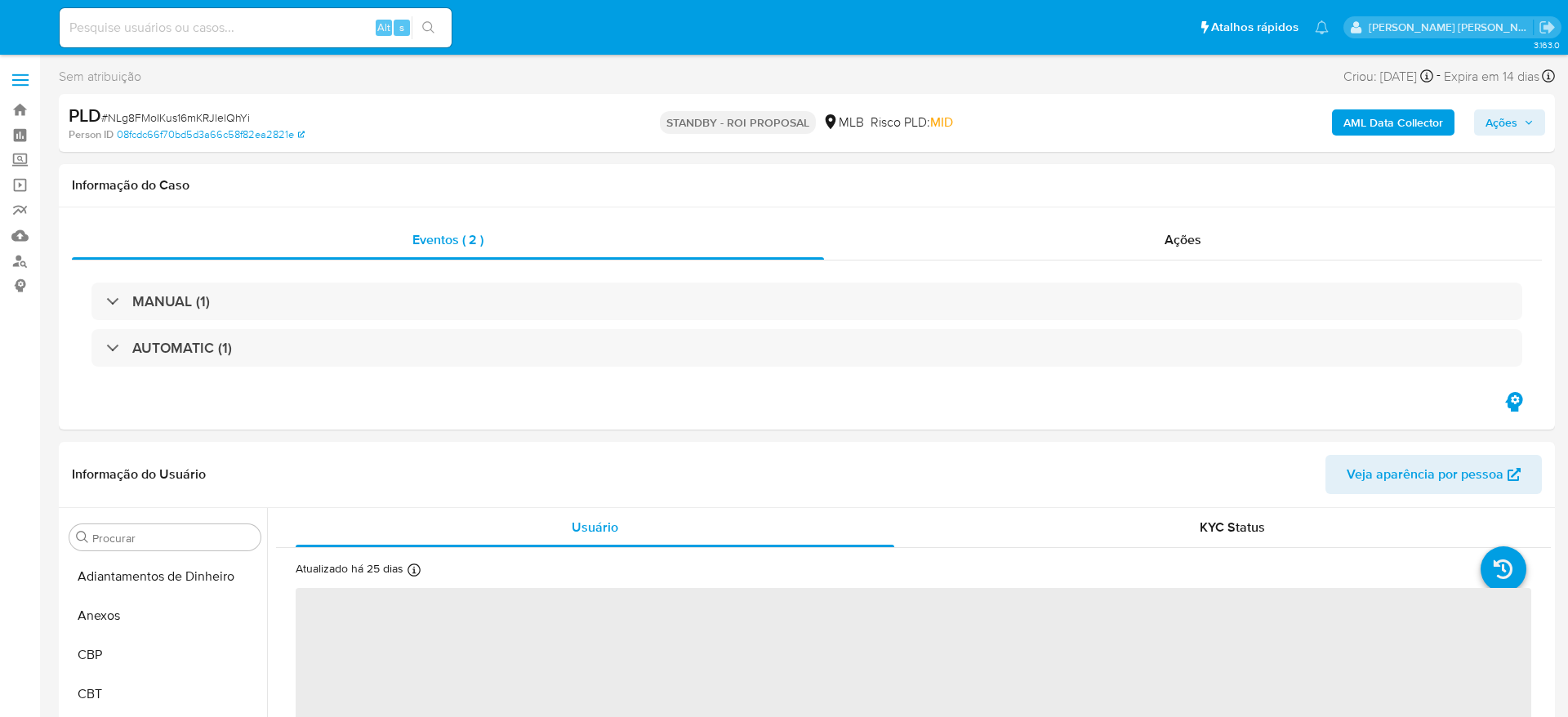
select select "10"
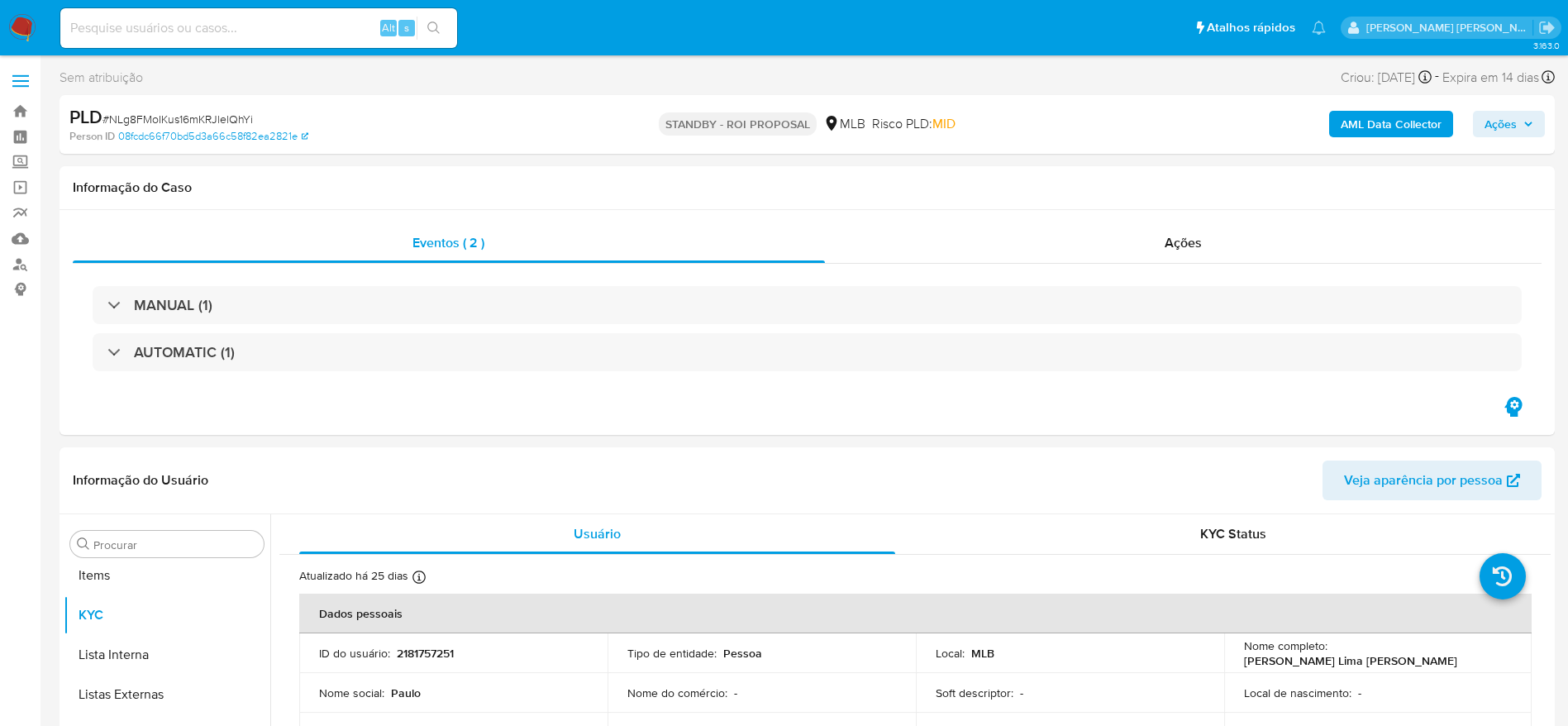
scroll to position [897, 0]
click at [15, 243] on link "Mulan" at bounding box center [98, 238] width 197 height 26
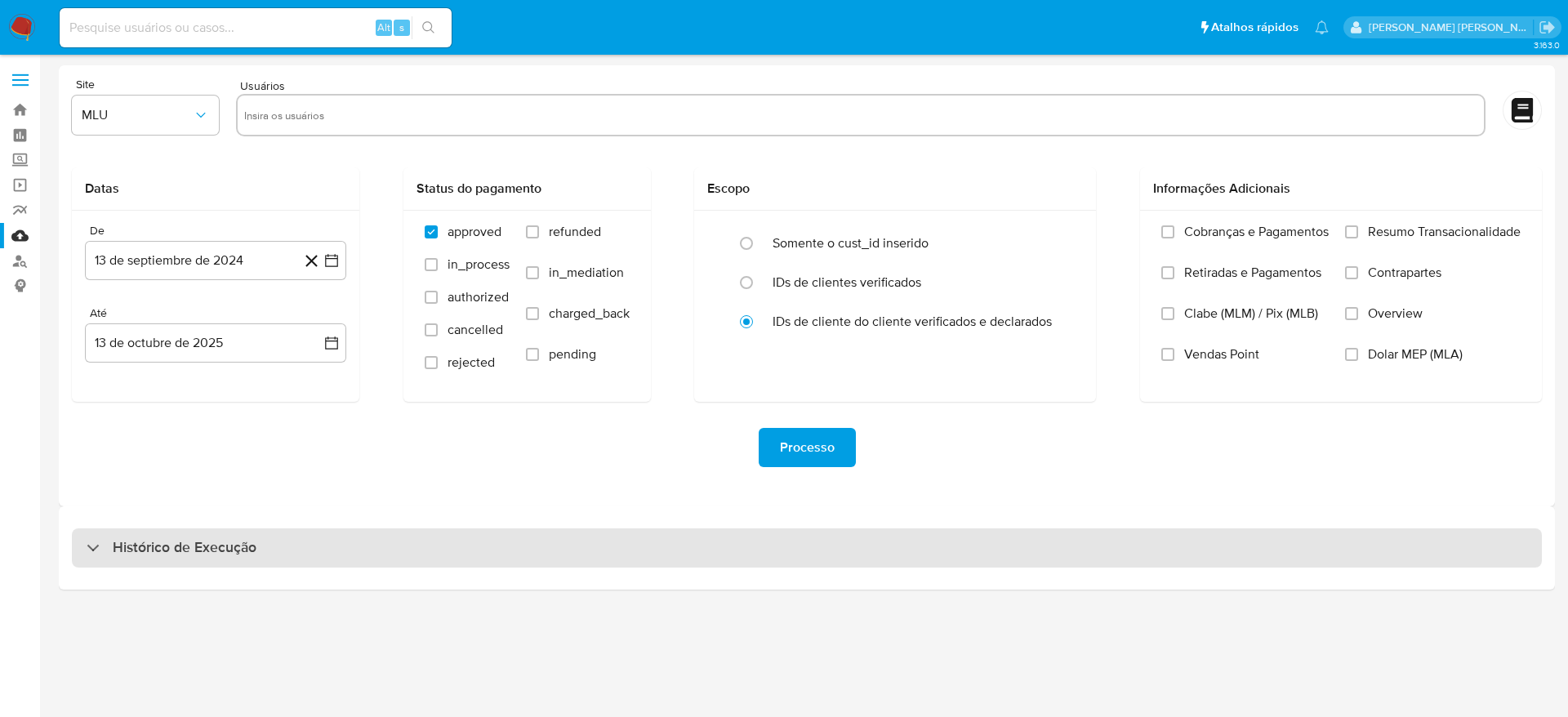
click at [424, 558] on div "Histórico de Execução" at bounding box center [807, 548] width 1470 height 39
select select "10"
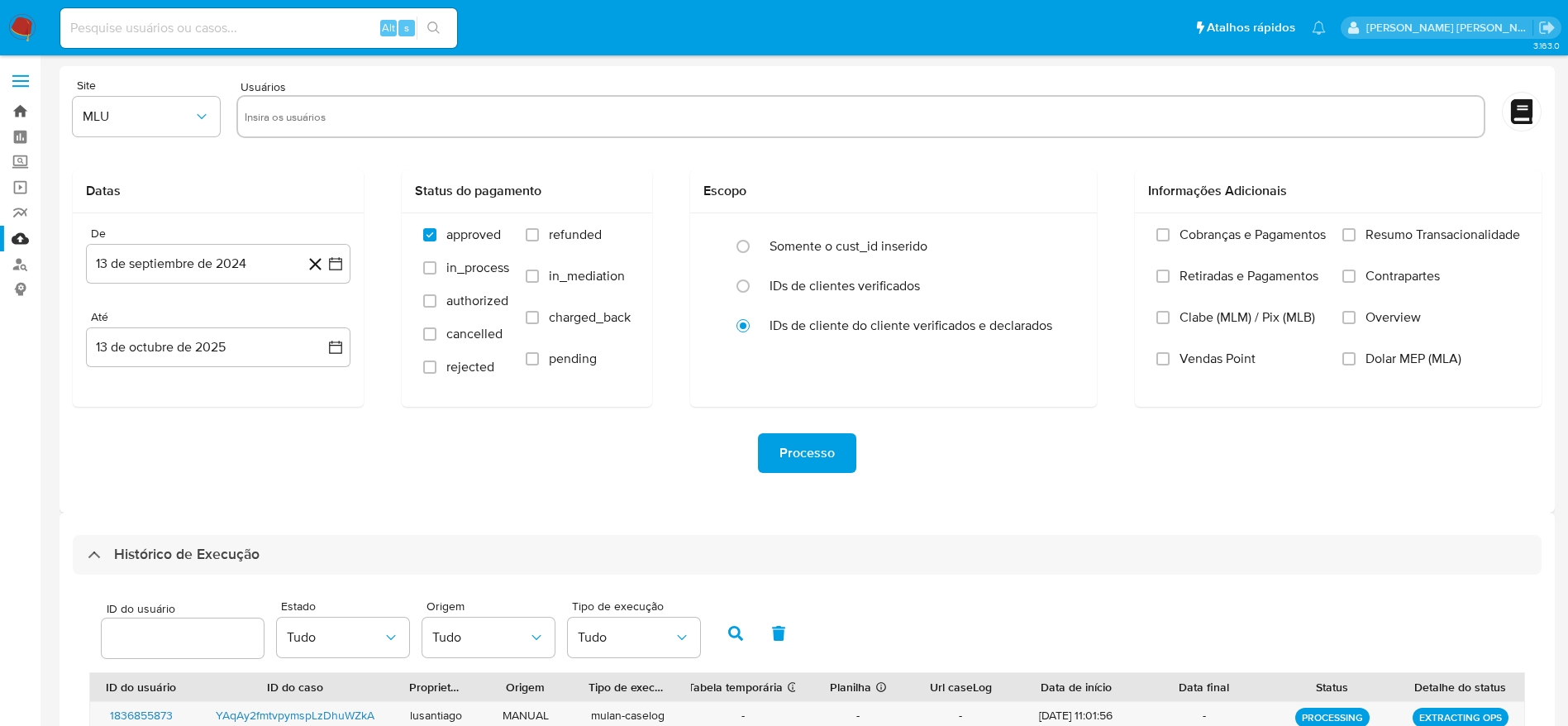
click at [13, 102] on link "Bandeja" at bounding box center [98, 111] width 197 height 26
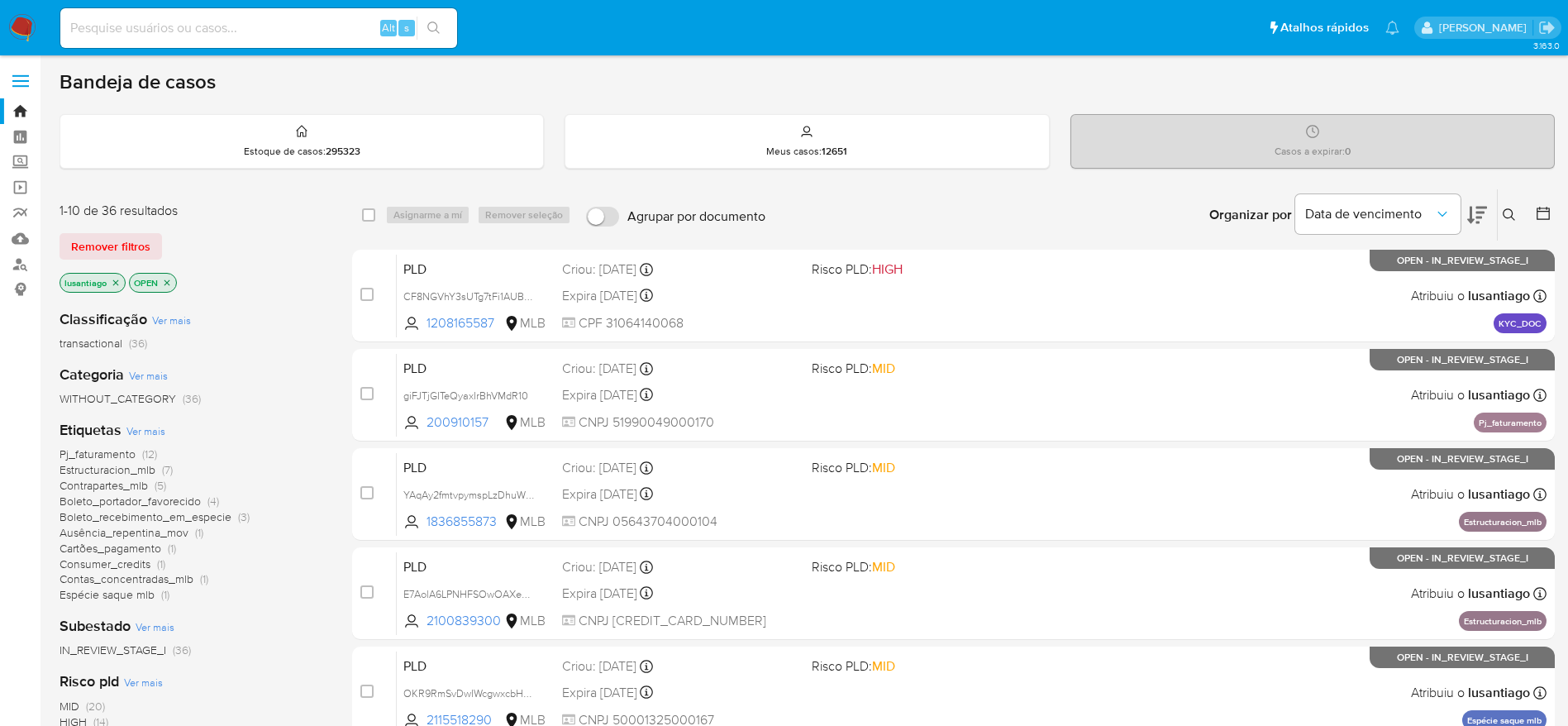
click at [99, 591] on span "Espécie saque mlb" at bounding box center [107, 594] width 95 height 16
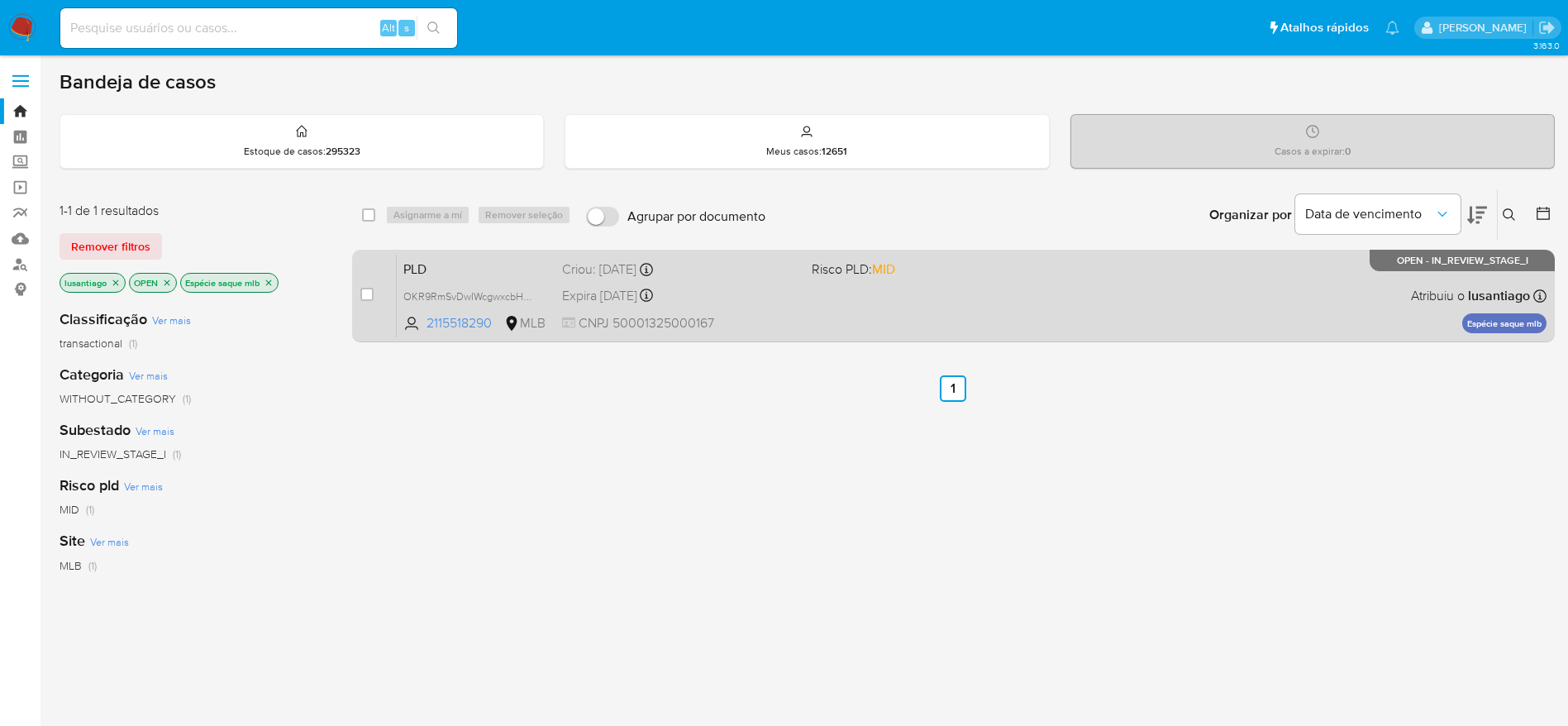
click at [936, 305] on div "PLD OKR9RmSvDwIWcgwxcbHsBPRI 2115518290 MLB Risco PLD: MID Criou: 12/09/2025 Cr…" at bounding box center [972, 295] width 1150 height 84
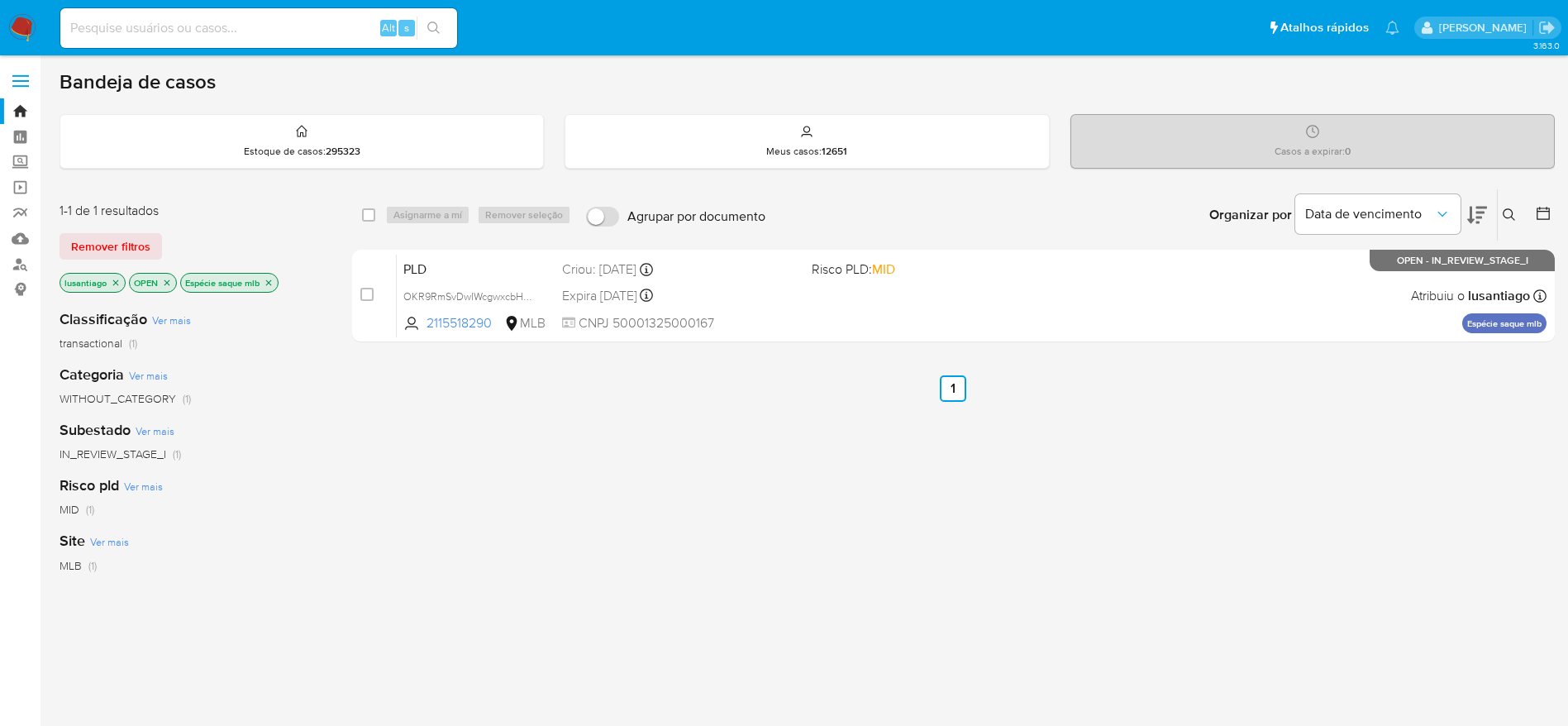
click at [269, 280] on icon "close-filter" at bounding box center [269, 282] width 5 height 5
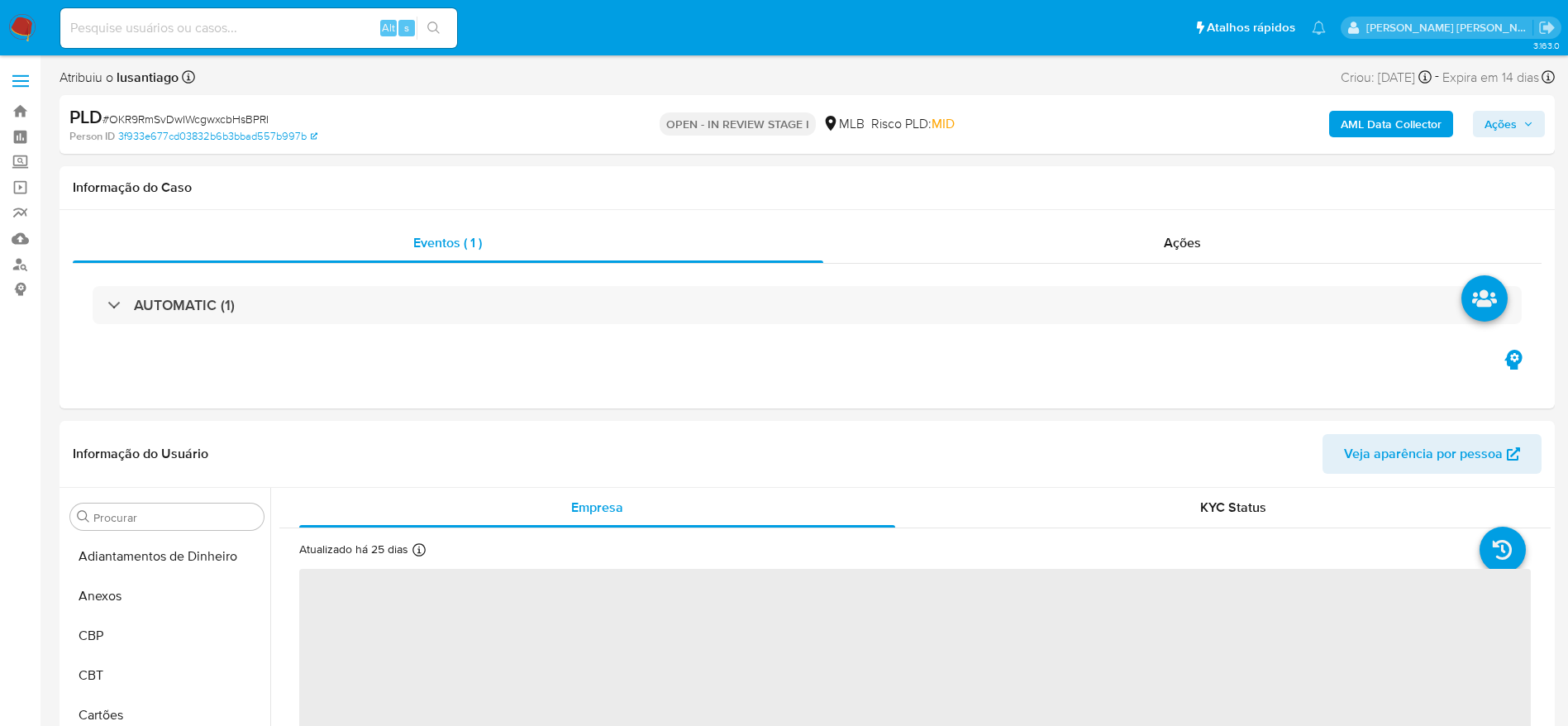
select select "10"
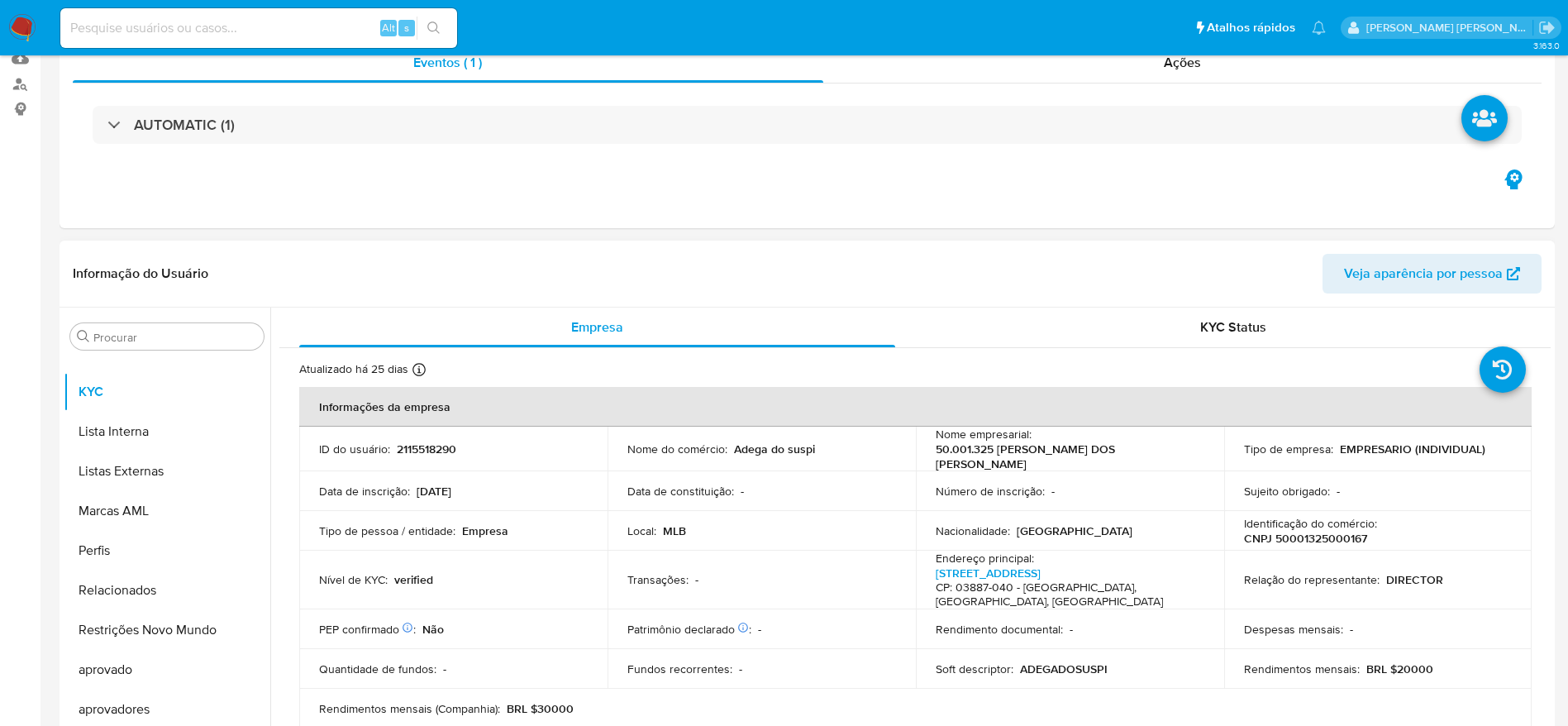
scroll to position [496, 0]
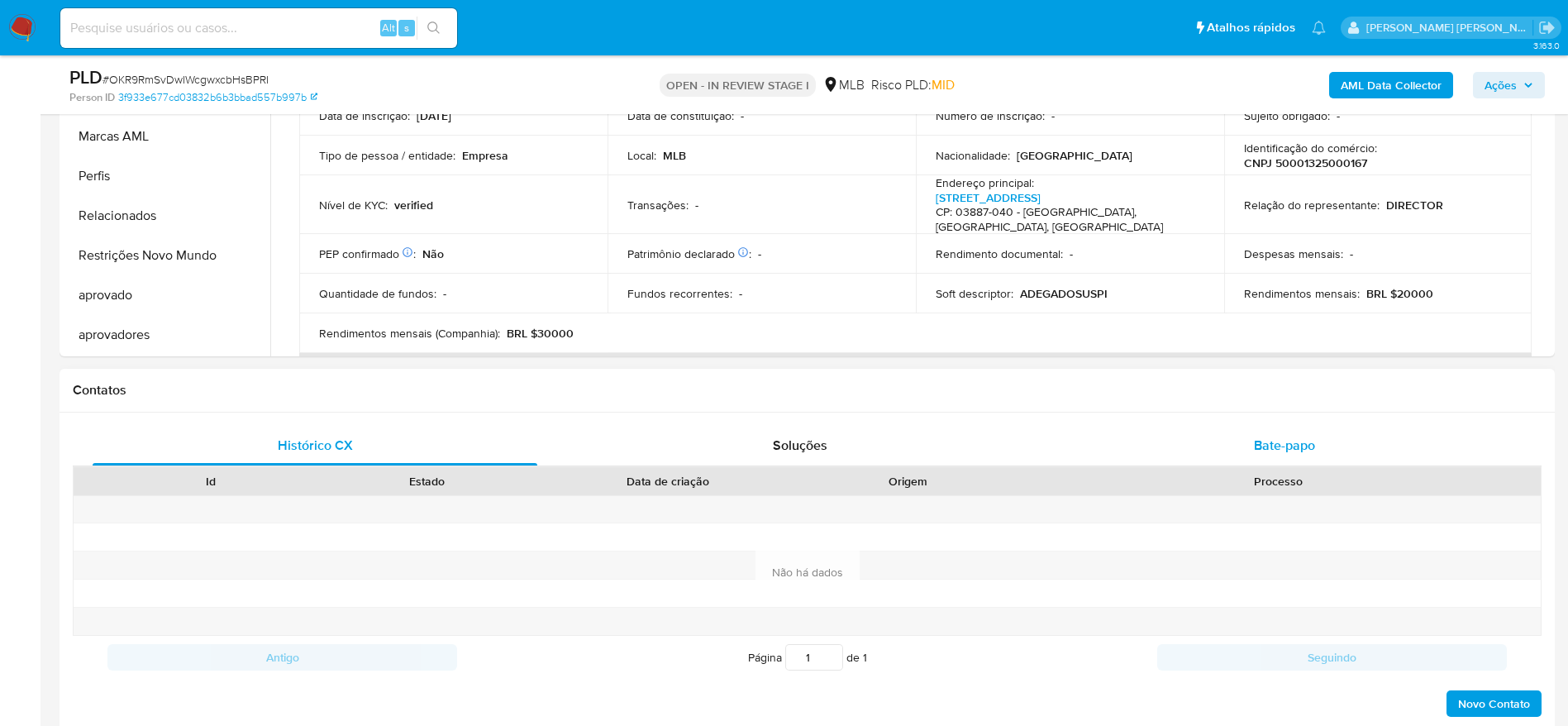
click at [1247, 455] on div "Bate-papo" at bounding box center [1284, 446] width 445 height 40
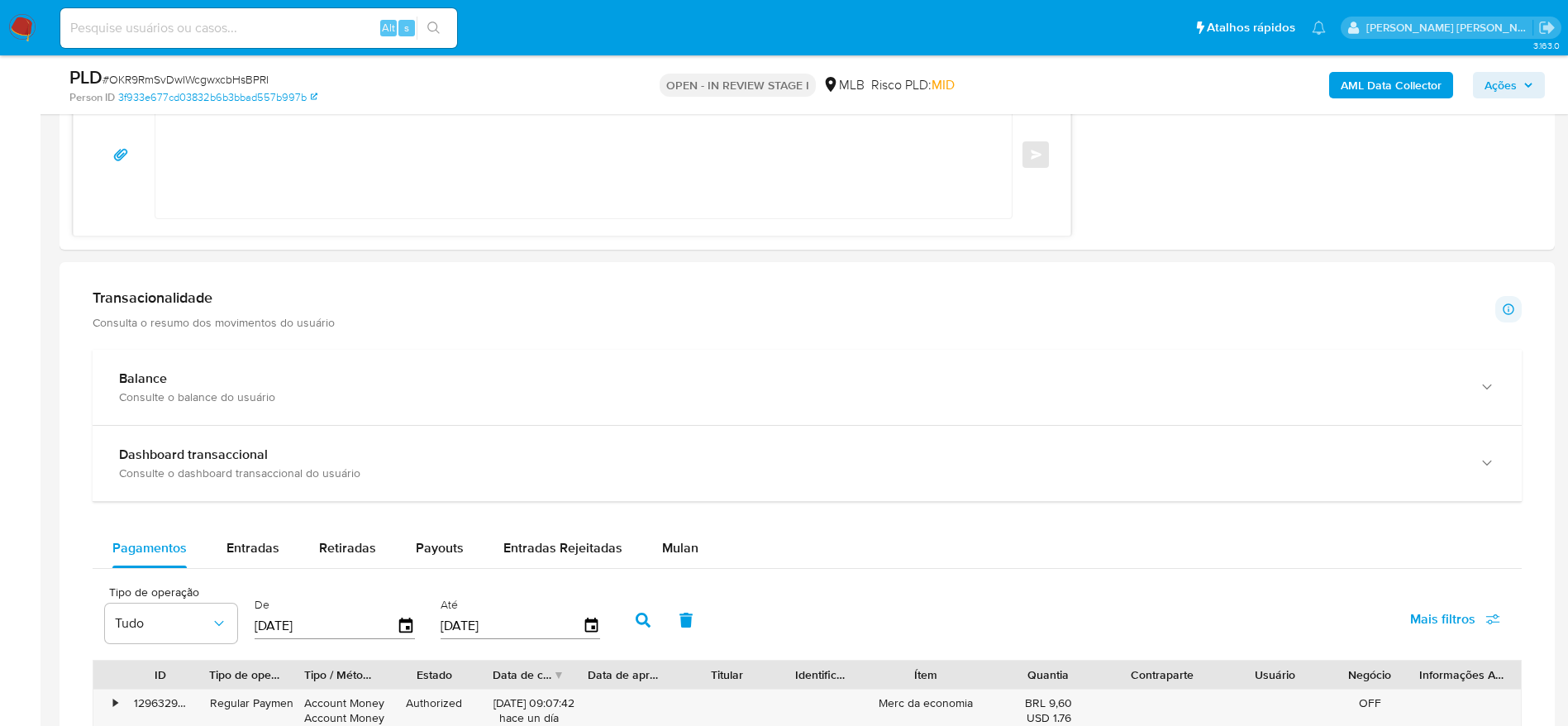
scroll to position [1488, 0]
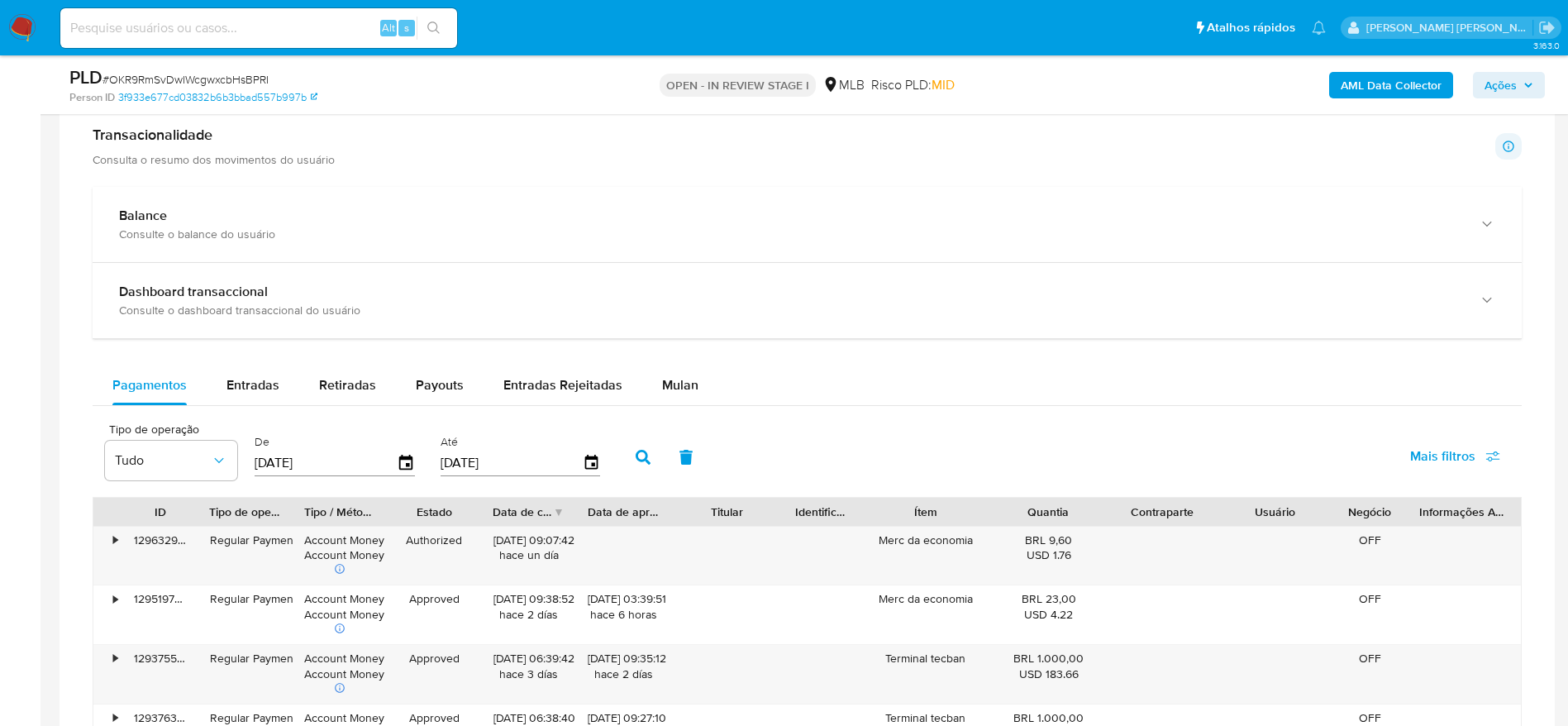
drag, startPoint x: 689, startPoint y: 389, endPoint x: 633, endPoint y: 347, distance: 70.0
click at [687, 388] on span "Mulan" at bounding box center [680, 385] width 36 height 19
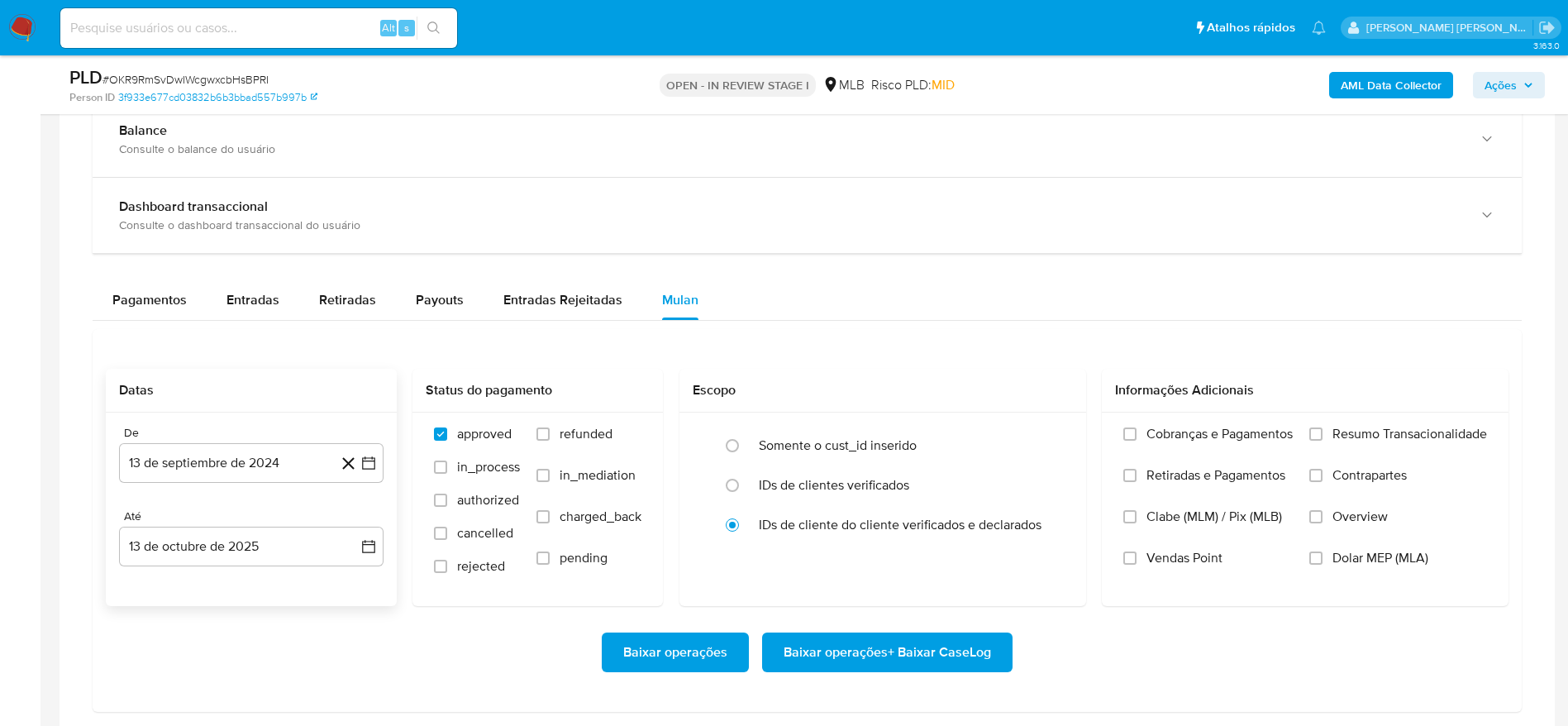
scroll to position [1612, 0]
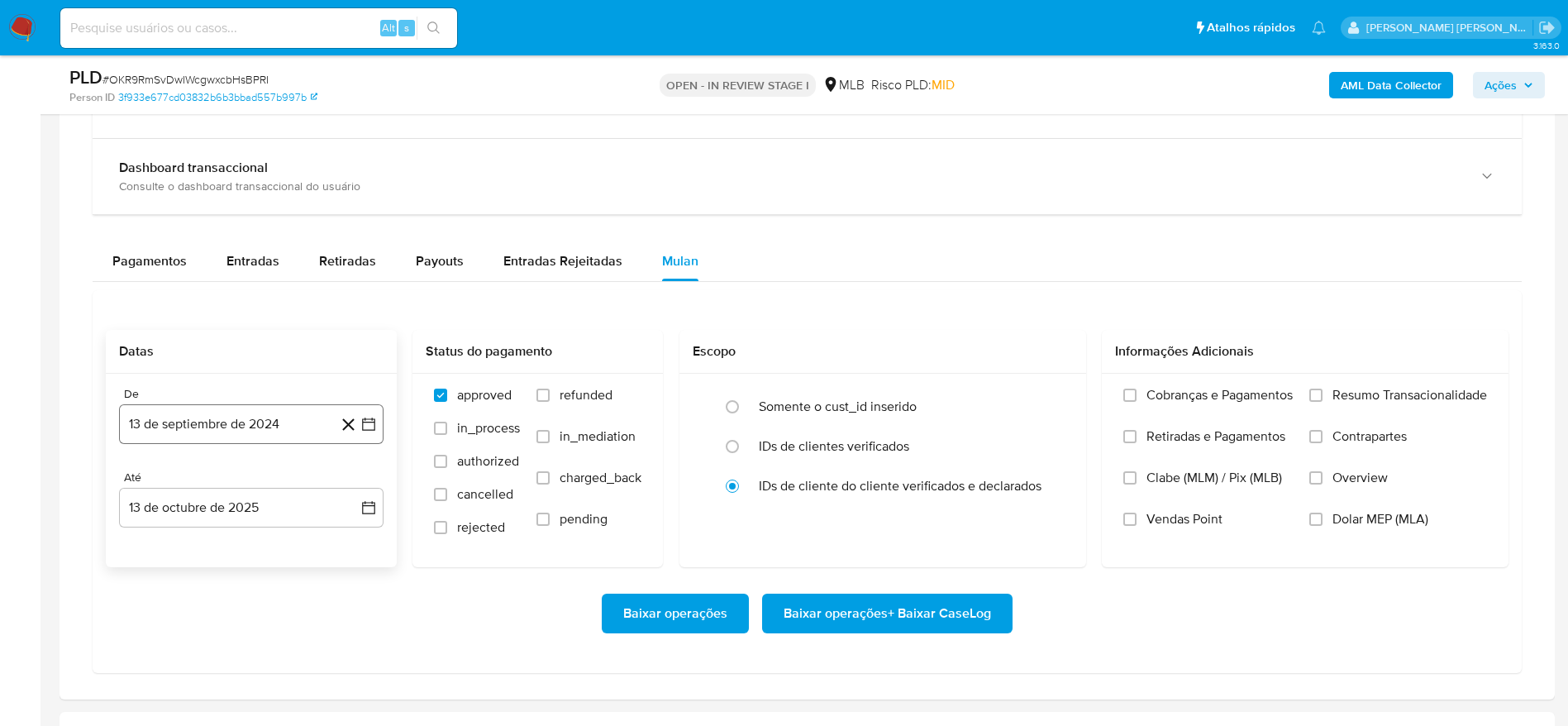
click at [250, 426] on button "13 de septiembre de 2024" at bounding box center [251, 424] width 264 height 40
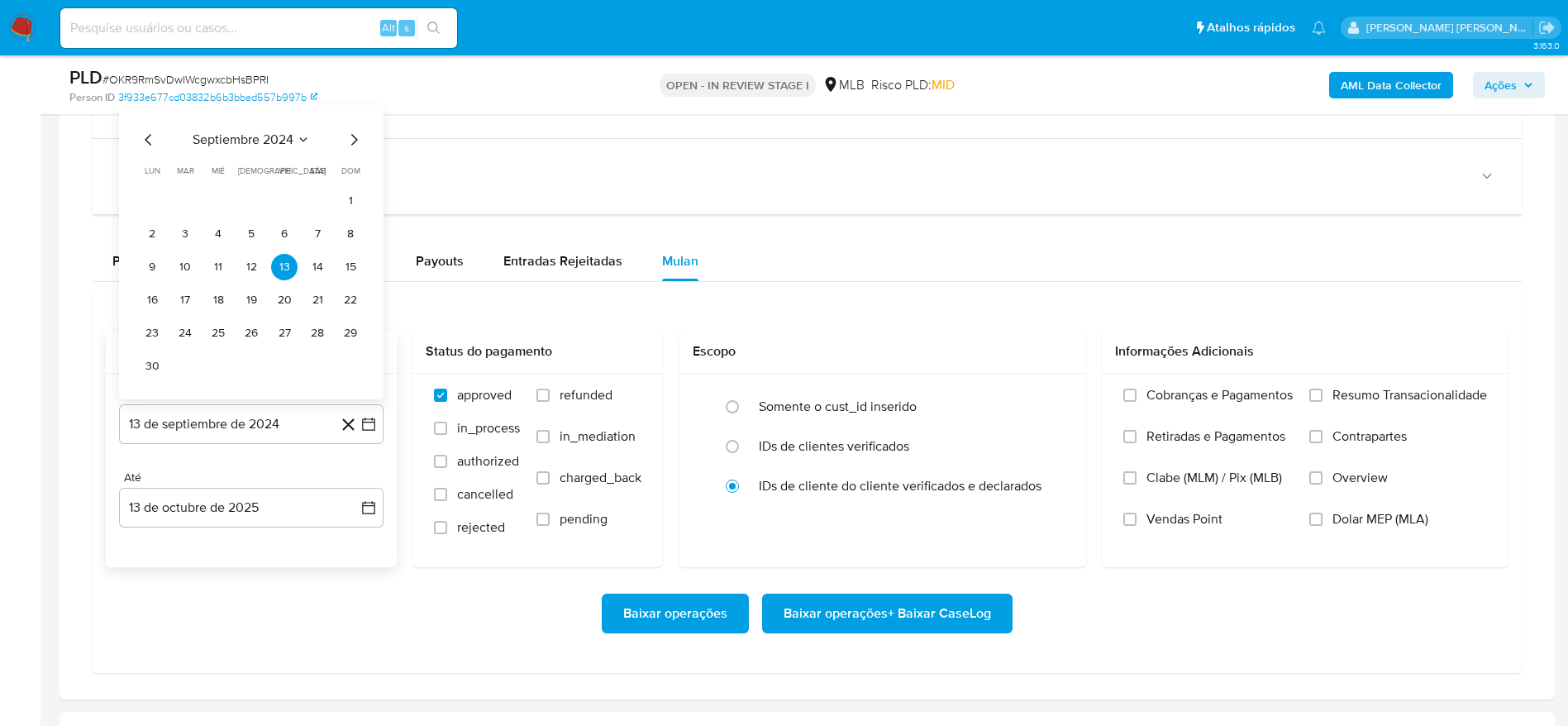
click at [240, 137] on span "septiembre 2024" at bounding box center [243, 139] width 101 height 16
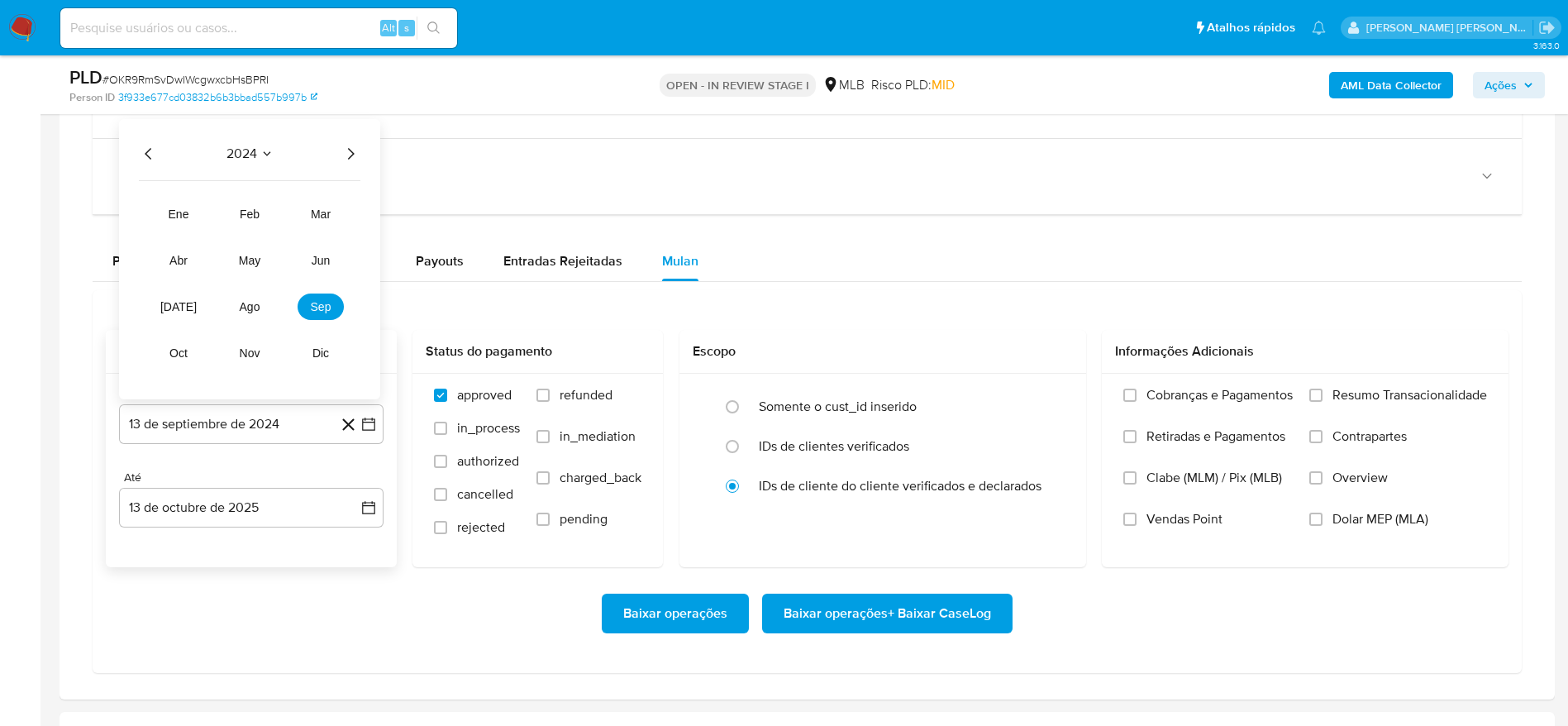
click at [351, 155] on icon "Año siguiente" at bounding box center [350, 153] width 6 height 12
drag, startPoint x: 245, startPoint y: 309, endPoint x: 244, endPoint y: 294, distance: 15.0
click at [244, 307] on span "ago" at bounding box center [250, 306] width 21 height 13
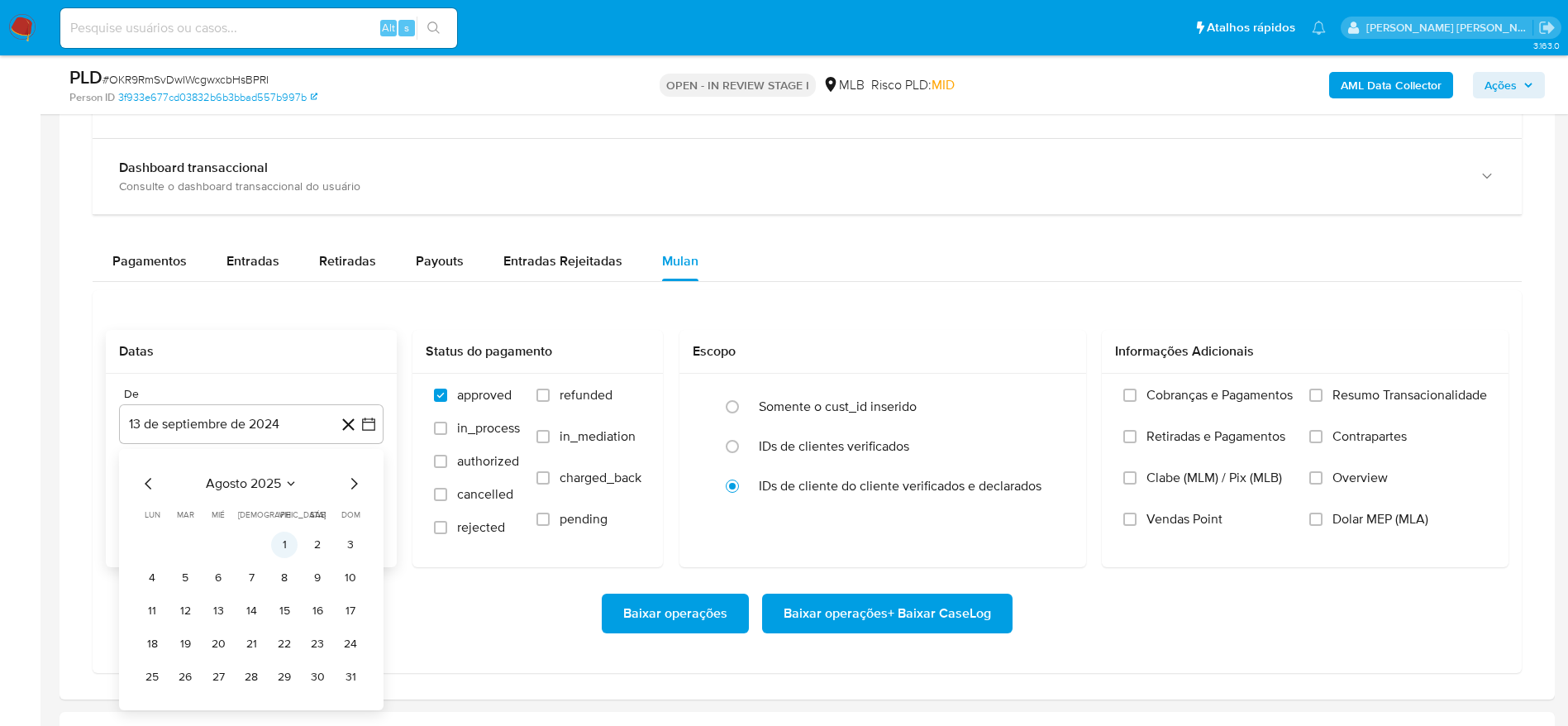
click at [276, 543] on button "1" at bounding box center [284, 544] width 26 height 26
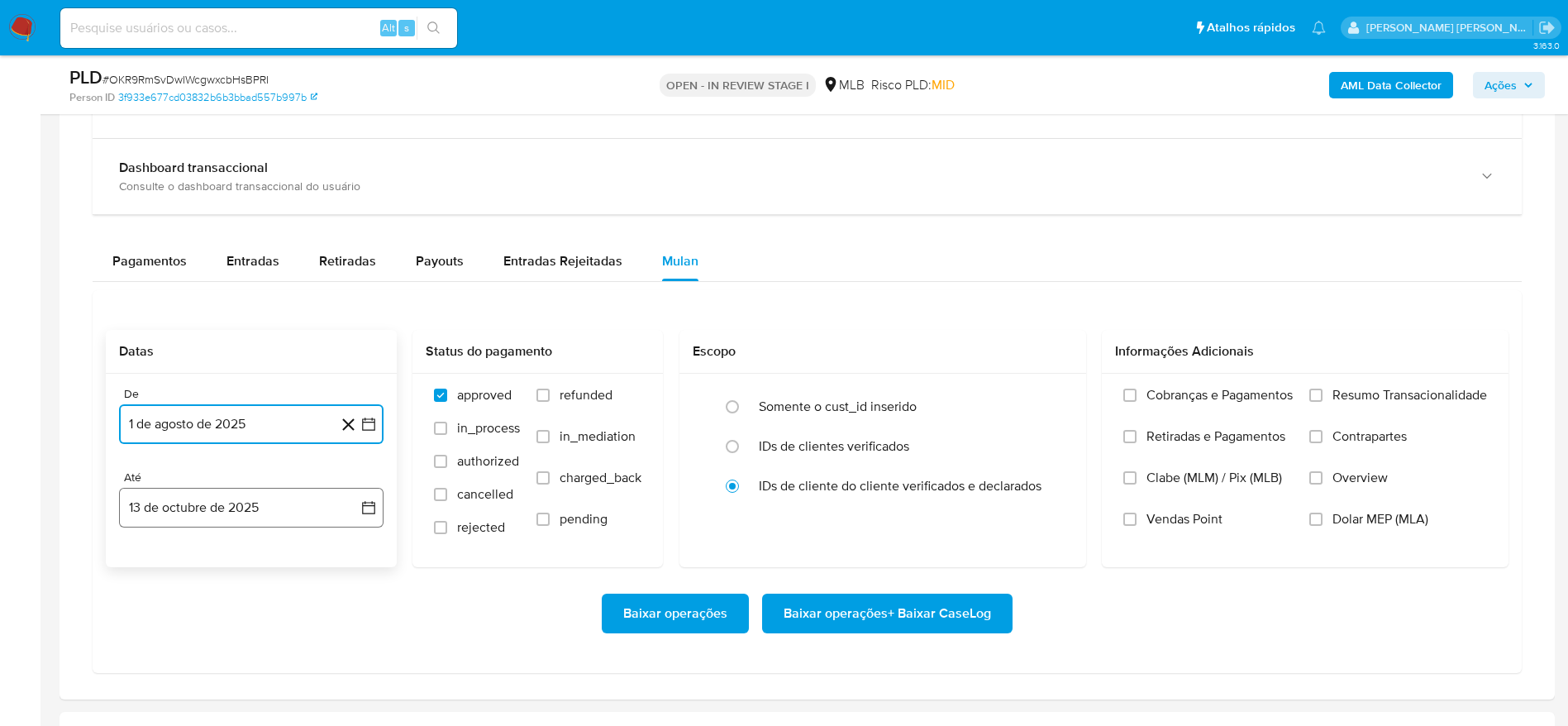
click at [204, 505] on button "13 de octubre de 2025" at bounding box center [251, 508] width 264 height 40
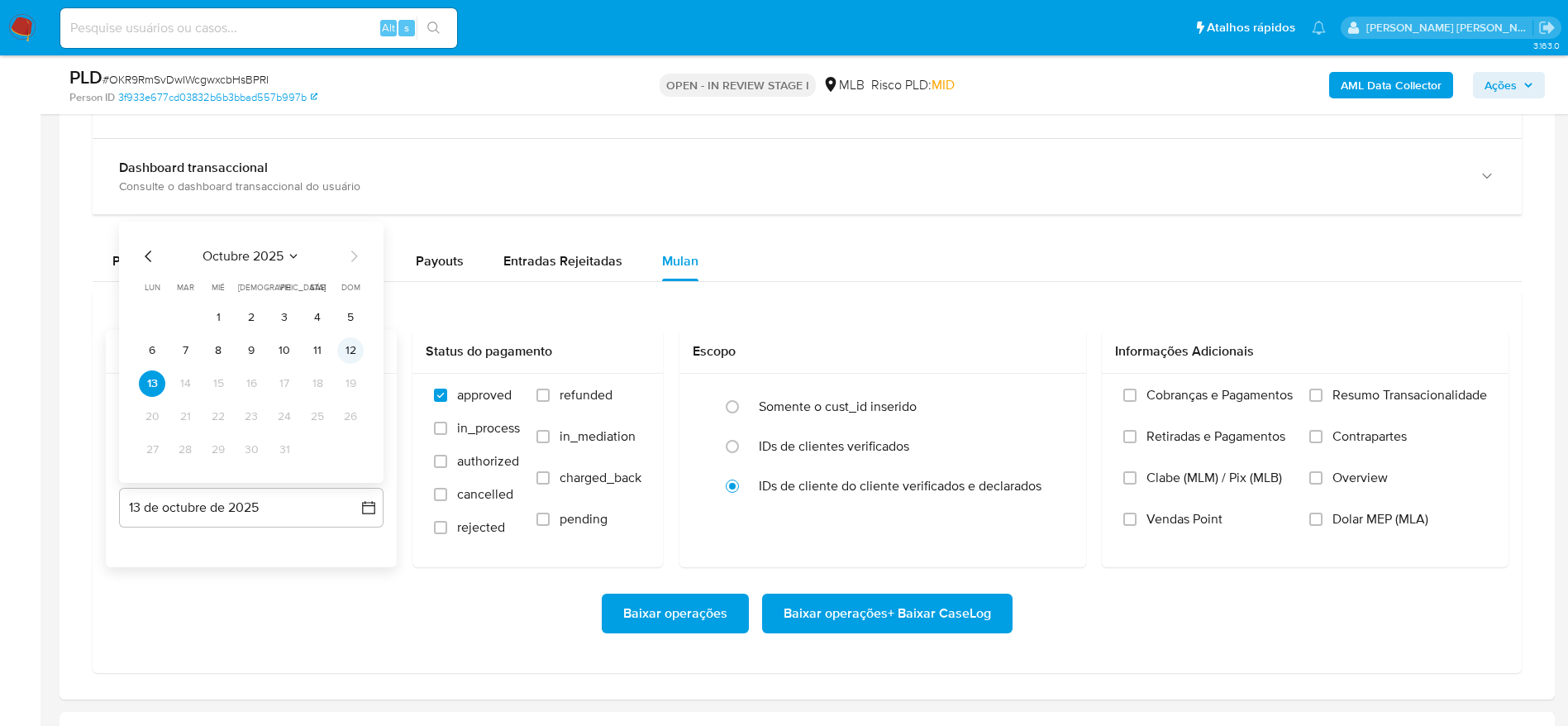
click at [350, 353] on button "12" at bounding box center [350, 350] width 26 height 26
click at [1385, 393] on span "Resumo Transacionalidade" at bounding box center [1410, 395] width 155 height 16
click at [1323, 393] on input "Resumo Transacionalidade" at bounding box center [1316, 394] width 13 height 13
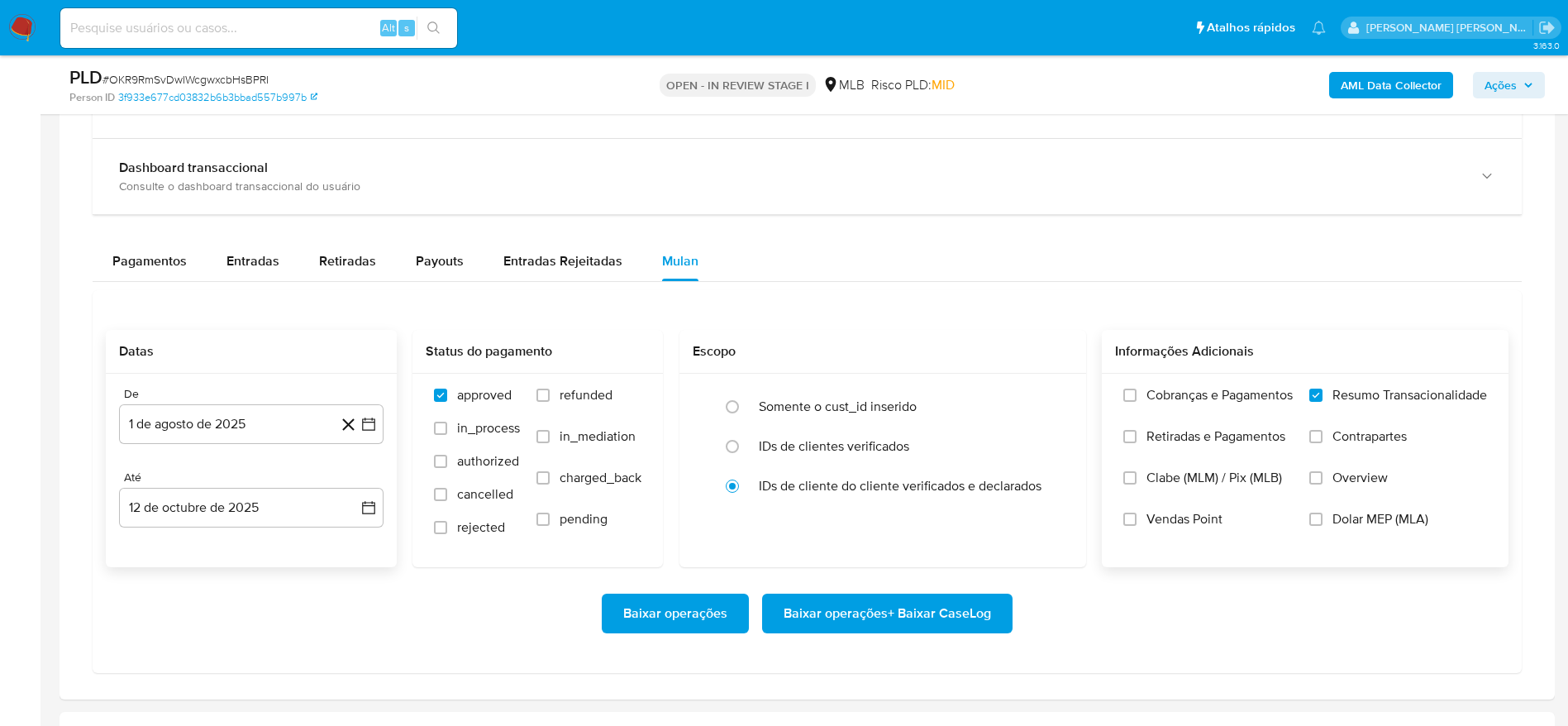
click at [895, 622] on span "Baixar operações + Baixar CaseLog" at bounding box center [887, 613] width 208 height 36
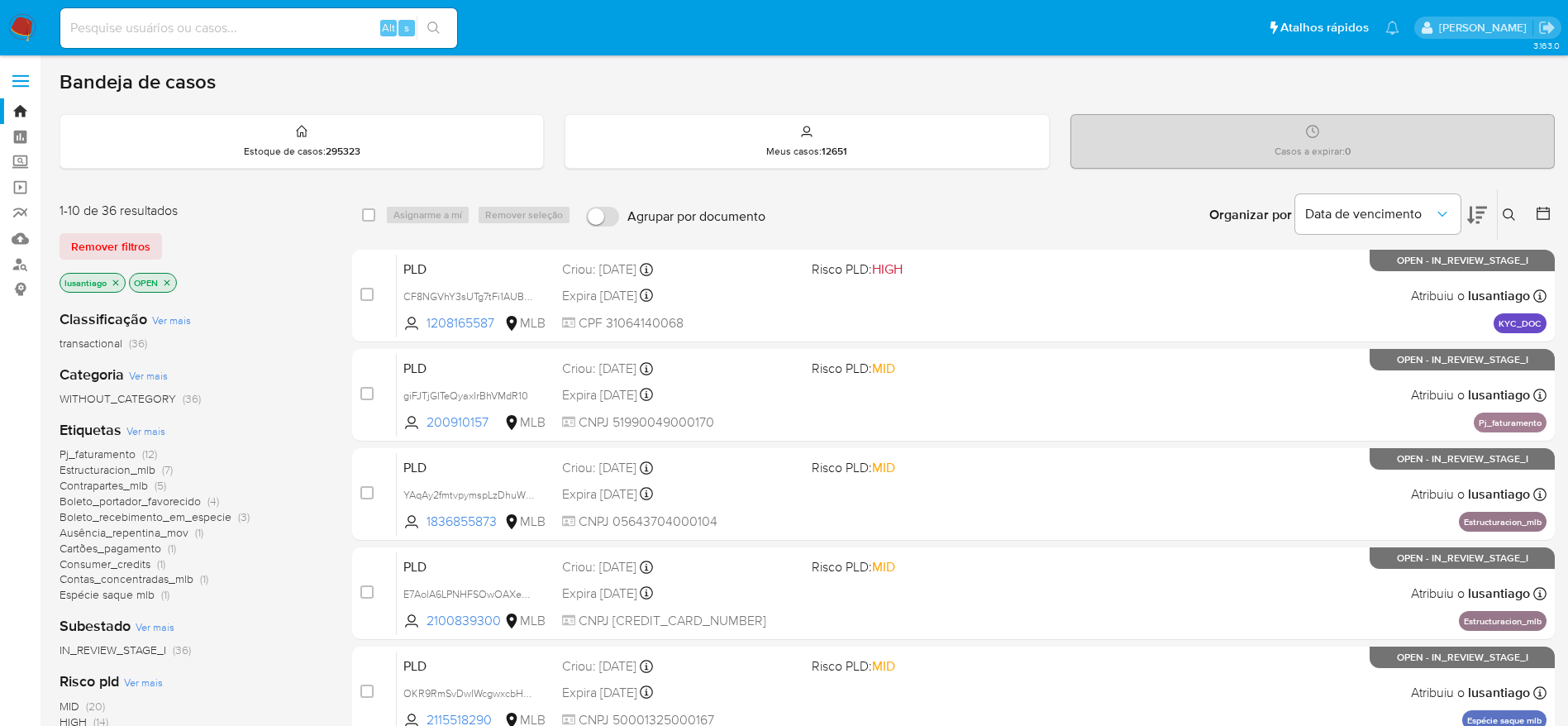
click at [111, 563] on span "Consumer_credits" at bounding box center [104, 563] width 91 height 16
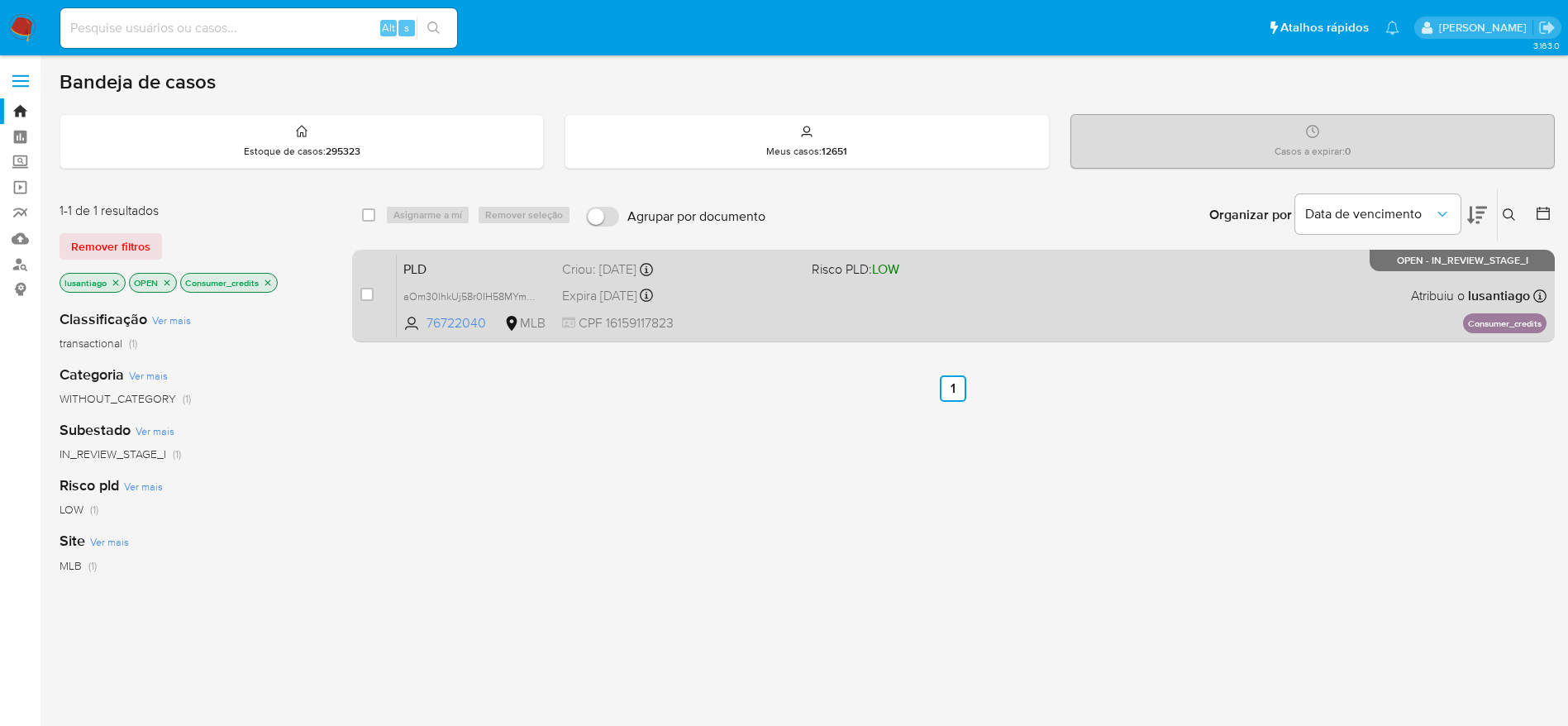
click at [779, 295] on div "Expira [DATE] Expira em [DATE] 00:38:35" at bounding box center [680, 295] width 236 height 22
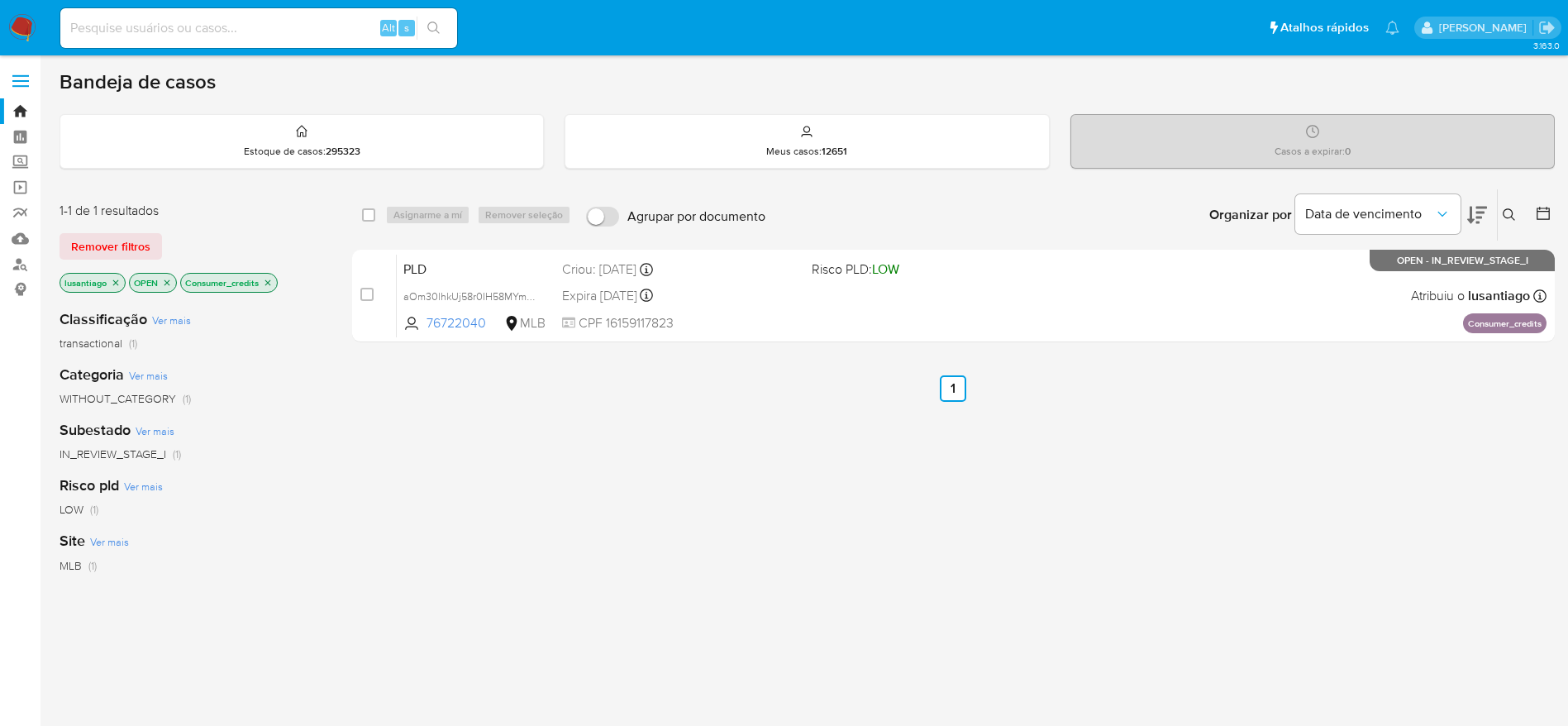
click at [270, 281] on icon "close-filter" at bounding box center [268, 282] width 5 height 5
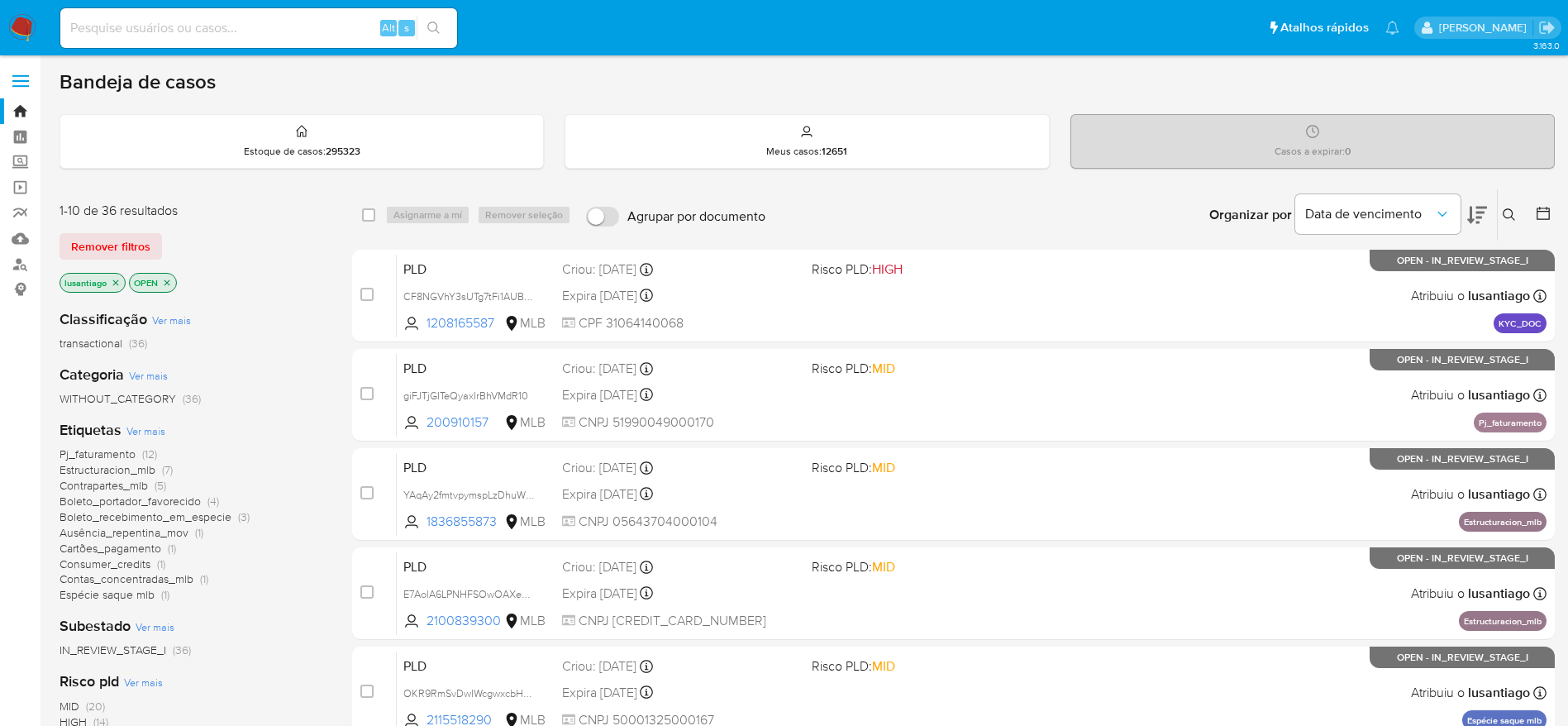
click at [95, 547] on span "Cartões_pagamento" at bounding box center [110, 548] width 102 height 16
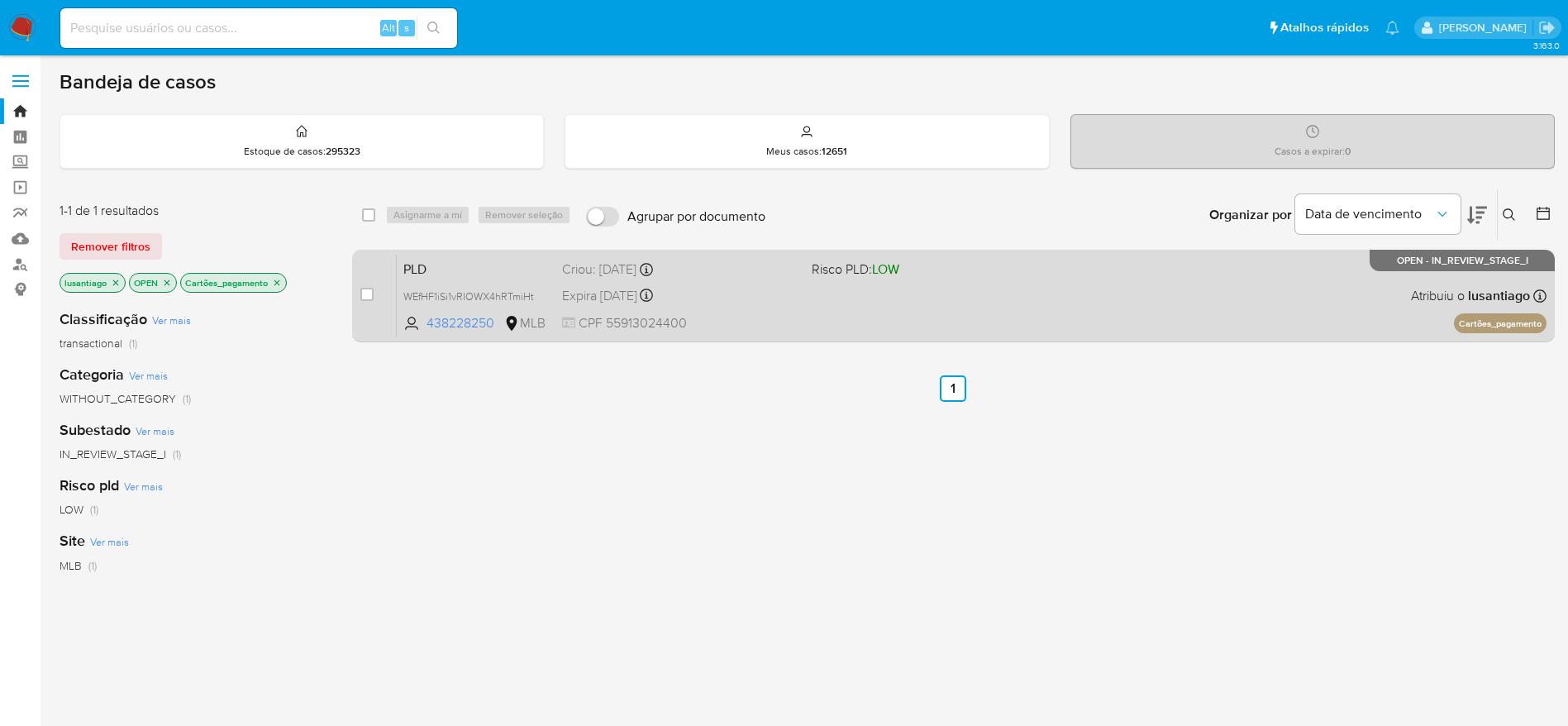
click at [744, 293] on div "Expira [DATE] Expira em [DATE] 00:08:48" at bounding box center [680, 295] width 236 height 22
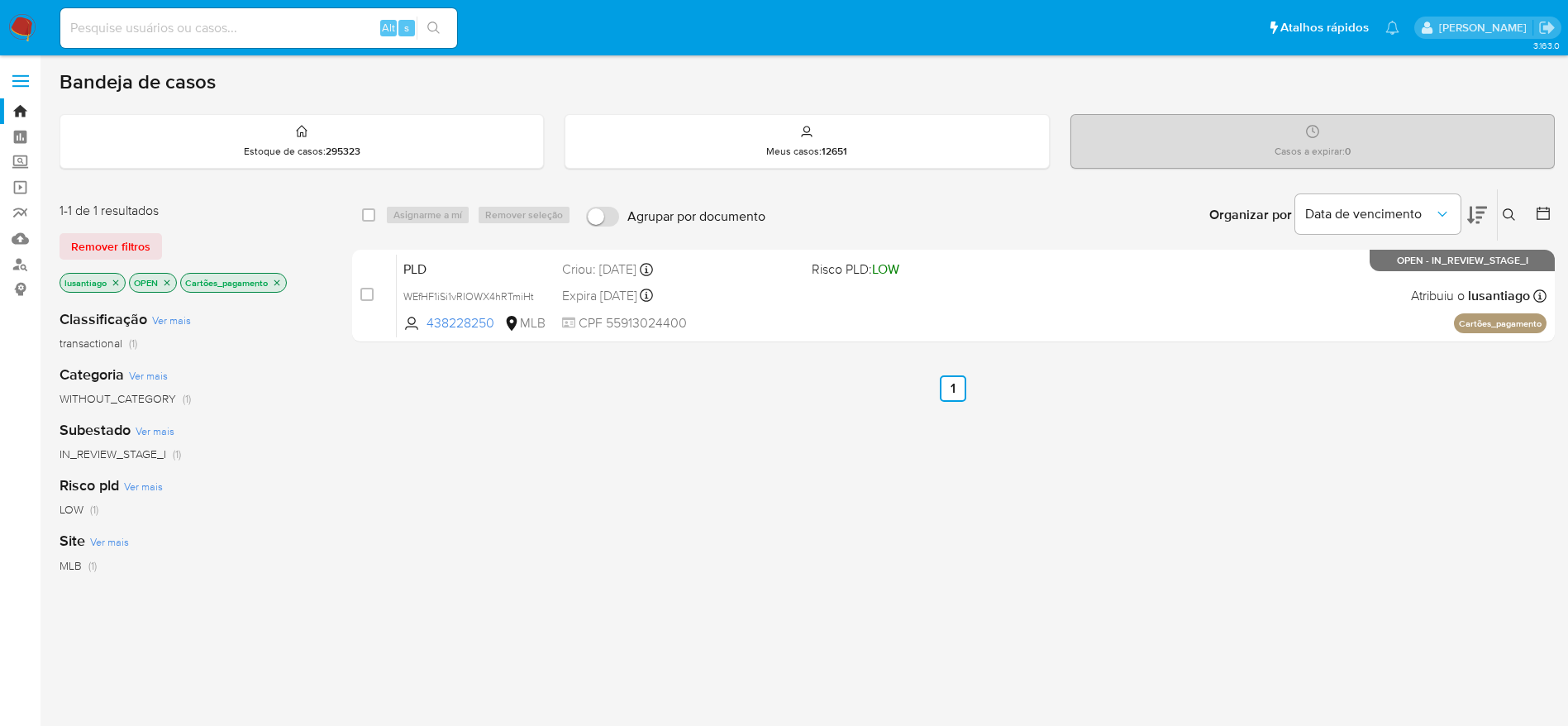
click at [284, 279] on p "Cartões_pagamento" at bounding box center [233, 282] width 105 height 18
click at [281, 284] on icon "close-filter" at bounding box center [277, 282] width 10 height 10
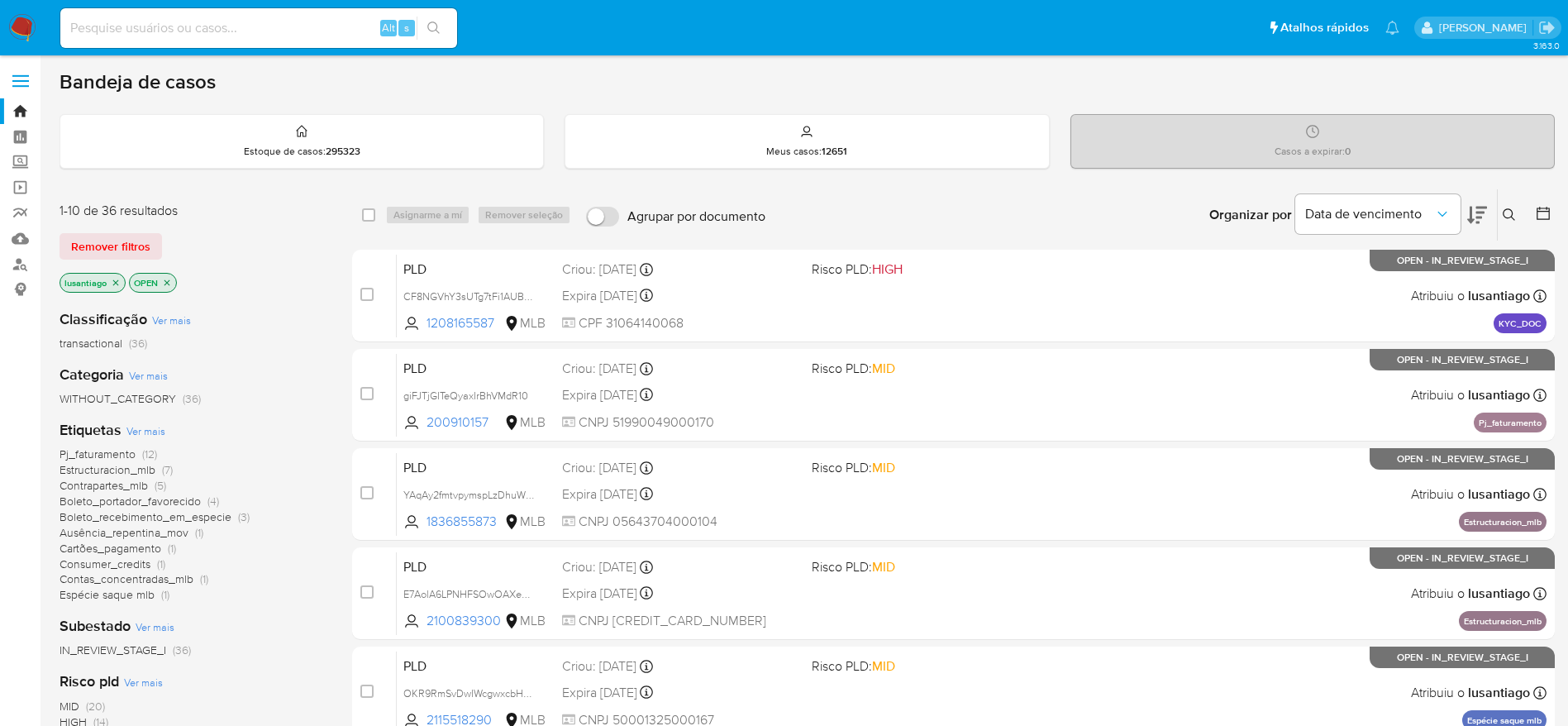
scroll to position [124, 0]
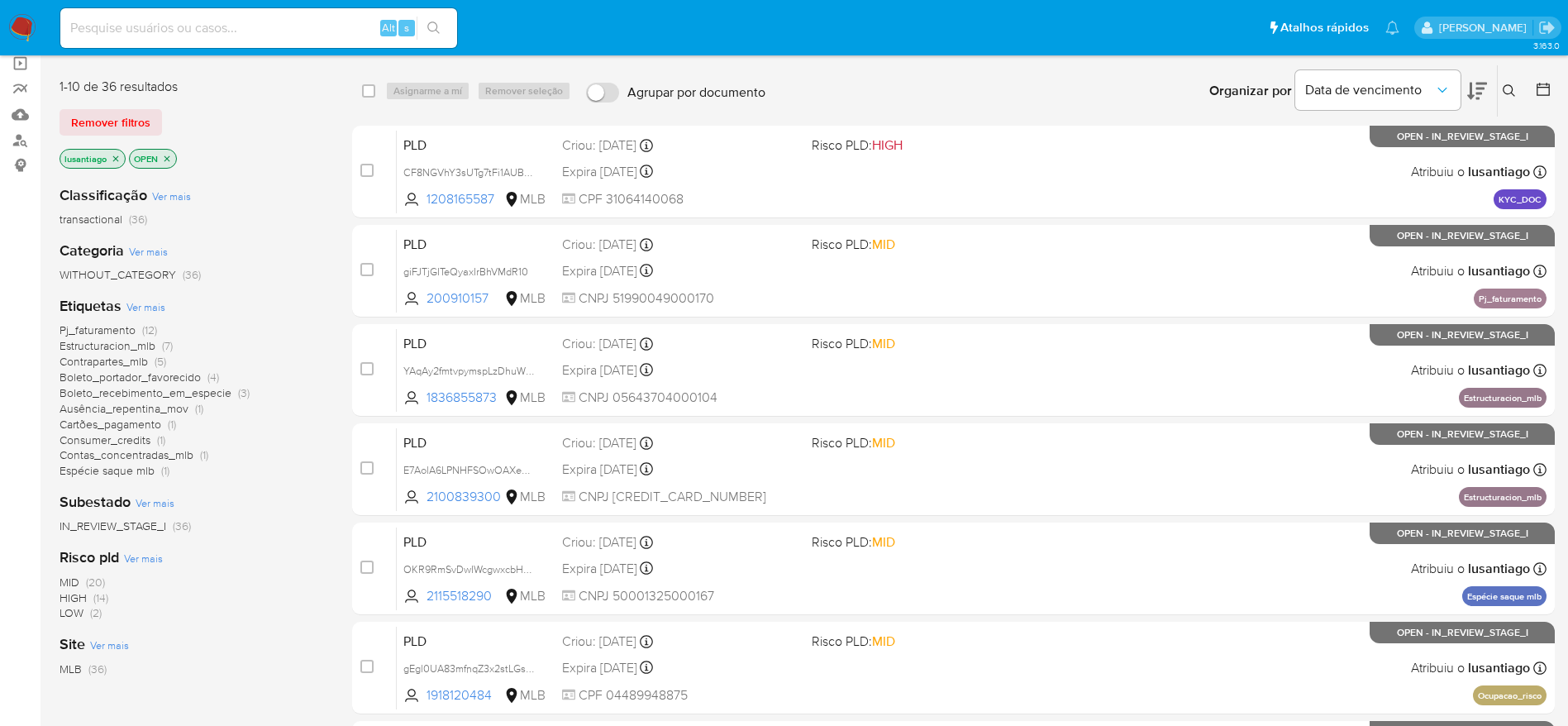
click at [151, 404] on span "Ausência_repentina_mov" at bounding box center [124, 408] width 129 height 16
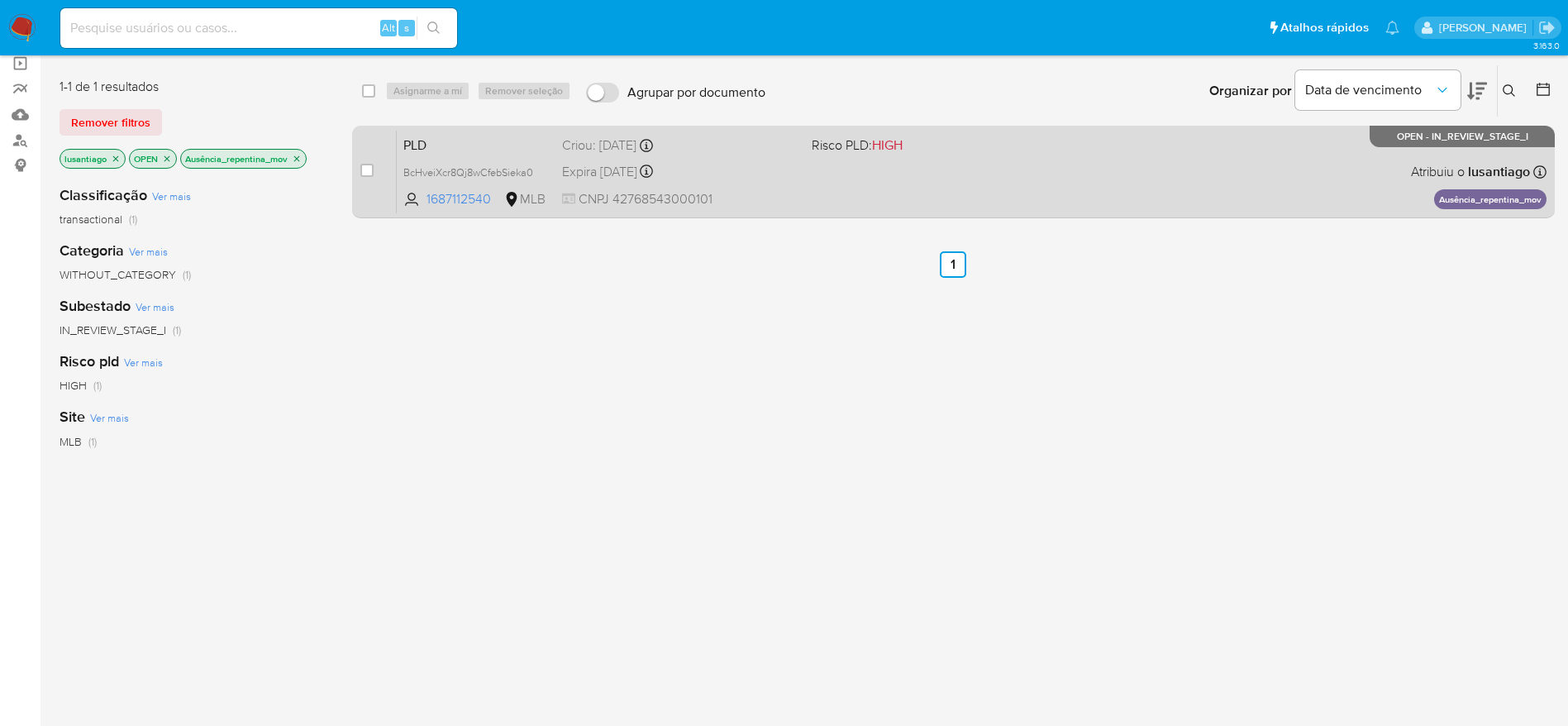
click at [740, 178] on div "Expira in 14 days Expira em 27/10/2025 00:19:18" at bounding box center [680, 171] width 236 height 22
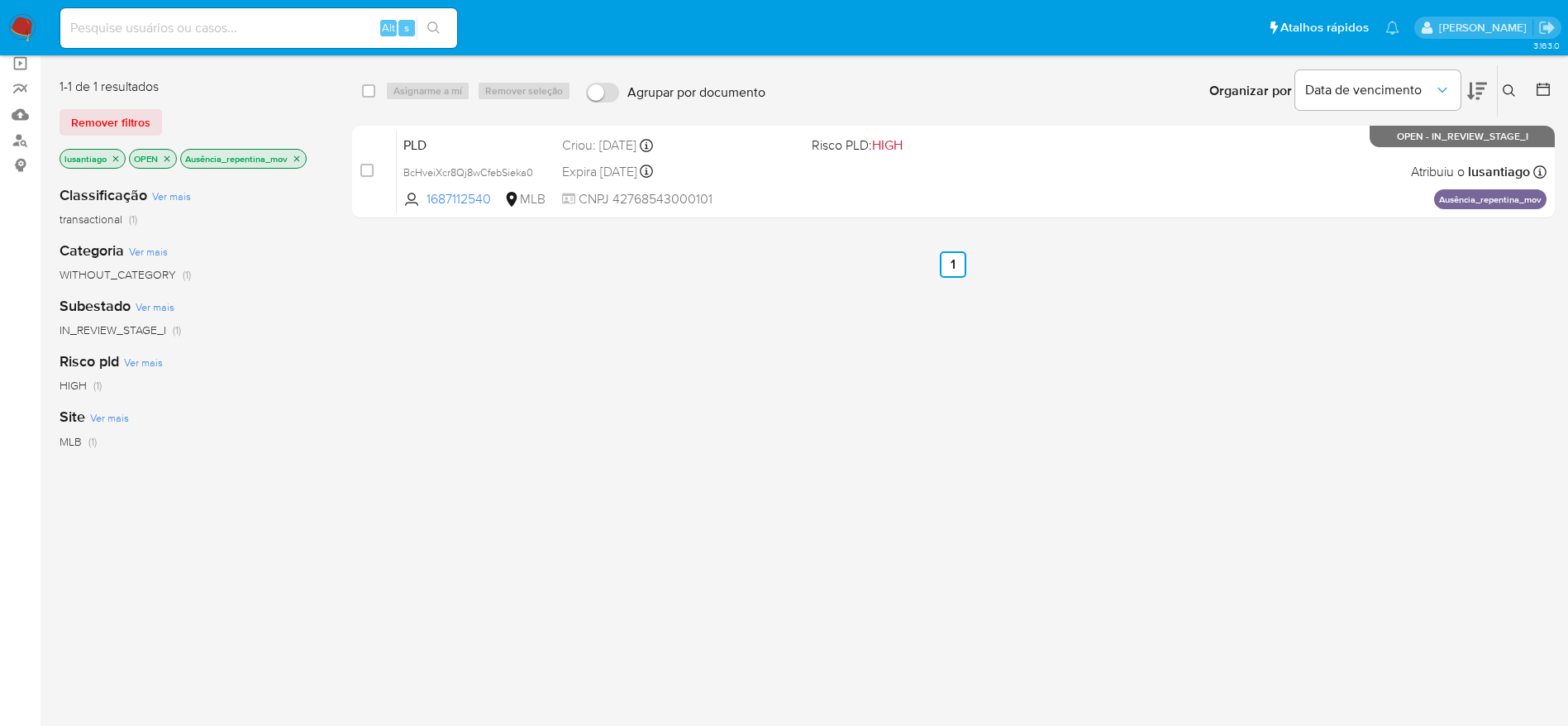
click at [298, 159] on icon "close-filter" at bounding box center [297, 158] width 5 height 5
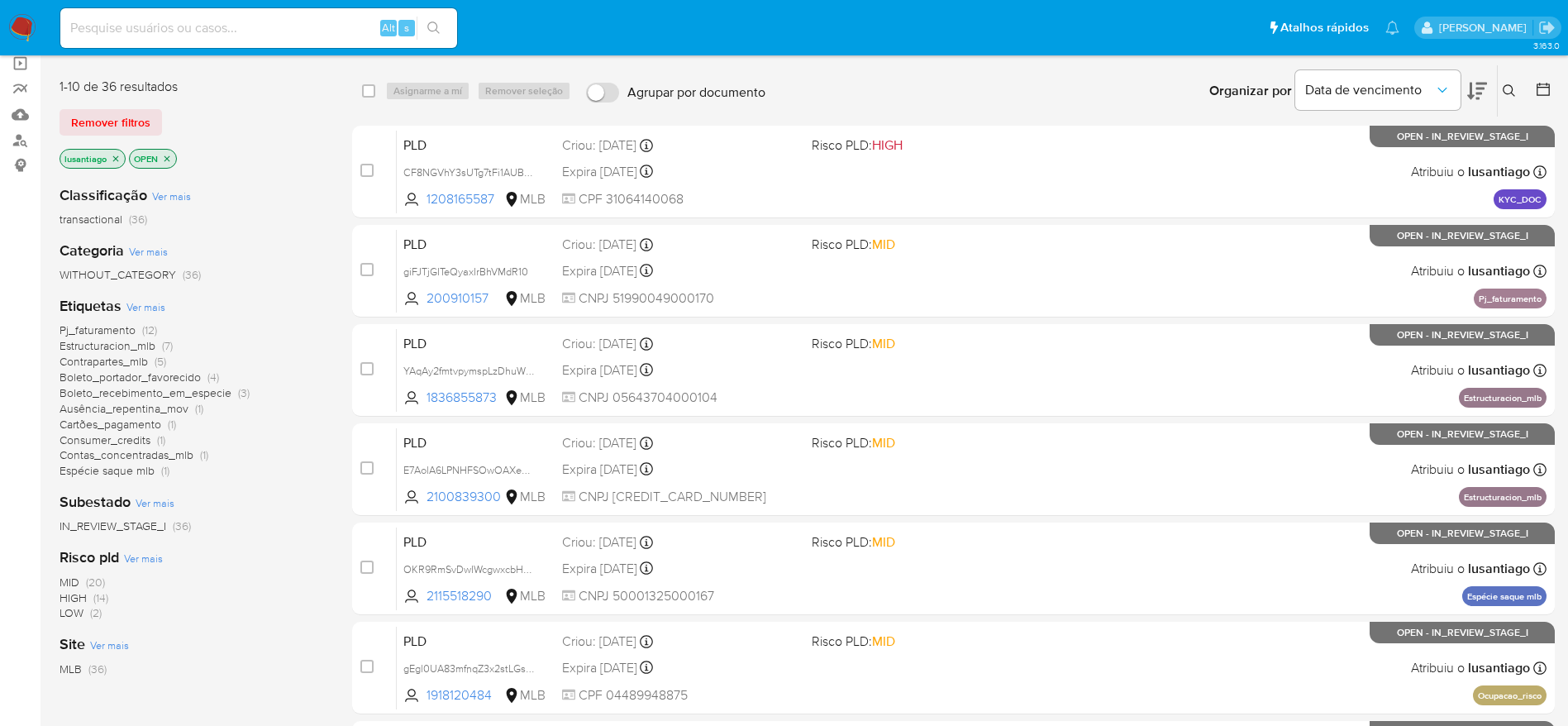
click at [104, 329] on span "Pj_faturamento" at bounding box center [97, 330] width 76 height 16
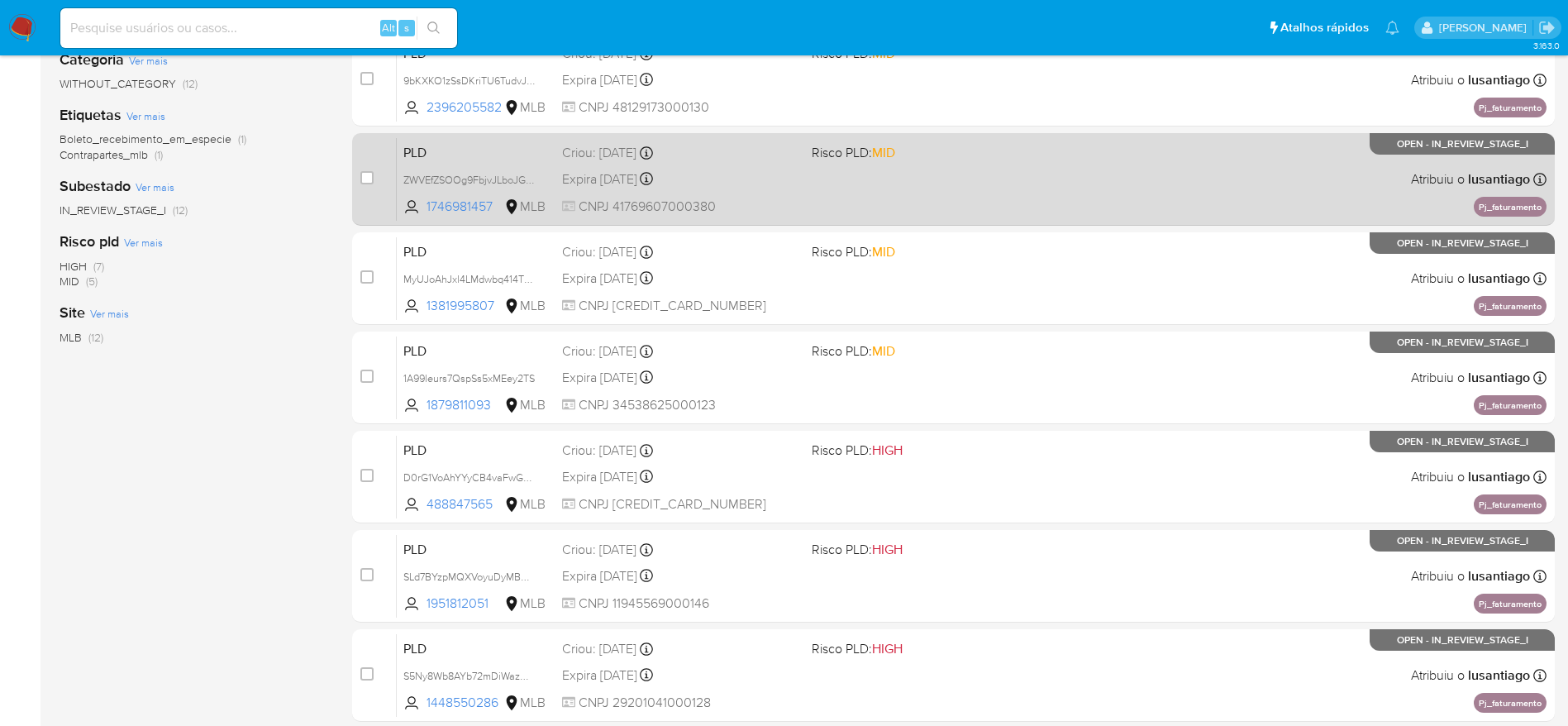
scroll to position [620, 0]
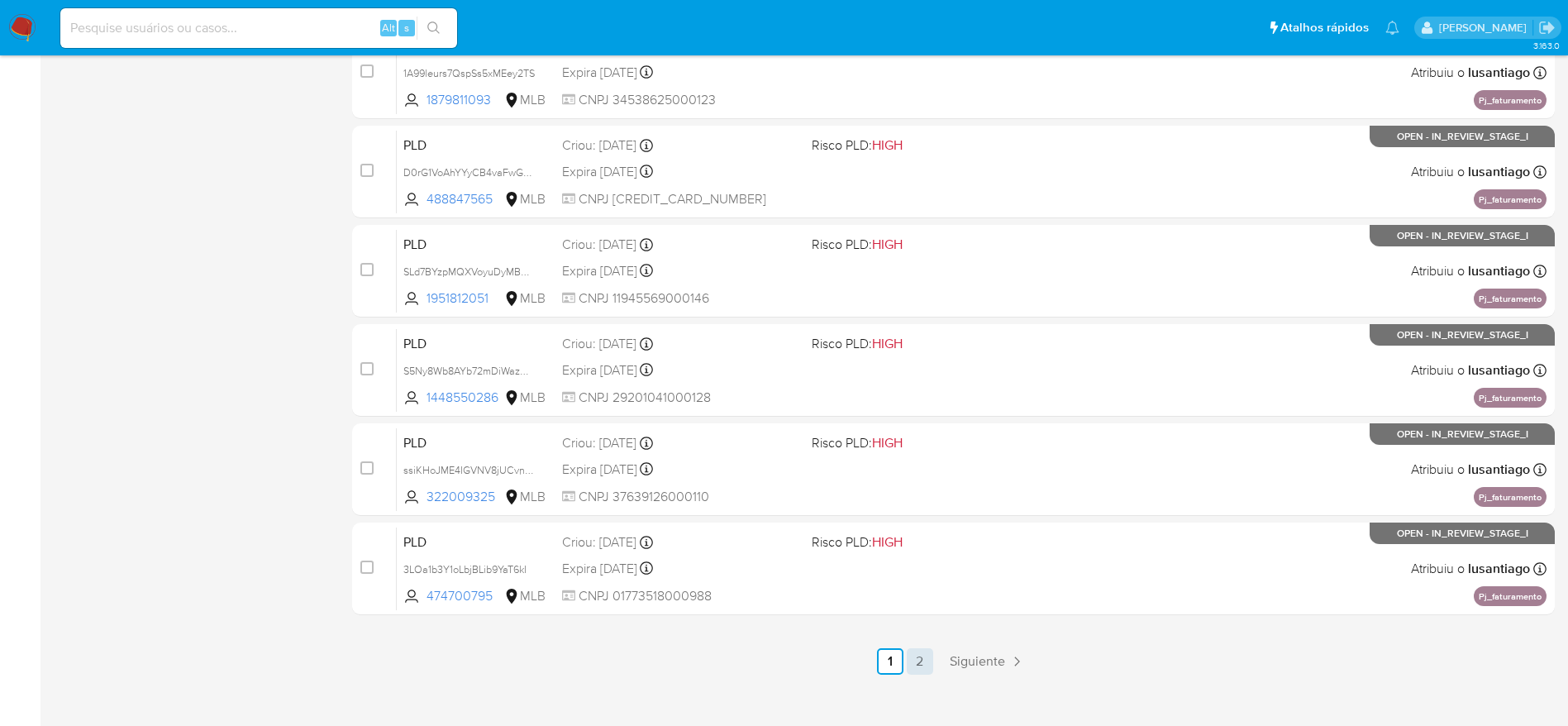
click at [919, 666] on link "2" at bounding box center [919, 660] width 26 height 26
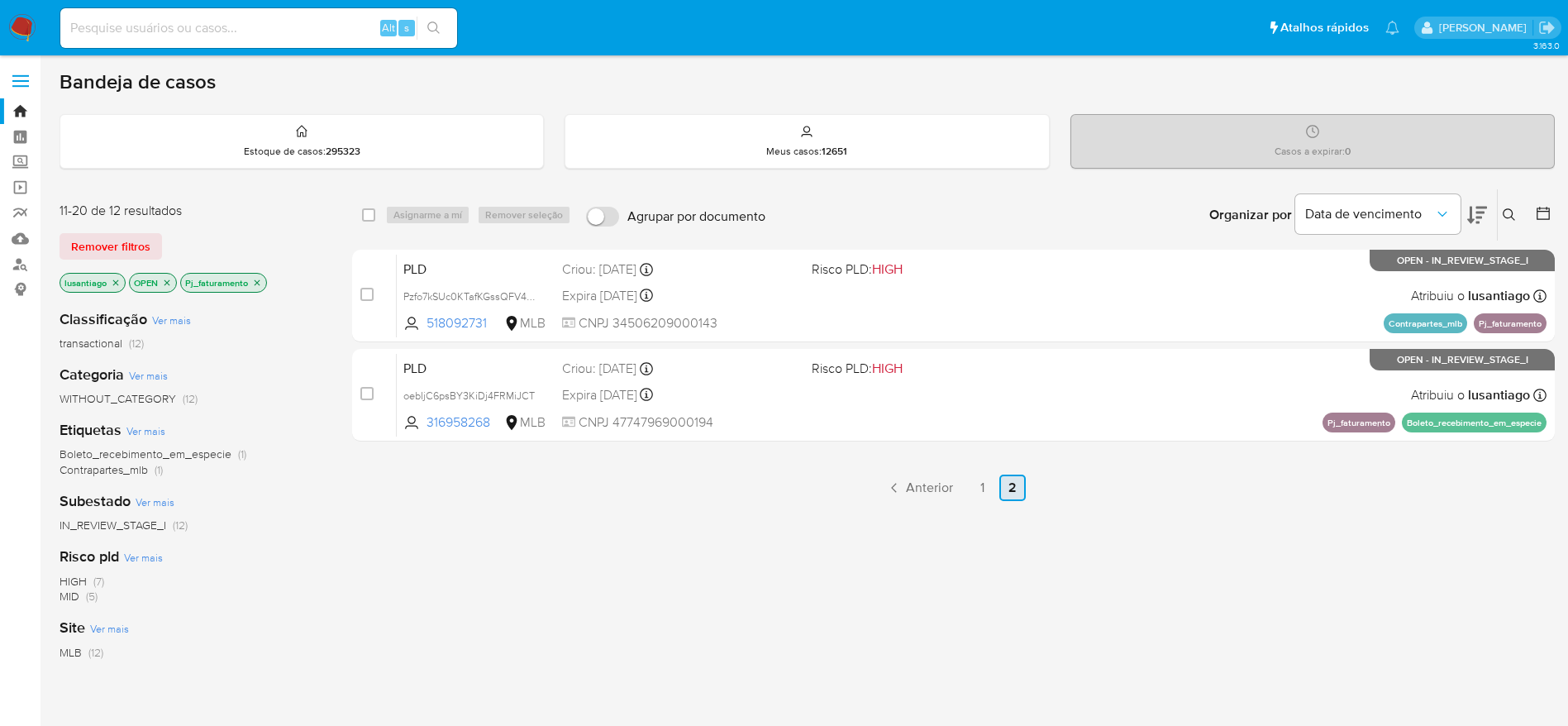
click at [1002, 498] on link "2" at bounding box center [1012, 487] width 26 height 26
click at [989, 498] on link "1" at bounding box center [982, 487] width 26 height 26
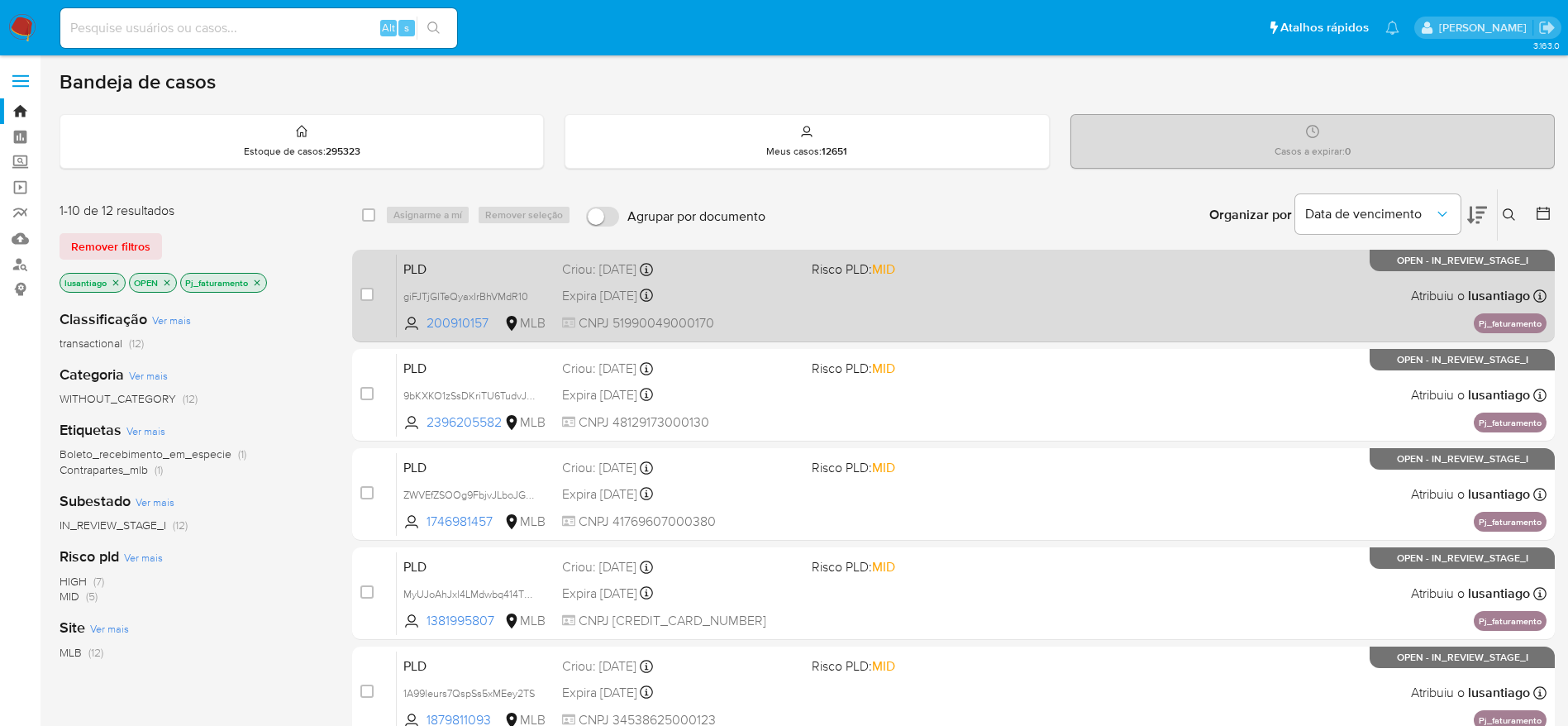
click at [749, 294] on div "Expira in 14 days Expira em 27/10/2025 00:40:03" at bounding box center [680, 295] width 236 height 22
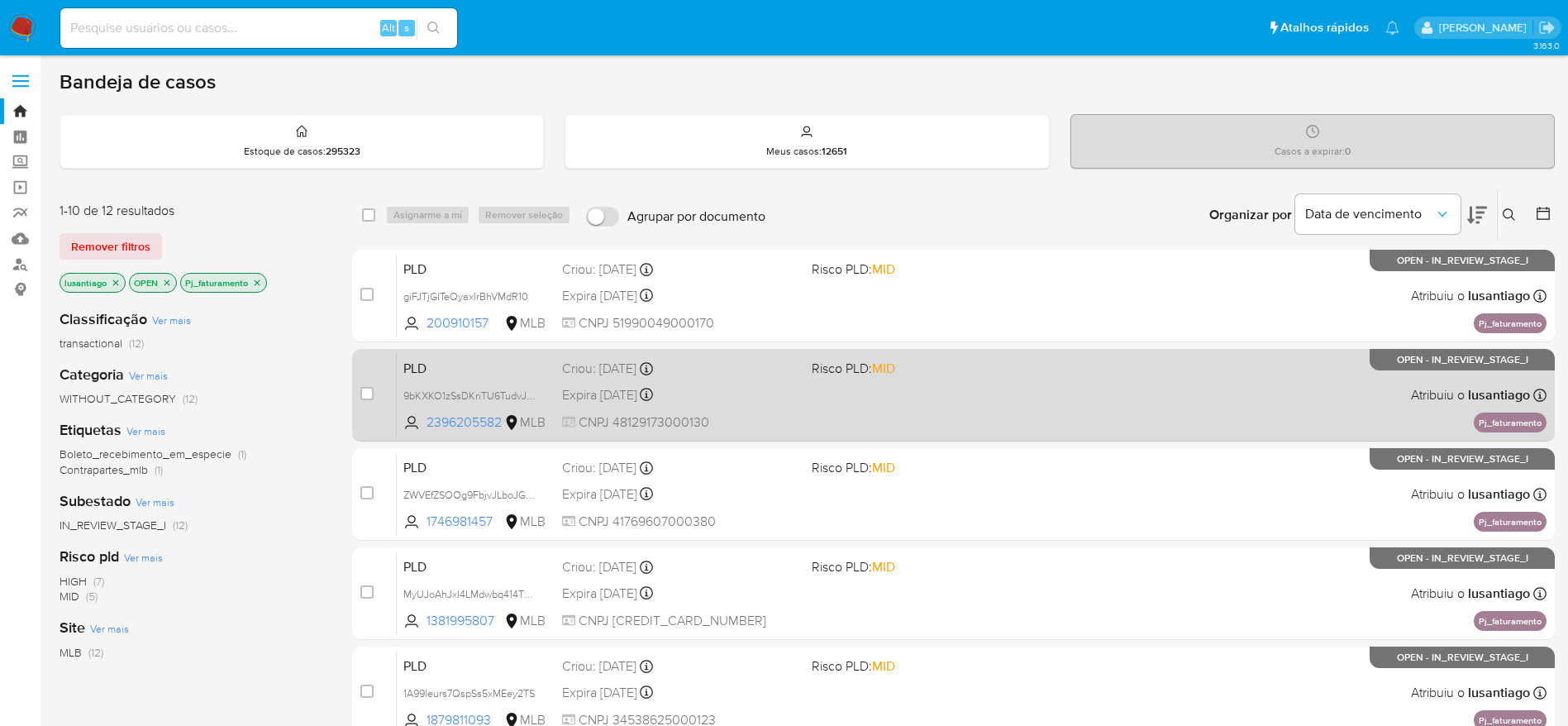
click at [789, 378] on div "PLD 9bKXKO1zSsDKriTU6TudvJP3 2396205582 MLB Risco PLD: MID Criou: 12/09/2025 Cr…" at bounding box center [972, 394] width 1150 height 84
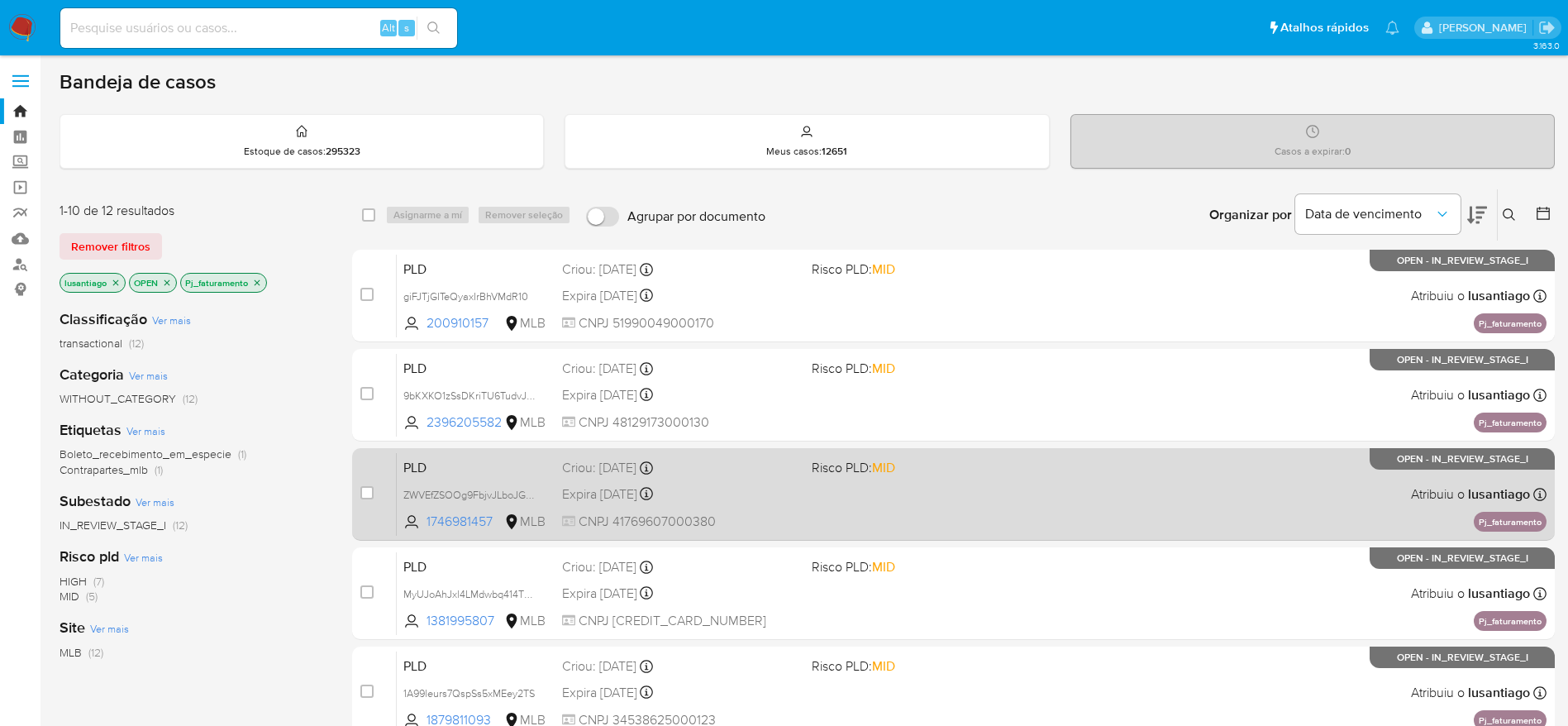
click at [778, 500] on div "Expira in 14 days Expira em 27/10/2025 00:28:29" at bounding box center [680, 493] width 236 height 22
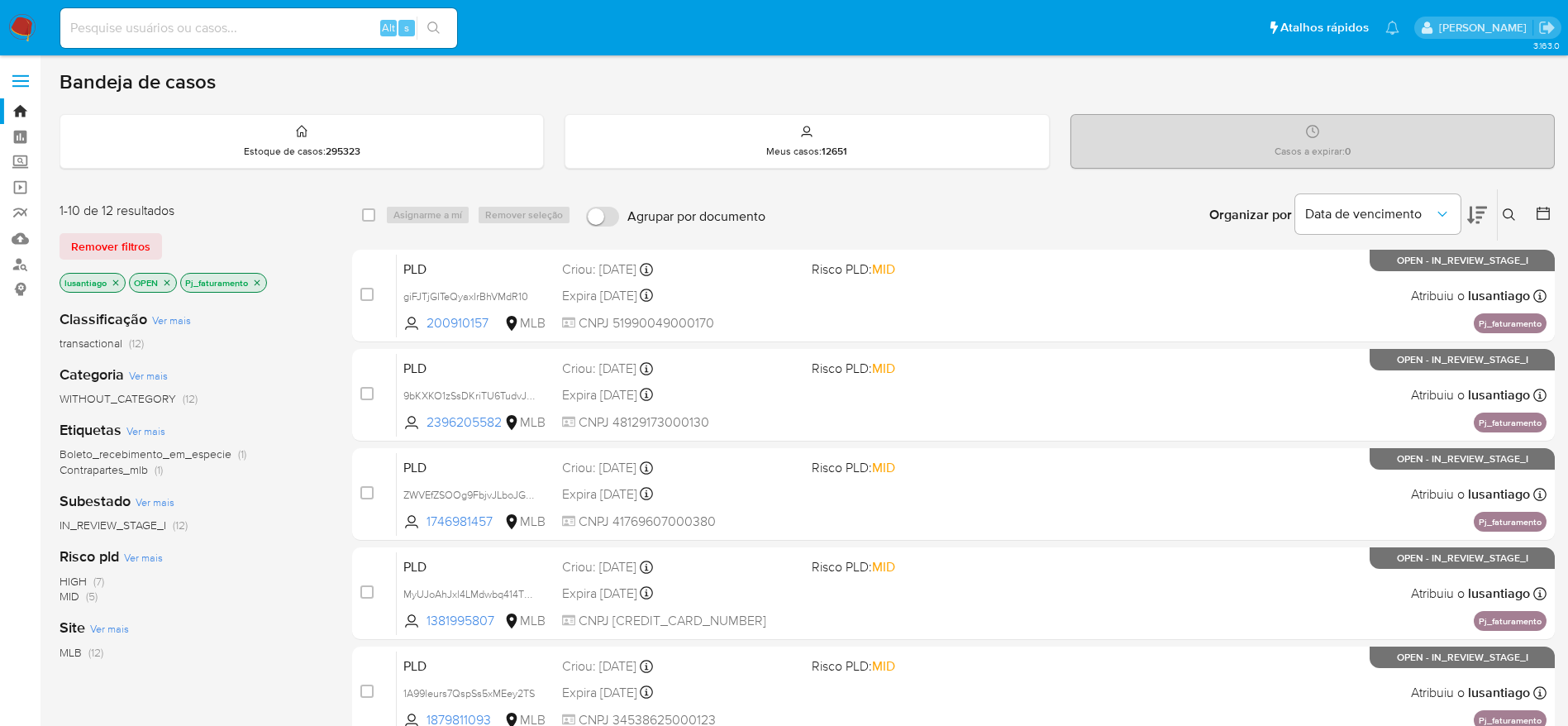
click at [293, 20] on input at bounding box center [259, 28] width 397 height 22
paste input "1148689314"
type input "1148689314"
click at [436, 23] on icon "search-icon" at bounding box center [434, 28] width 13 height 13
drag, startPoint x: 637, startPoint y: 86, endPoint x: 324, endPoint y: 33, distance: 317.5
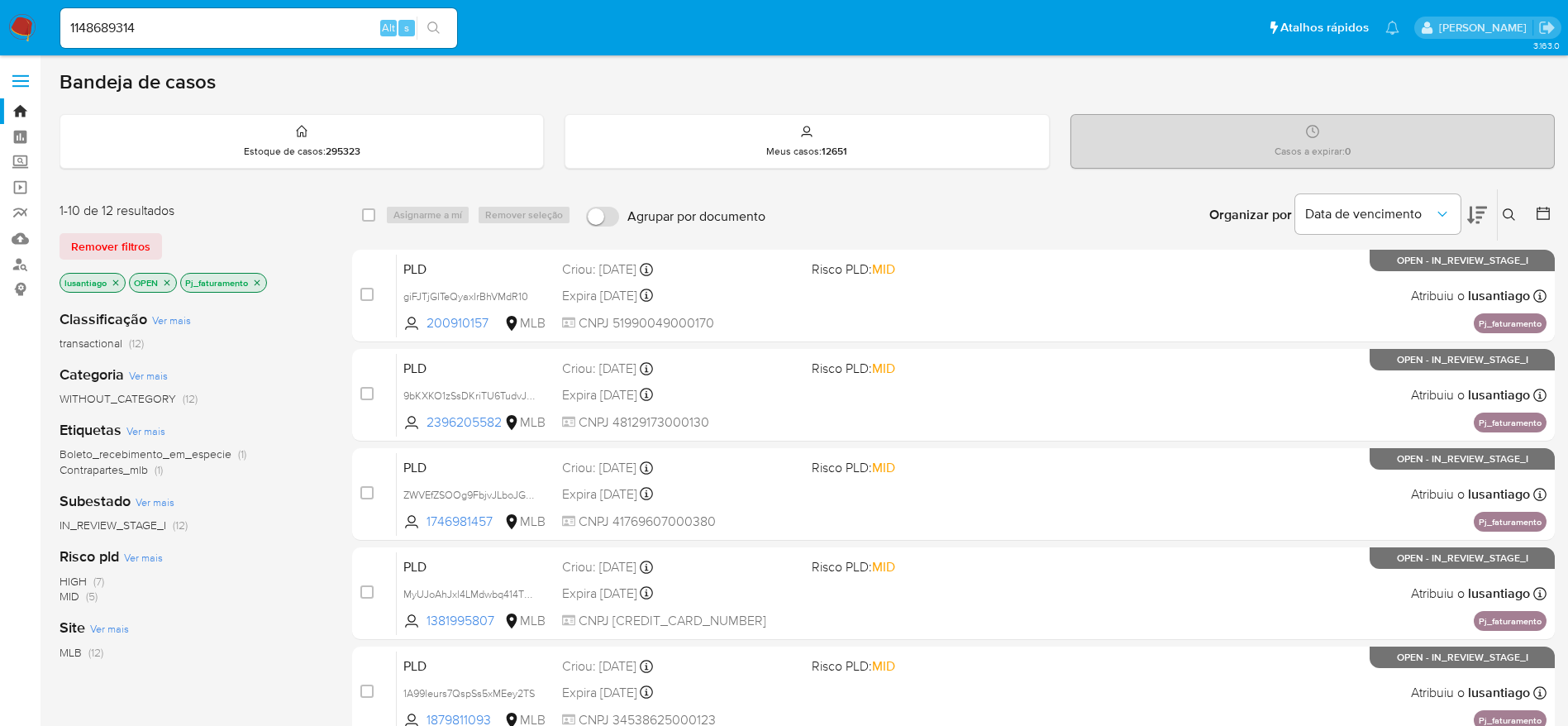
click at [602, 71] on div "Bandeja de casos" at bounding box center [807, 82] width 1495 height 25
click at [222, 1] on nav "Pausado Ver notificaciones 1148689314 Alt s Atalhos rápidos Presiona las siguie…" at bounding box center [784, 28] width 1568 height 56
click at [197, 19] on input "1148689314" at bounding box center [259, 28] width 397 height 22
click at [451, 26] on div "1148689314 Alt s" at bounding box center [259, 29] width 397 height 47
click at [440, 33] on icon "search-icon" at bounding box center [434, 28] width 13 height 13
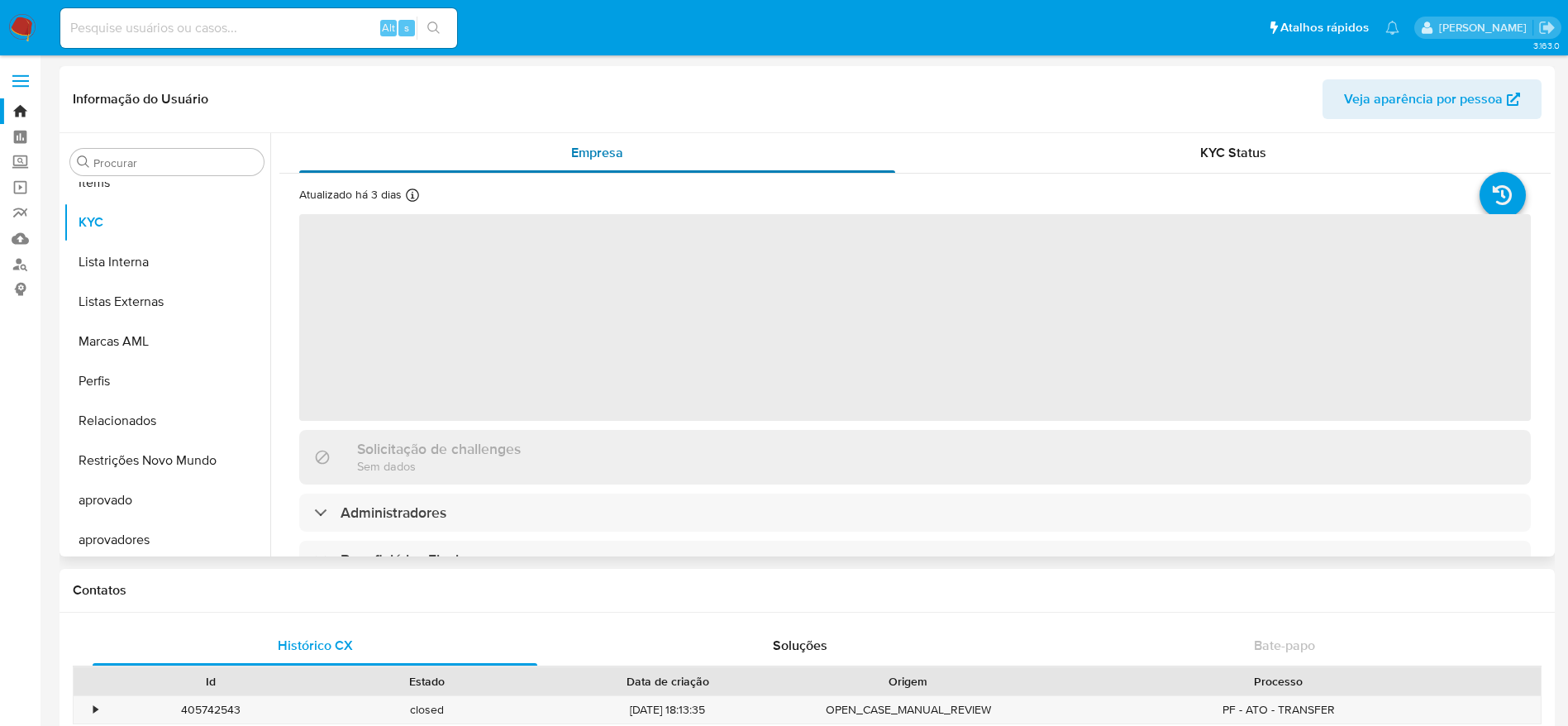
scroll to position [897, 0]
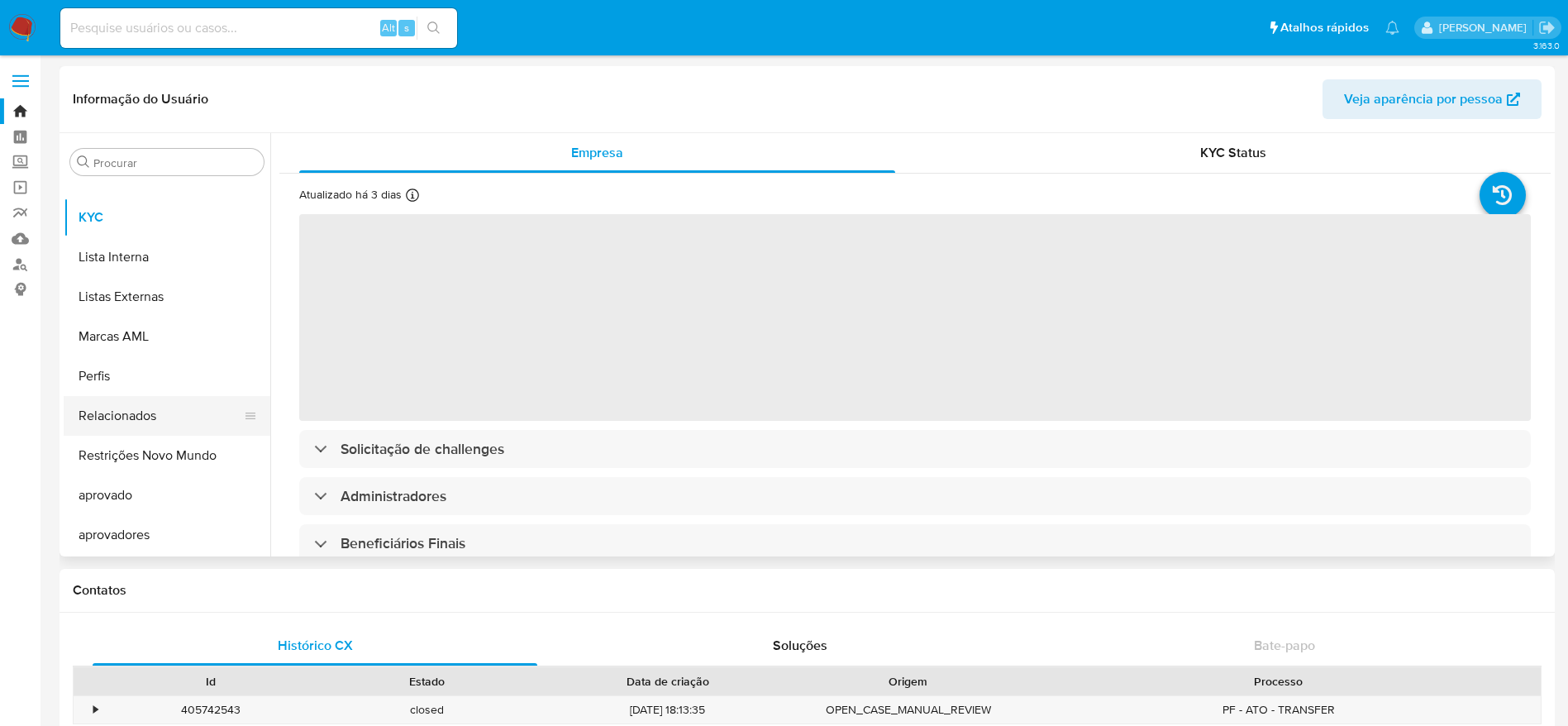
select select "10"
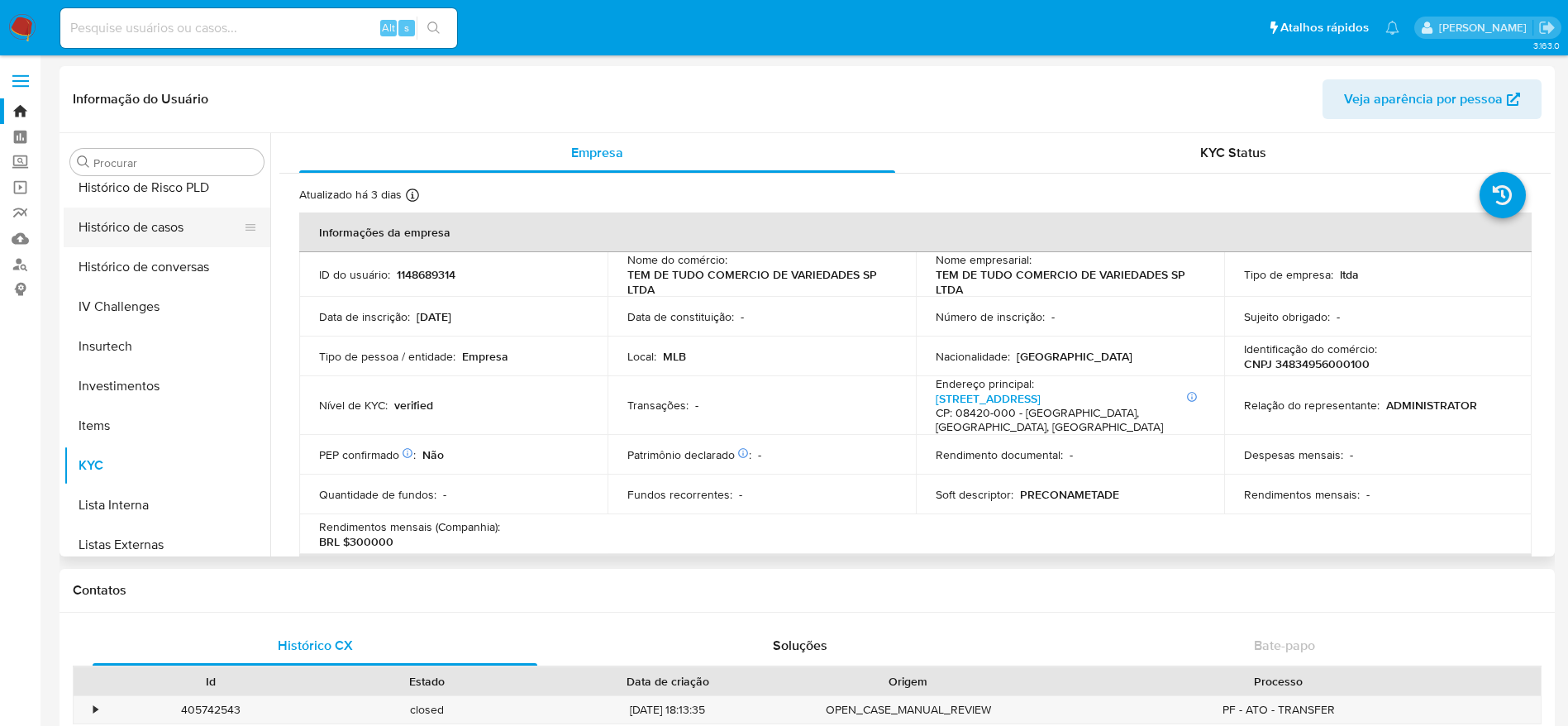
click at [137, 230] on button "Histórico de casos" at bounding box center [160, 227] width 193 height 40
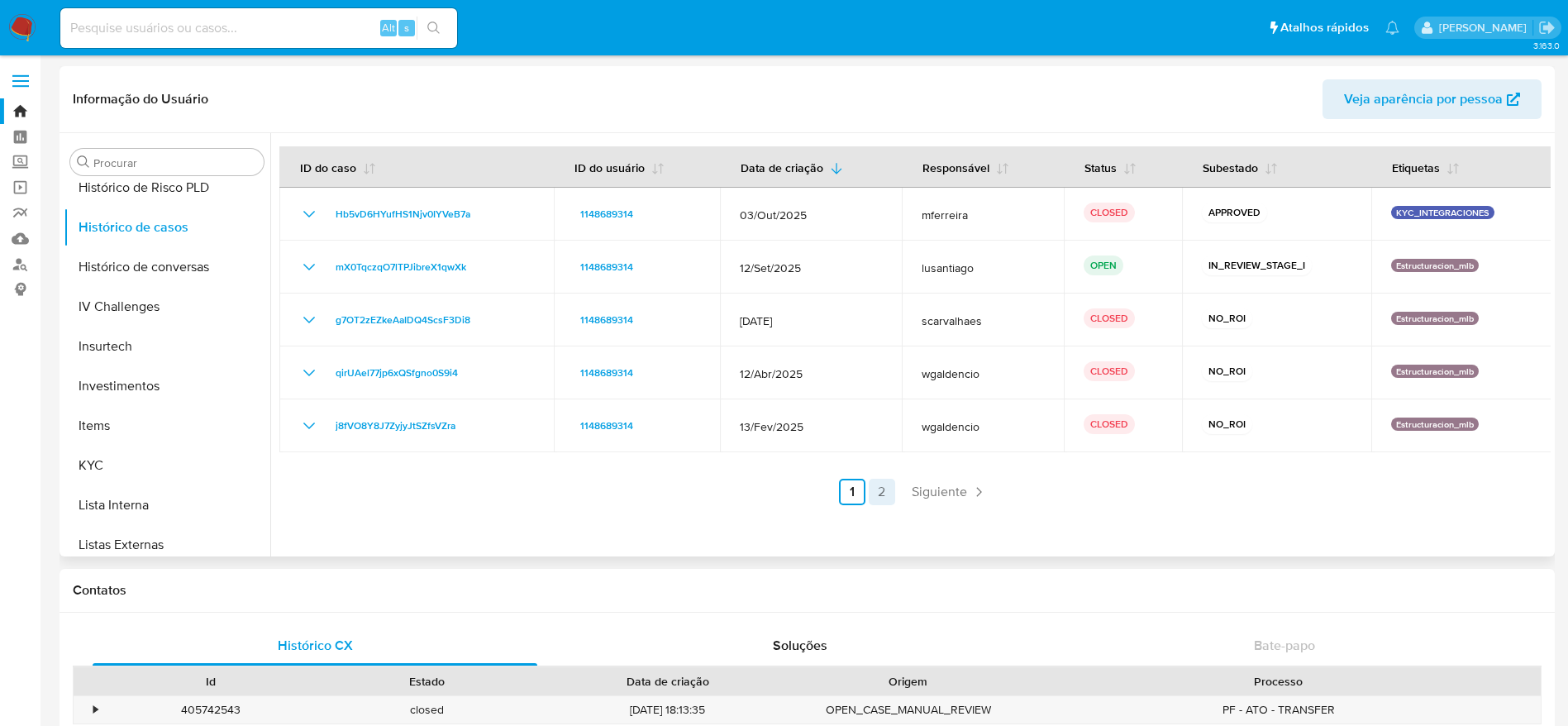
click at [874, 500] on link "2" at bounding box center [881, 491] width 26 height 26
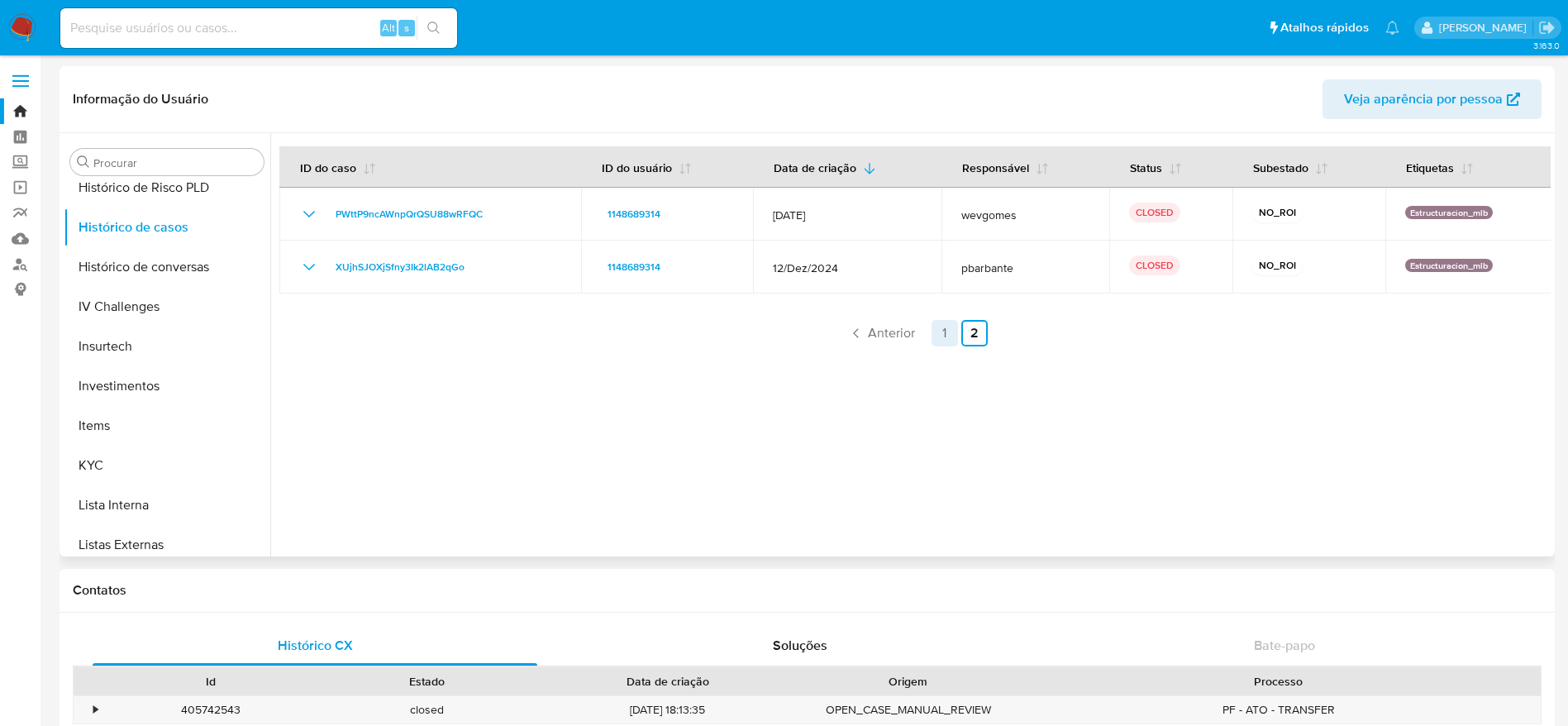
click at [939, 338] on link "1" at bounding box center [944, 332] width 26 height 26
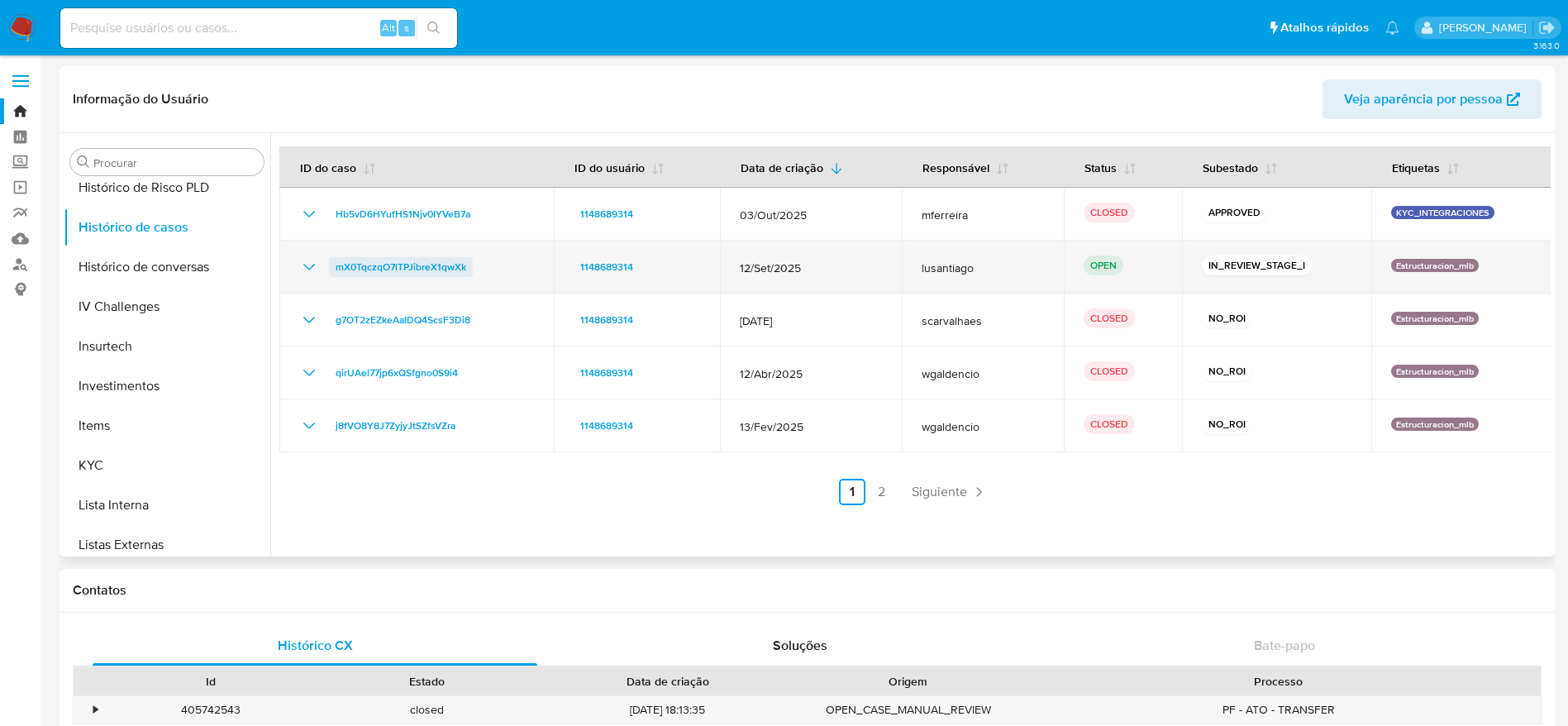
click at [412, 268] on span "mX0TqczqO7lTPJibreX1qwXk" at bounding box center [400, 267] width 130 height 20
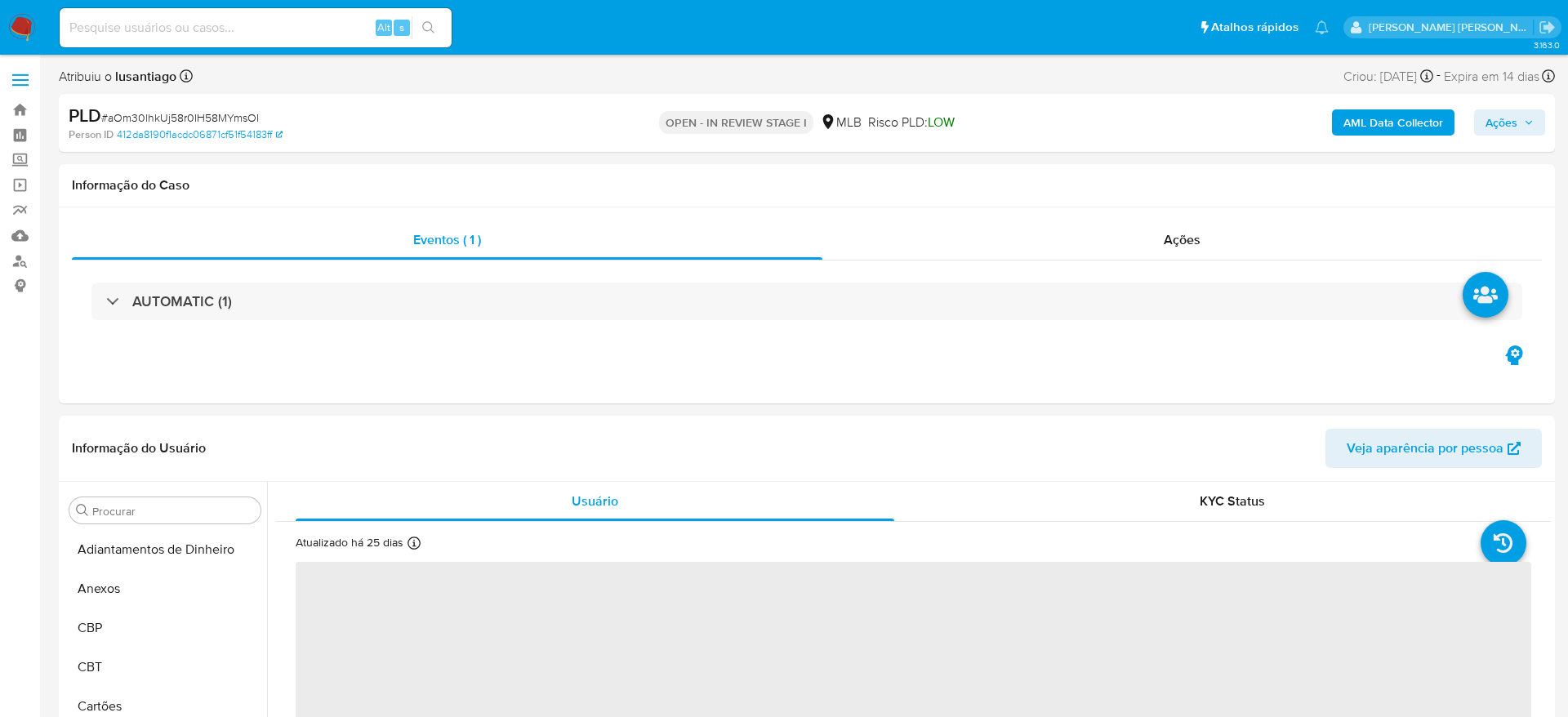
select select "10"
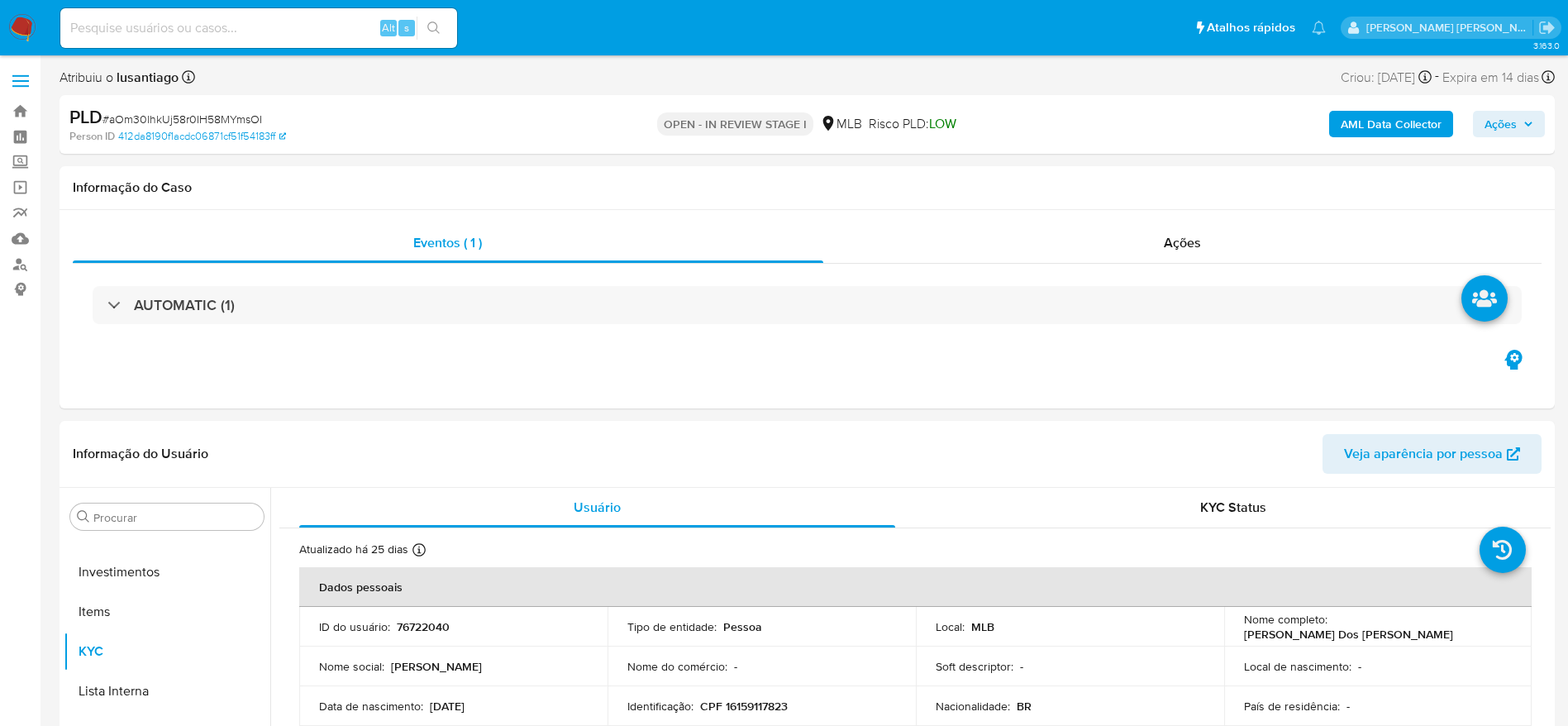
scroll to position [897, 0]
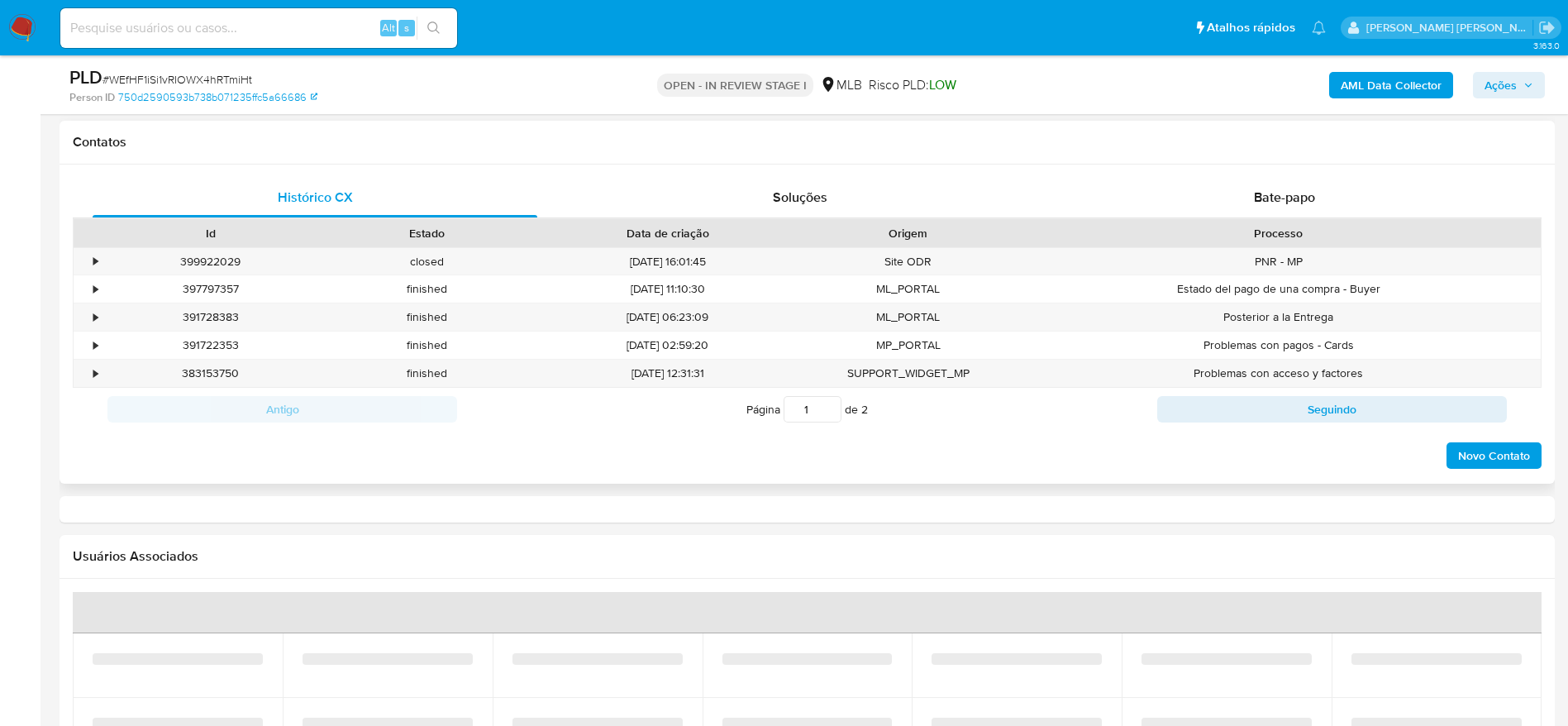
scroll to position [1364, 0]
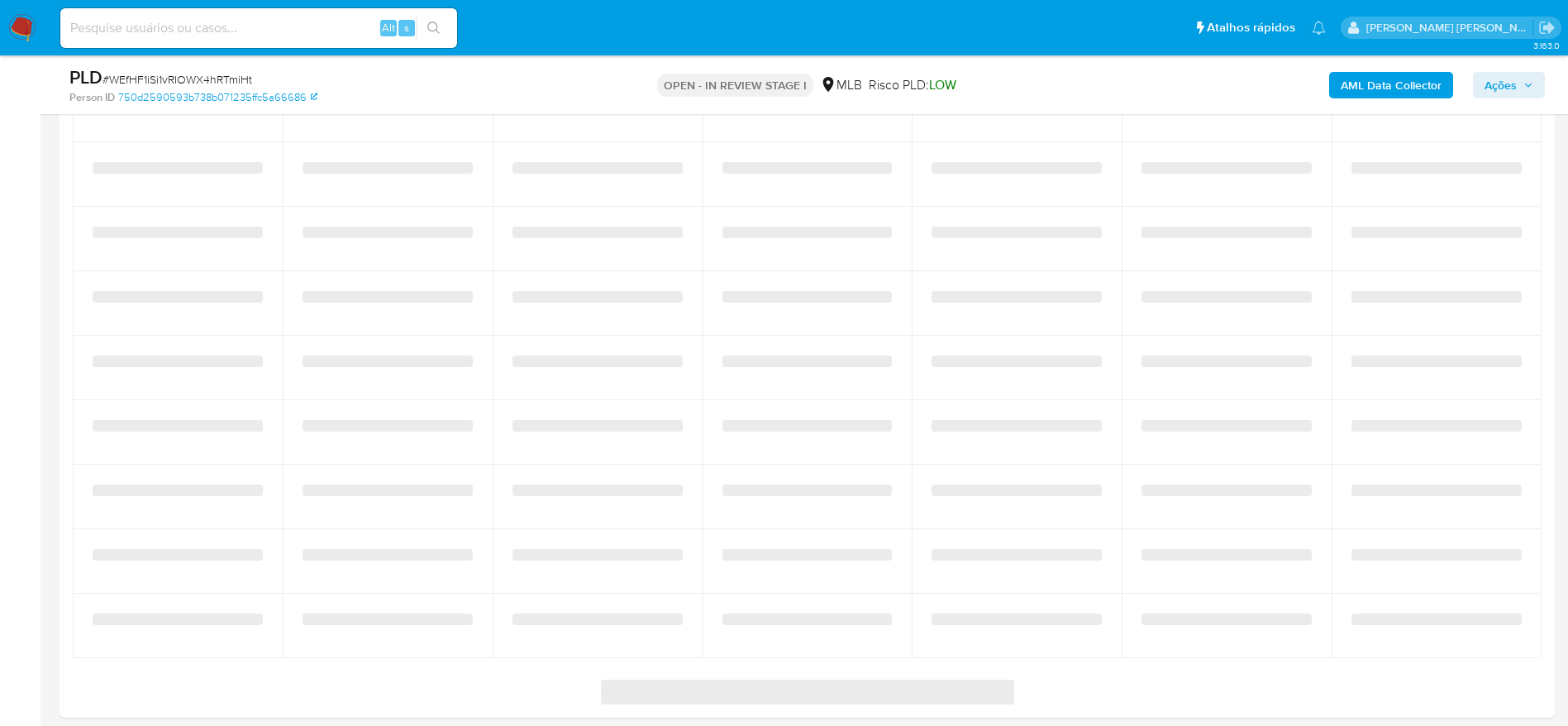
select select "10"
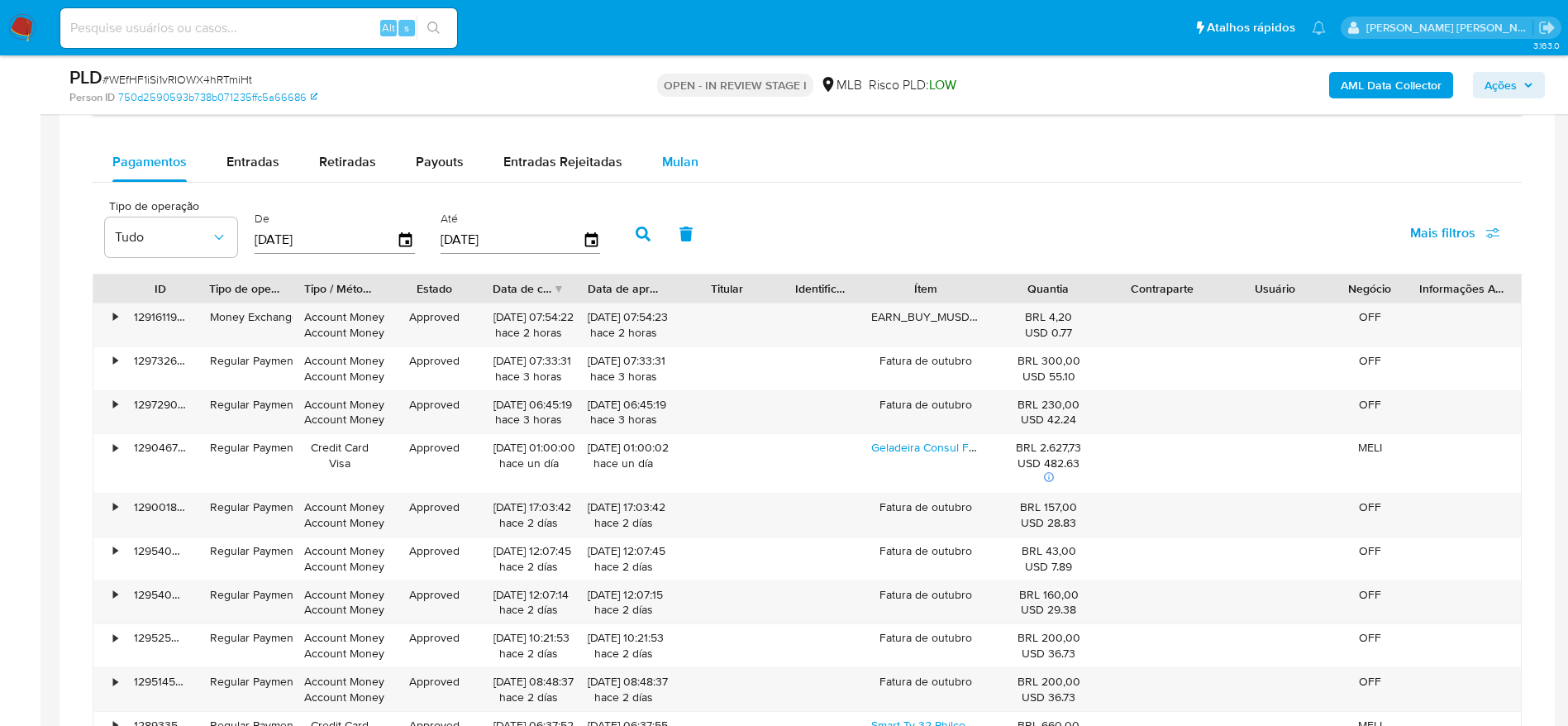
click at [685, 155] on span "Mulan" at bounding box center [680, 161] width 36 height 19
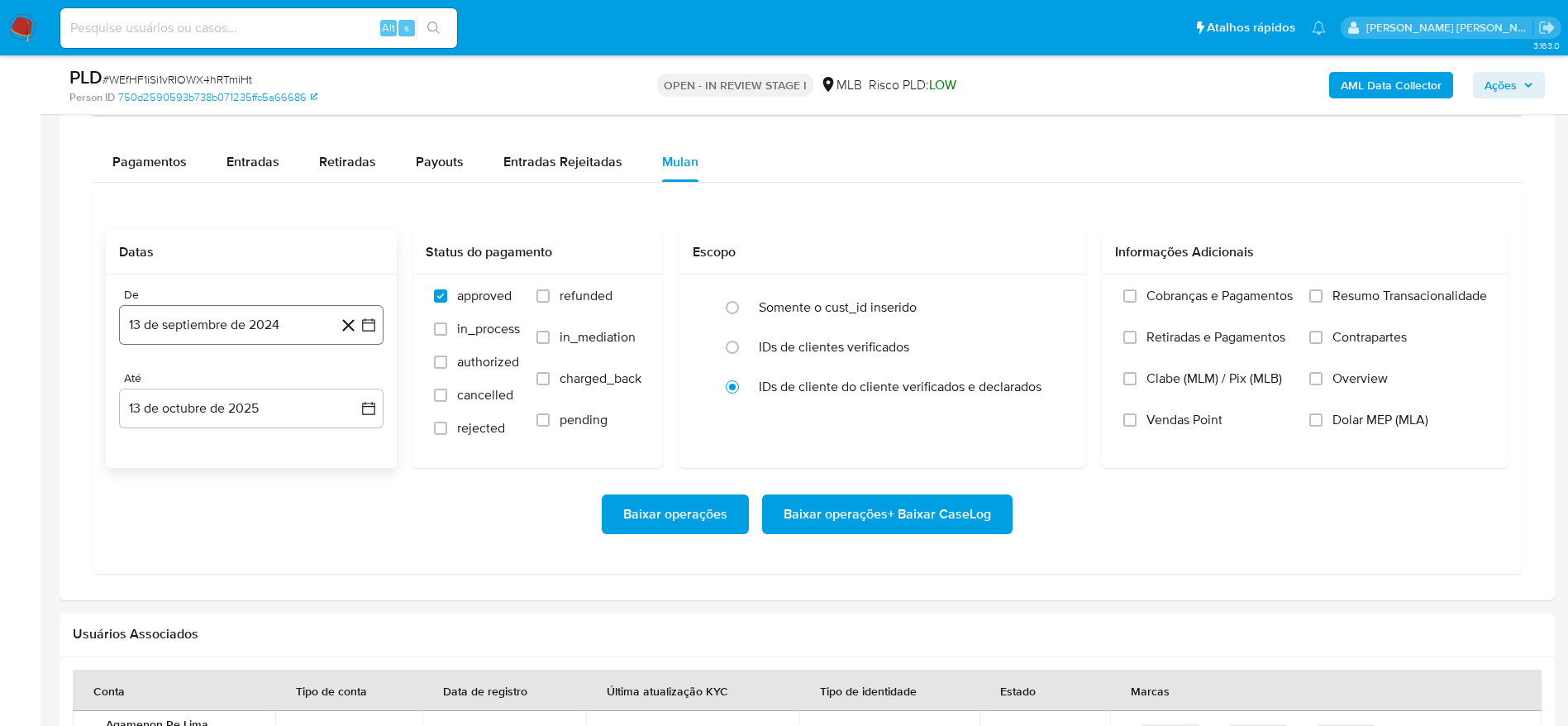
click at [265, 317] on button "13 de septiembre de 2024" at bounding box center [251, 324] width 264 height 40
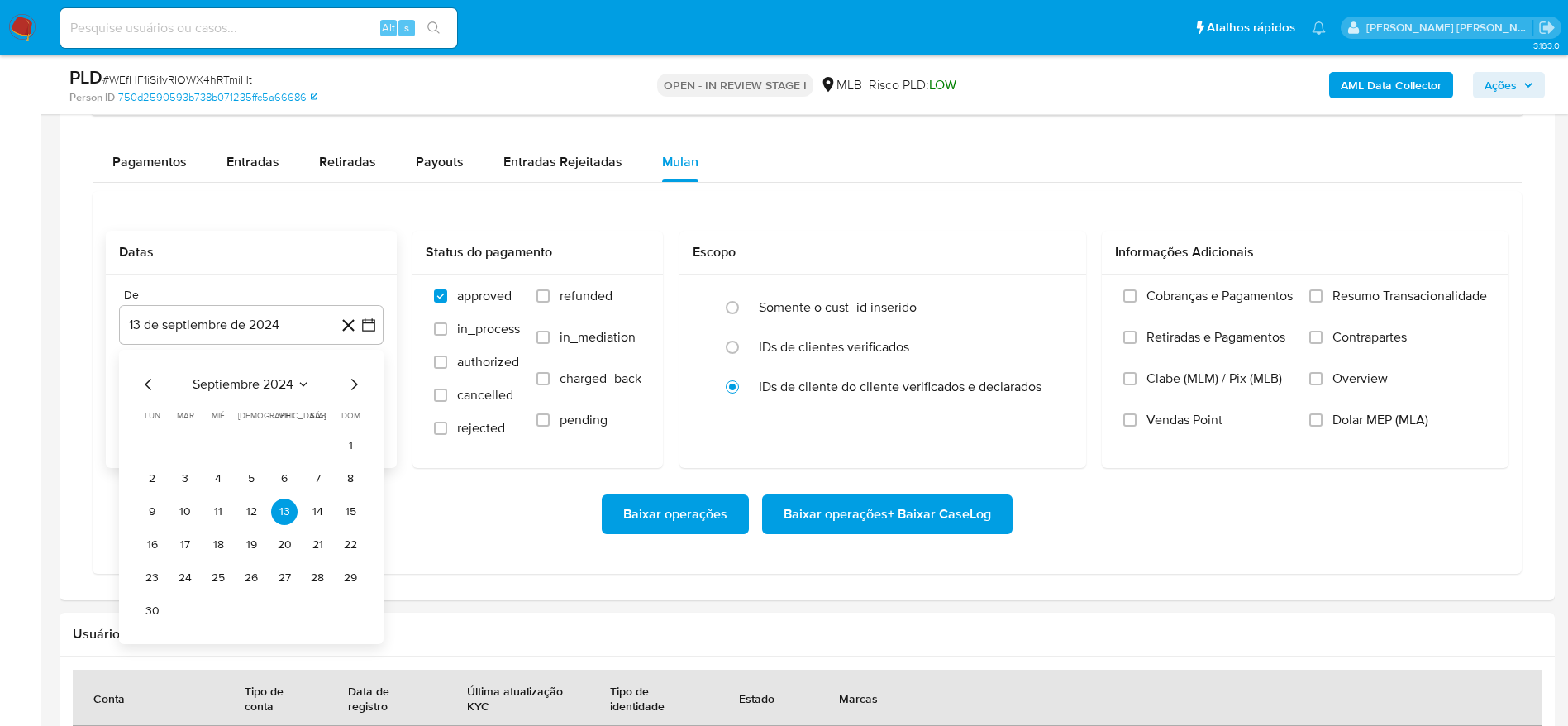
click at [243, 384] on span "septiembre 2024" at bounding box center [243, 385] width 101 height 16
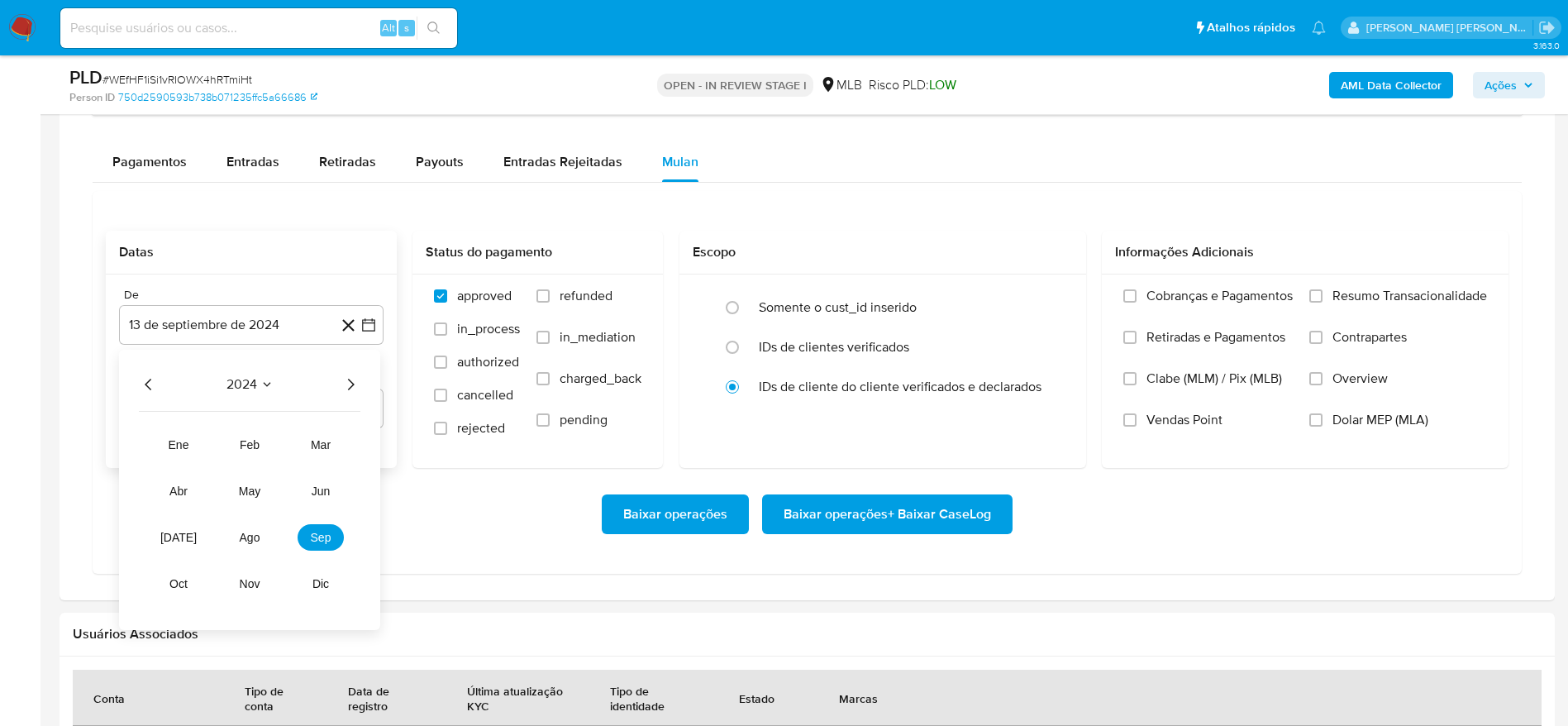
click at [347, 385] on icon "Año siguiente" at bounding box center [350, 385] width 20 height 20
click at [257, 542] on span "ago" at bounding box center [250, 537] width 21 height 13
click at [288, 439] on button "1" at bounding box center [284, 445] width 26 height 26
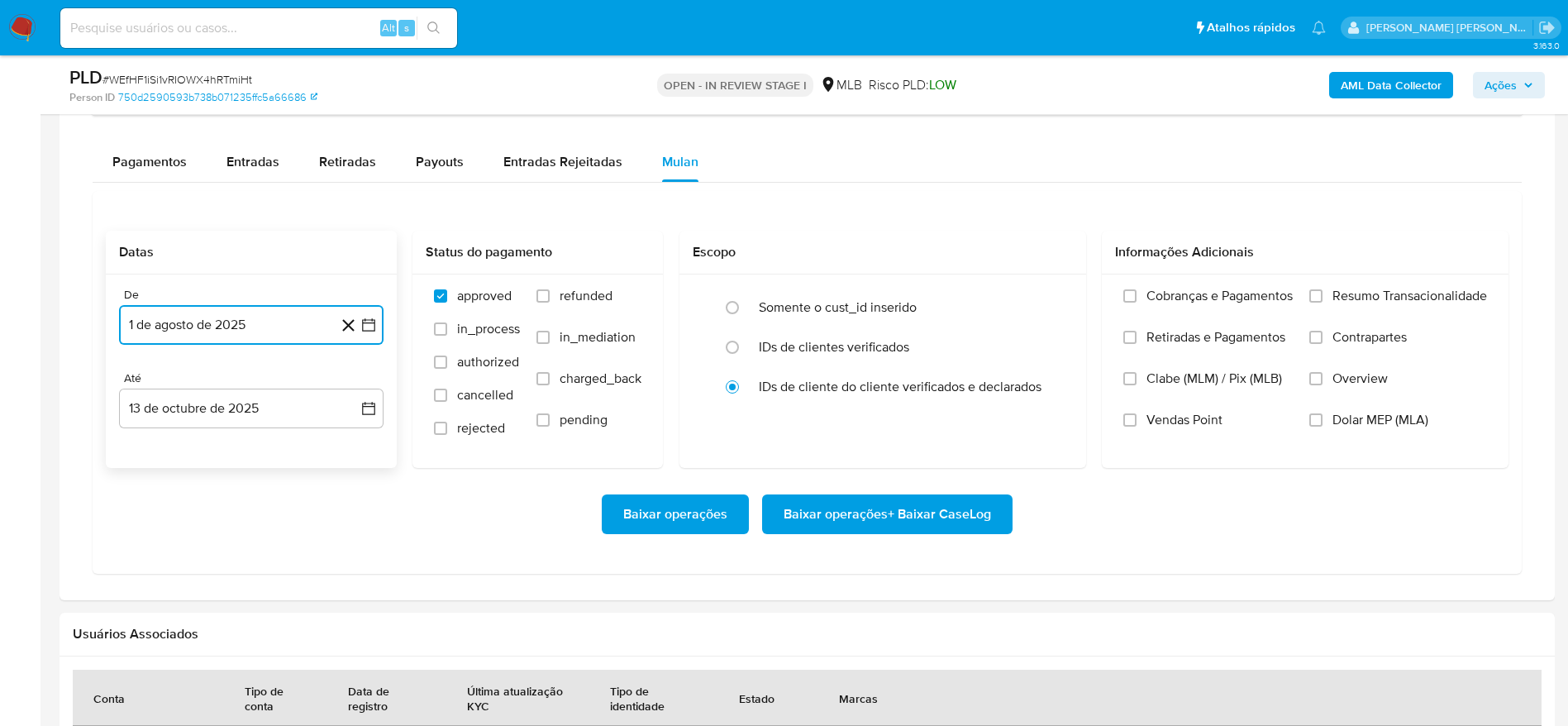
drag, startPoint x: 220, startPoint y: 409, endPoint x: 229, endPoint y: 431, distance: 23.8
click at [219, 408] on button "13 de octubre de 2025" at bounding box center [251, 408] width 264 height 40
click at [354, 562] on button "12" at bounding box center [350, 562] width 26 height 26
click at [1370, 288] on span "Resumo Transacionalidade" at bounding box center [1410, 296] width 155 height 16
click at [1323, 289] on input "Resumo Transacionalidade" at bounding box center [1316, 296] width 13 height 13
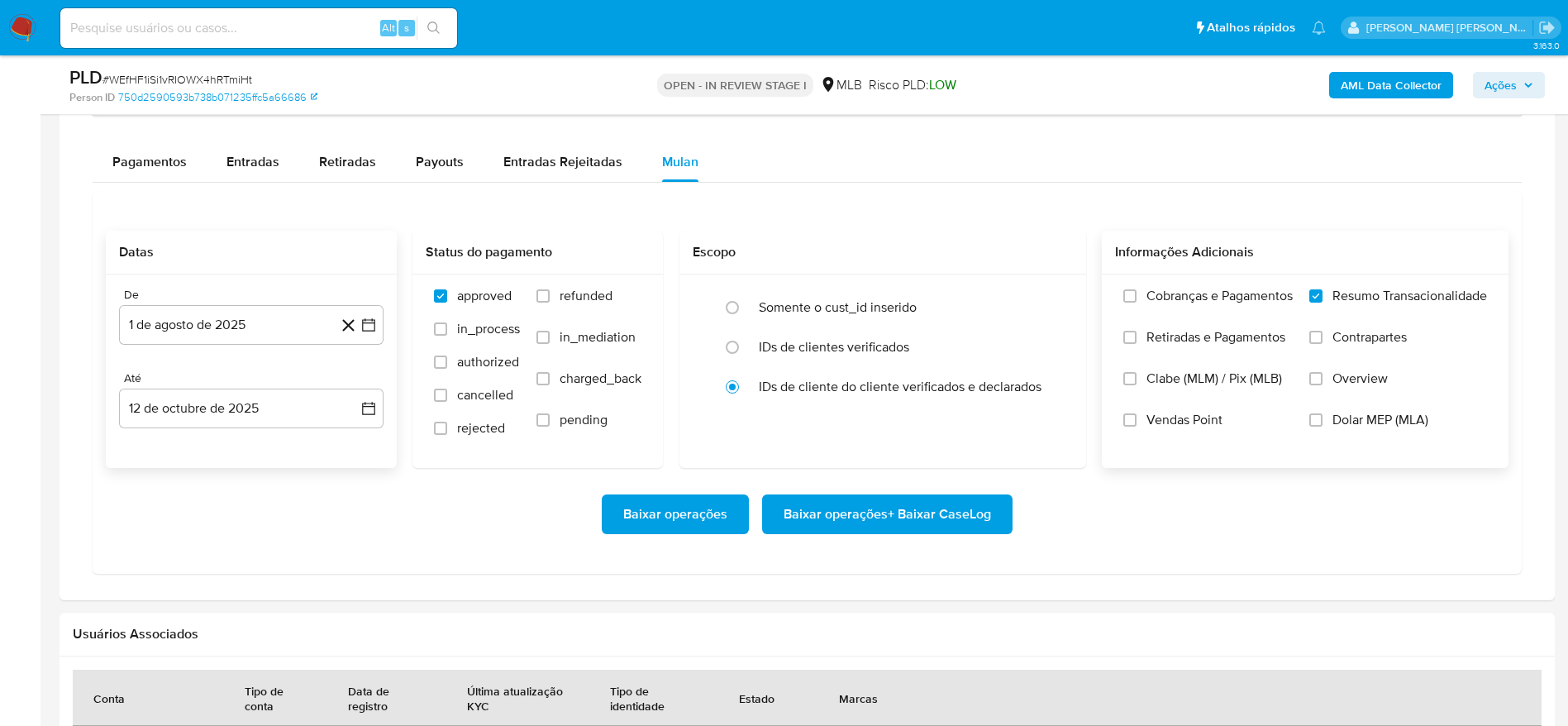
click at [924, 512] on span "Baixar operações + Baixar CaseLog" at bounding box center [887, 514] width 208 height 36
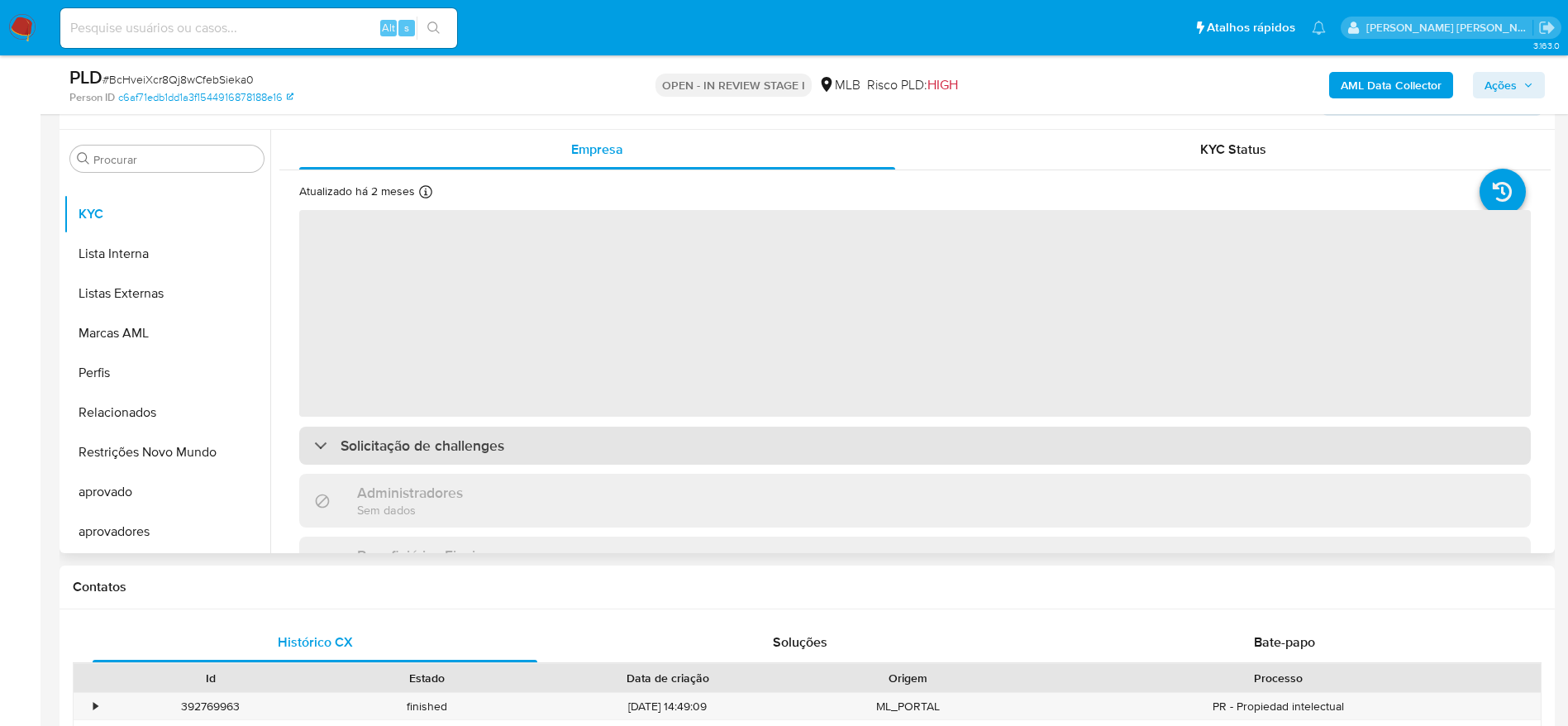
scroll to position [372, 0]
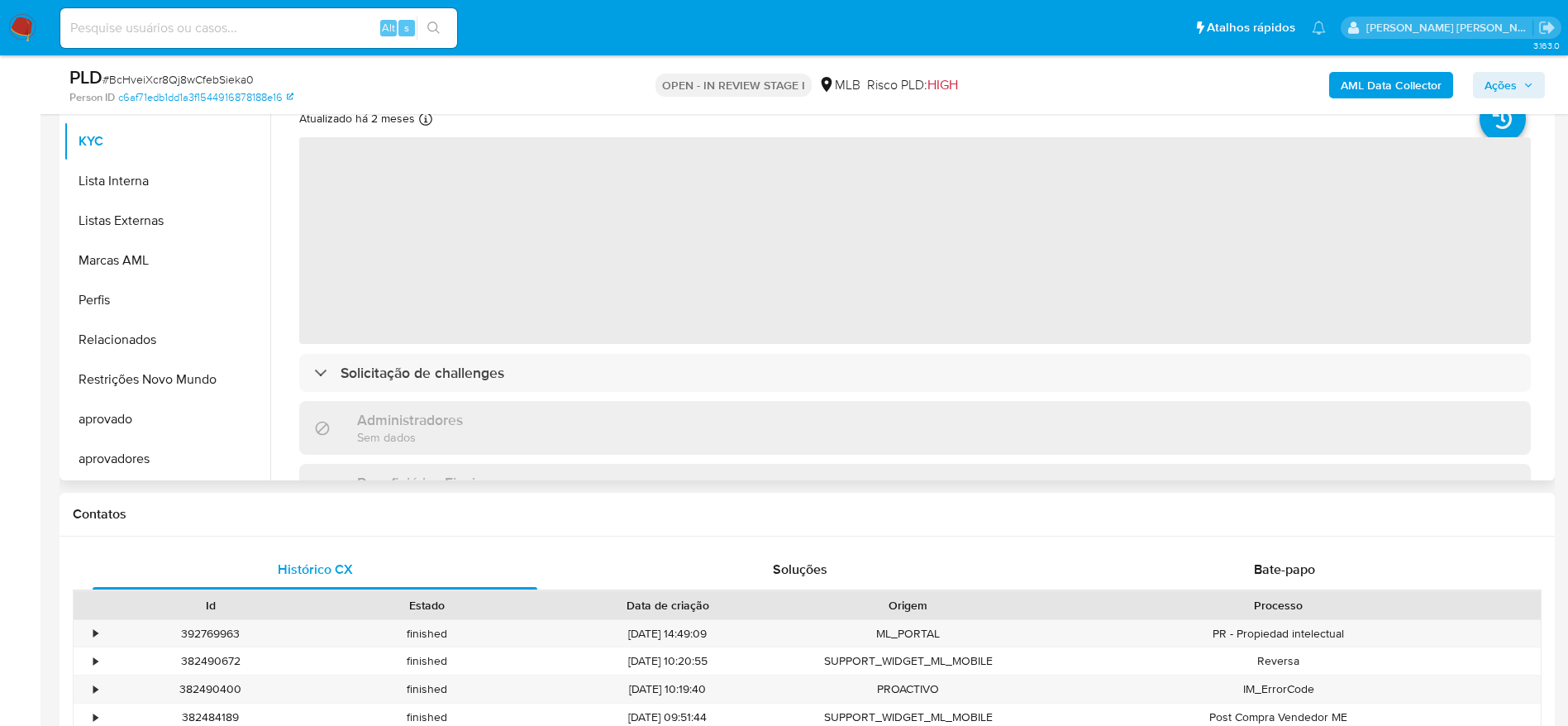
select select "10"
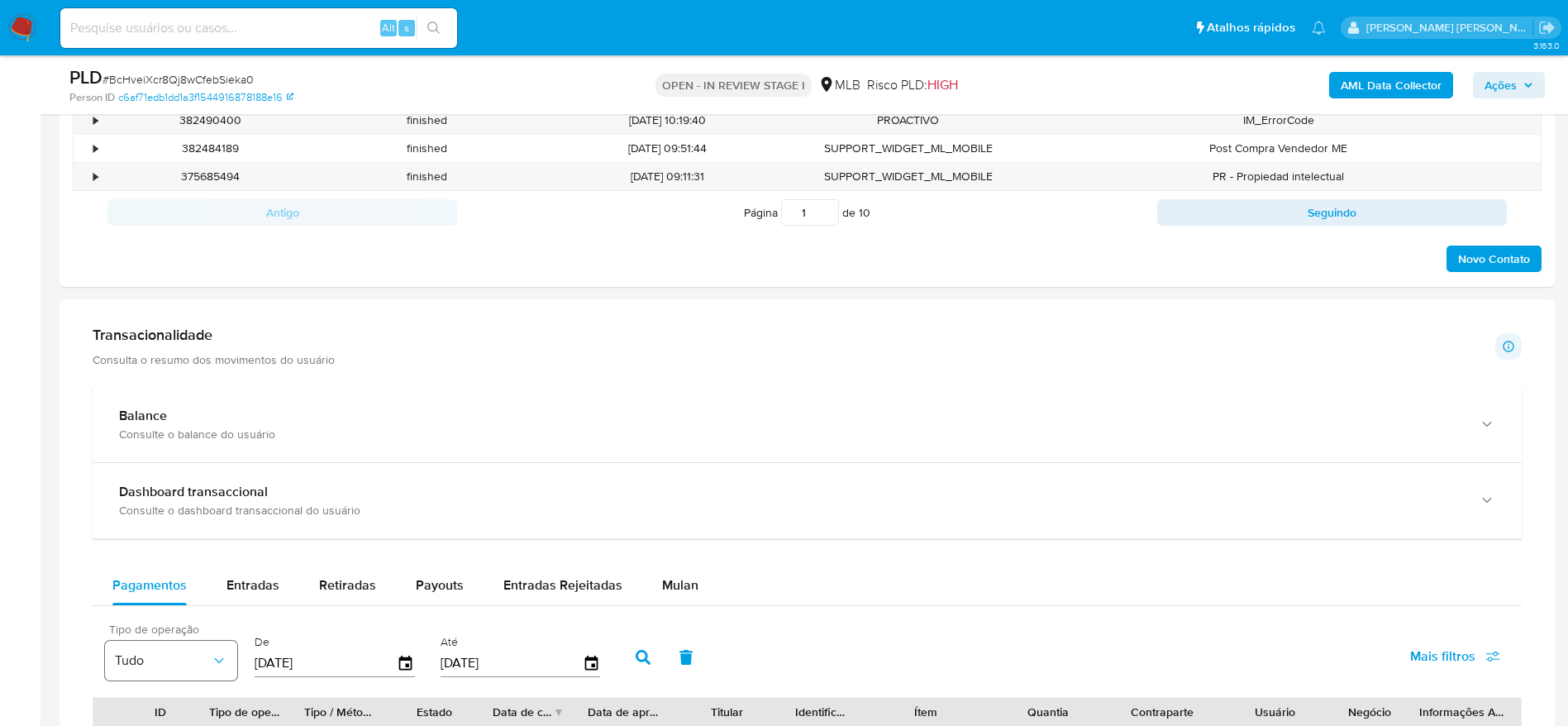
scroll to position [1116, 0]
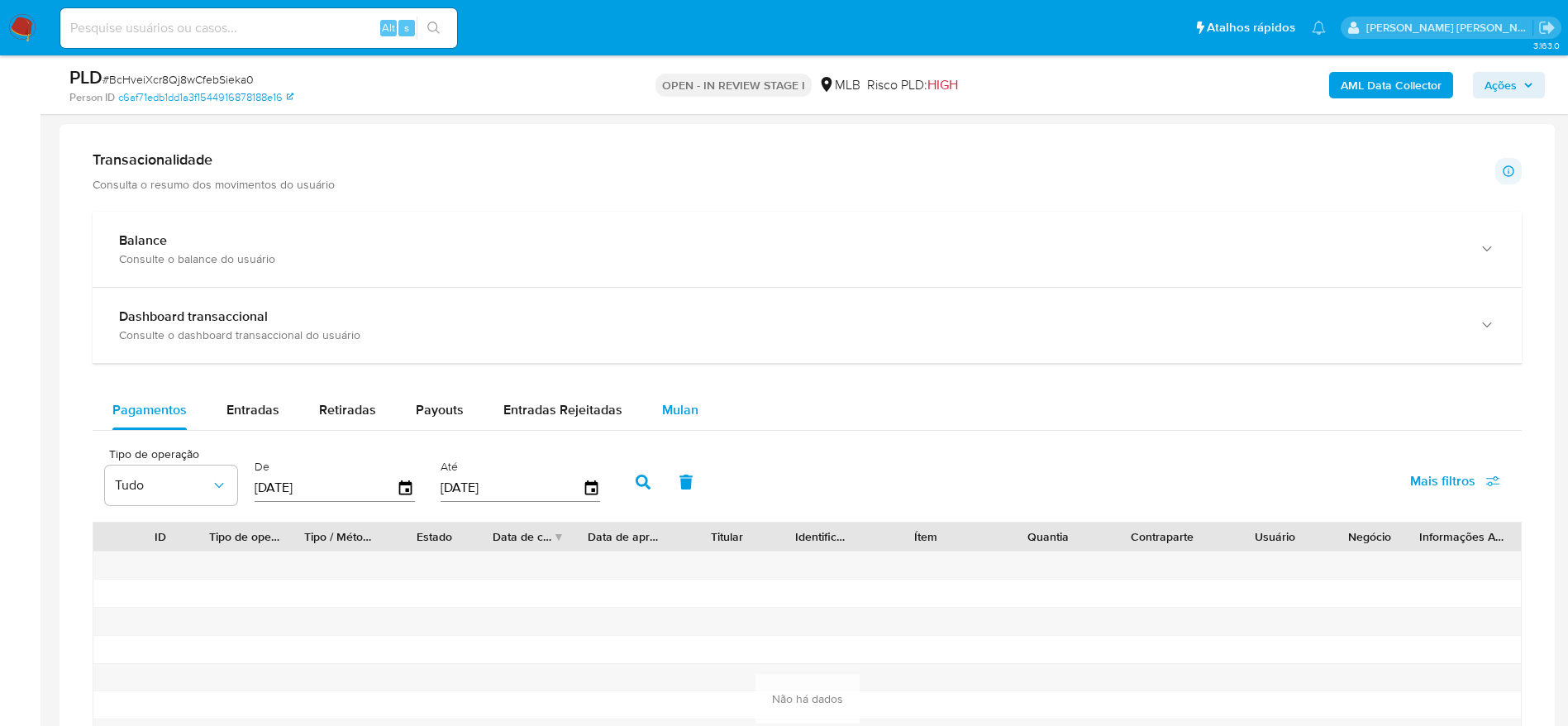
click at [681, 408] on span "Mulan" at bounding box center [680, 409] width 36 height 19
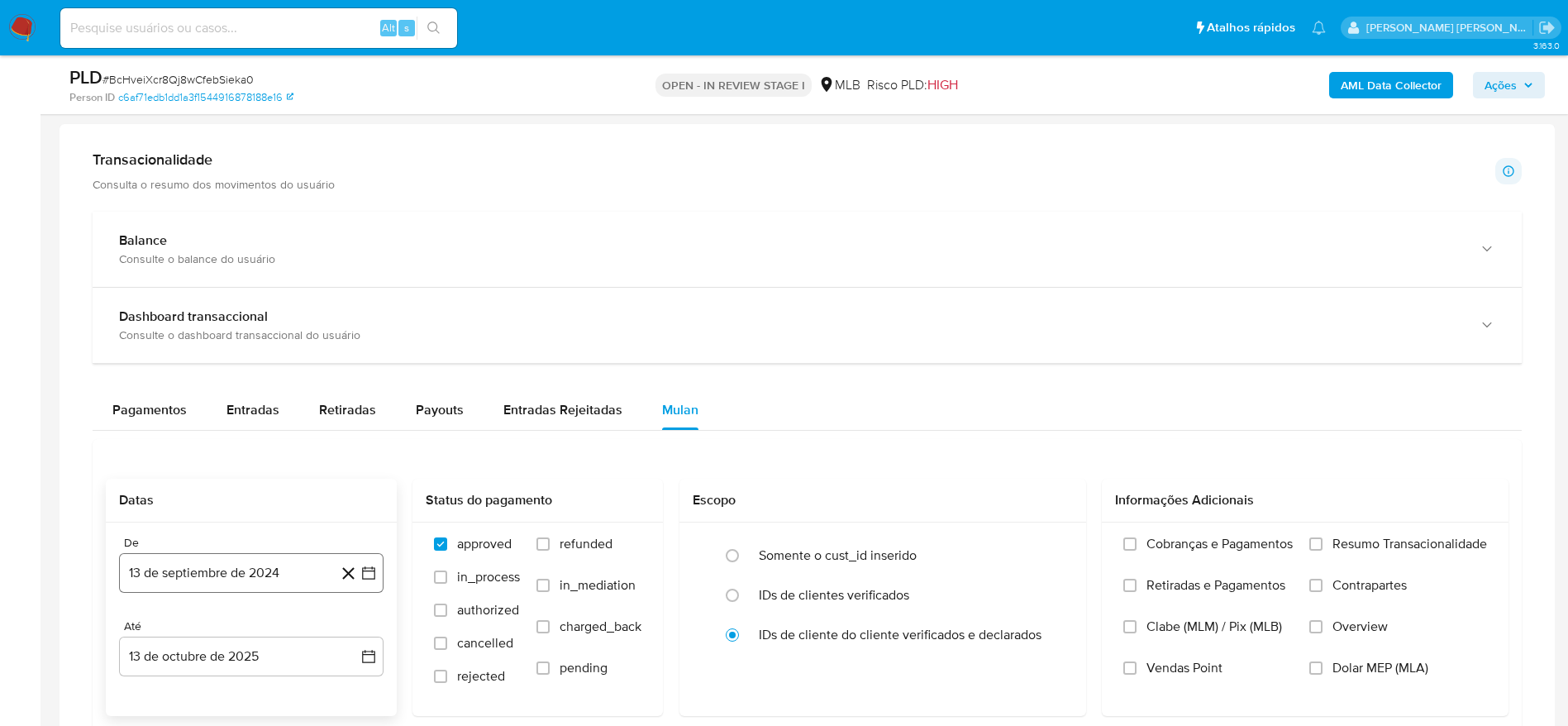
click at [270, 579] on button "13 de septiembre de 2024" at bounding box center [251, 572] width 264 height 40
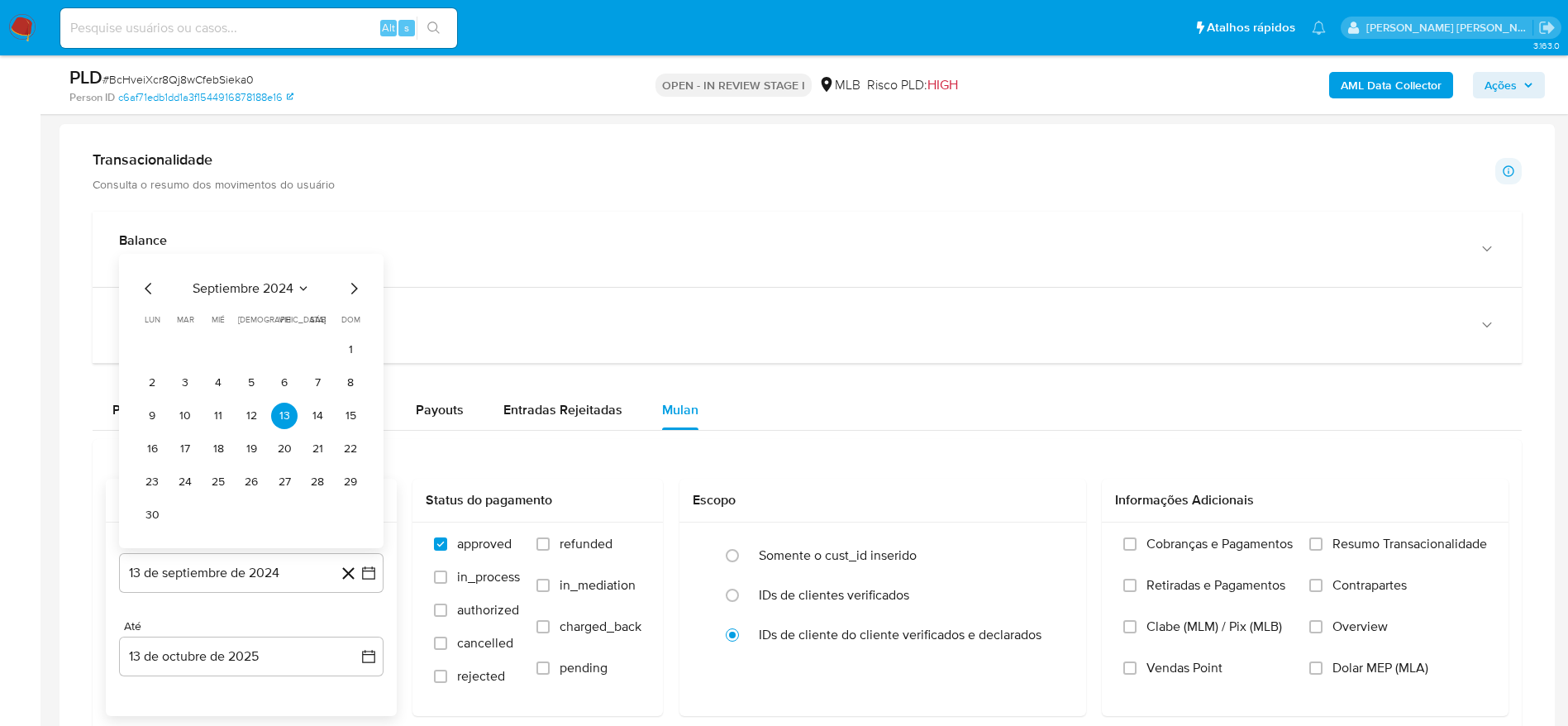
click at [278, 288] on span "septiembre 2024" at bounding box center [243, 288] width 101 height 16
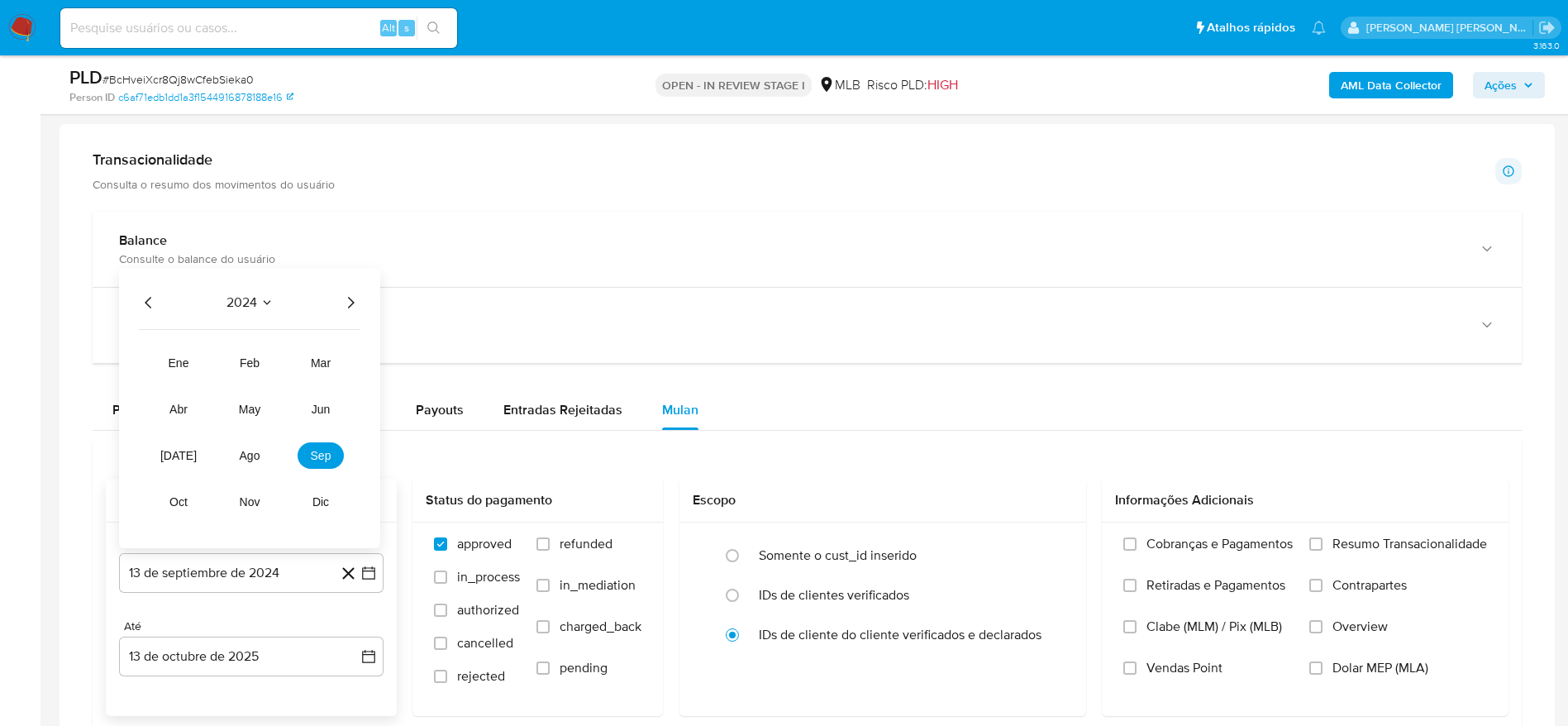
click at [347, 302] on icon "Año siguiente" at bounding box center [350, 303] width 20 height 20
click at [323, 357] on span "mar" at bounding box center [321, 362] width 20 height 13
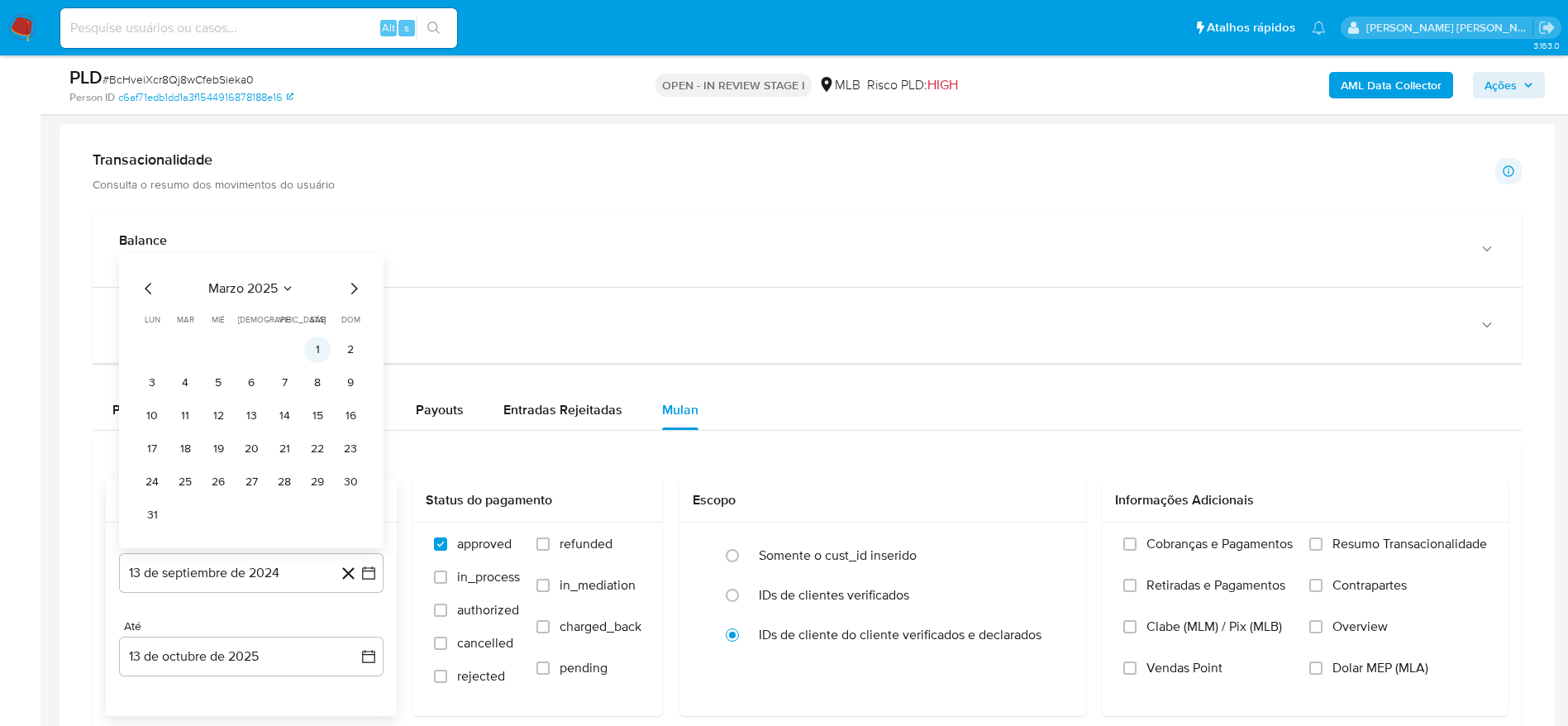
click at [314, 352] on button "1" at bounding box center [317, 349] width 26 height 26
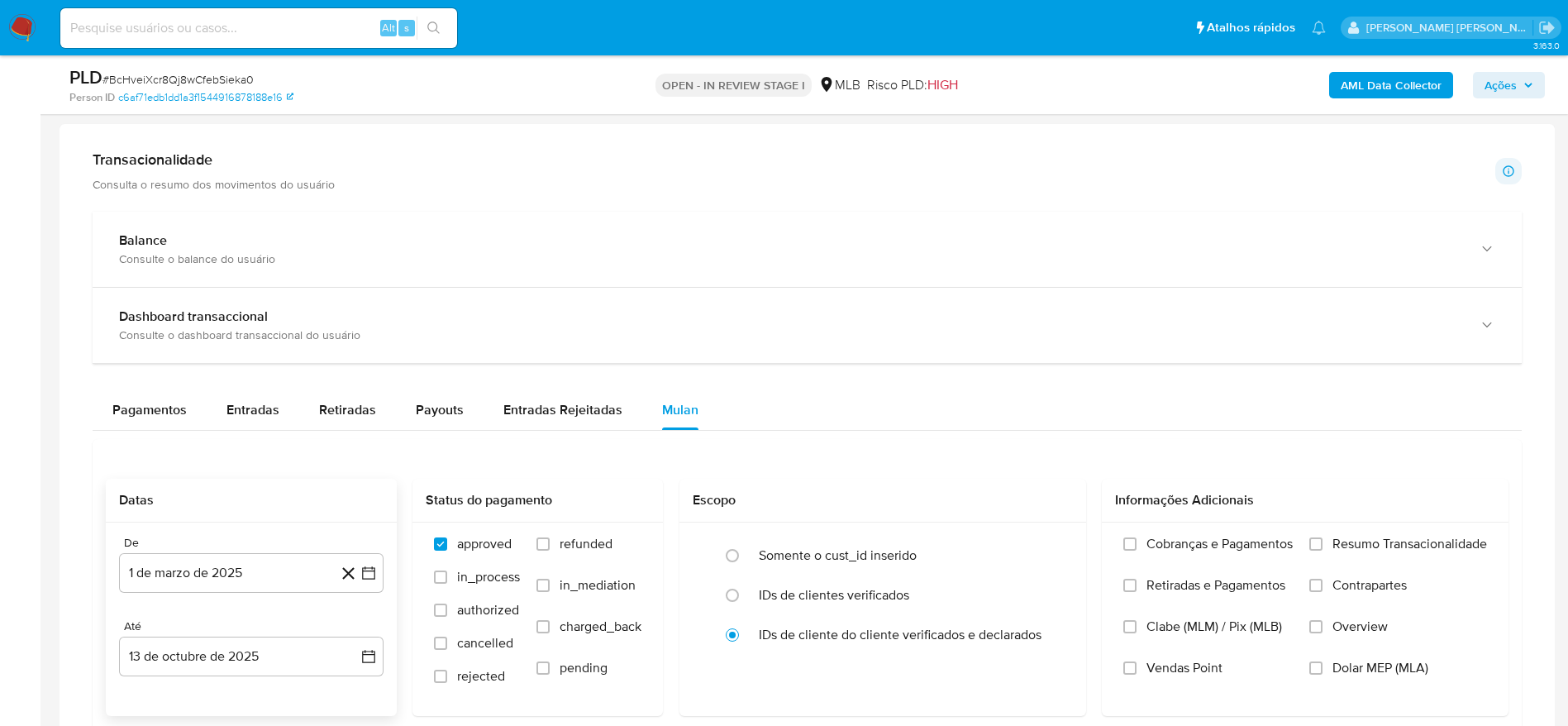
click at [181, 677] on div "De 1 de marzo de 2025 1-03-2025 Até 13 de octubre de 2025 13-10-2025" at bounding box center [252, 618] width 291 height 193
click at [181, 660] on button "13 de octubre de 2025" at bounding box center [251, 656] width 264 height 40
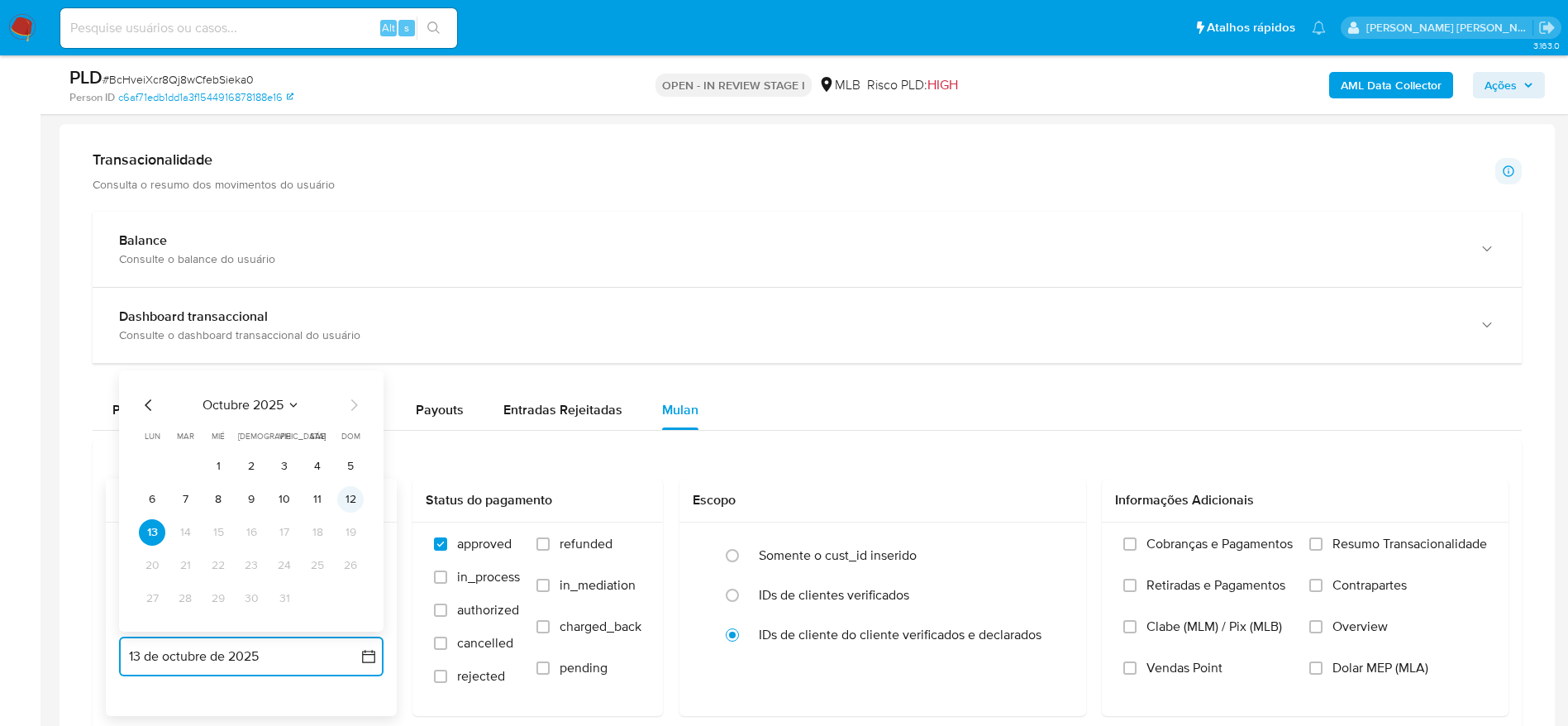
click at [354, 497] on button "12" at bounding box center [350, 499] width 26 height 26
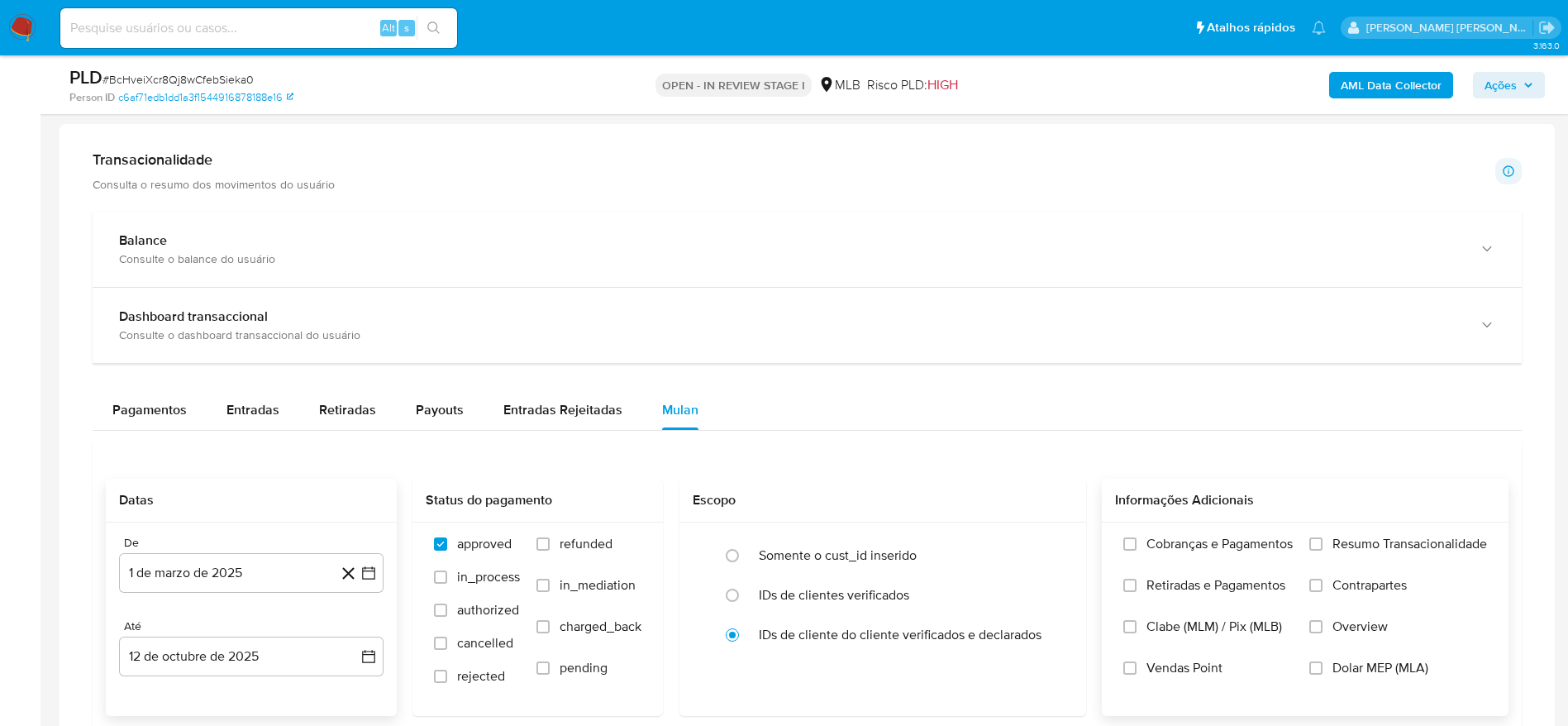
click at [1386, 536] on span "Resumo Transacionalidade" at bounding box center [1410, 544] width 155 height 16
click at [1323, 537] on input "Resumo Transacionalidade" at bounding box center [1316, 544] width 13 height 13
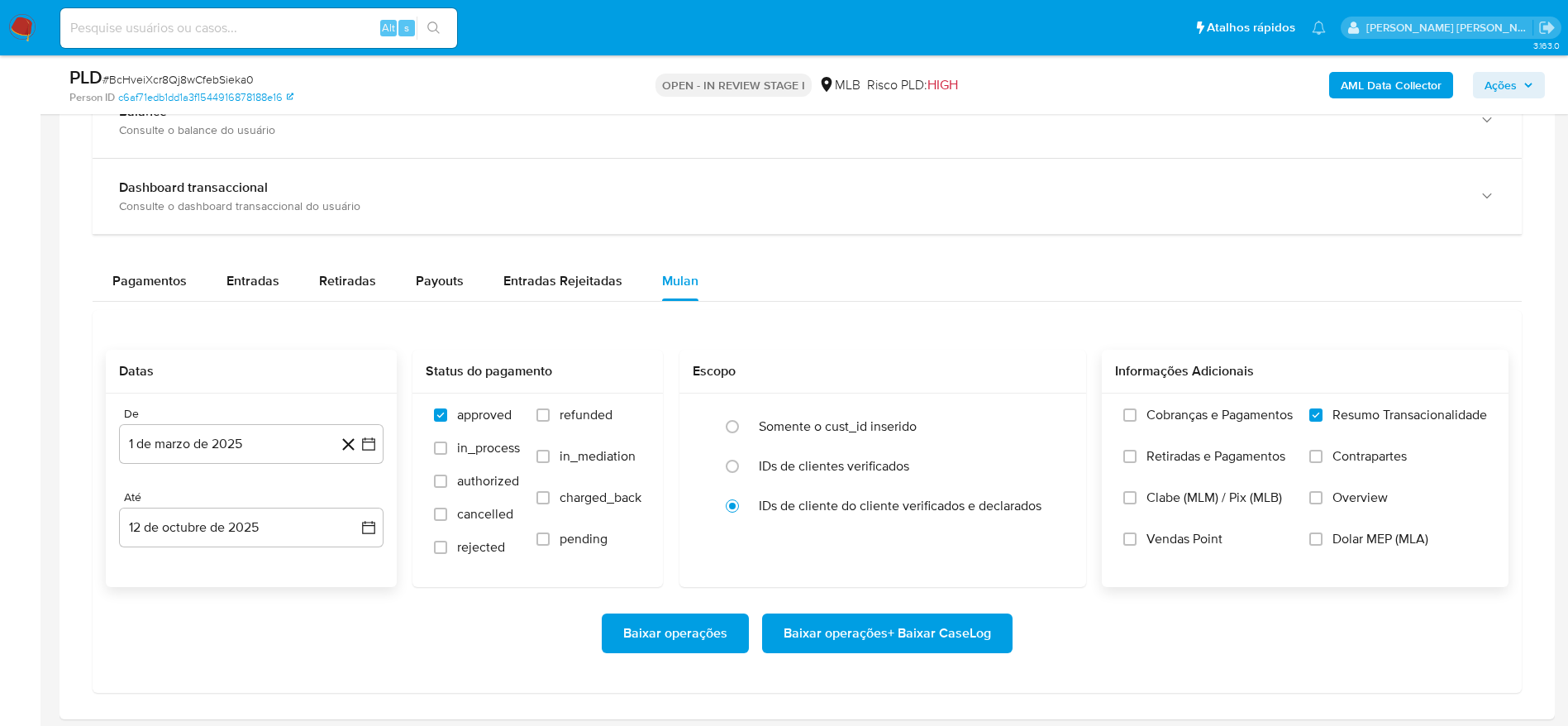
scroll to position [1364, 0]
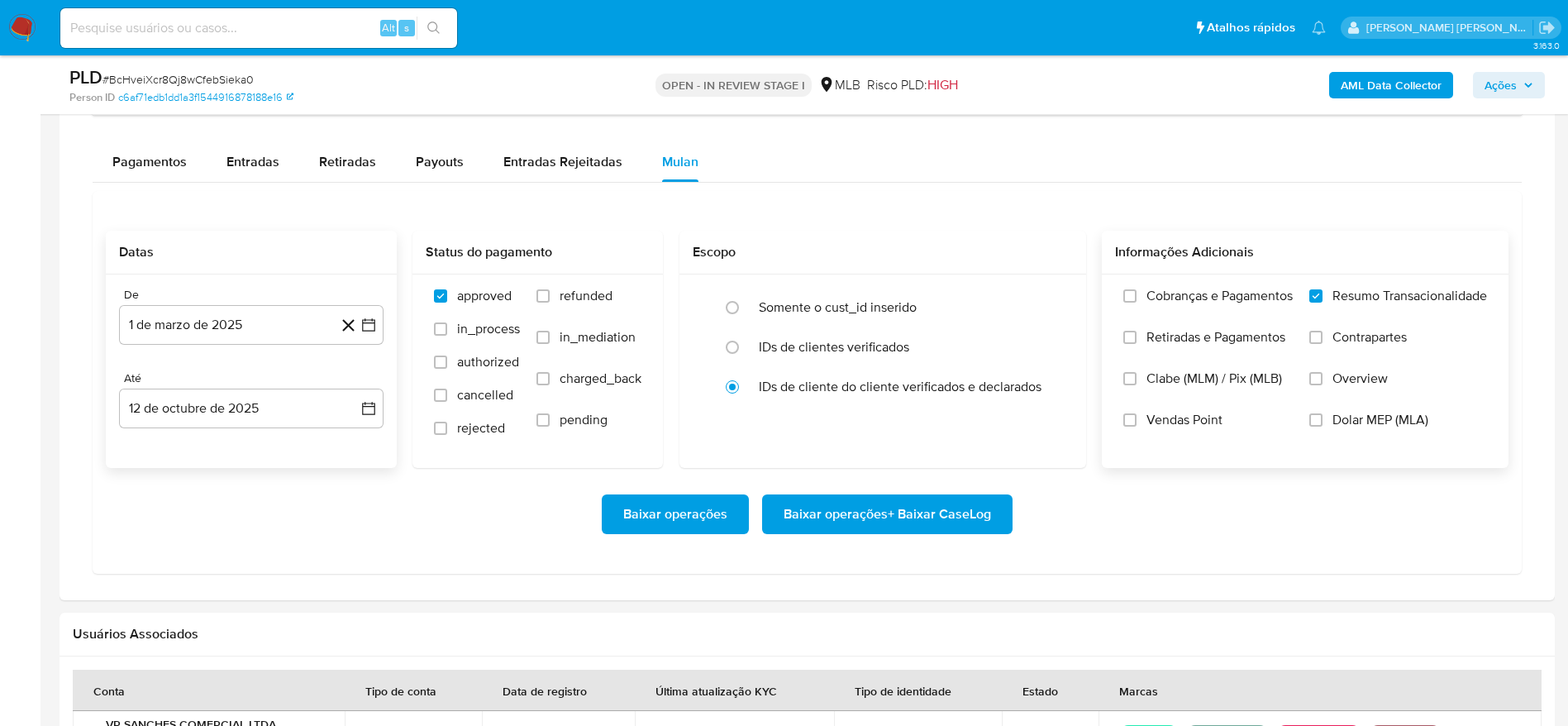
click at [875, 510] on span "Baixar operações + Baixar CaseLog" at bounding box center [887, 514] width 208 height 36
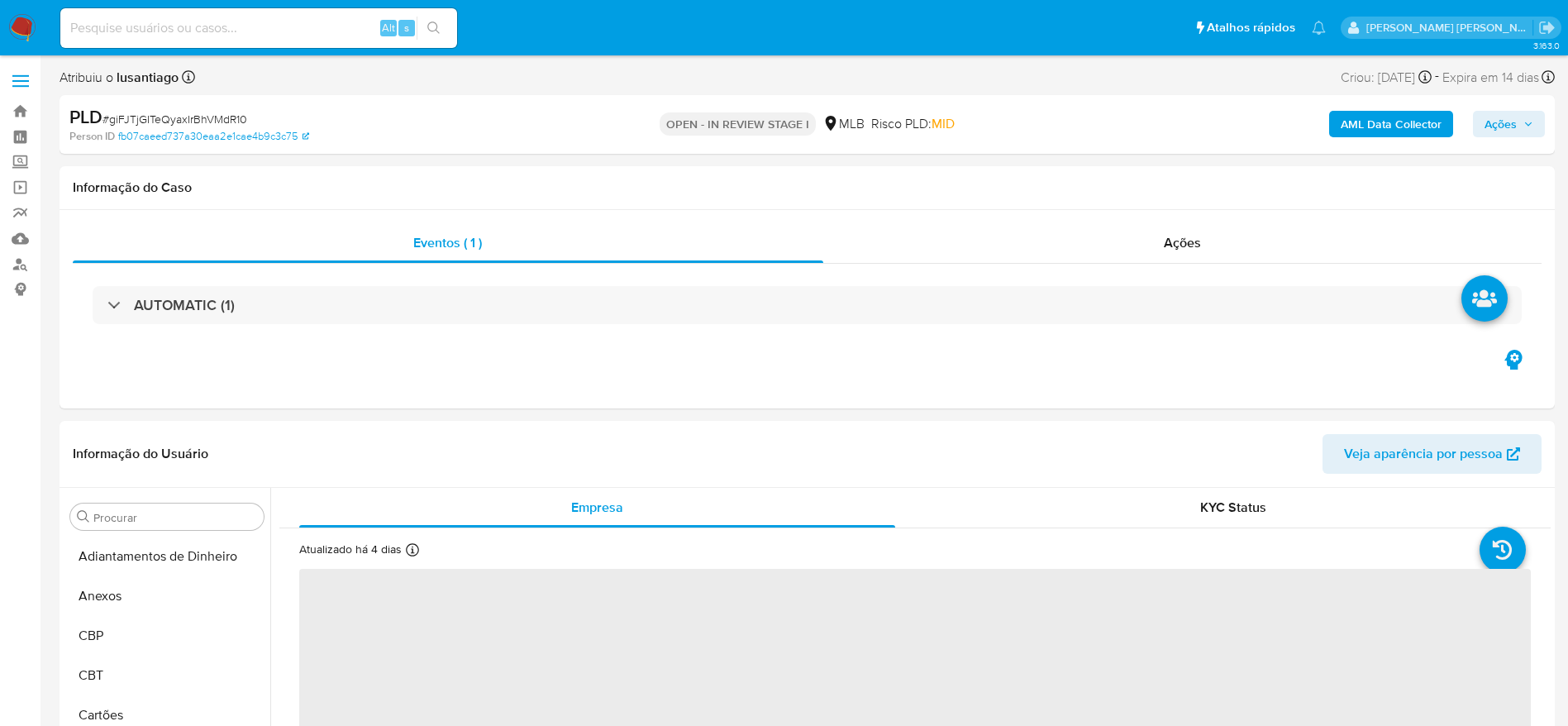
select select "10"
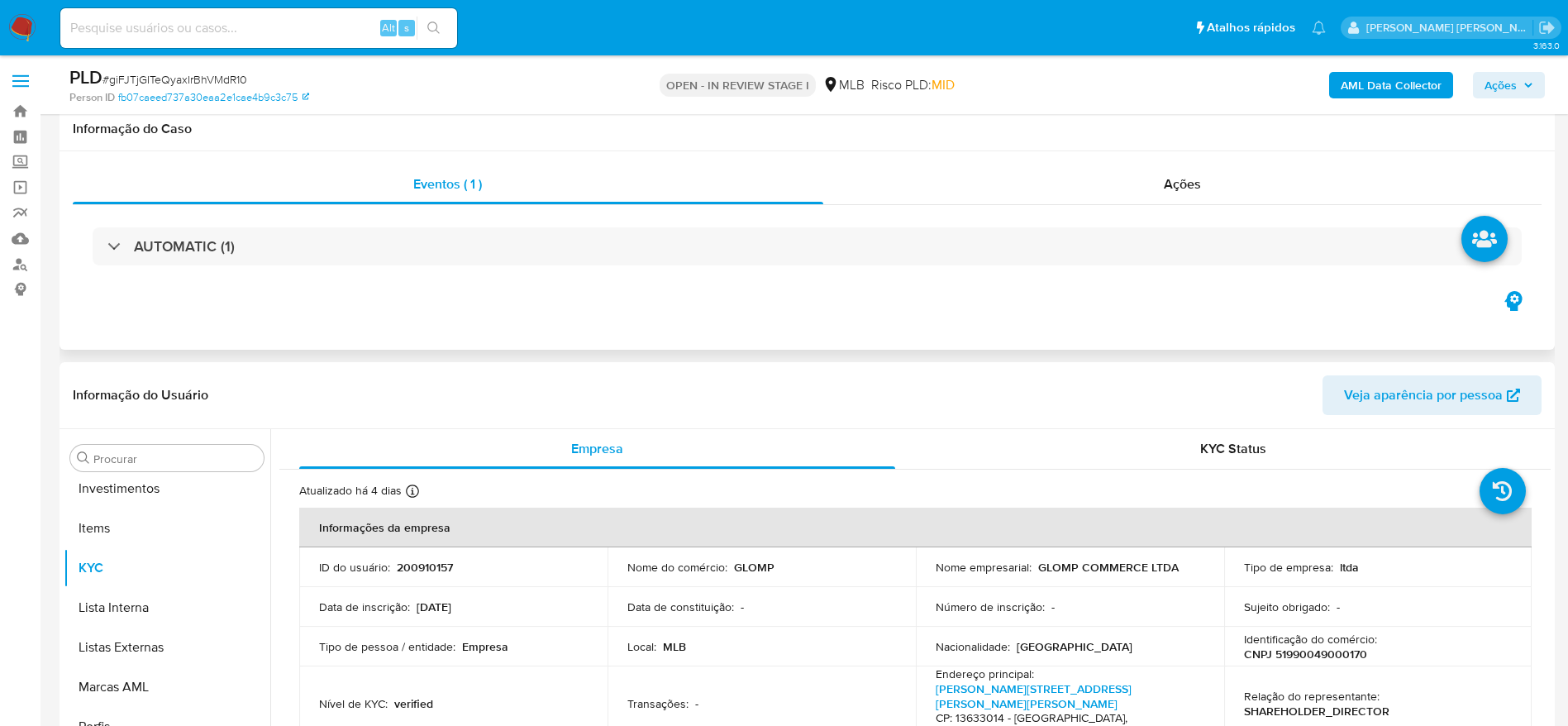
scroll to position [897, 0]
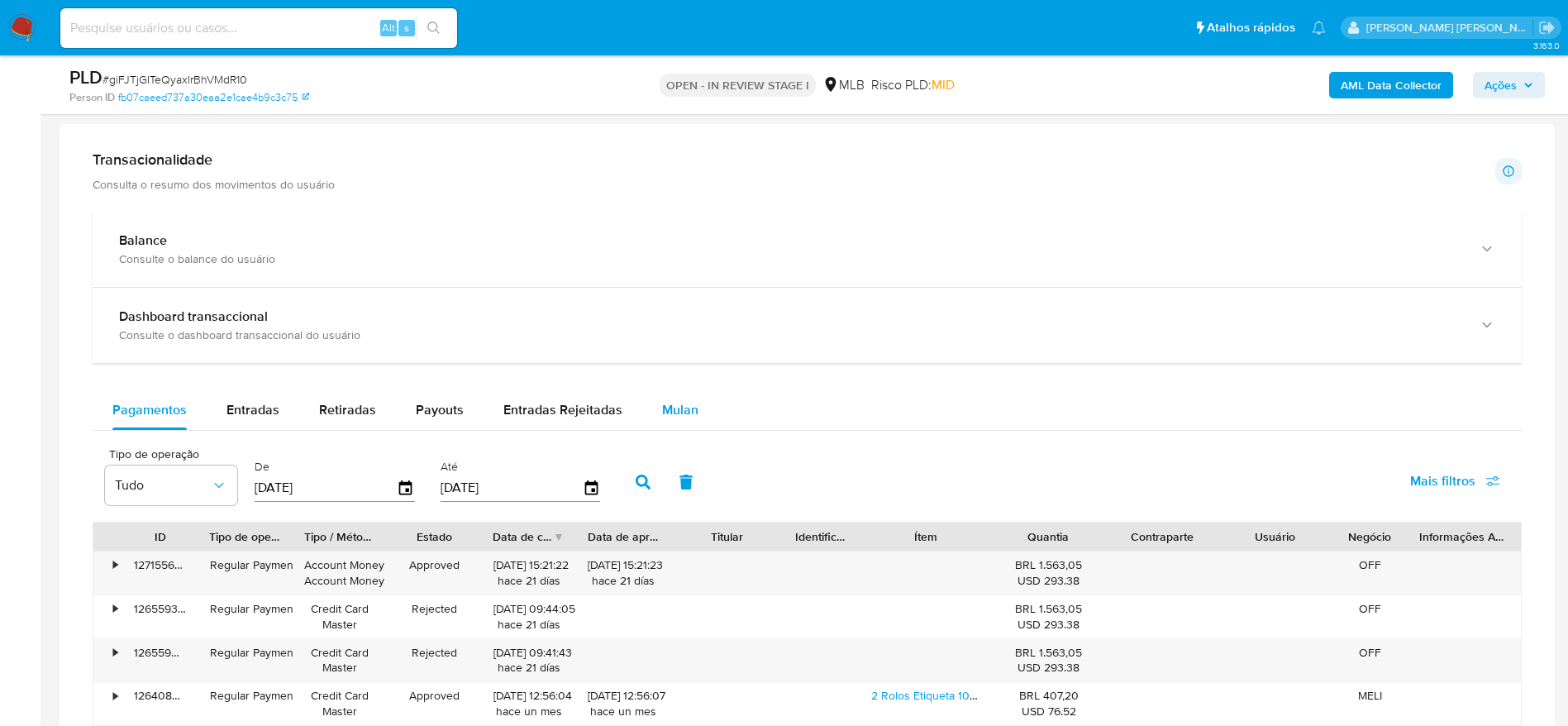
click at [676, 409] on span "Mulan" at bounding box center [680, 409] width 36 height 19
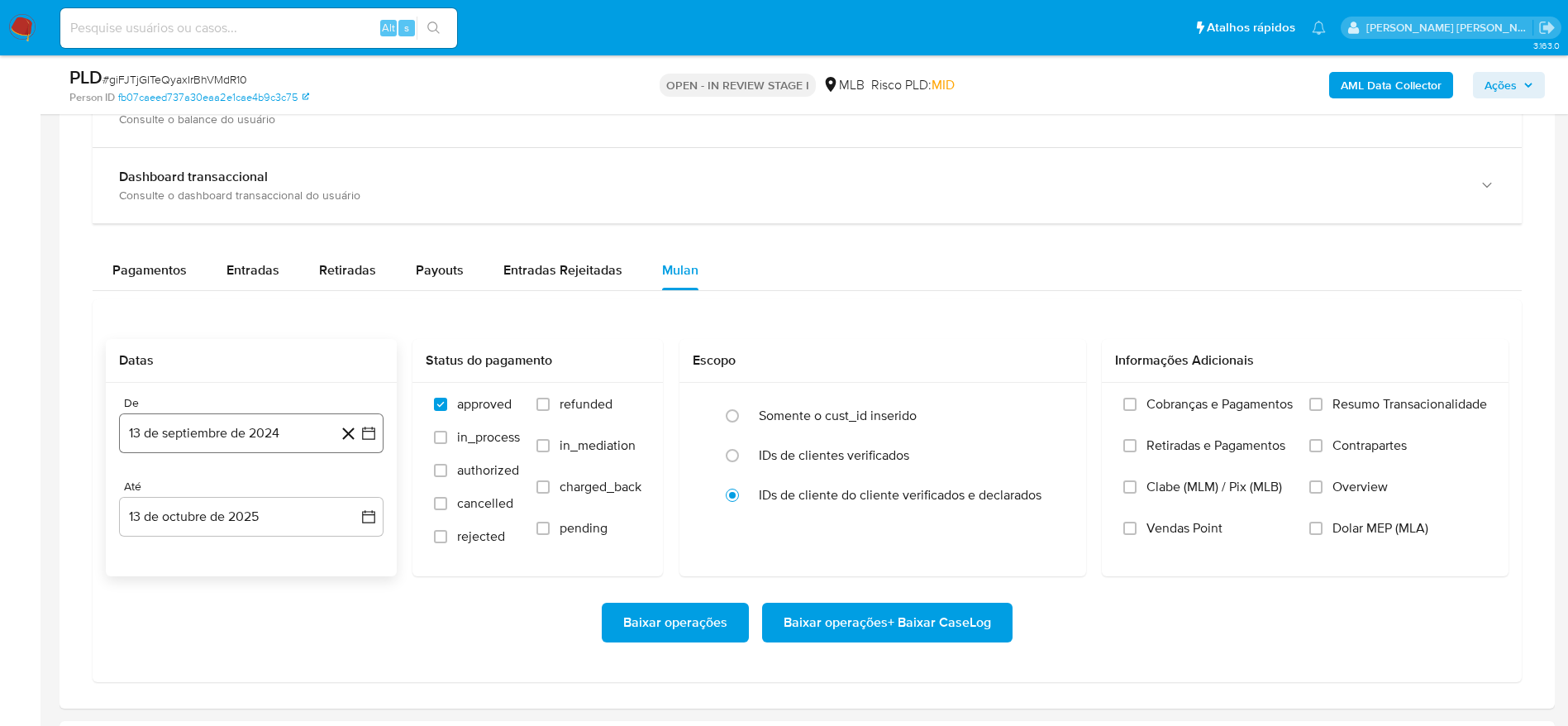
scroll to position [1364, 0]
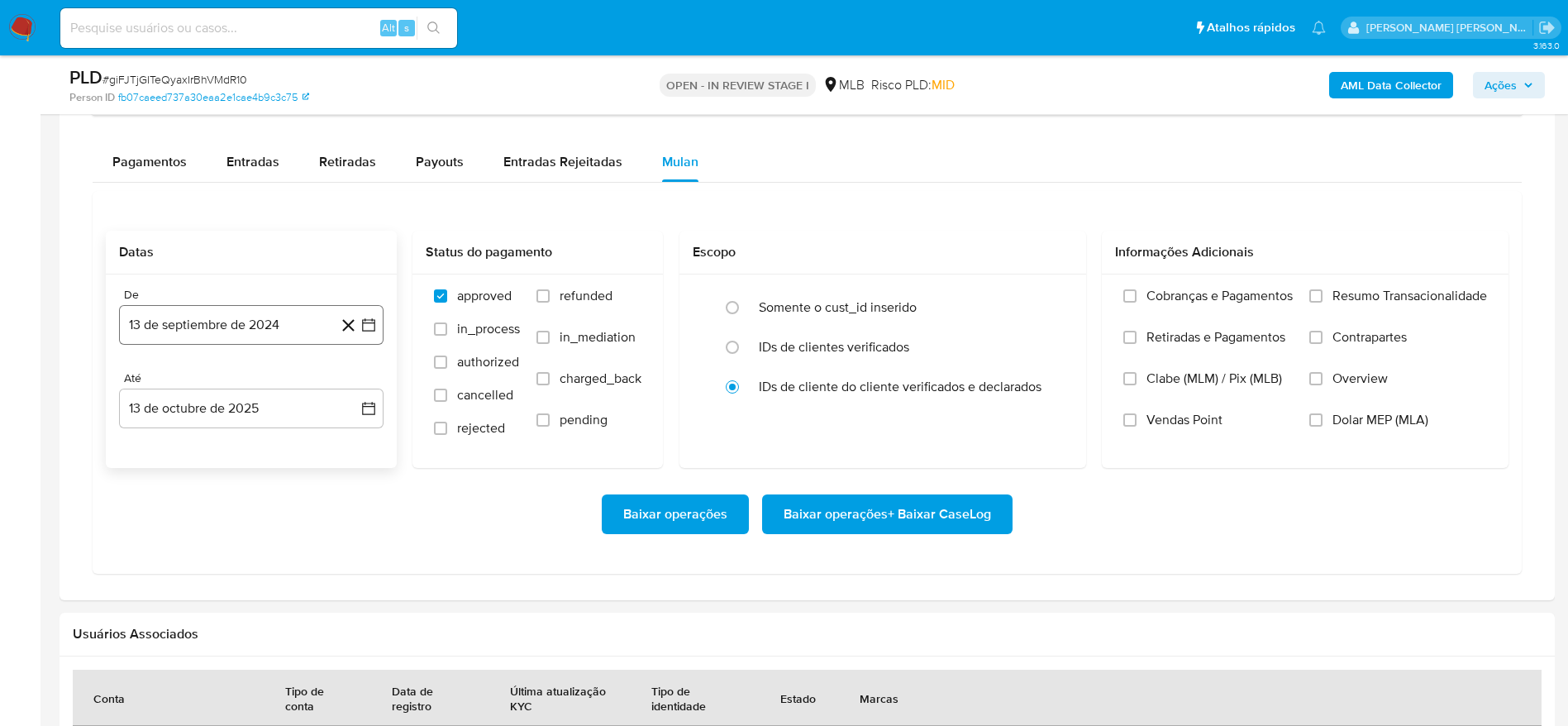
click at [252, 334] on button "13 de septiembre de 2024" at bounding box center [251, 324] width 264 height 40
click at [252, 388] on span "septiembre 2024" at bounding box center [243, 385] width 101 height 16
click at [355, 387] on icon "Año siguiente" at bounding box center [350, 385] width 20 height 20
click at [249, 541] on span "ago" at bounding box center [250, 537] width 21 height 13
click at [286, 437] on button "1" at bounding box center [284, 445] width 26 height 26
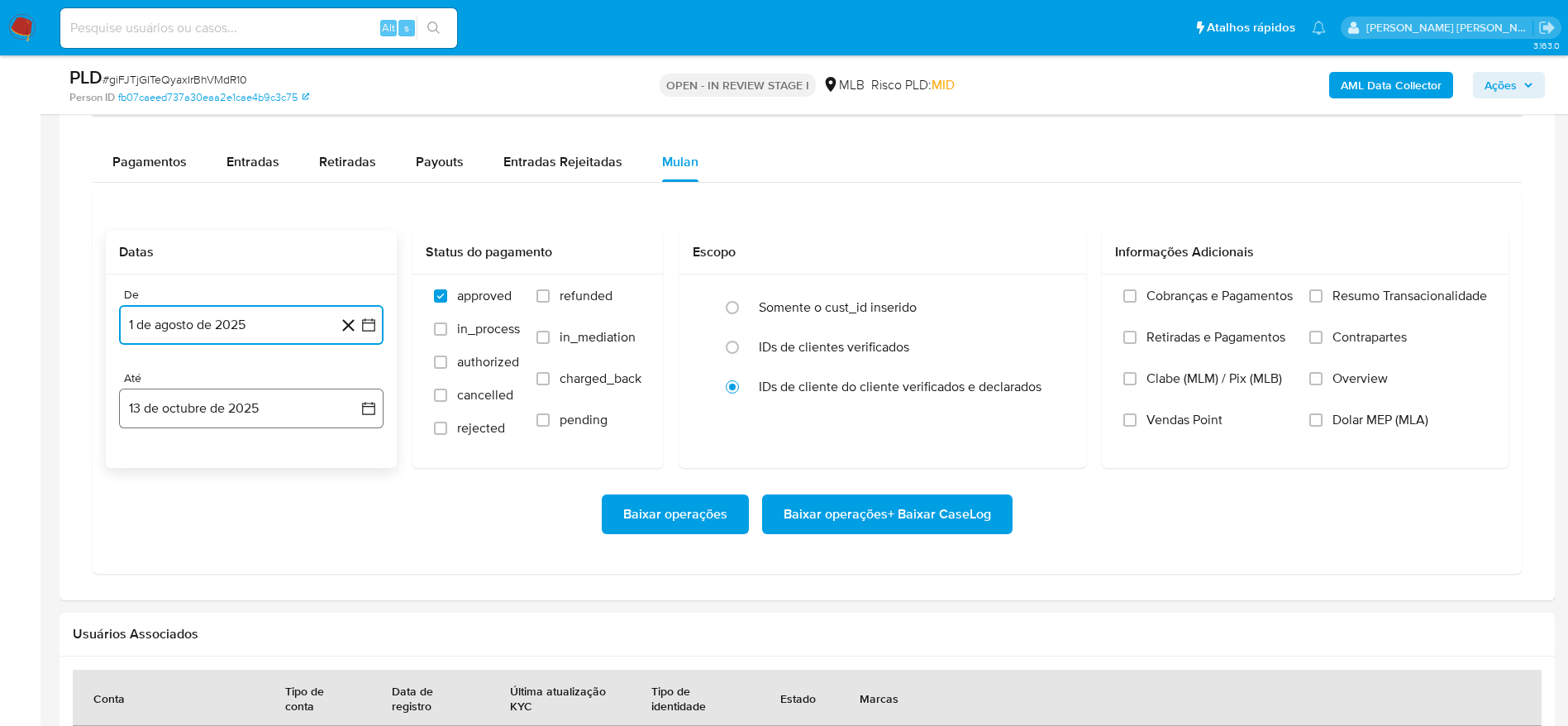
click at [217, 401] on button "13 de octubre de 2025" at bounding box center [251, 408] width 264 height 40
click at [358, 558] on button "12" at bounding box center [350, 562] width 26 height 26
click at [1351, 294] on span "Resumo Transacionalidade" at bounding box center [1410, 296] width 155 height 16
click at [1323, 294] on input "Resumo Transacionalidade" at bounding box center [1316, 296] width 13 height 13
click at [873, 514] on span "Baixar operações + Baixar CaseLog" at bounding box center [887, 514] width 208 height 36
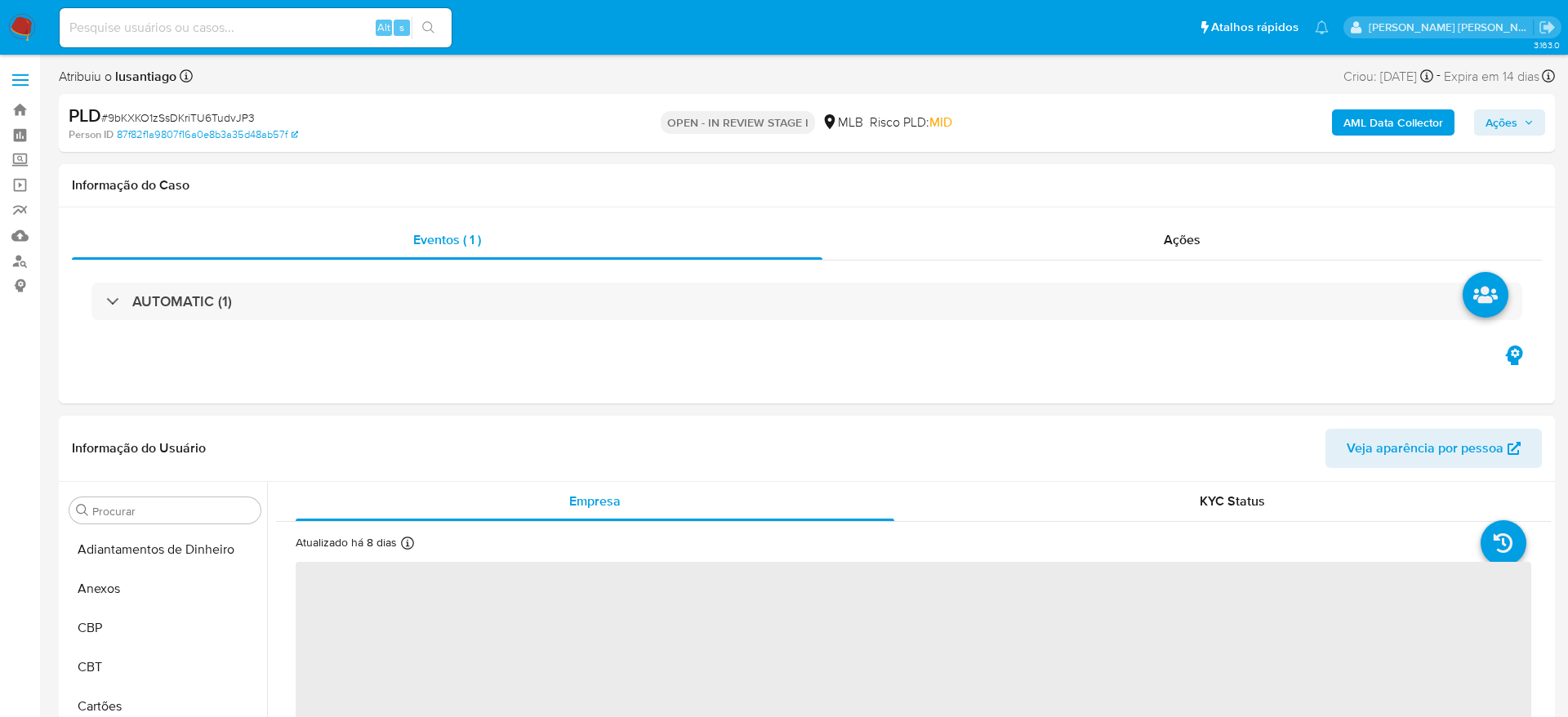
select select "10"
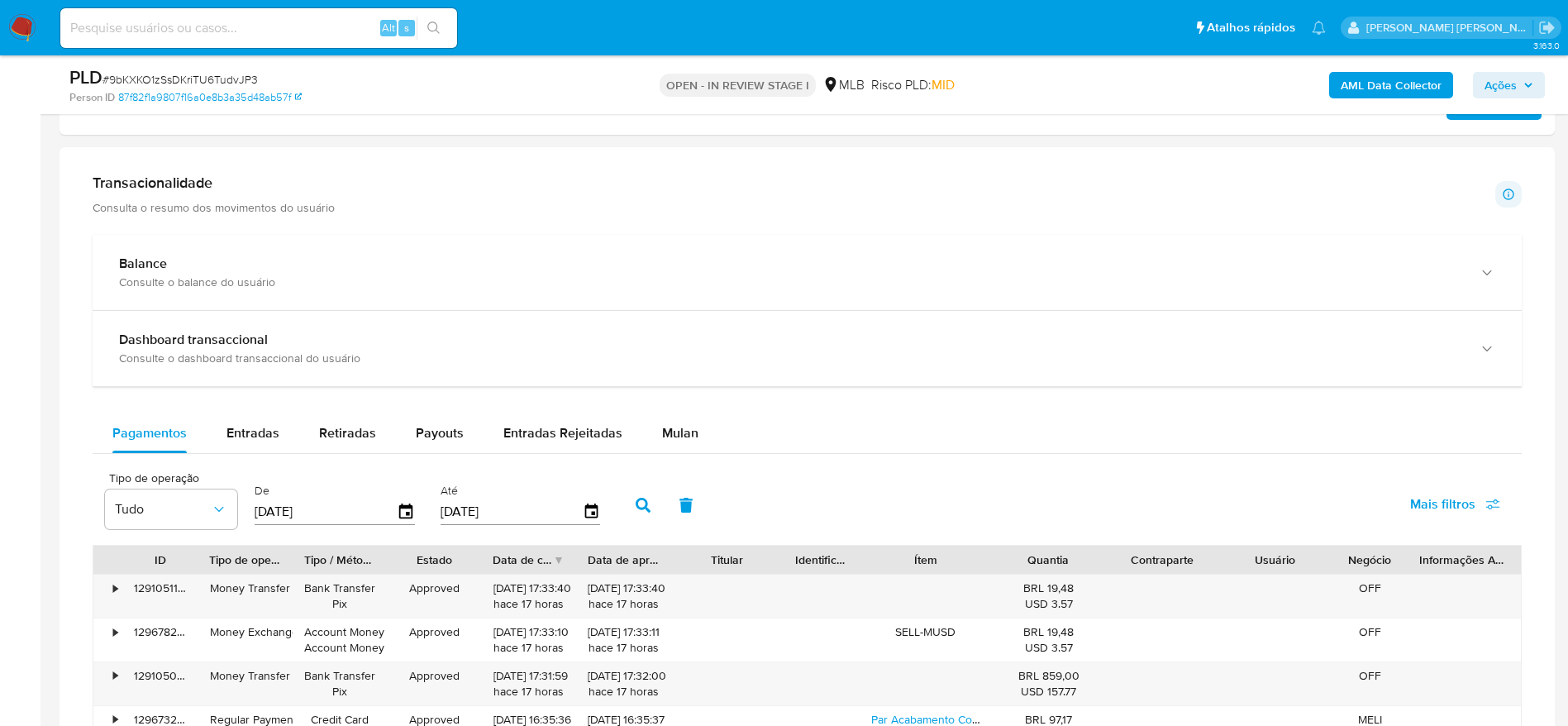
scroll to position [1116, 0]
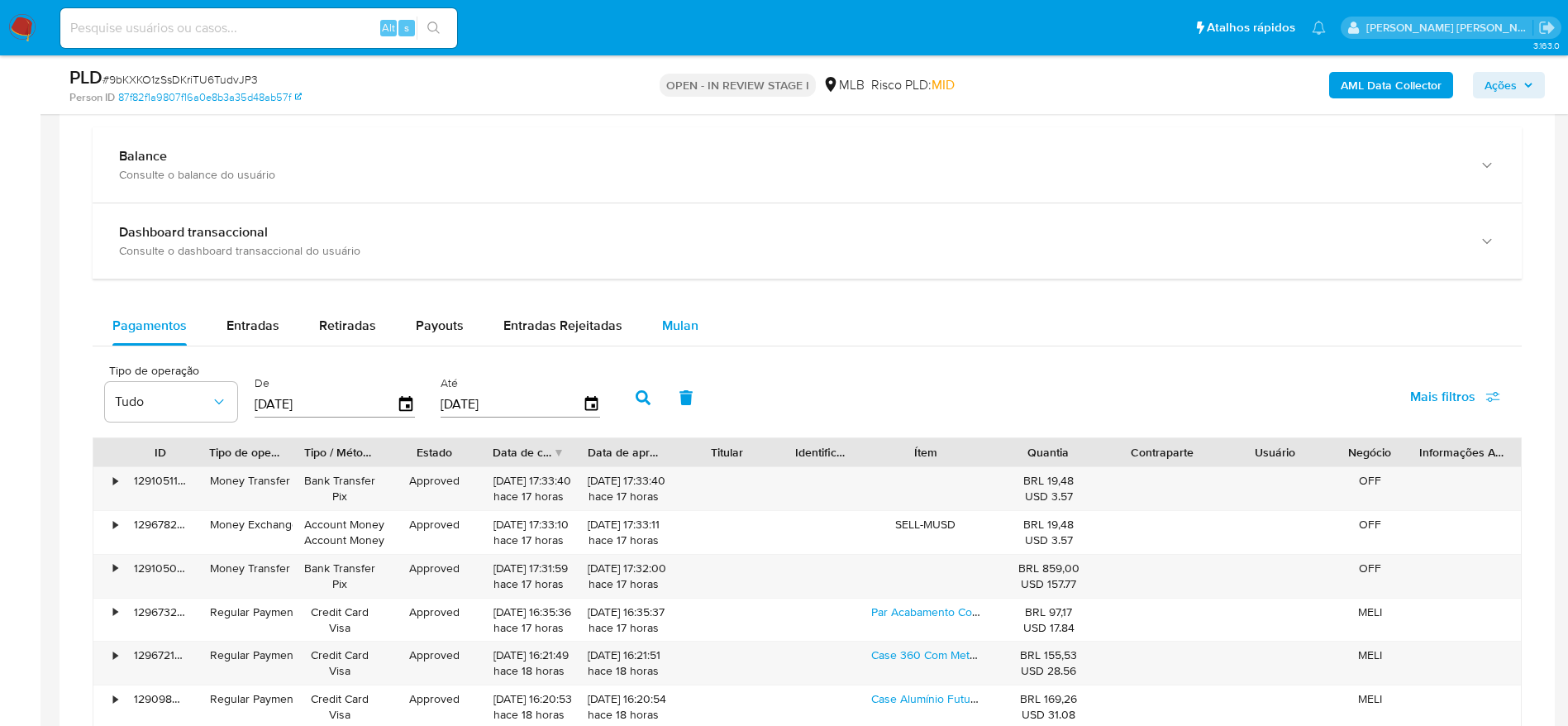
click at [662, 320] on span "Mulan" at bounding box center [680, 324] width 36 height 19
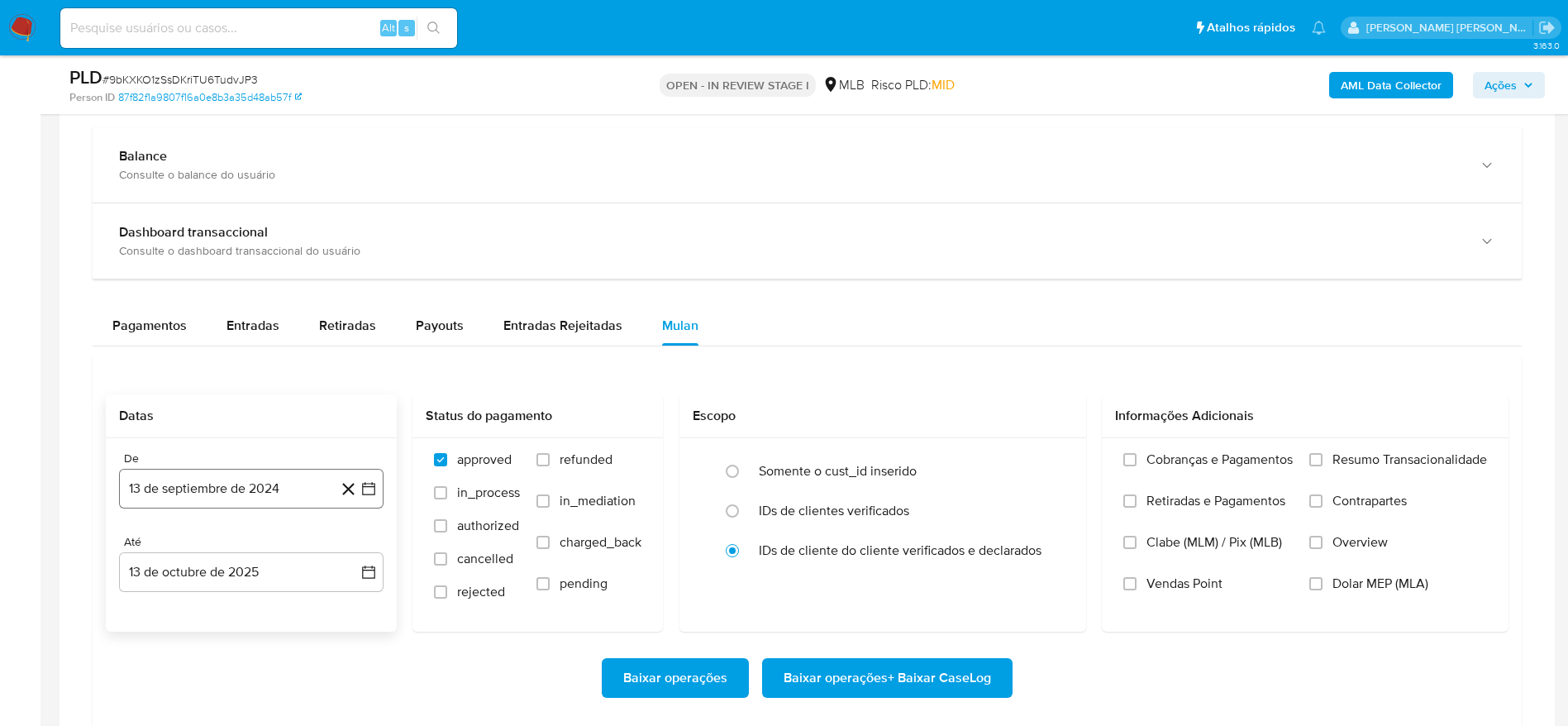
click at [235, 473] on button "13 de septiembre de 2024" at bounding box center [251, 489] width 264 height 40
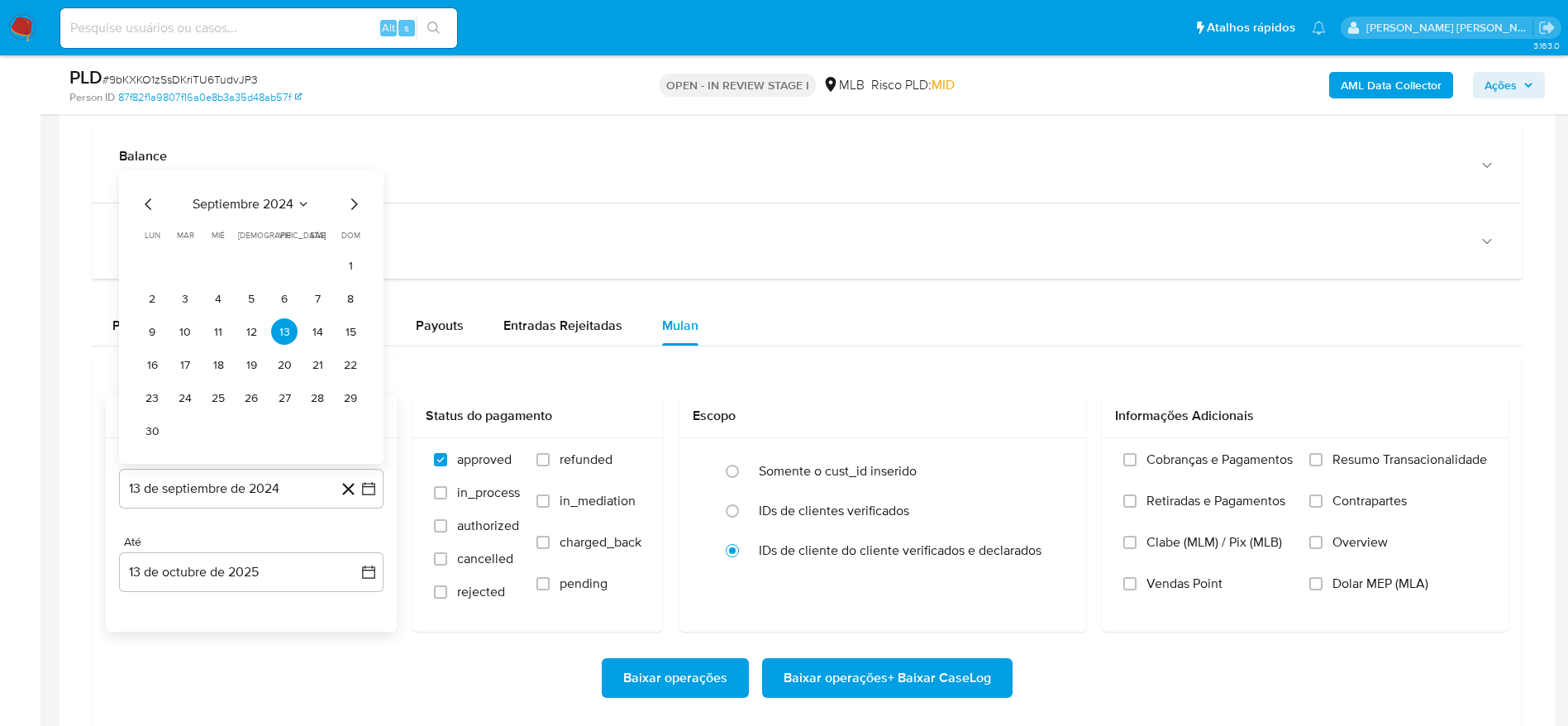
click at [252, 197] on span "septiembre 2024" at bounding box center [243, 204] width 101 height 16
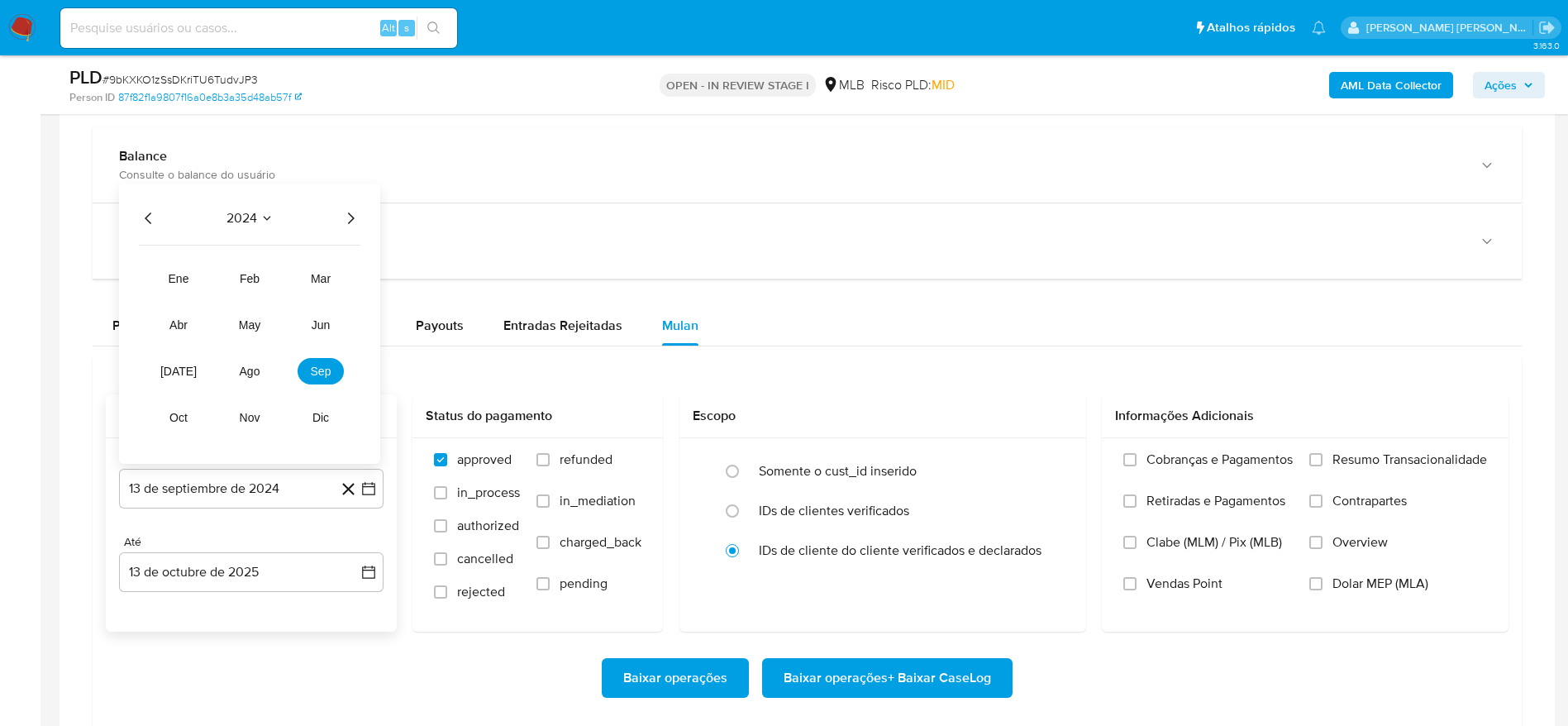
click at [349, 213] on icon "Año siguiente" at bounding box center [350, 217] width 6 height 12
click at [251, 375] on span "ago" at bounding box center [250, 371] width 21 height 13
click at [284, 300] on button "1" at bounding box center [284, 297] width 26 height 26
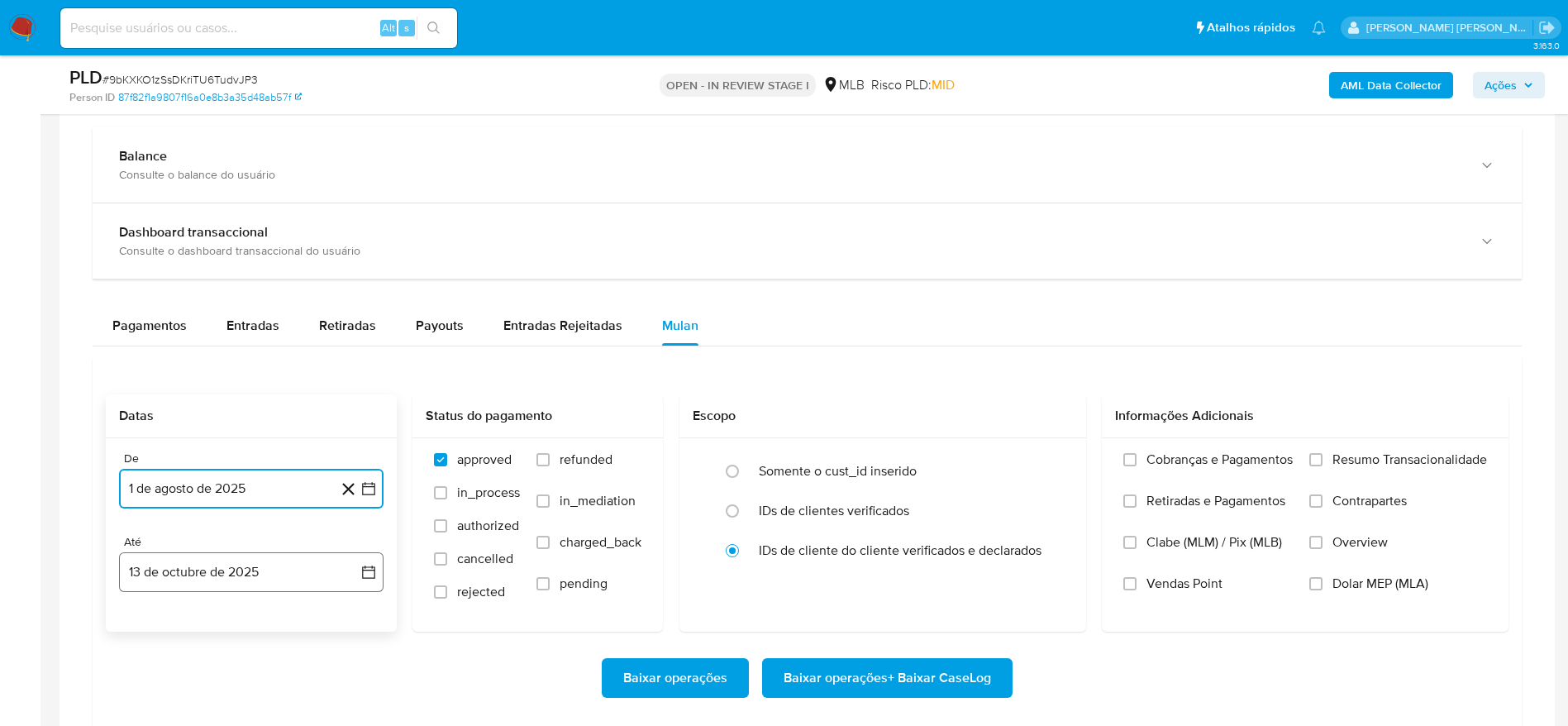
click at [167, 577] on button "13 de octubre de 2025" at bounding box center [251, 571] width 264 height 40
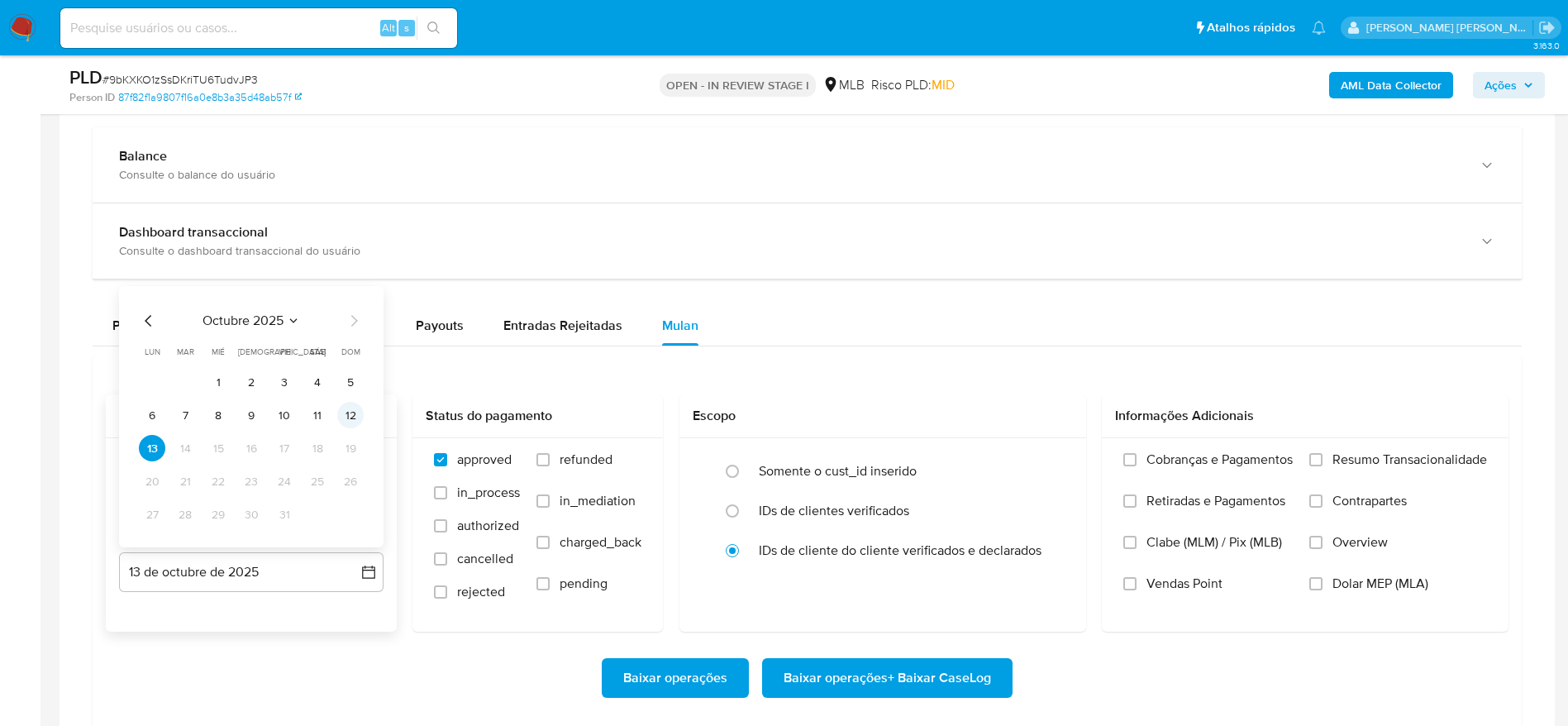
click at [346, 418] on button "12" at bounding box center [350, 414] width 26 height 26
click at [1410, 459] on span "Resumo Transacionalidade" at bounding box center [1410, 459] width 155 height 16
click at [1323, 459] on input "Resumo Transacionalidade" at bounding box center [1316, 459] width 13 height 13
click at [908, 666] on span "Baixar operações + Baixar CaseLog" at bounding box center [887, 677] width 208 height 36
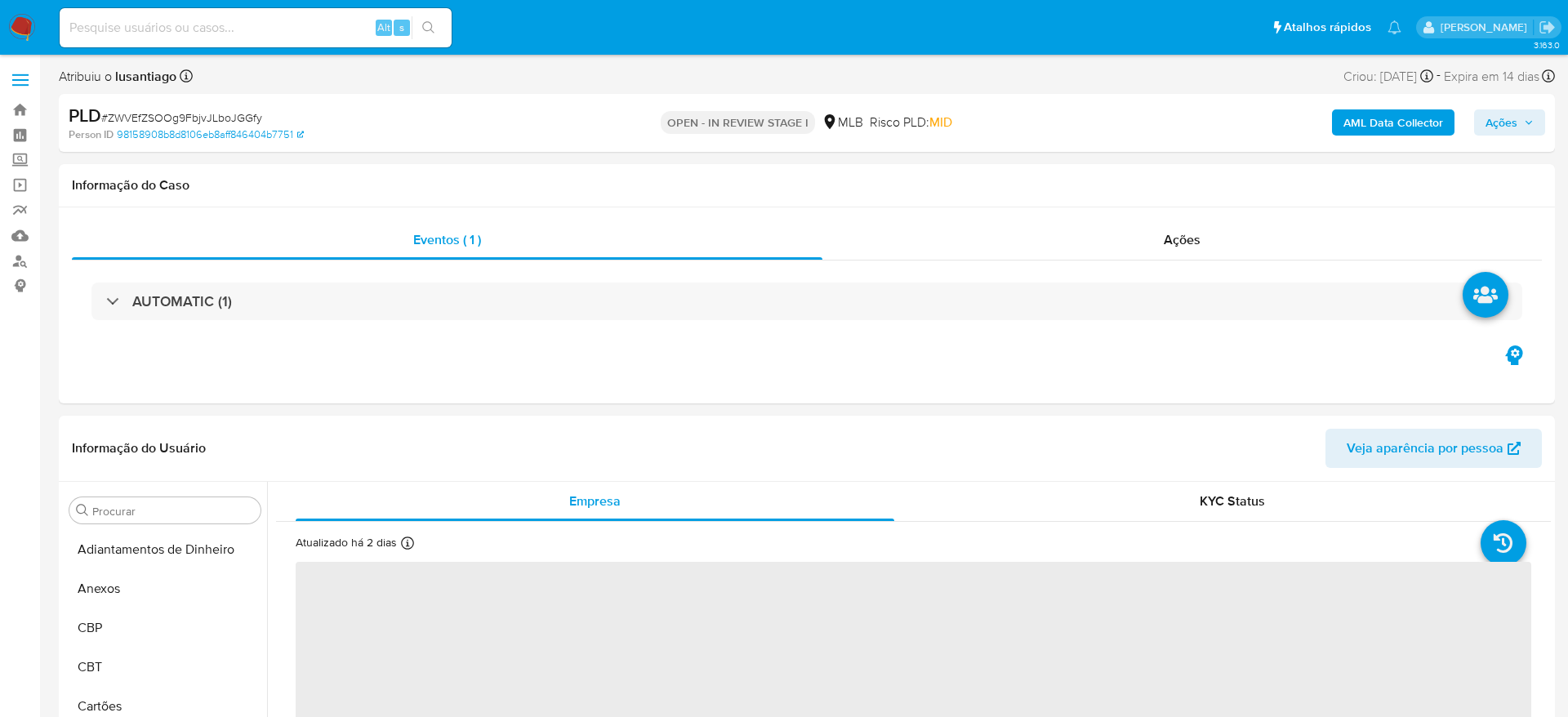
select select "10"
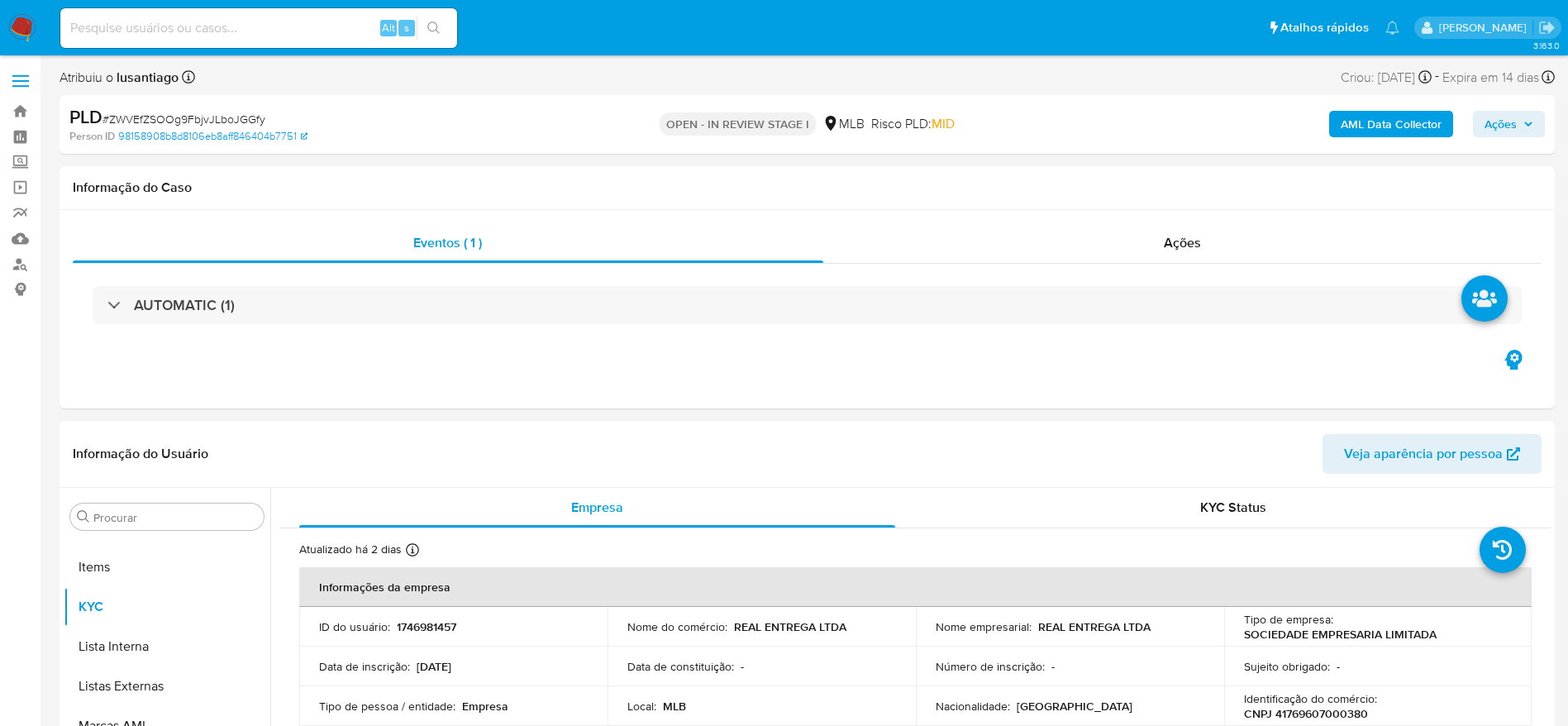
scroll to position [894, 0]
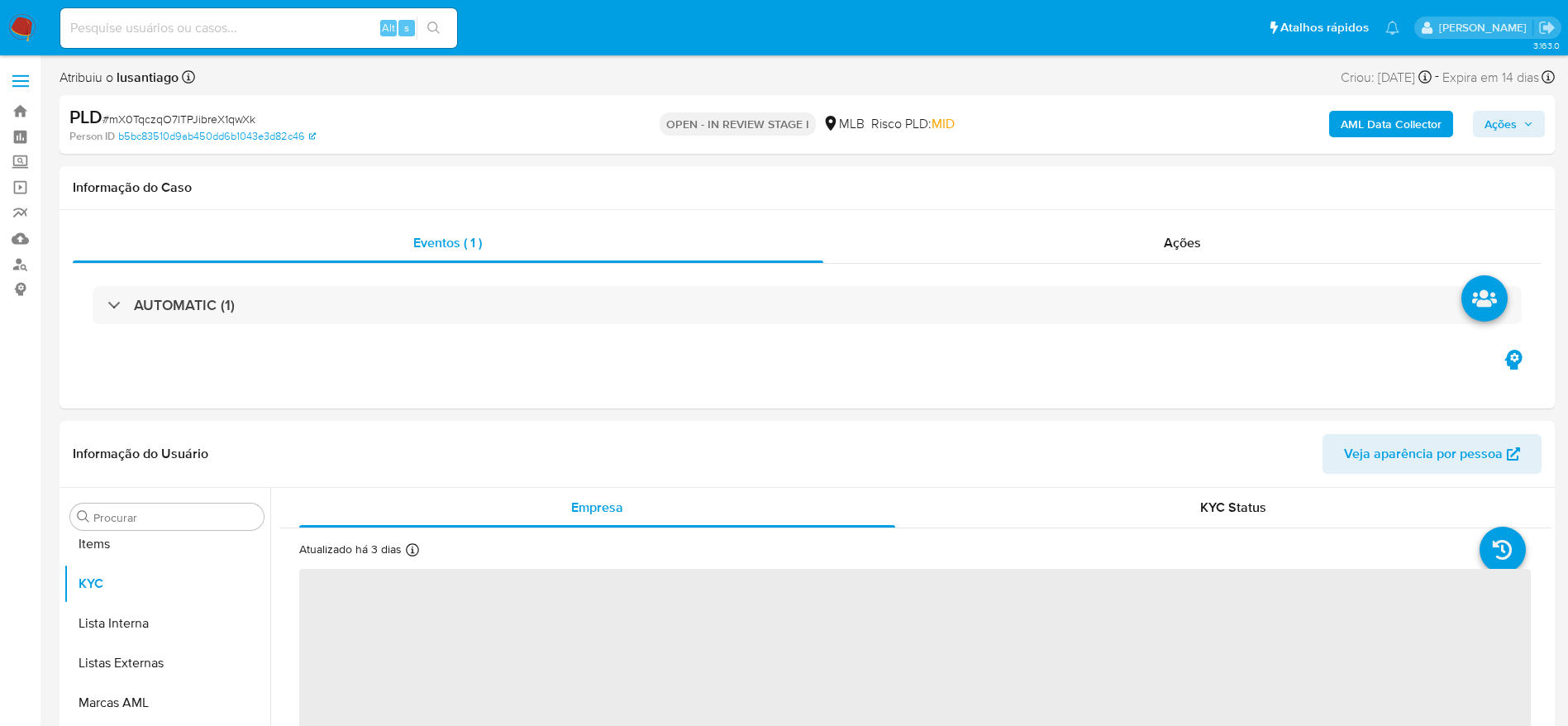
scroll to position [897, 0]
select select "10"
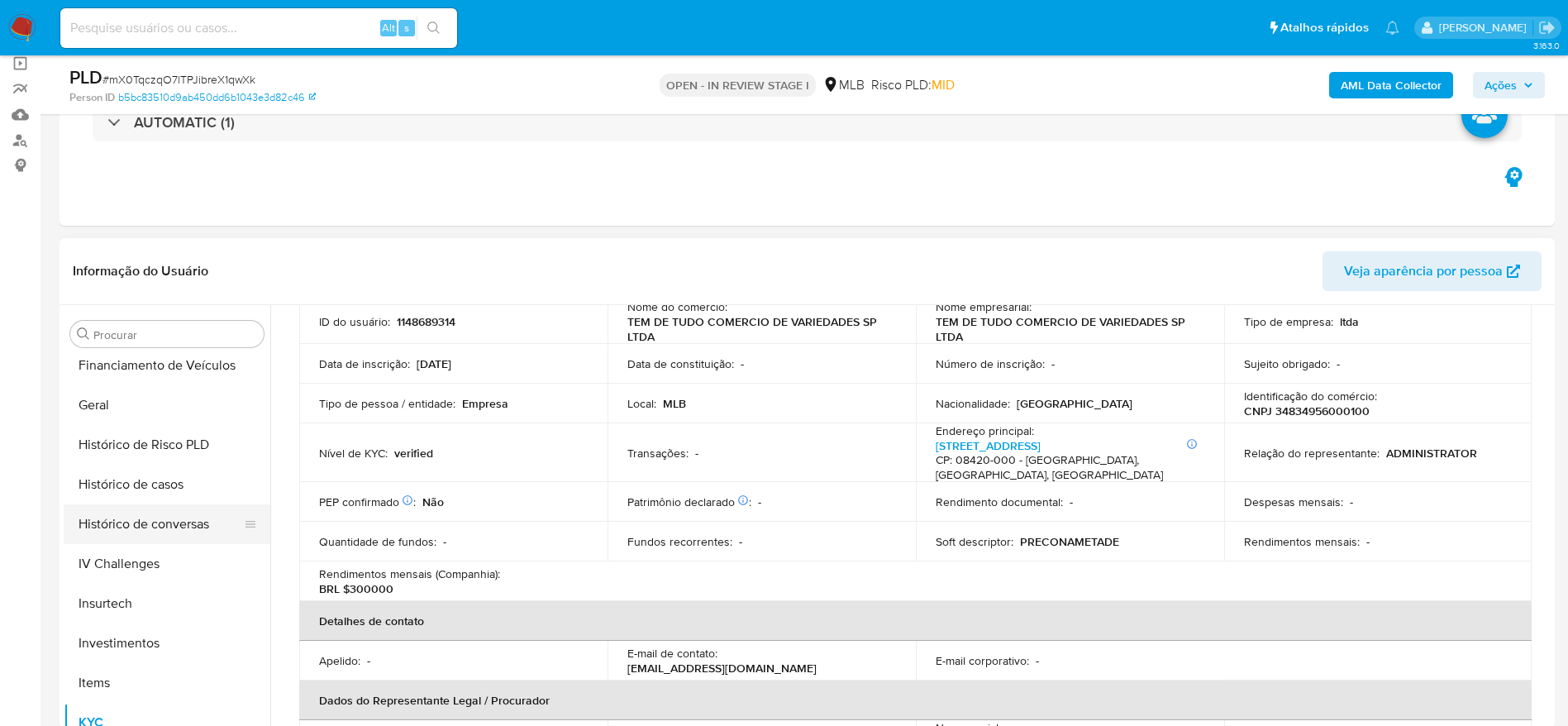
scroll to position [525, 0]
click at [123, 448] on button "Geral" at bounding box center [160, 444] width 193 height 40
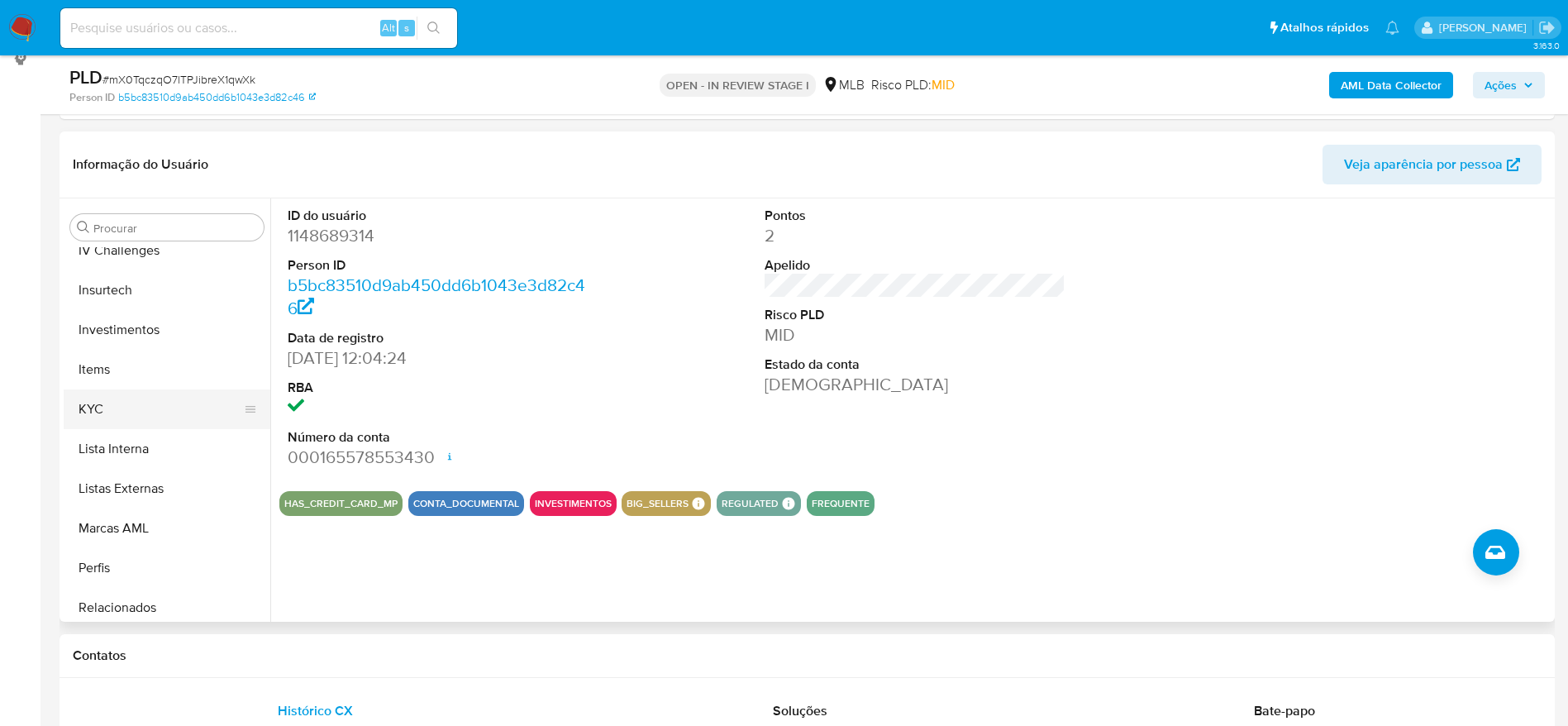
scroll to position [773, 0]
click at [111, 394] on button "KYC" at bounding box center [160, 407] width 193 height 40
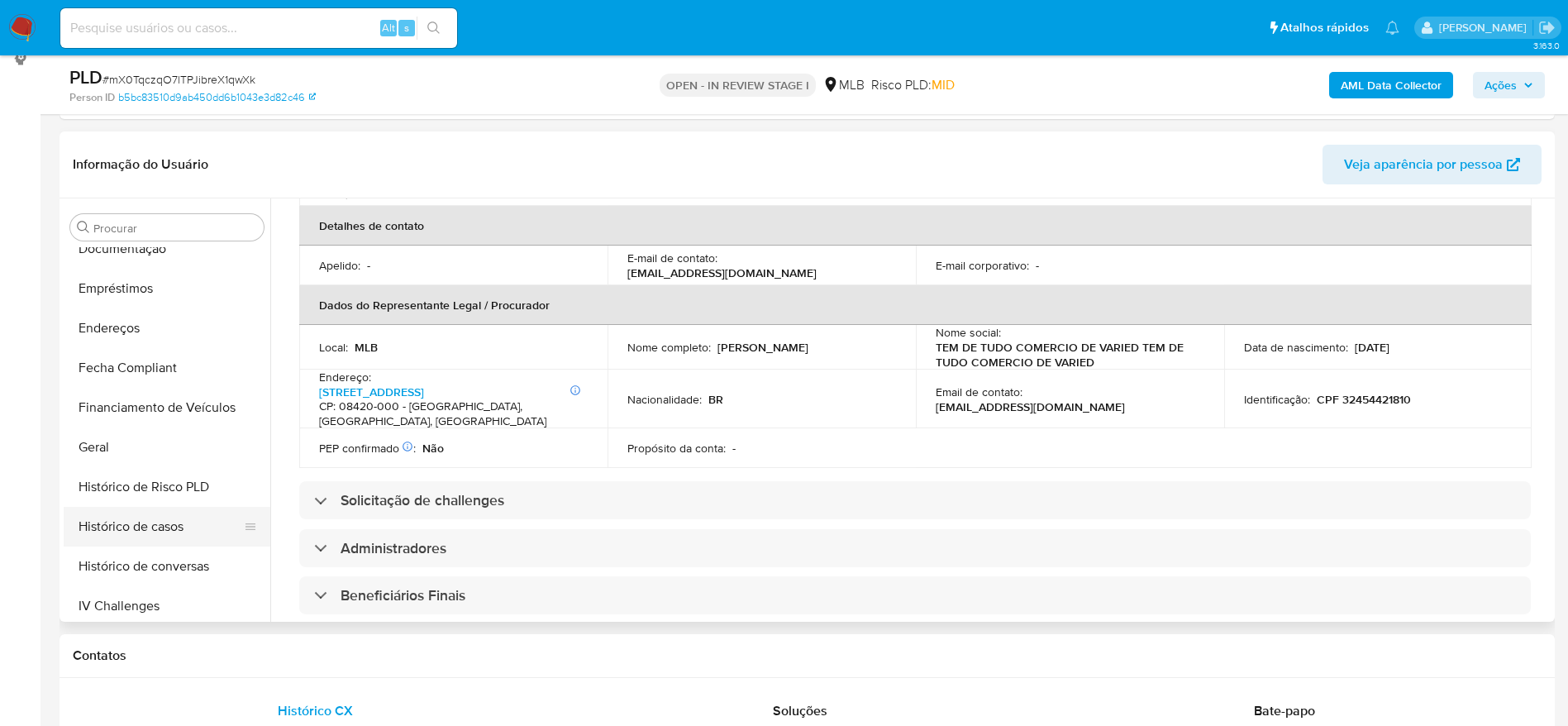
scroll to position [401, 0]
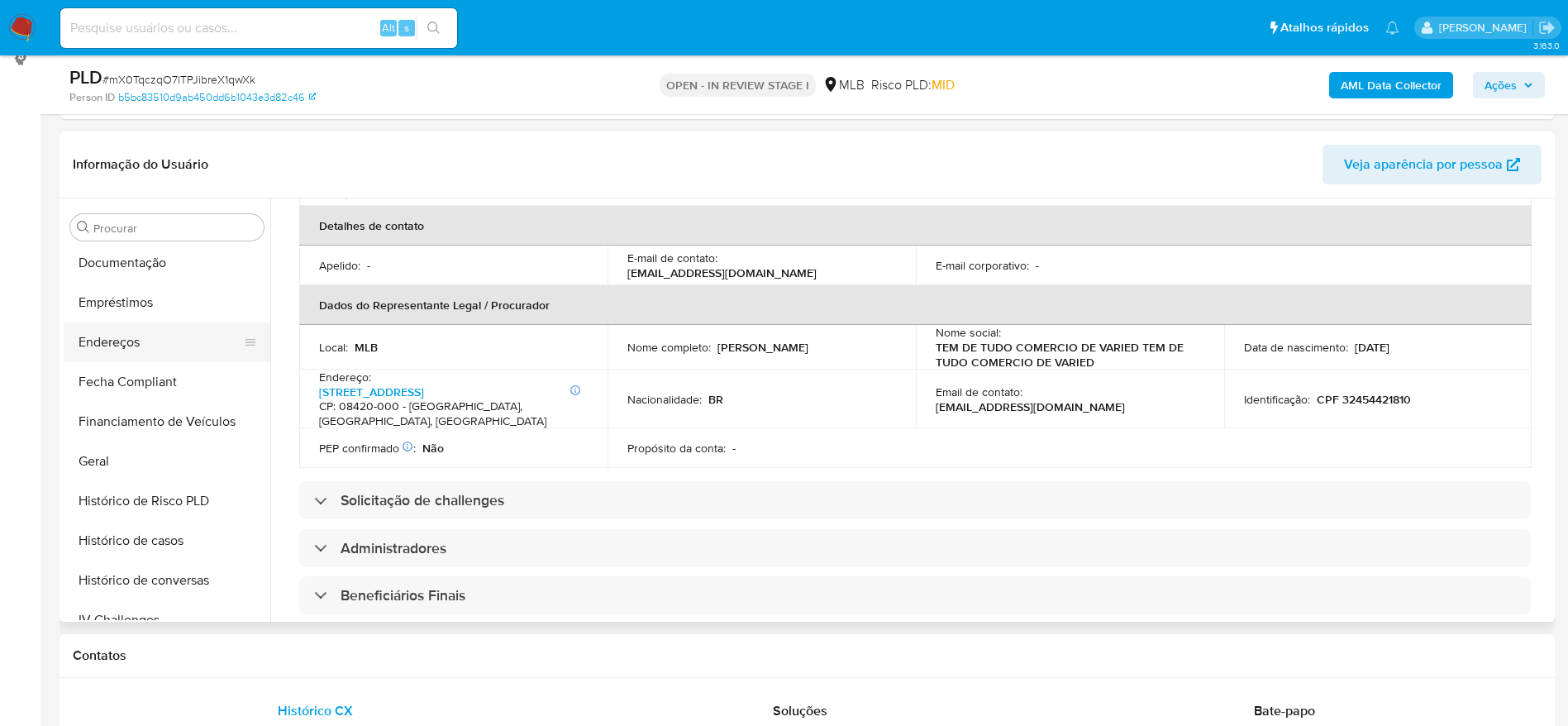
click at [119, 352] on button "Endereços" at bounding box center [160, 342] width 193 height 40
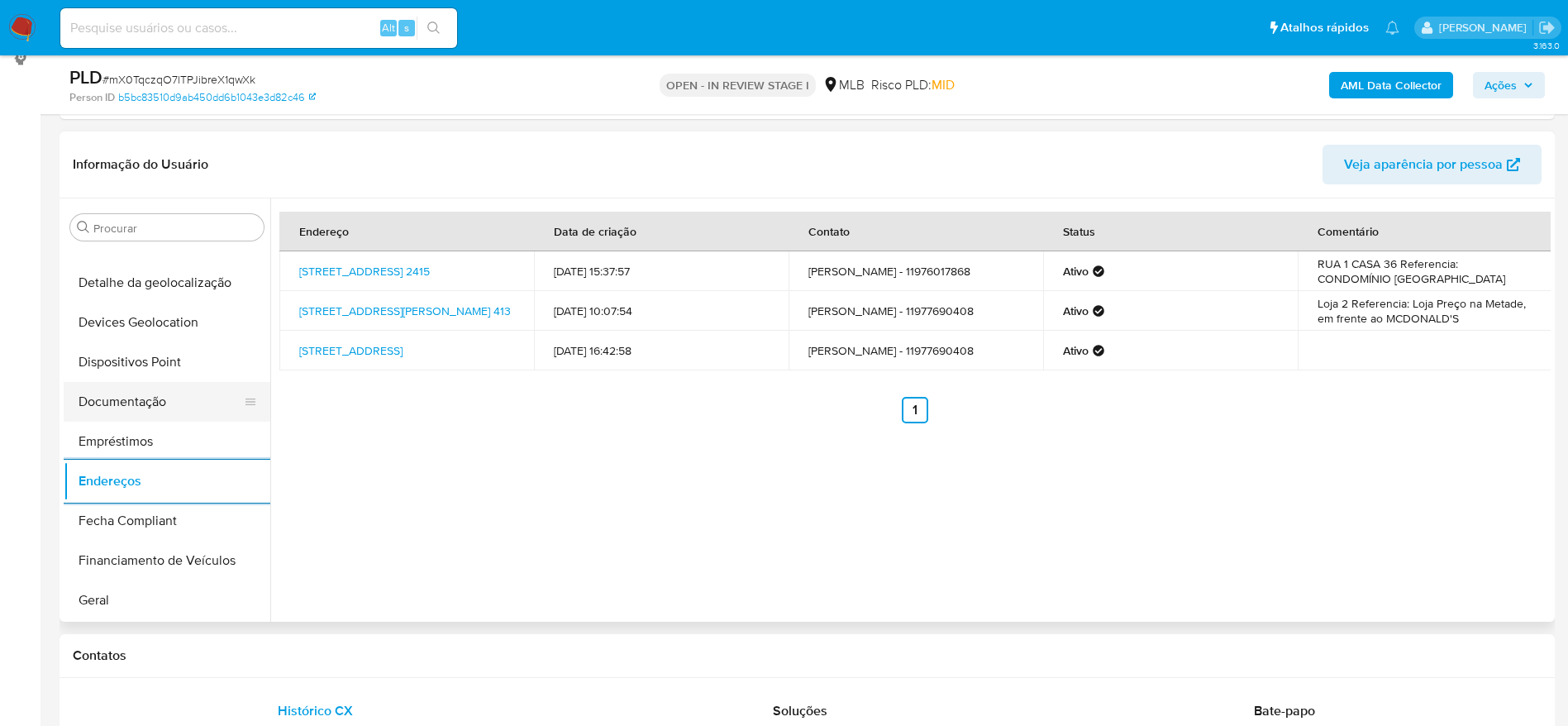
scroll to position [153, 0]
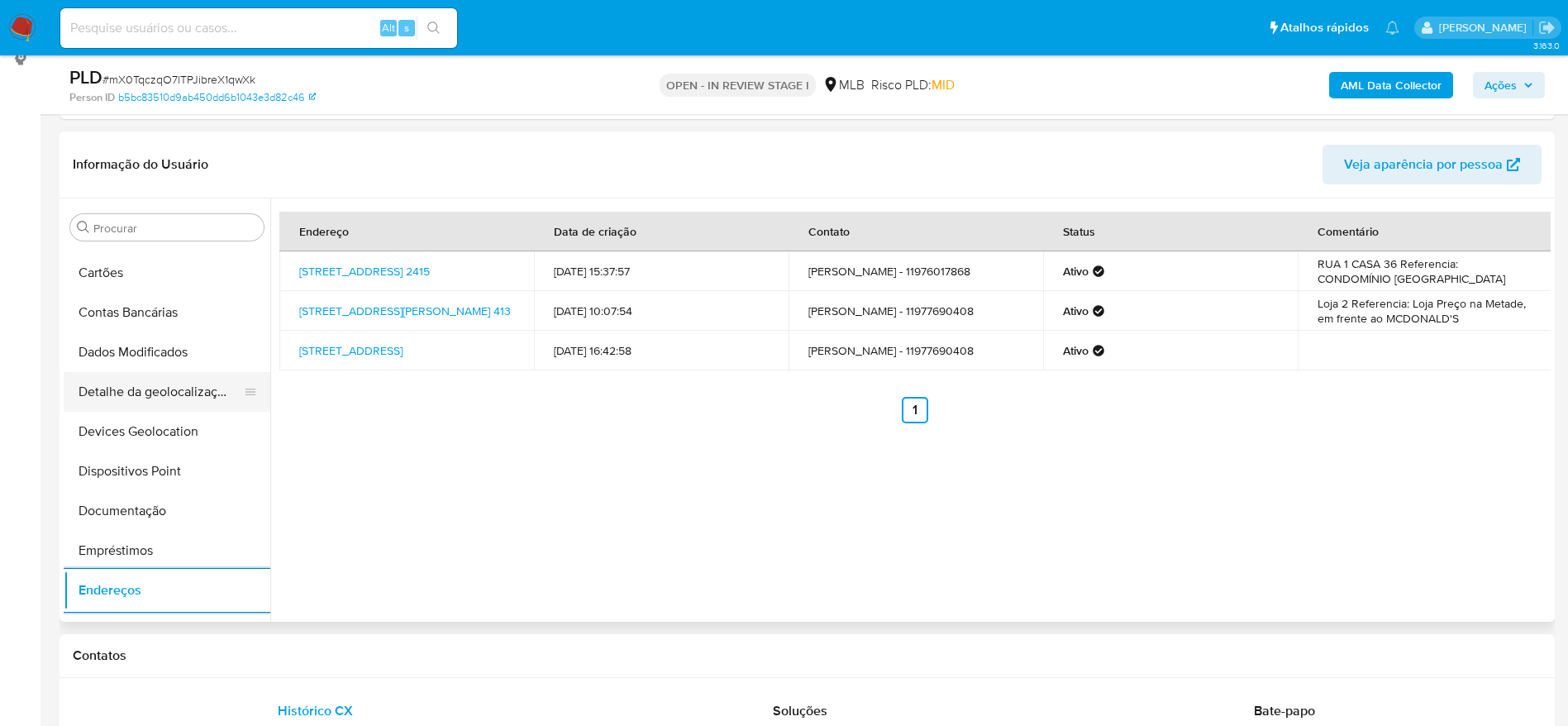
click at [171, 398] on button "Detalhe da geolocalização" at bounding box center [160, 392] width 193 height 40
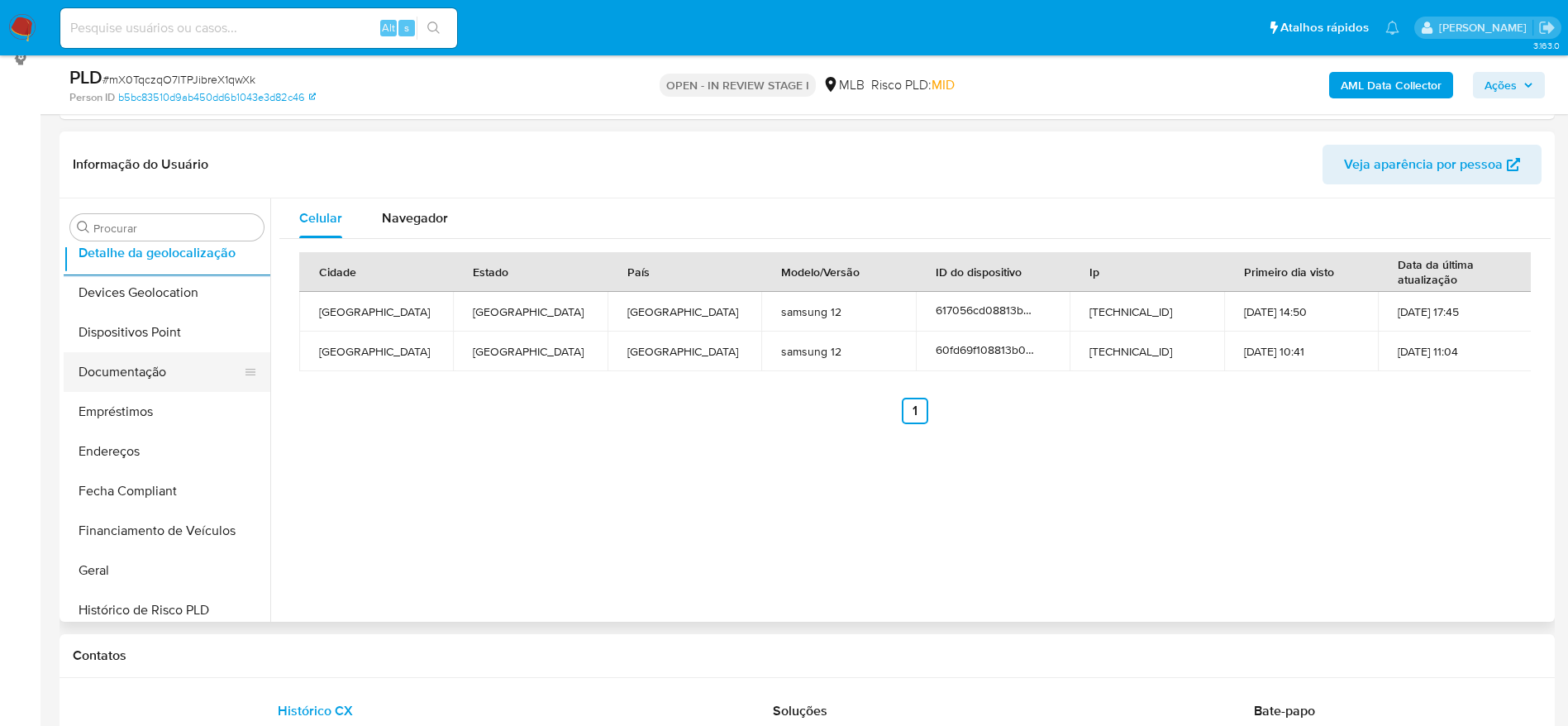
scroll to position [897, 0]
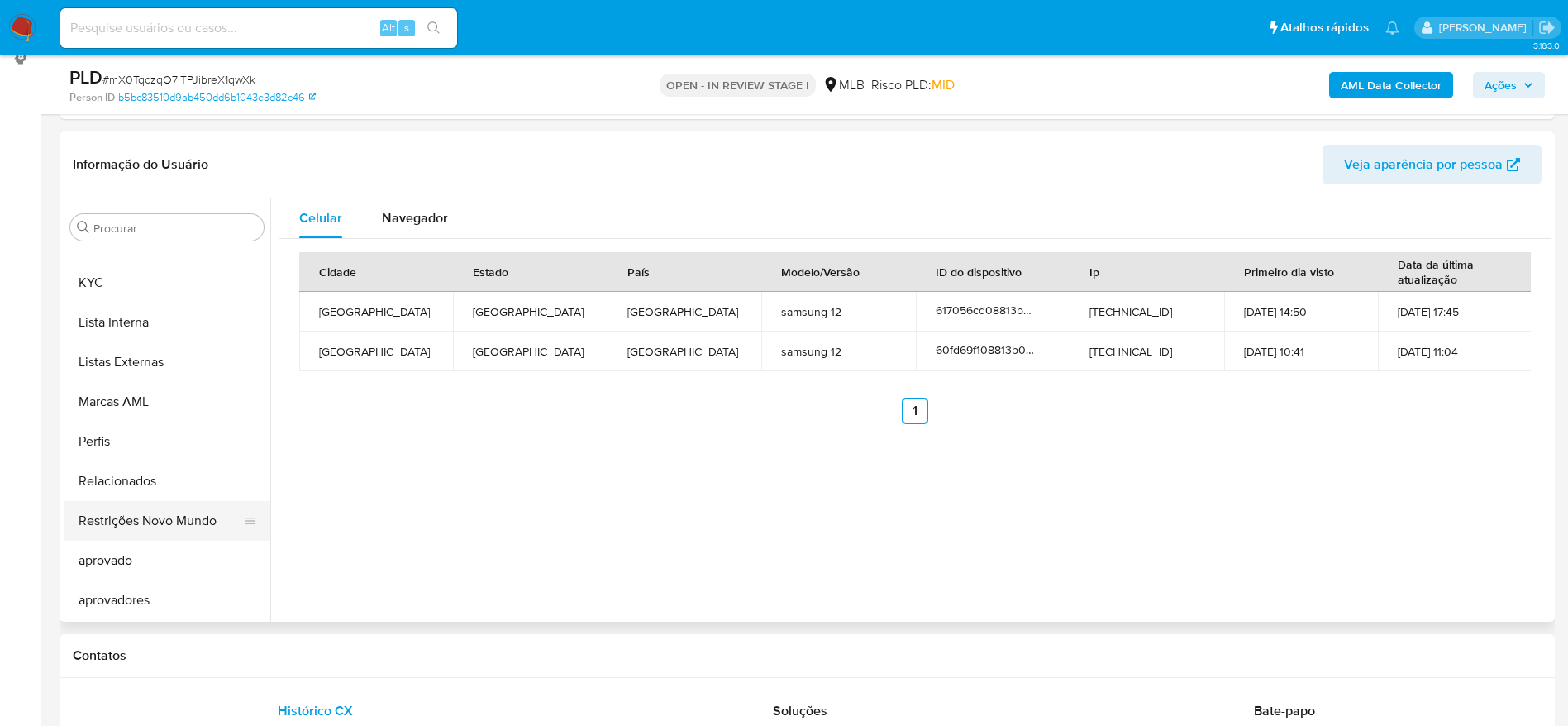
click at [140, 520] on button "Restrições Novo Mundo" at bounding box center [160, 520] width 193 height 40
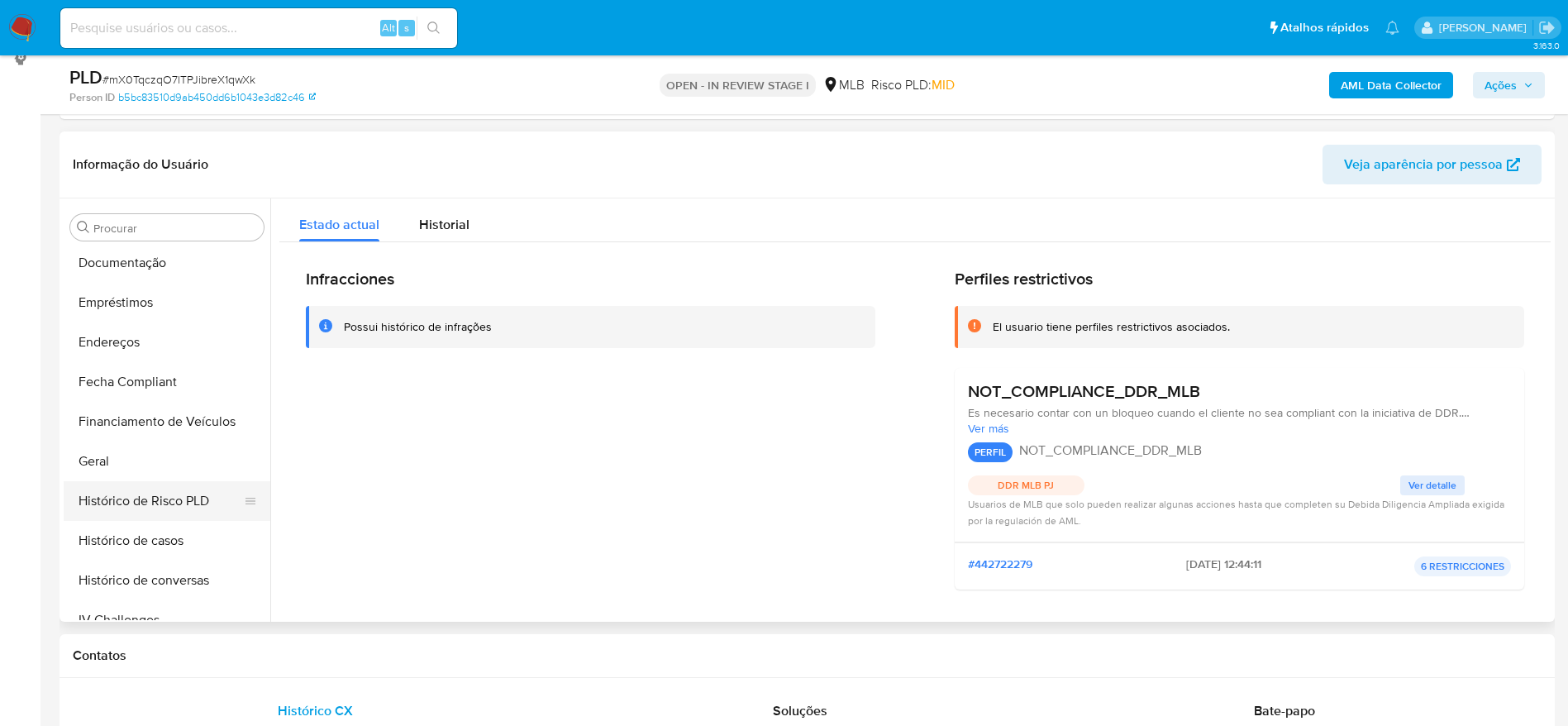
scroll to position [277, 0]
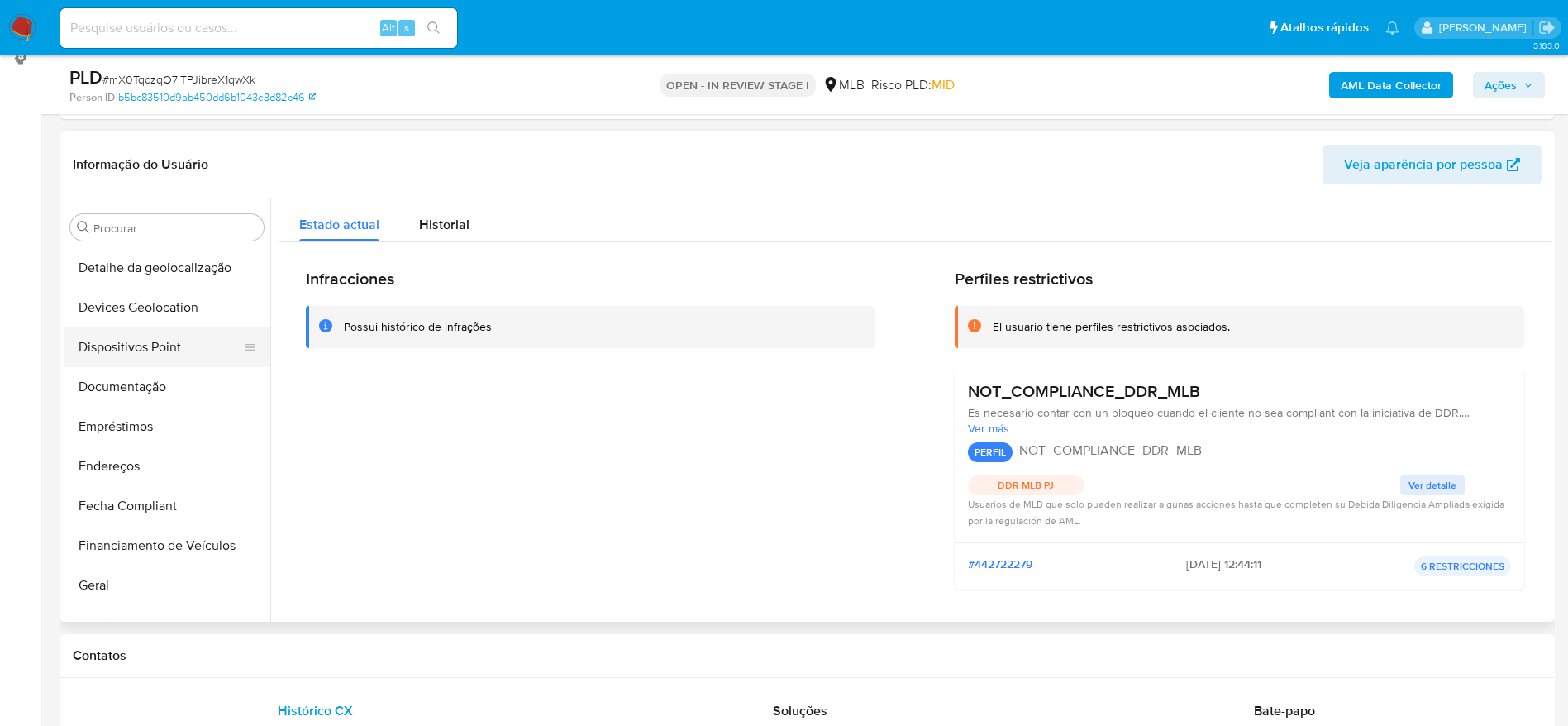
click at [119, 355] on button "Dispositivos Point" at bounding box center [160, 347] width 193 height 40
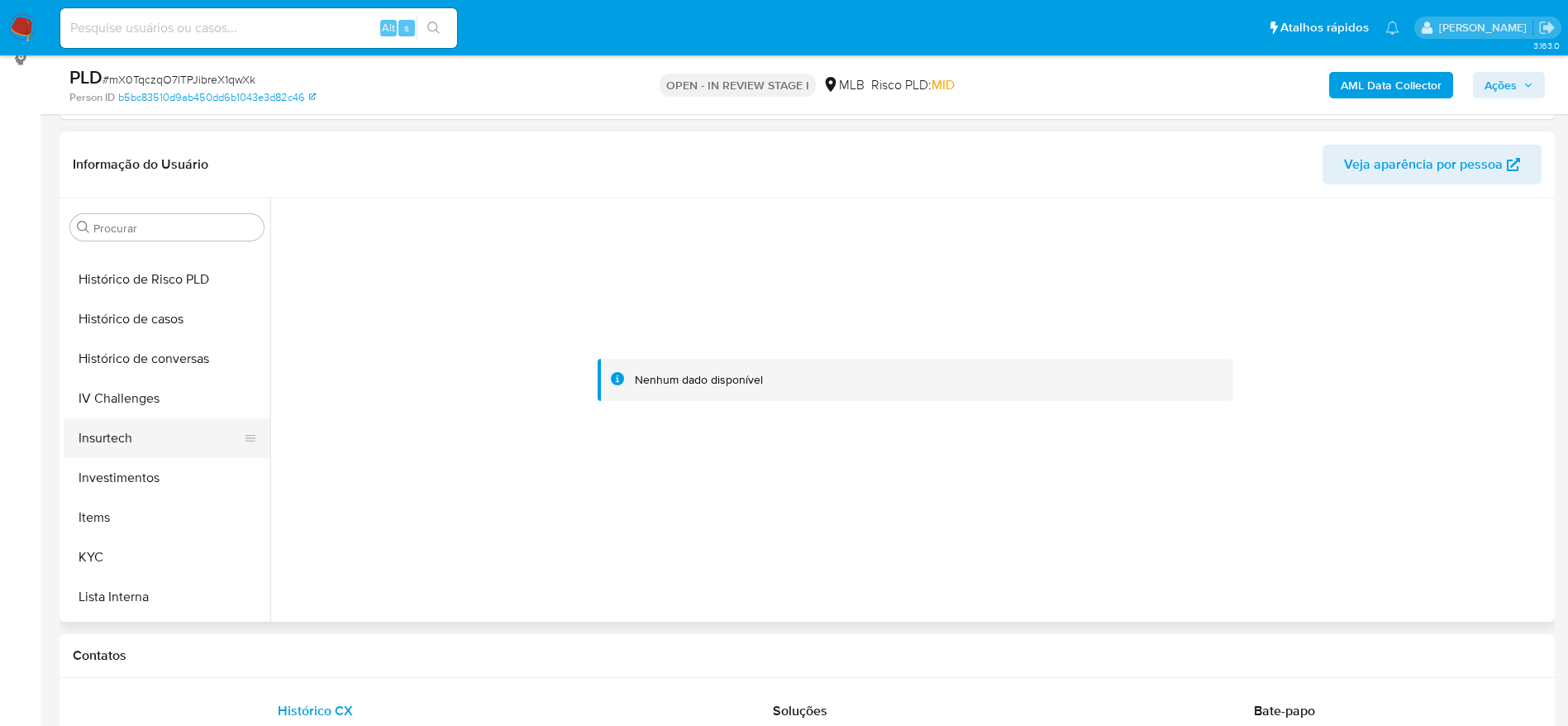
scroll to position [649, 0]
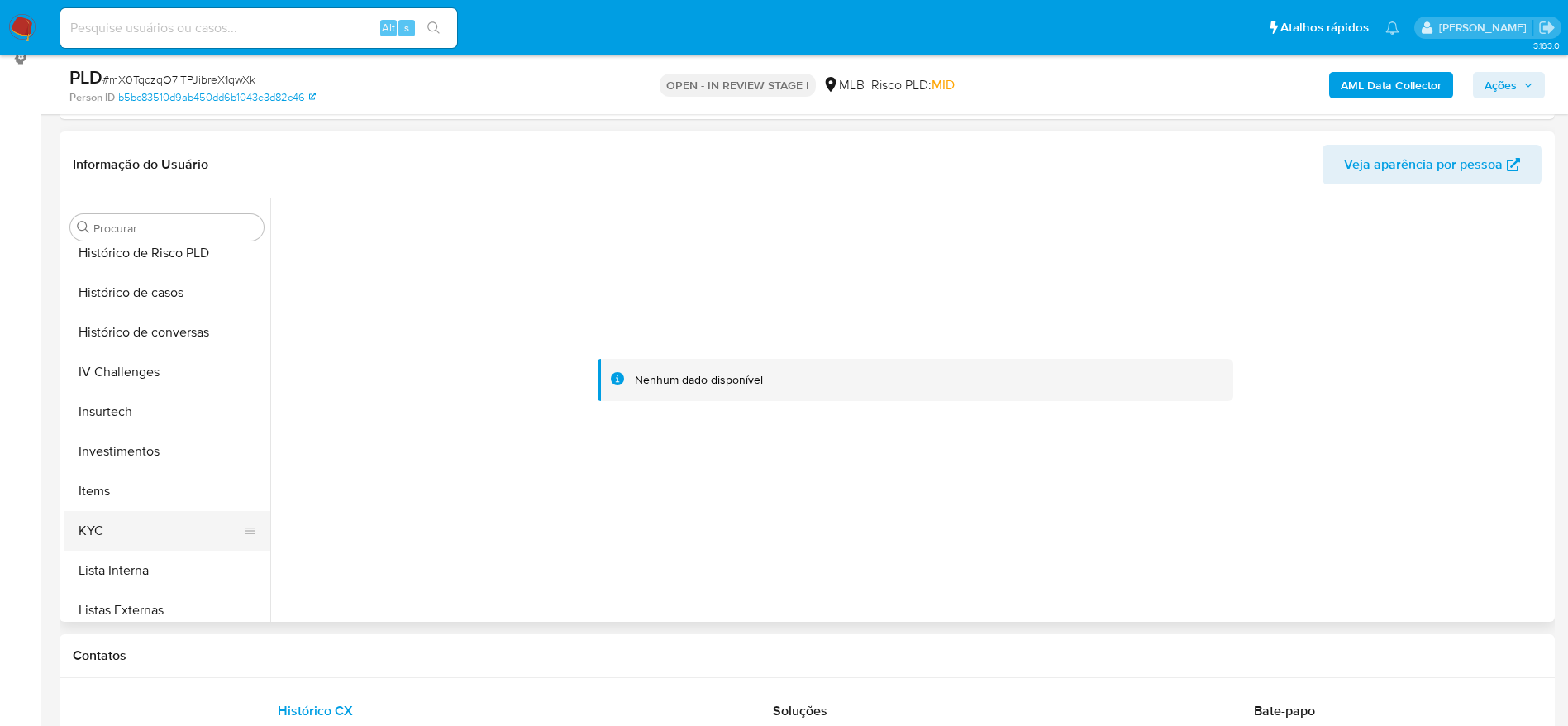
click at [99, 525] on button "KYC" at bounding box center [160, 530] width 193 height 40
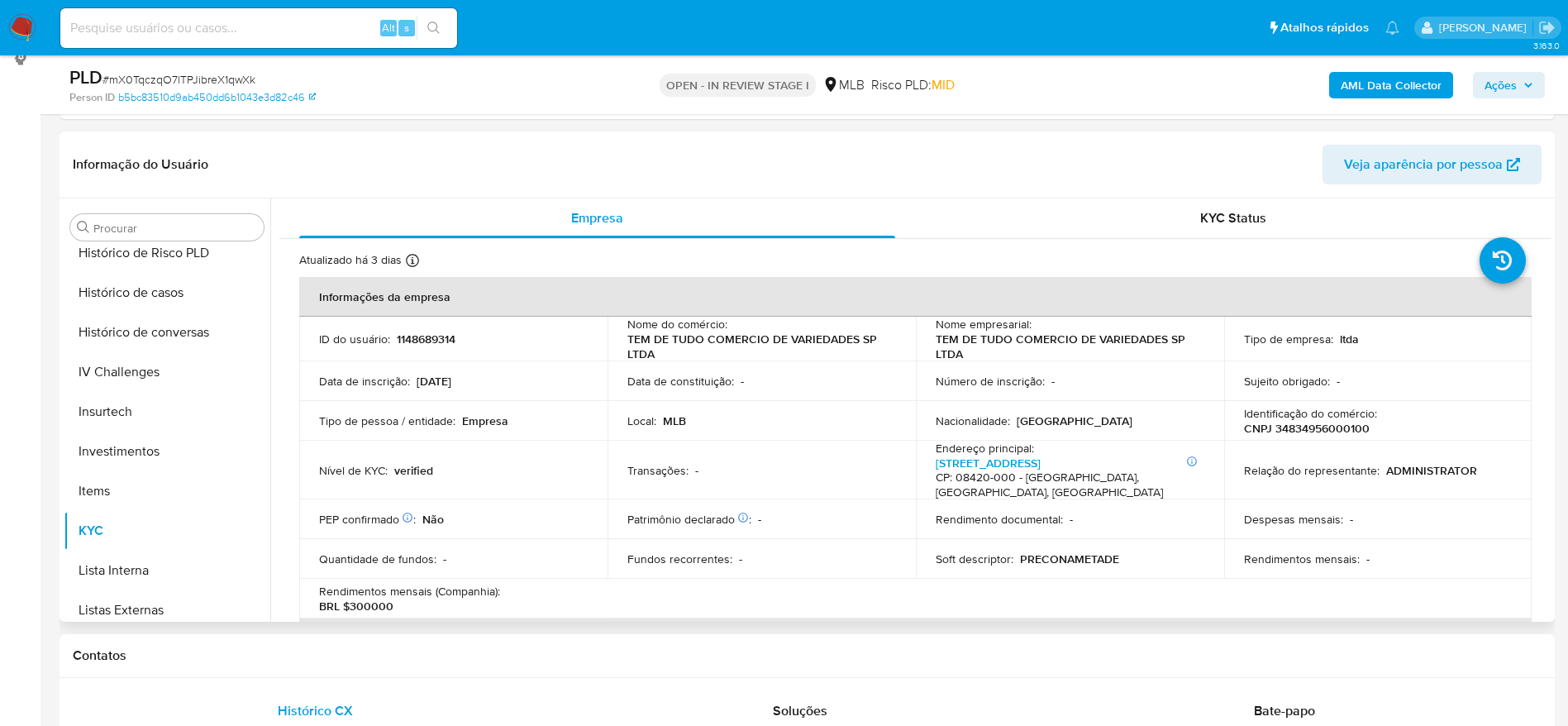
click at [1344, 437] on td "Identificação do comércio : CNPJ 34834956000100" at bounding box center [1378, 421] width 308 height 40
click at [1329, 426] on p "CNPJ 34834956000100" at bounding box center [1307, 428] width 126 height 15
copy p "34834956000100"
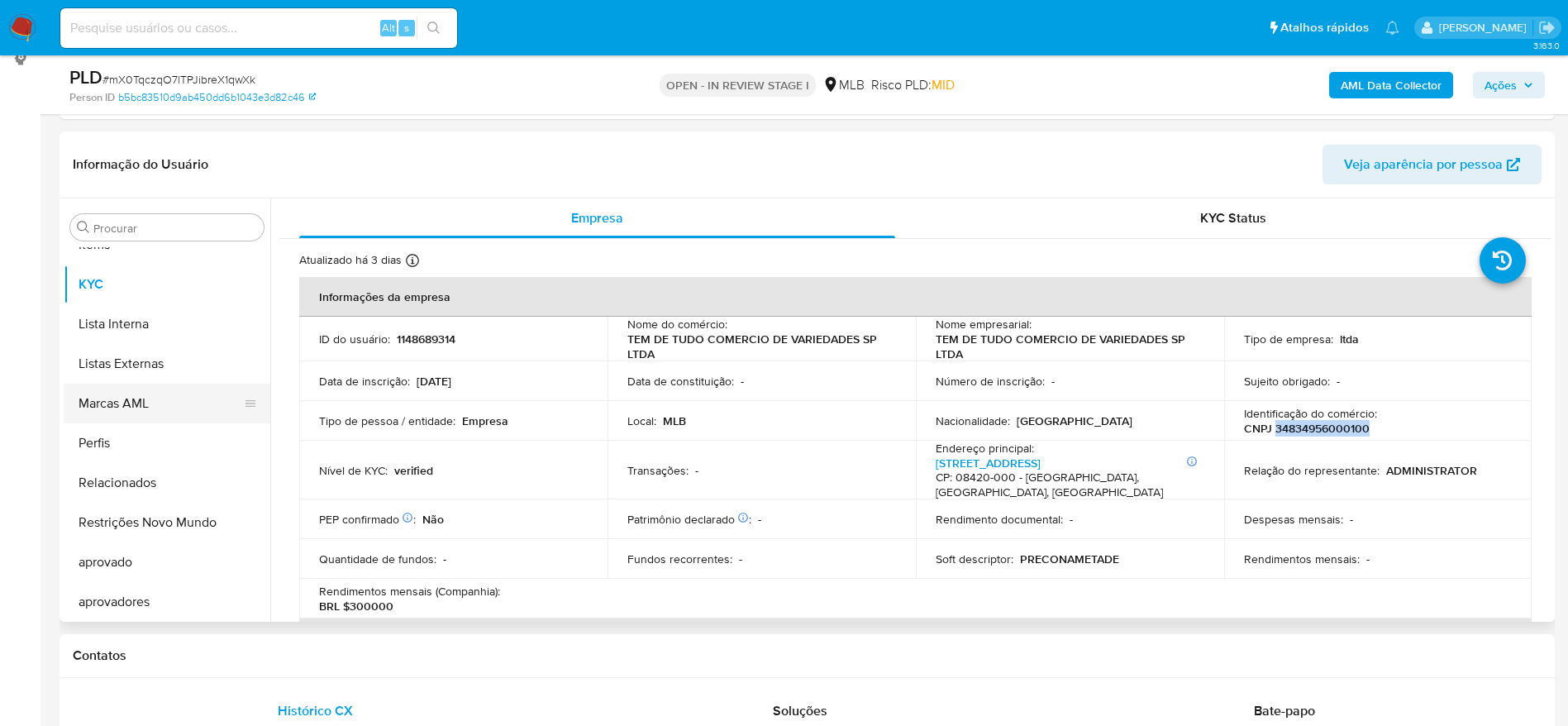
scroll to position [897, 0]
click at [130, 444] on button "Perfis" at bounding box center [160, 441] width 193 height 40
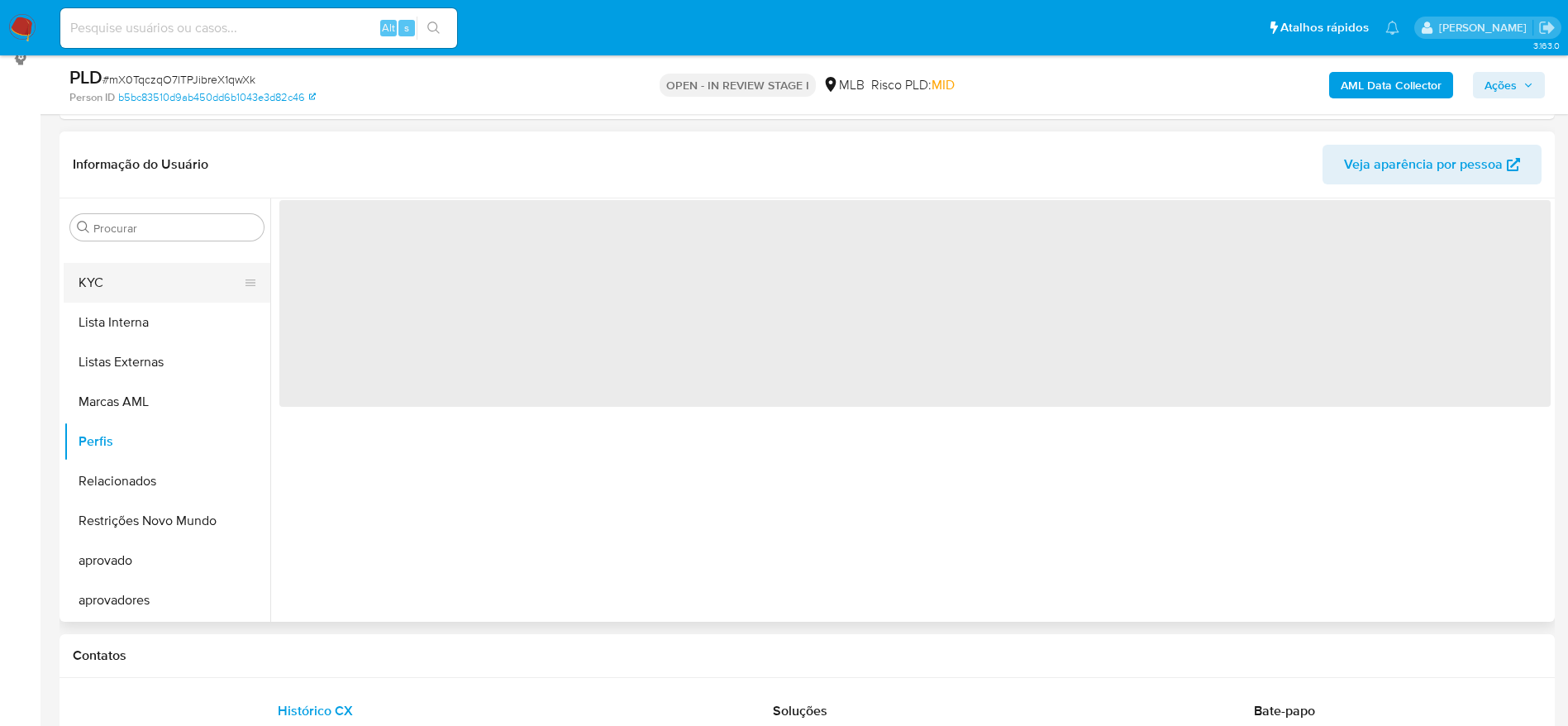
click at [119, 296] on button "KYC" at bounding box center [160, 283] width 193 height 40
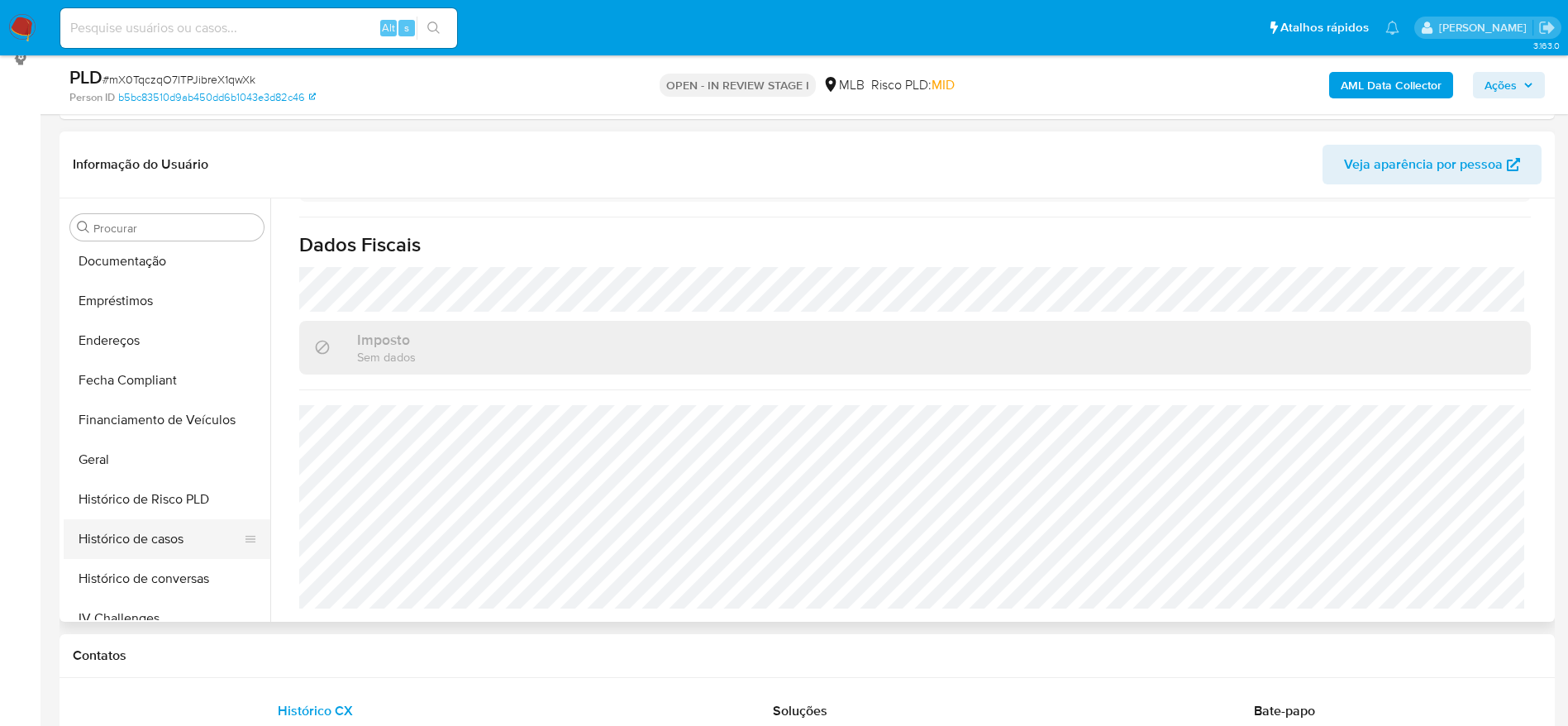
scroll to position [401, 0]
click at [149, 266] on button "Documentação" at bounding box center [160, 262] width 193 height 40
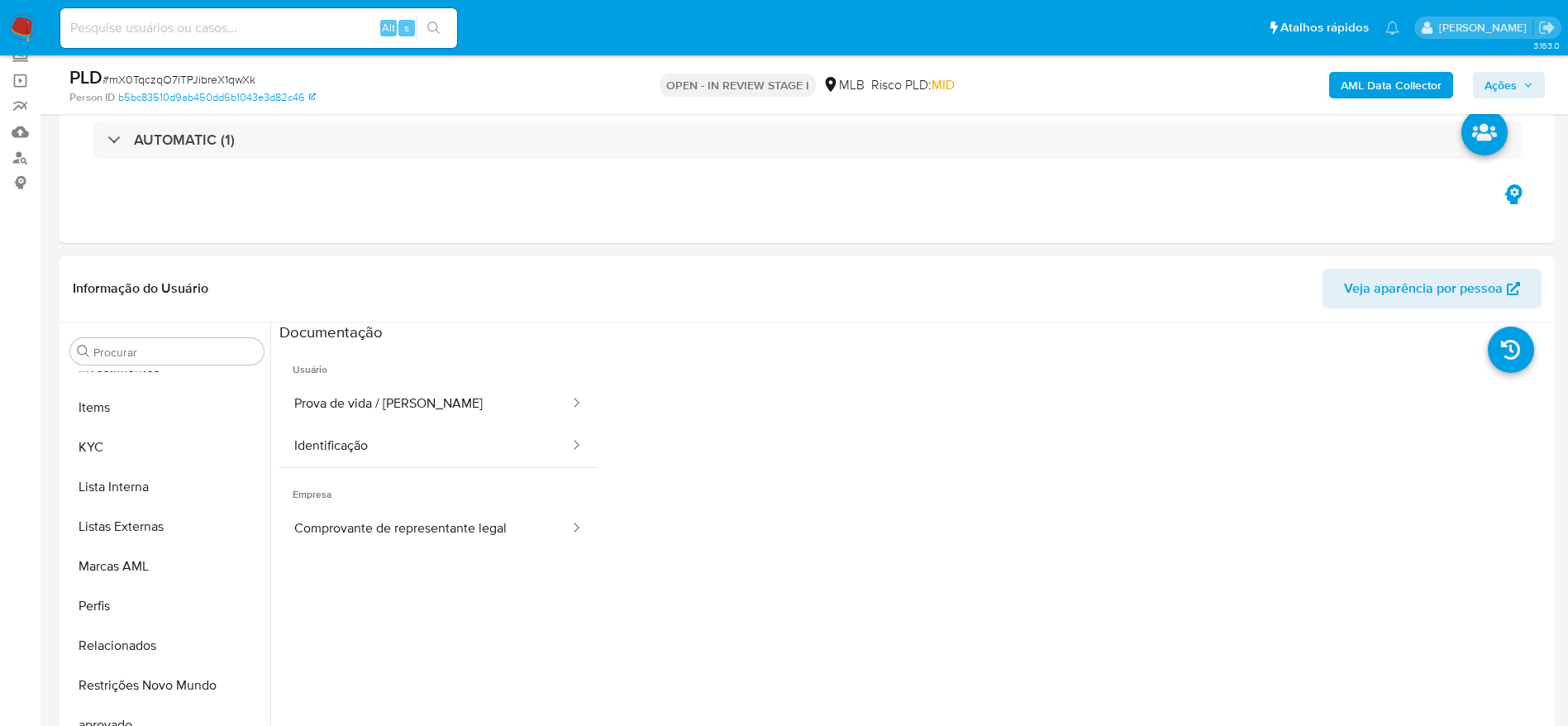
scroll to position [897, 0]
click at [94, 401] on button "KYC" at bounding box center [160, 407] width 193 height 40
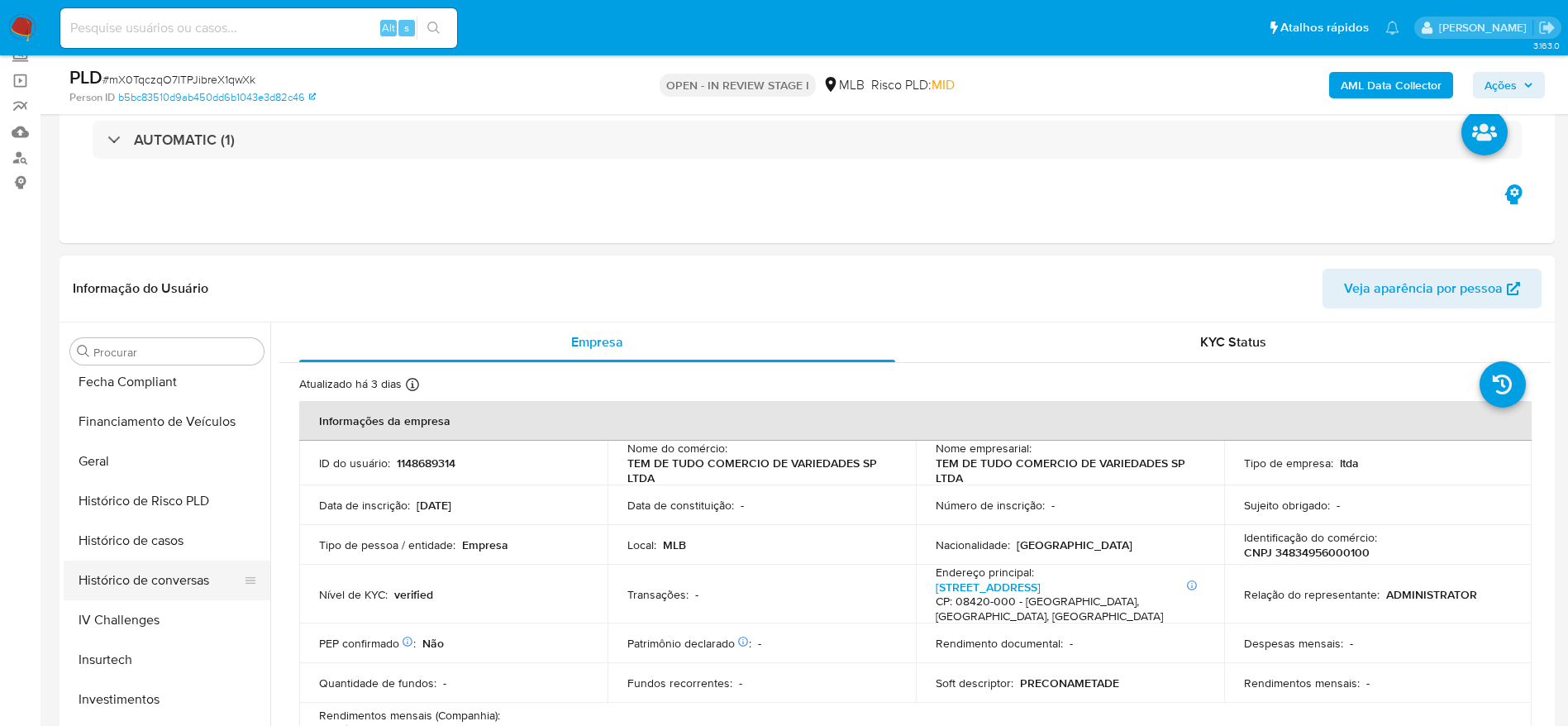
scroll to position [401, 0]
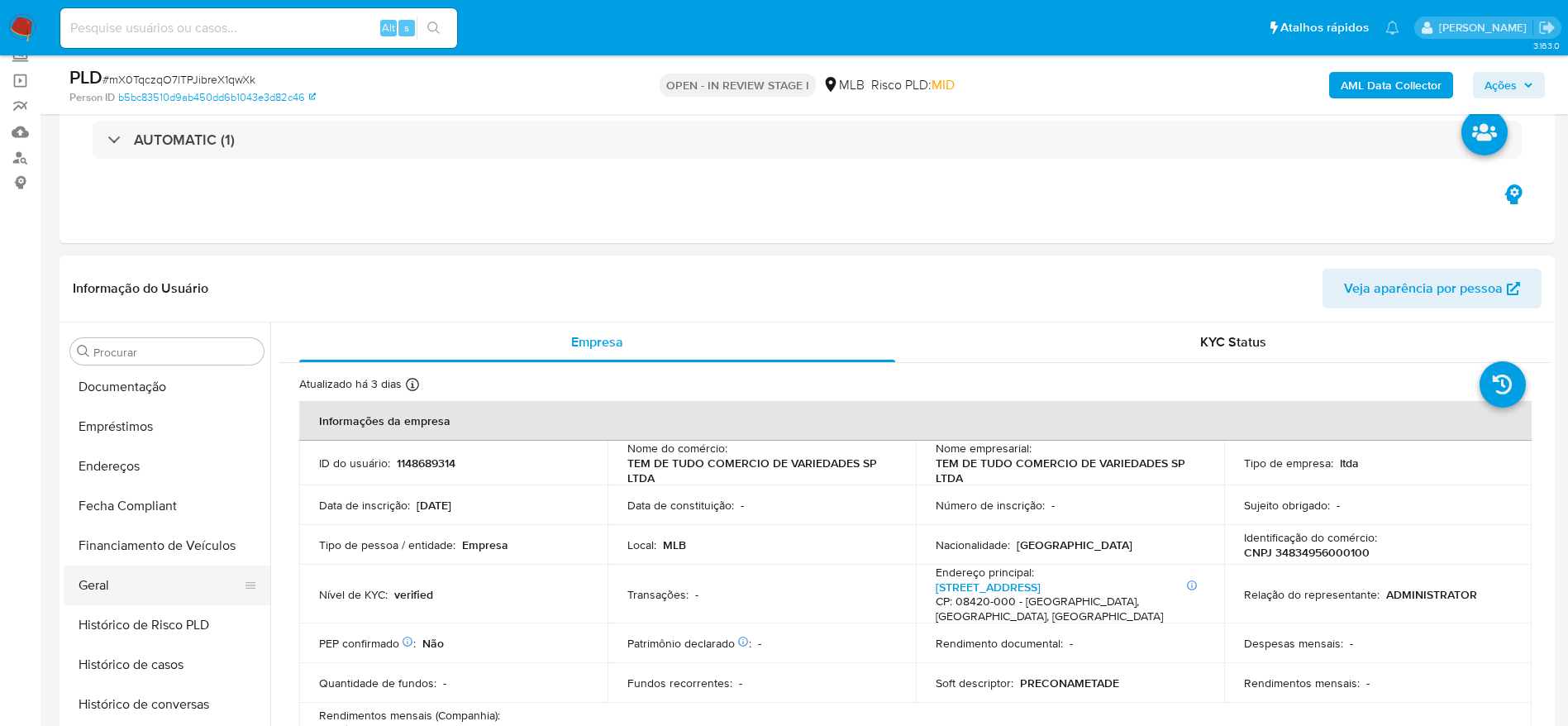
click at [134, 593] on button "Geral" at bounding box center [160, 585] width 193 height 40
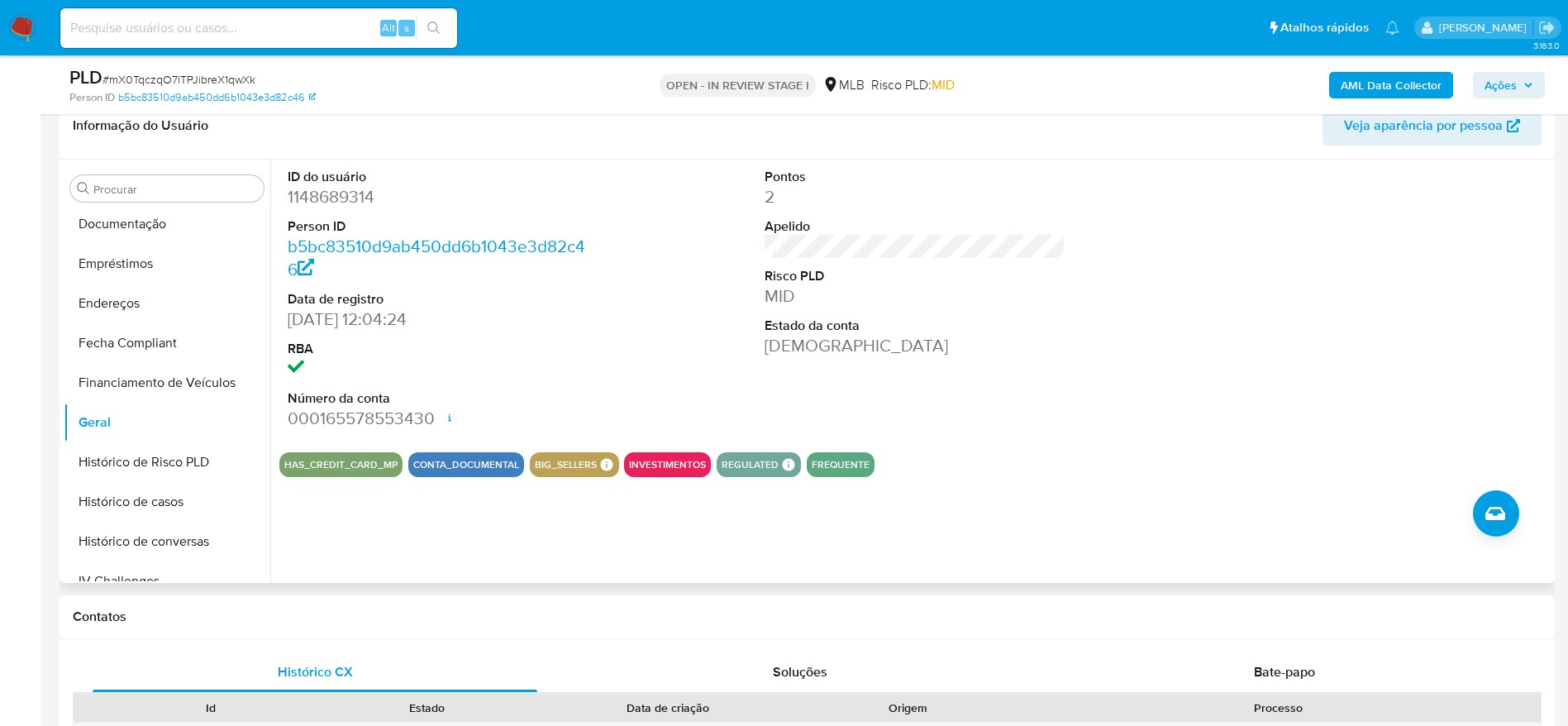
scroll to position [231, 0]
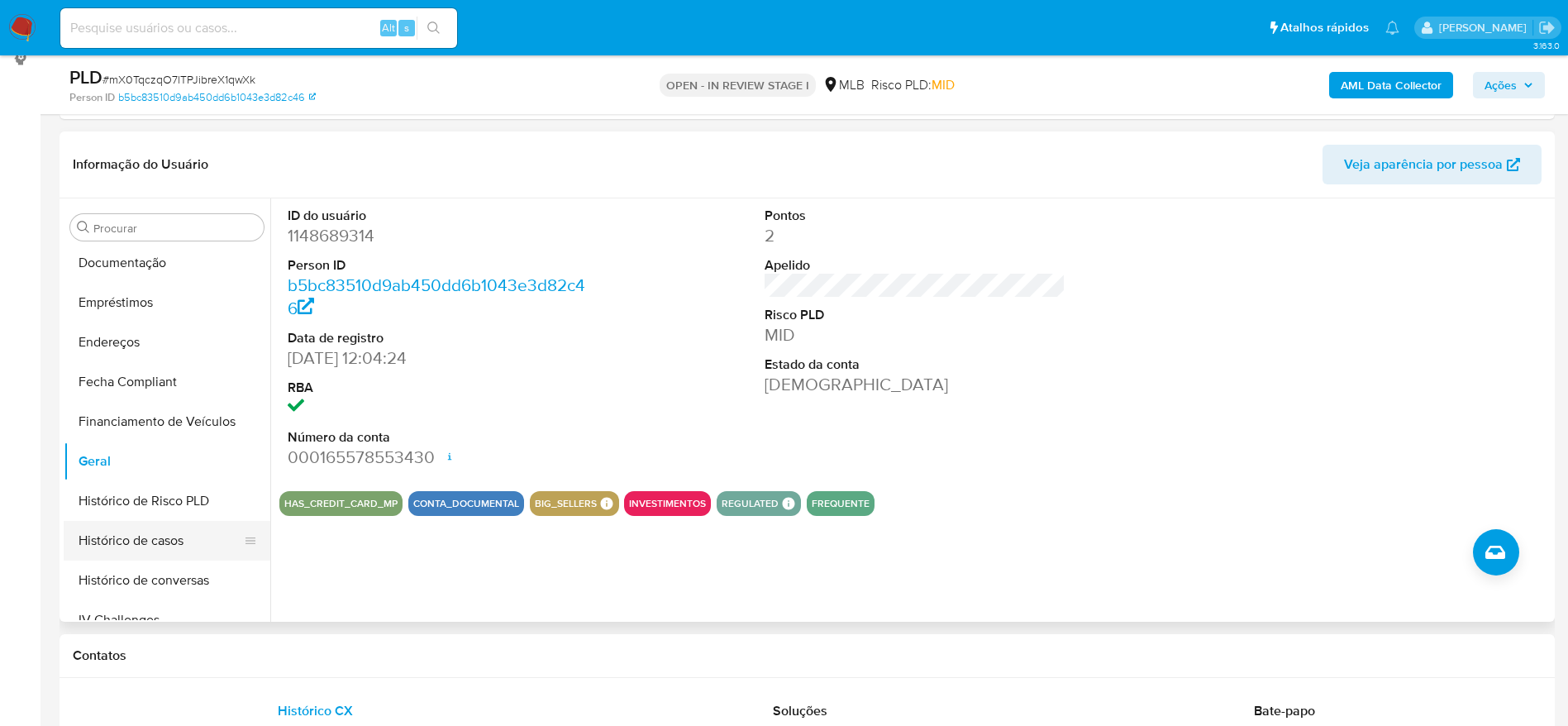
click at [114, 548] on button "Histórico de casos" at bounding box center [160, 541] width 193 height 40
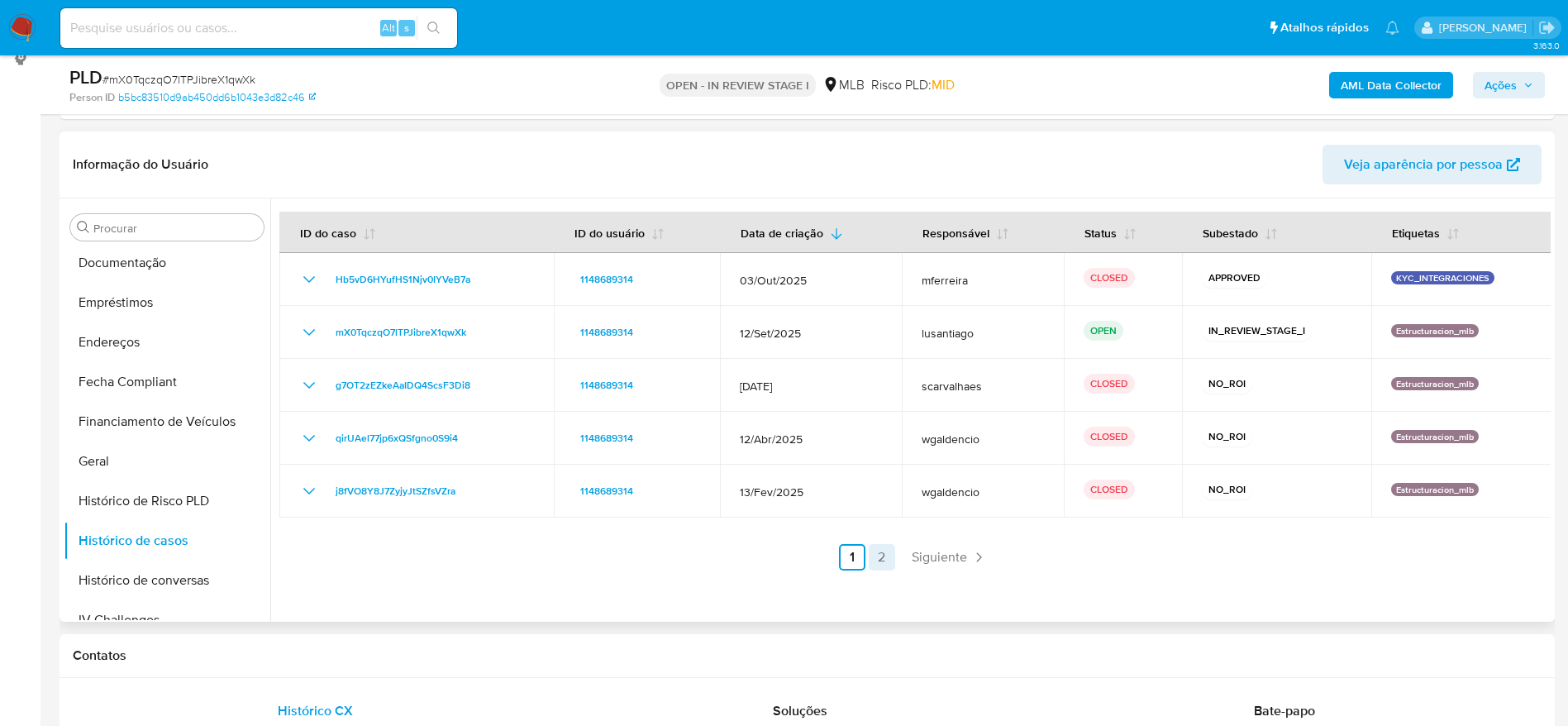
click at [886, 551] on link "2" at bounding box center [881, 556] width 26 height 26
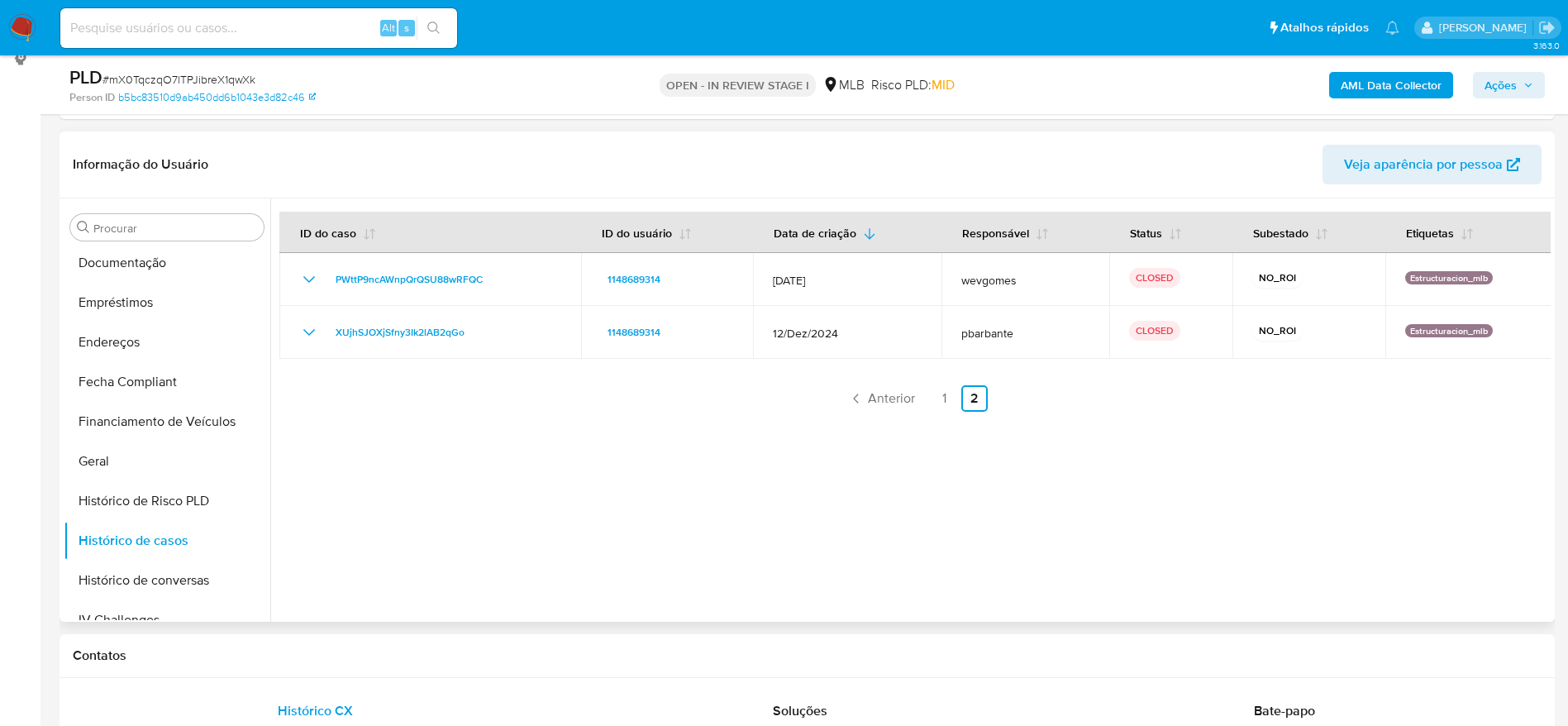
drag, startPoint x: 1510, startPoint y: 74, endPoint x: 1413, endPoint y: 99, distance: 100.2
click at [1510, 73] on span "Ações" at bounding box center [1501, 84] width 32 height 26
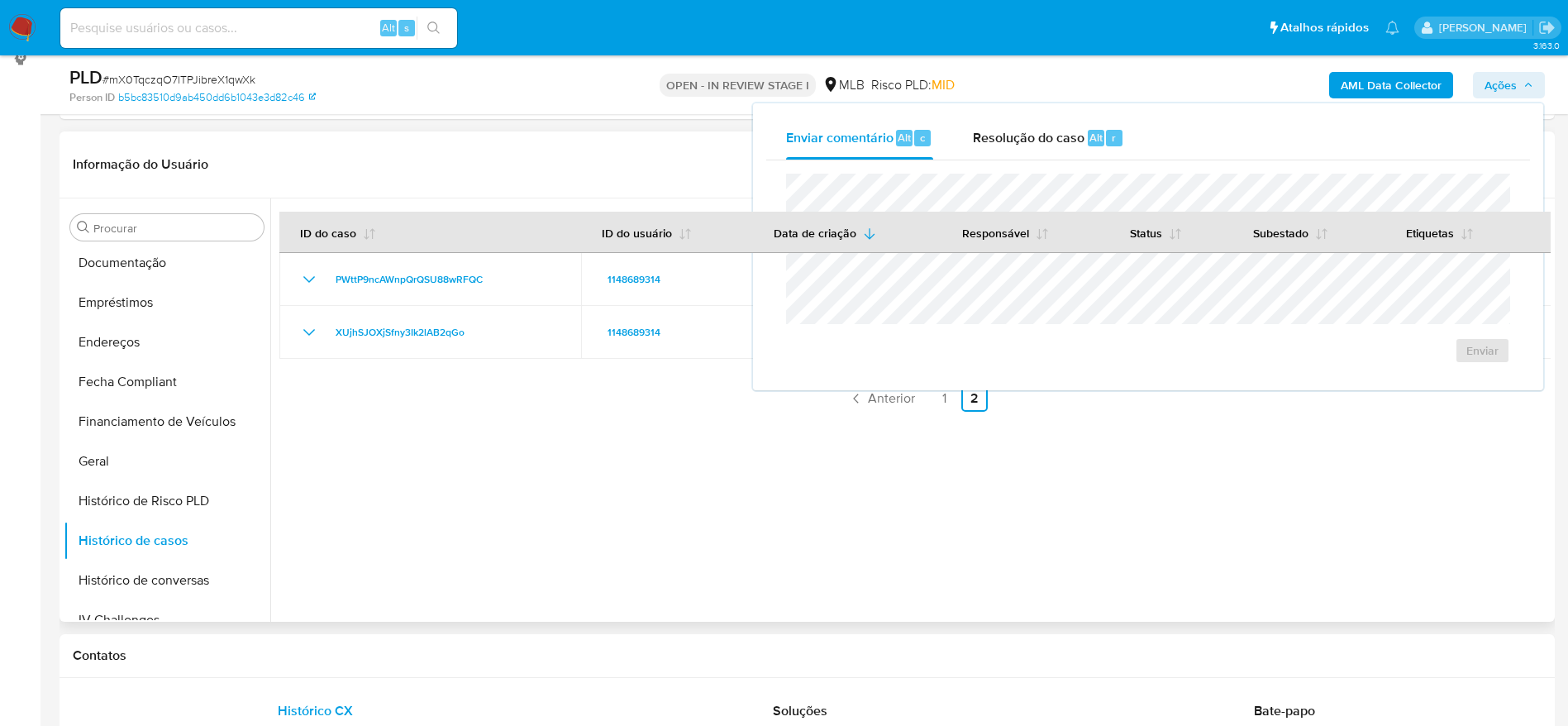
click at [1005, 157] on div "Resolução do caso Alt r" at bounding box center [1049, 138] width 151 height 43
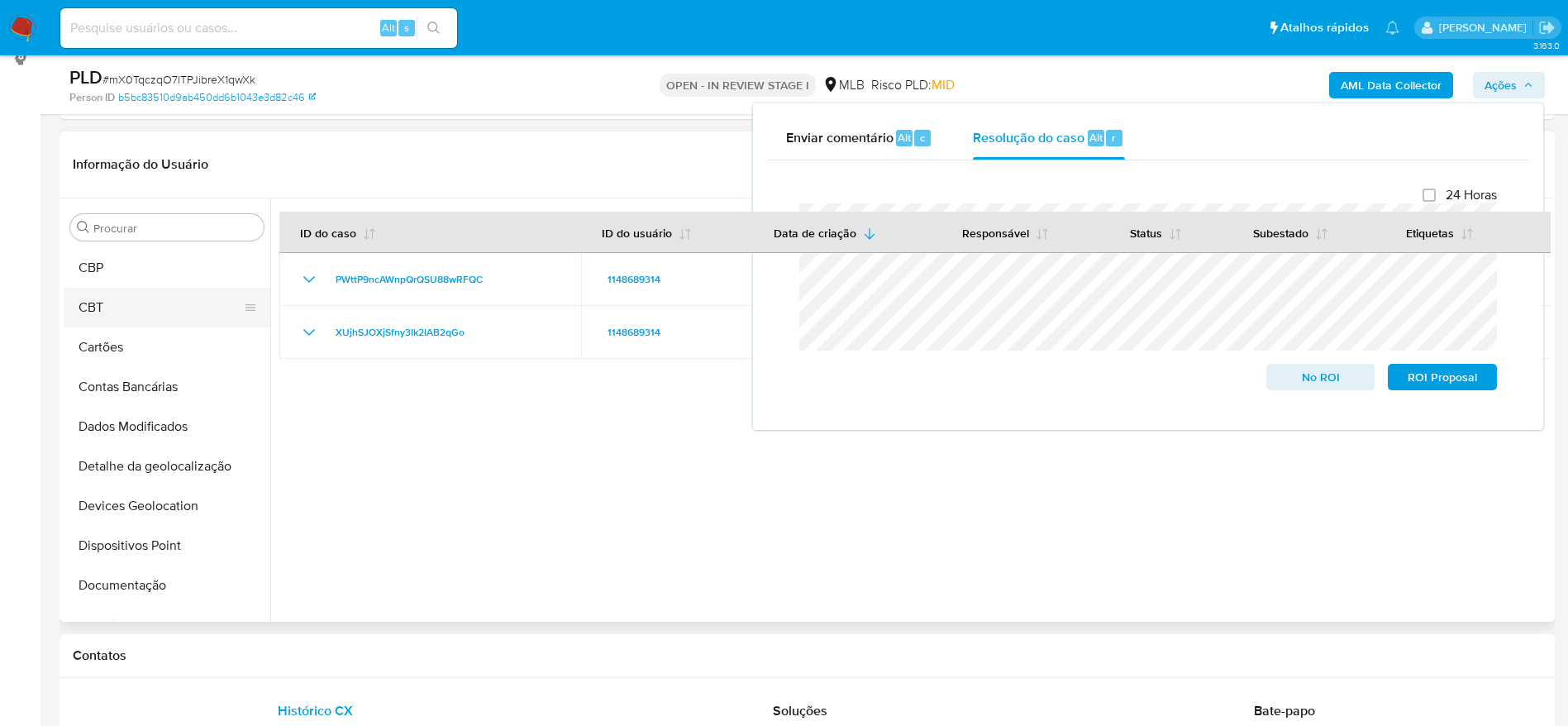
scroll to position [0, 0]
click at [138, 305] on button "Anexos" at bounding box center [160, 306] width 193 height 40
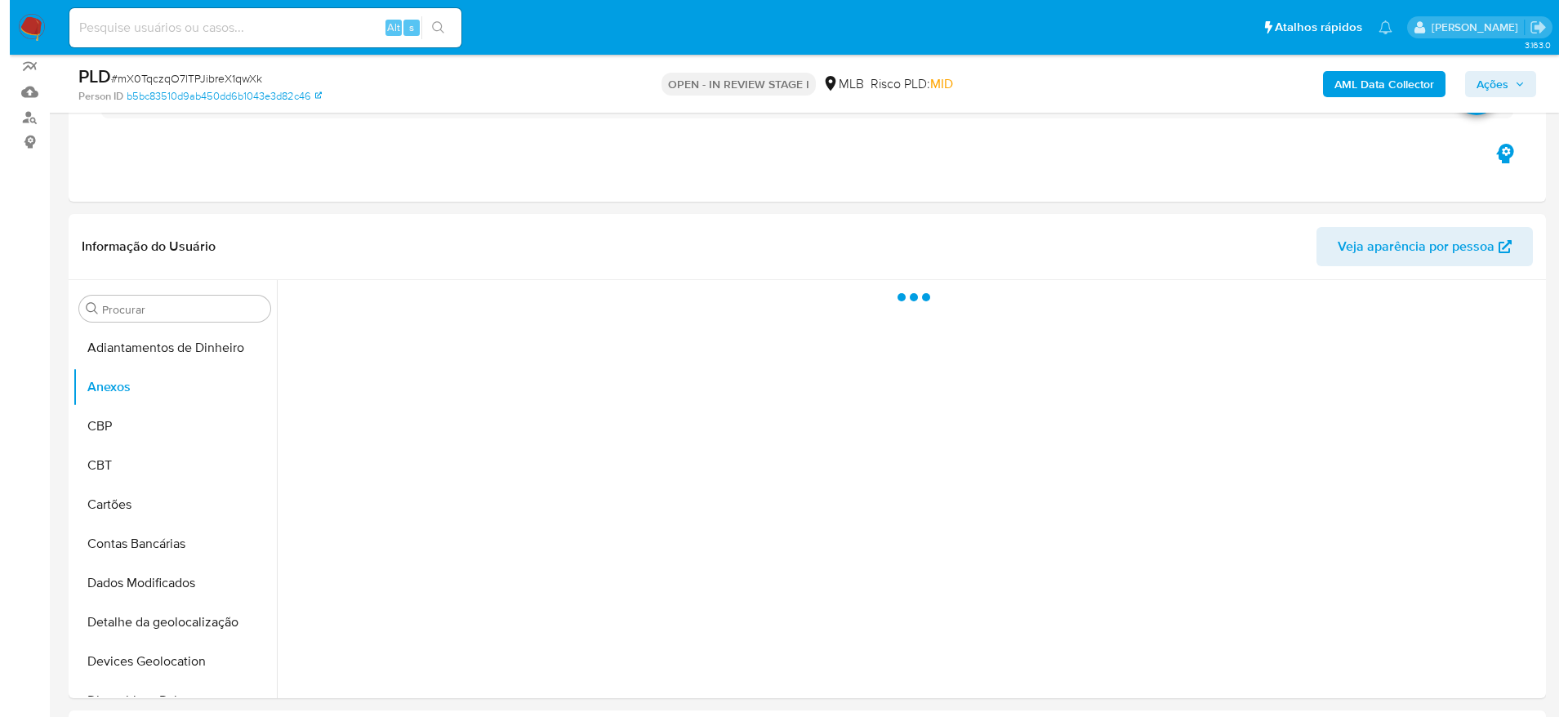
scroll to position [106, 0]
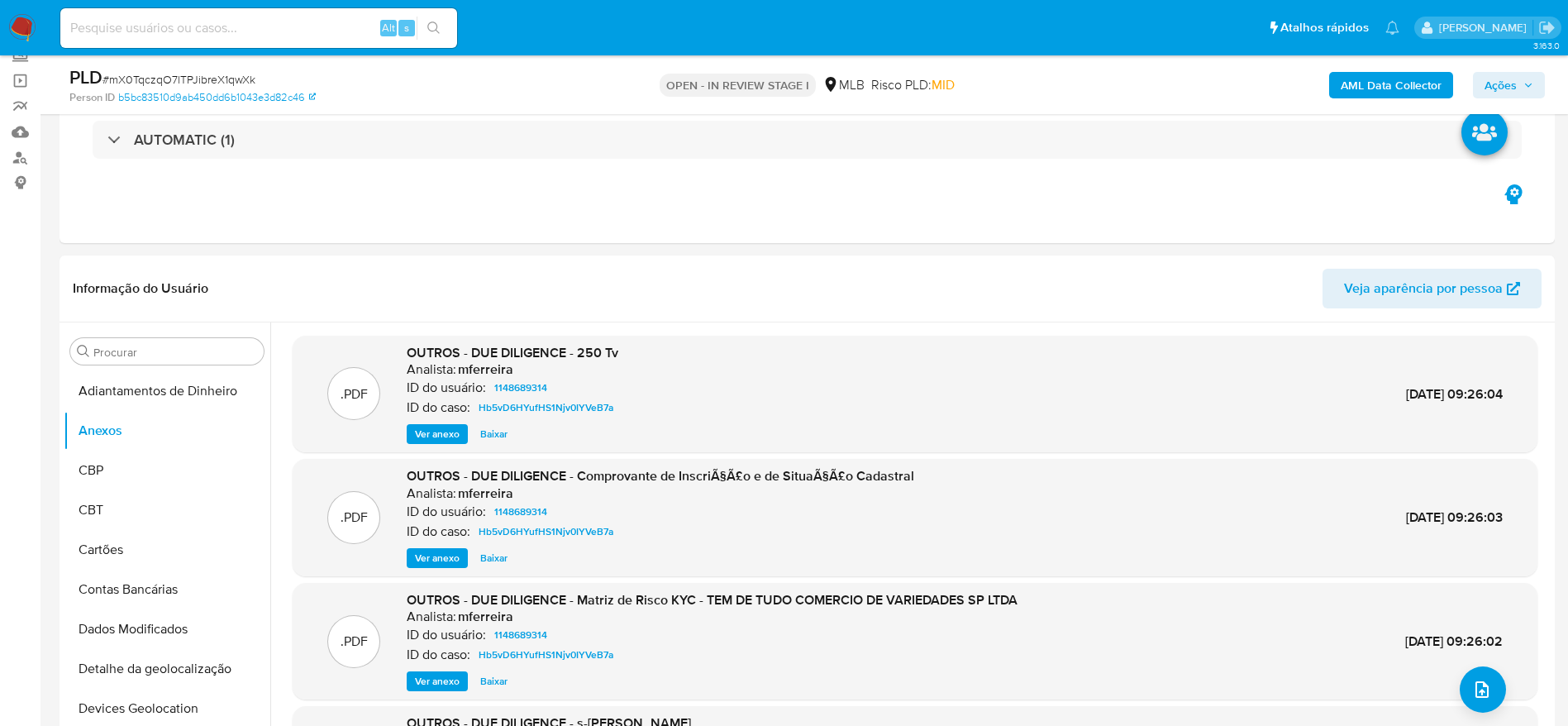
click at [1403, 87] on b "AML Data Collector" at bounding box center [1391, 84] width 101 height 26
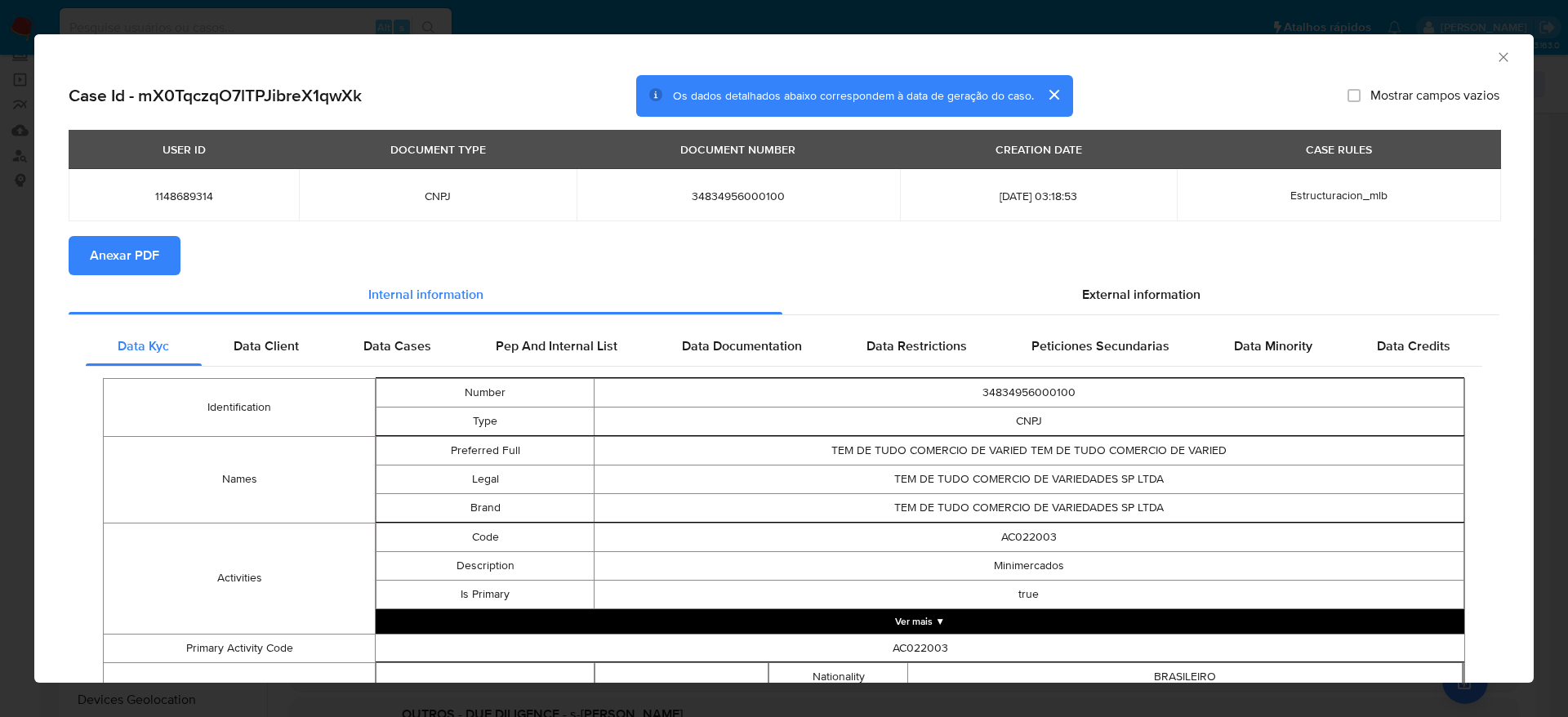
click at [111, 245] on span "Anexar PDF" at bounding box center [124, 256] width 69 height 35
click at [1499, 54] on icon "Fechar a janela" at bounding box center [1503, 57] width 9 height 9
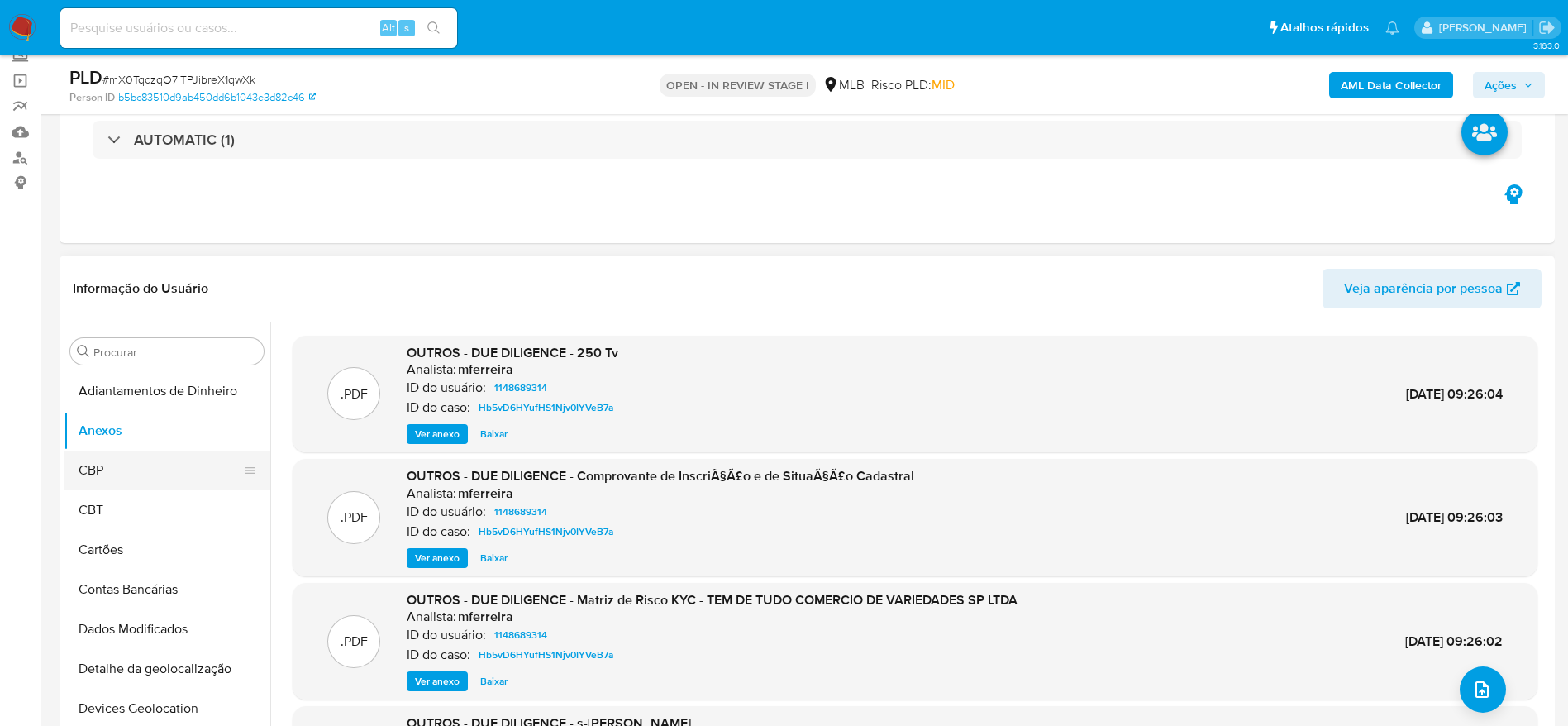
click at [168, 465] on button "CBP" at bounding box center [160, 470] width 193 height 40
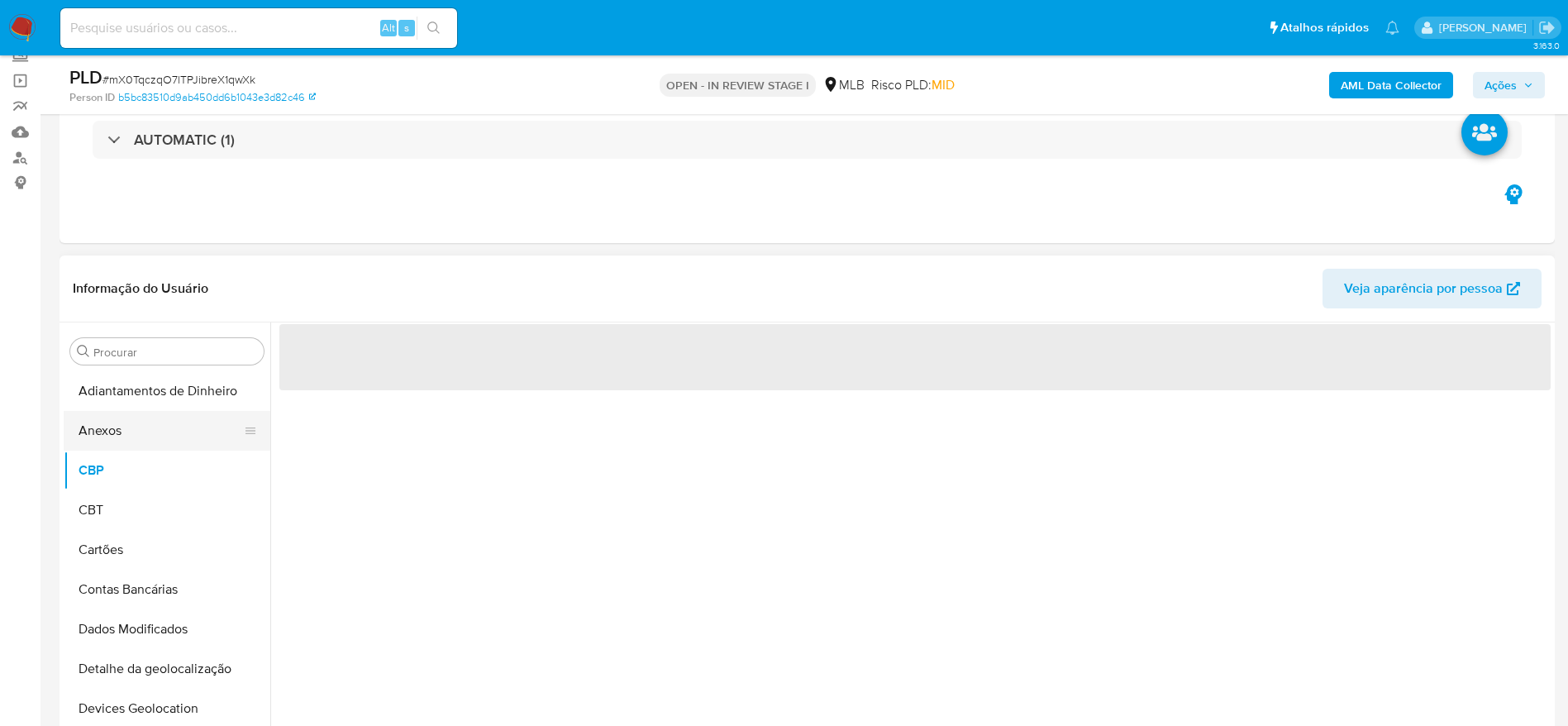
click at [135, 425] on button "Anexos" at bounding box center [160, 430] width 193 height 40
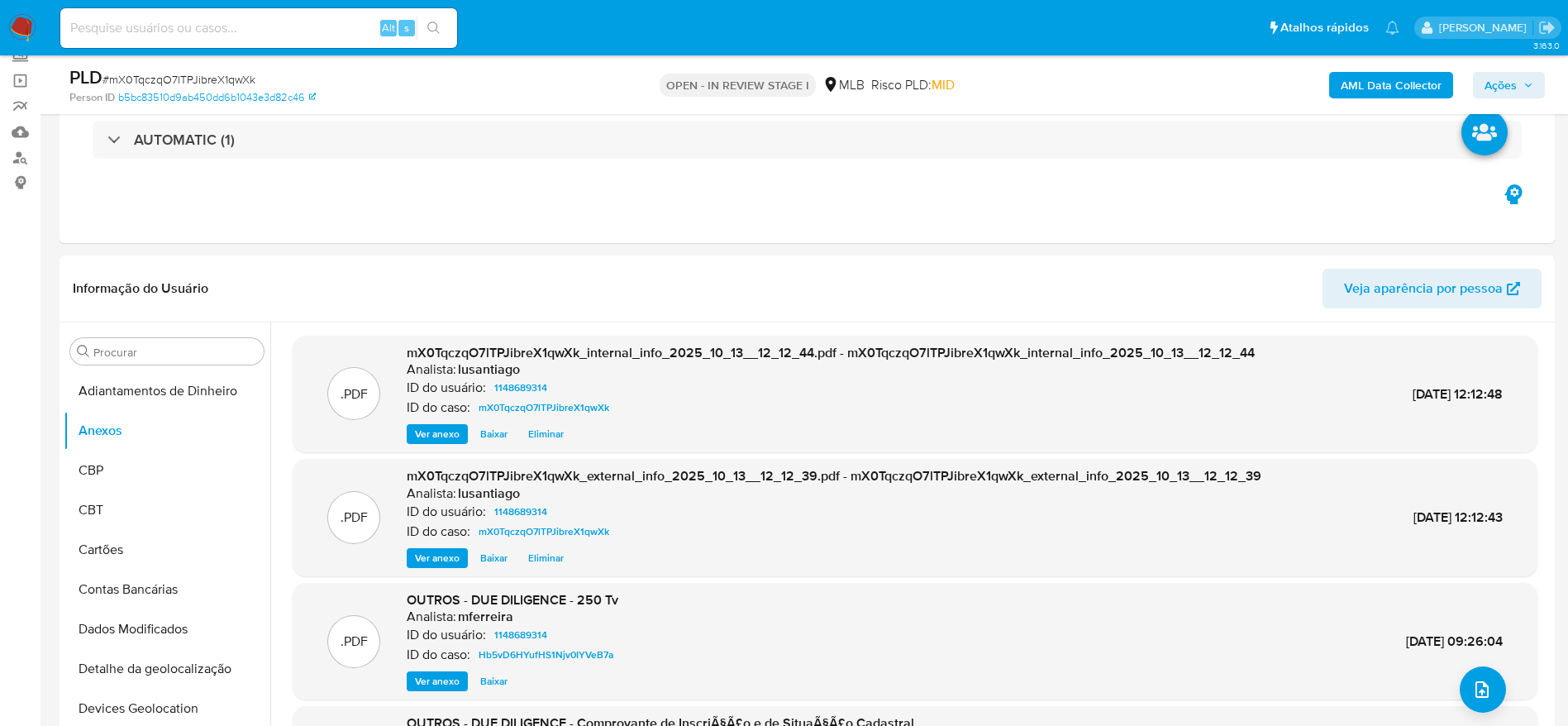
click at [1509, 79] on span "Ações" at bounding box center [1501, 84] width 32 height 26
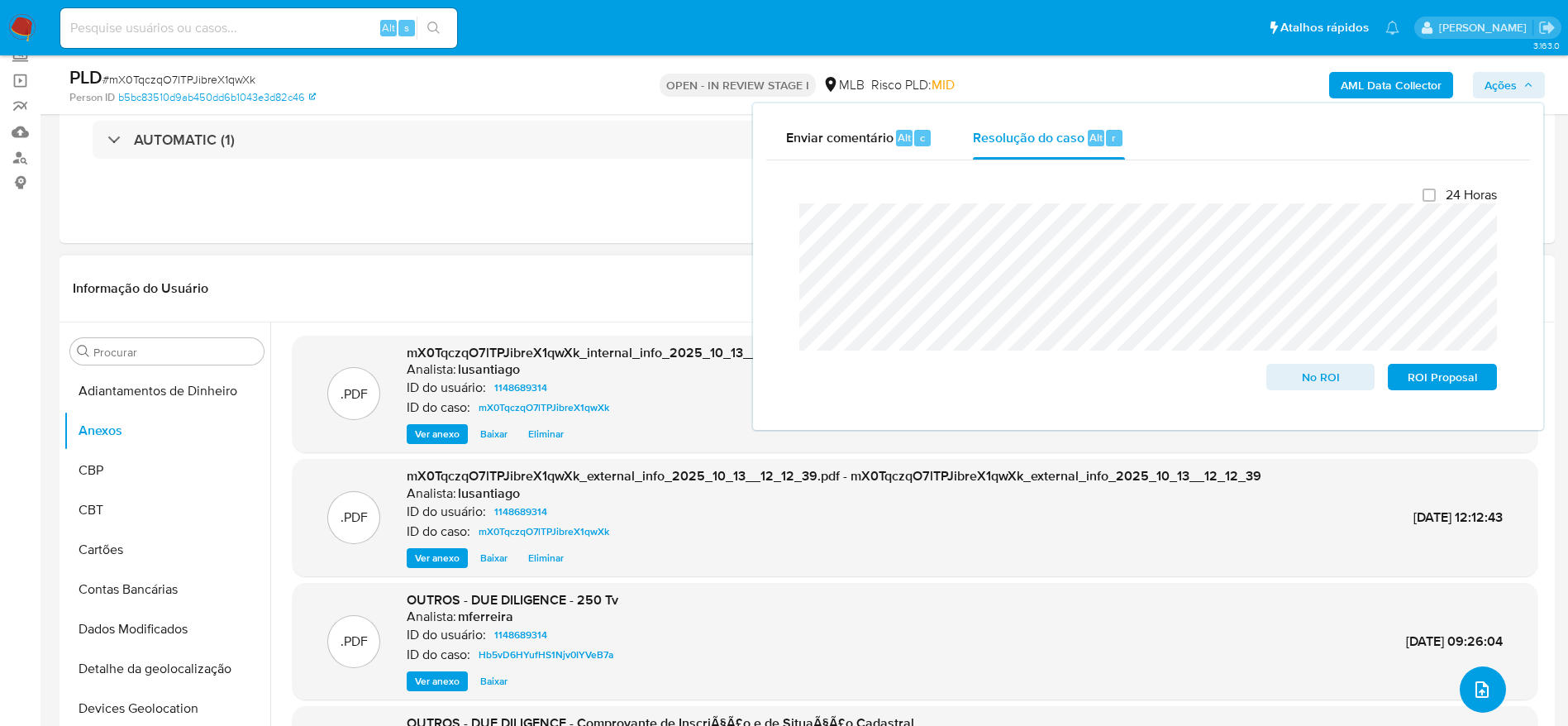
click at [1476, 686] on icon "upload-file" at bounding box center [1482, 689] width 20 height 20
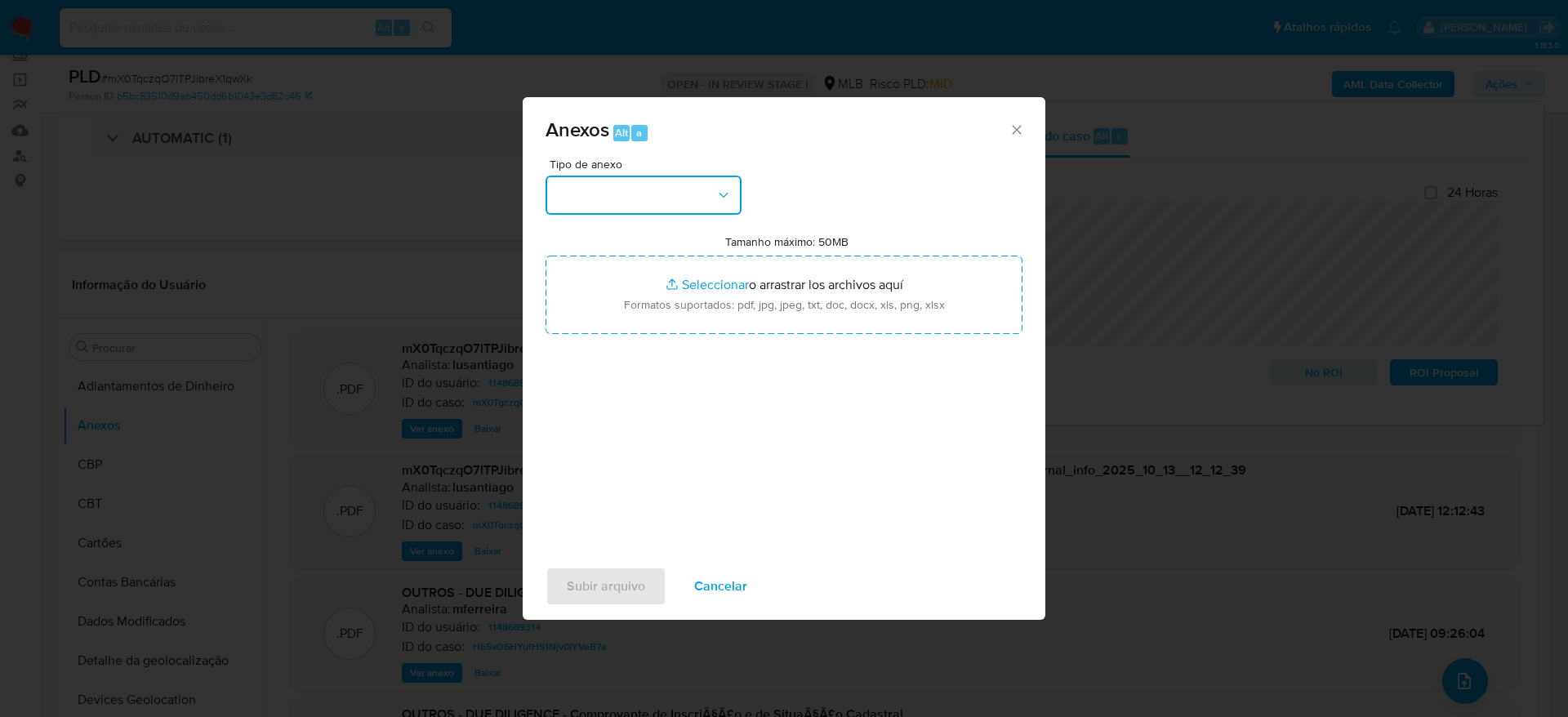
click at [669, 192] on button "button" at bounding box center [643, 195] width 196 height 39
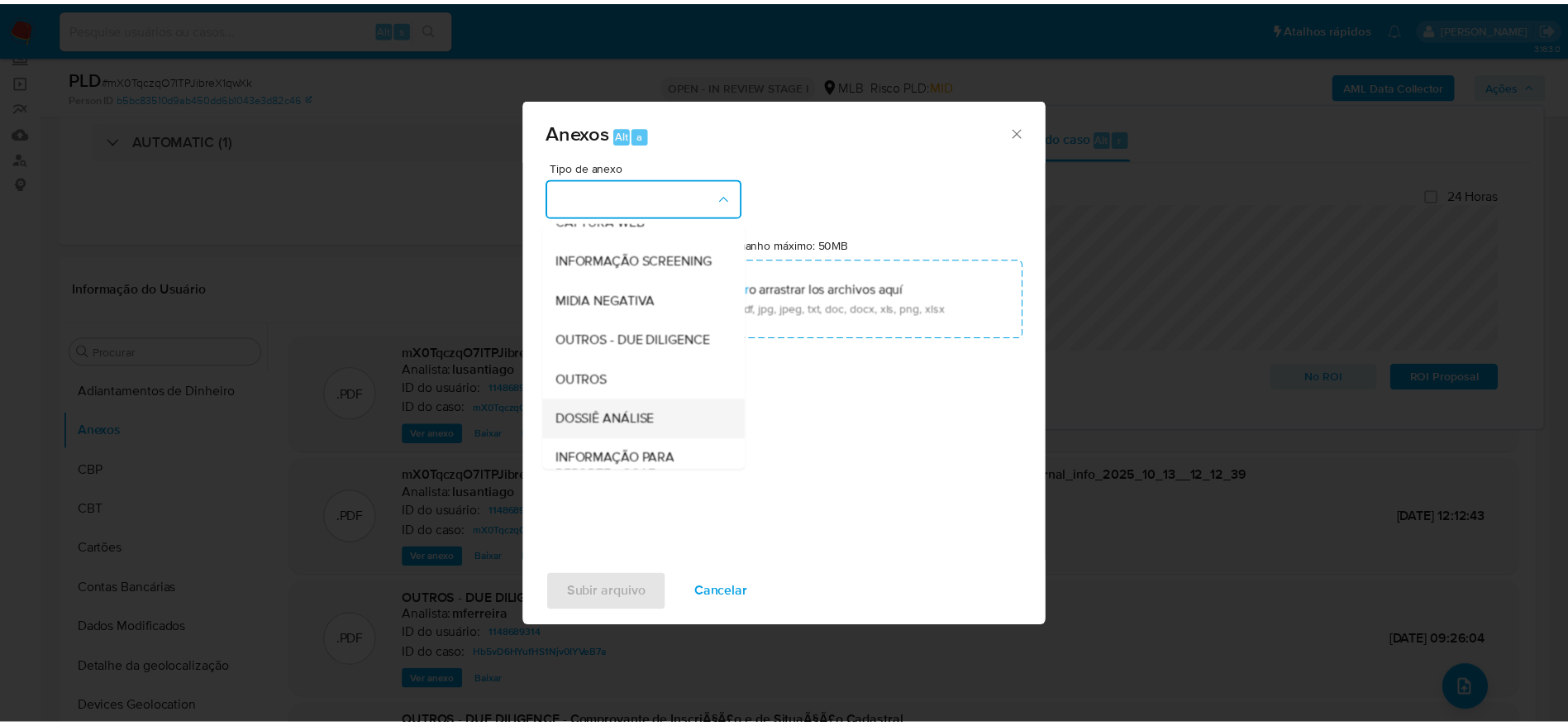
scroll to position [254, 0]
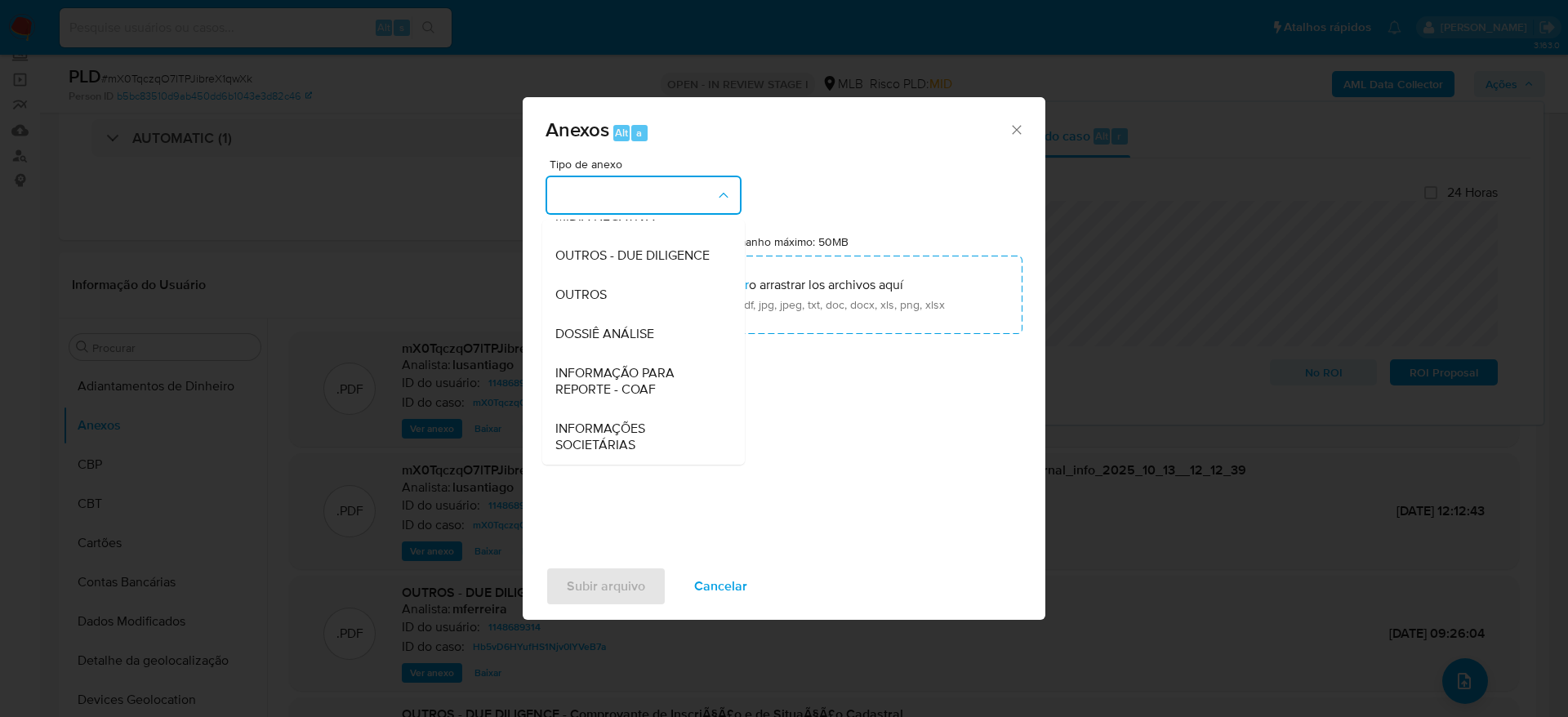
click at [593, 333] on span "DOSSIÊ ANÁLISE" at bounding box center [605, 334] width 99 height 16
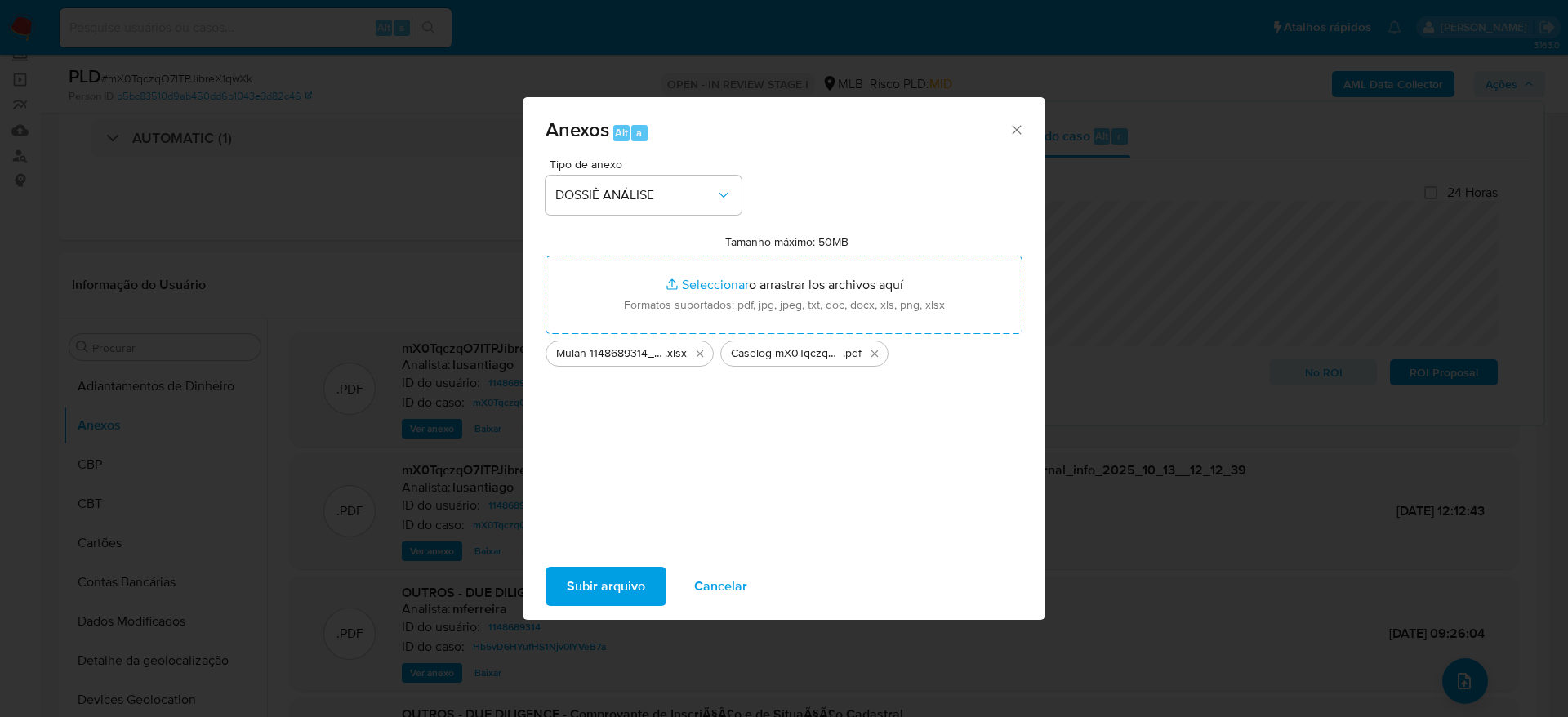
click at [622, 581] on span "Subir arquivo" at bounding box center [606, 586] width 78 height 35
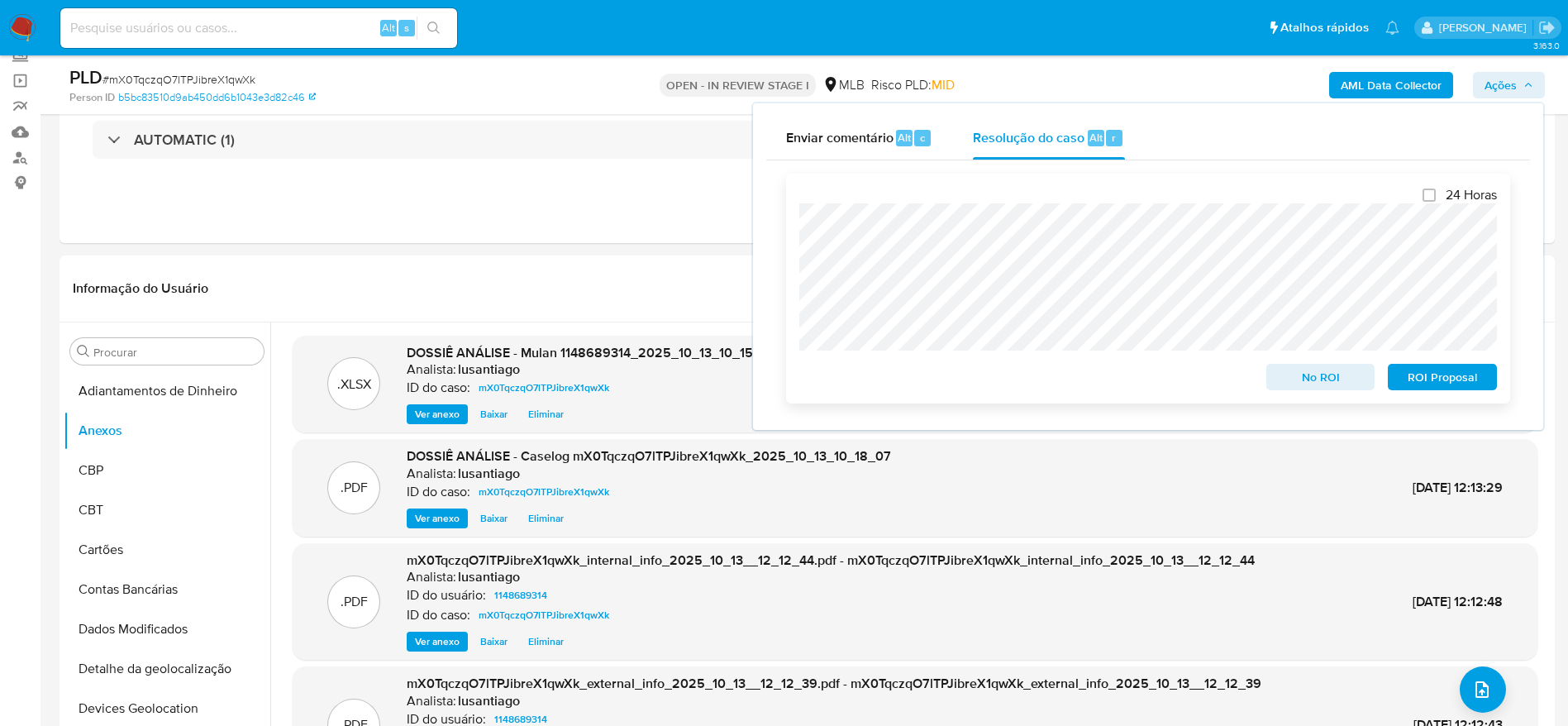
click at [1305, 378] on span "No ROI" at bounding box center [1321, 377] width 86 height 23
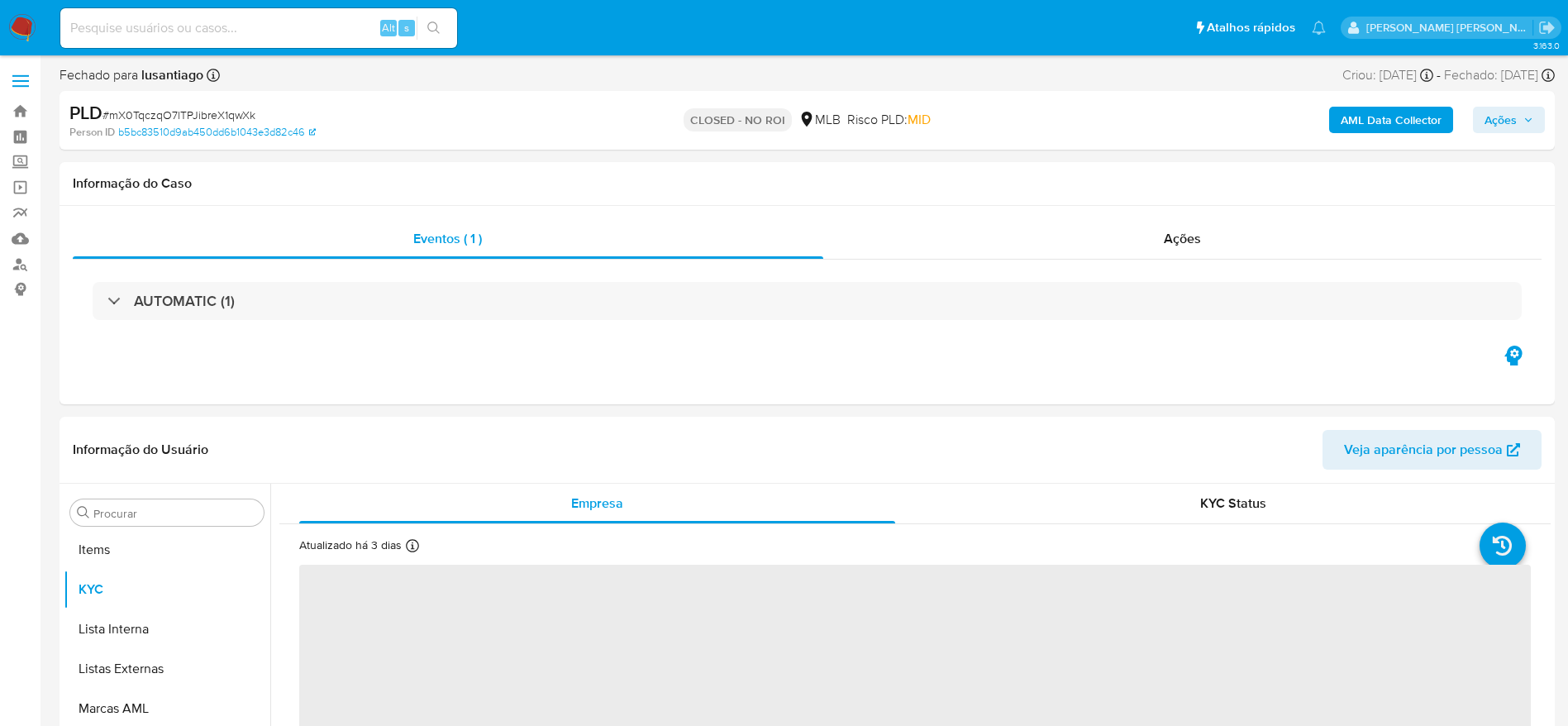
scroll to position [897, 0]
select select "10"
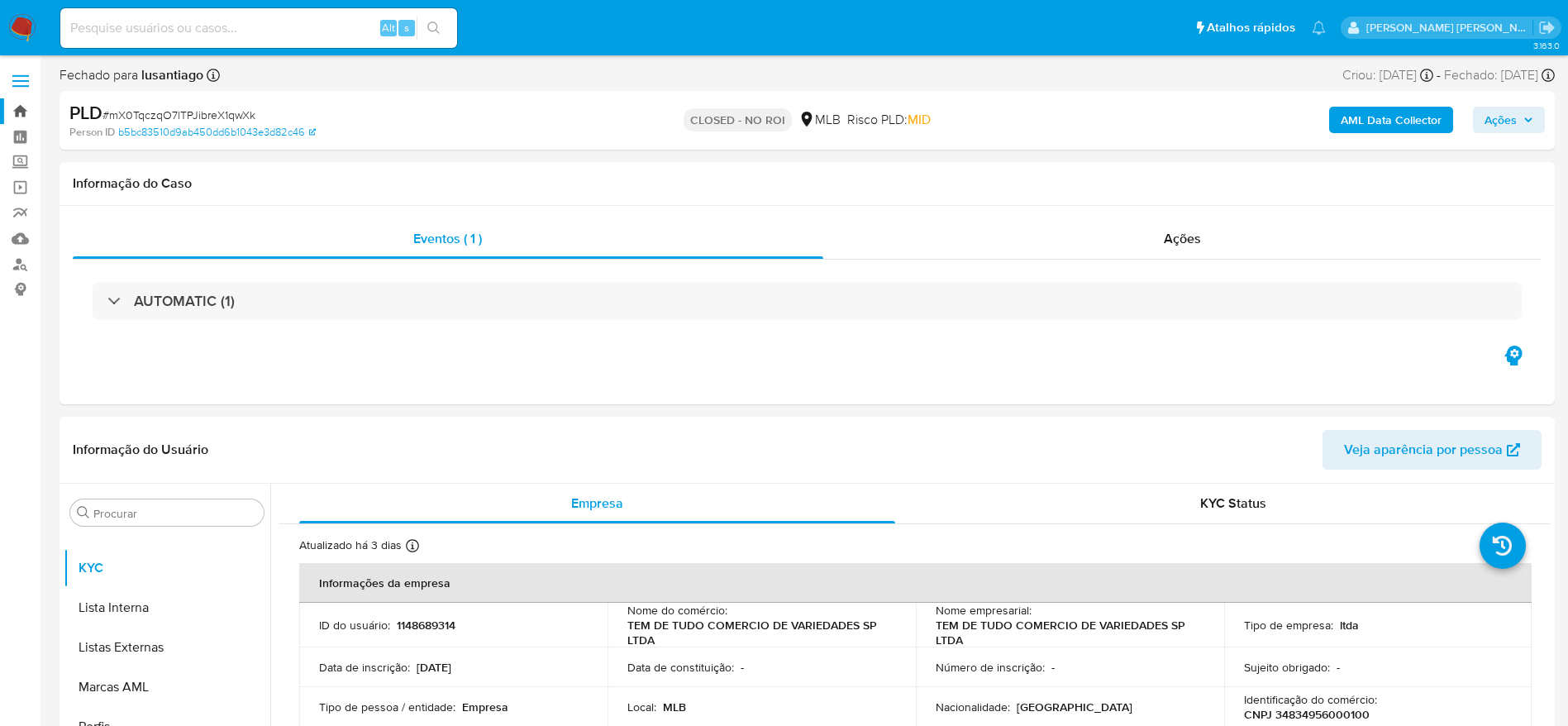
click at [15, 114] on link "Bandeja" at bounding box center [98, 111] width 197 height 26
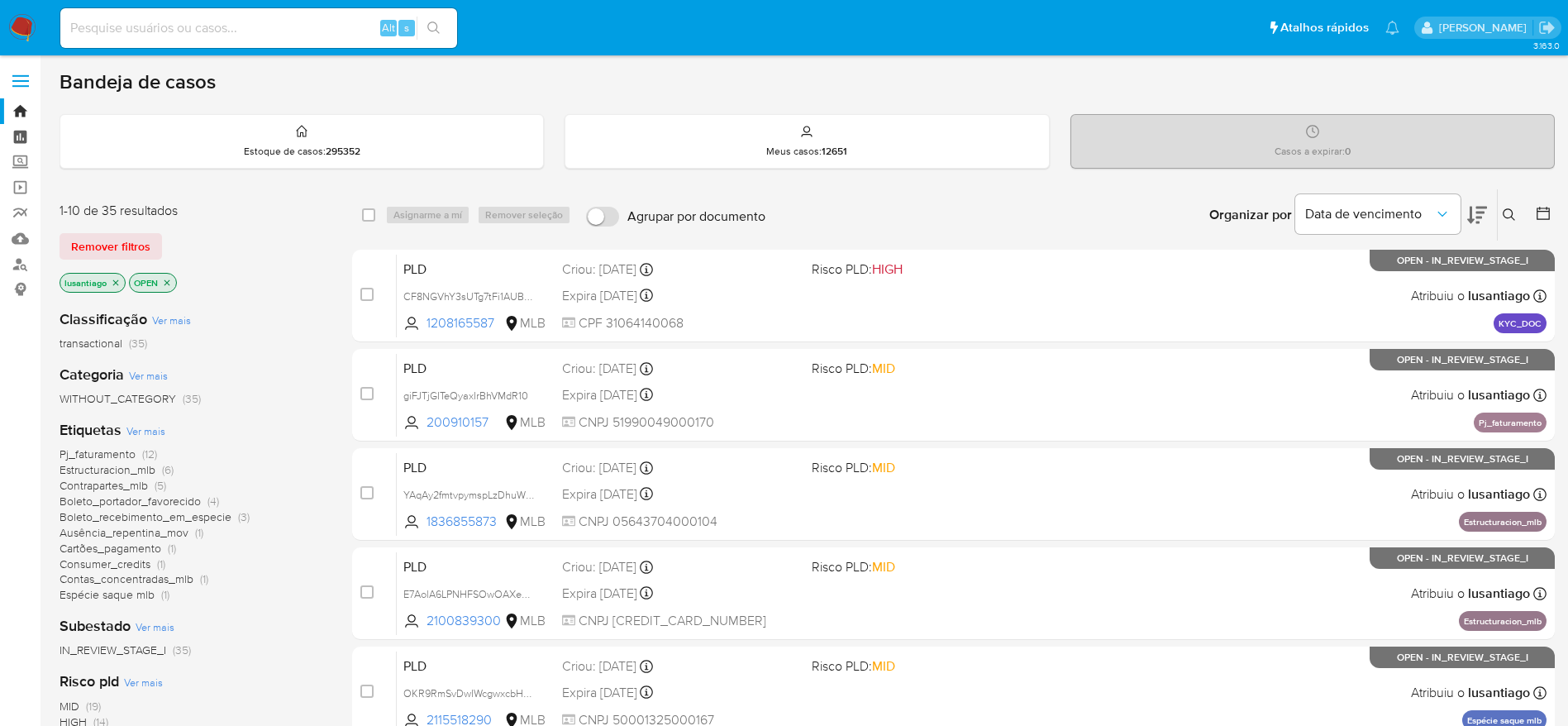
click at [20, 144] on link "Painel" at bounding box center [98, 137] width 197 height 26
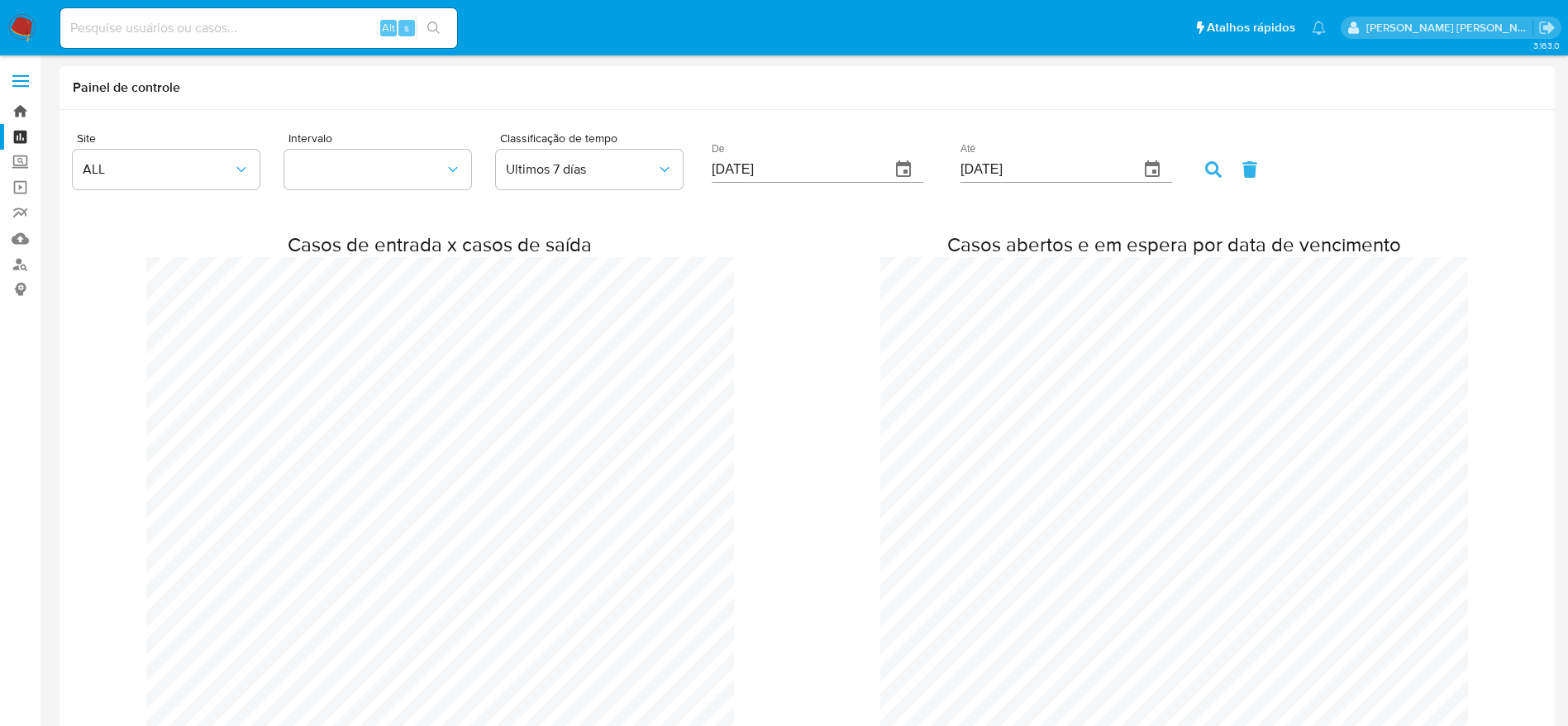
click at [13, 105] on link "Bandeja" at bounding box center [98, 111] width 197 height 26
